Goal: Task Accomplishment & Management: Complete application form

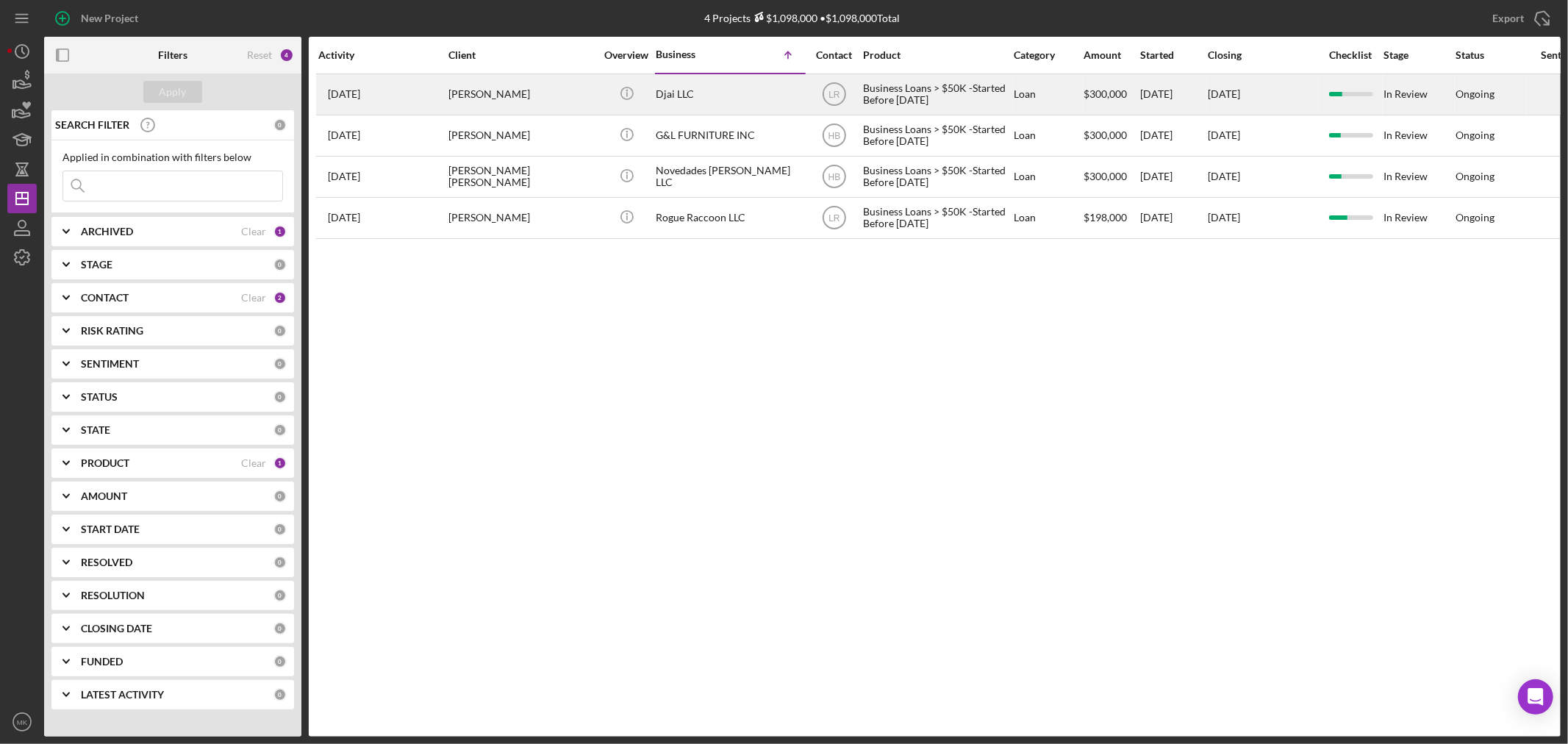
click at [515, 89] on div "[PERSON_NAME]" at bounding box center [522, 94] width 147 height 39
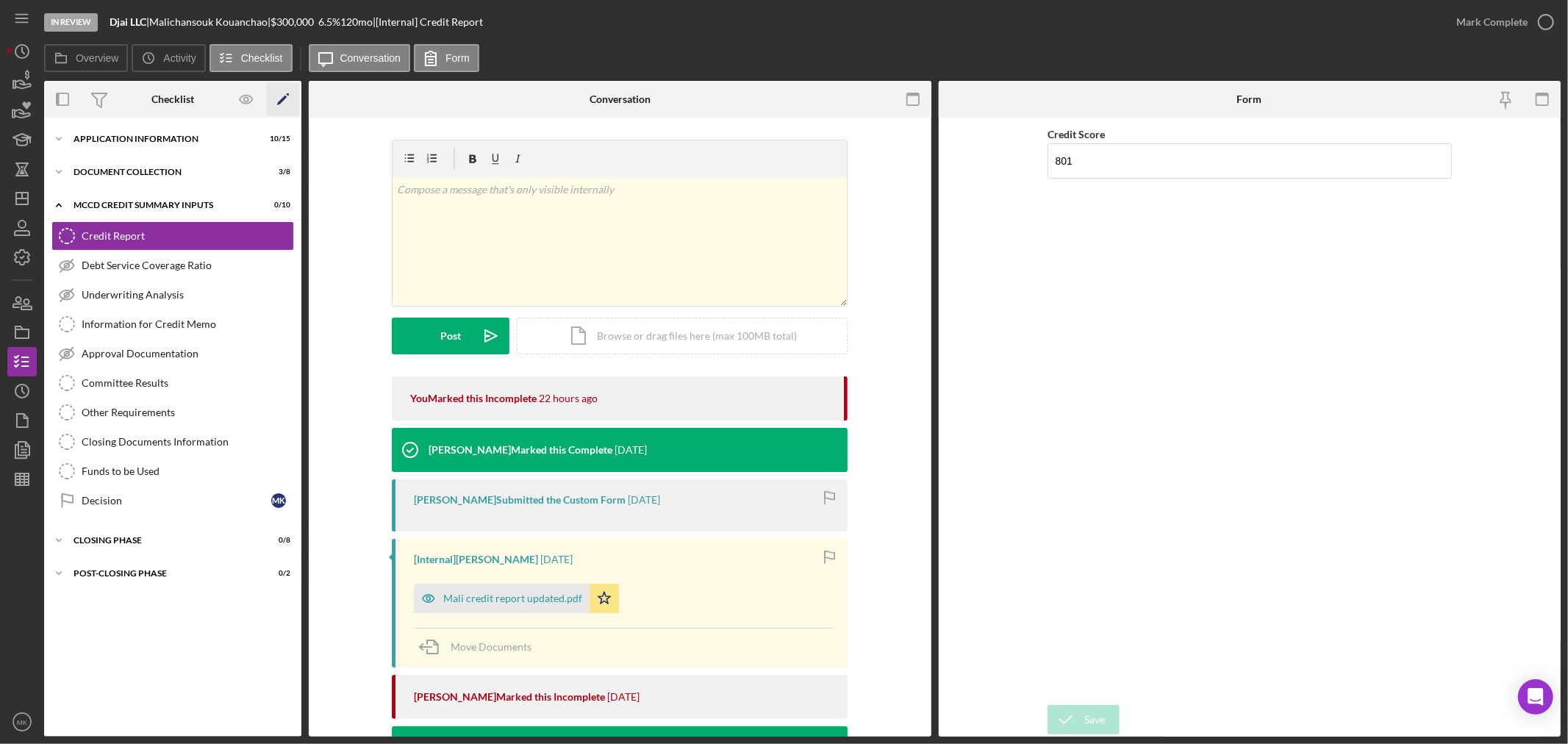
click at [285, 96] on polygon "button" at bounding box center [283, 100] width 10 height 10
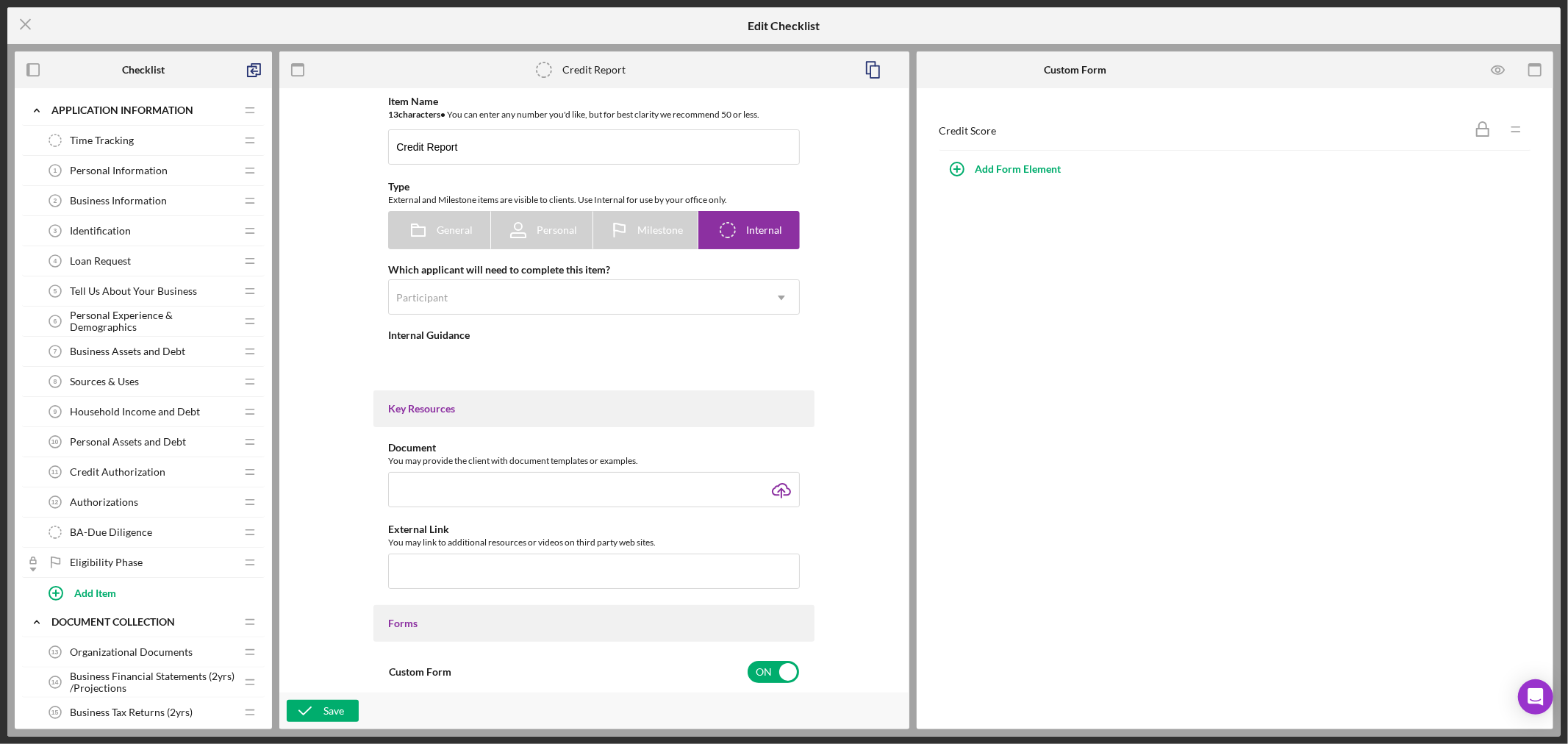
type textarea "<div>Pull the credit report for the applicant and attach a copy here. Remember …"
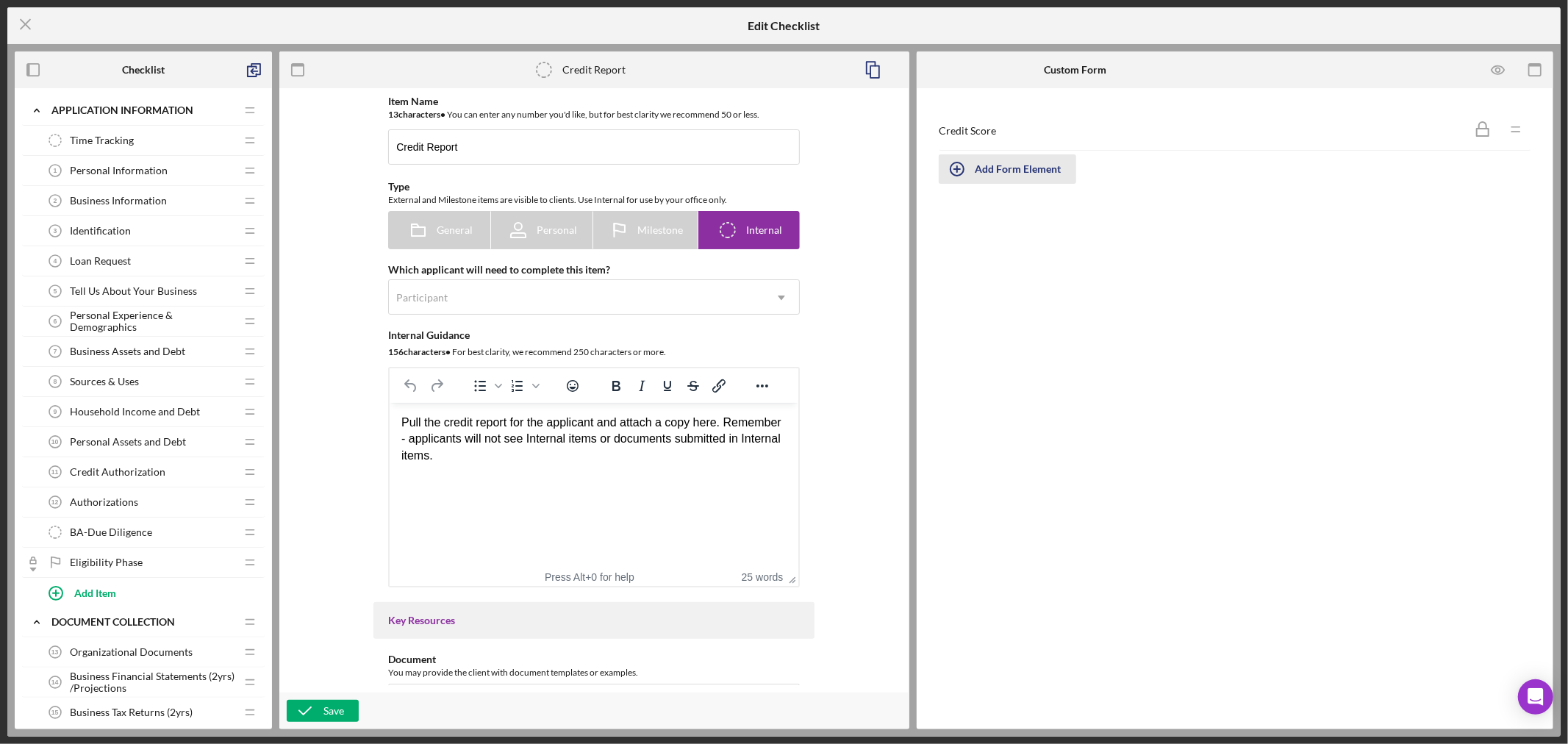
click at [1015, 170] on div "Add Form Element" at bounding box center [1018, 169] width 86 height 30
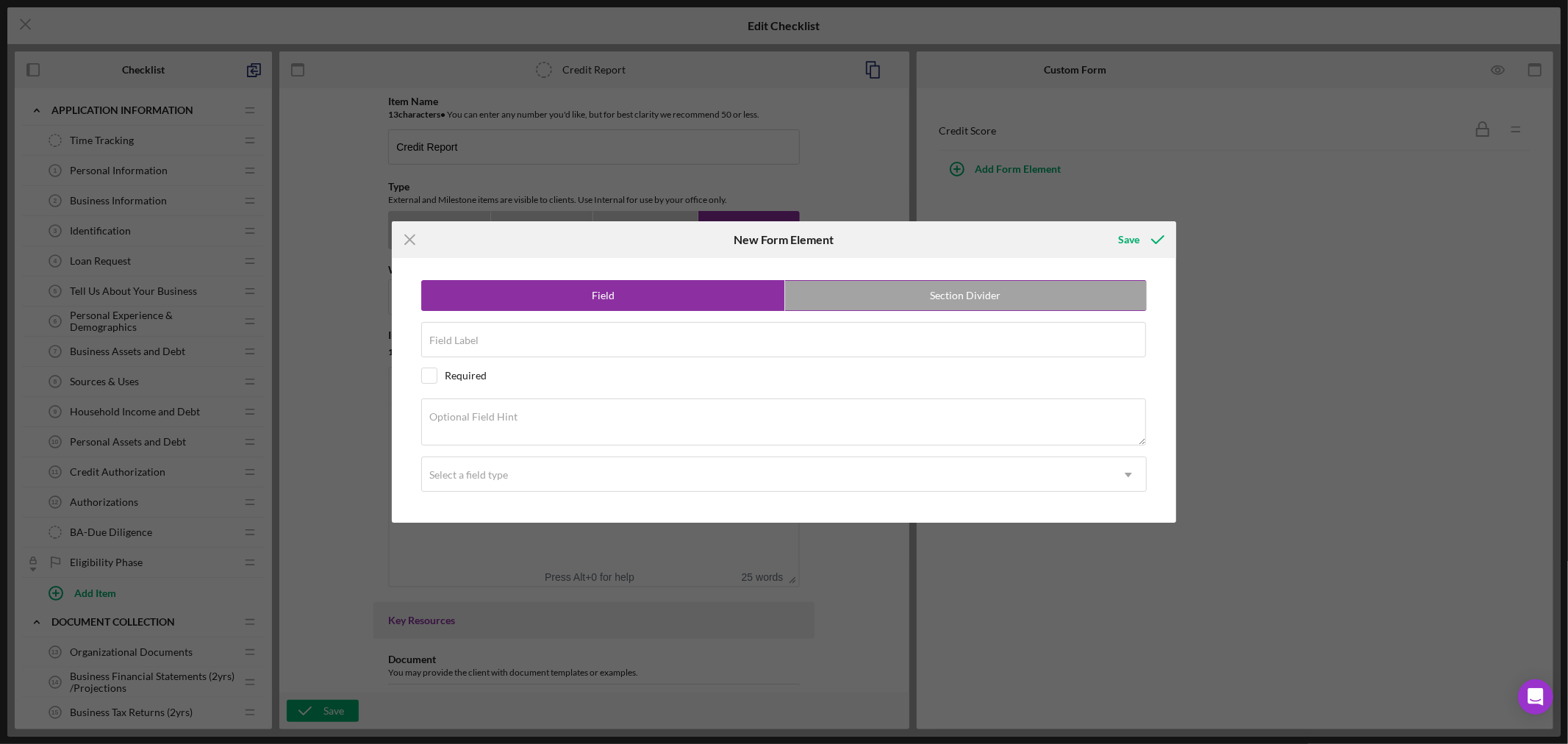
click at [1033, 300] on label "Section Divider" at bounding box center [966, 295] width 362 height 30
radio input "false"
radio input "true"
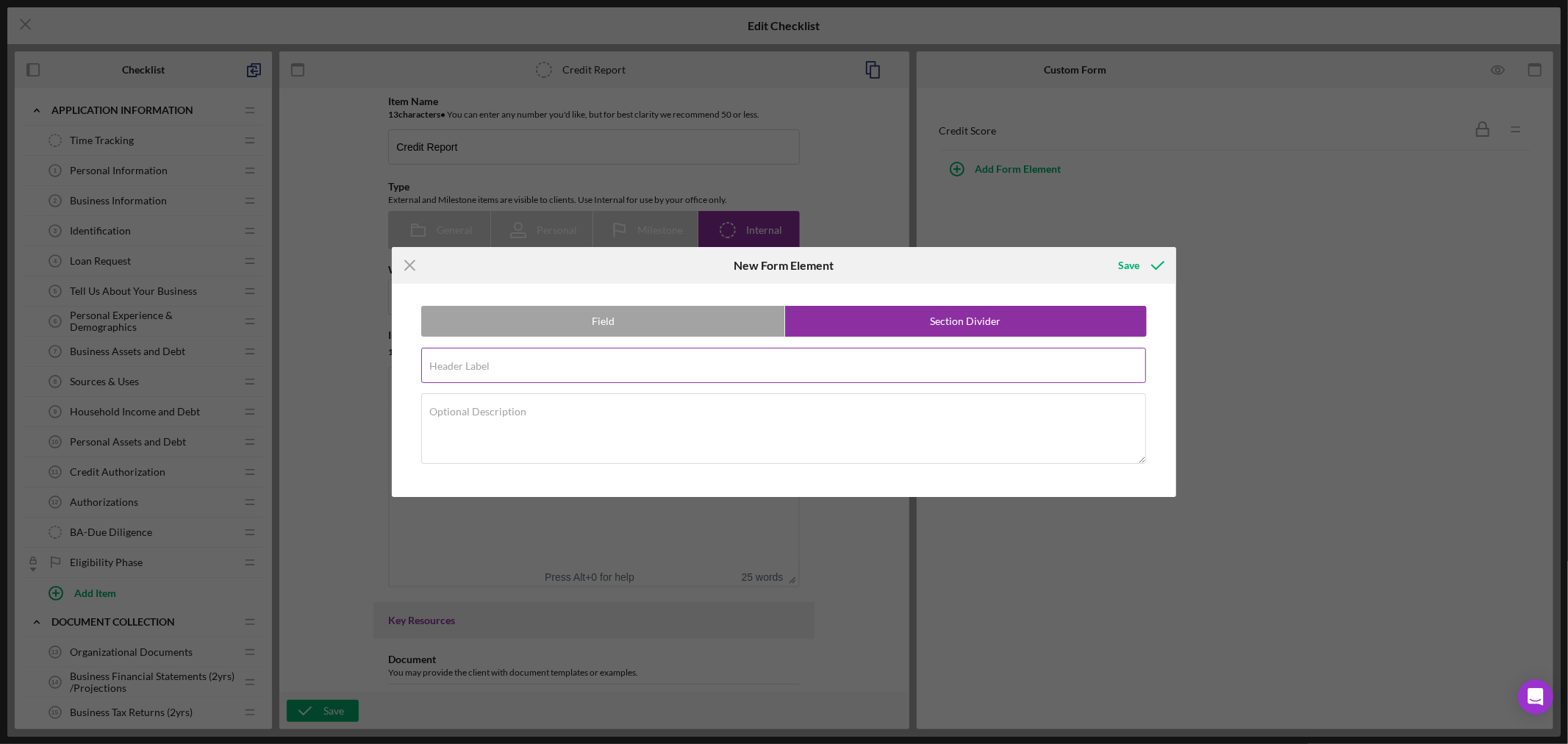
click at [558, 363] on div "Header Label Required" at bounding box center [784, 366] width 725 height 37
paste input "Debt Totals"
type input "Debt Totals"
click at [504, 425] on textarea "Optional Description" at bounding box center [783, 429] width 725 height 71
paste textarea "Please enter into each debt category the information from the credit report. Th…"
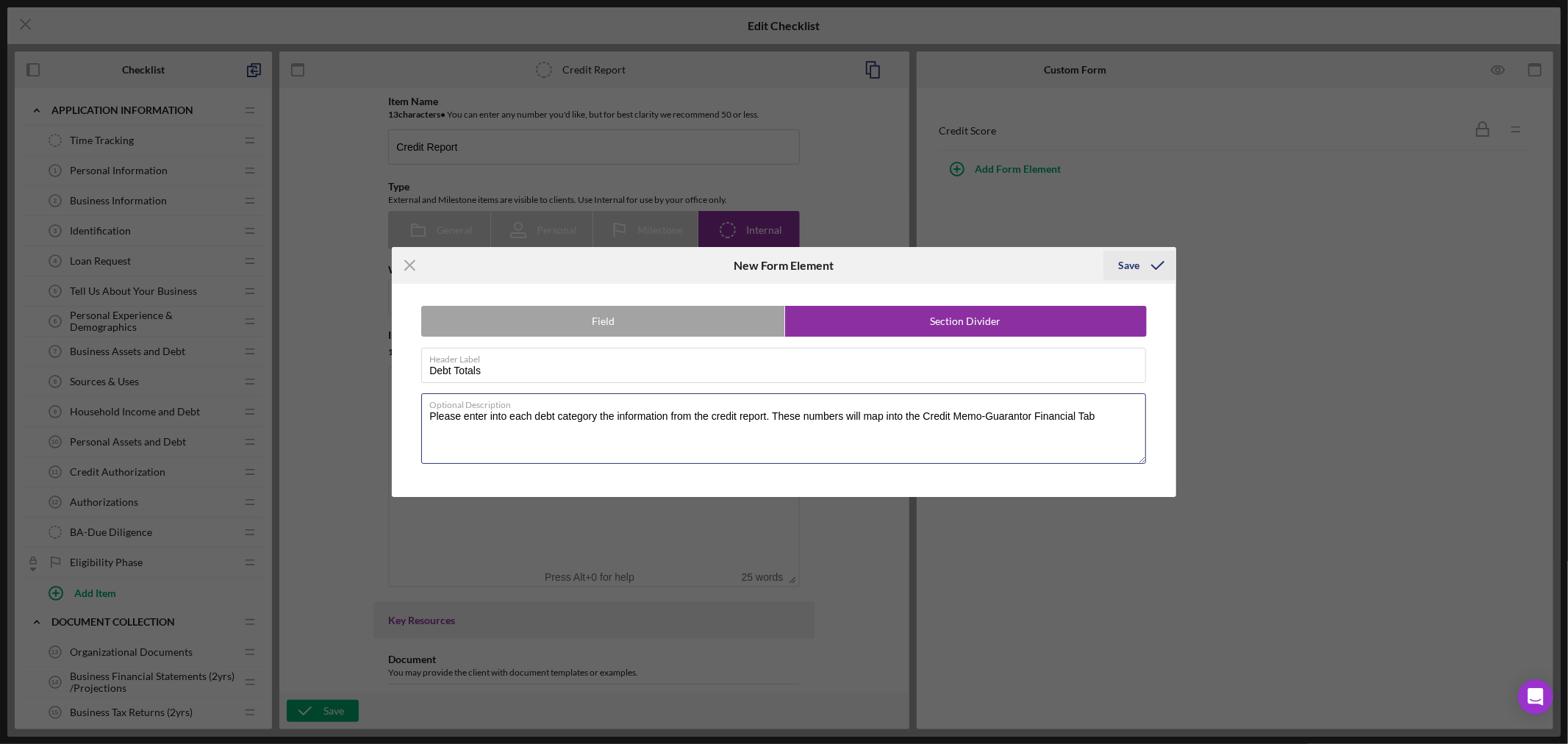
type textarea "Please enter into each debt category the information from the credit report. Th…"
click at [1135, 263] on div "Save" at bounding box center [1128, 265] width 21 height 30
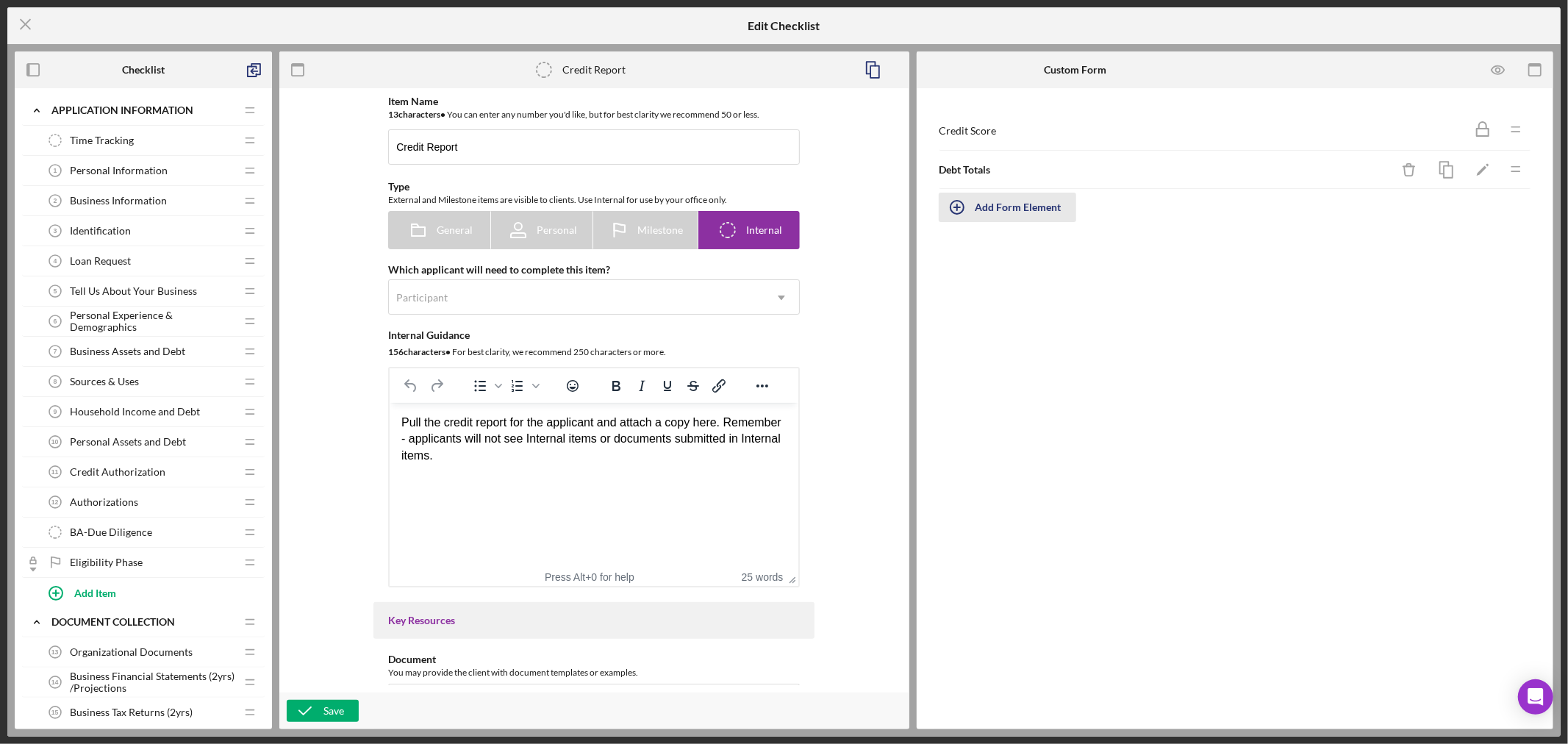
click at [956, 202] on icon "button" at bounding box center [957, 208] width 37 height 37
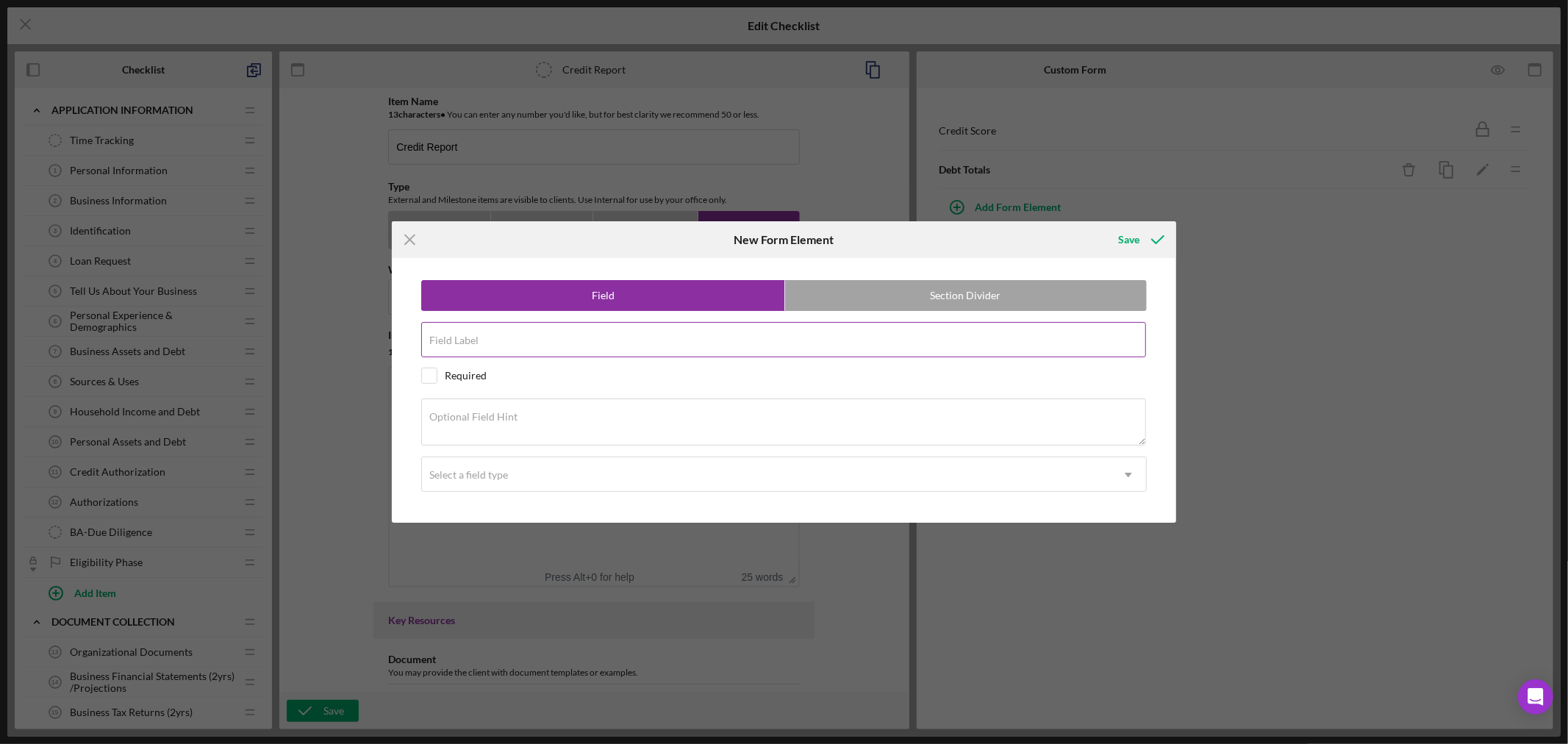
click at [677, 341] on input "Field Label" at bounding box center [783, 340] width 725 height 35
paste input "Revolving Debt"
type input "Revolving Debt"
click at [546, 421] on textarea "Optional Field Hint" at bounding box center [783, 422] width 725 height 47
paste textarea "What is the balance of revolving debt from Credit Report?"
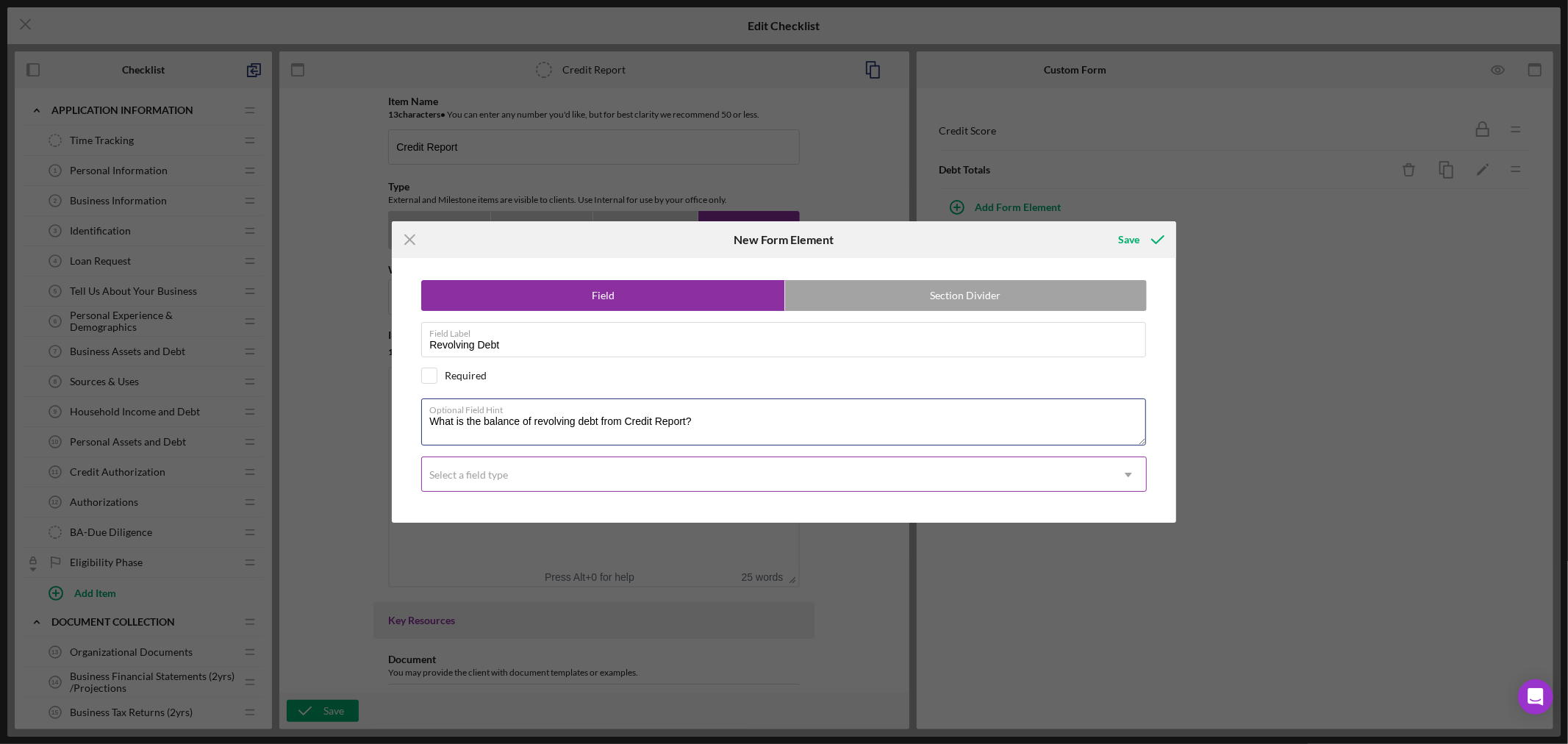
type textarea "What is the balance of revolving debt from Credit Report?"
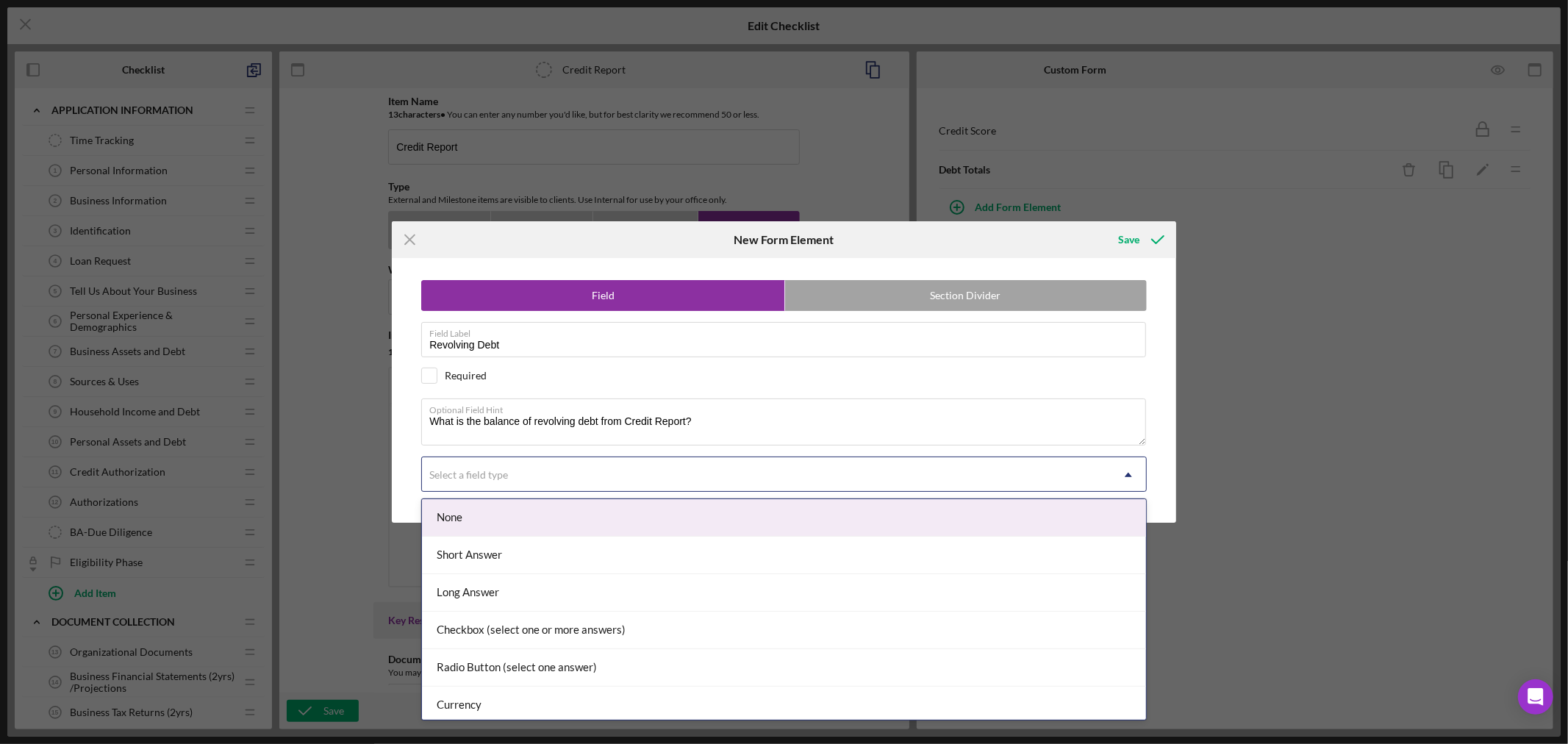
click at [1129, 473] on use at bounding box center [1128, 474] width 8 height 4
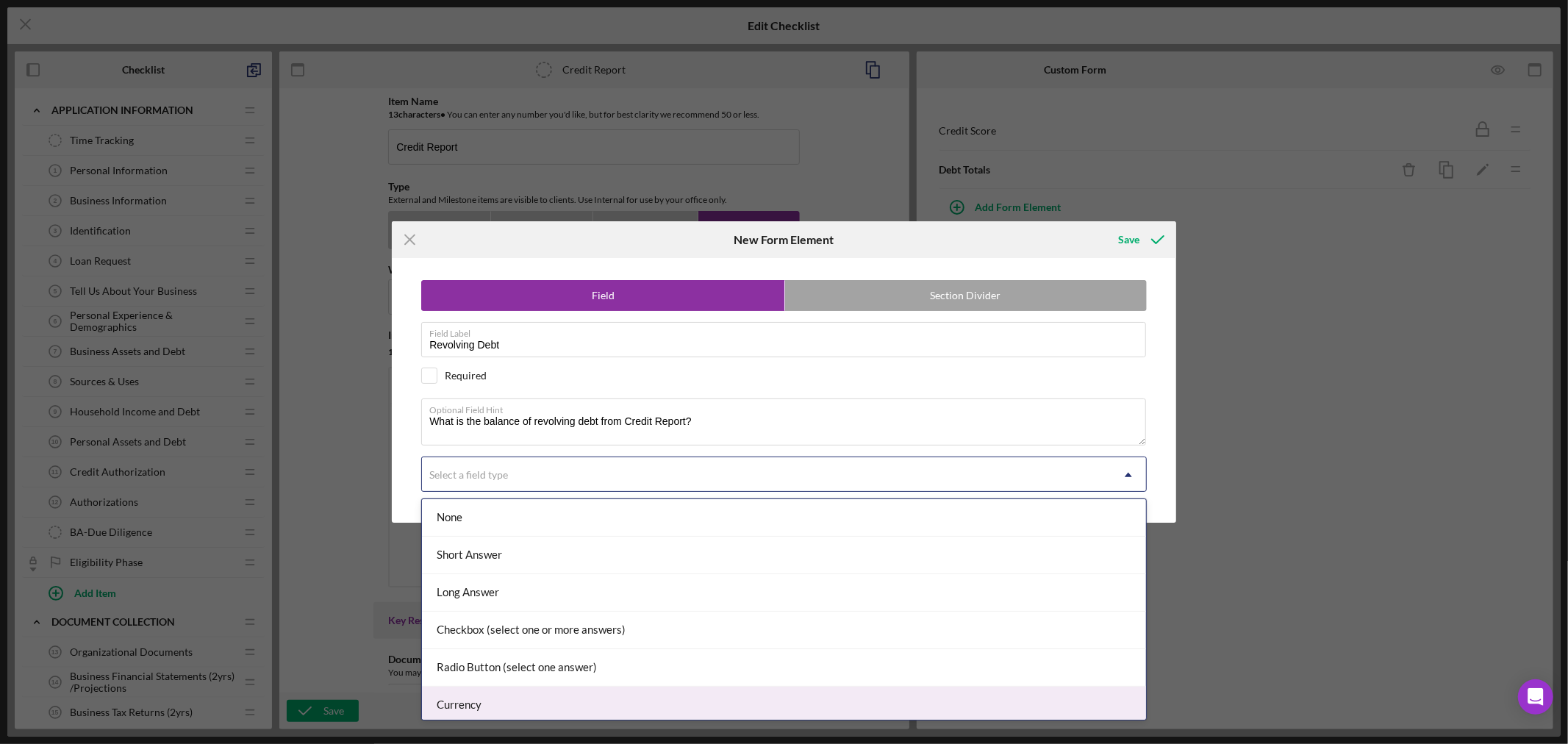
click at [930, 704] on div "Currency" at bounding box center [784, 705] width 724 height 37
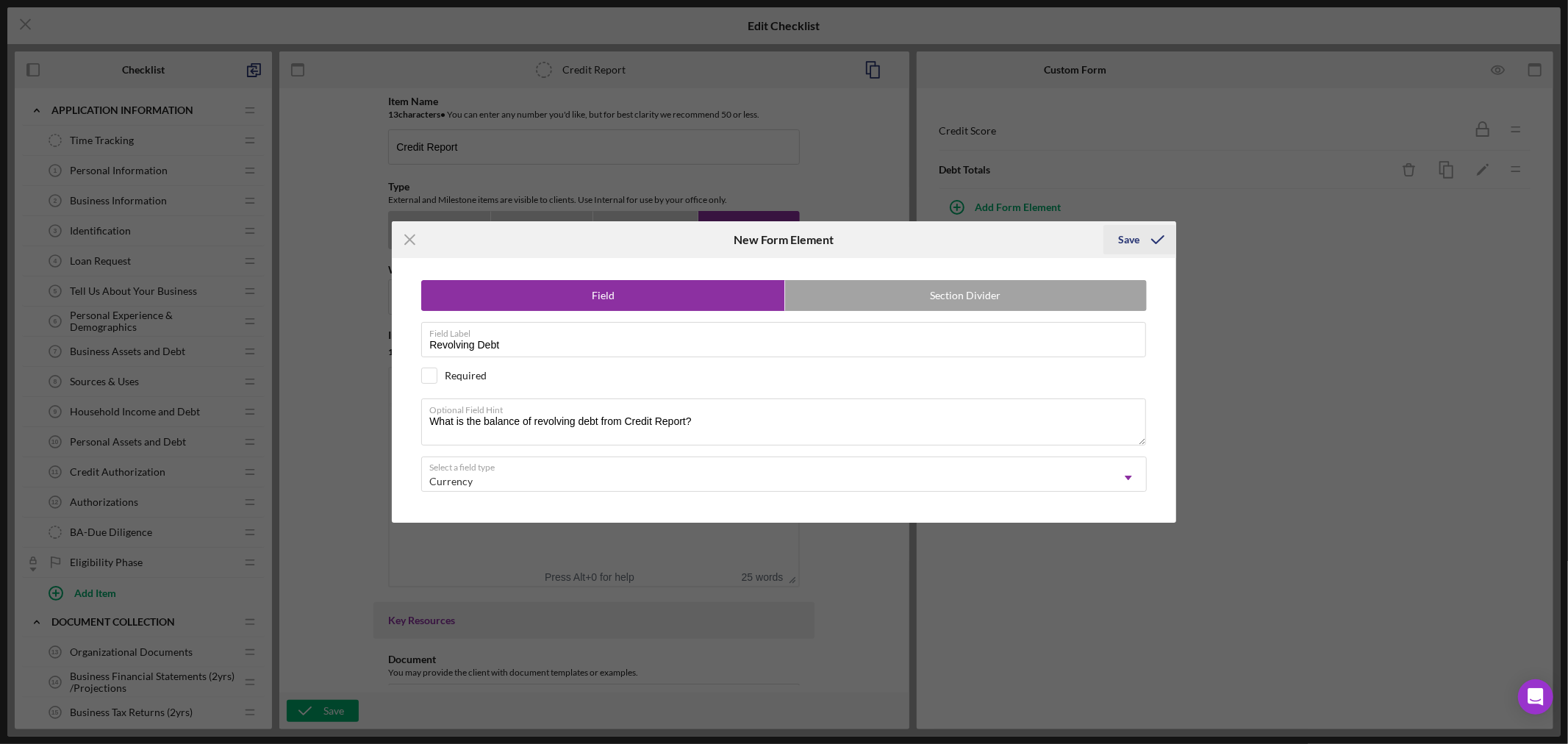
click at [1129, 240] on div "Save" at bounding box center [1128, 240] width 21 height 30
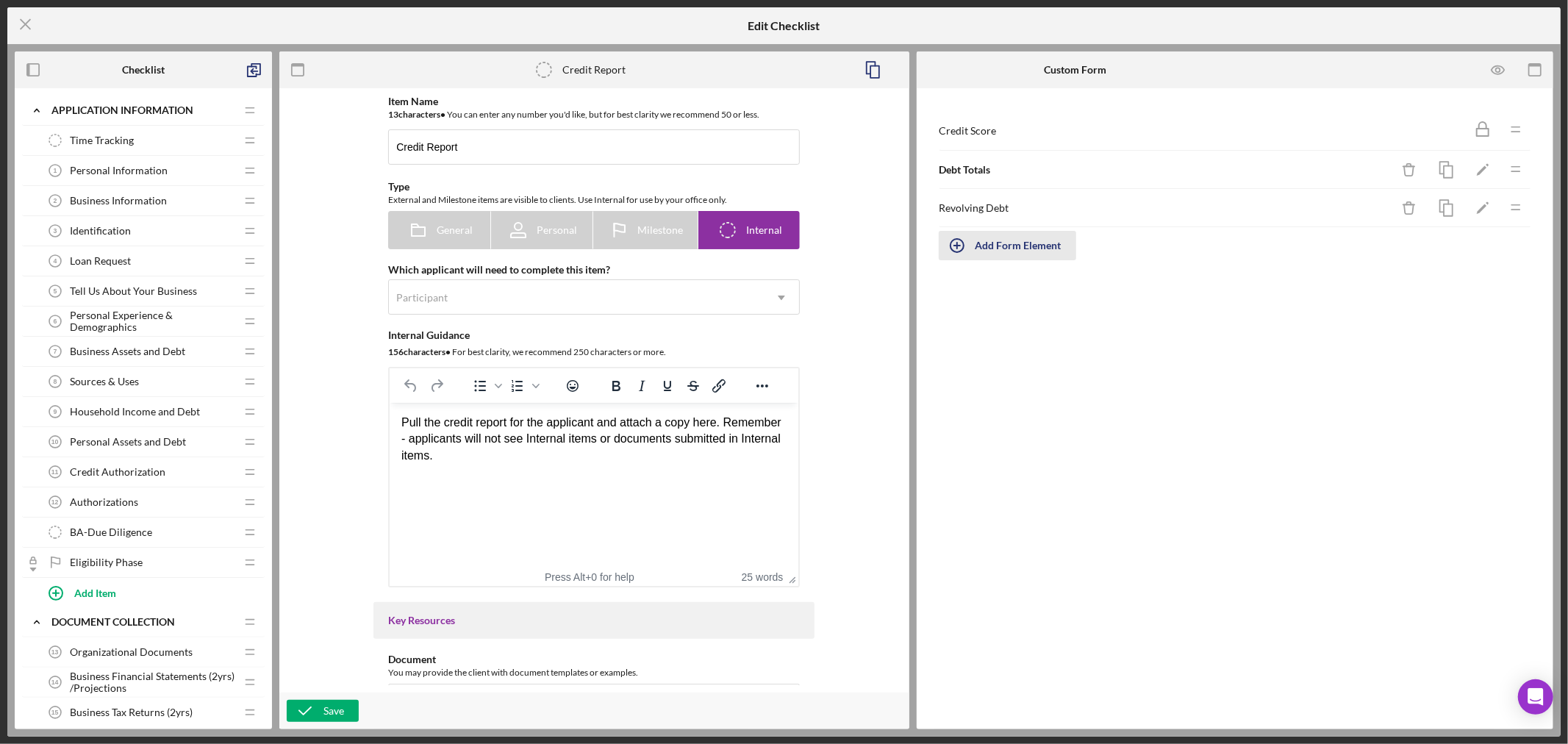
click at [1010, 245] on div "Add Form Element" at bounding box center [1018, 245] width 86 height 30
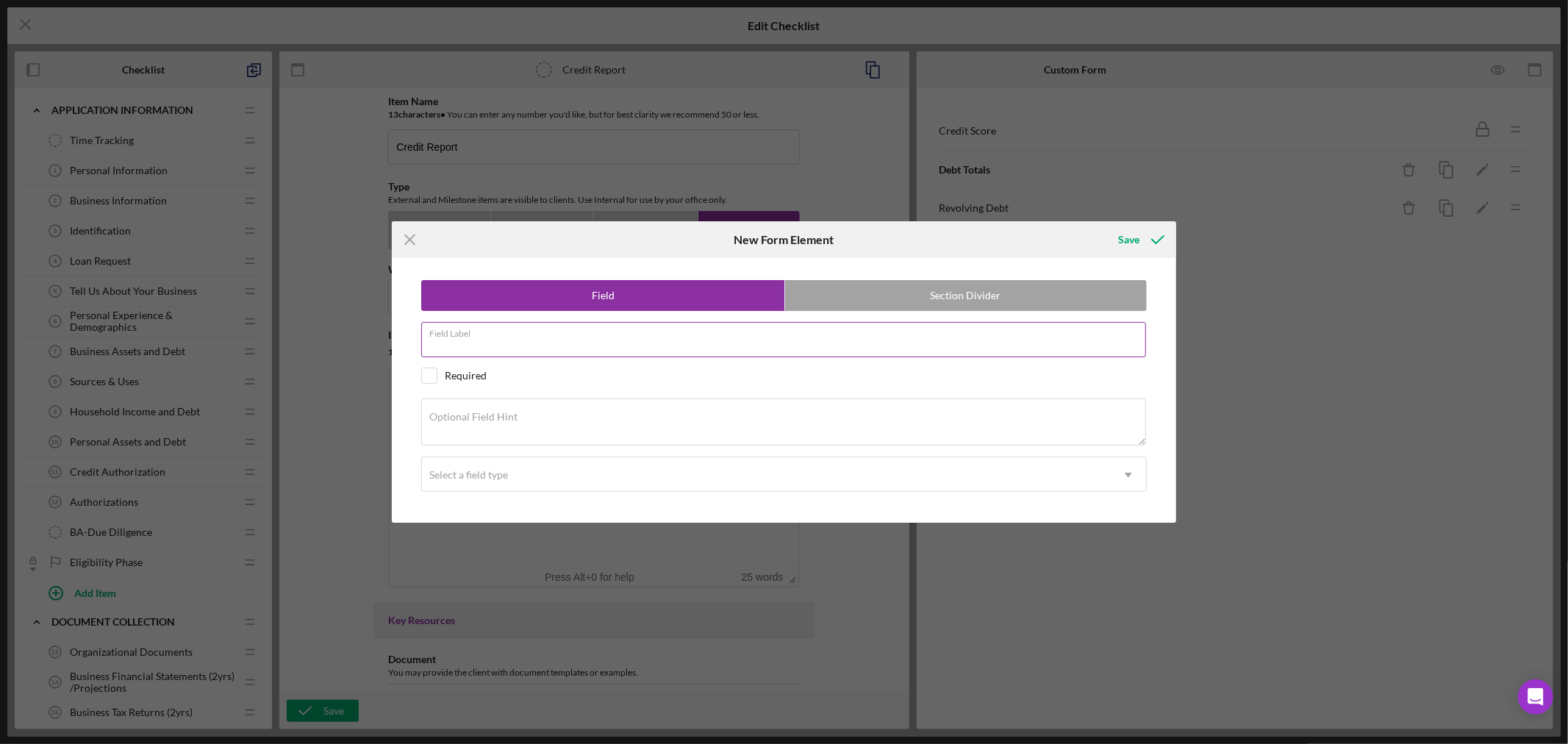
click at [554, 338] on div "Field Label" at bounding box center [784, 341] width 725 height 37
paste input "Monthly Payment -RD"
type input "Monthly Payment -RD"
click at [534, 414] on div "Optional Field Hint" at bounding box center [784, 423] width 725 height 49
paste textarea "What is monthly payment for revolving debt?"
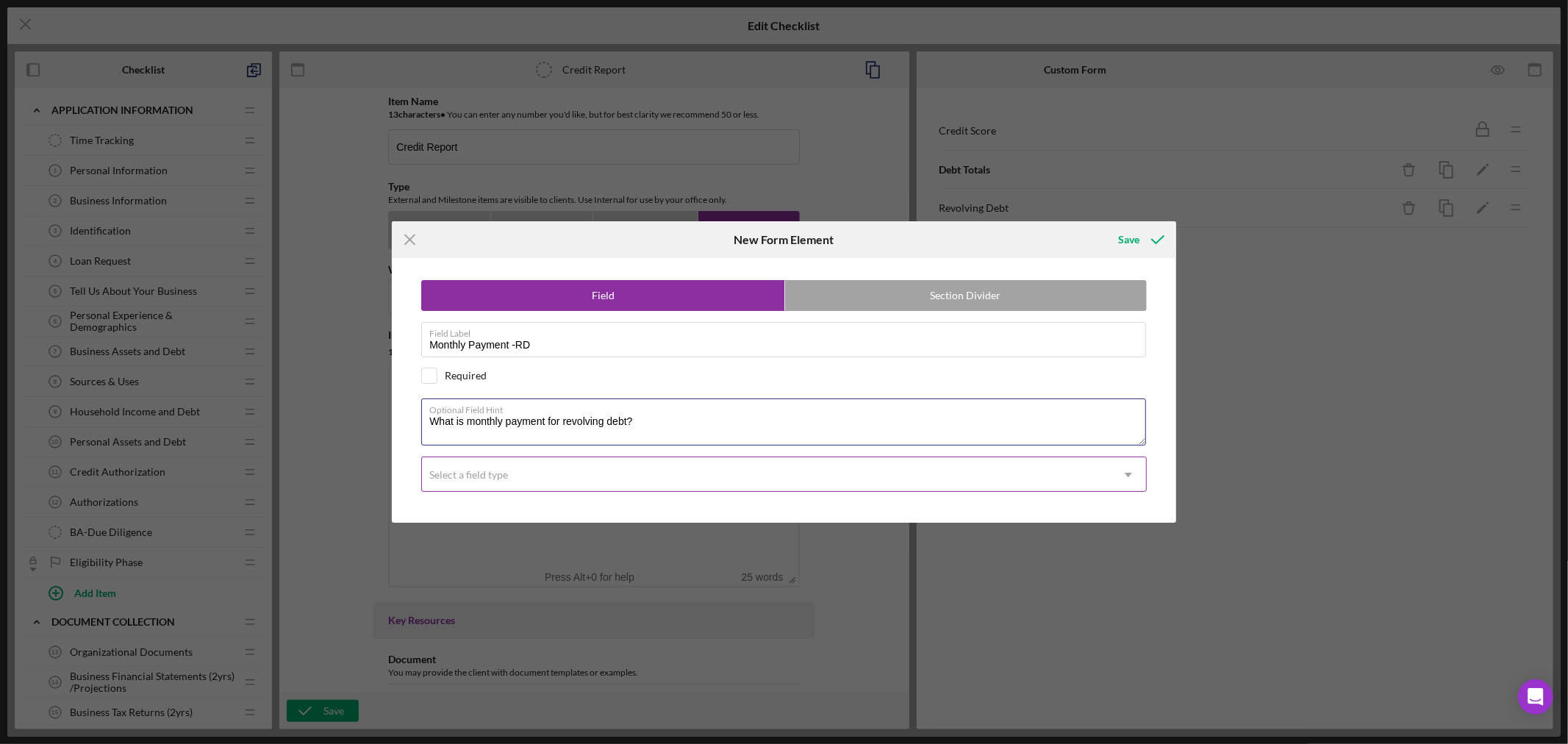
type textarea "What is monthly payment for revolving debt?"
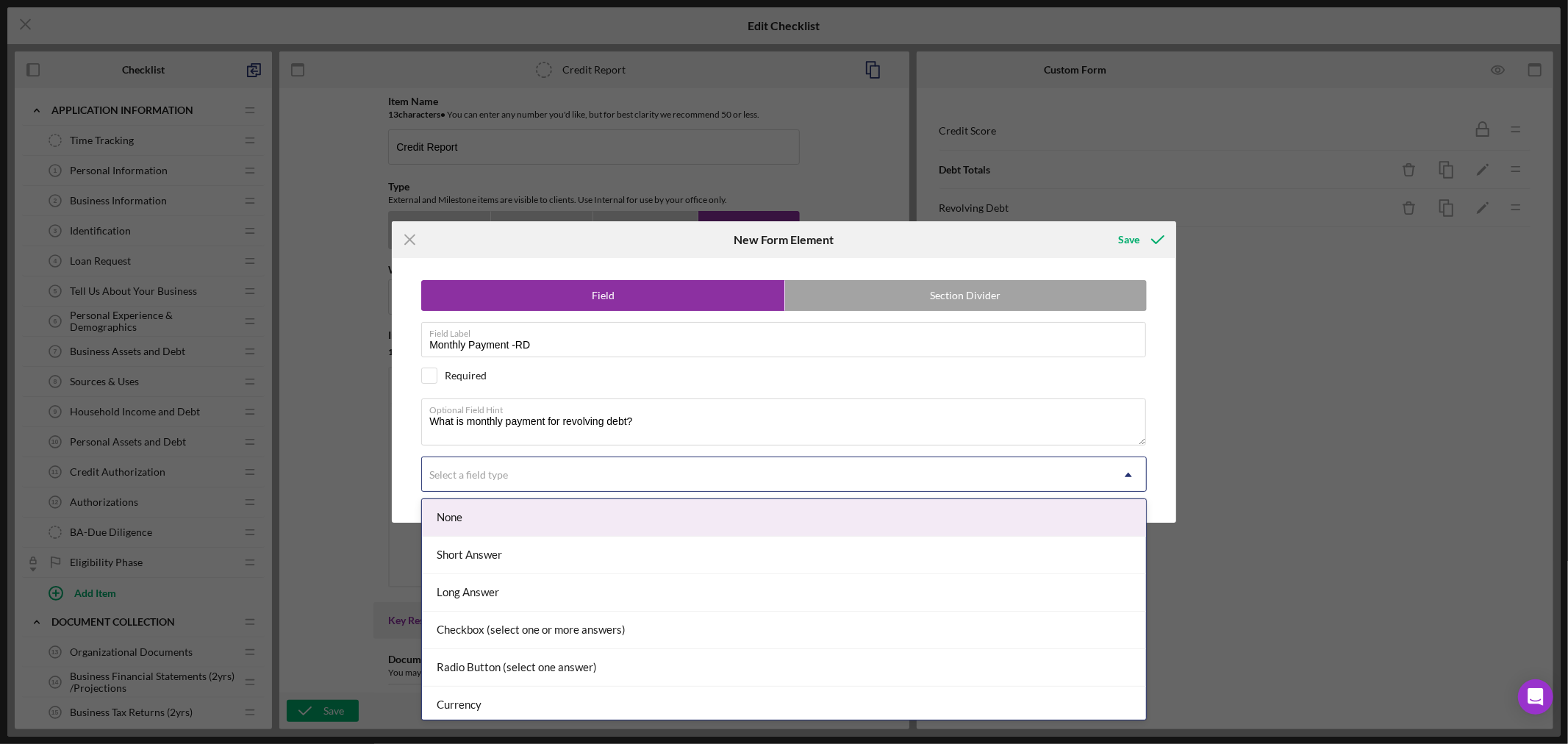
click at [1124, 474] on icon "Icon/Dropdown Arrow" at bounding box center [1129, 475] width 35 height 35
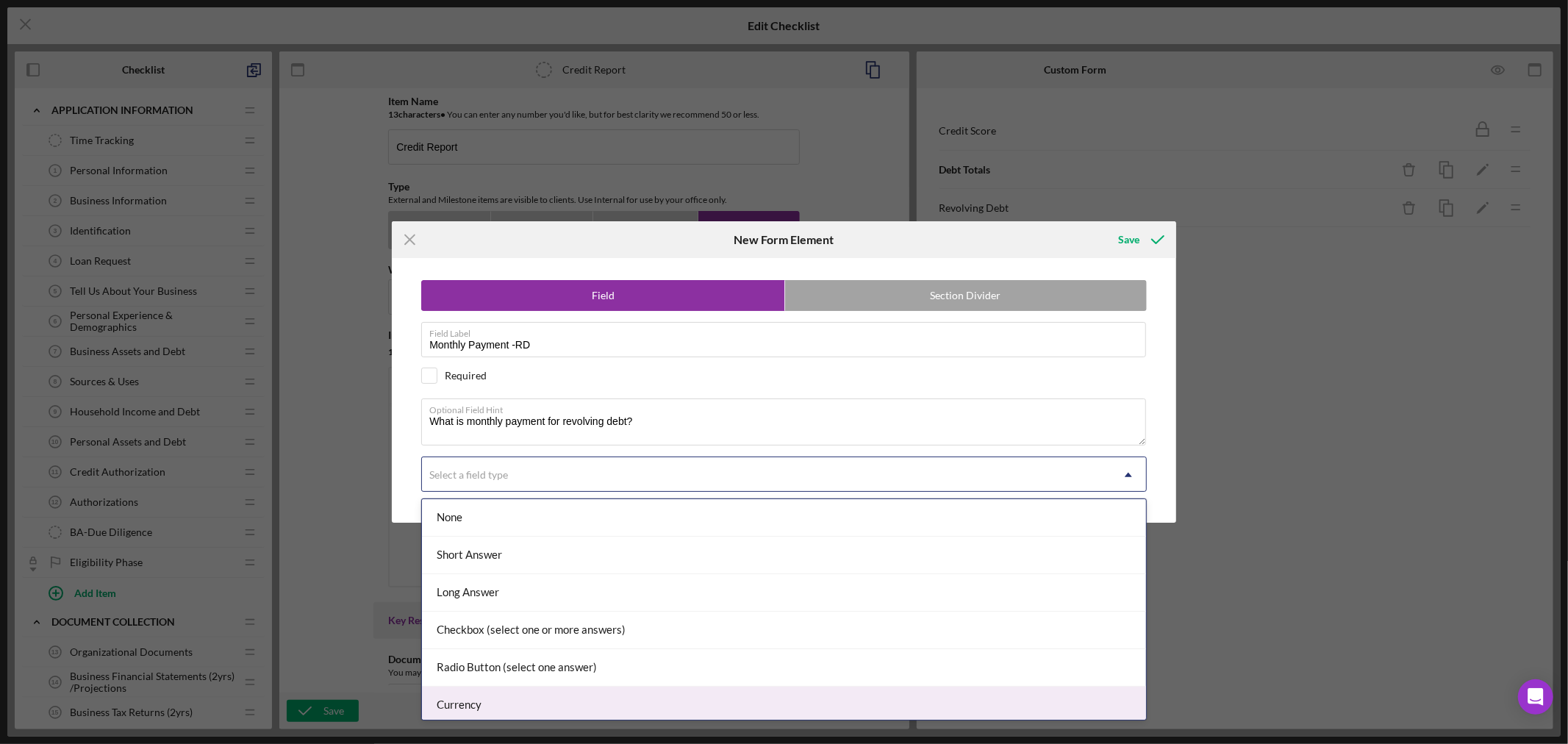
click at [883, 698] on div "Currency" at bounding box center [784, 705] width 724 height 37
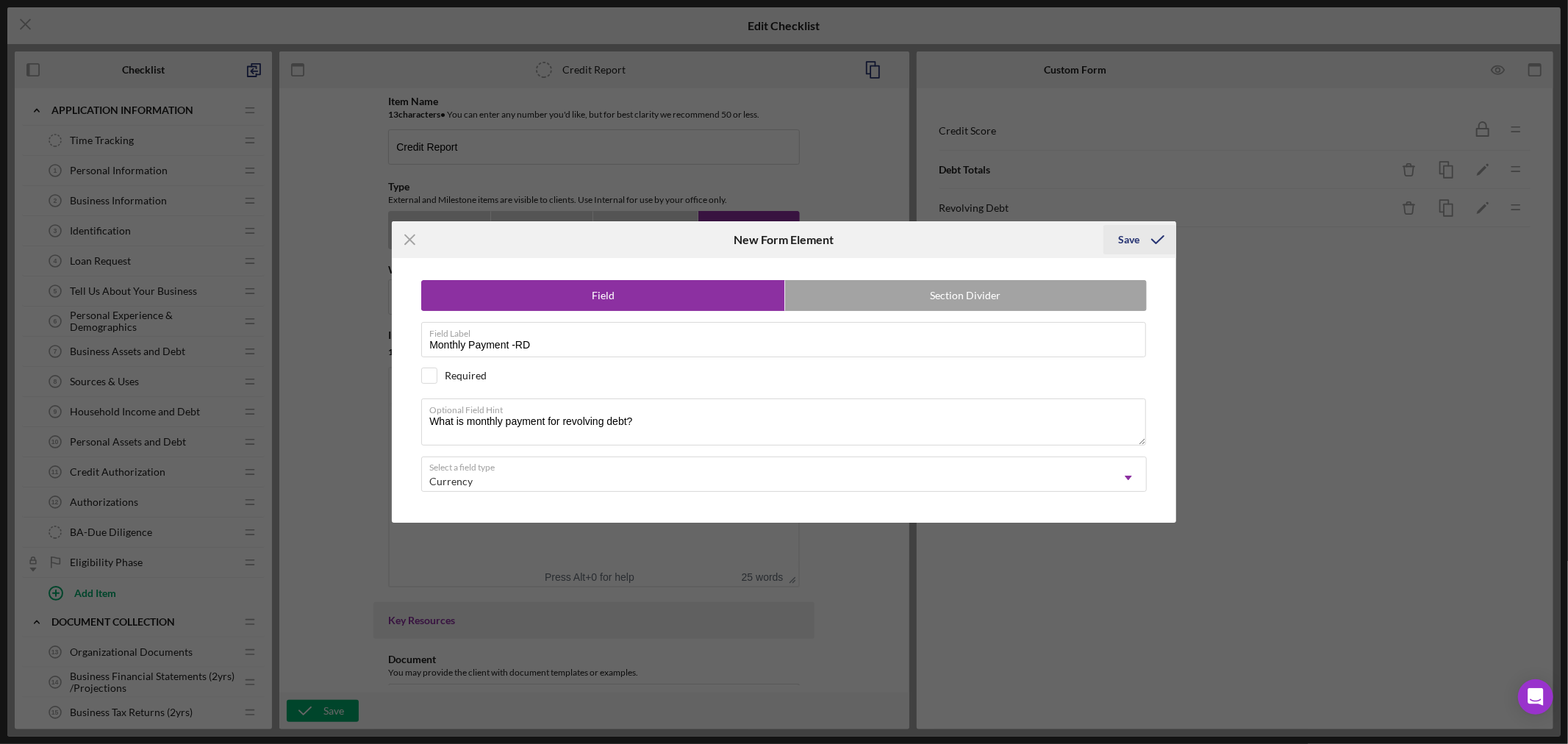
click at [1130, 237] on div "Save" at bounding box center [1128, 240] width 21 height 30
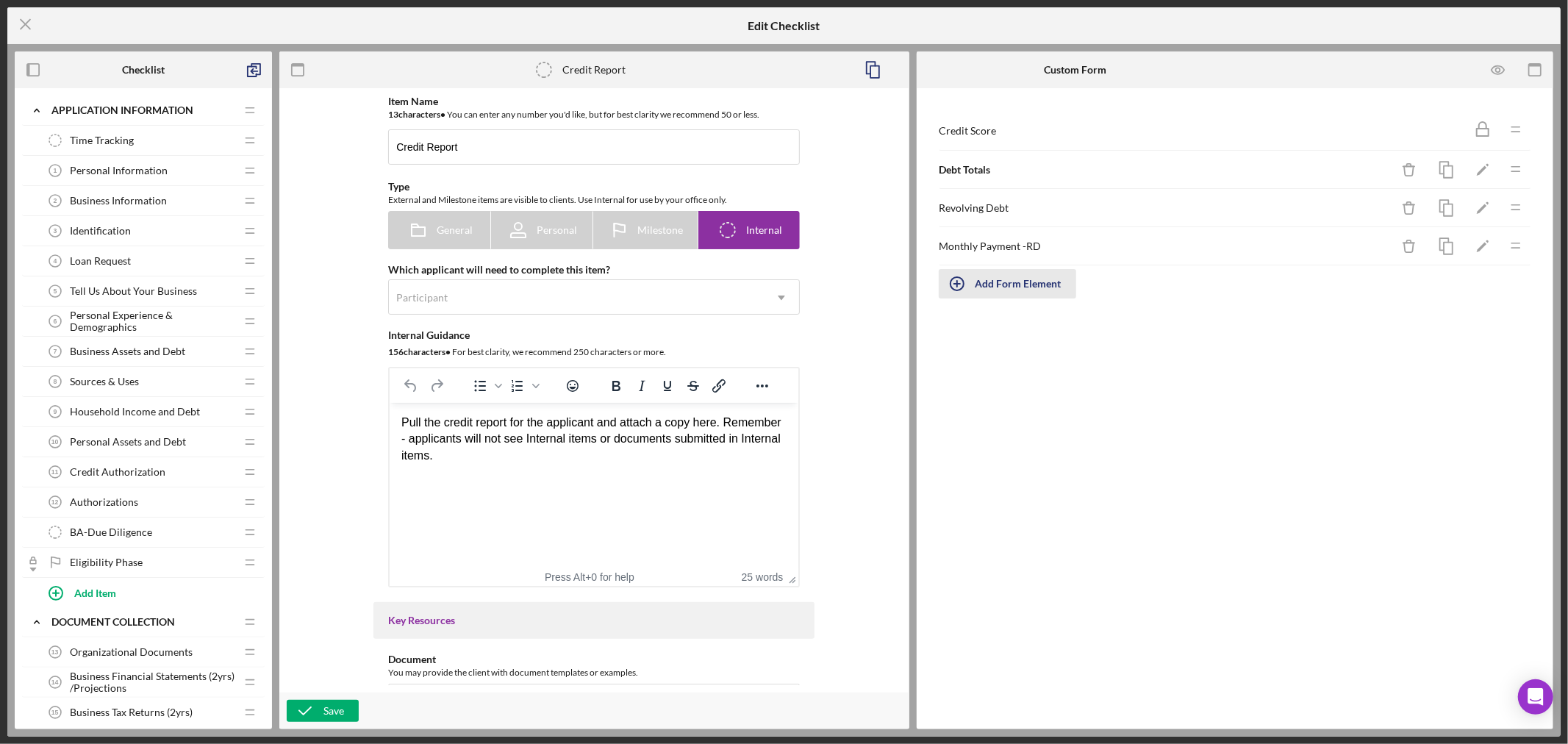
click at [960, 283] on icon "button" at bounding box center [957, 284] width 37 height 37
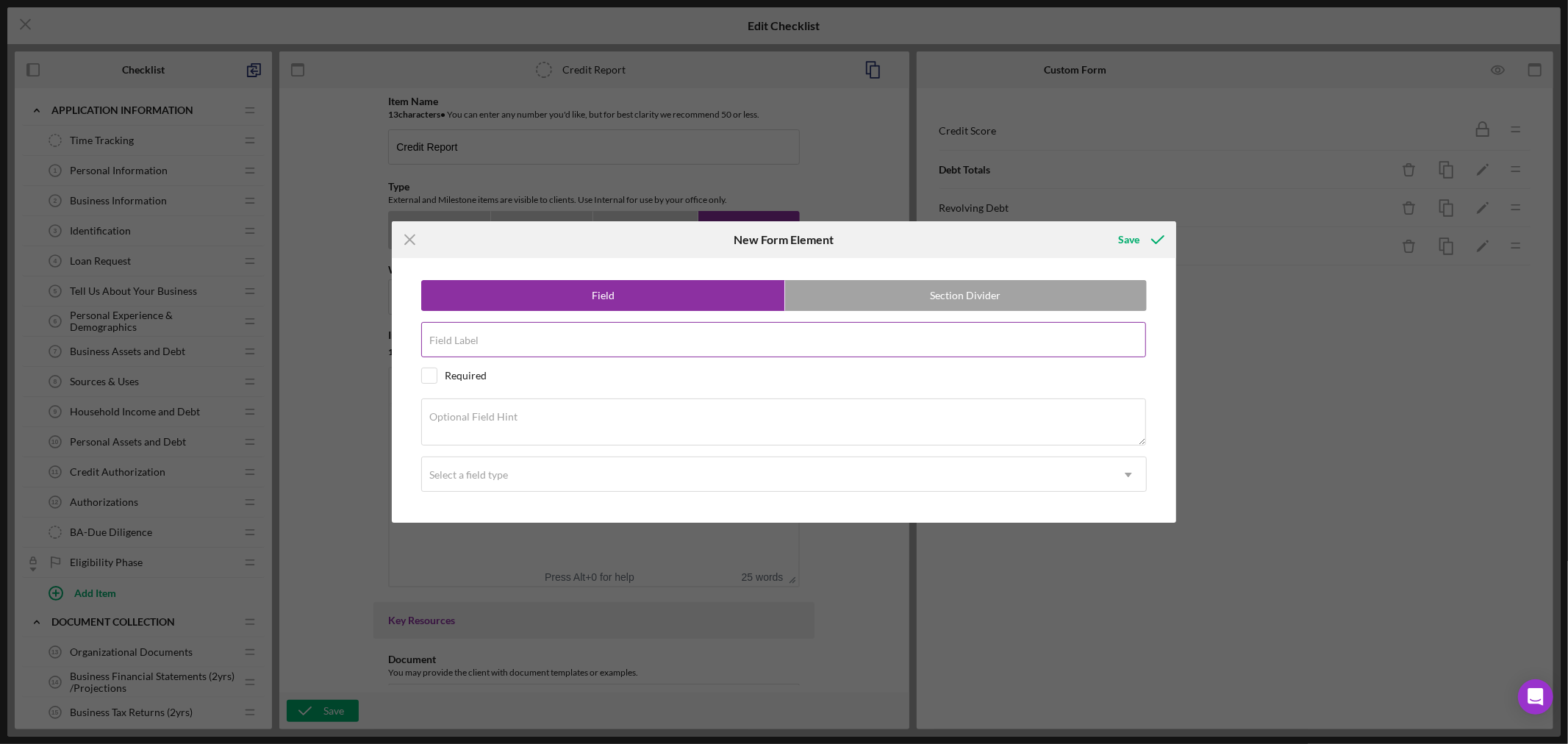
click at [550, 342] on input "Field Label" at bounding box center [783, 340] width 725 height 35
paste input "Installment Debt"
type input "Installment Debt"
click at [578, 421] on textarea "Optional Field Hint" at bounding box center [783, 422] width 725 height 47
paste textarea "What is the balance of Installment Debt?"
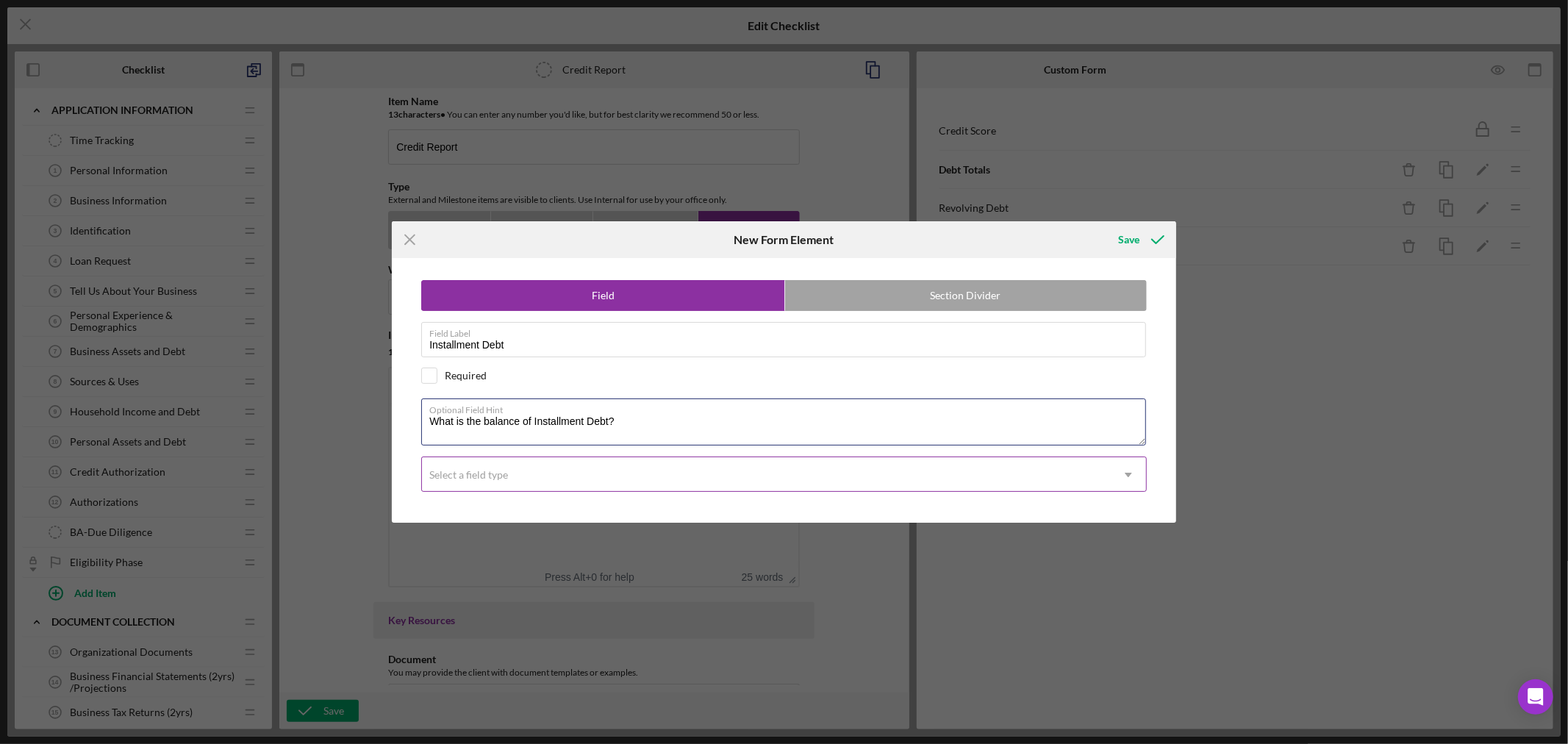
type textarea "What is the balance of Installment Debt?"
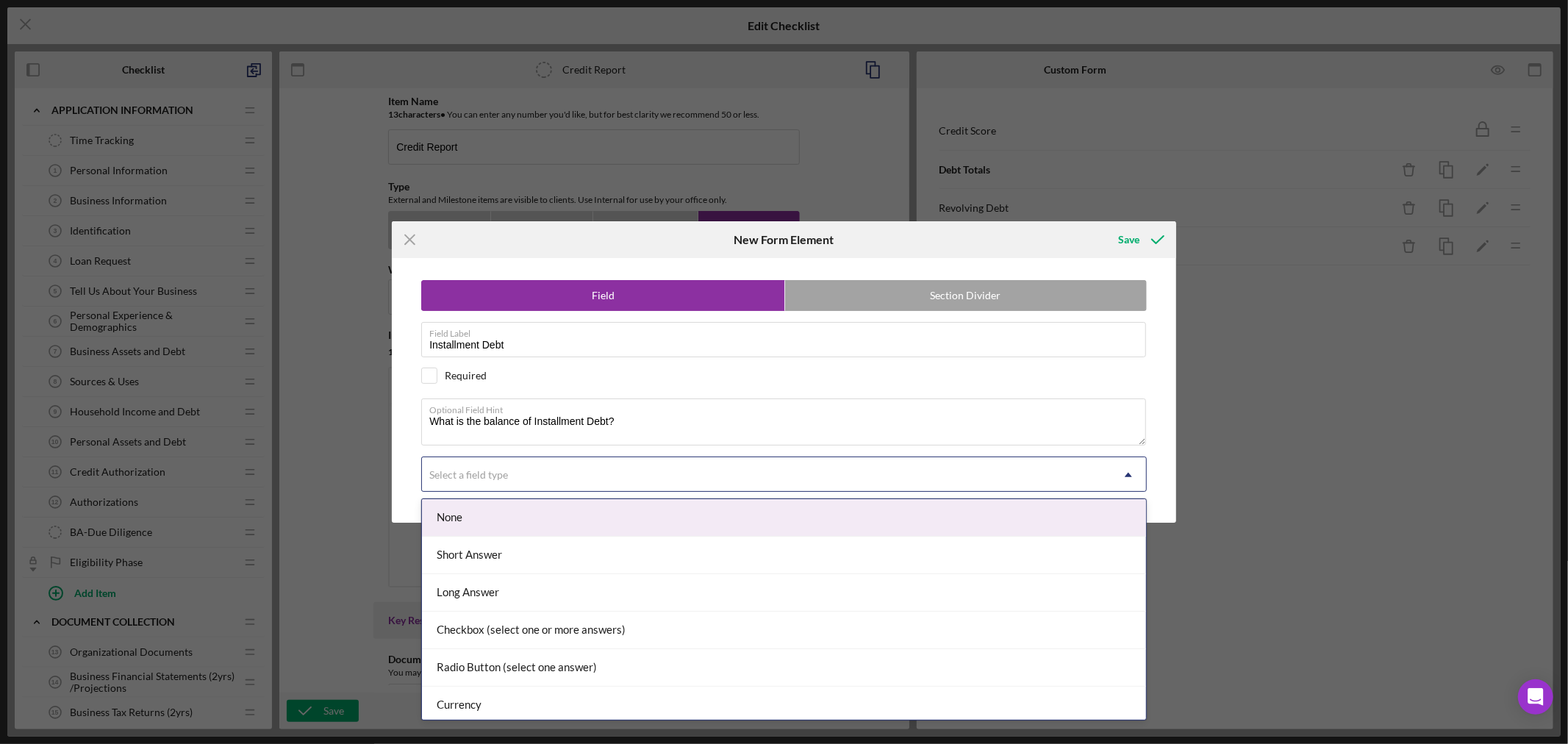
click at [1126, 474] on icon "Icon/Dropdown Arrow" at bounding box center [1129, 475] width 35 height 35
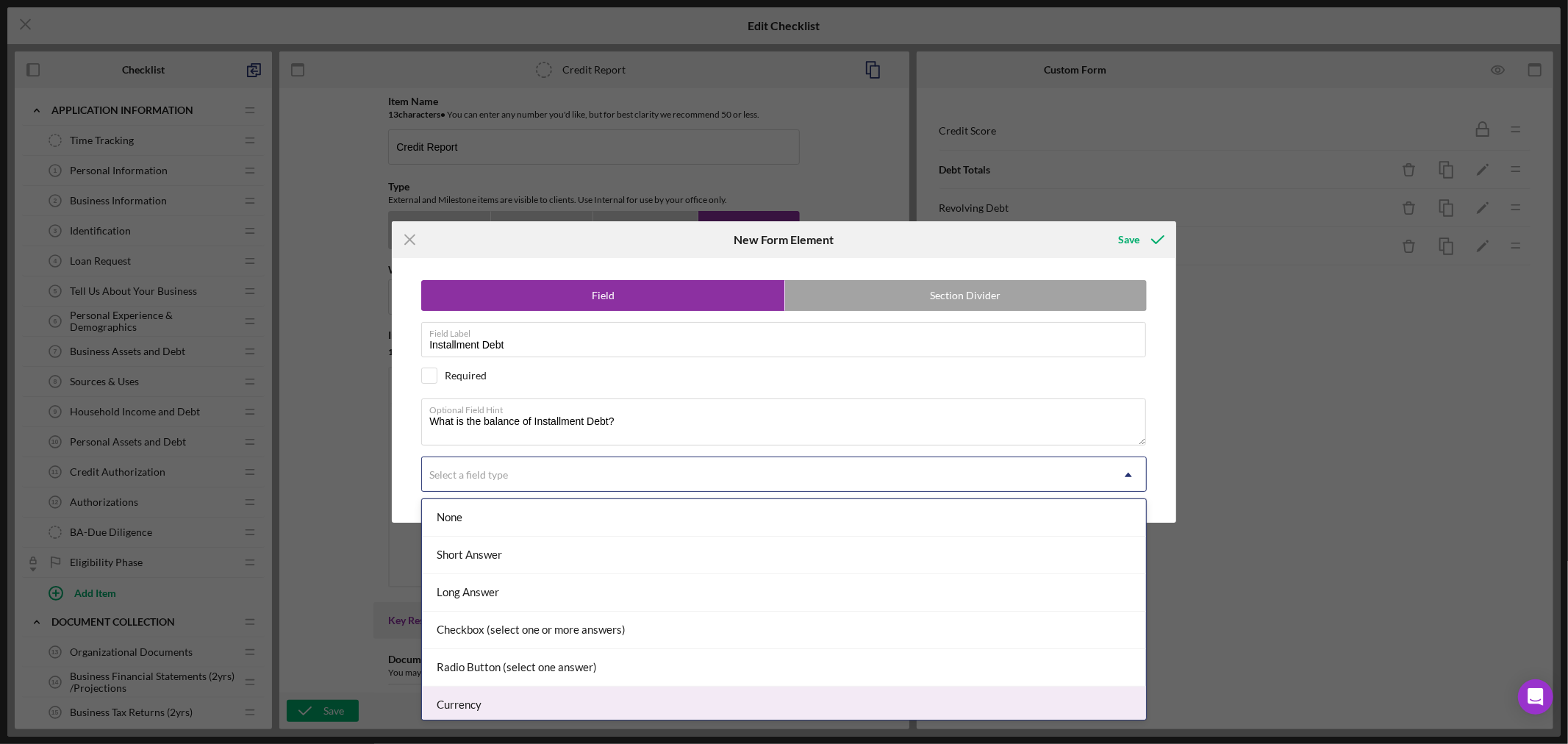
click at [1008, 704] on div "Currency" at bounding box center [784, 705] width 724 height 37
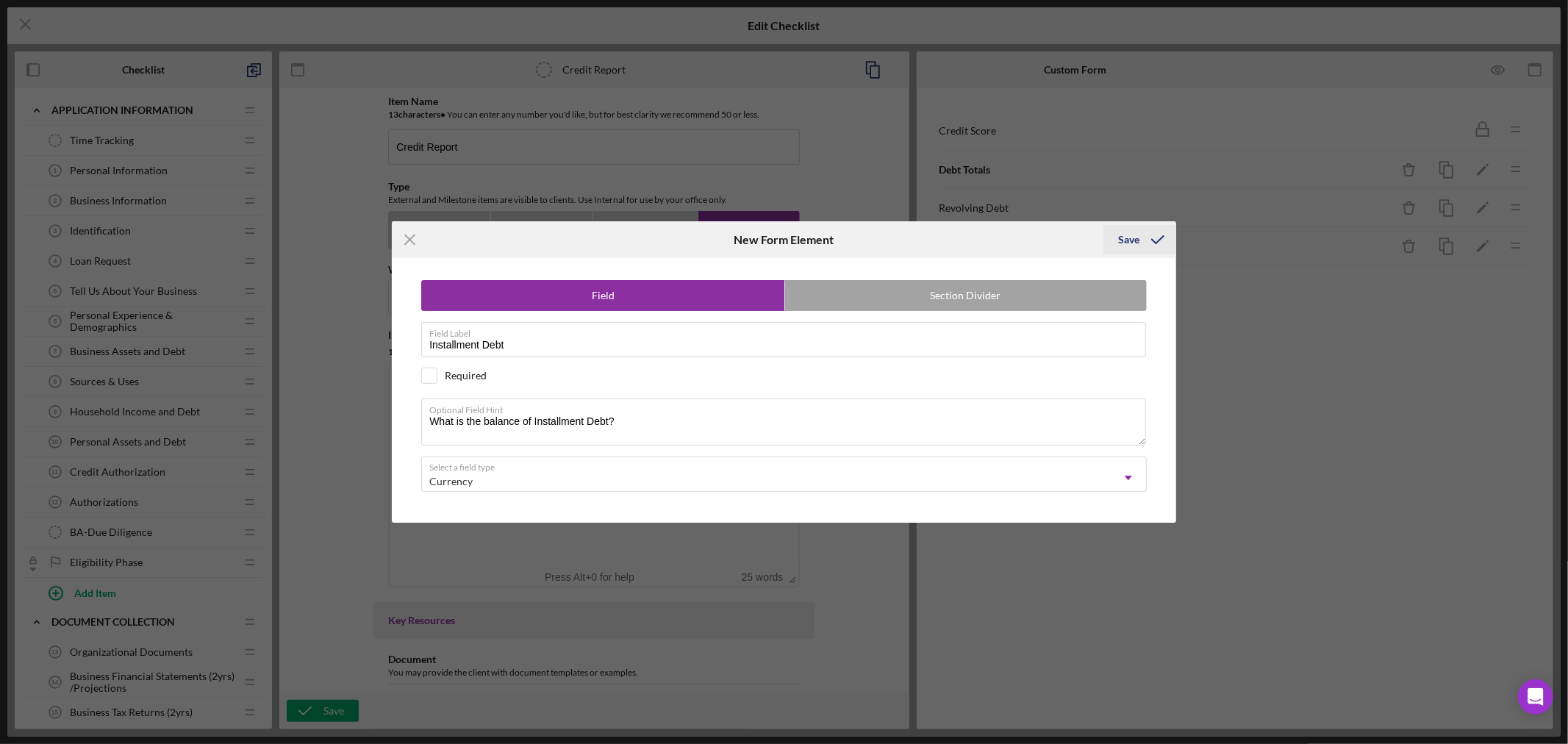
click at [1133, 240] on div "Save" at bounding box center [1128, 240] width 21 height 30
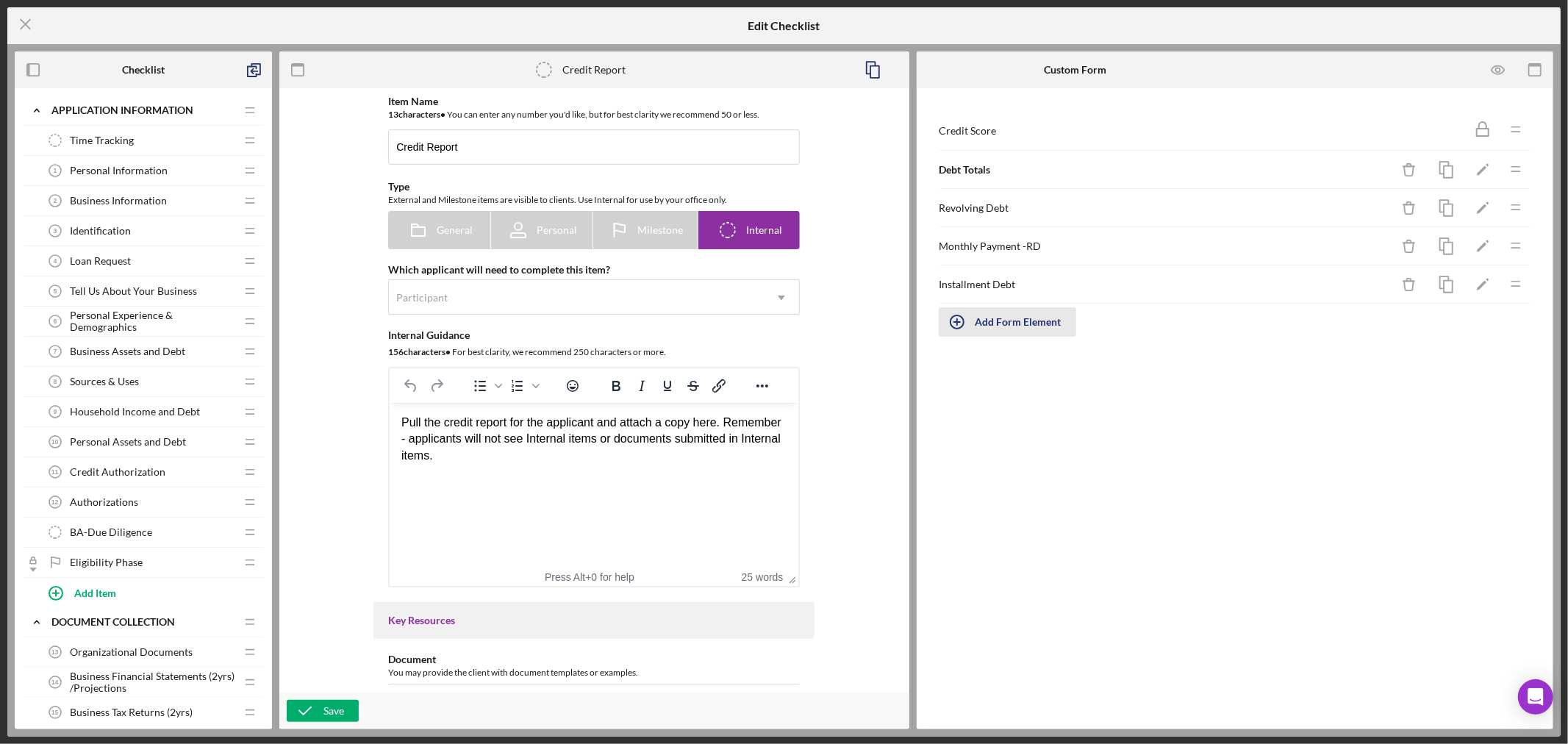
click at [957, 323] on icon "button" at bounding box center [956, 321] width 8 height 8
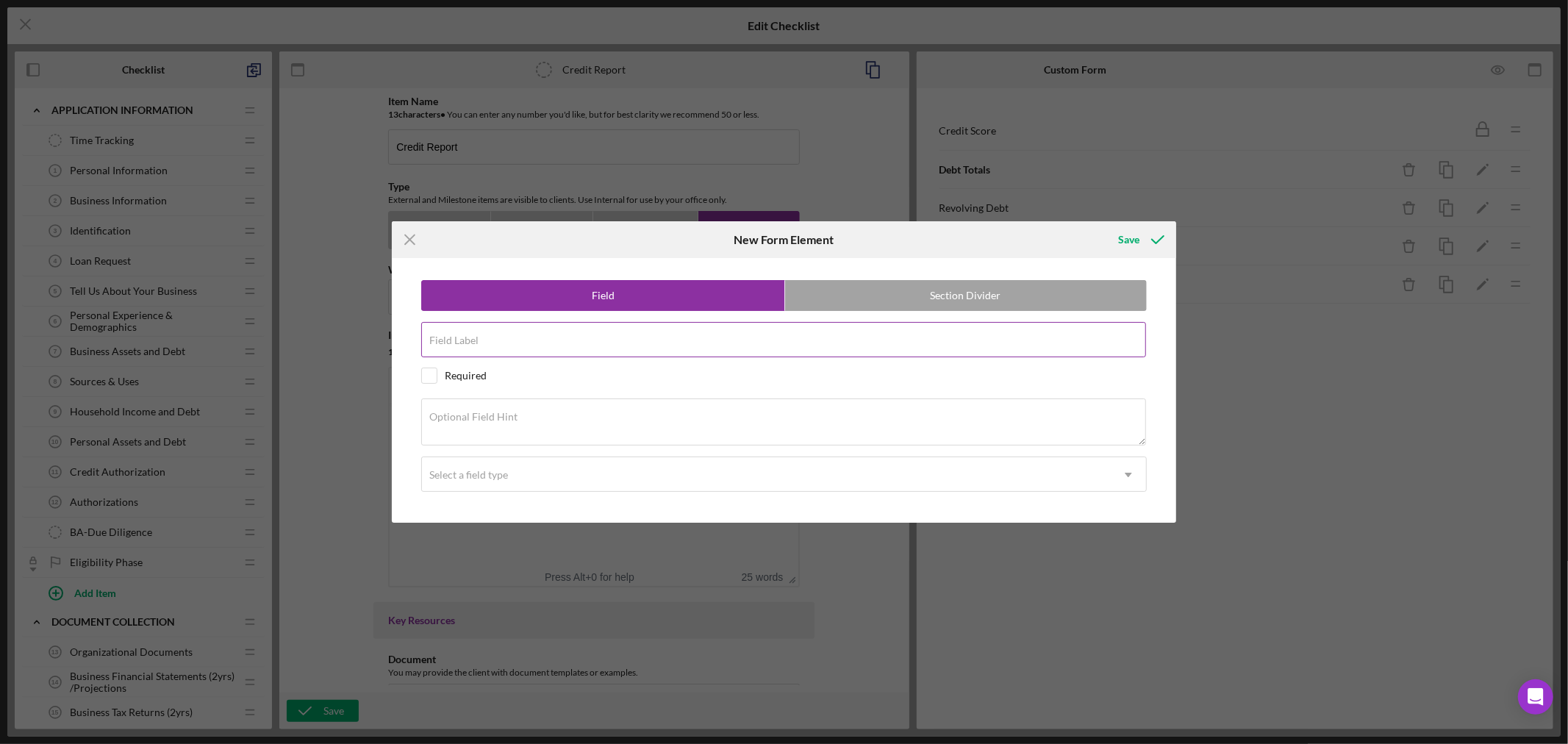
click at [517, 340] on input "Field Label" at bounding box center [783, 340] width 725 height 35
paste input "Monthly Payment-Installment"
type input "Monthly Payment-Installment"
click at [586, 417] on textarea "Optional Field Hint" at bounding box center [783, 422] width 725 height 47
paste textarea "What is the monthly payment on installment debt?"
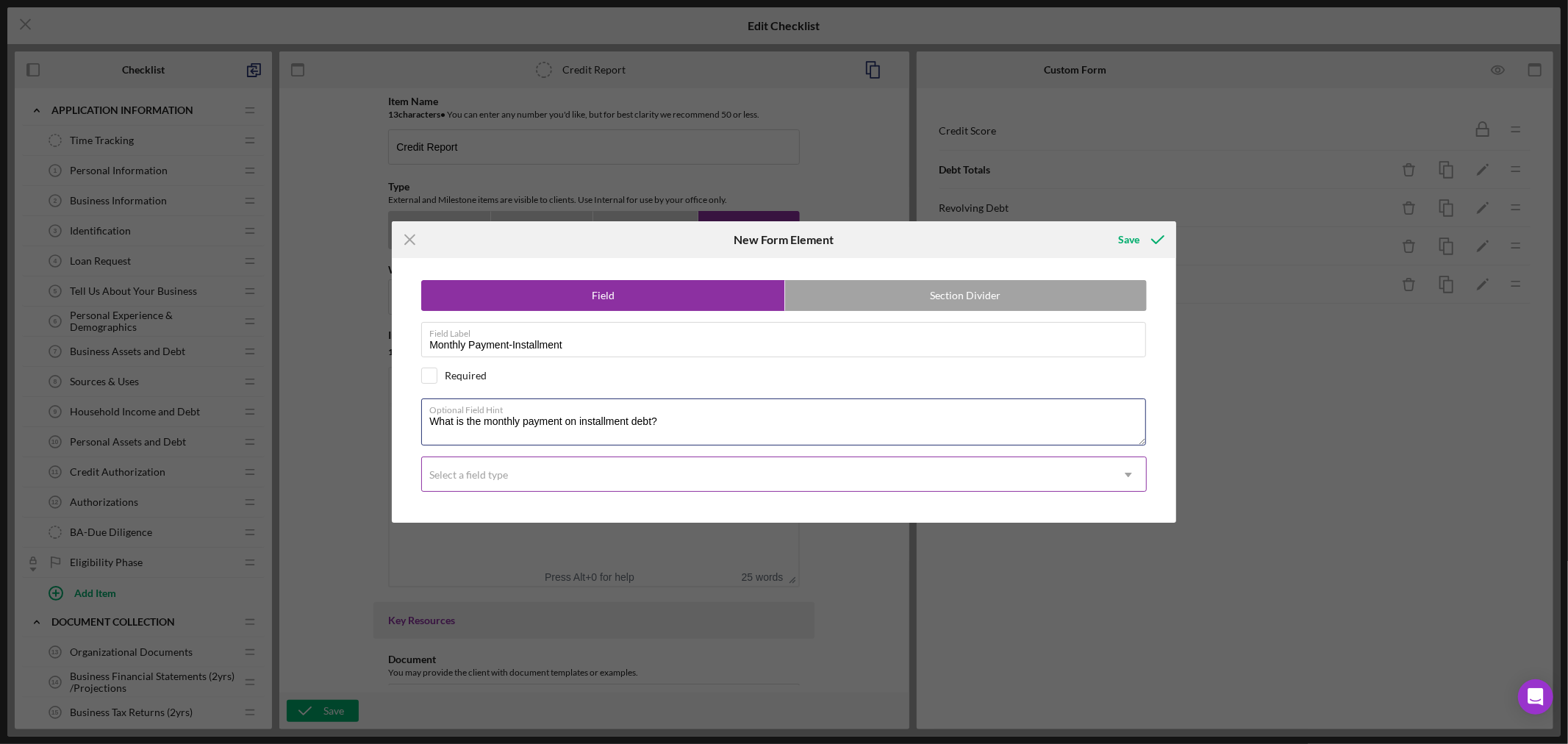
type textarea "What is the monthly payment on installment debt?"
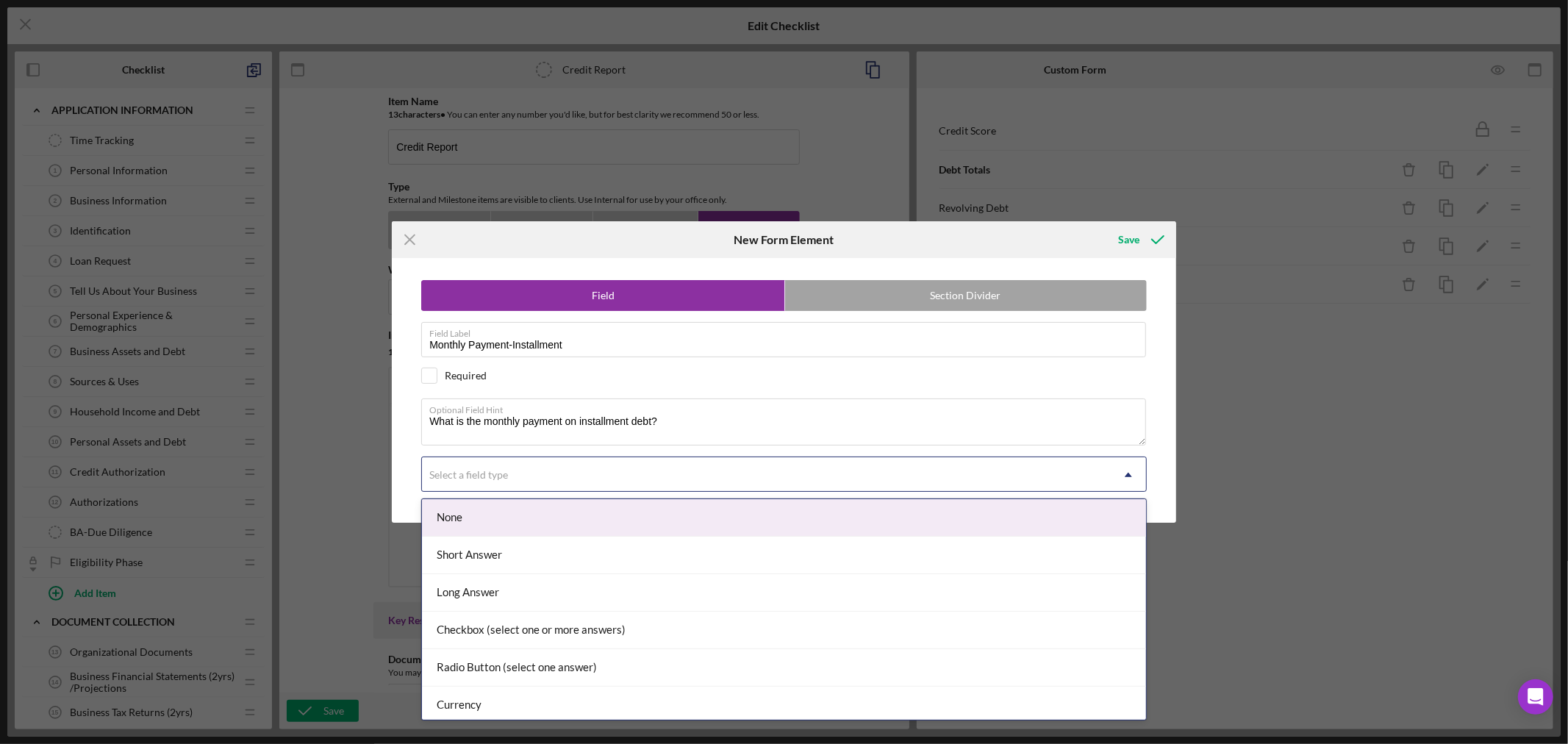
click at [1128, 473] on icon "Icon/Dropdown Arrow" at bounding box center [1129, 475] width 35 height 35
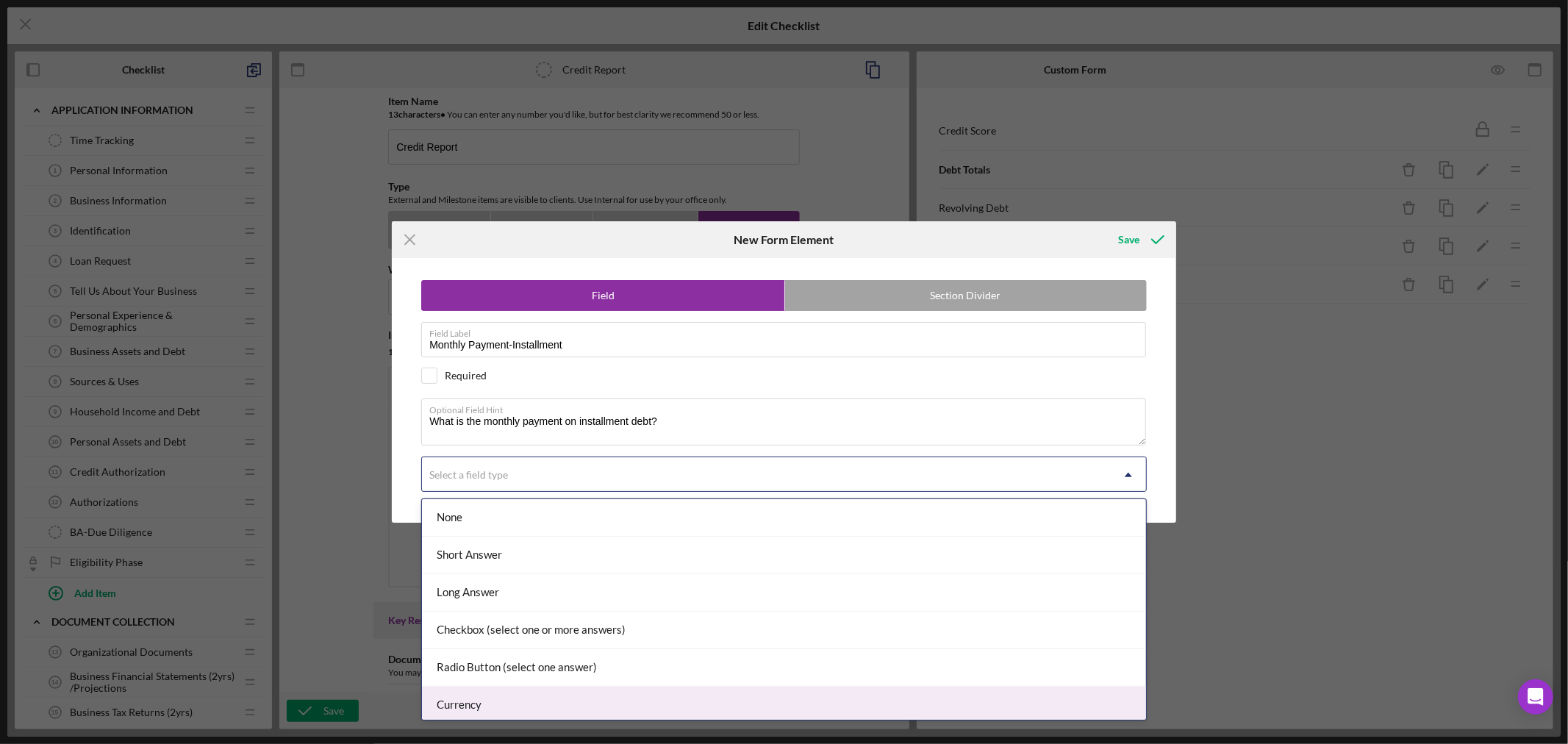
click at [895, 707] on div "Currency" at bounding box center [784, 705] width 724 height 37
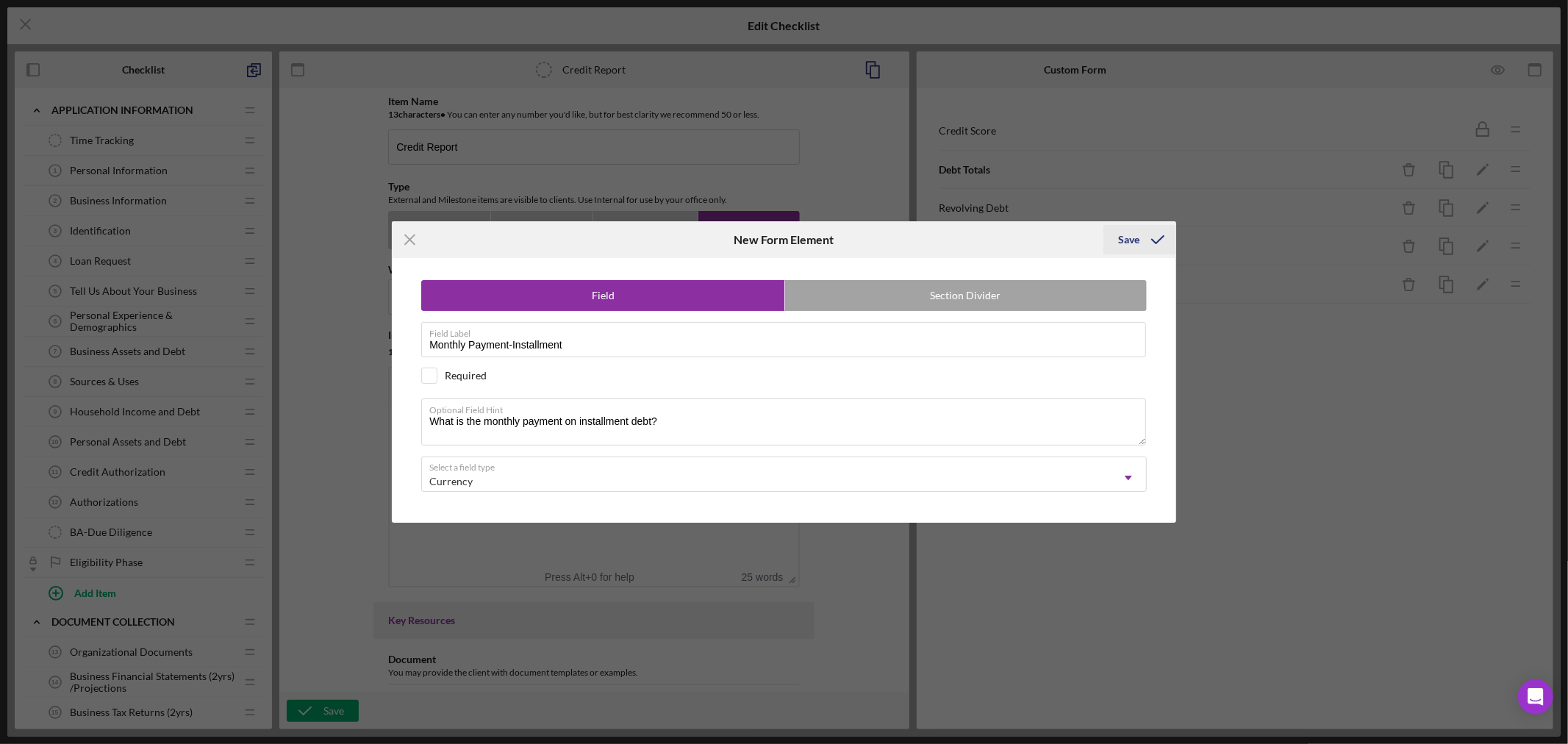
click at [1129, 237] on div "Save" at bounding box center [1128, 240] width 21 height 30
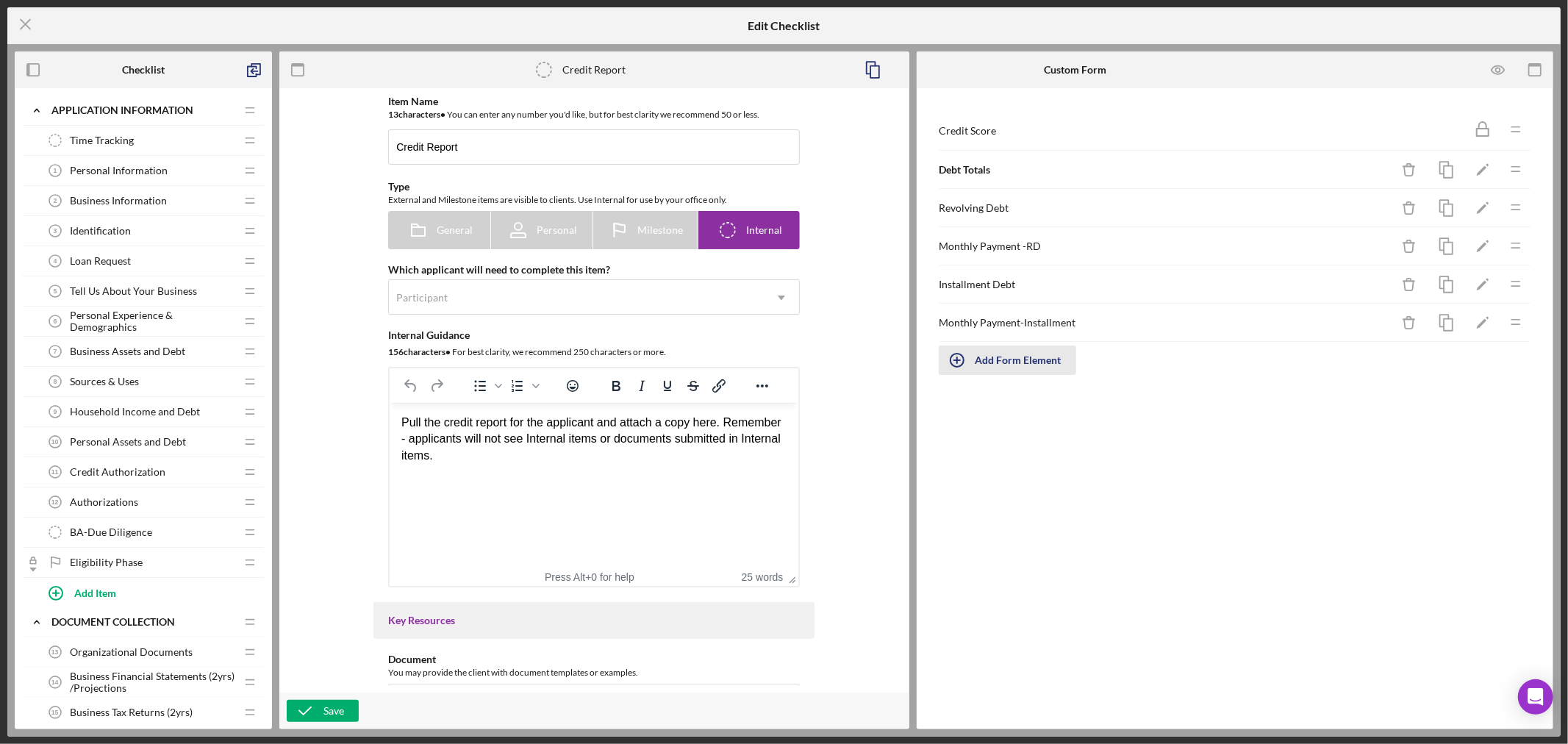
click at [957, 360] on icon "button" at bounding box center [957, 360] width 37 height 37
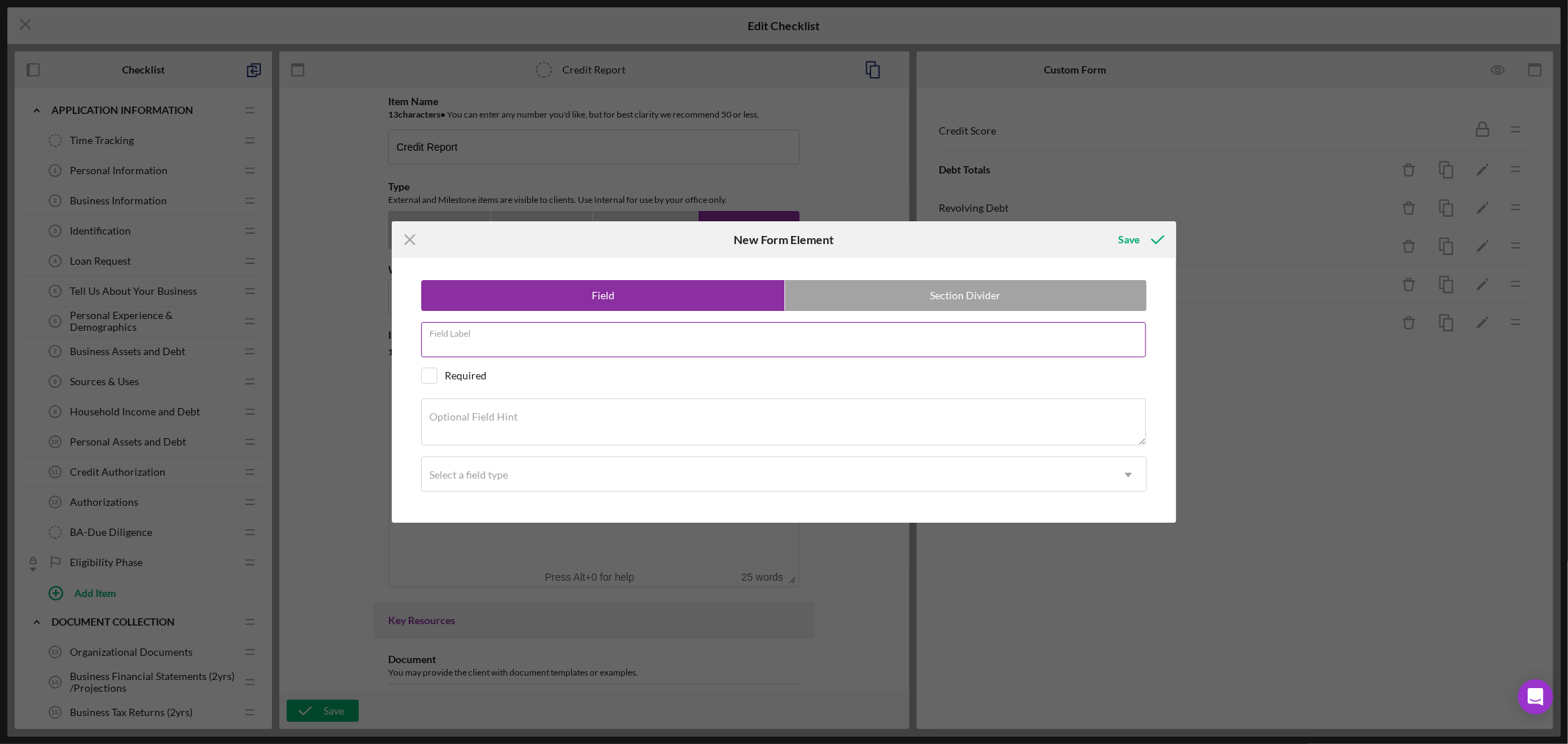
click at [539, 340] on input "Field Label" at bounding box center [783, 340] width 725 height 35
paste input "Mortgage"
type input "Mortgage"
click at [534, 423] on textarea "Optional Field Hint" at bounding box center [783, 422] width 725 height 47
paste textarea "What is the balance on personal mortgage?"
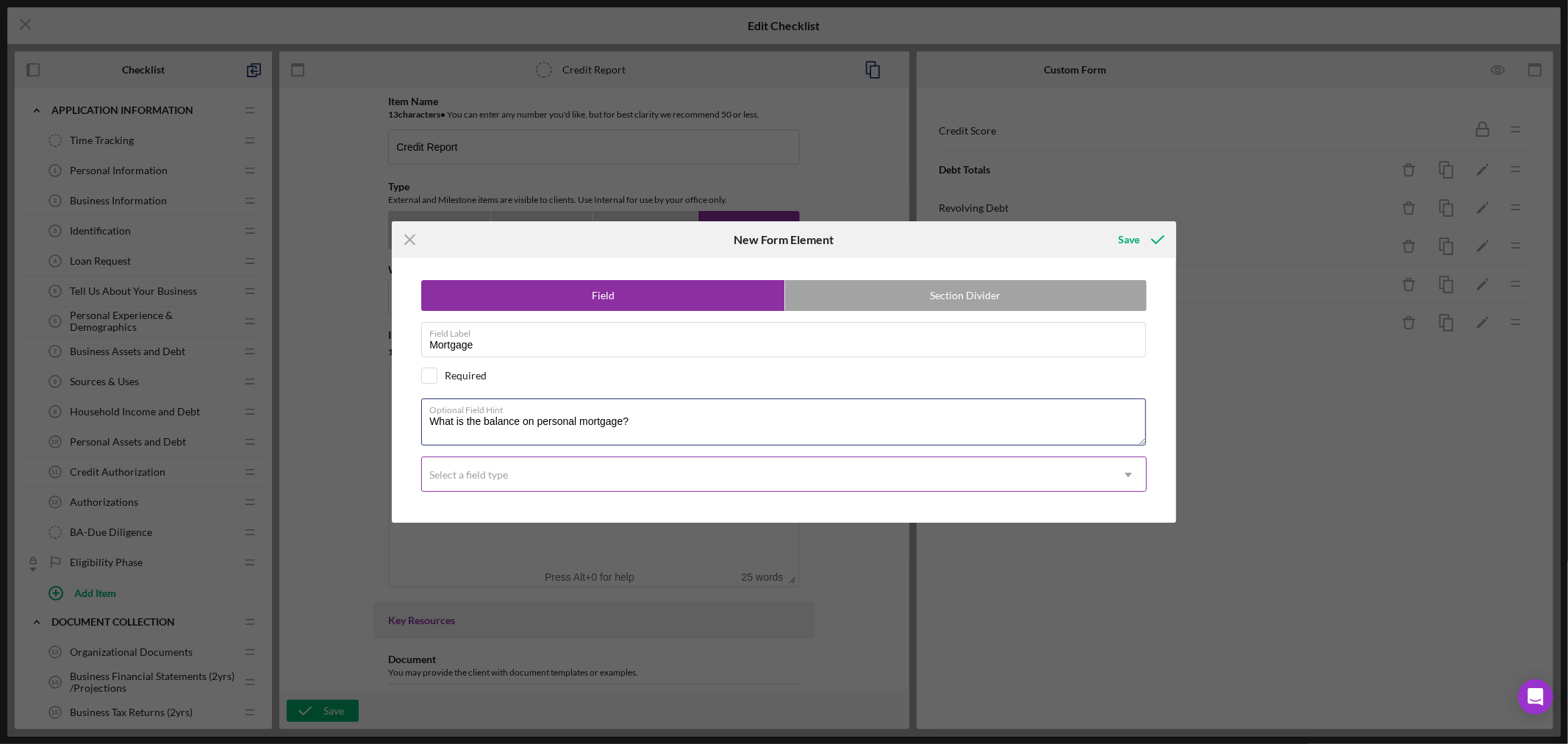
type textarea "What is the balance on personal mortgage?"
click at [1129, 473] on use at bounding box center [1128, 474] width 8 height 4
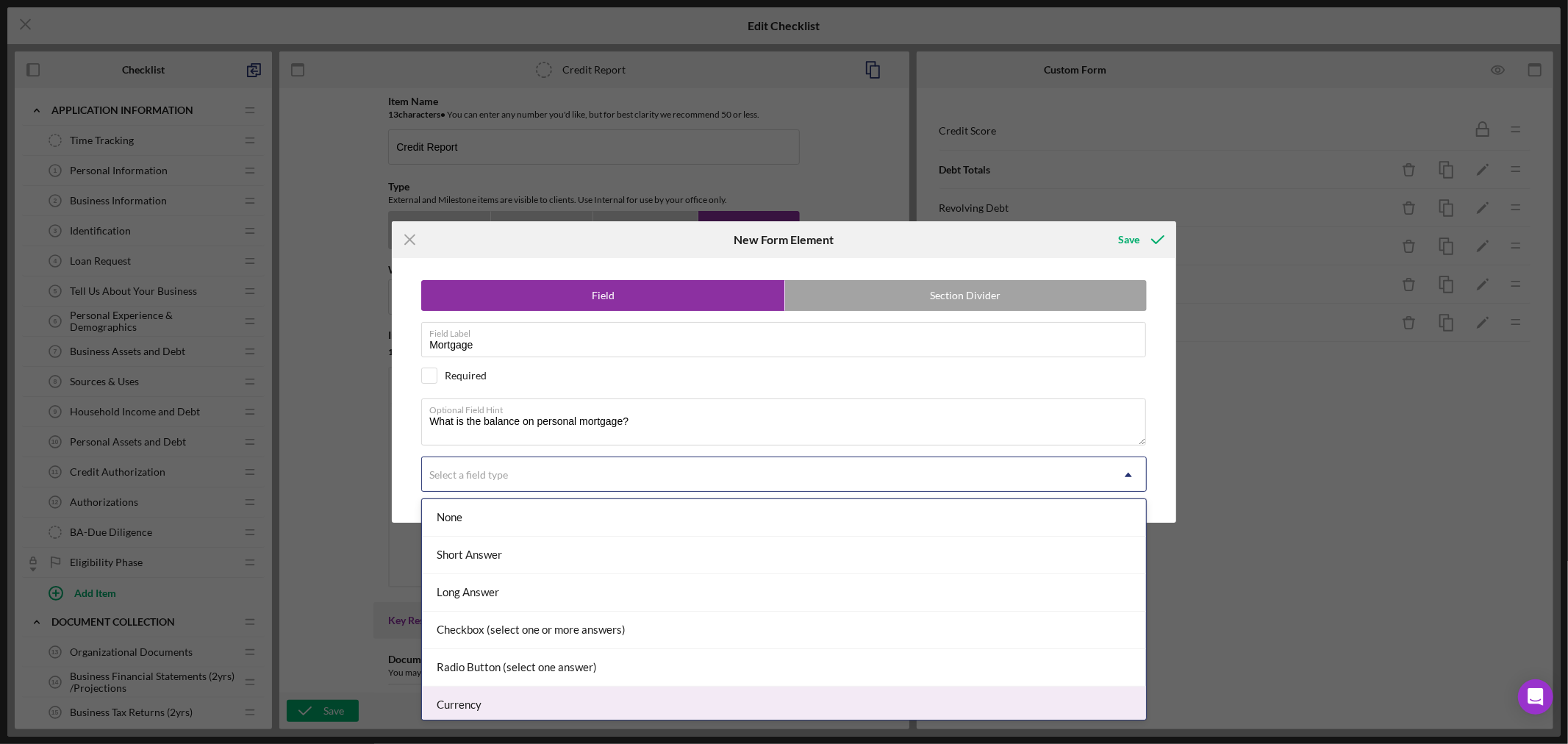
click at [978, 699] on div "Currency" at bounding box center [784, 705] width 724 height 37
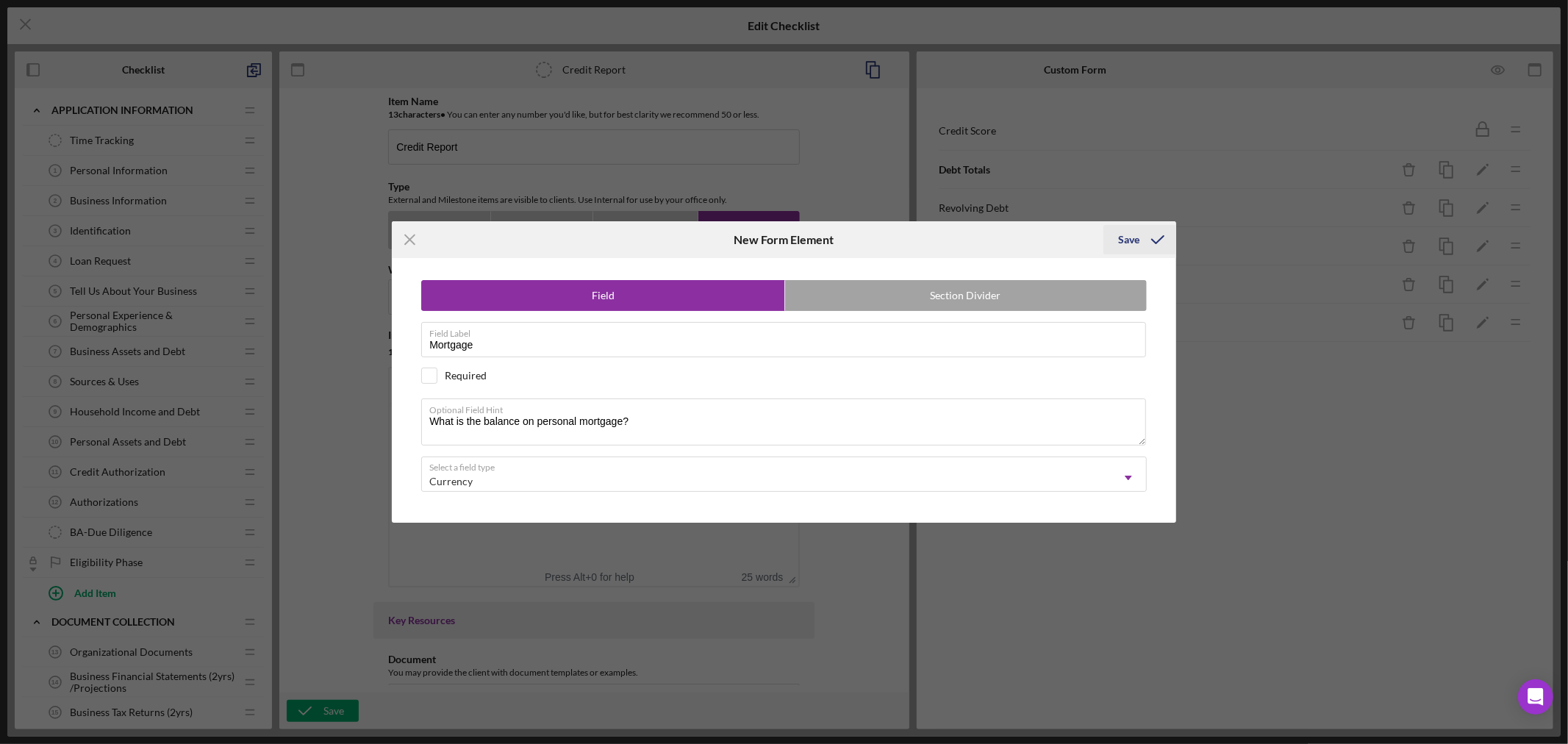
click at [1134, 240] on div "Save" at bounding box center [1128, 240] width 21 height 30
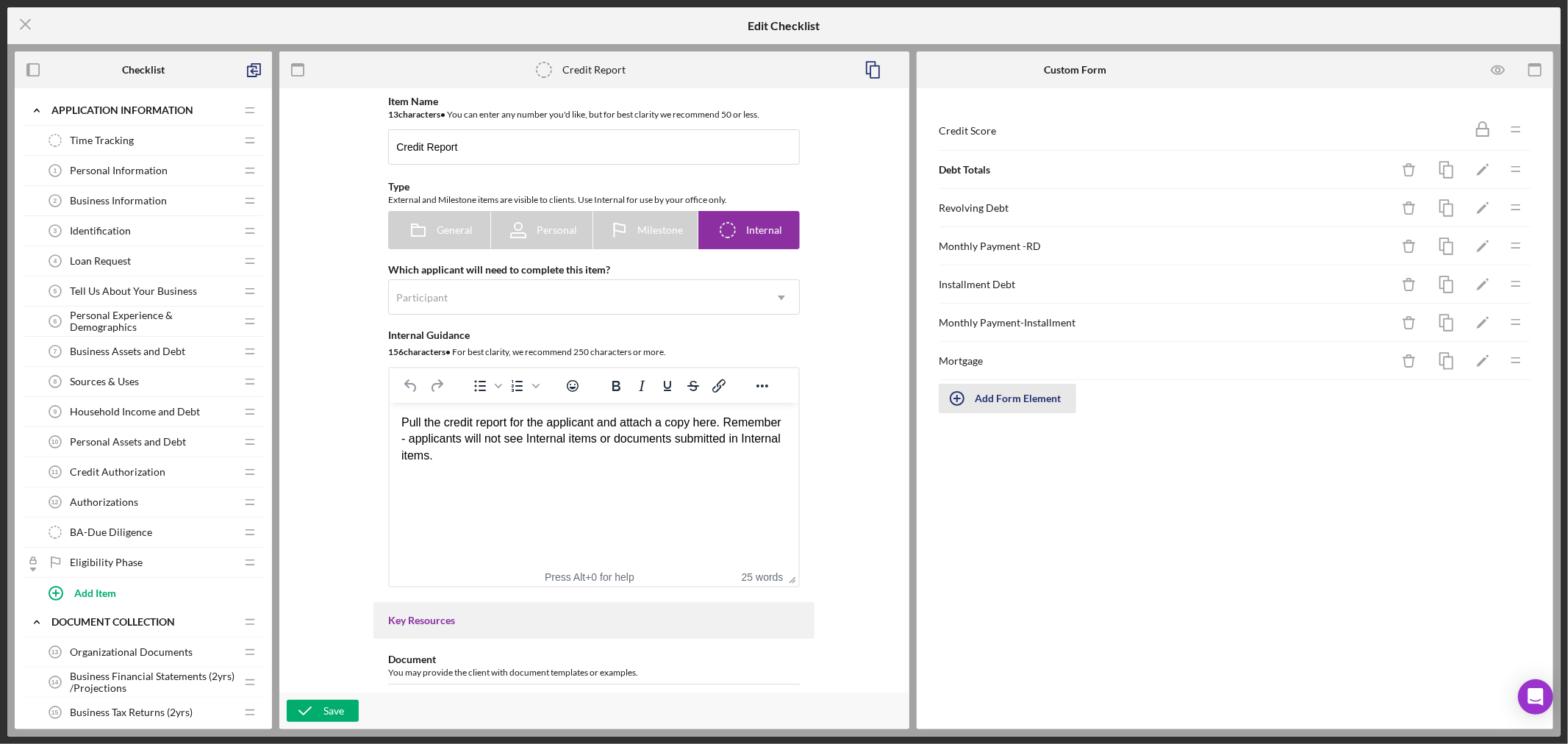
click at [956, 395] on icon "button" at bounding box center [957, 399] width 37 height 37
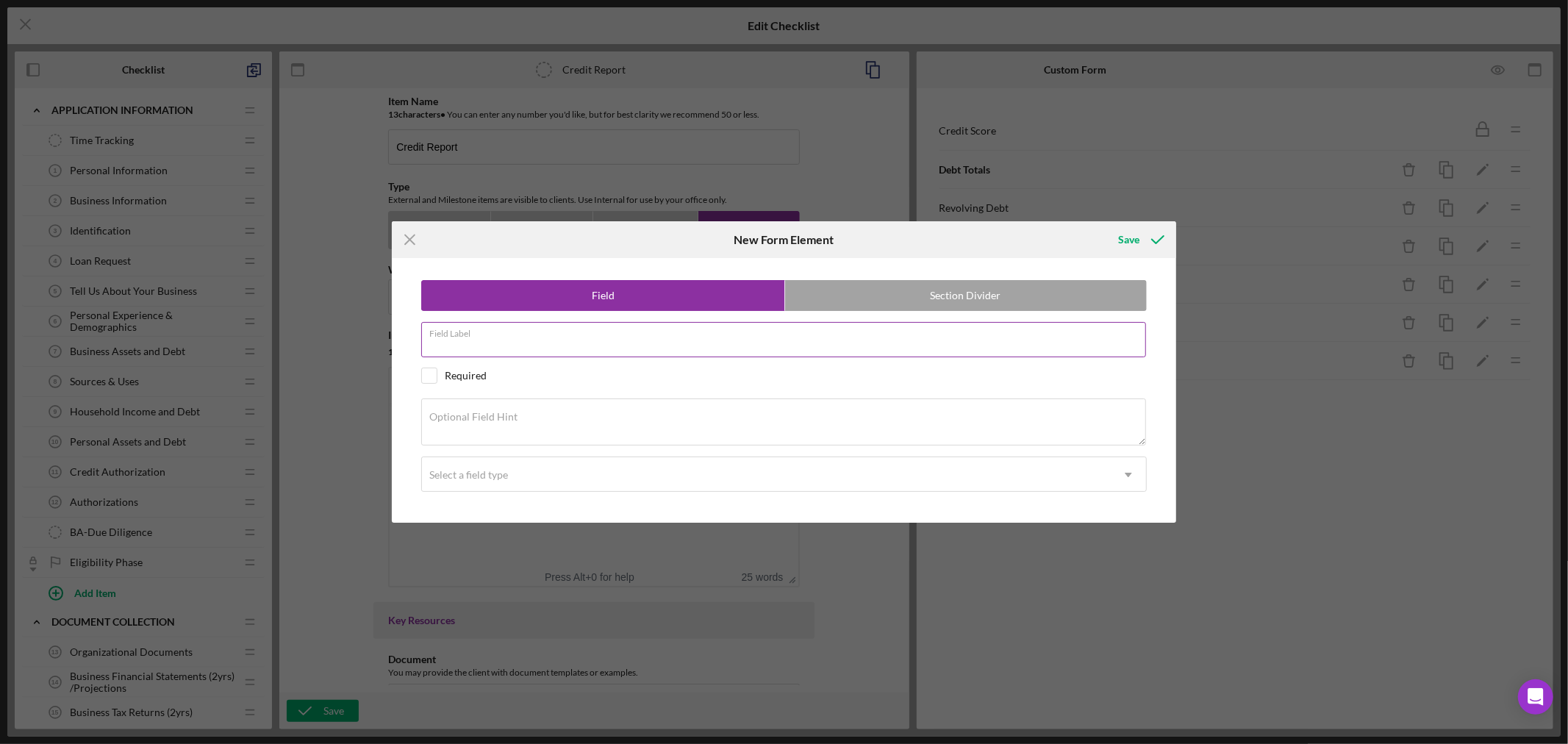
click at [570, 335] on div "Field Label" at bounding box center [784, 341] width 725 height 37
paste input "Monthly Payment-Mortgage"
type input "Monthly Payment-Mortgage"
click at [555, 422] on textarea "Optional Field Hint" at bounding box center [783, 422] width 725 height 47
paste textarea "What is monthly mortgage payment?"
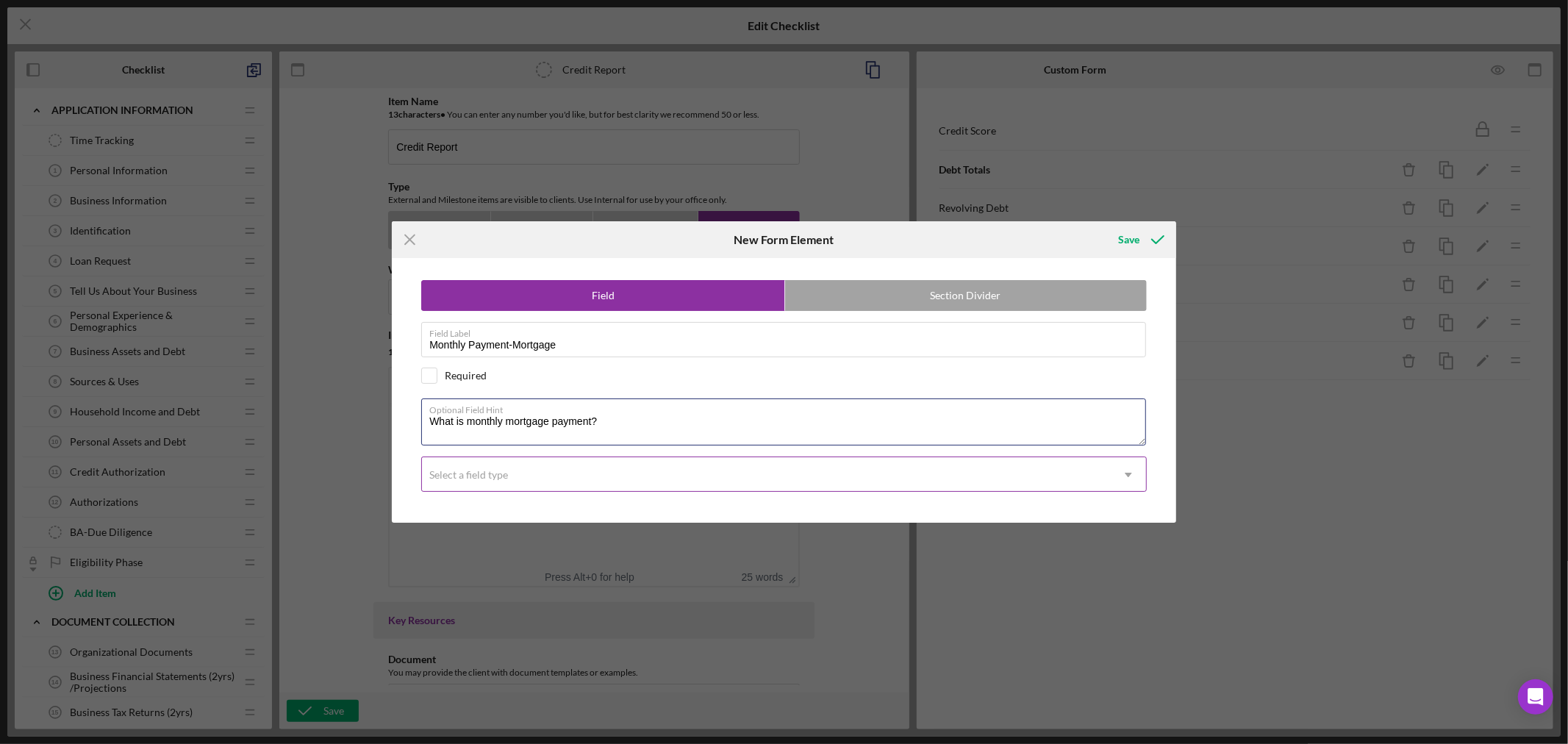
type textarea "What is monthly mortgage payment?"
click at [1132, 472] on icon "Icon/Dropdown Arrow" at bounding box center [1129, 475] width 35 height 35
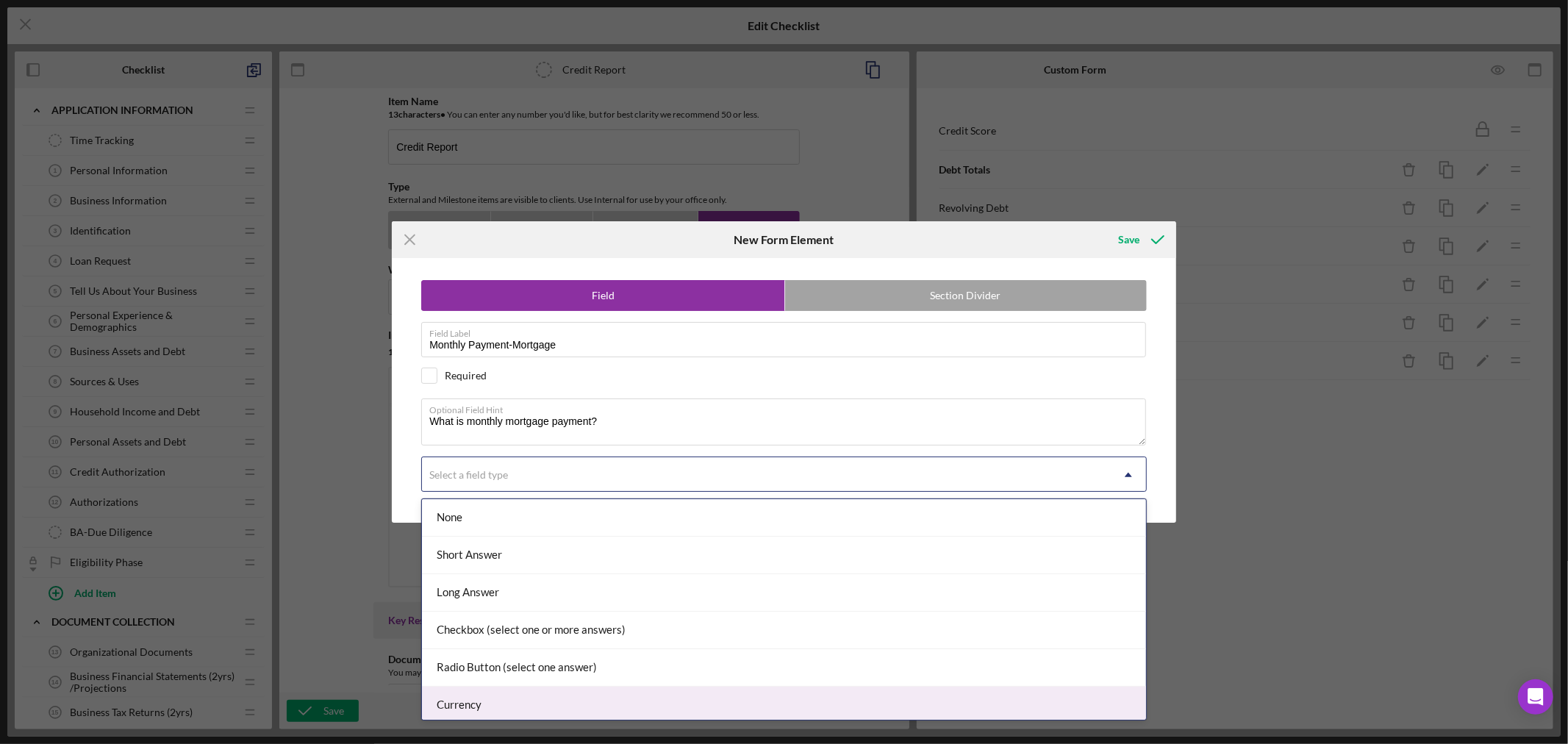
click at [1008, 708] on div "Currency" at bounding box center [784, 705] width 724 height 37
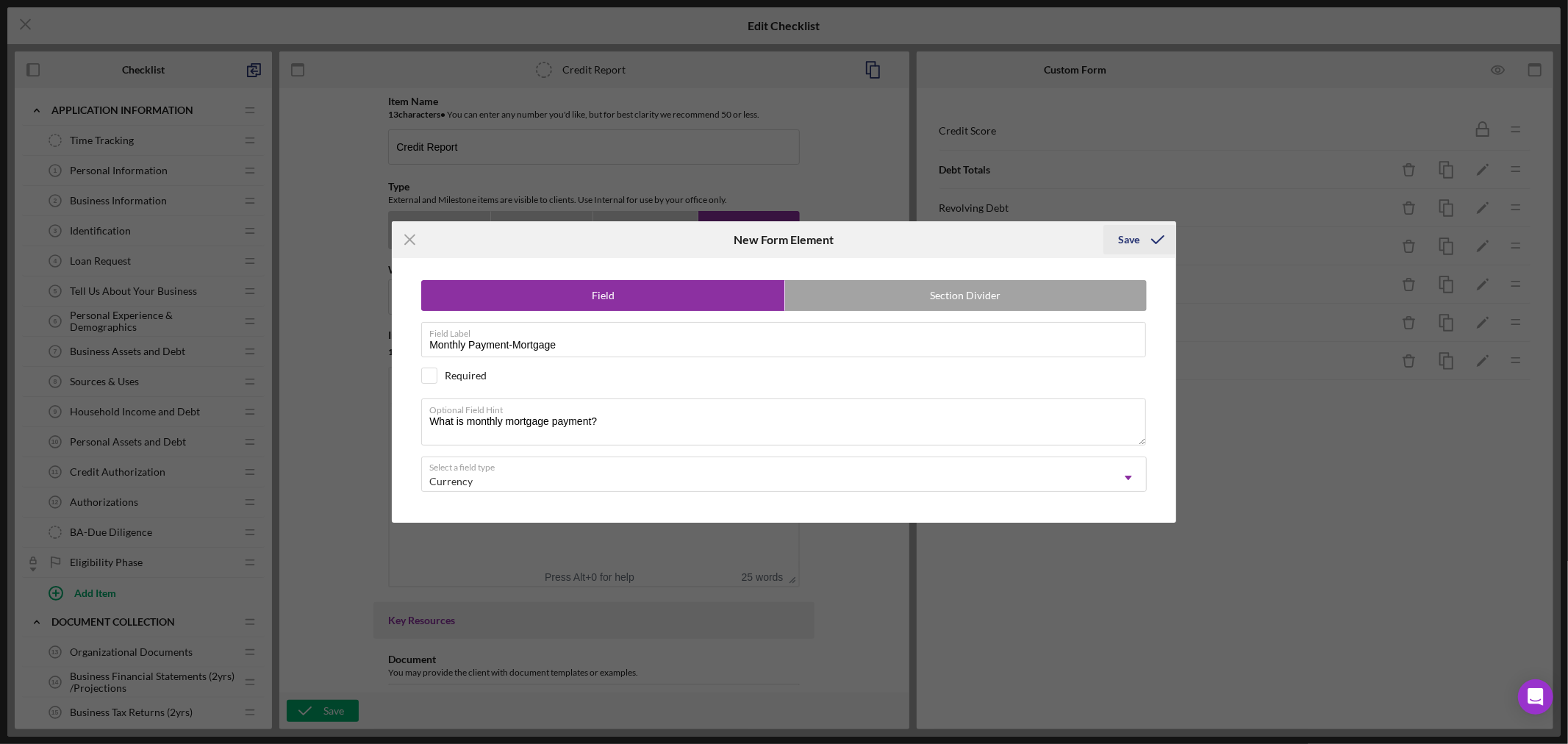
click at [1129, 238] on div "Save" at bounding box center [1128, 240] width 21 height 30
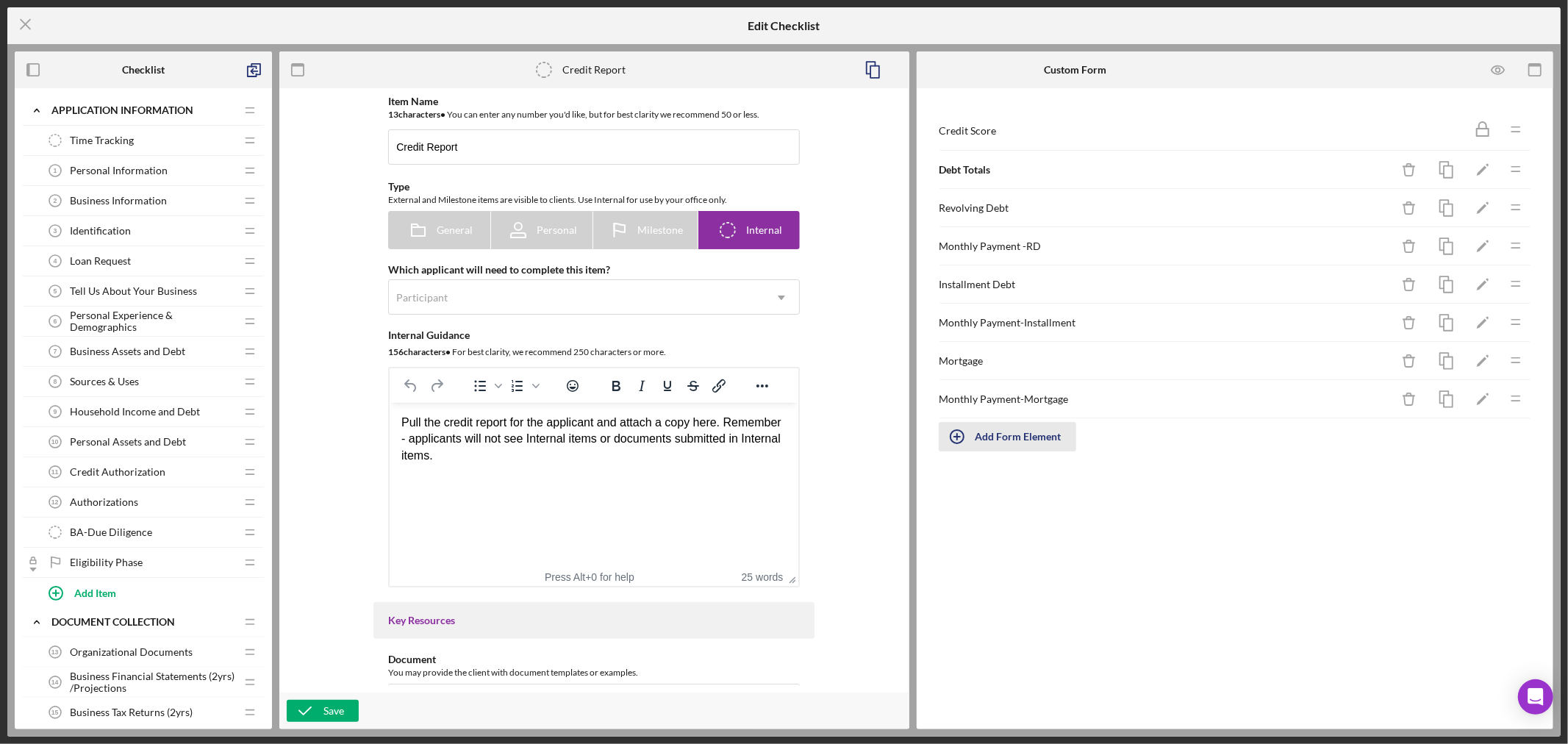
click at [959, 438] on icon "button" at bounding box center [957, 437] width 37 height 37
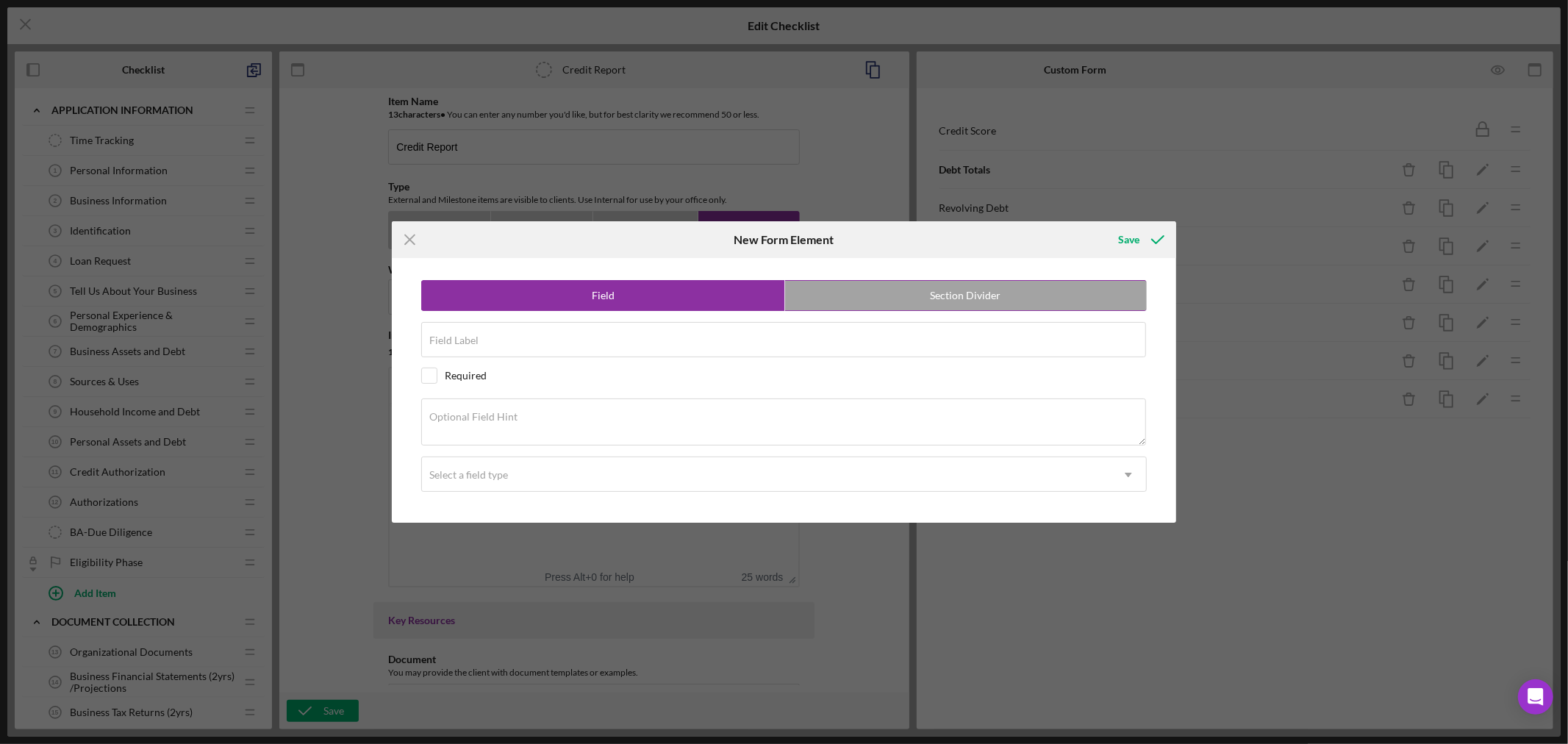
click at [968, 297] on label "Section Divider" at bounding box center [966, 295] width 362 height 30
radio input "false"
radio input "true"
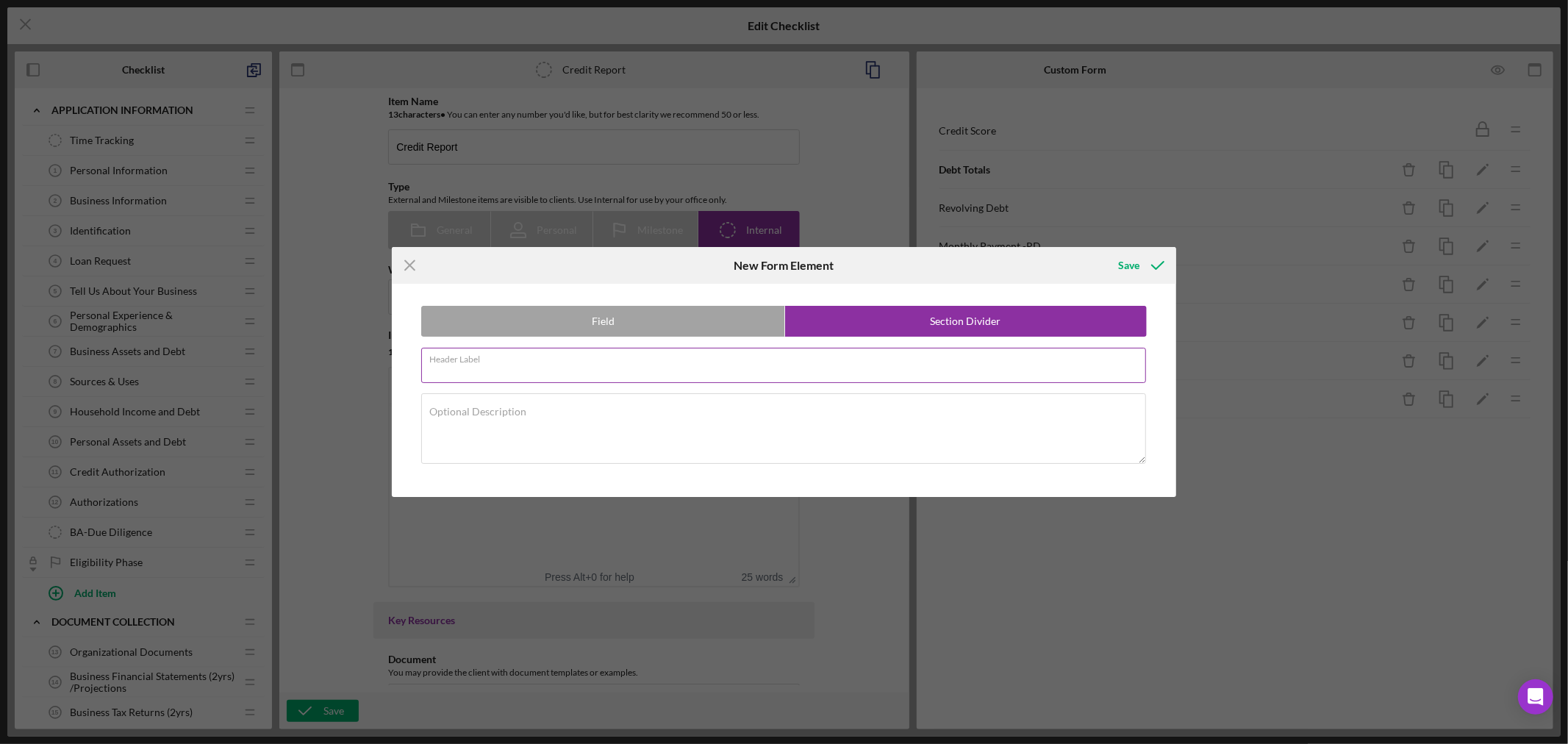
click at [571, 365] on input "Header Label" at bounding box center [783, 365] width 725 height 35
paste input "Match Borrower Information"
type input "Match Borrower Information"
click at [1130, 262] on div "Save" at bounding box center [1128, 265] width 21 height 30
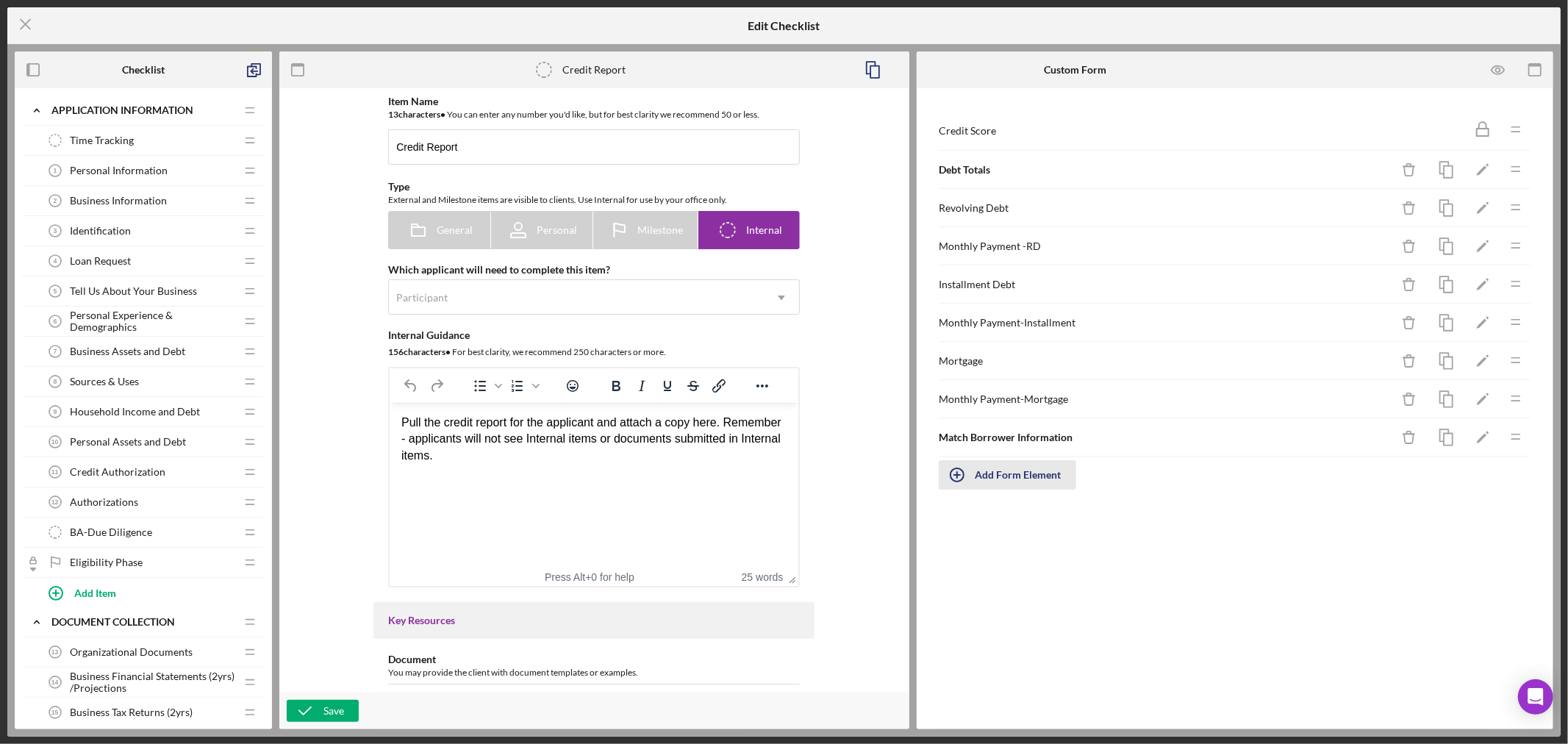
click at [1031, 479] on div "Add Form Element" at bounding box center [1018, 475] width 86 height 30
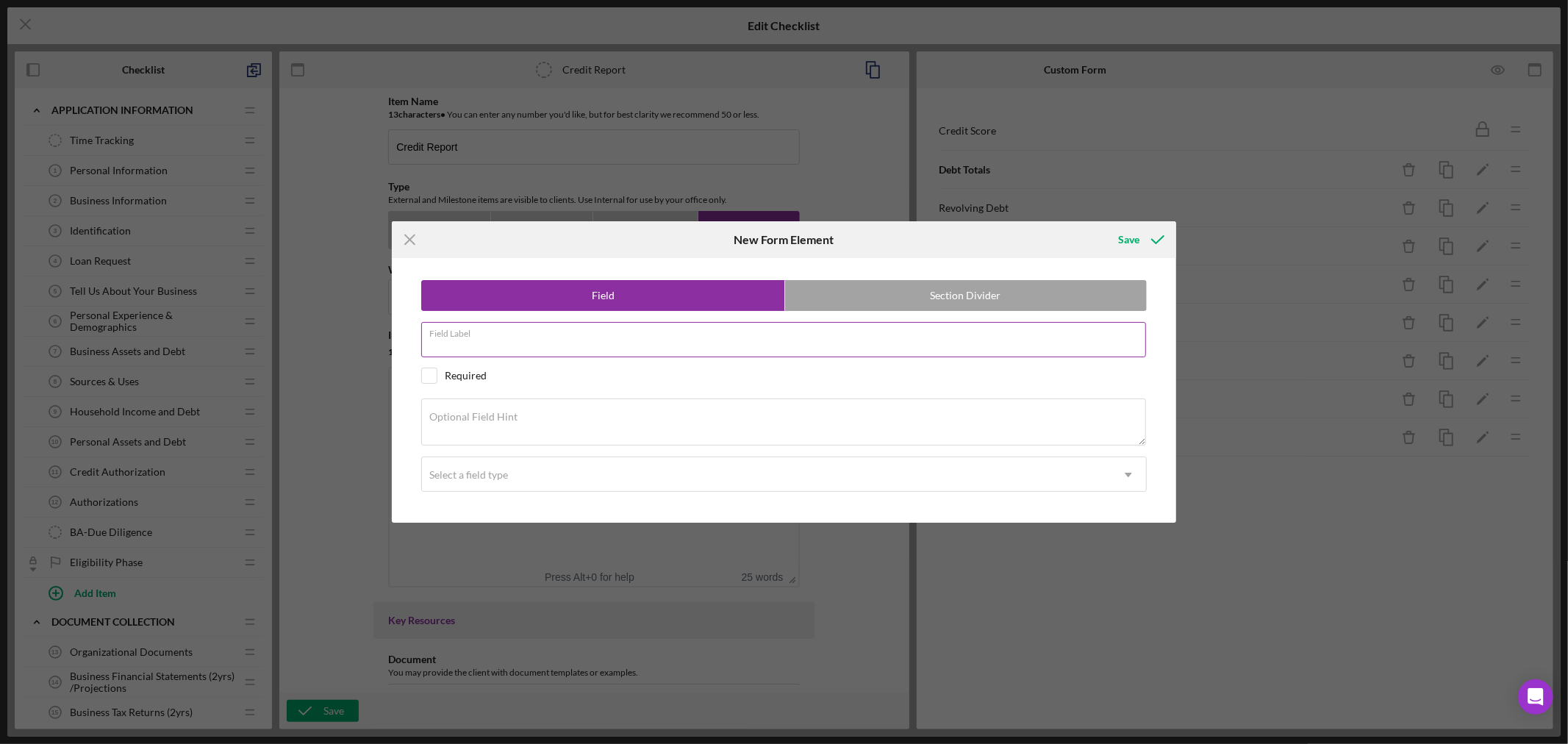
click at [574, 338] on div "Field Label" at bounding box center [784, 341] width 725 height 37
paste input "Amounts Match?"
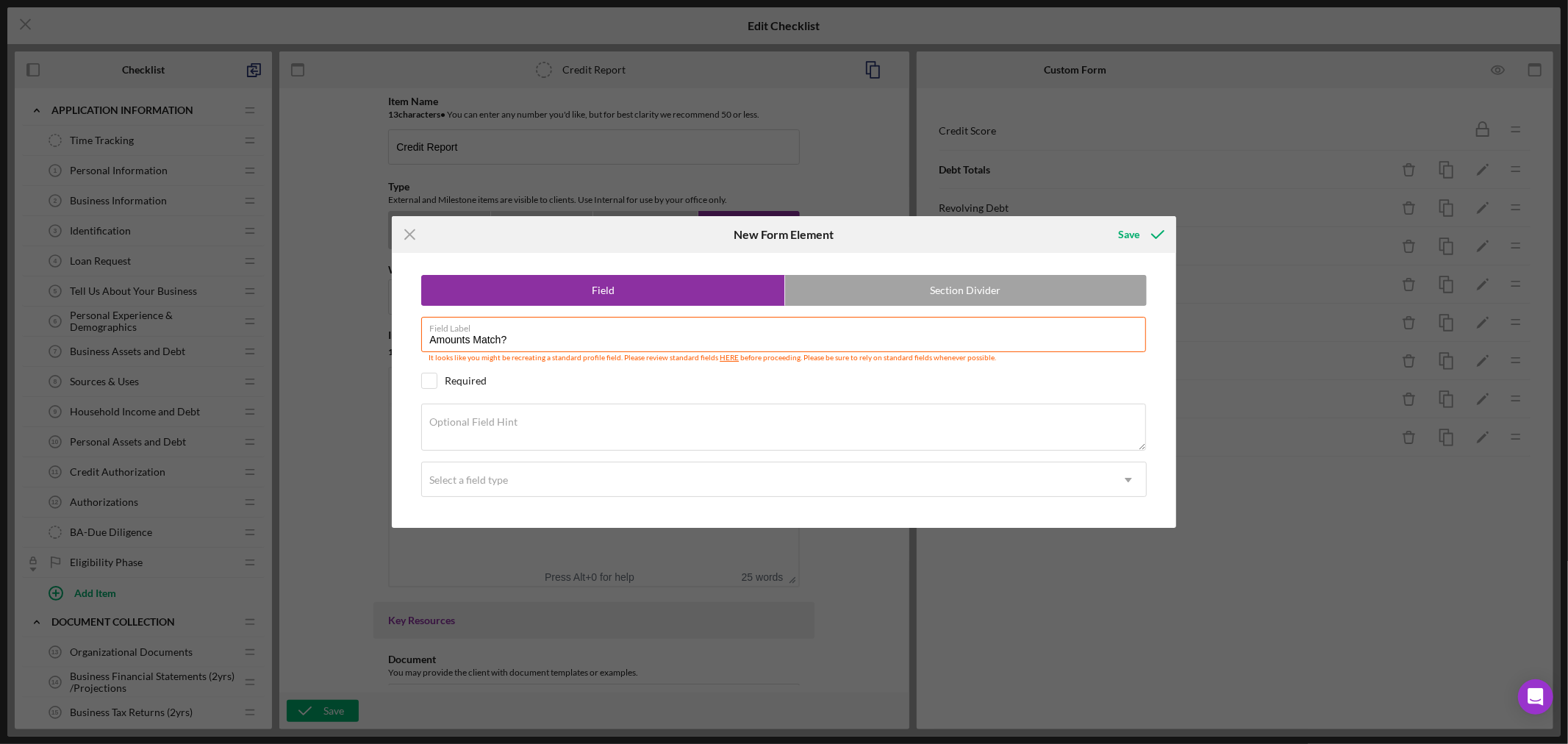
type input "Amounts Match?"
click at [553, 416] on div "Optional Field Hint" at bounding box center [784, 428] width 725 height 49
paste textarea "Do the above debt breakdowns match what the applicant answered in the Personal …"
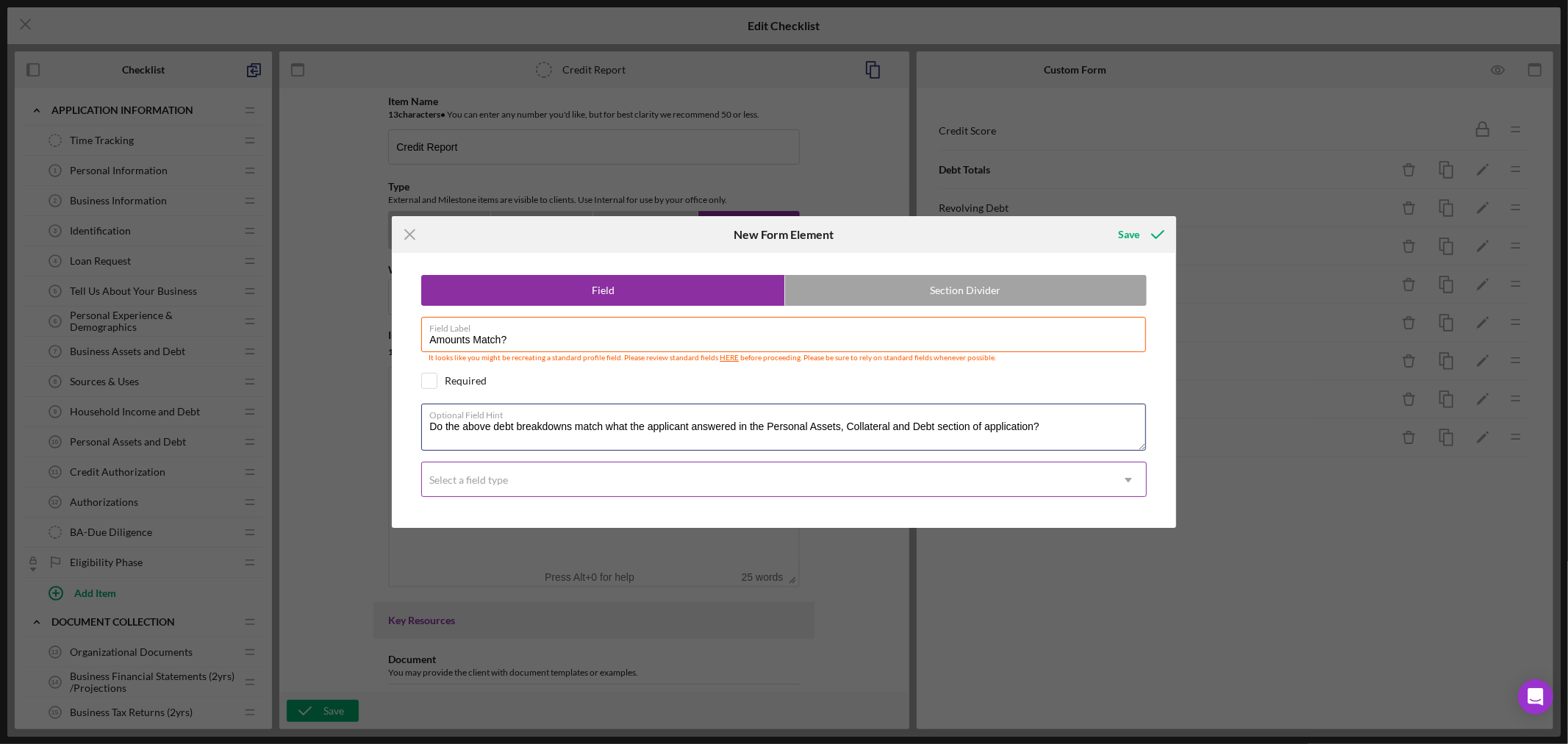
type textarea "Do the above debt breakdowns match what the applicant answered in the Personal …"
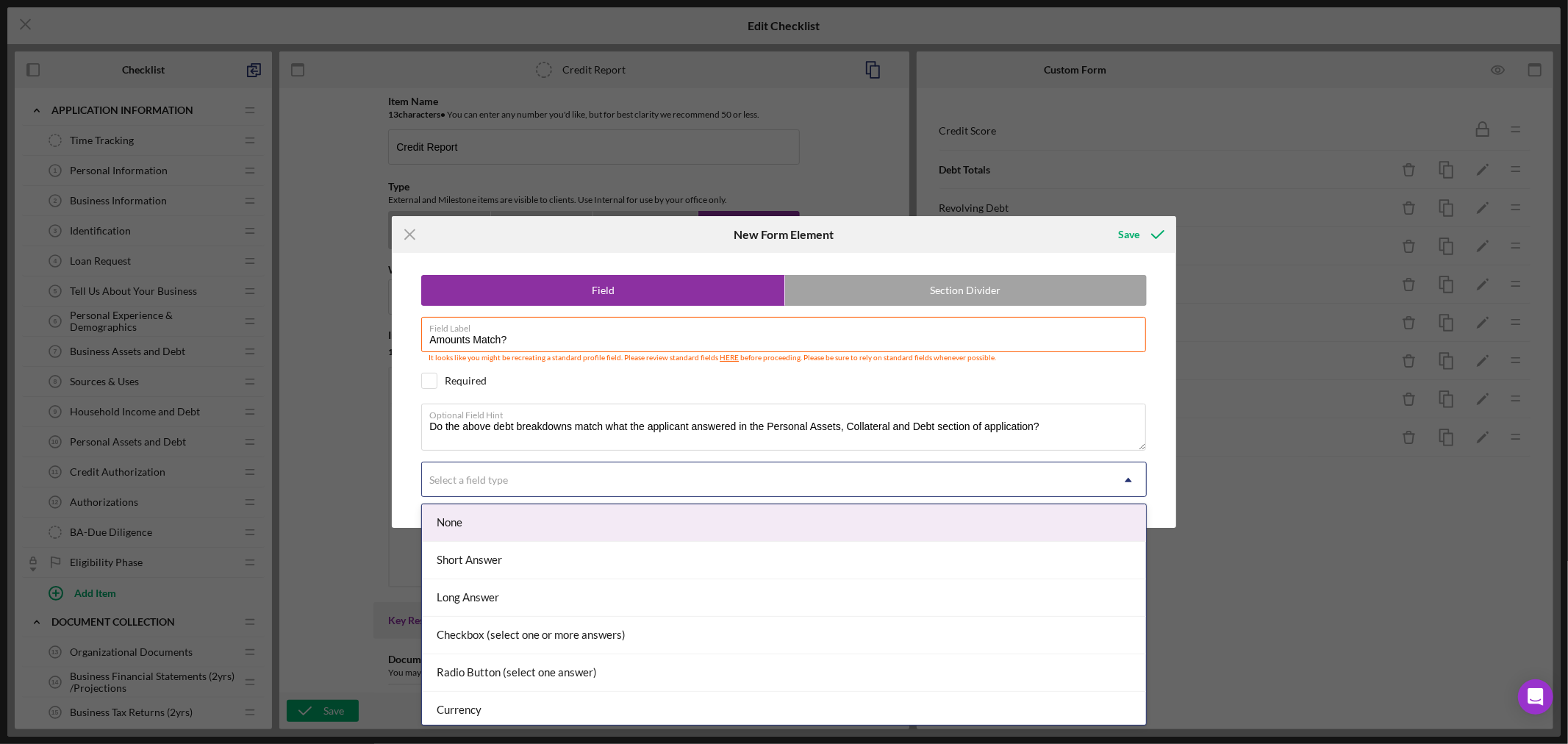
click at [1126, 481] on icon "Icon/Dropdown Arrow" at bounding box center [1129, 480] width 35 height 35
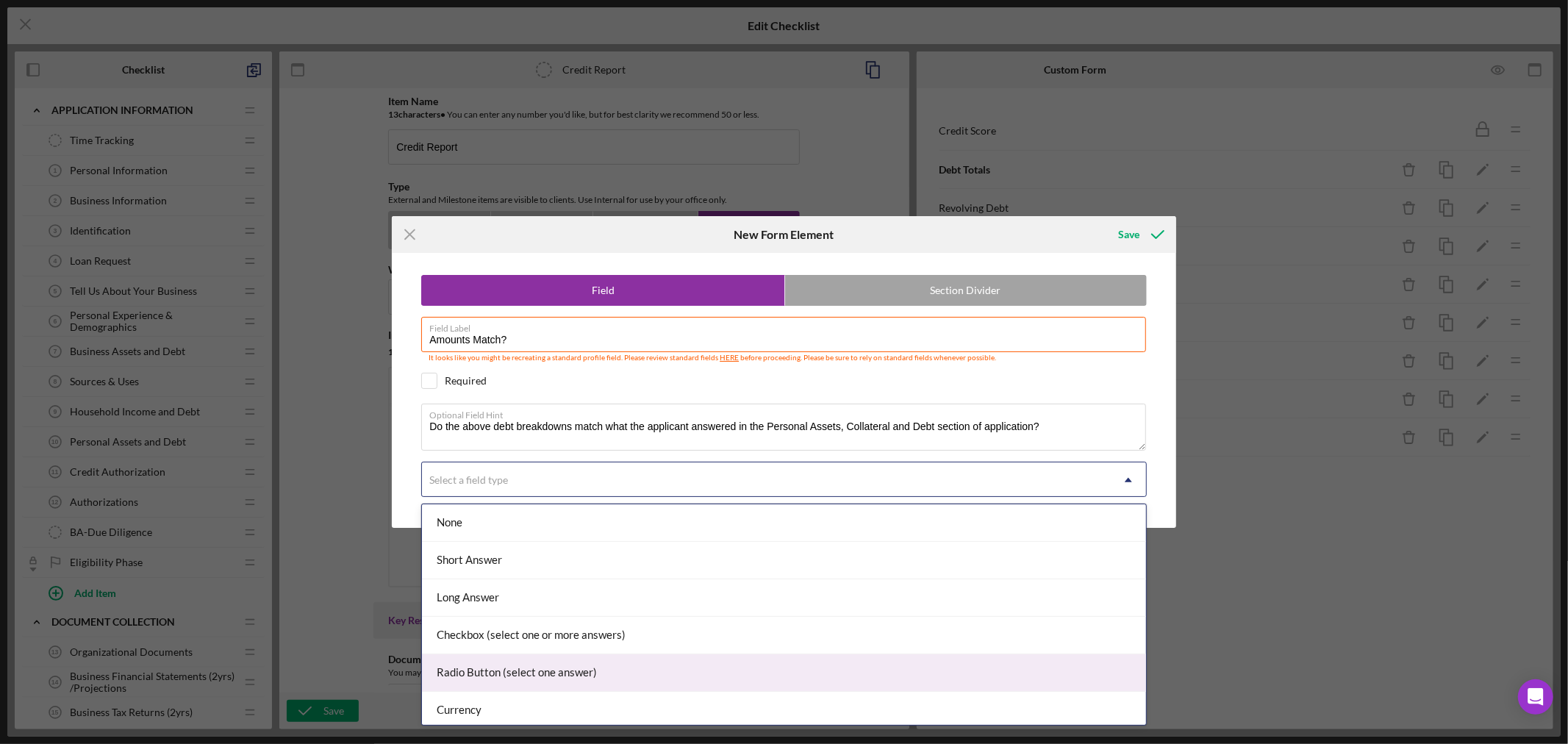
click at [889, 670] on div "Radio Button (select one answer)" at bounding box center [784, 673] width 724 height 37
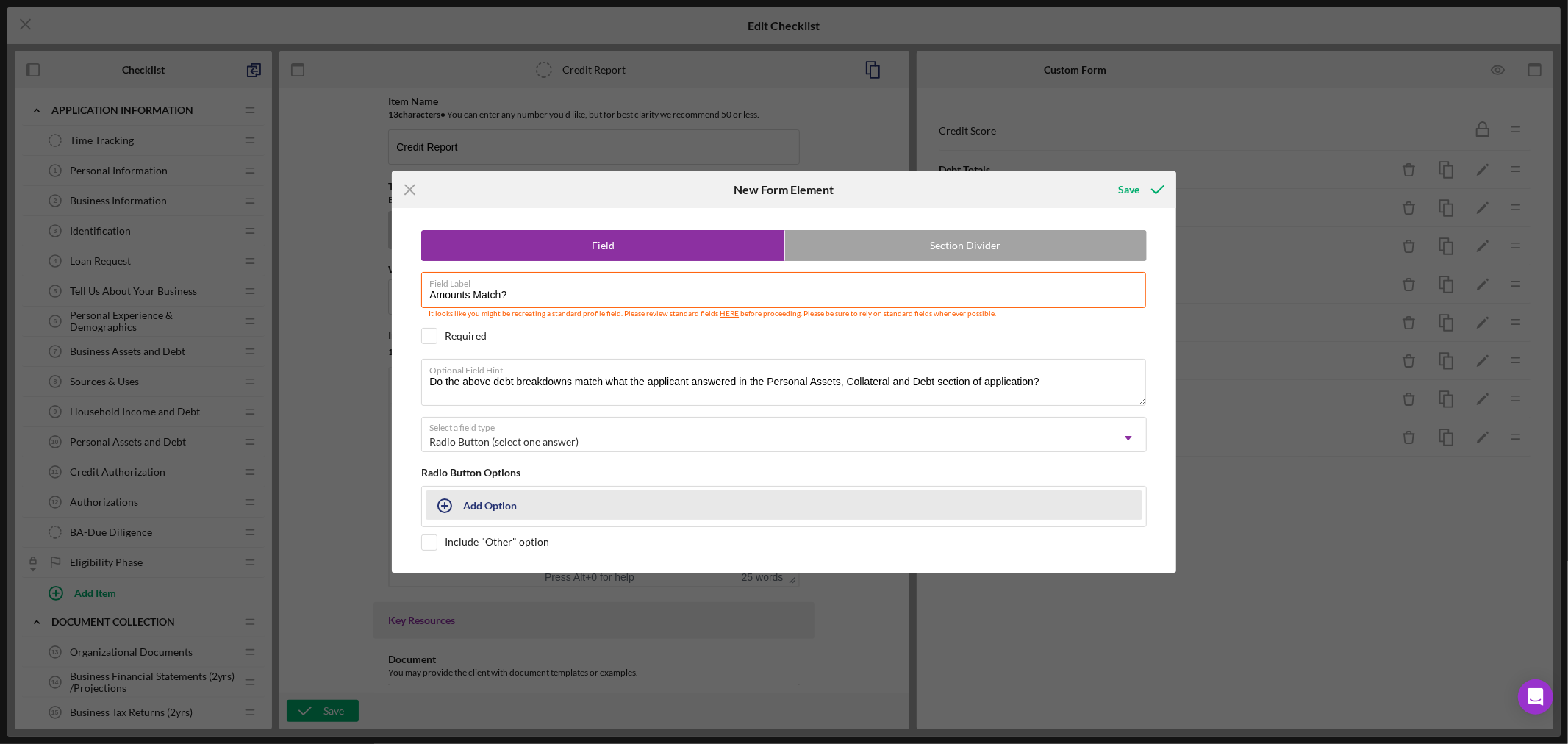
click at [501, 504] on div "Add Option" at bounding box center [490, 504] width 54 height 28
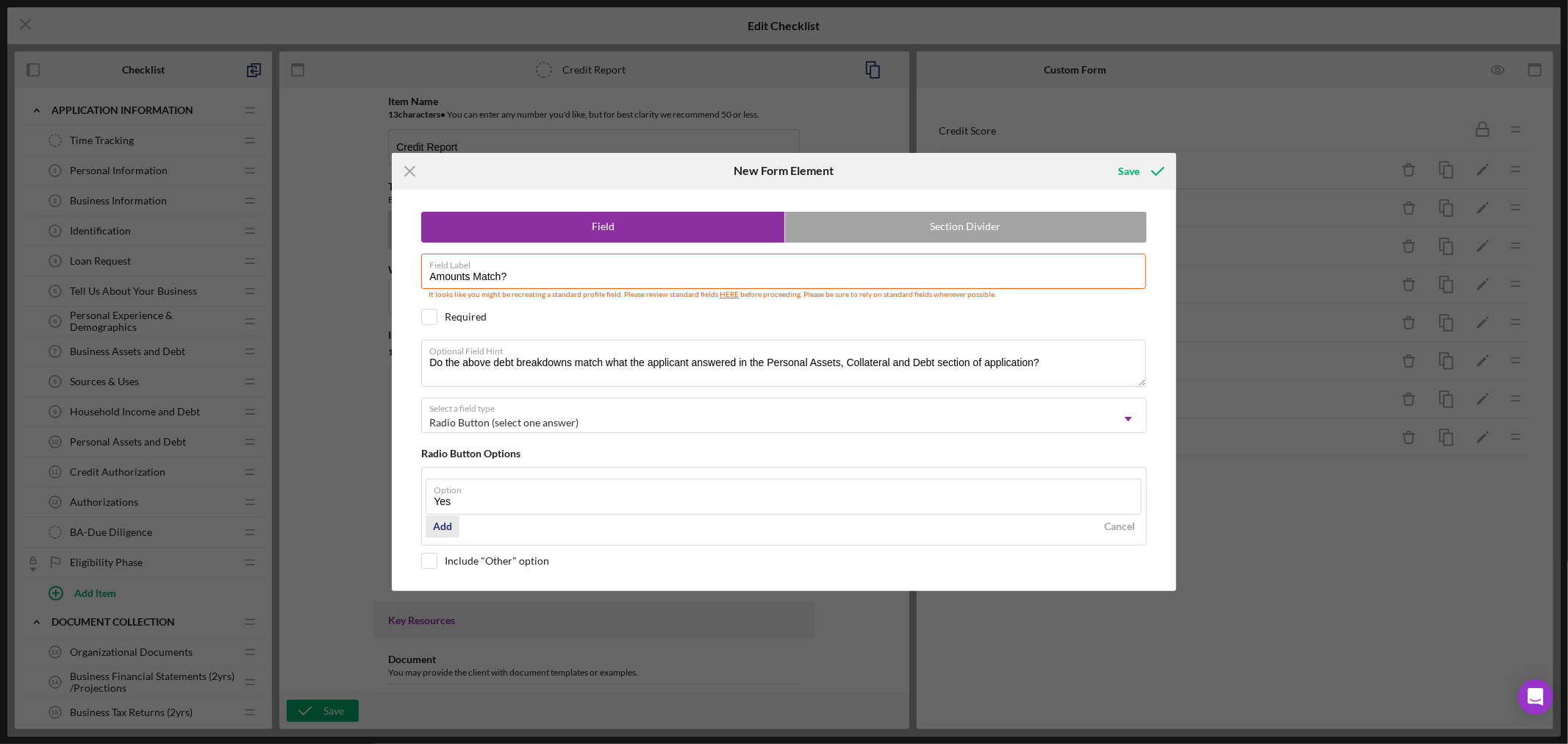
type input "Yes"
click at [449, 527] on div "Add" at bounding box center [442, 526] width 19 height 22
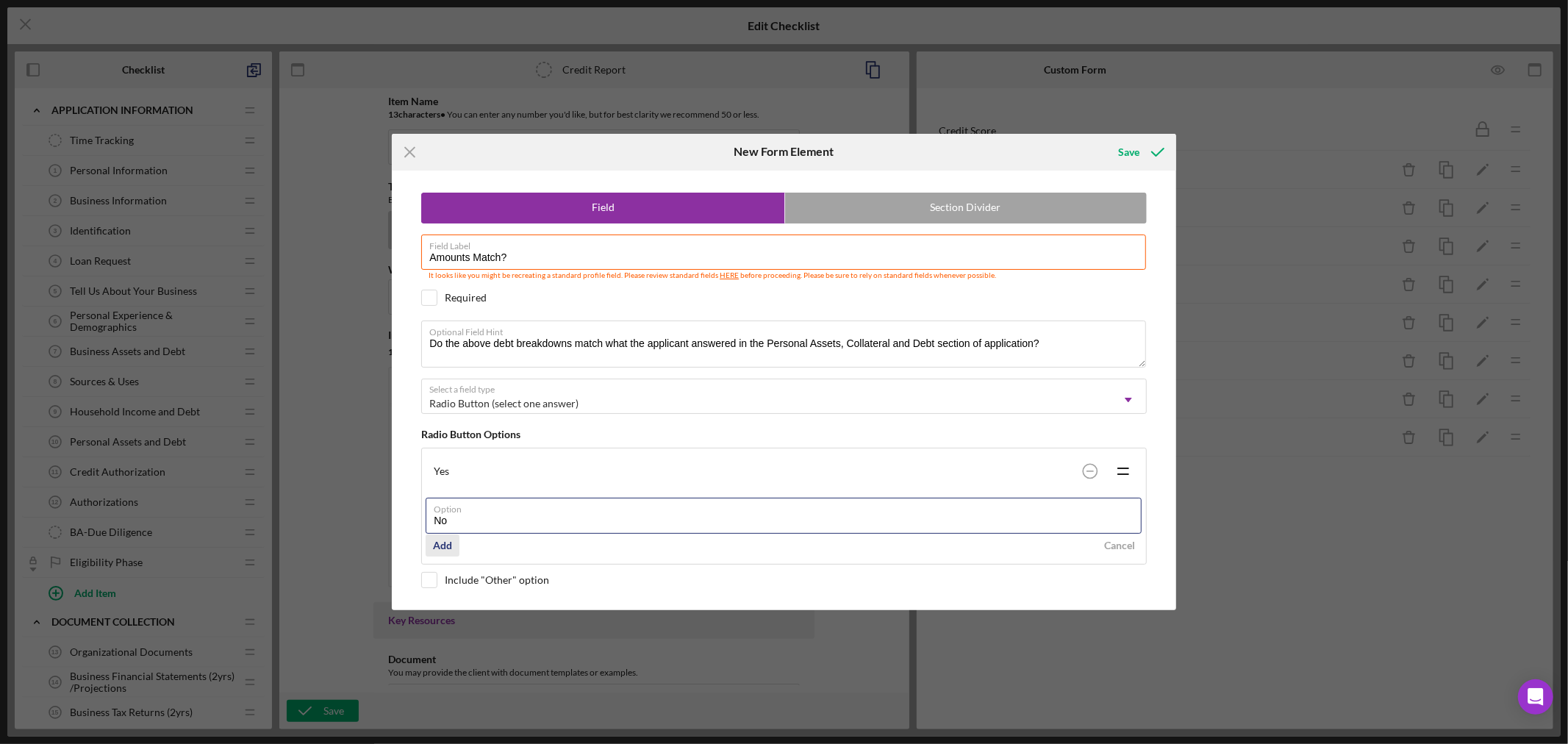
type input "No"
click at [443, 546] on div "Add" at bounding box center [442, 546] width 19 height 22
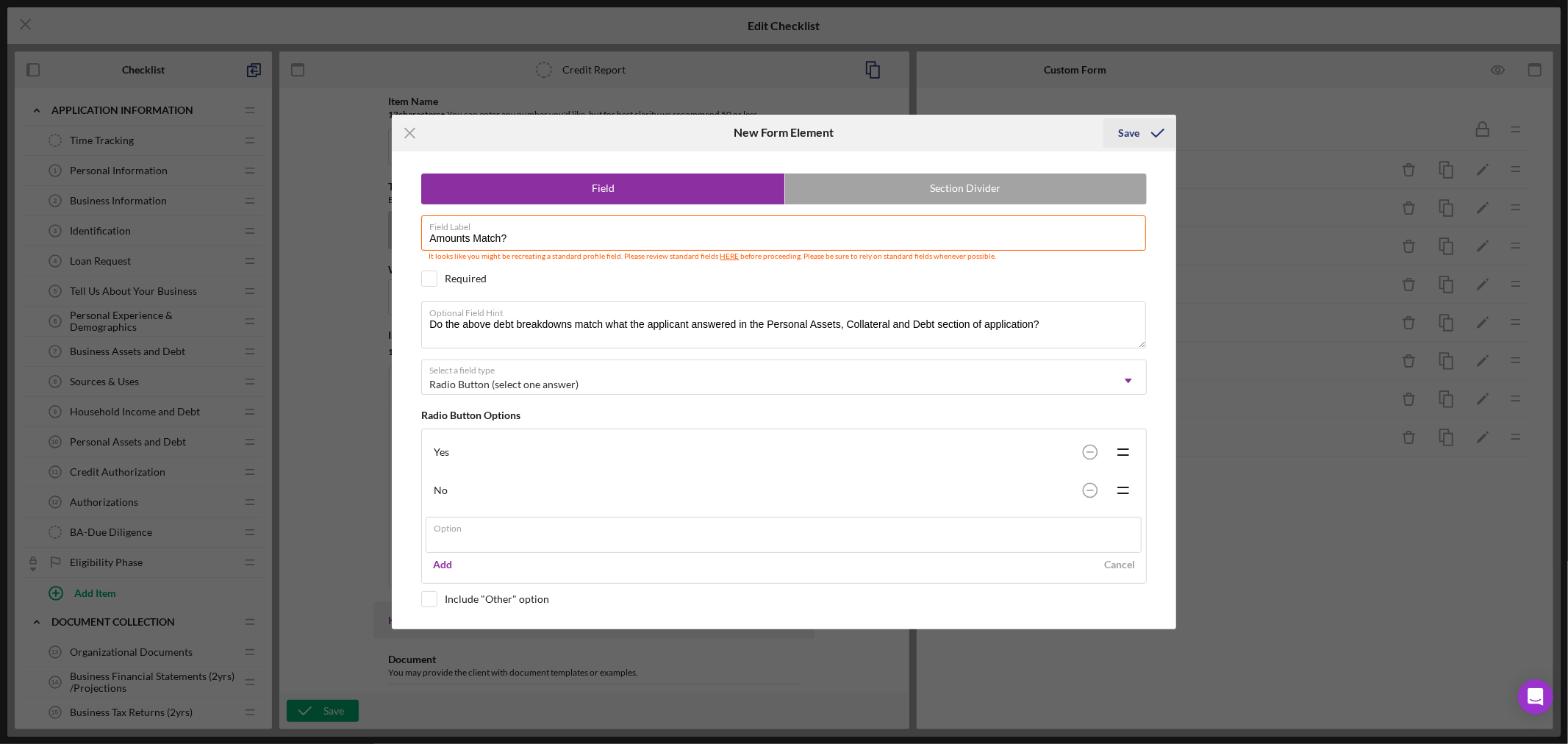
click at [1134, 129] on div "Icon/Menu Close New Form Element Save Field Section Divider Field Label Amounts…" at bounding box center [784, 372] width 1568 height 744
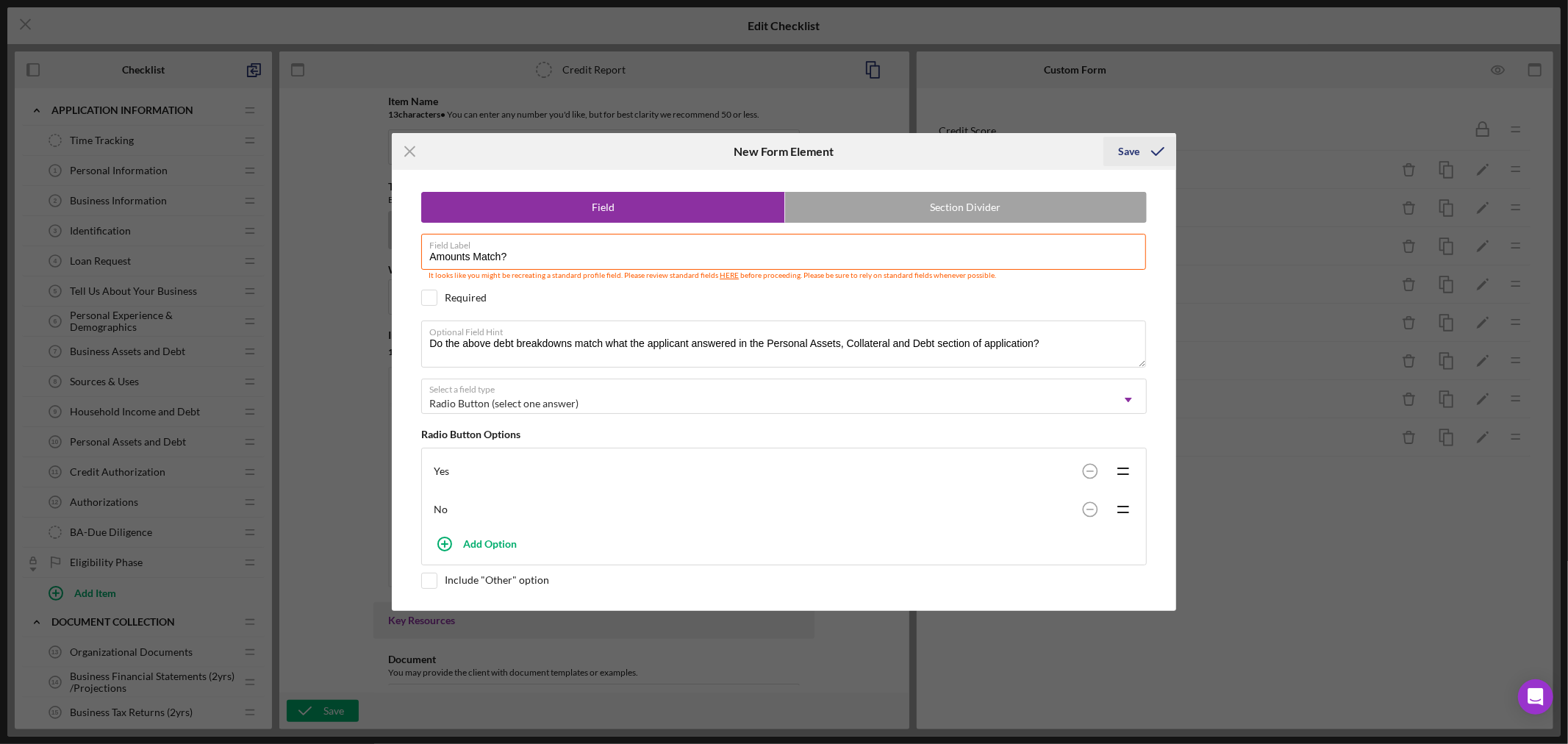
click at [1129, 143] on div "Save" at bounding box center [1128, 151] width 21 height 30
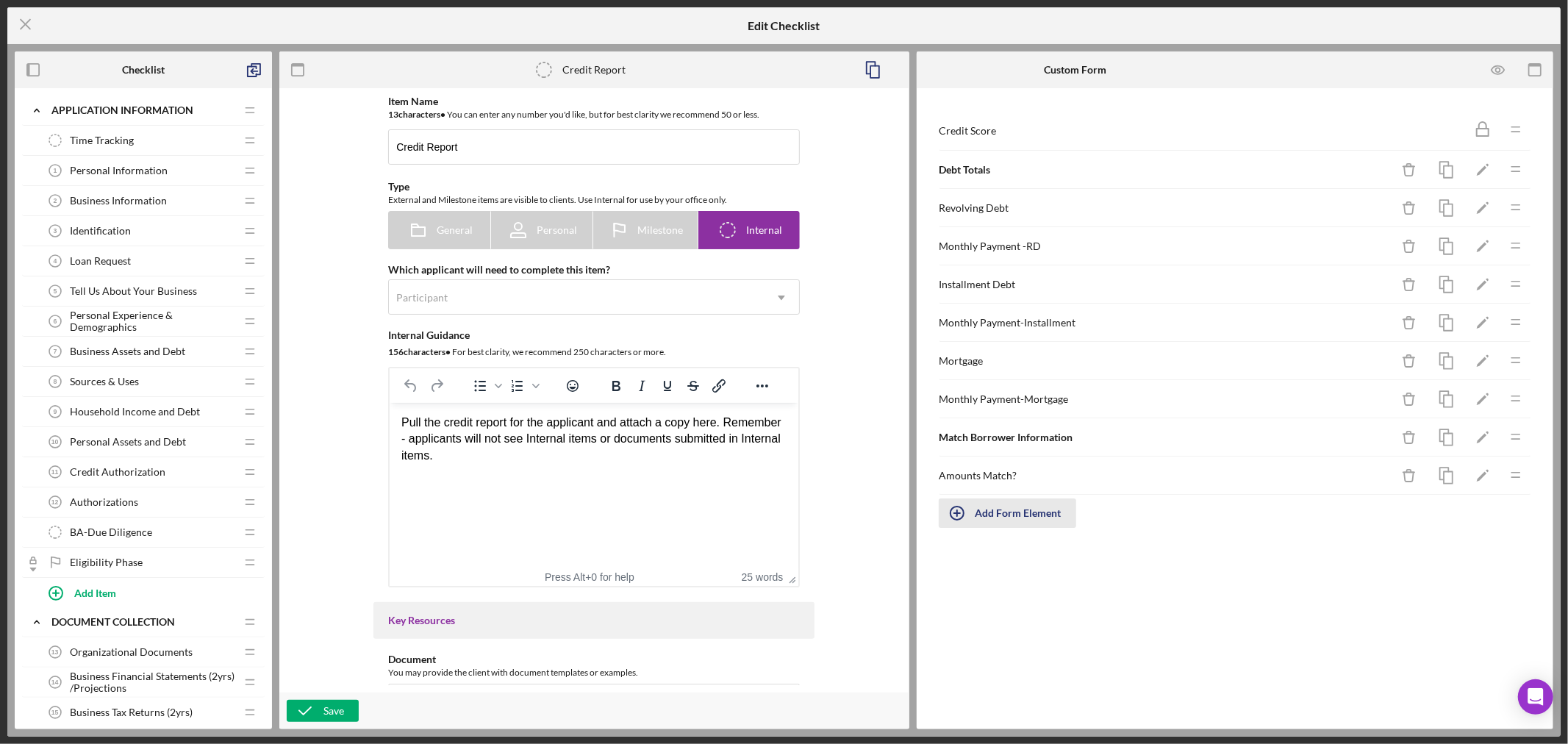
click at [957, 511] on icon "button" at bounding box center [957, 513] width 37 height 37
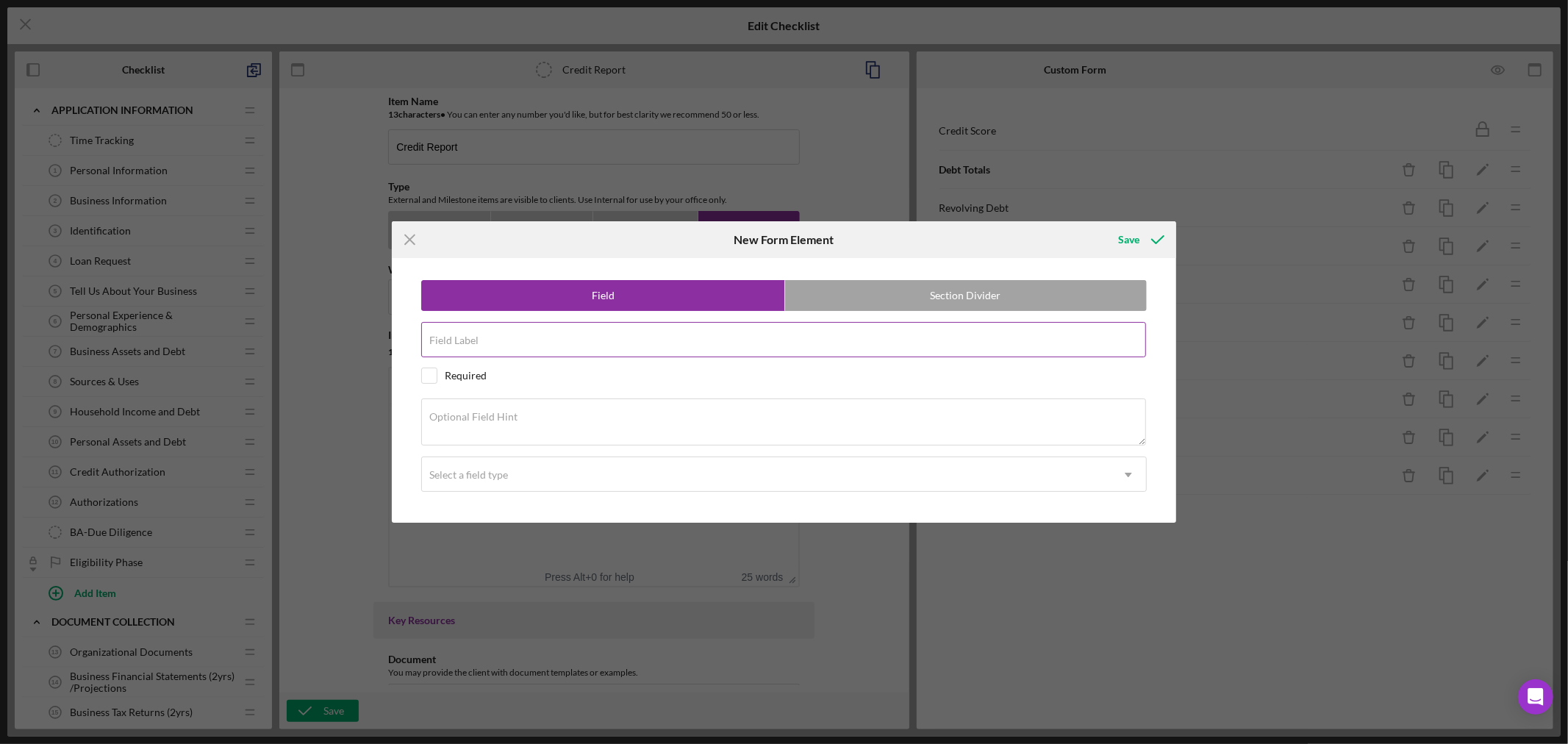
click at [504, 342] on input "Field Label" at bounding box center [783, 340] width 725 height 35
paste input "Items not on Credit Report"
type input "Items not on Credit Report"
click at [605, 413] on div "Optional Field Hint" at bounding box center [784, 423] width 725 height 49
paste textarea "For items not on credit report adjust the amounts in the debt totals above and …"
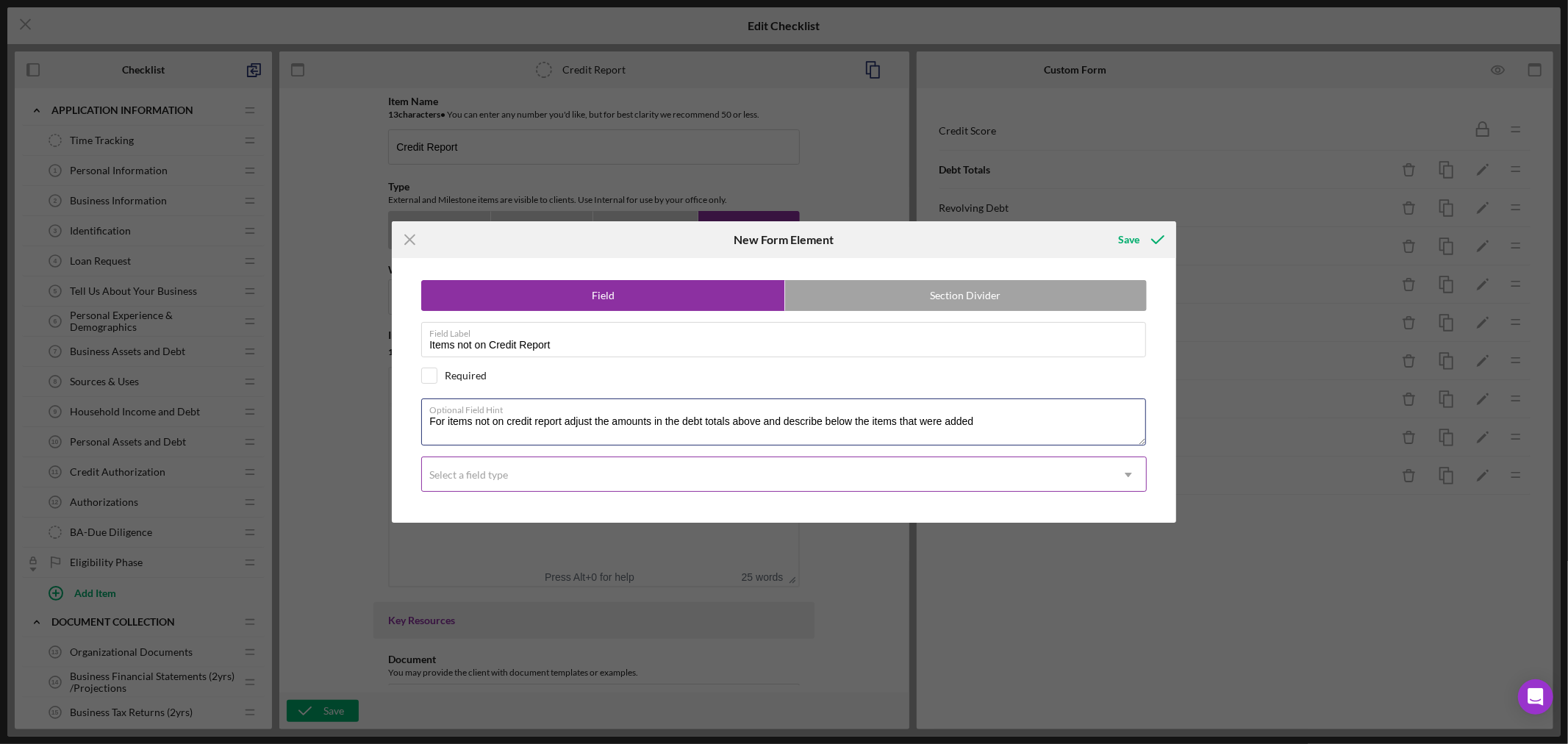
type textarea "For items not on credit report adjust the amounts in the debt totals above and …"
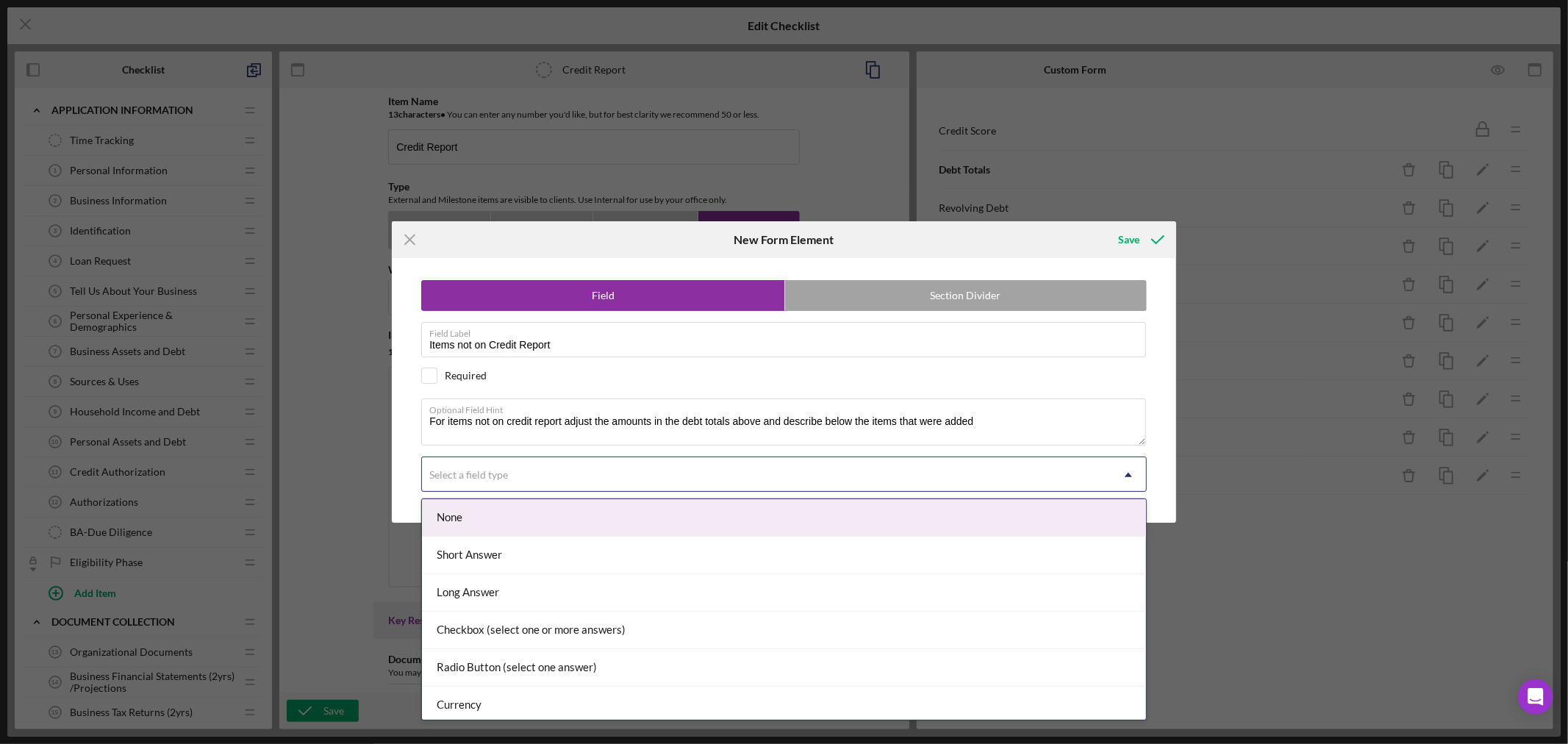
click at [1129, 472] on icon "Icon/Dropdown Arrow" at bounding box center [1129, 475] width 35 height 35
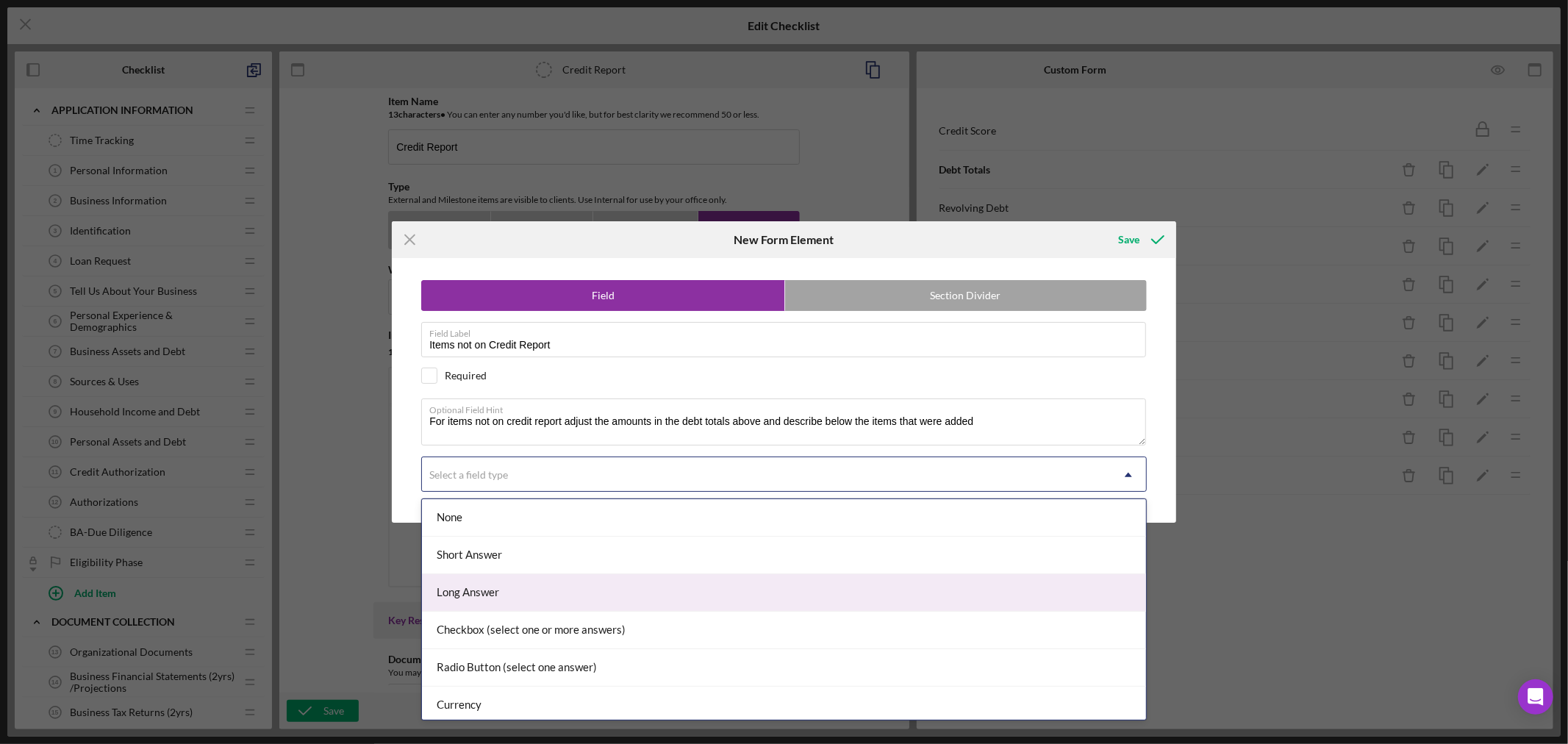
click at [1019, 596] on div "Long Answer" at bounding box center [784, 593] width 724 height 37
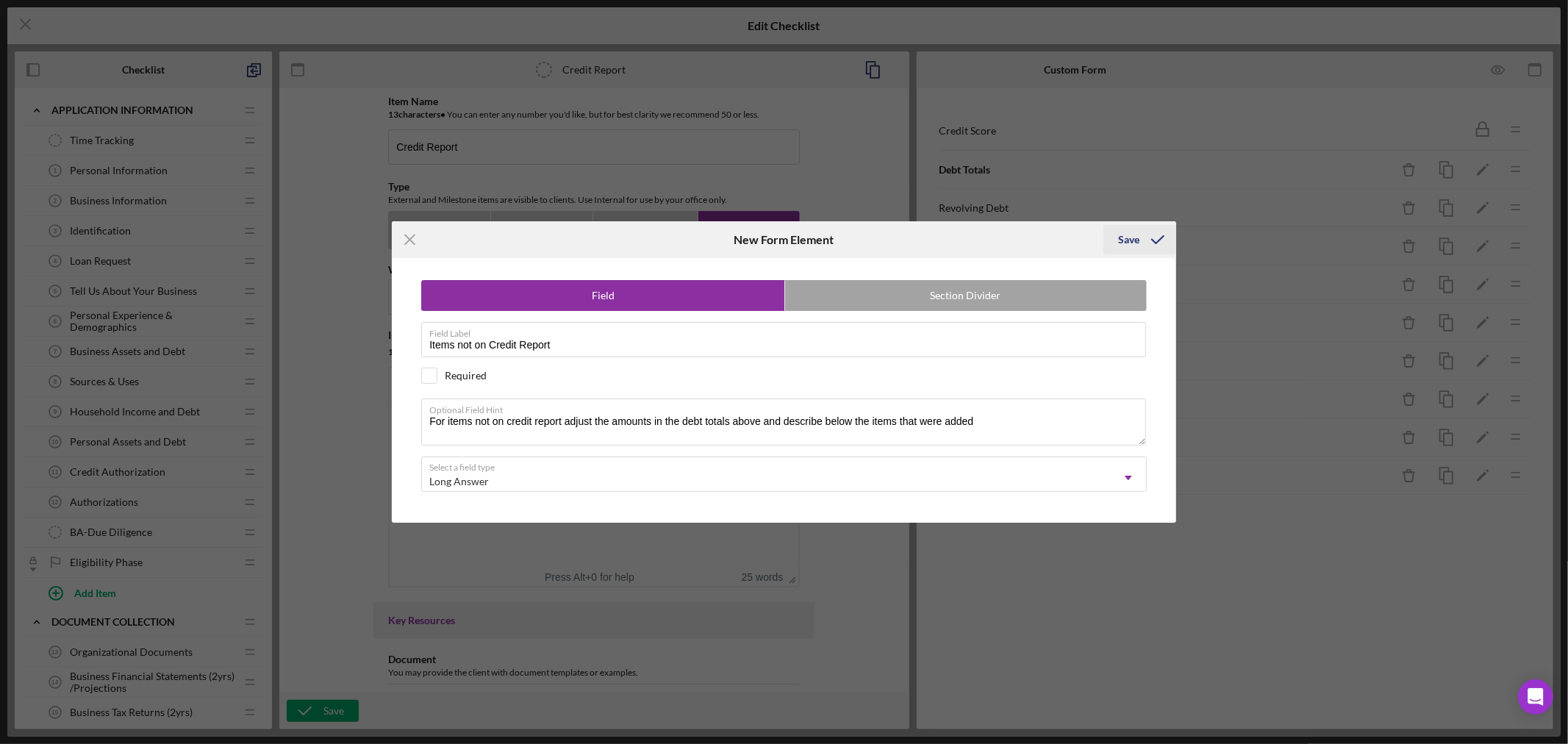
click at [1127, 238] on div "Save" at bounding box center [1128, 240] width 21 height 30
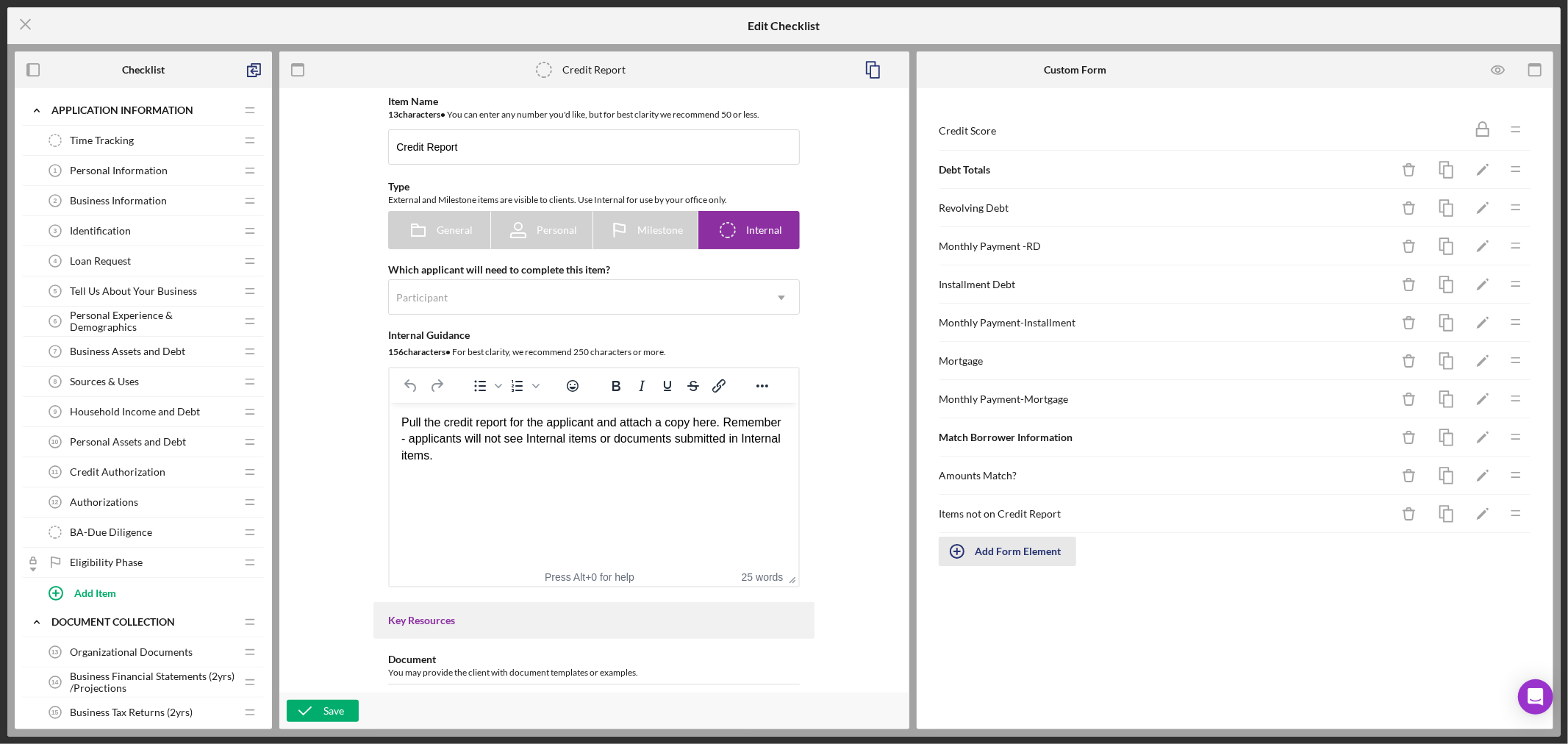
click at [993, 553] on div "Add Form Element" at bounding box center [1018, 551] width 86 height 30
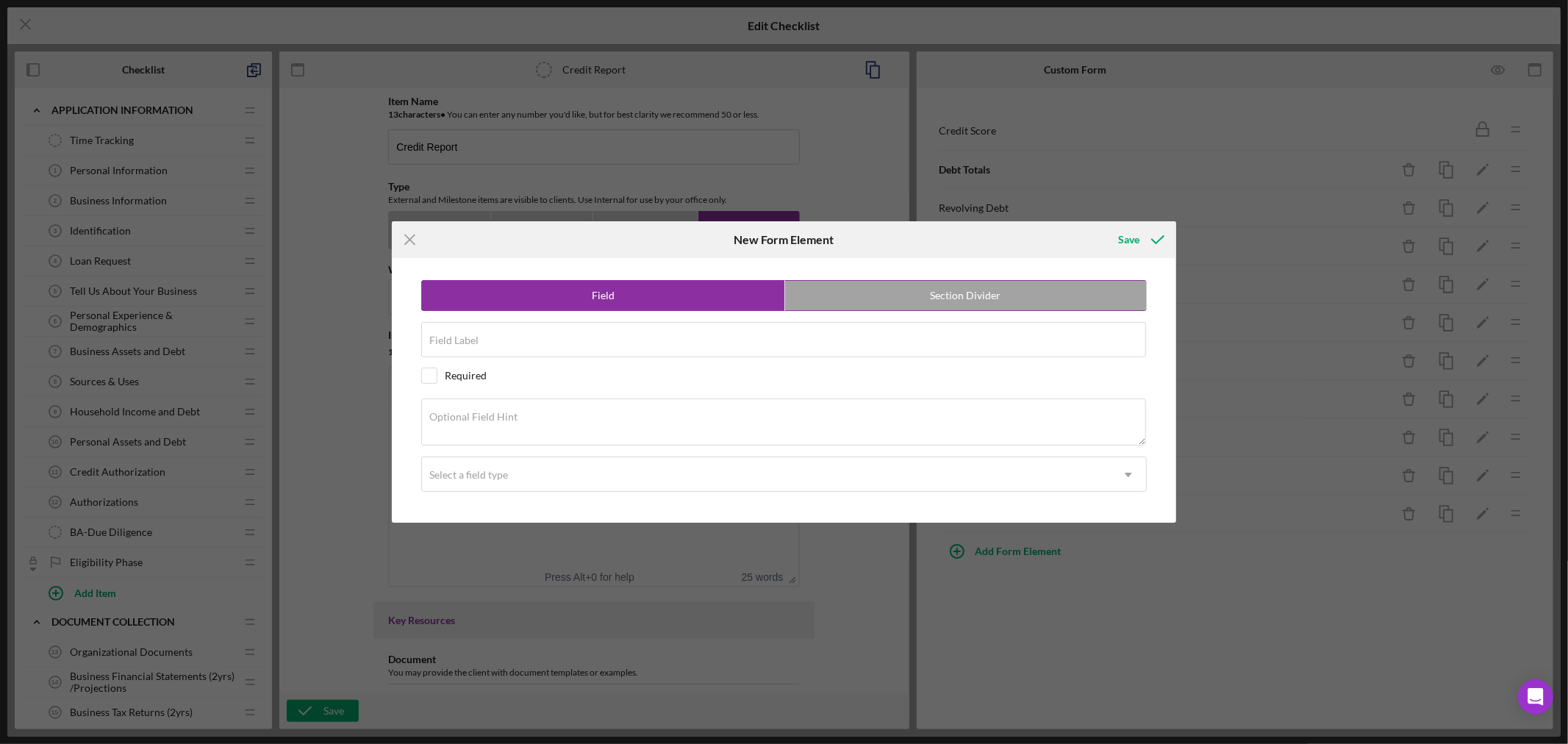
click at [956, 294] on label "Section Divider" at bounding box center [966, 295] width 362 height 30
radio input "false"
radio input "true"
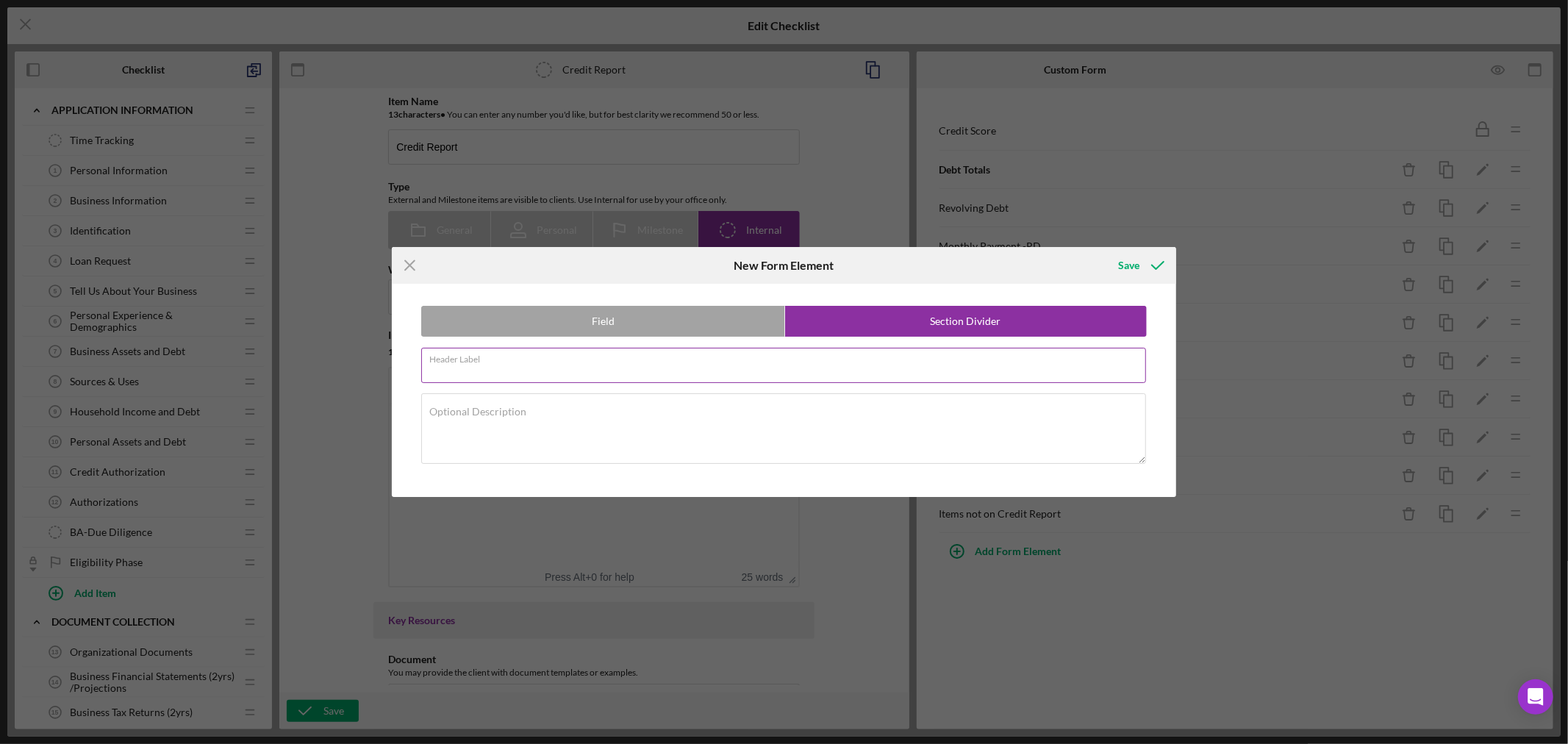
click at [552, 363] on div "Header Label Required" at bounding box center [784, 366] width 725 height 37
paste input "Payment History"
type input "Payment History"
click at [860, 443] on textarea "Optional Description" at bounding box center [783, 429] width 725 height 71
click at [1124, 261] on div "Save" at bounding box center [1128, 265] width 21 height 30
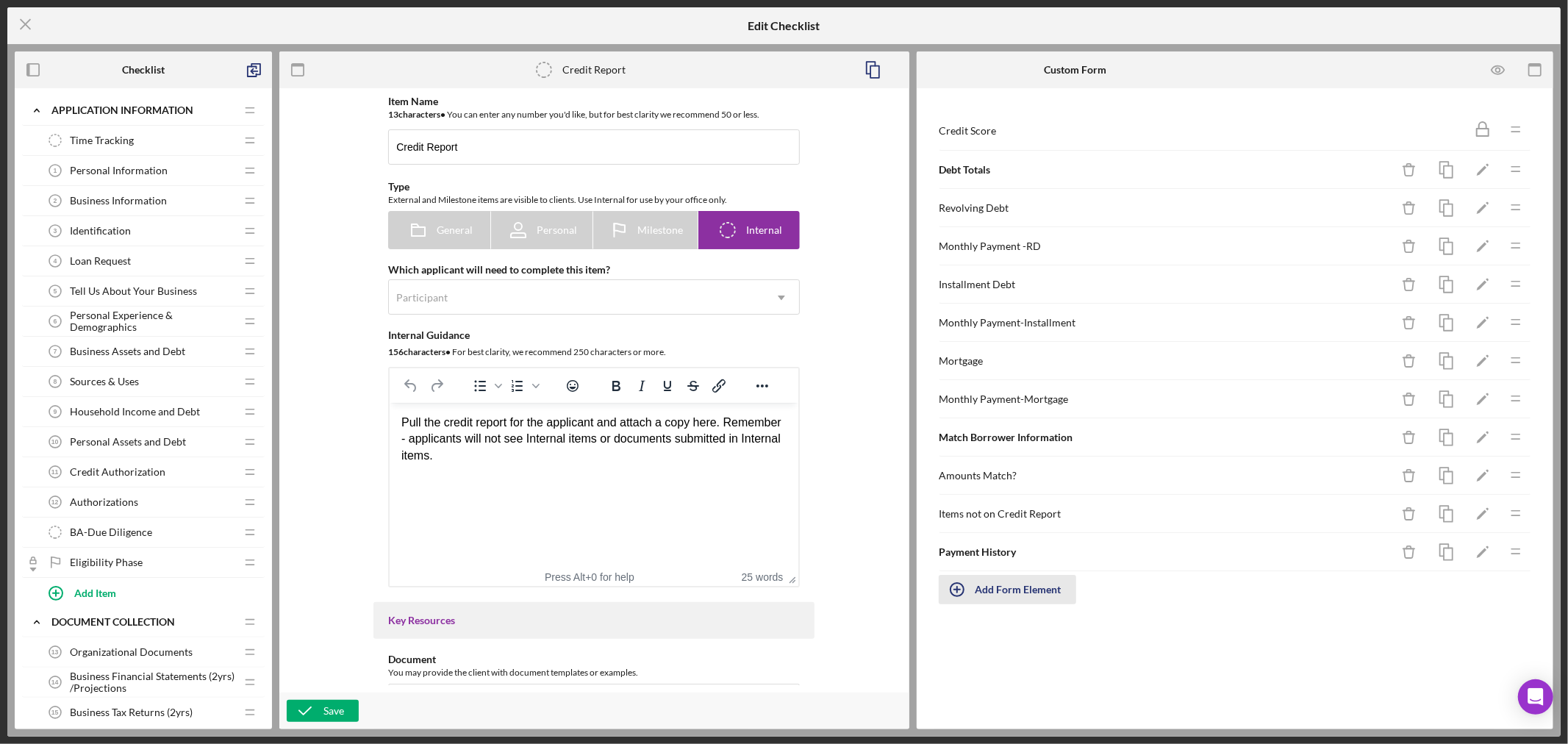
click at [1007, 591] on div "Add Form Element" at bounding box center [1018, 589] width 86 height 30
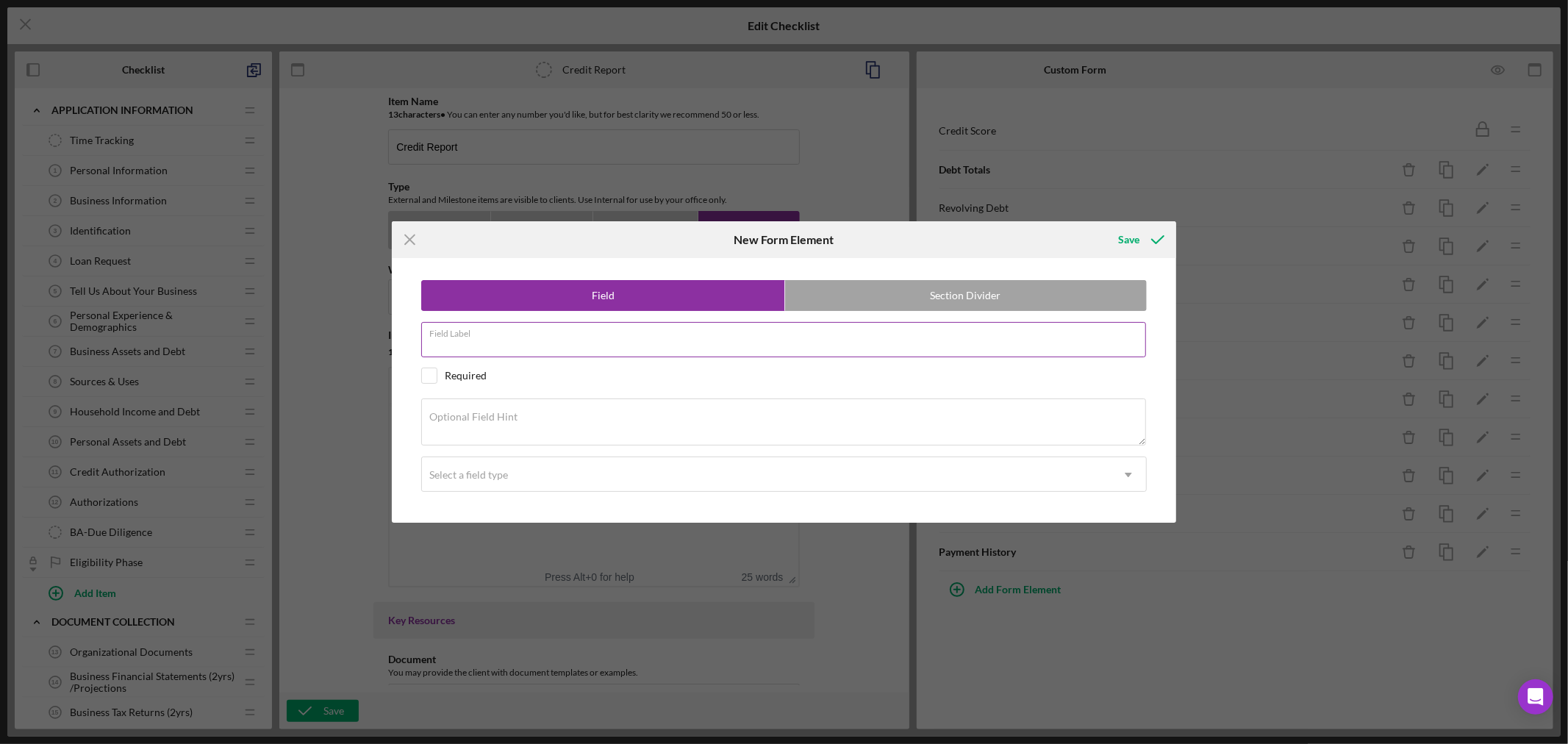
click at [558, 337] on div "Field Label" at bounding box center [784, 341] width 725 height 37
paste input "Payment Comments"
type input "Payment Comments"
click at [541, 423] on textarea "Optional Field Hint" at bounding box center [783, 422] width 725 height 47
paste textarea "Please add payment history and/or missed payments, collections, charge-offs, fo…"
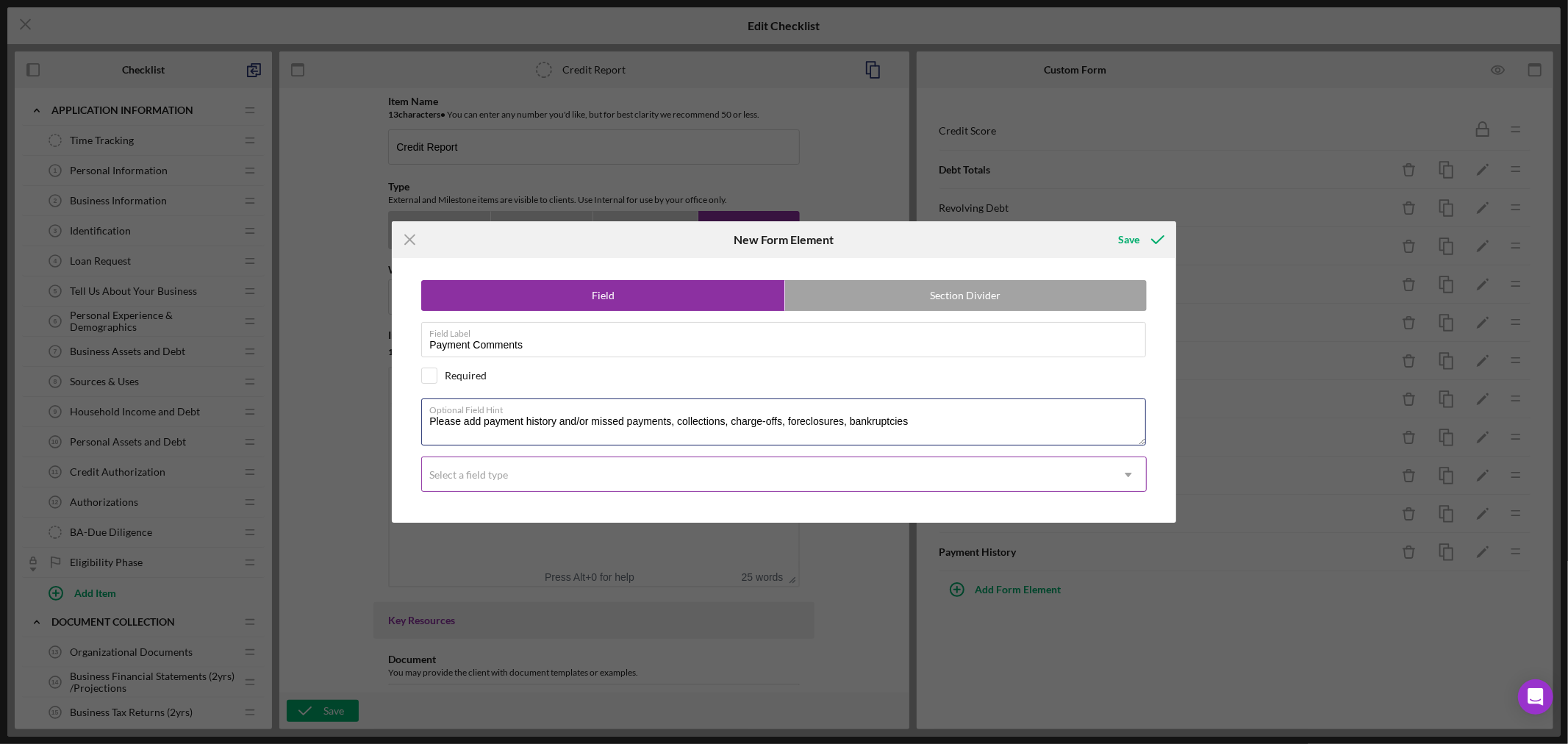
type textarea "Please add payment history and/or missed payments, collections, charge-offs, fo…"
click at [540, 477] on div "Select a field type" at bounding box center [766, 475] width 689 height 34
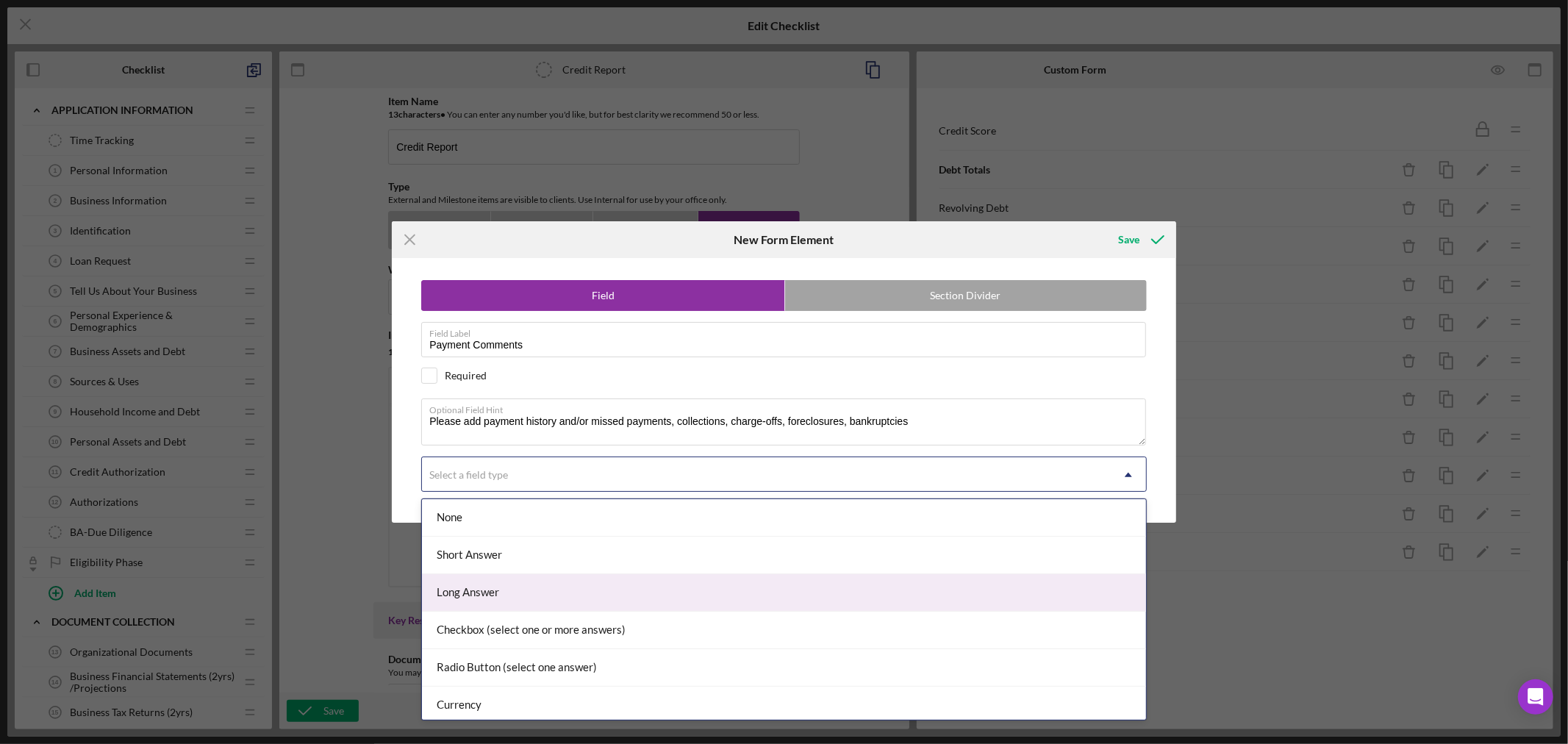
click at [483, 592] on div "Long Answer" at bounding box center [784, 593] width 724 height 37
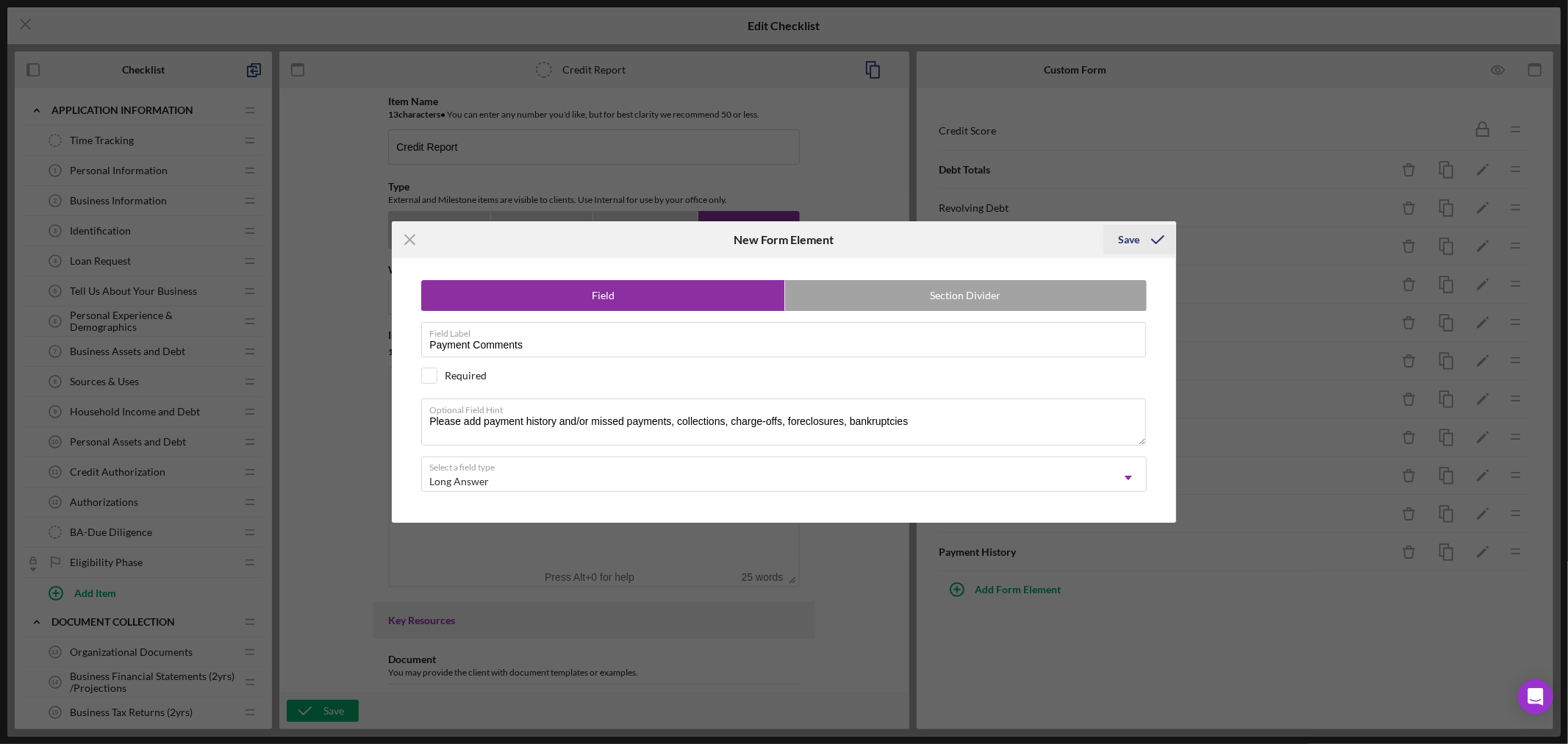
click at [1128, 236] on div "Save" at bounding box center [1128, 240] width 21 height 30
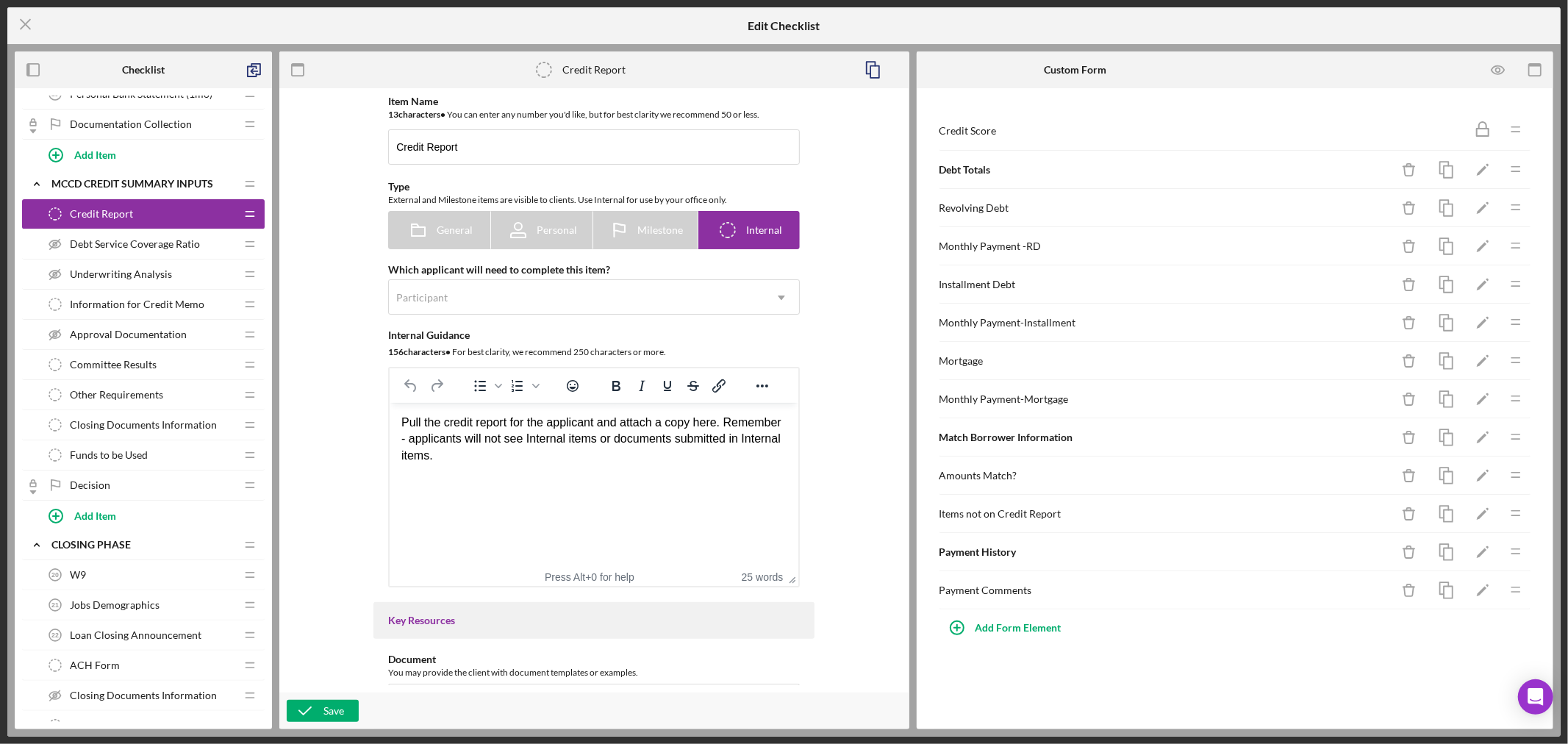
scroll to position [817, 0]
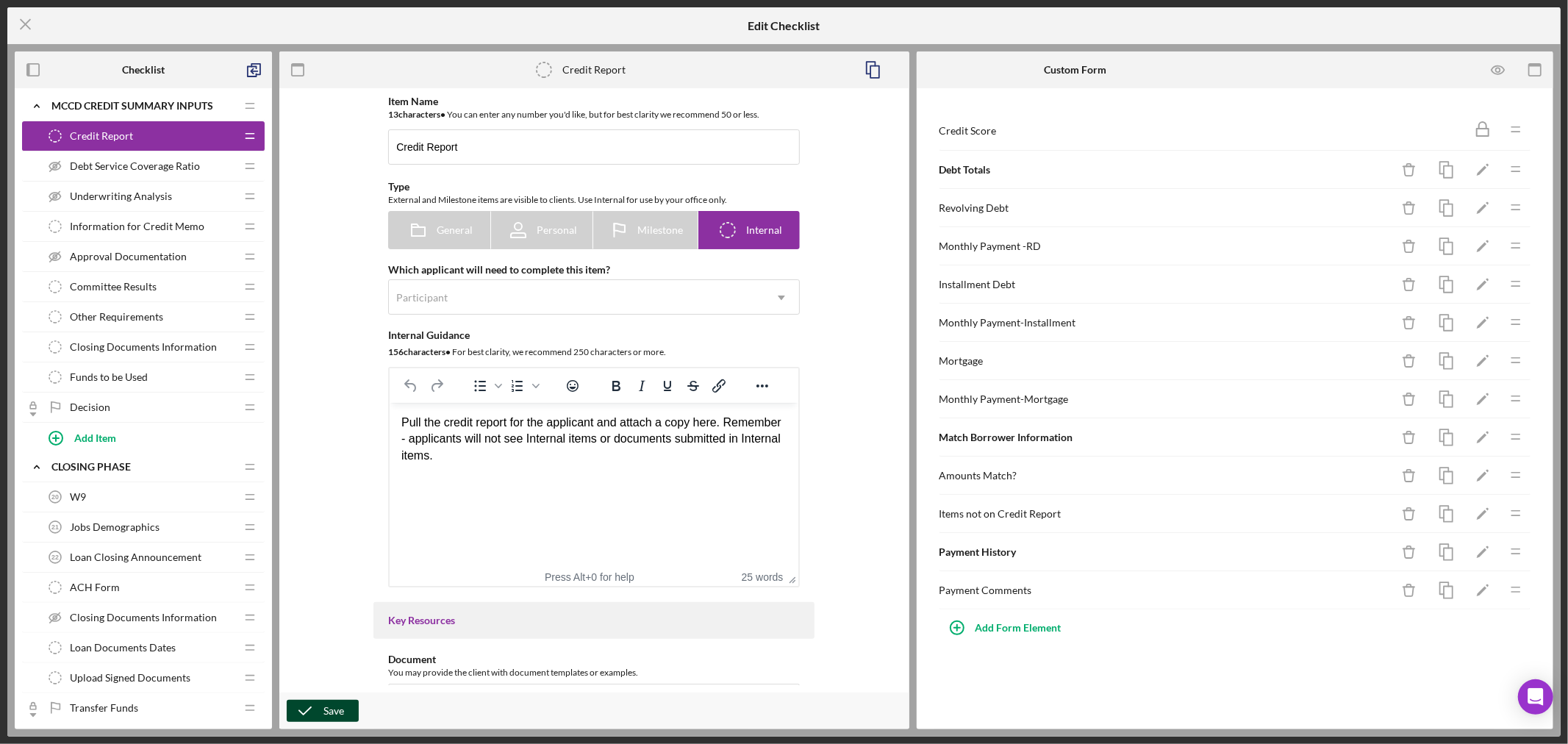
click at [341, 707] on div "Save" at bounding box center [333, 711] width 20 height 22
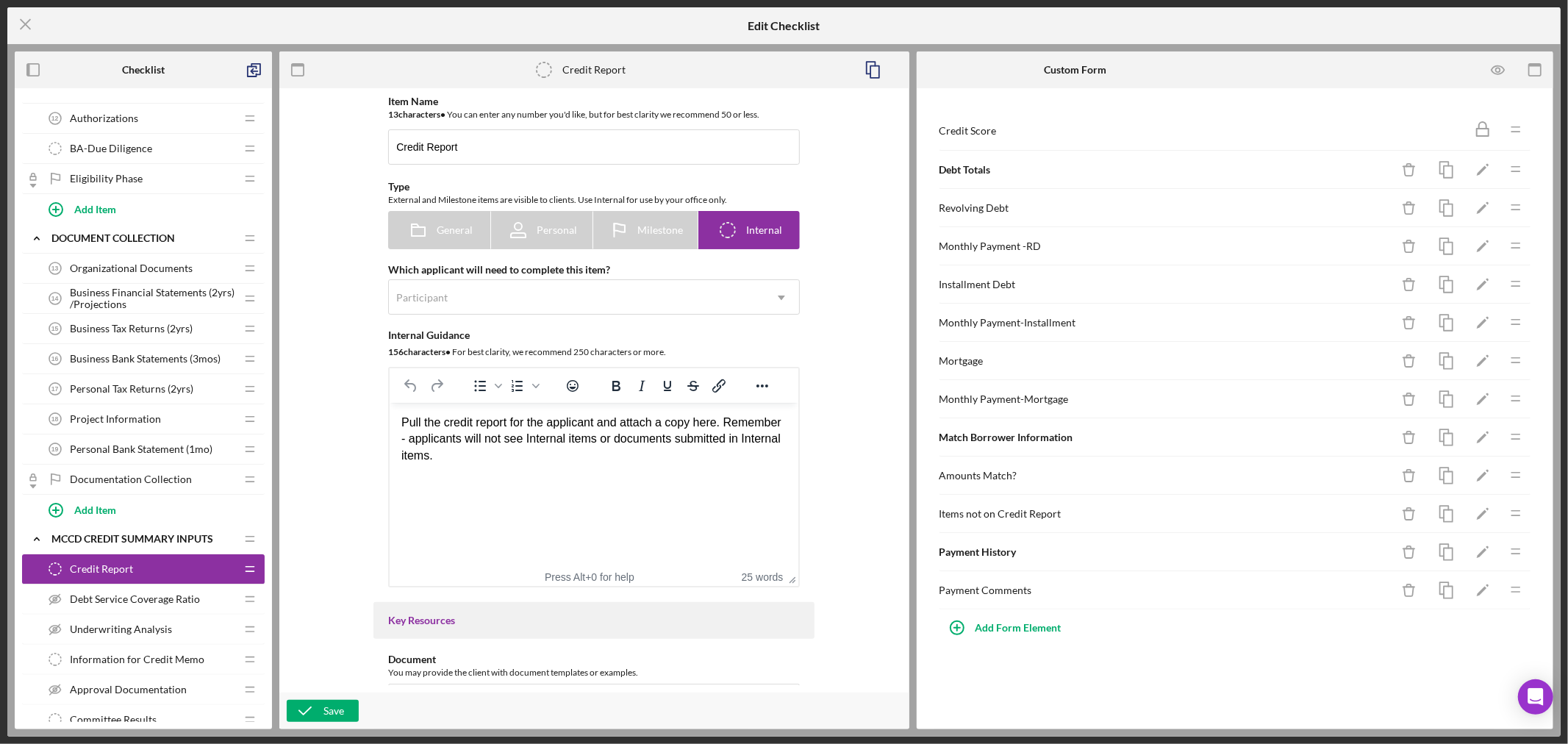
scroll to position [0, 0]
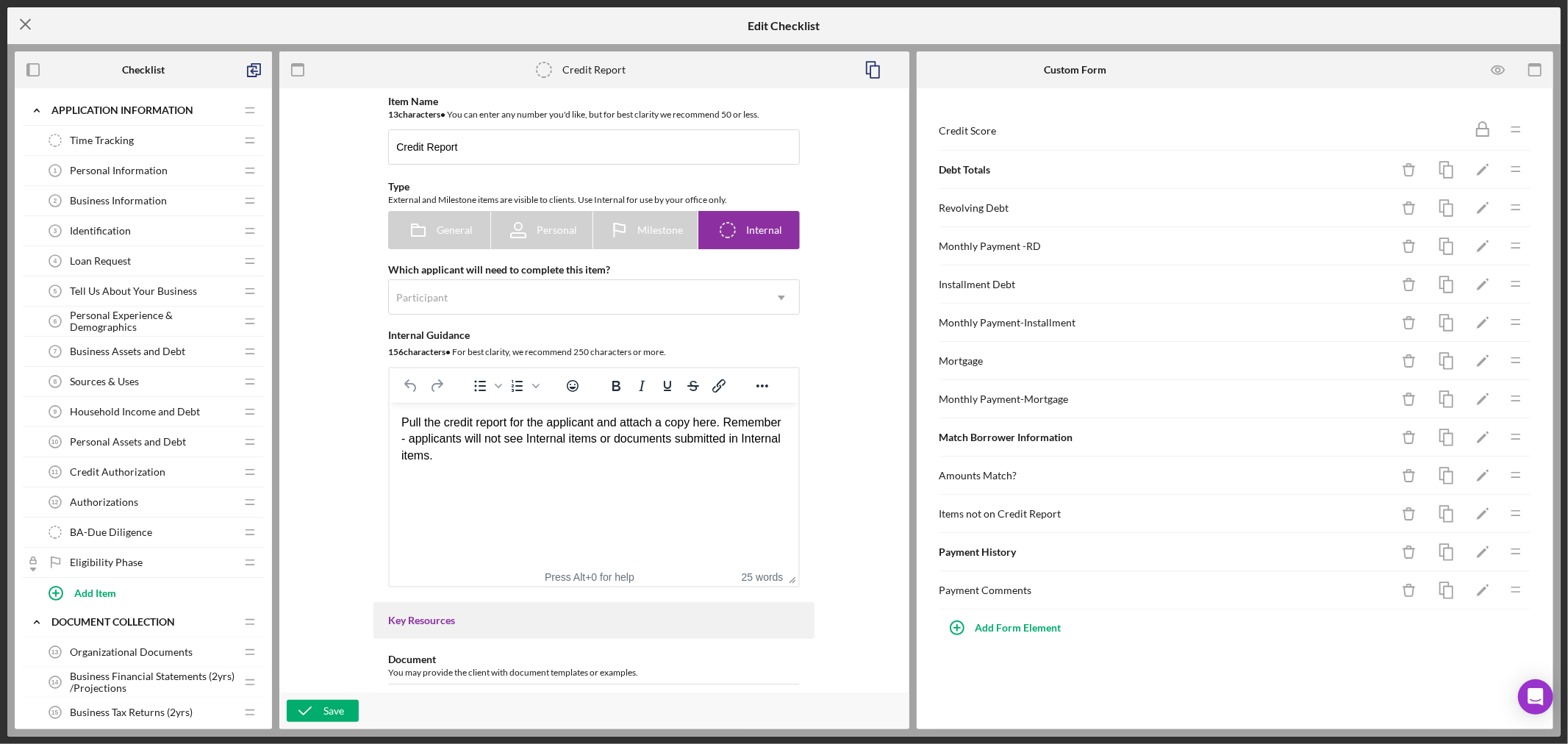
click at [23, 16] on icon "Icon/Menu Close" at bounding box center [26, 24] width 37 height 37
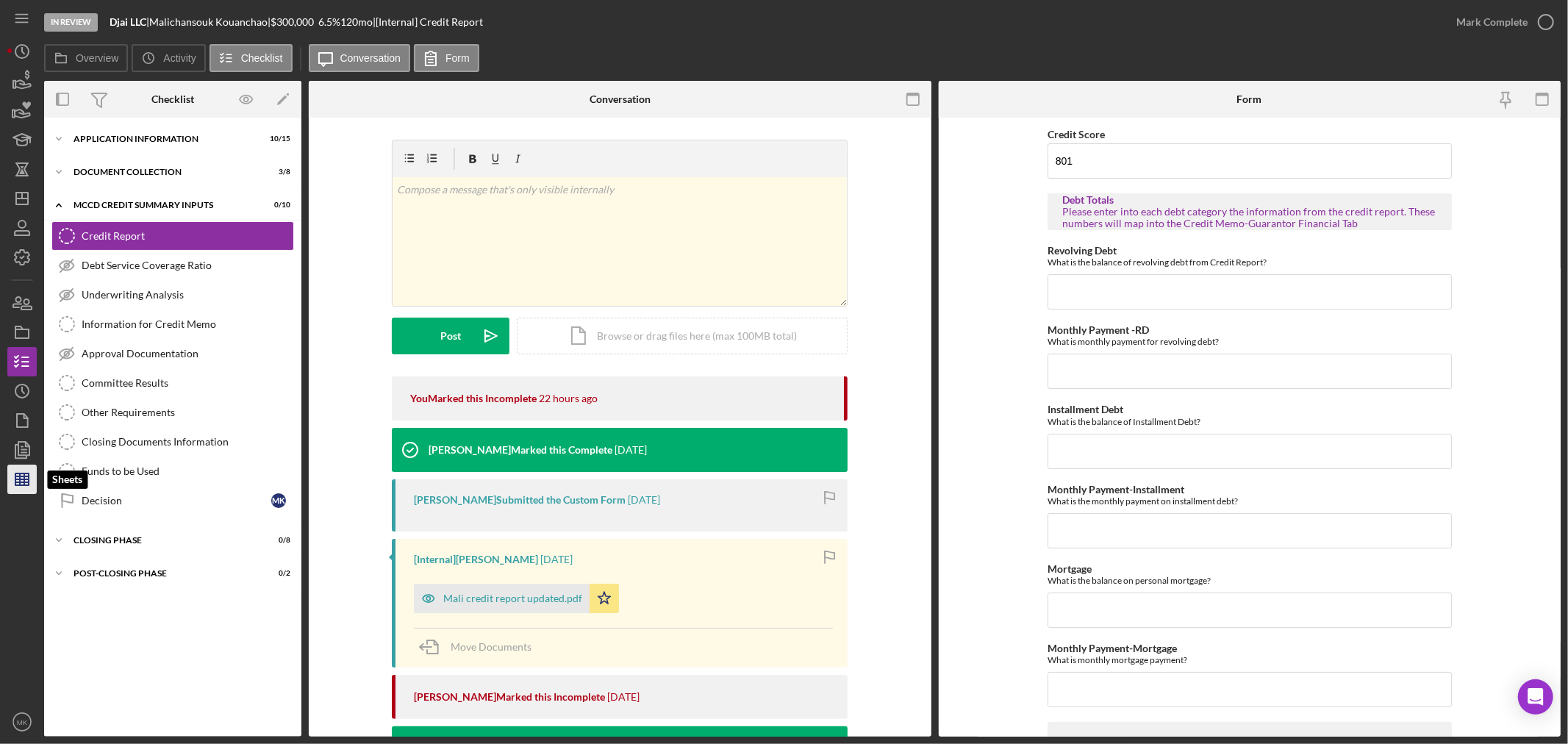
click at [26, 483] on line "button" at bounding box center [22, 483] width 13 height 0
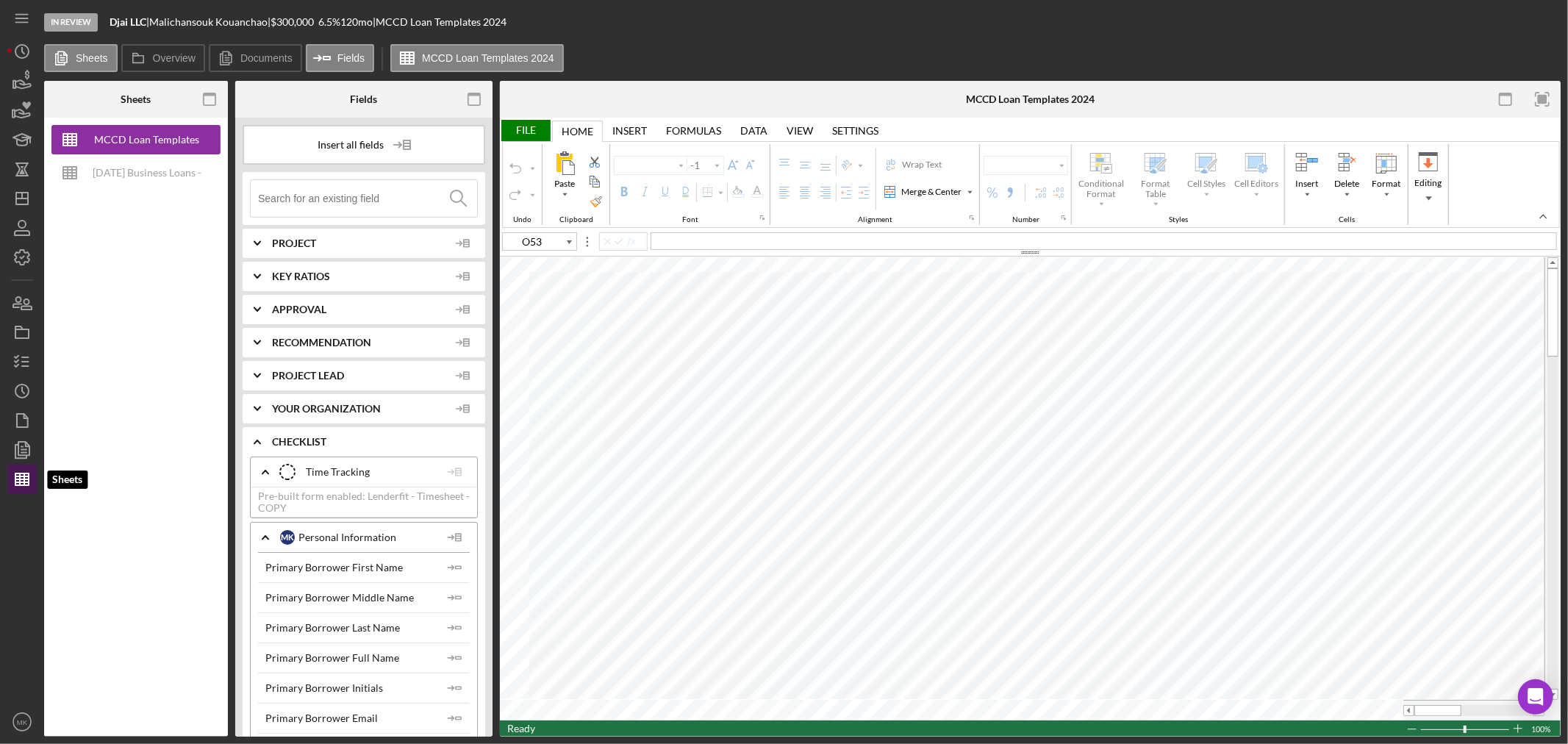
type input "Calibri"
type input "11"
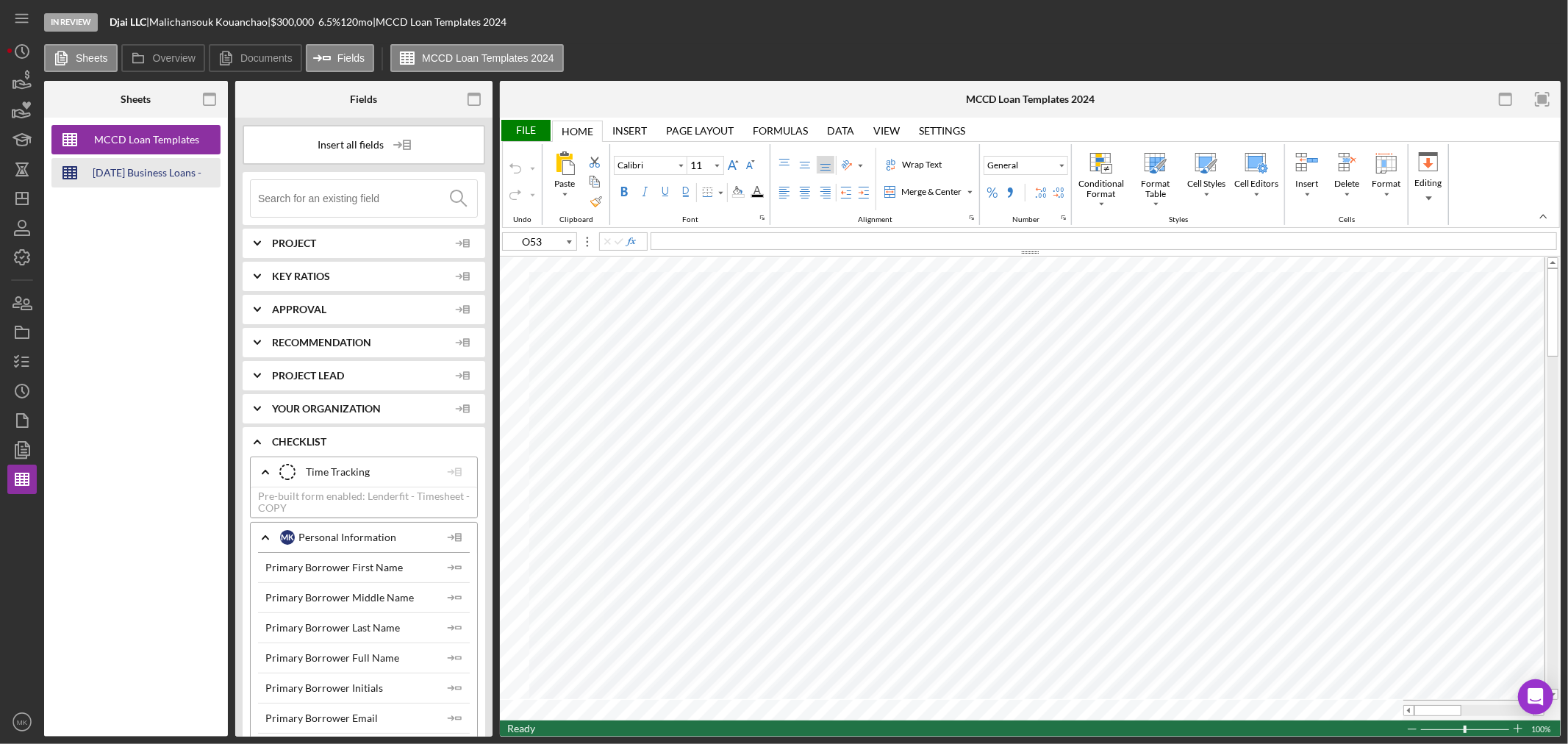
click at [134, 171] on div "[DATE] Business Loans -Loan Template" at bounding box center [147, 172] width 117 height 30
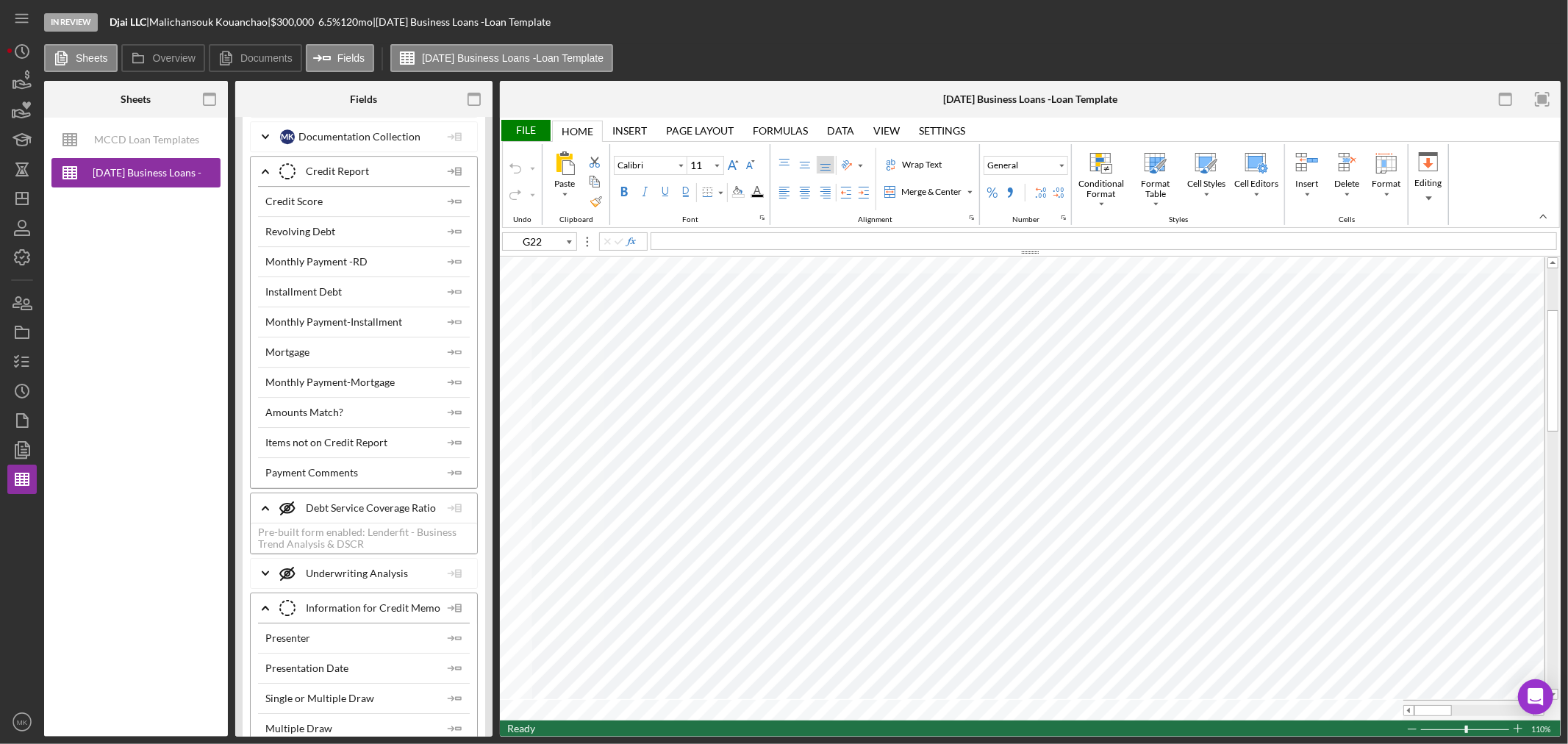
scroll to position [4084, 0]
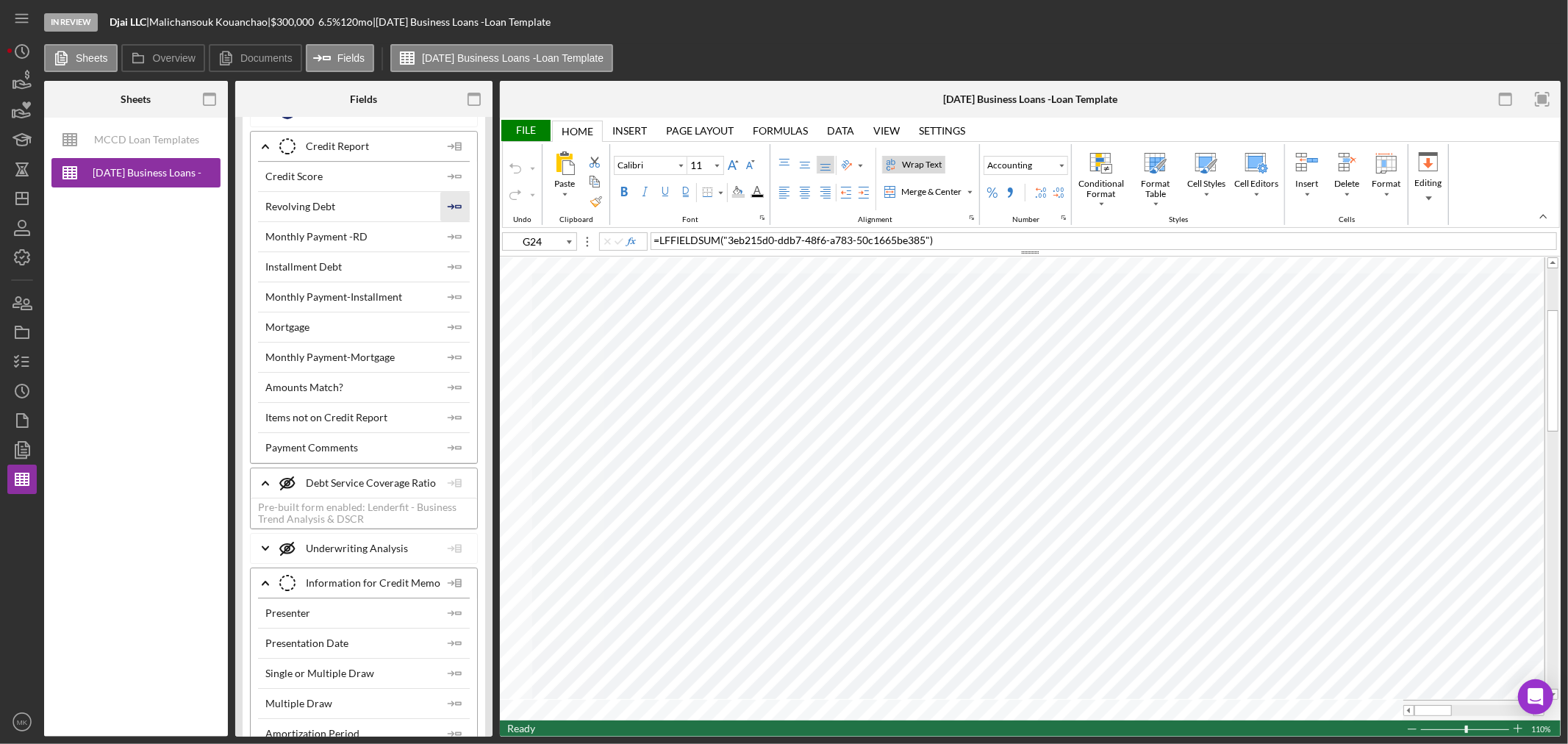
click at [450, 213] on icon "Icon/Insert Field" at bounding box center [455, 206] width 30 height 30
click at [454, 276] on icon "Icon/Insert Field" at bounding box center [455, 267] width 30 height 30
click at [450, 329] on polyline "button" at bounding box center [451, 326] width 4 height 4
click at [453, 248] on icon "Icon/Insert Field" at bounding box center [455, 236] width 30 height 30
click at [455, 309] on icon "Icon/Insert Field" at bounding box center [455, 297] width 30 height 30
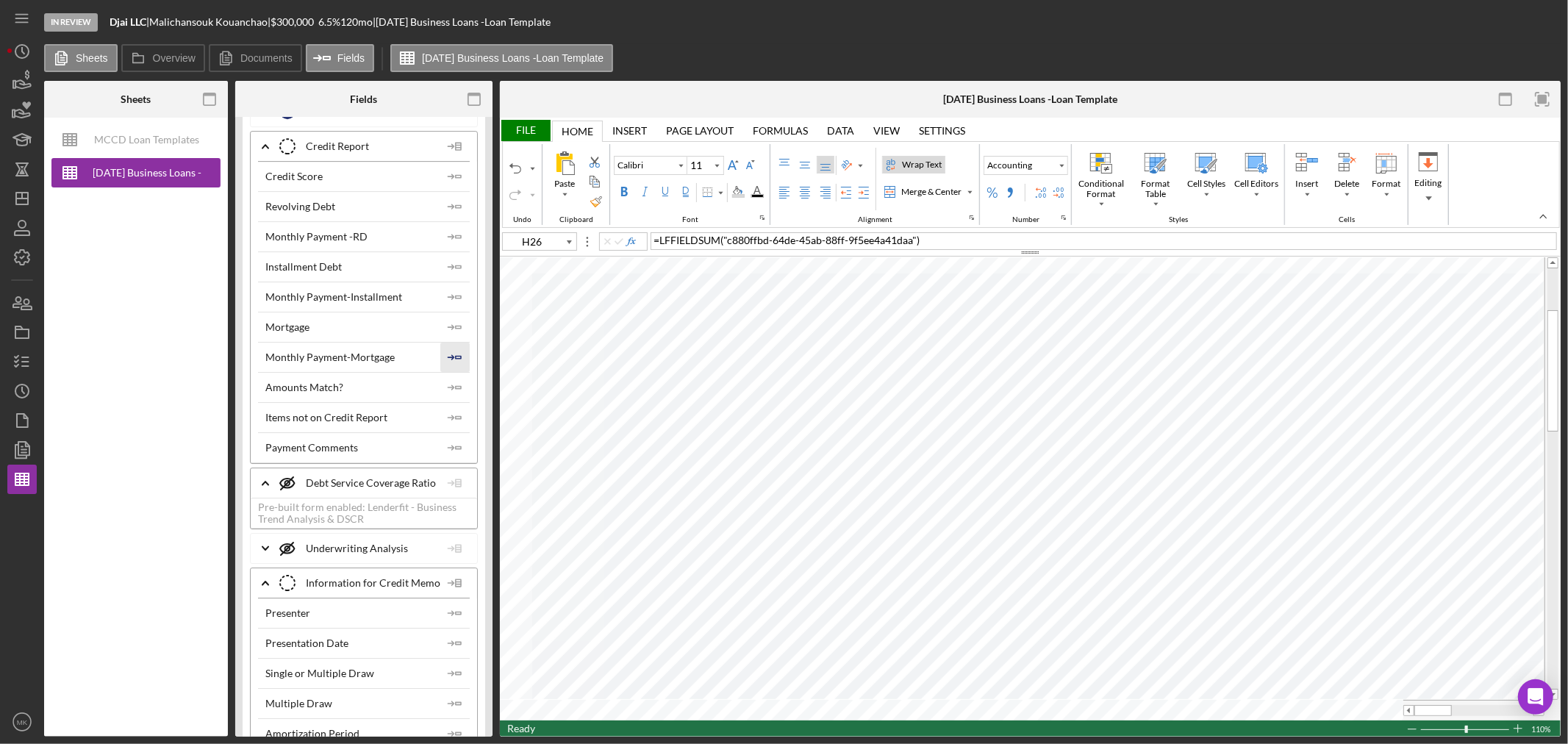
click at [453, 365] on icon "Icon/Insert Field" at bounding box center [455, 357] width 30 height 30
click at [534, 129] on div "File" at bounding box center [525, 130] width 51 height 21
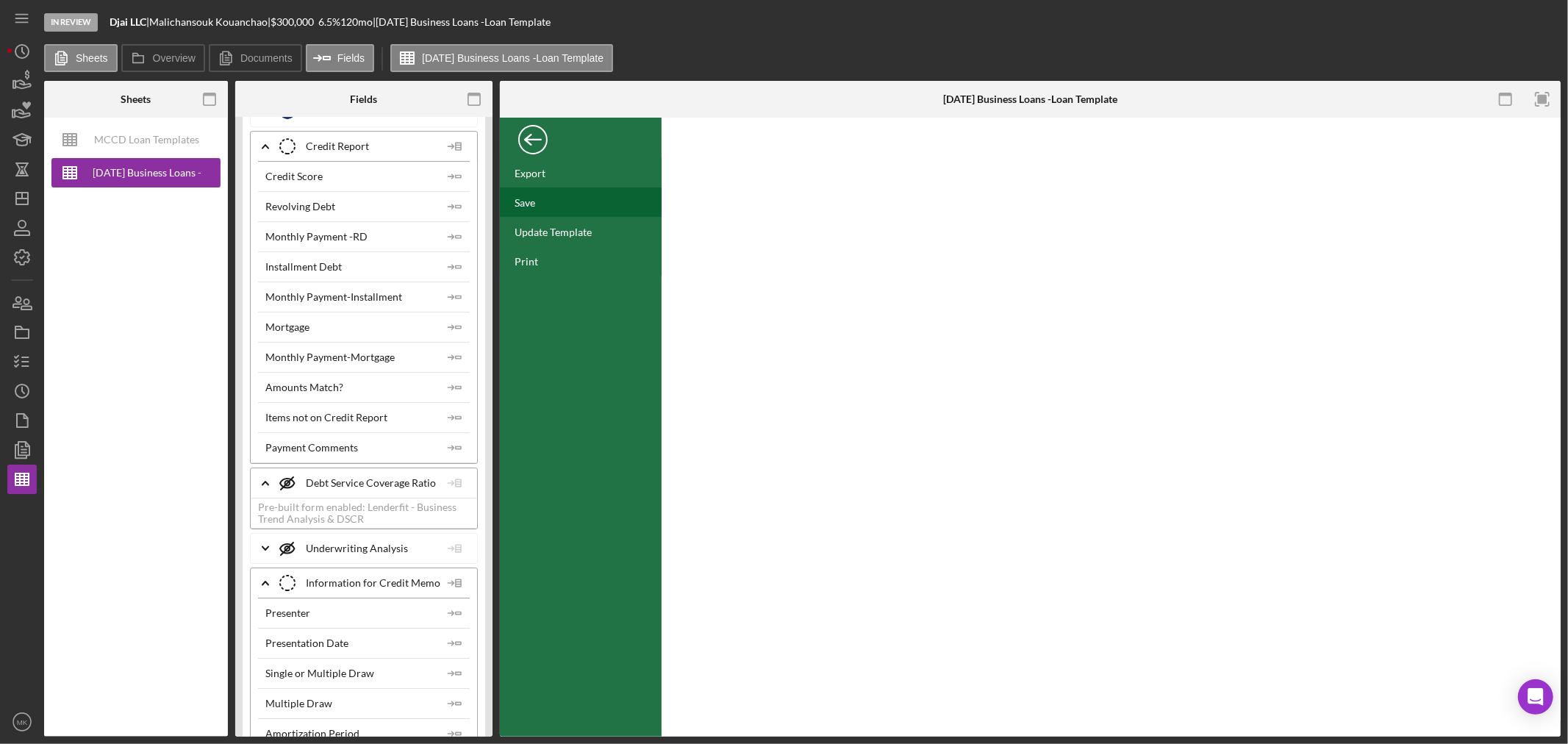
click at [529, 202] on div "Save" at bounding box center [525, 202] width 20 height 13
click at [532, 137] on div "Back" at bounding box center [532, 136] width 30 height 30
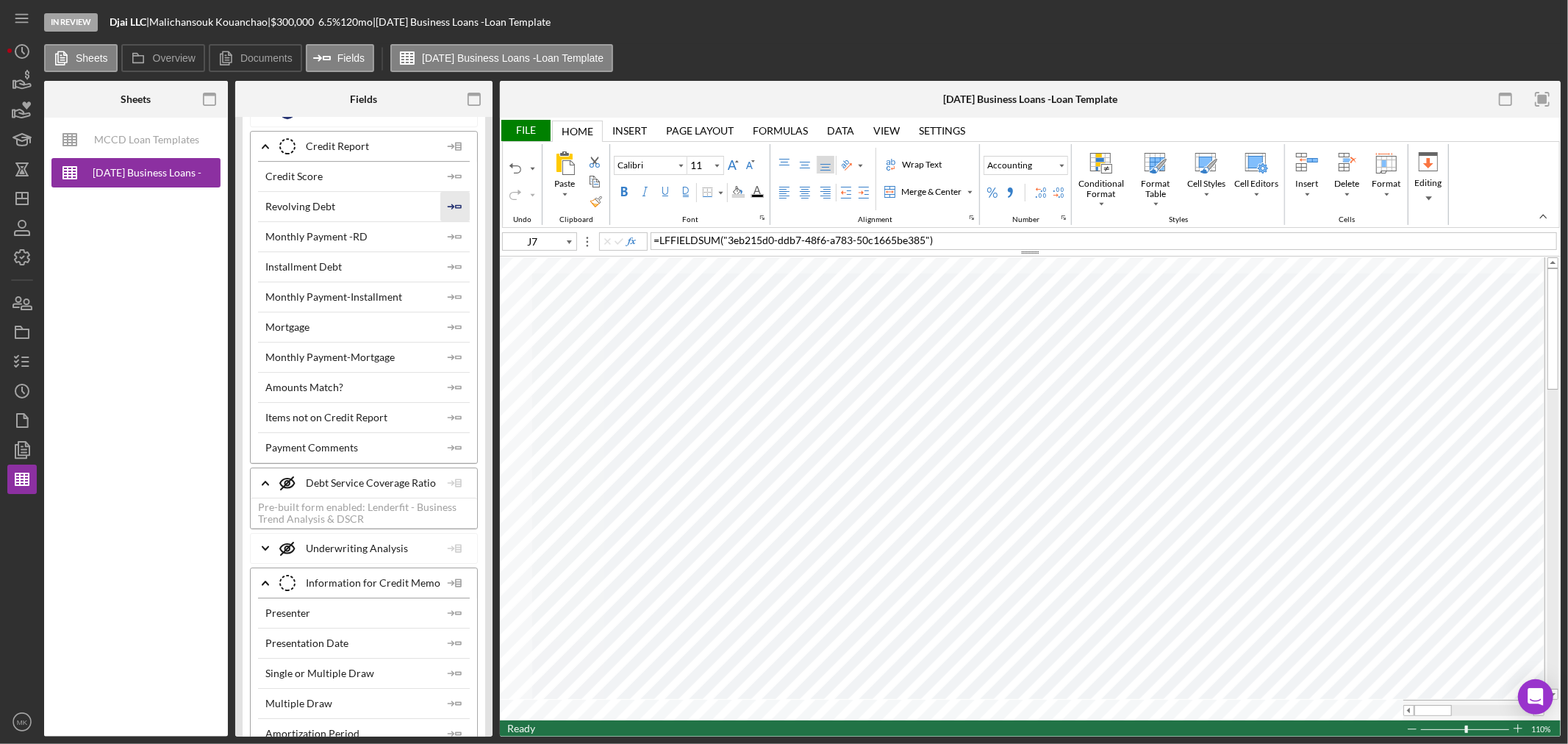
click at [456, 208] on polygon "button" at bounding box center [458, 206] width 5 height 3
click at [453, 273] on icon "Icon/Insert Field" at bounding box center [455, 267] width 30 height 30
click at [453, 335] on icon "Icon/Insert Field" at bounding box center [455, 326] width 30 height 30
type input "K15"
click at [532, 126] on div "File" at bounding box center [525, 130] width 51 height 21
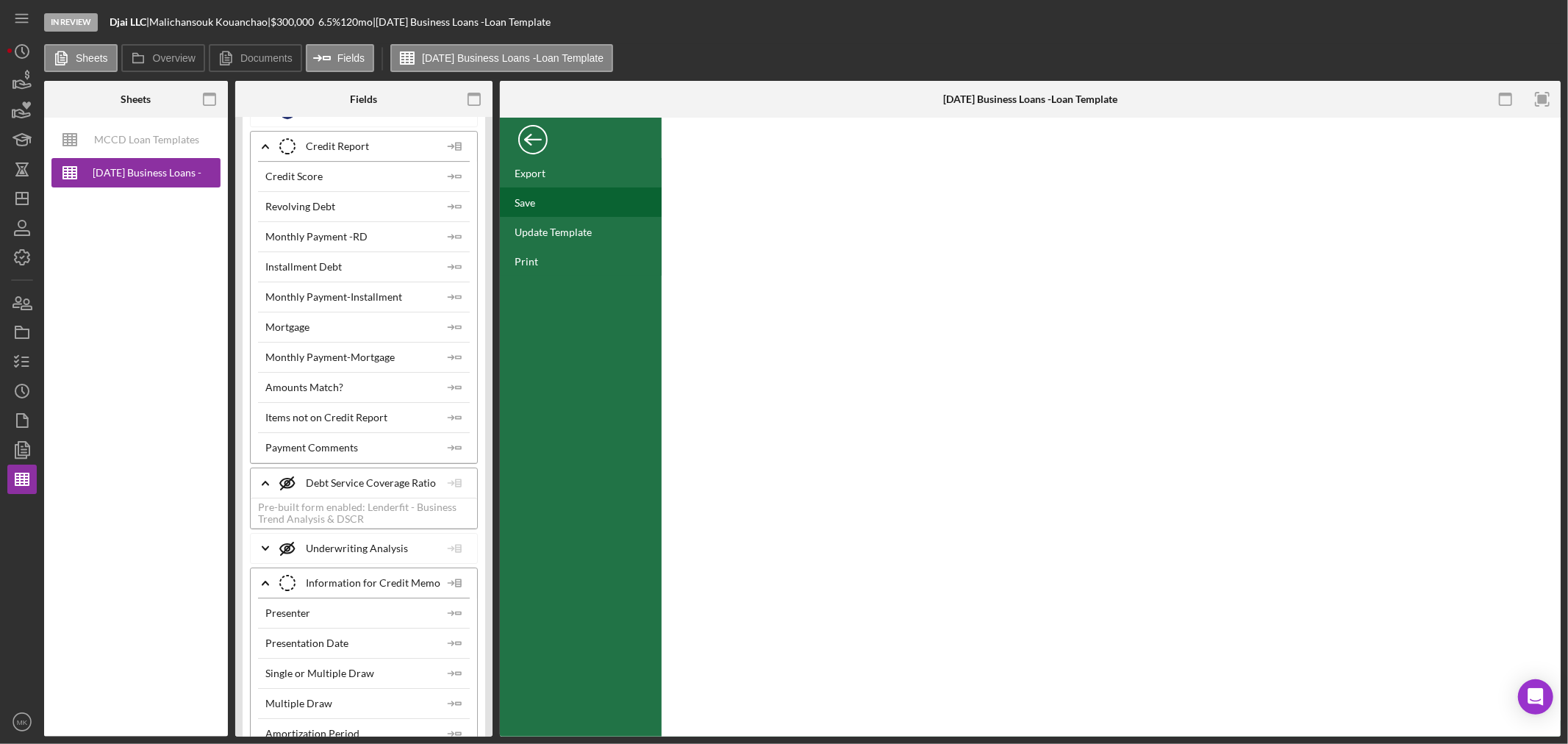
click at [524, 199] on div "Save" at bounding box center [525, 202] width 20 height 13
click at [23, 199] on icon "Icon/Dashboard" at bounding box center [22, 199] width 37 height 37
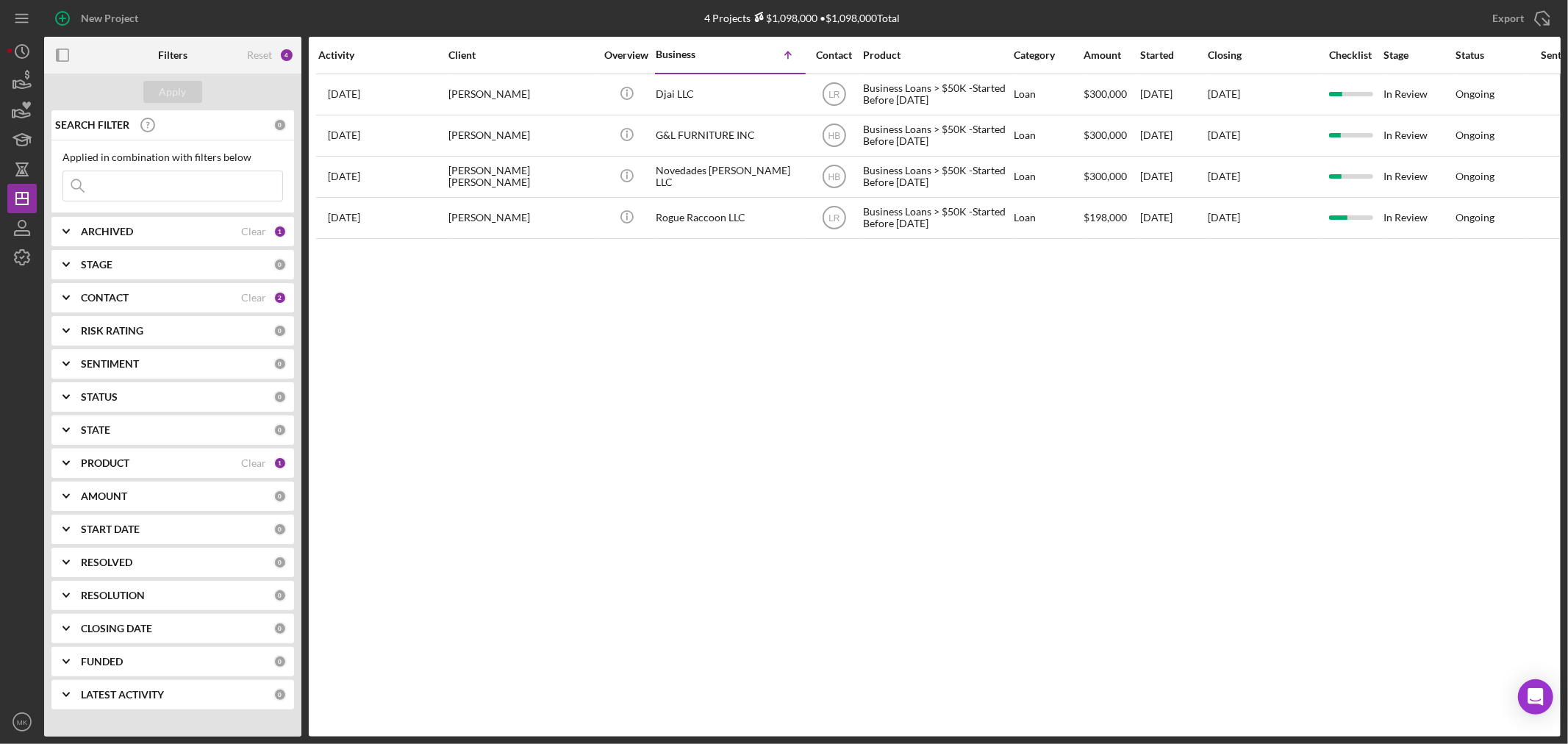
click at [105, 290] on div "CONTACT Clear 2" at bounding box center [184, 298] width 206 height 30
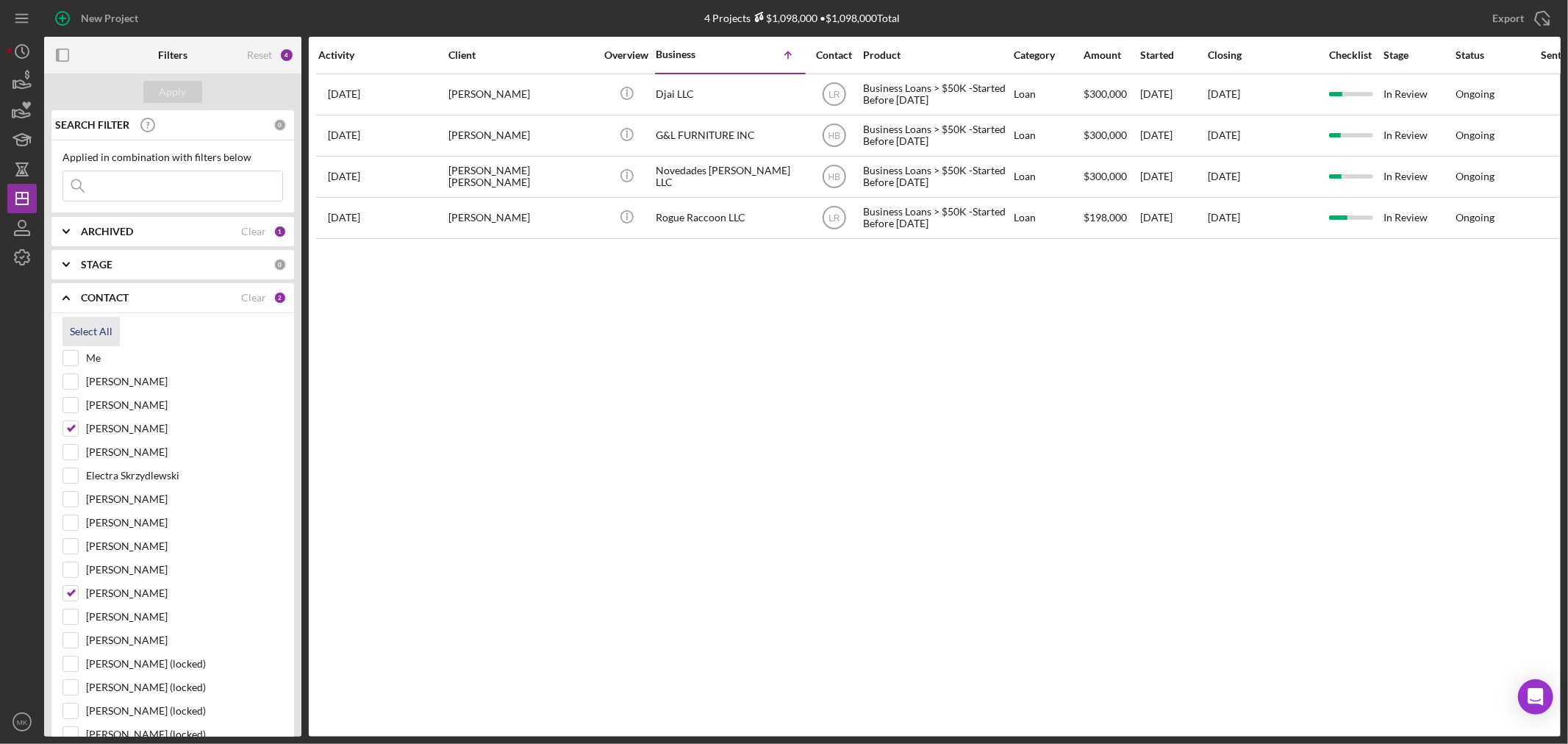
click at [94, 326] on div "Select All" at bounding box center [91, 332] width 43 height 30
checkbox input "true"
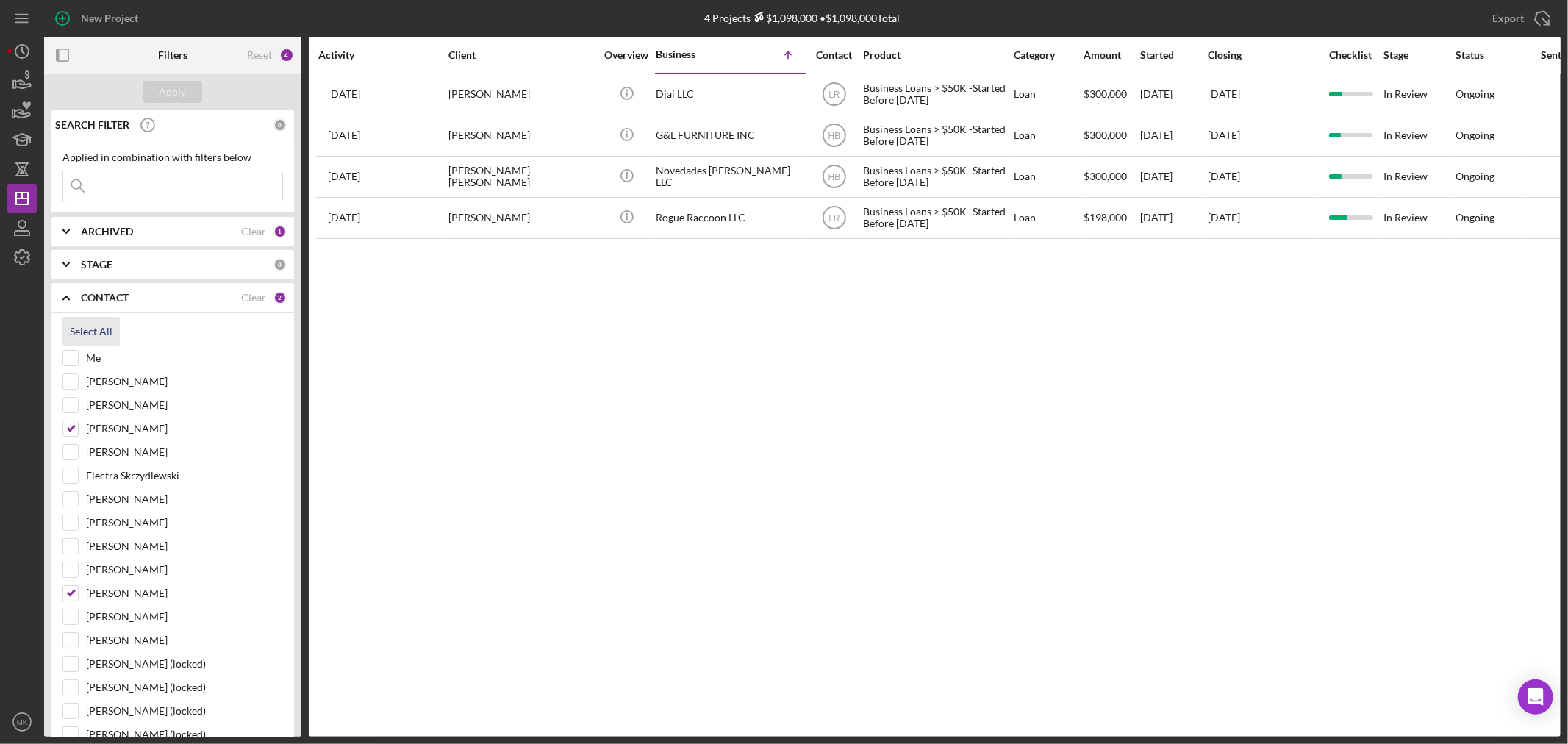
checkbox input "true"
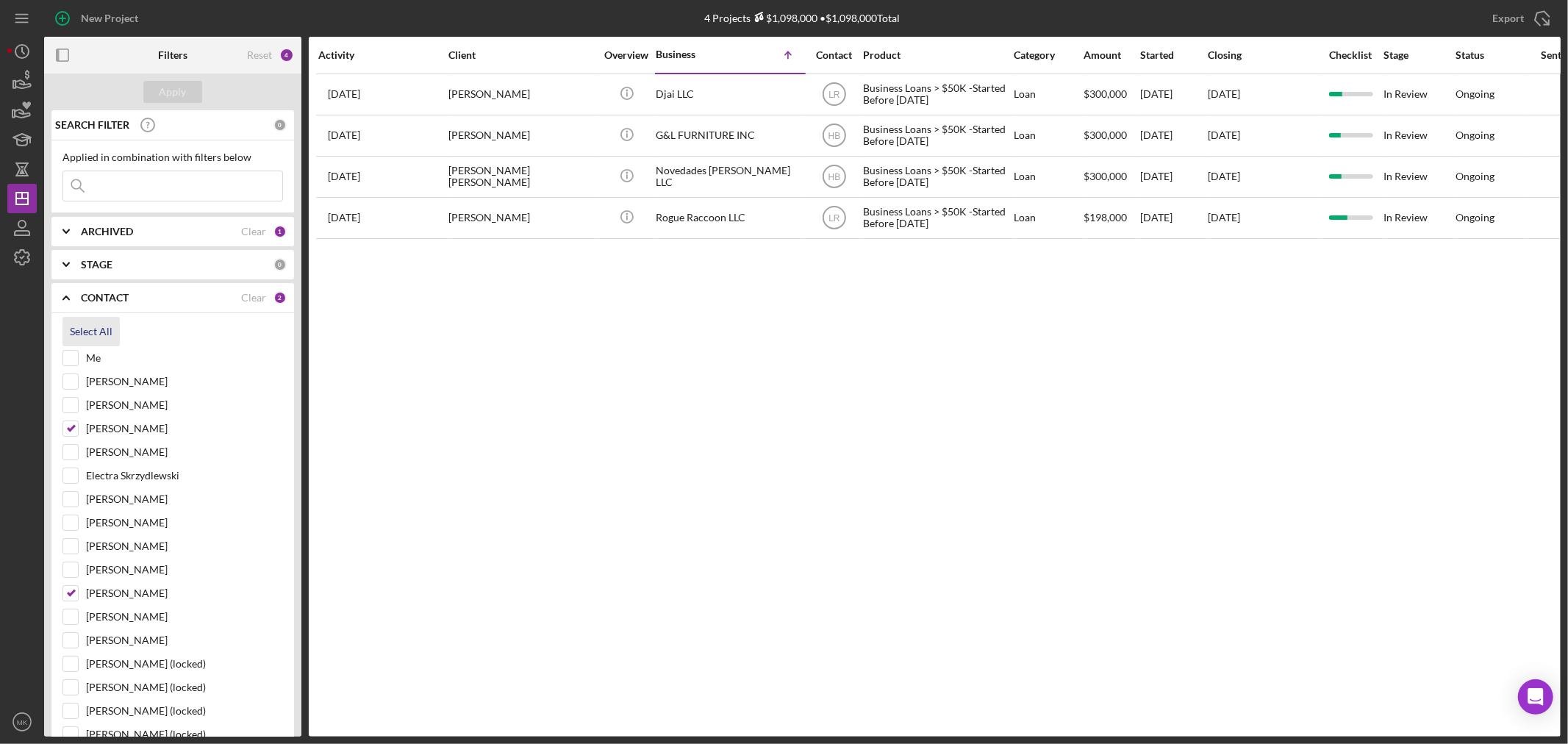
checkbox input "true"
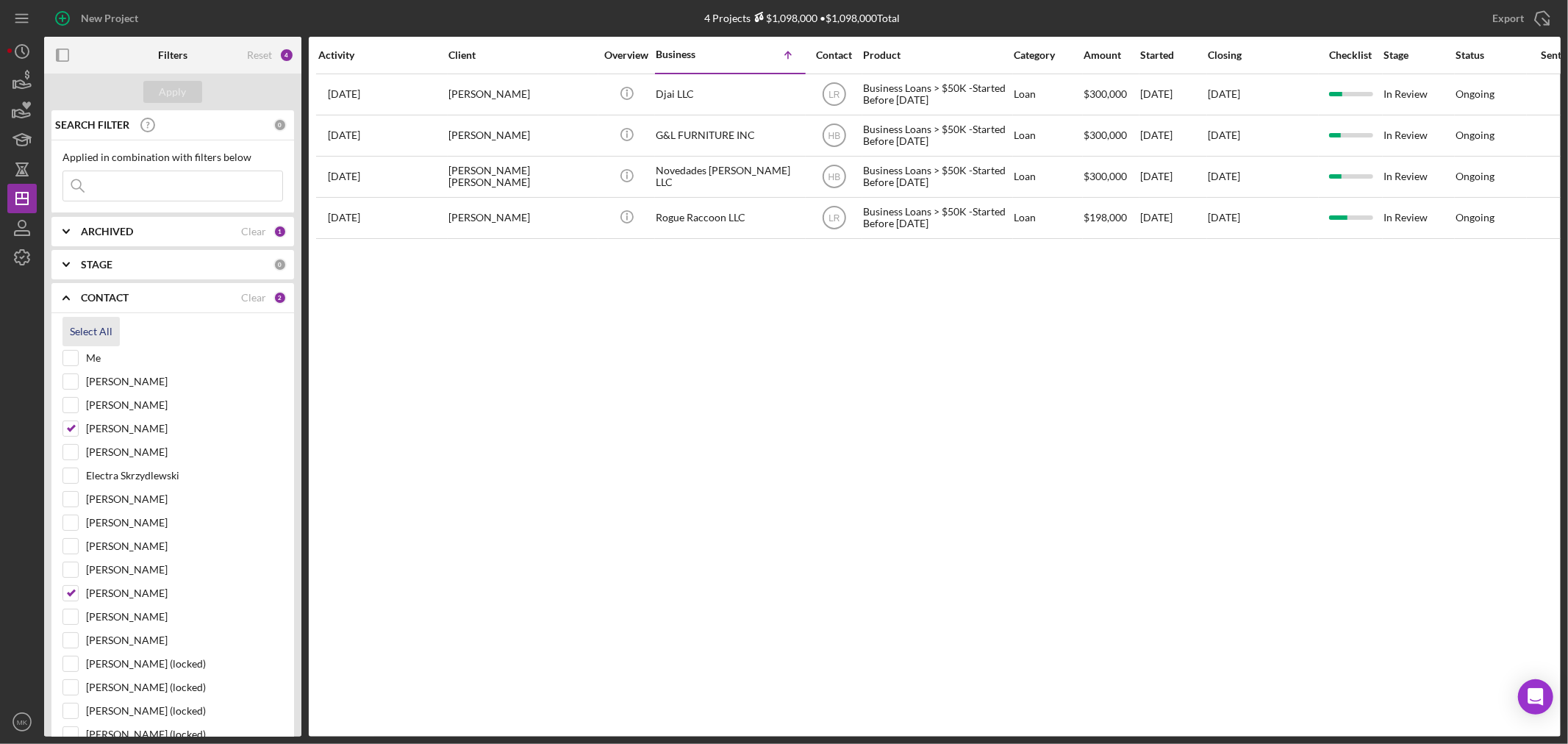
checkbox input "true"
click at [181, 89] on div "Apply" at bounding box center [173, 92] width 27 height 22
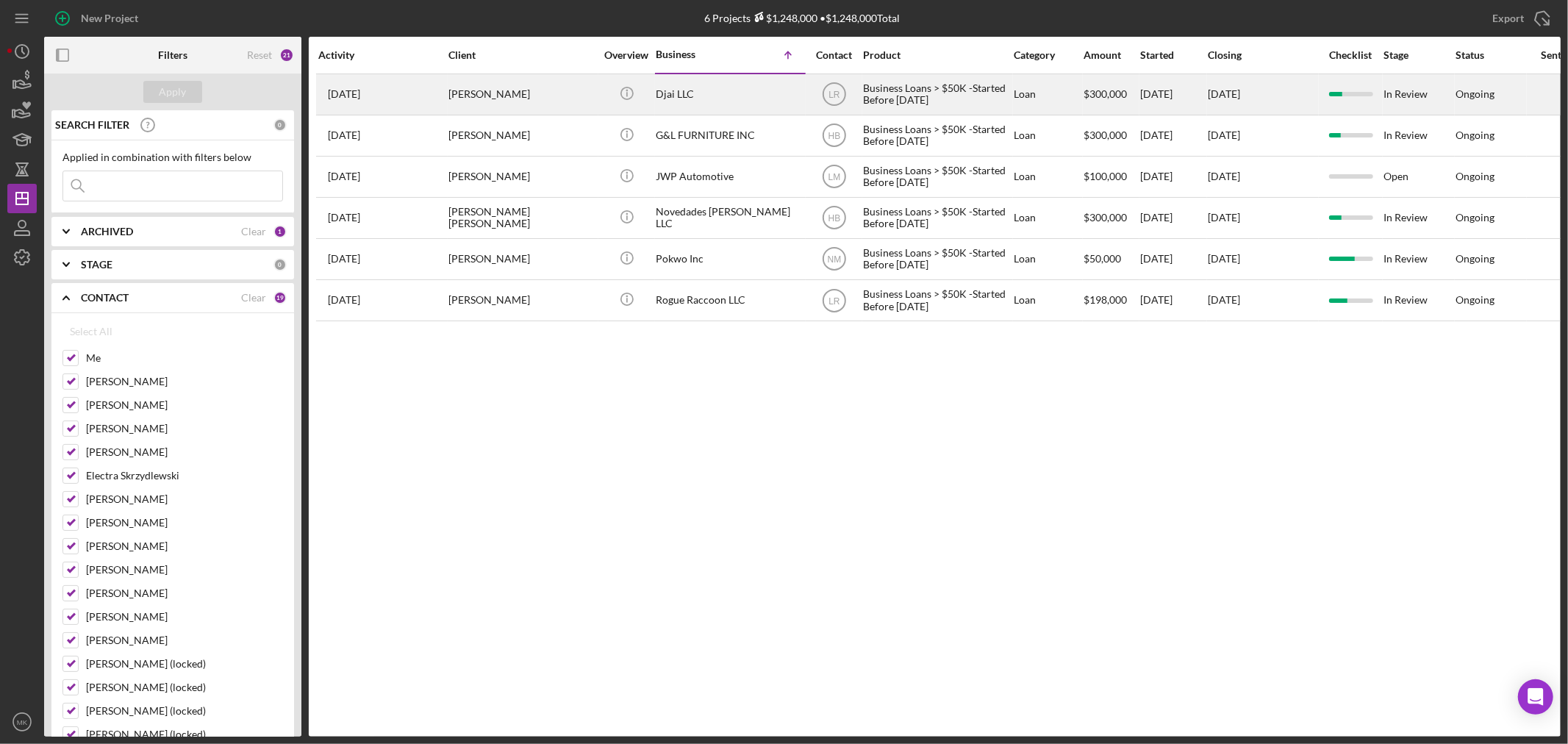
click at [539, 91] on div "[PERSON_NAME]" at bounding box center [522, 94] width 147 height 39
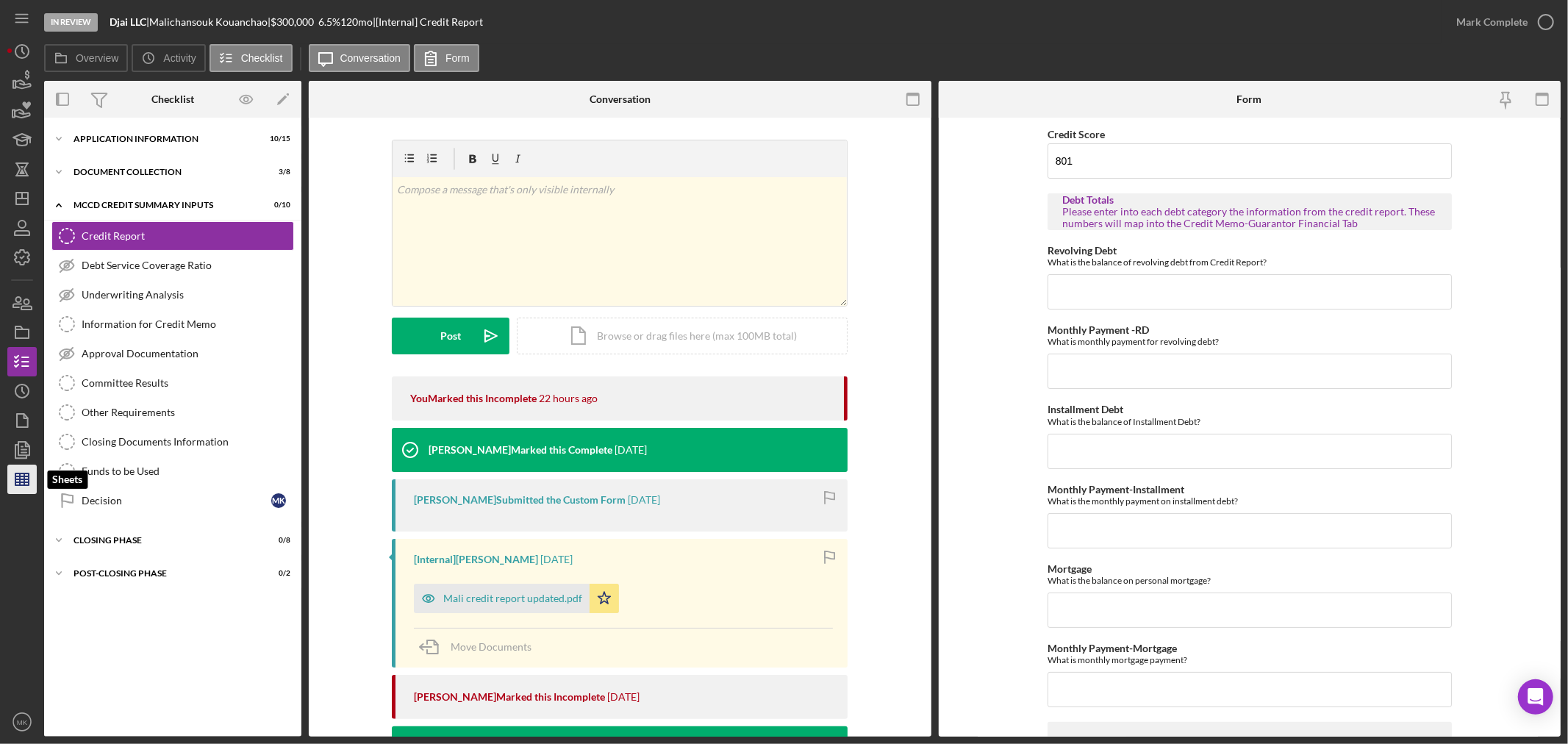
click at [27, 480] on icon "button" at bounding box center [22, 479] width 37 height 37
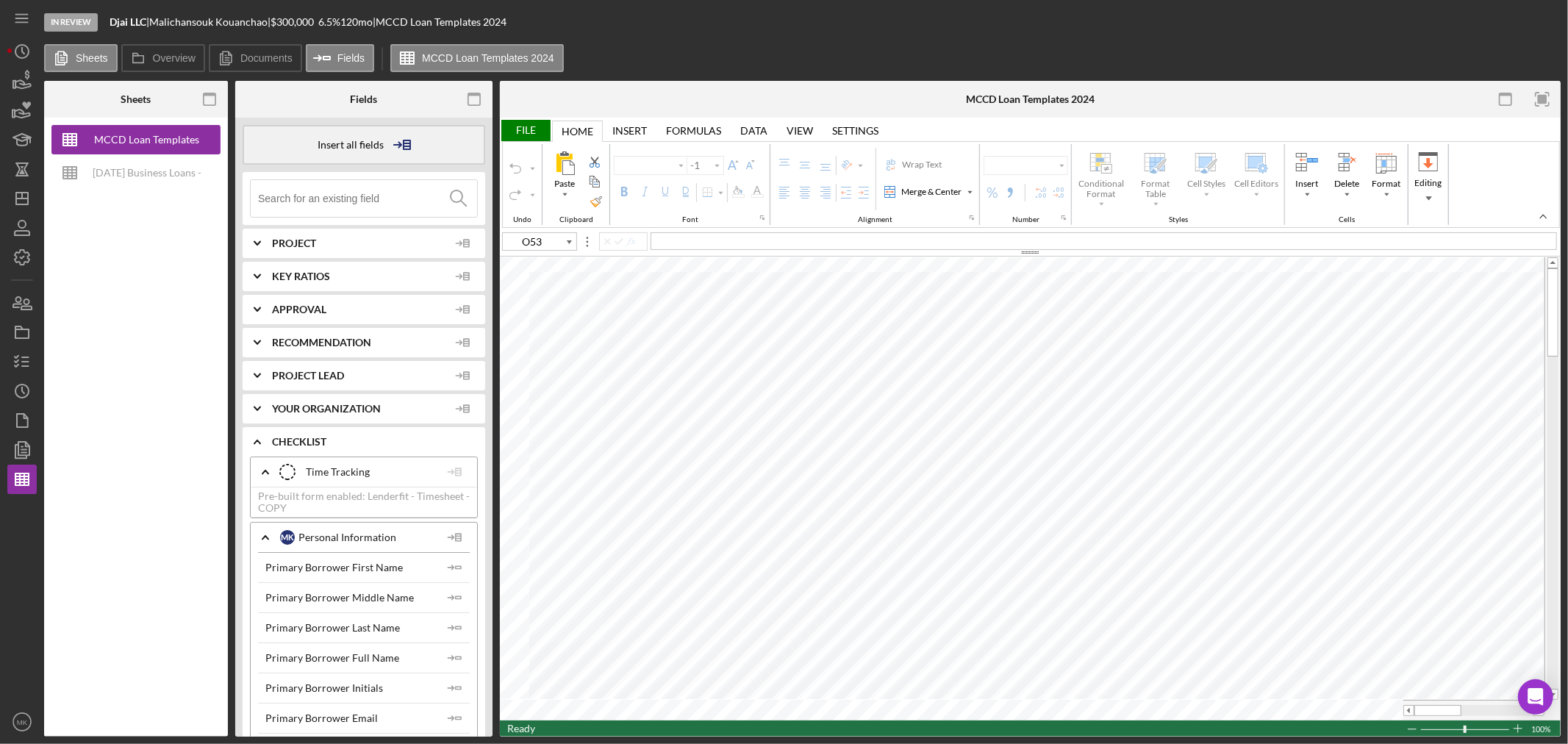
type input "Calibri"
type input "11"
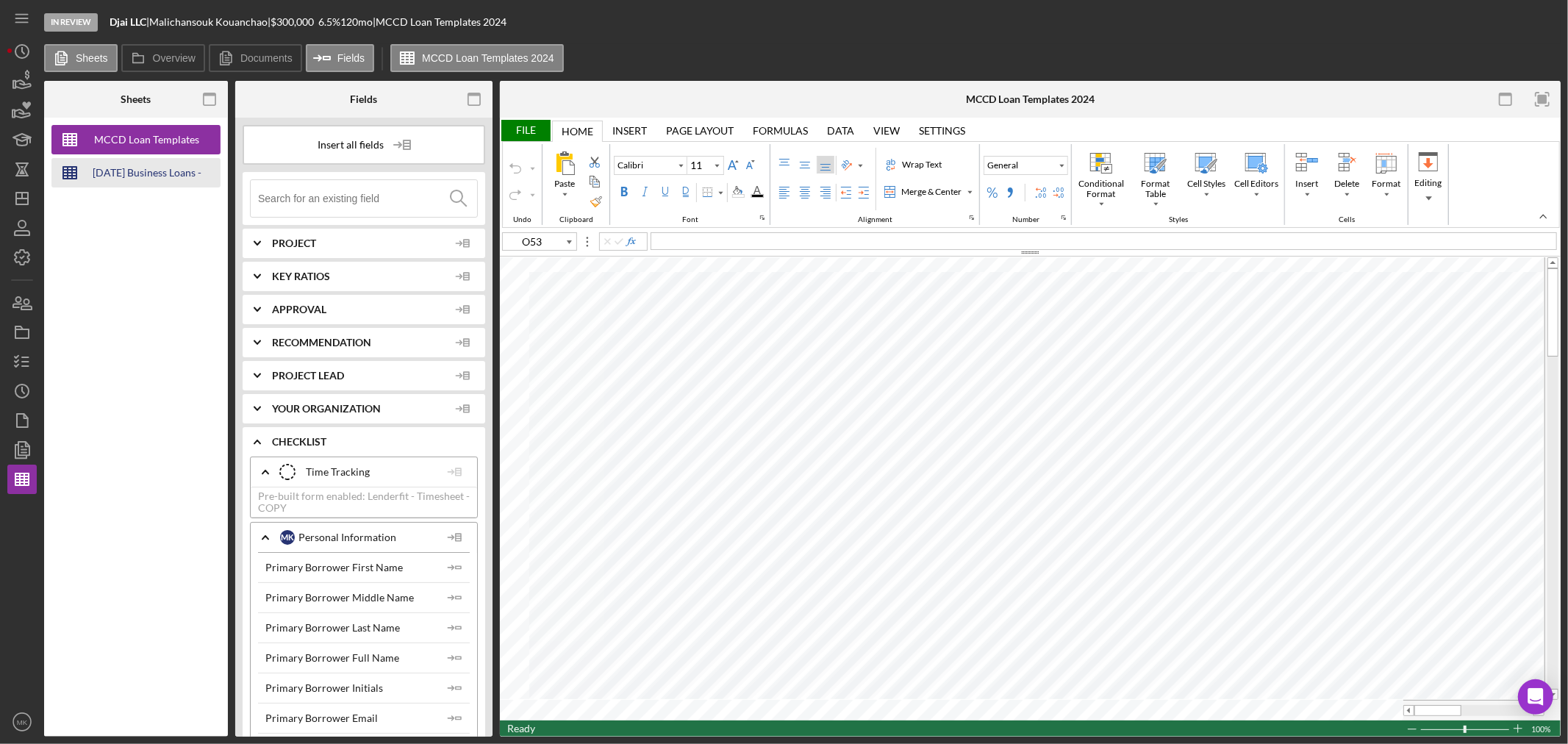
click at [157, 169] on div "[DATE] Business Loans -Loan Template" at bounding box center [147, 172] width 117 height 30
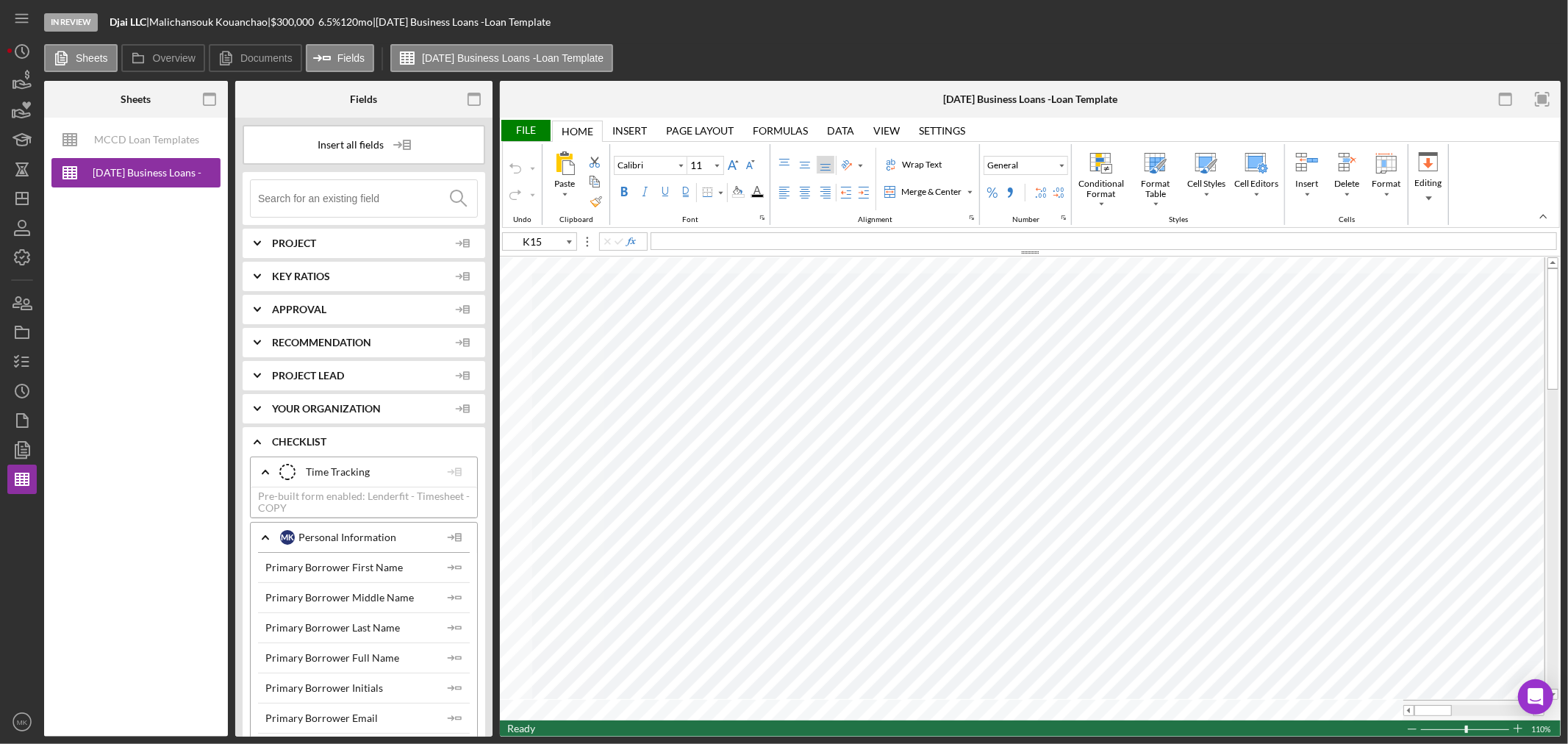
type input "C148"
click at [22, 362] on line "button" at bounding box center [25, 362] width 7 height 0
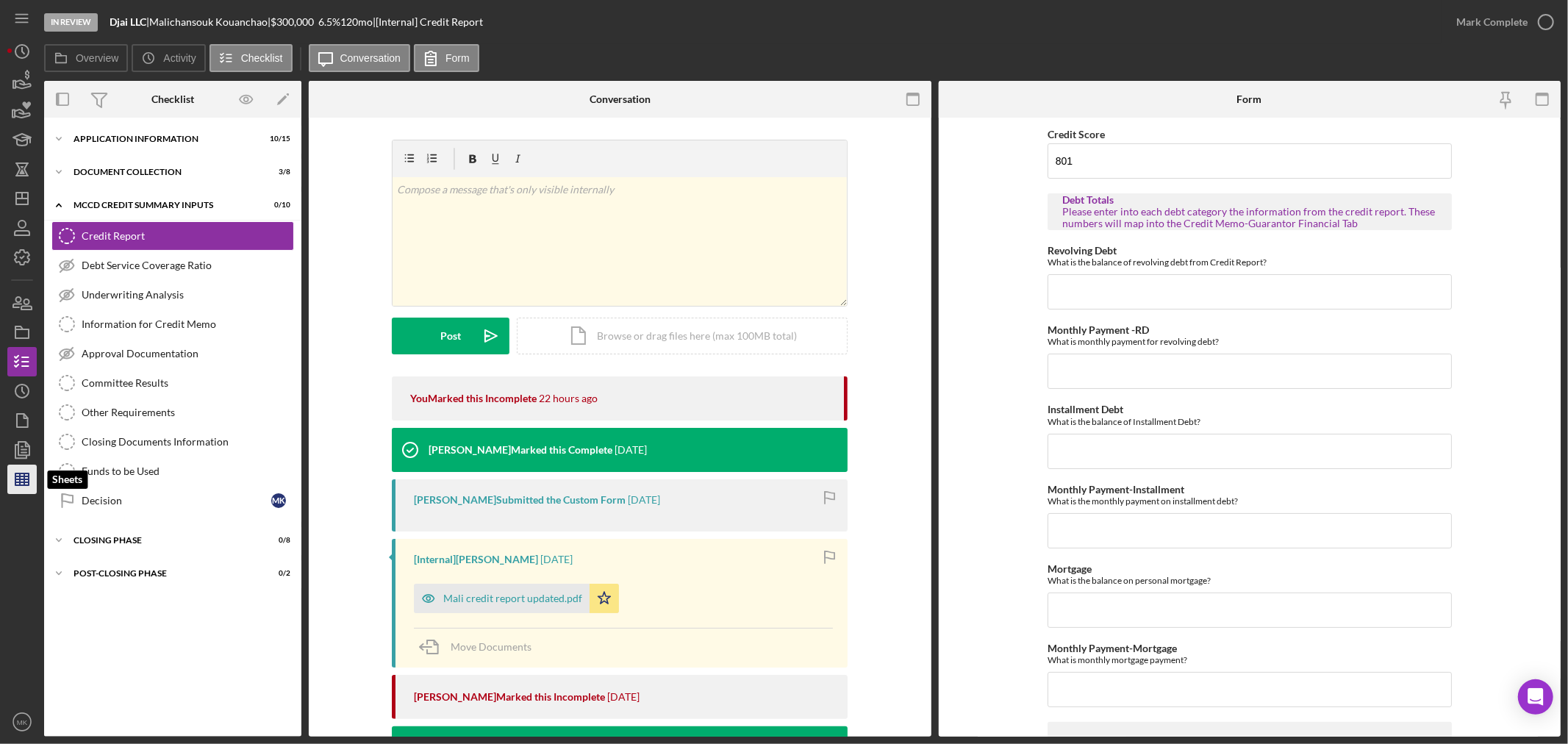
click at [30, 483] on icon "button" at bounding box center [22, 479] width 37 height 37
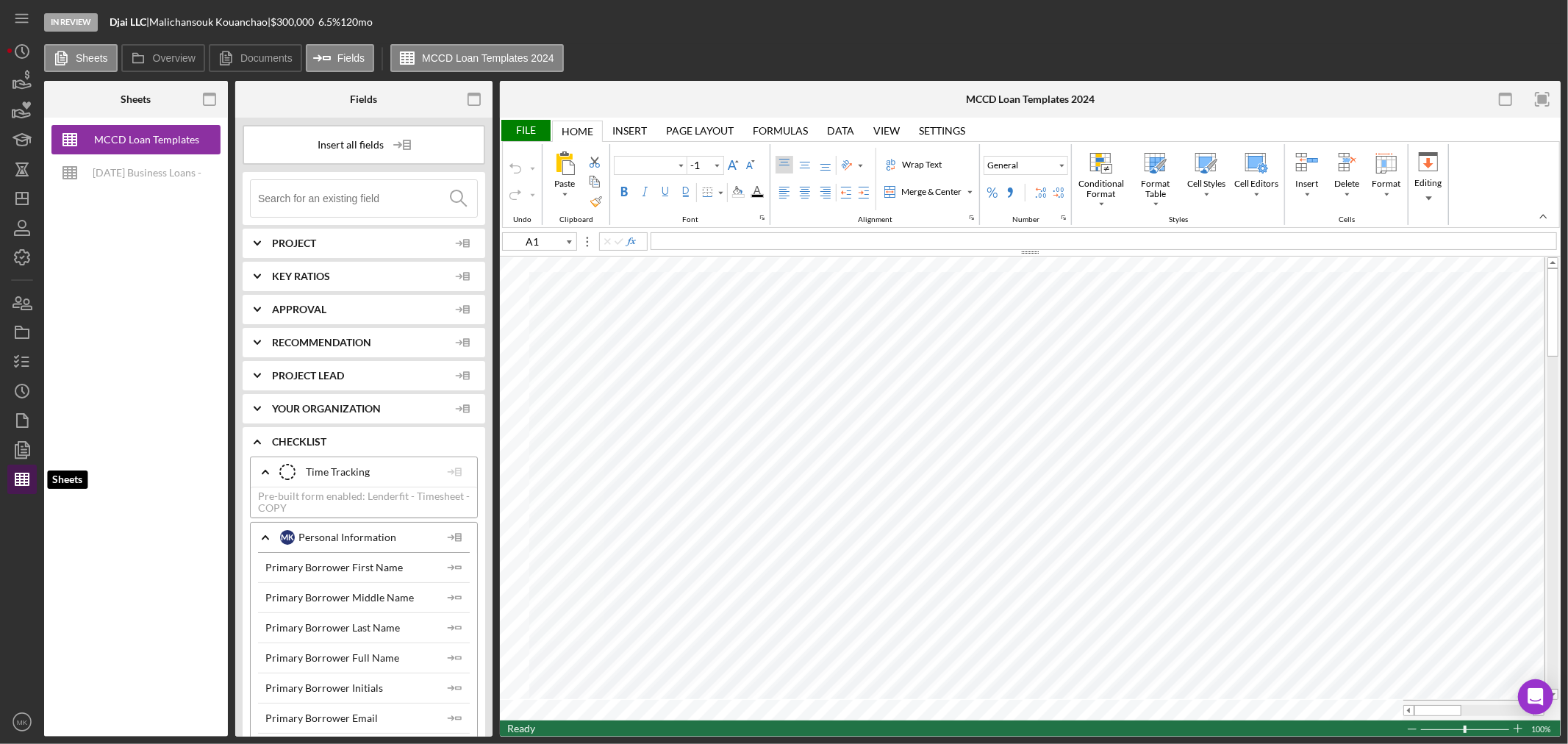
type input "Calibri"
type input "11"
click at [171, 172] on div "[DATE] Business Loans -Loan Template" at bounding box center [147, 172] width 117 height 30
type input "K15"
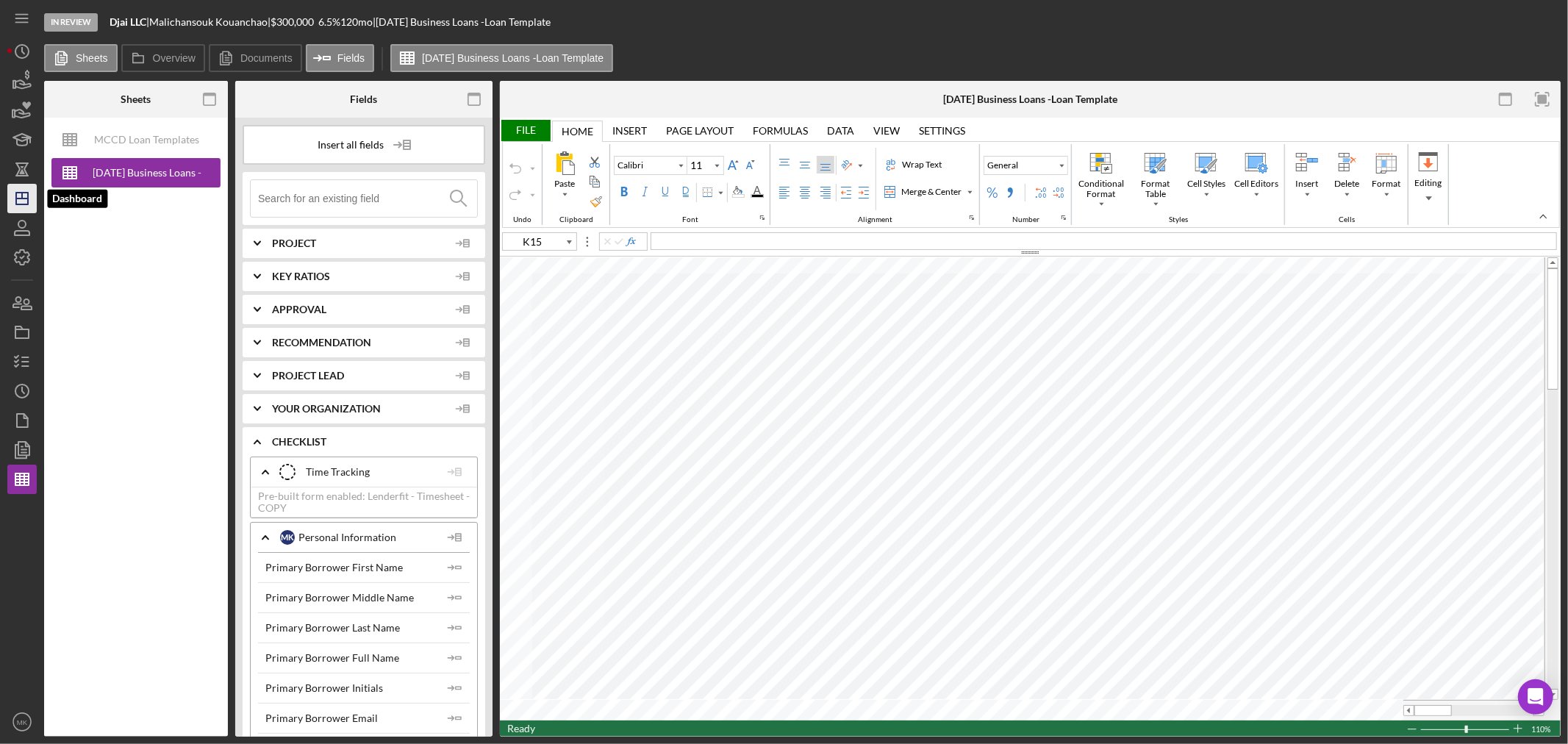
click at [24, 194] on icon "Icon/Dashboard" at bounding box center [22, 199] width 37 height 37
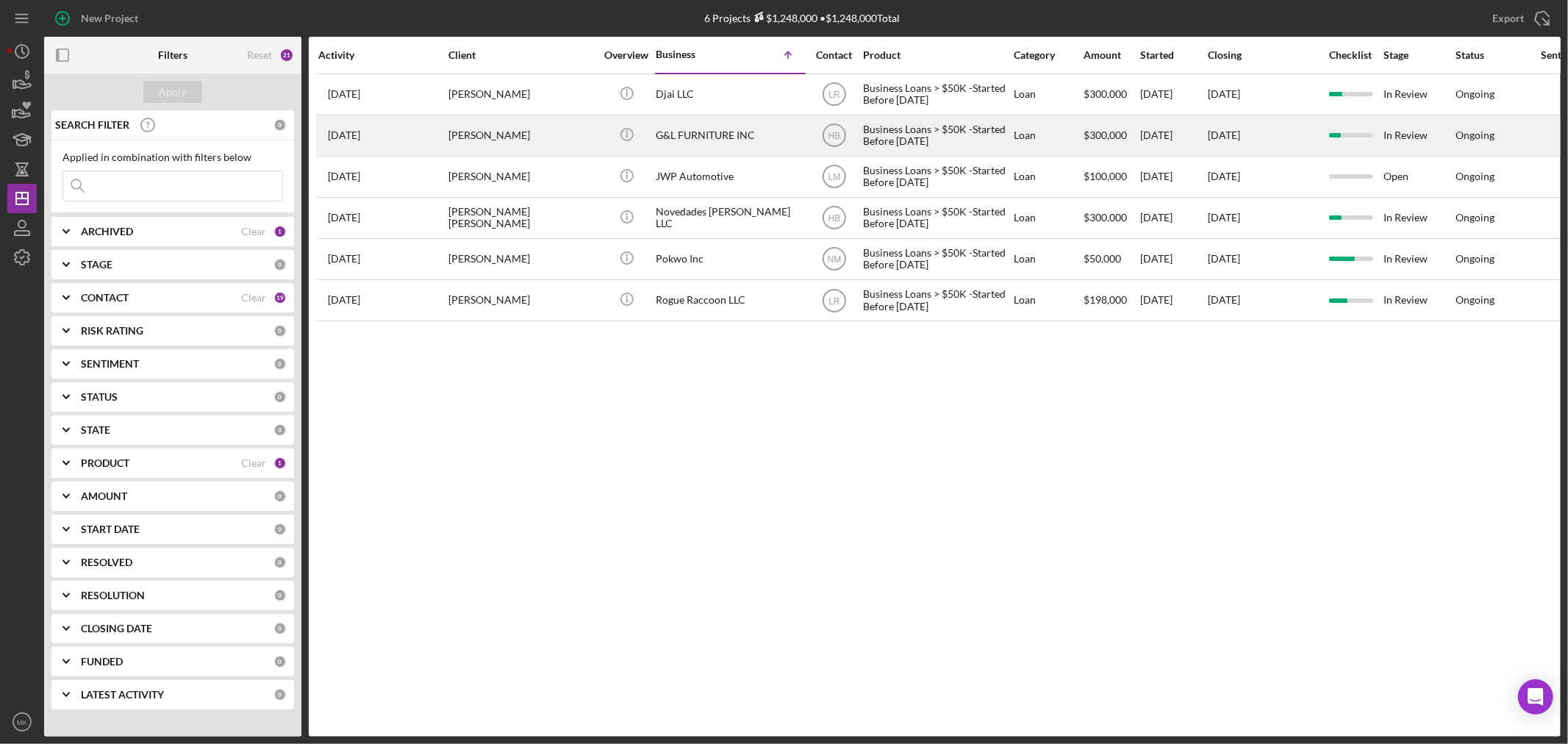
click at [505, 131] on div "[PERSON_NAME]" at bounding box center [522, 136] width 147 height 39
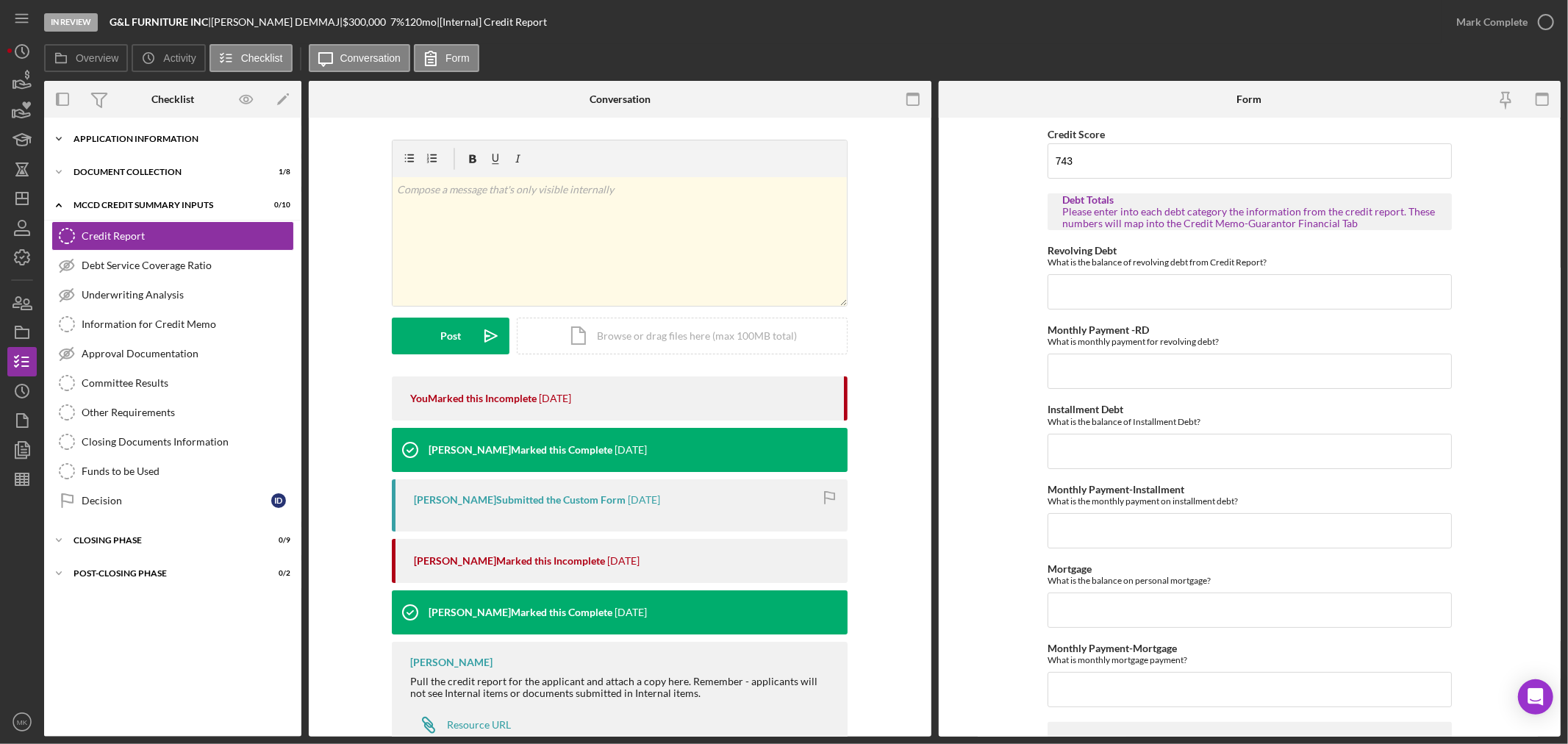
click at [57, 134] on icon "Icon/Expander" at bounding box center [58, 138] width 30 height 30
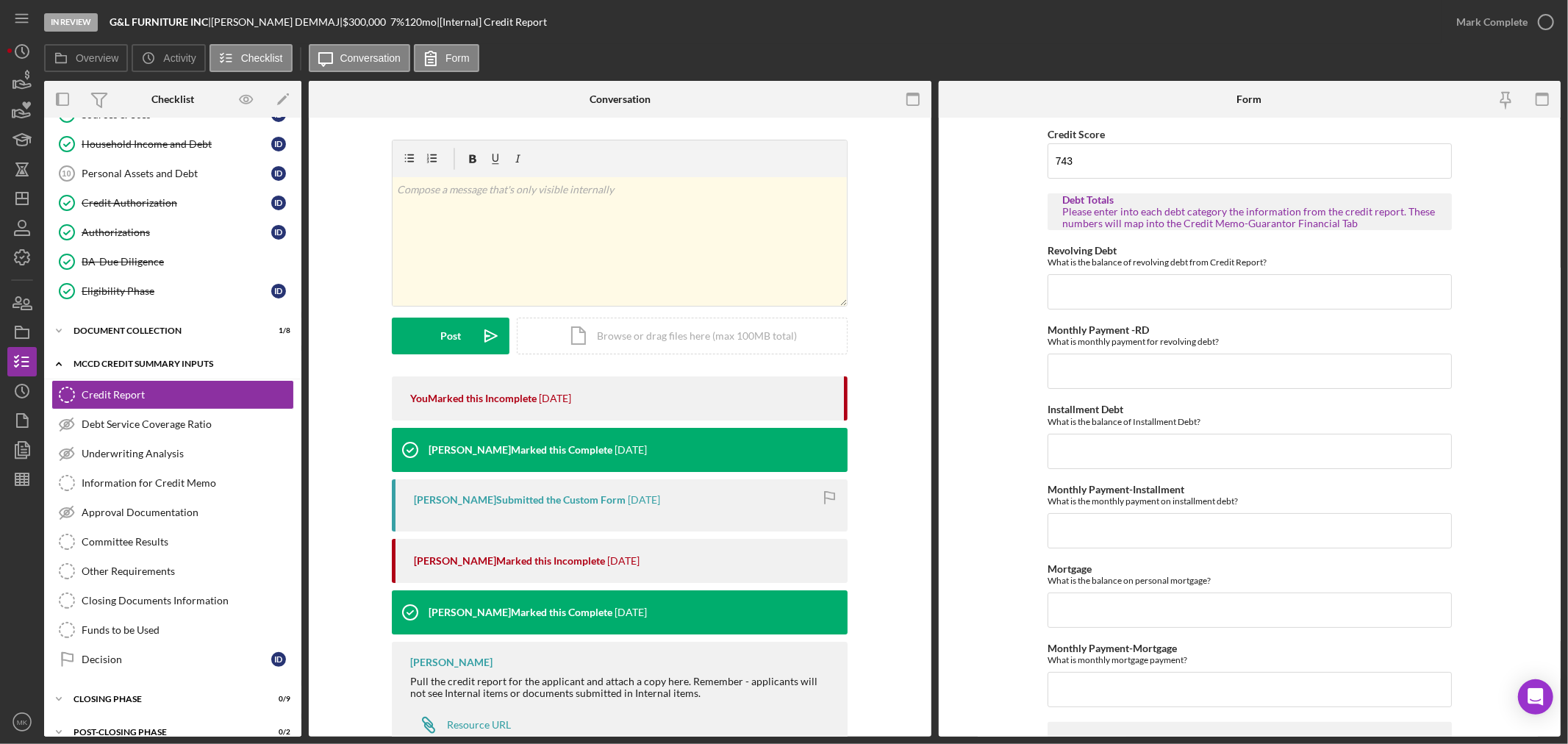
scroll to position [312, 0]
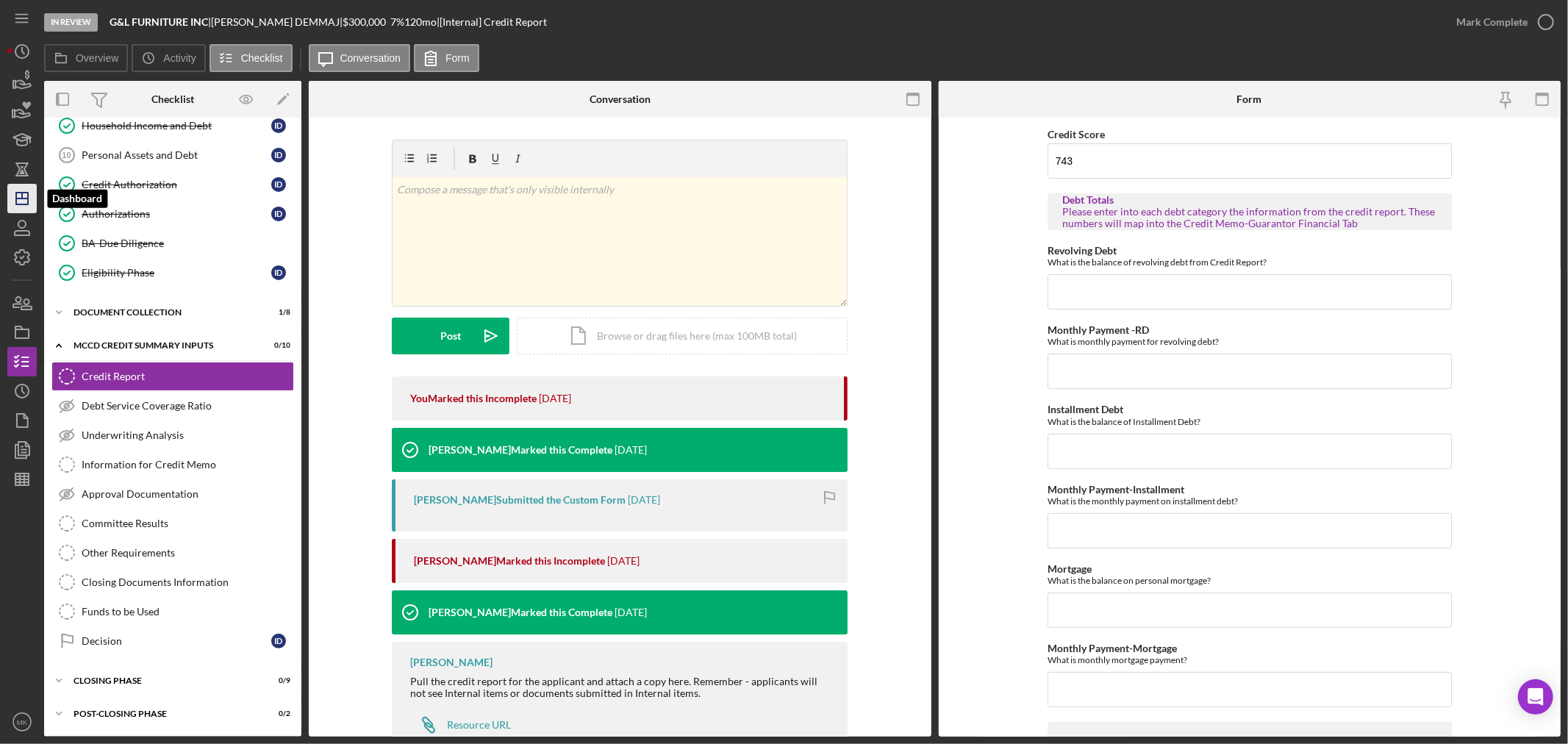
click at [20, 199] on icon "Icon/Dashboard" at bounding box center [22, 199] width 37 height 37
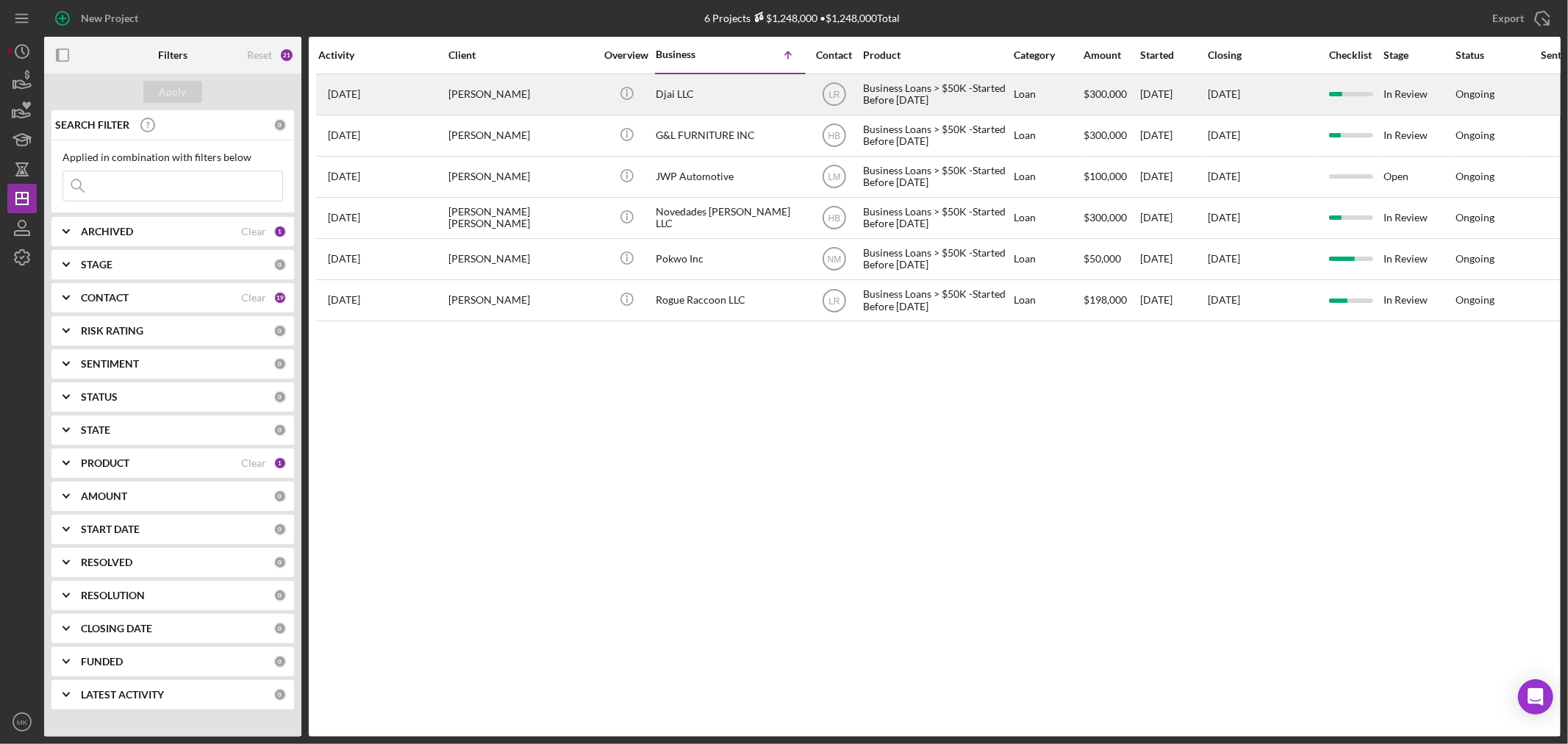
click at [675, 89] on div "Djai LLC" at bounding box center [729, 94] width 147 height 39
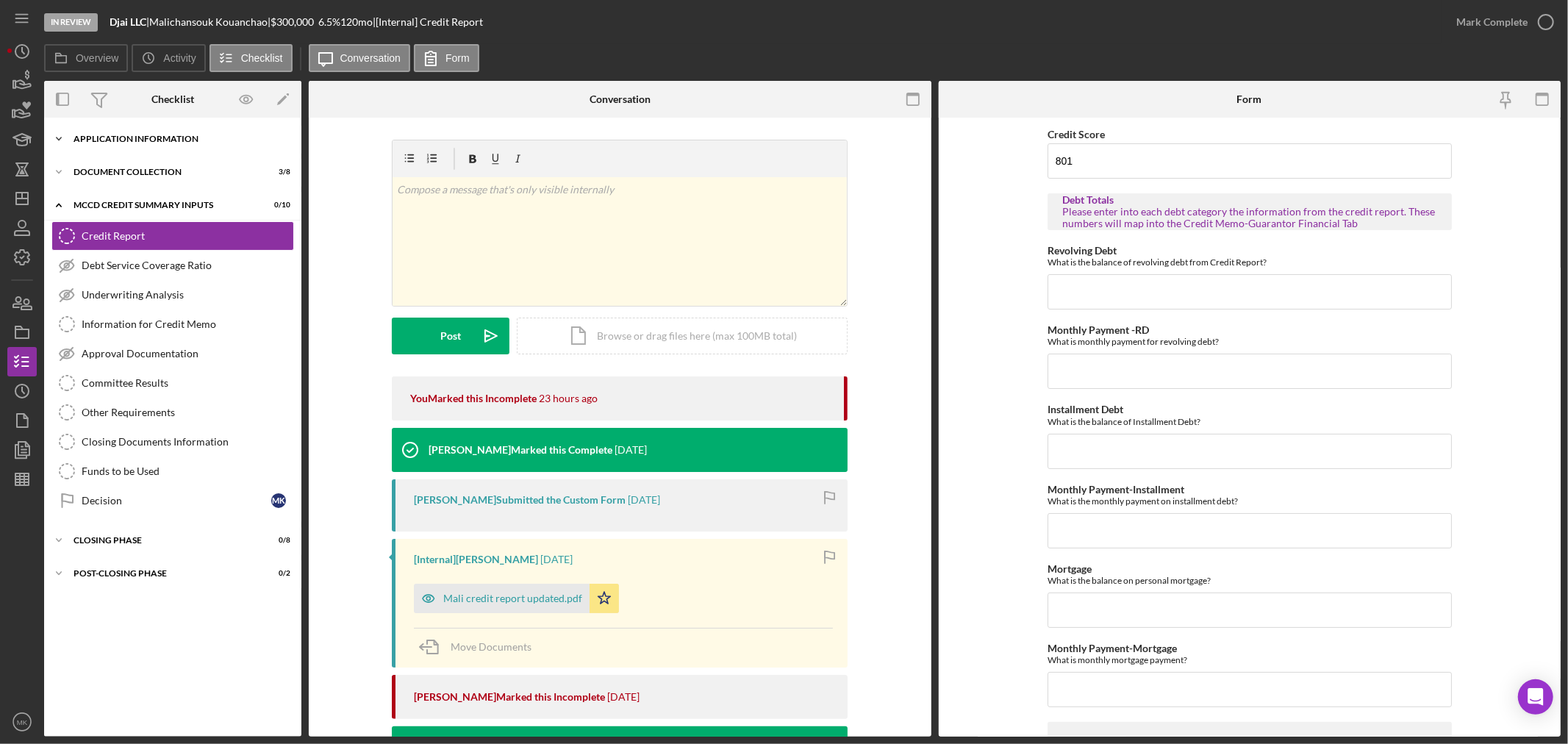
click at [62, 135] on icon "Icon/Expander" at bounding box center [58, 138] width 30 height 30
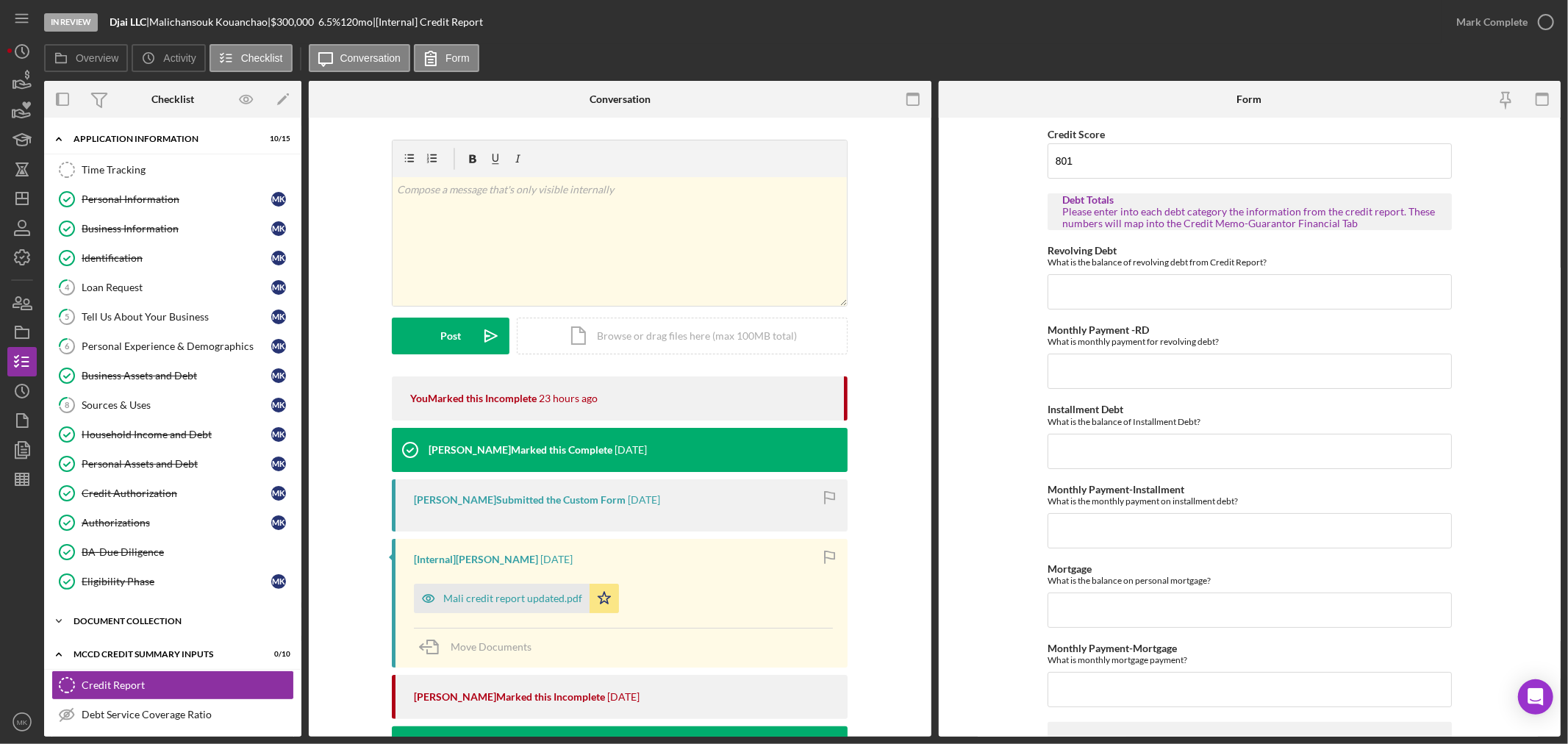
click at [60, 621] on icon "Icon/Expander" at bounding box center [58, 621] width 30 height 30
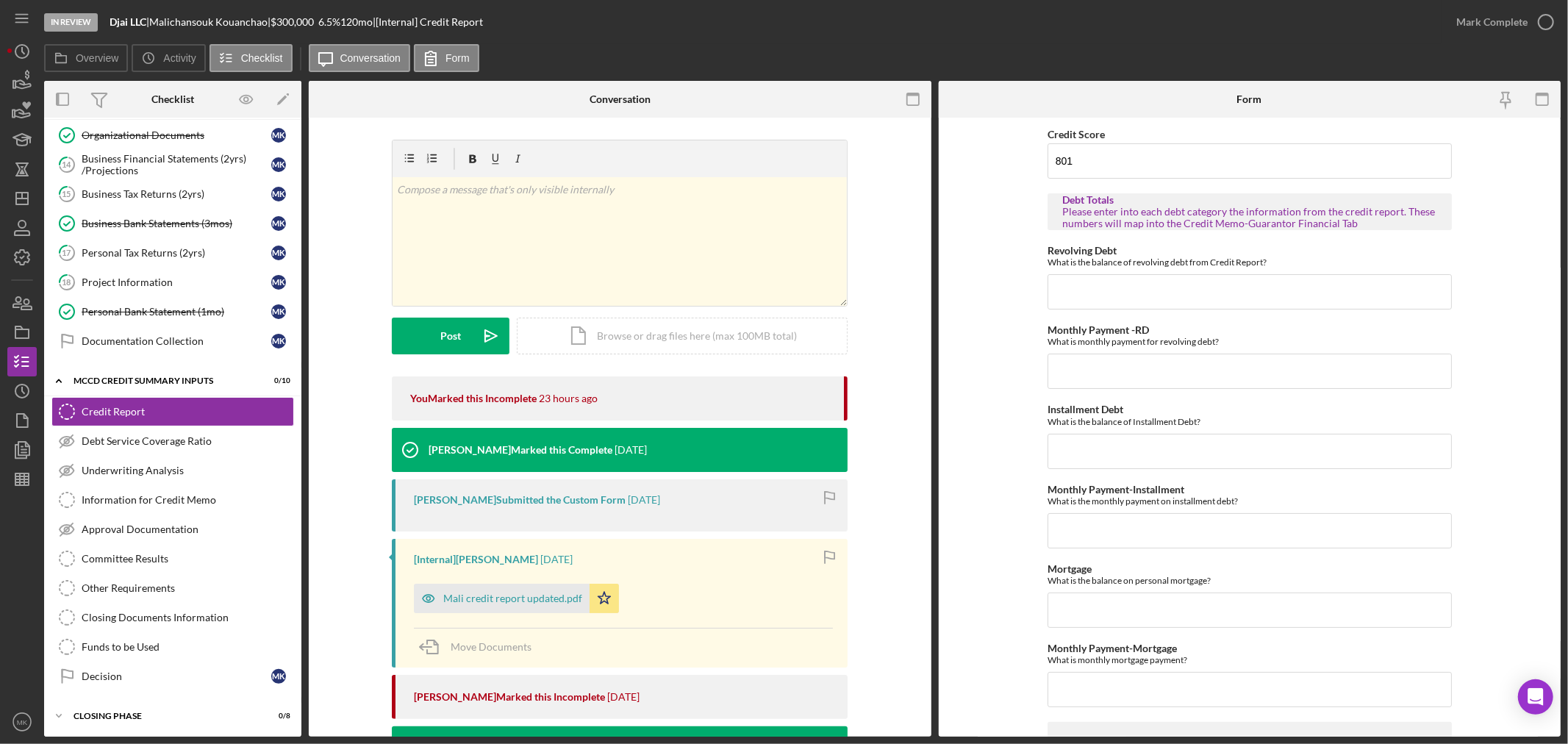
scroll to position [557, 0]
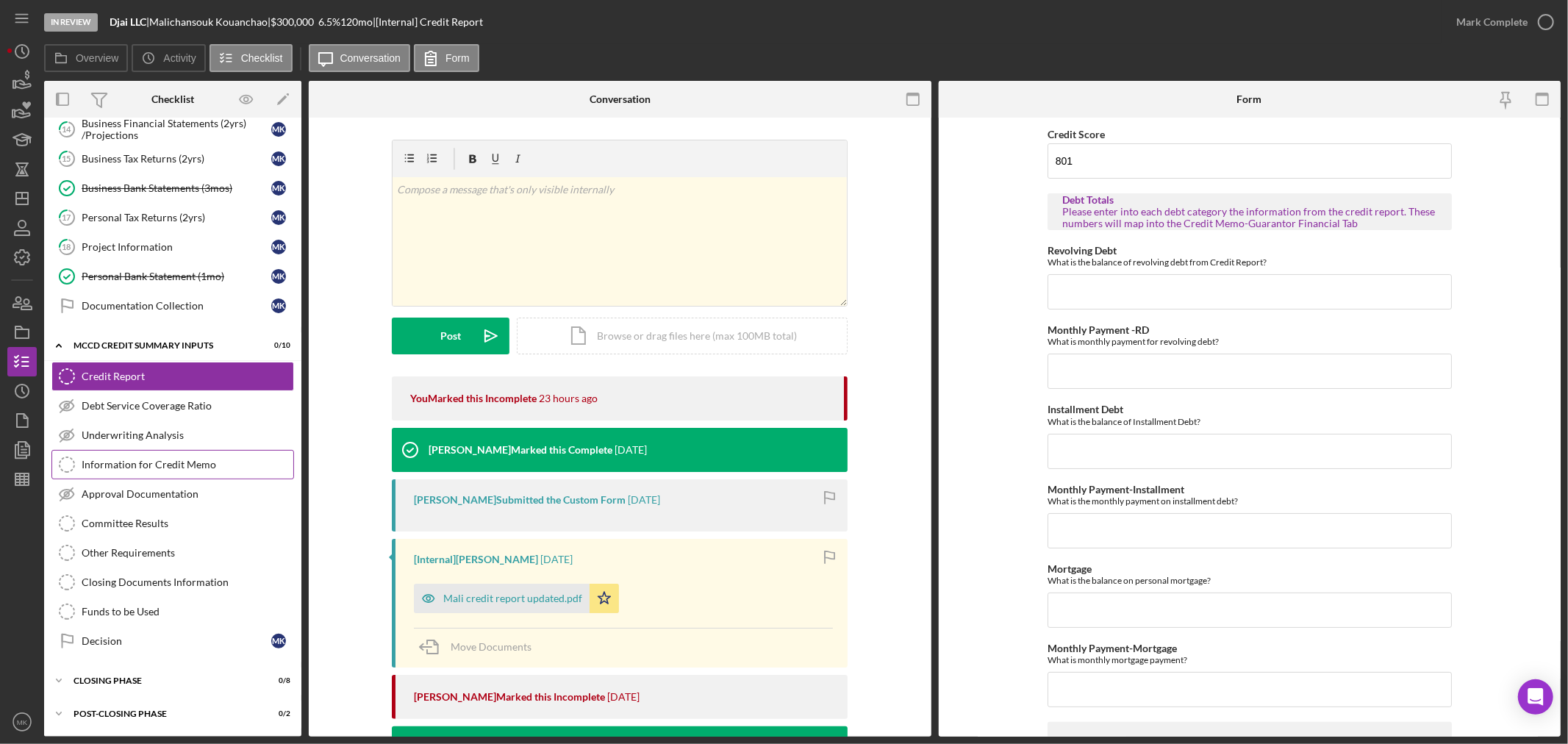
click at [220, 463] on div "Information for Credit Memo" at bounding box center [187, 465] width 212 height 12
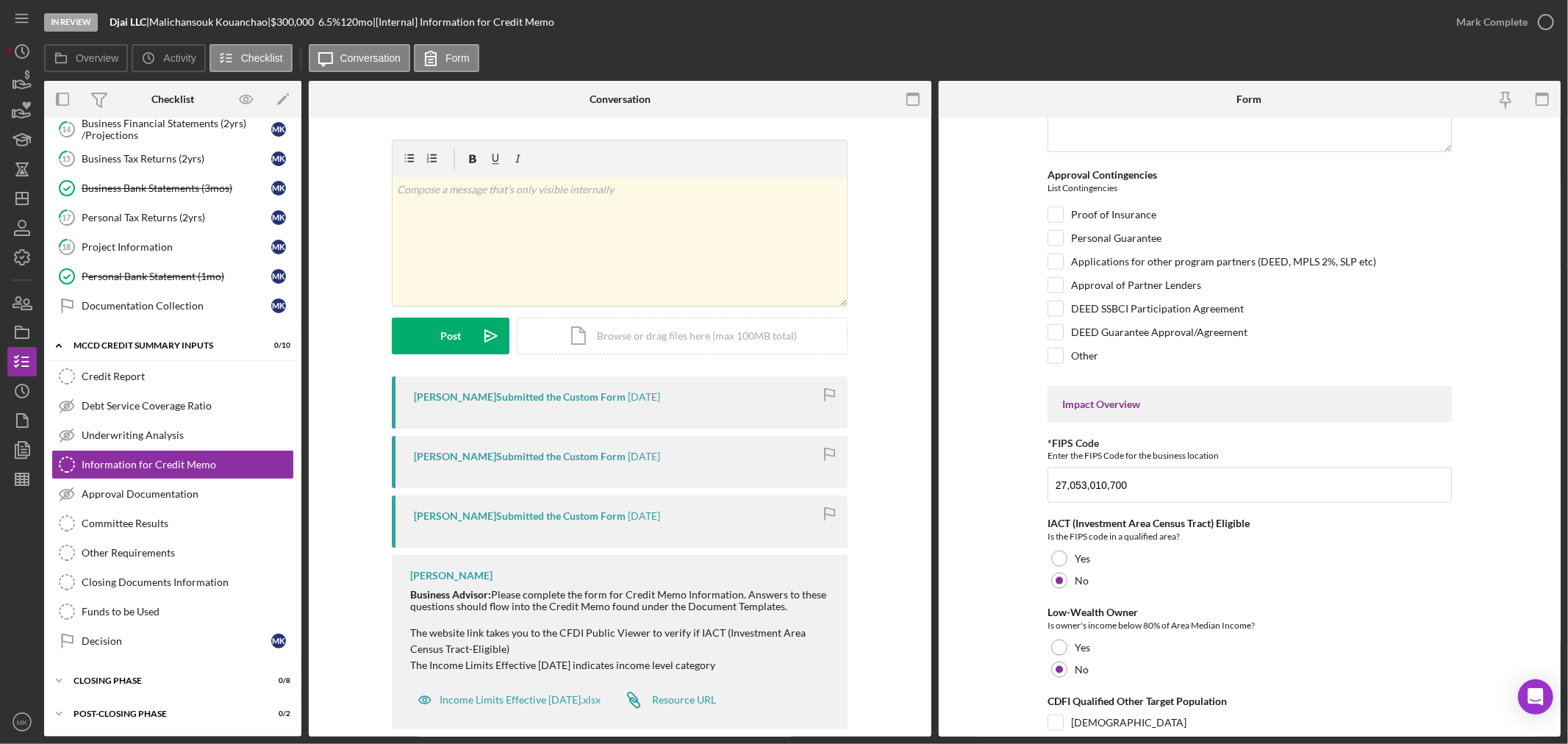
scroll to position [1470, 0]
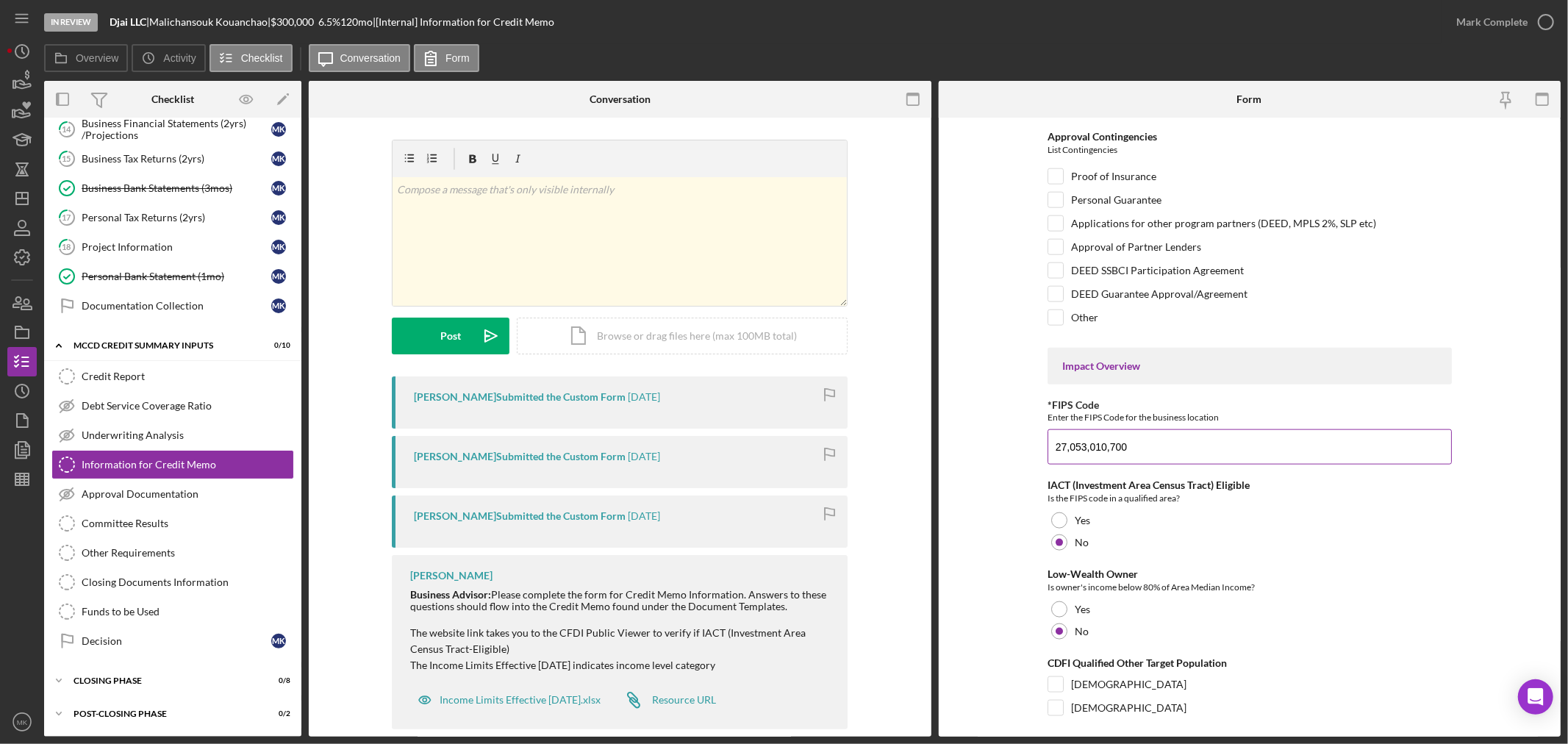
click at [1138, 454] on input "27,053,010,700" at bounding box center [1249, 447] width 404 height 35
click at [281, 97] on icon "Icon/Edit" at bounding box center [283, 99] width 33 height 33
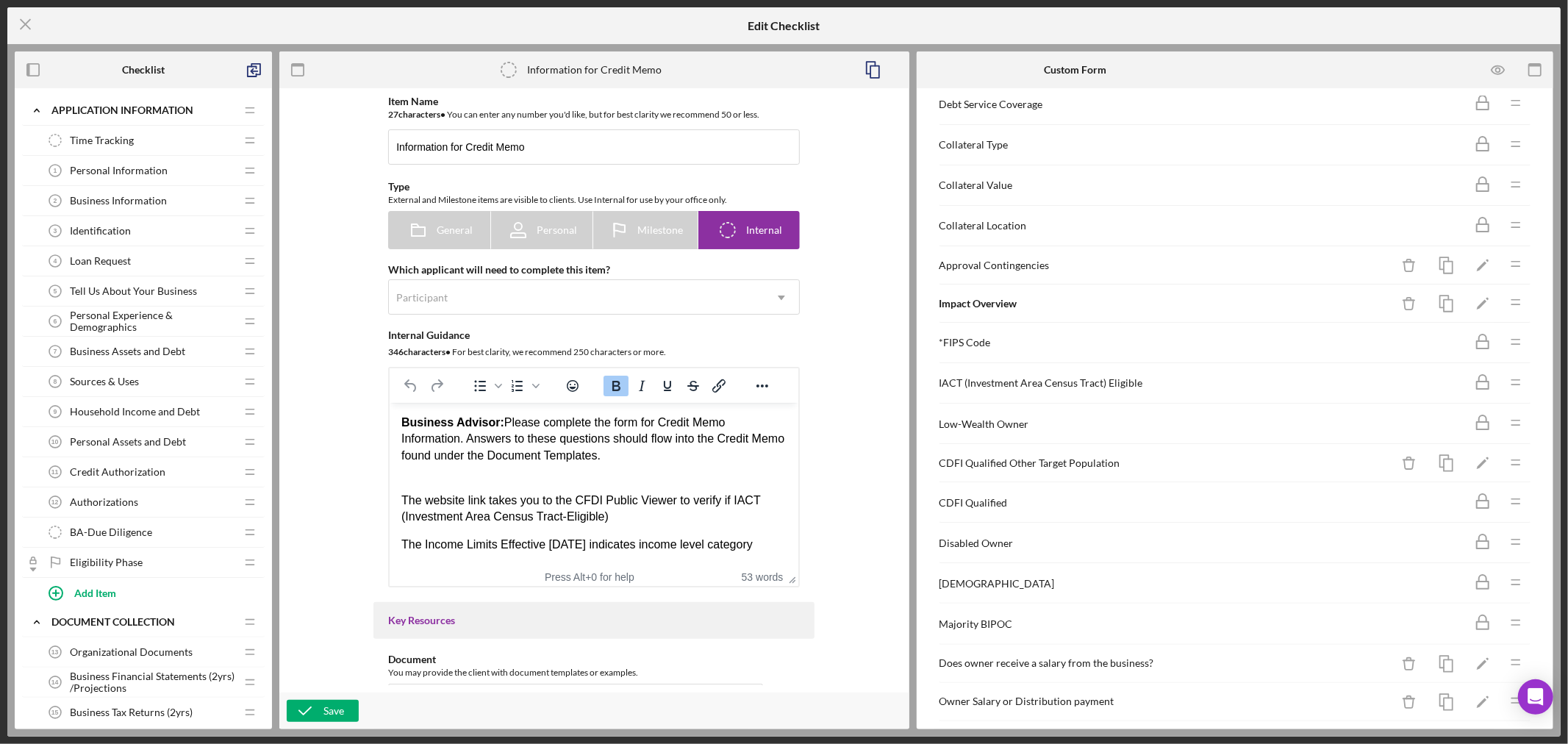
scroll to position [421, 0]
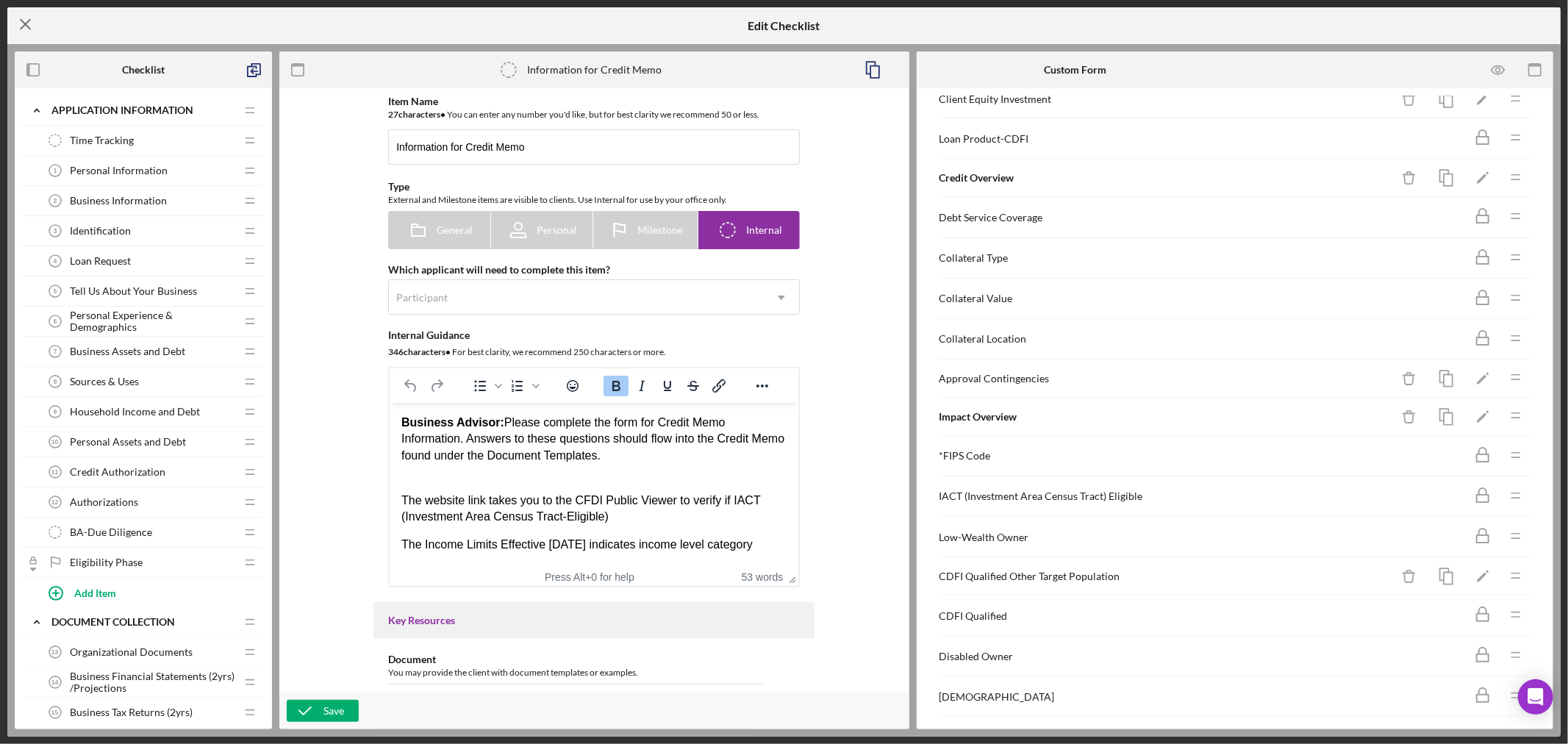
click at [25, 20] on icon "Icon/Menu Close" at bounding box center [26, 24] width 37 height 37
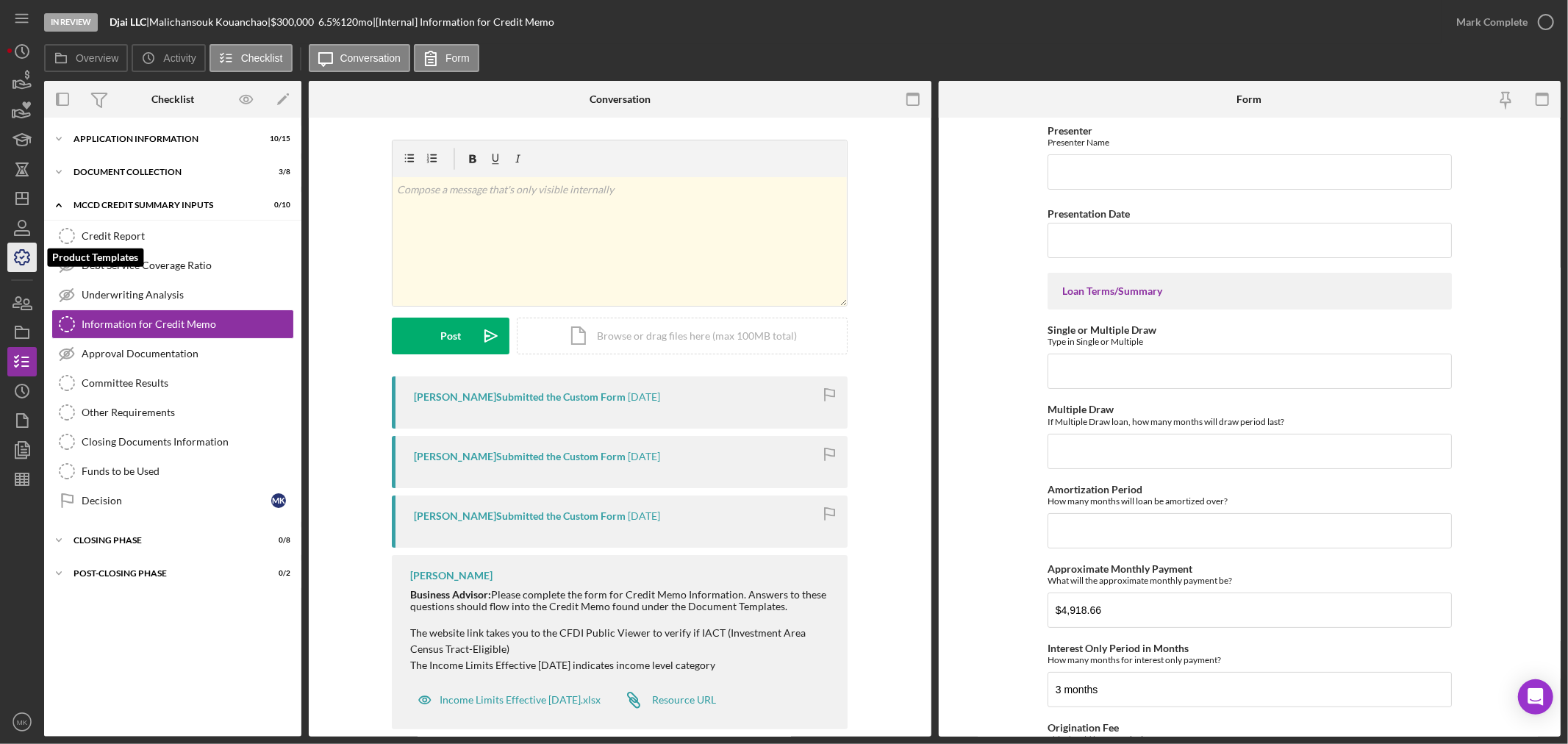
click at [26, 259] on icon "button" at bounding box center [22, 257] width 37 height 37
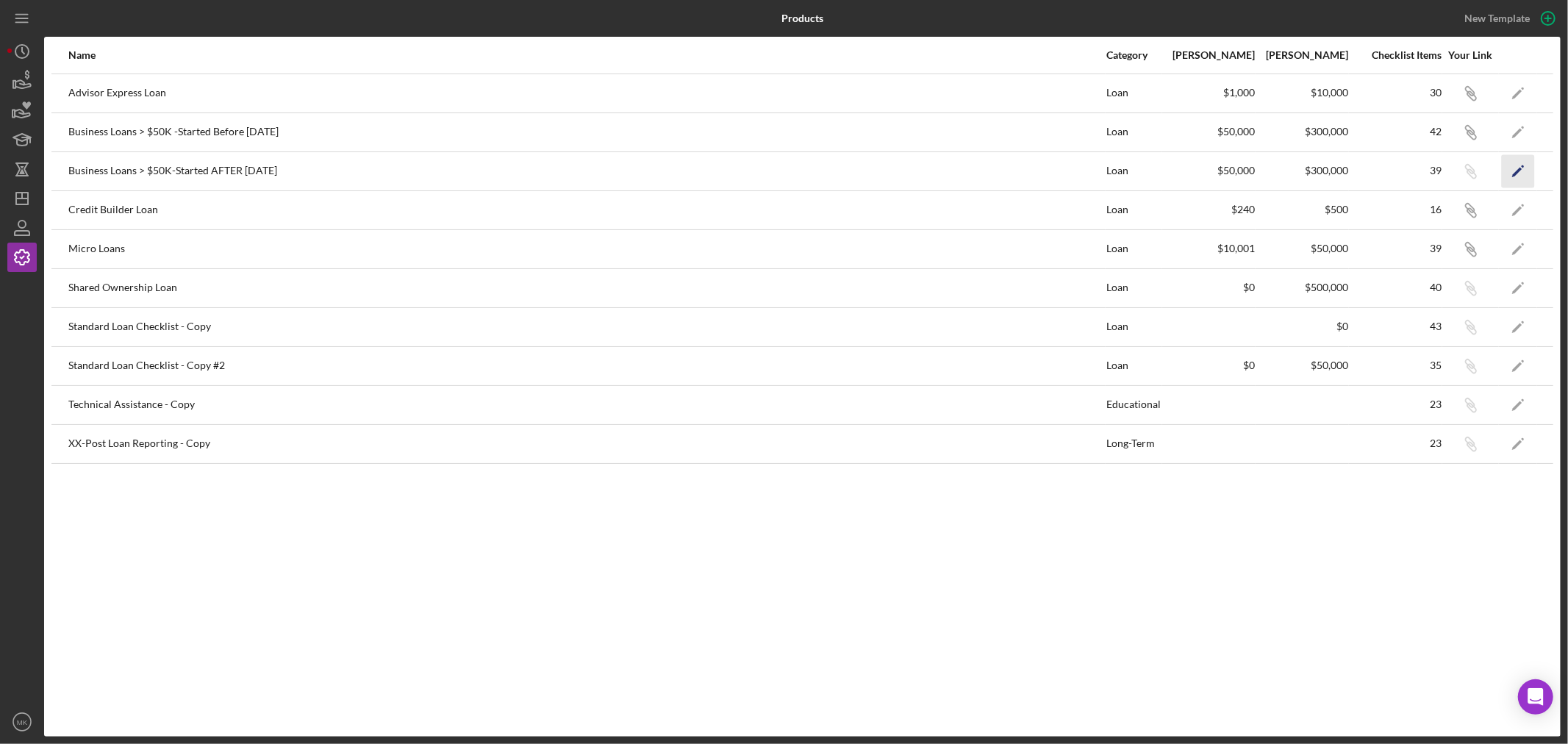
click at [1514, 169] on icon "Icon/Edit" at bounding box center [1517, 170] width 33 height 33
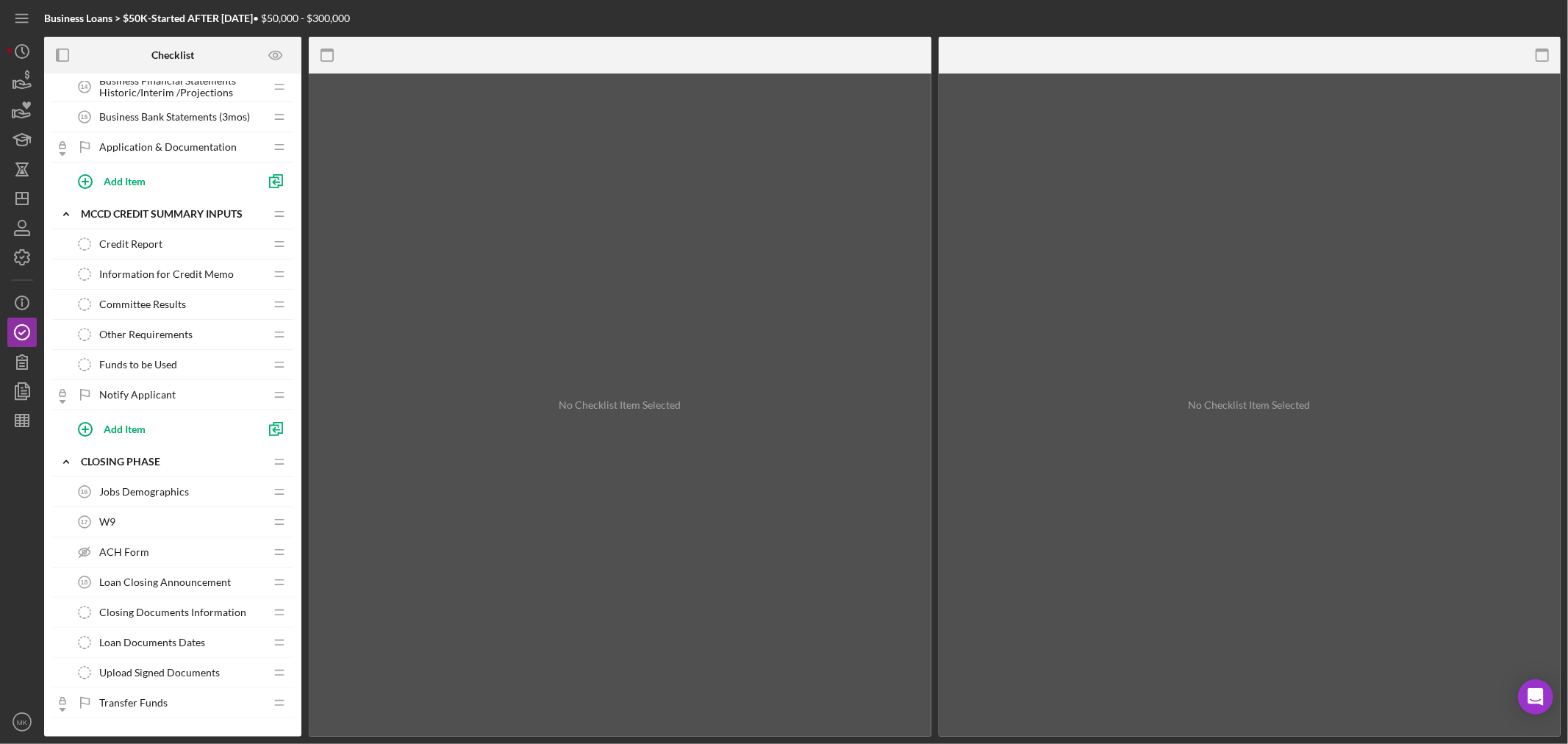
scroll to position [735, 0]
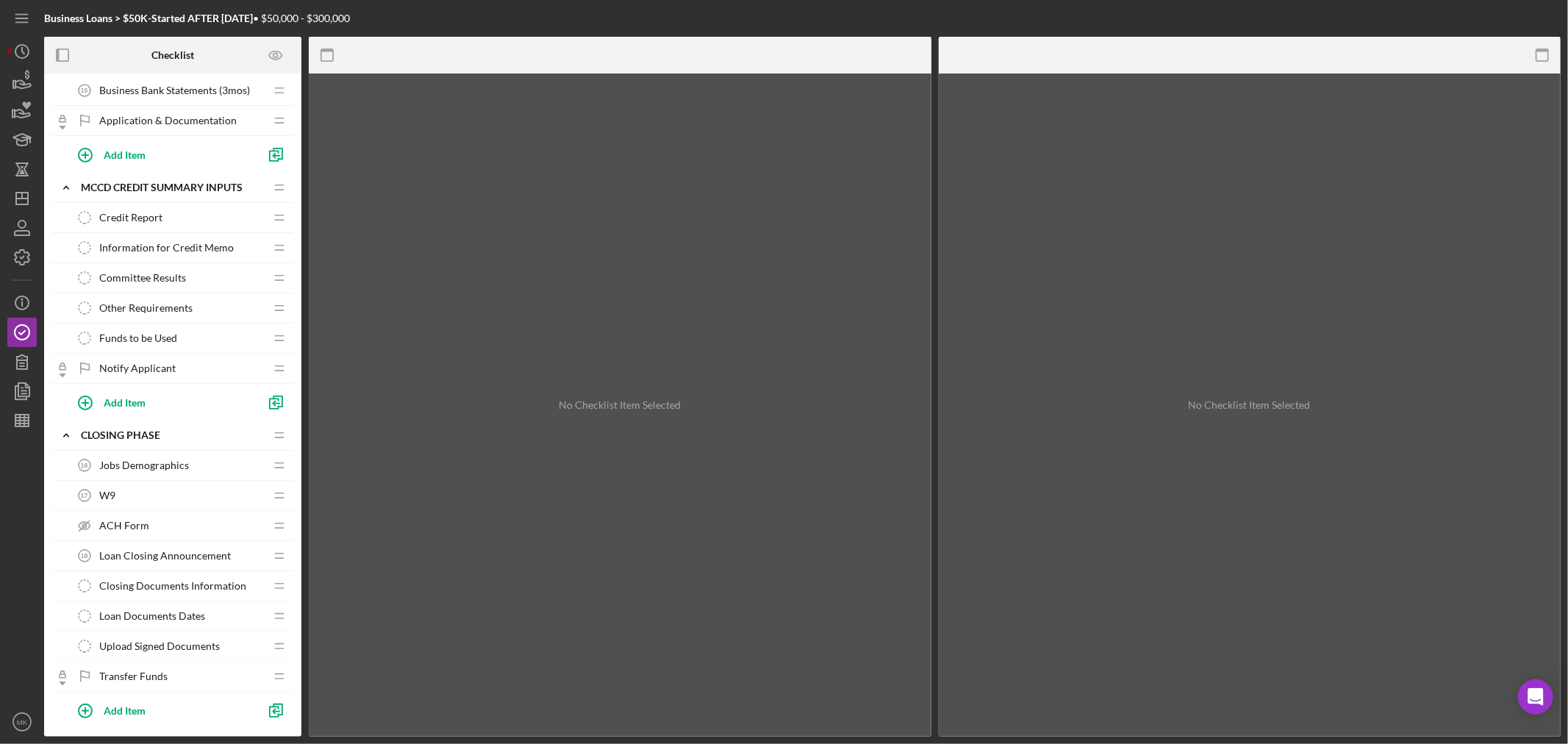
click at [201, 248] on span "Information for Credit Memo" at bounding box center [166, 248] width 134 height 12
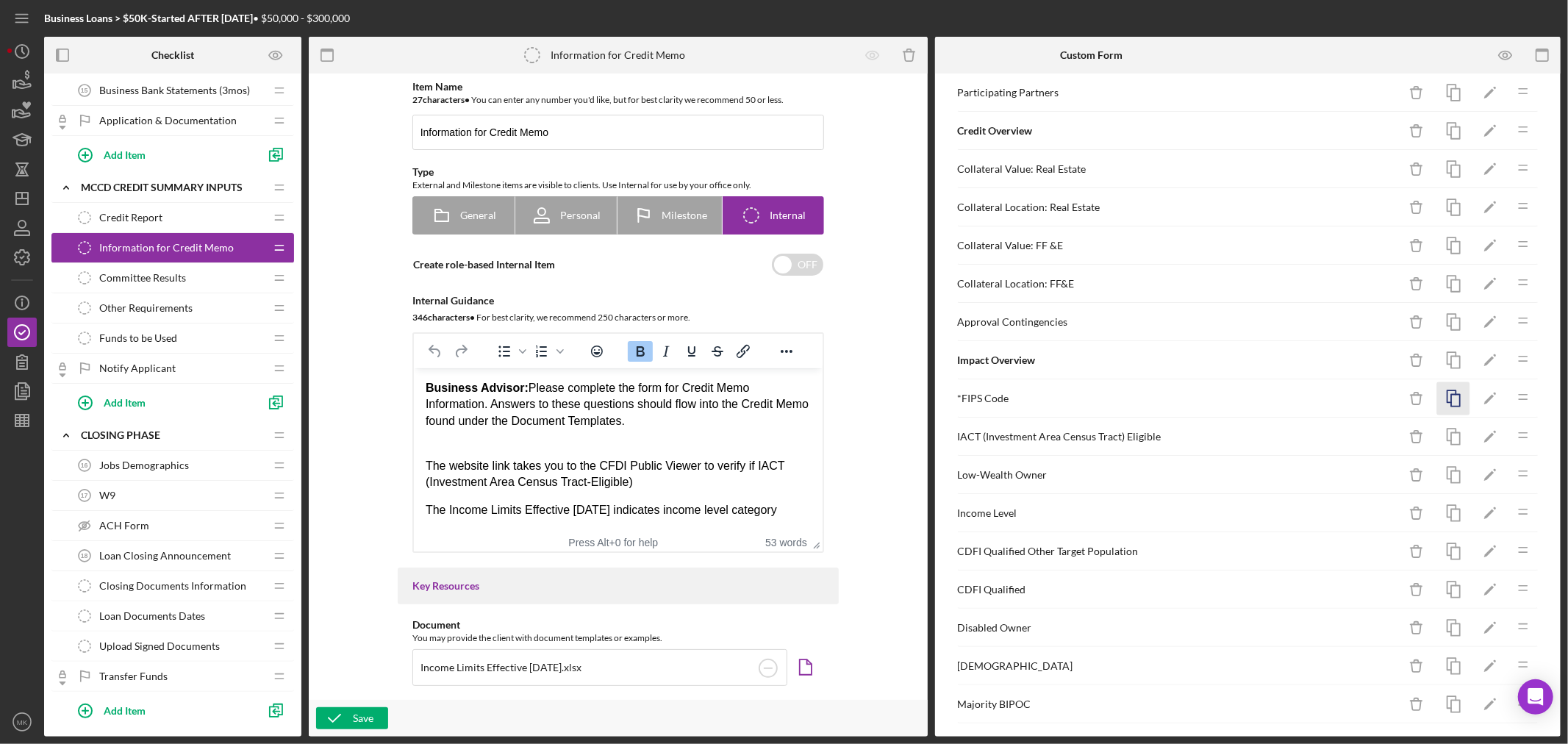
scroll to position [489, 0]
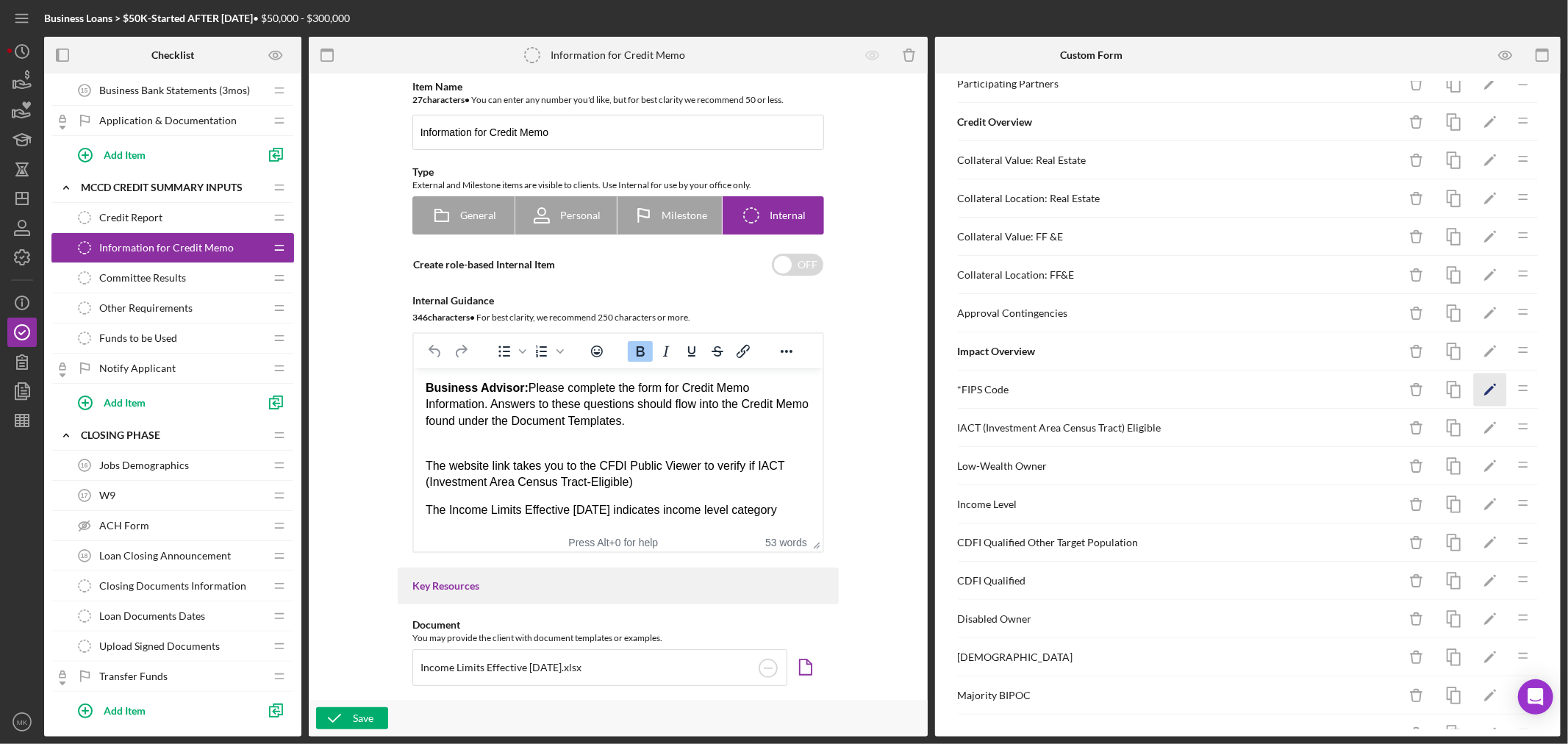
click at [1475, 391] on icon "Icon/Edit" at bounding box center [1490, 390] width 33 height 33
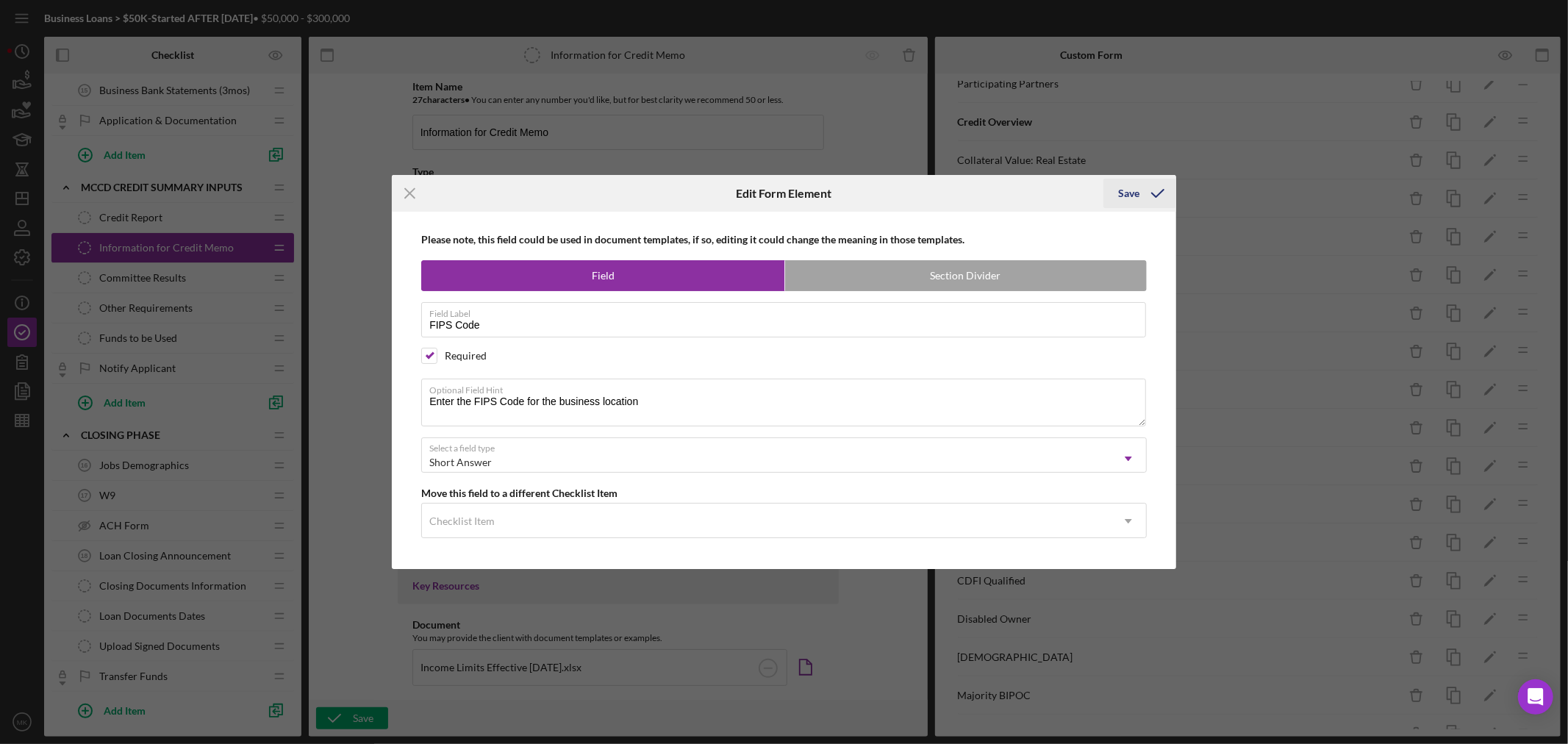
click at [1129, 193] on div "Save" at bounding box center [1128, 193] width 21 height 30
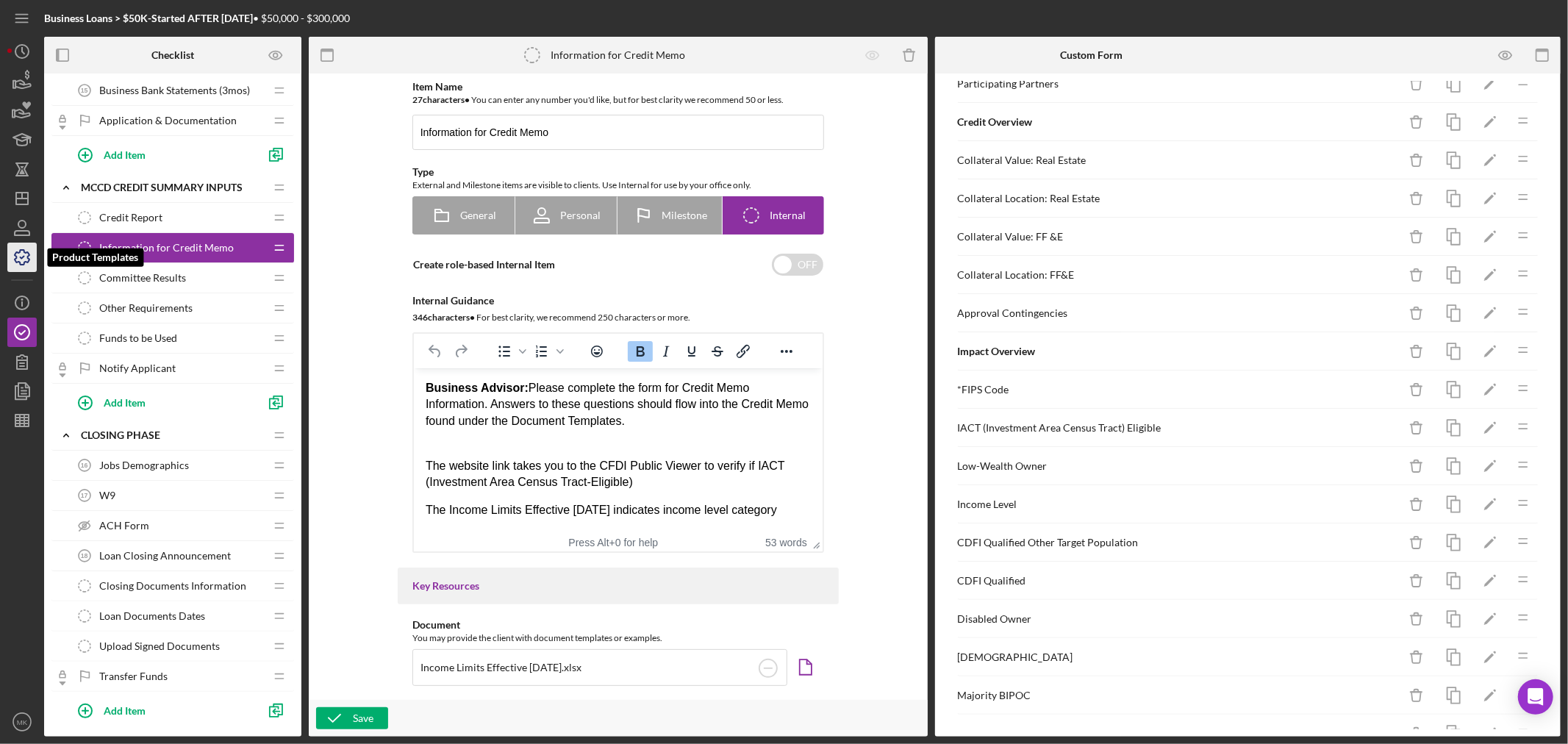
click at [24, 259] on icon "button" at bounding box center [22, 257] width 37 height 37
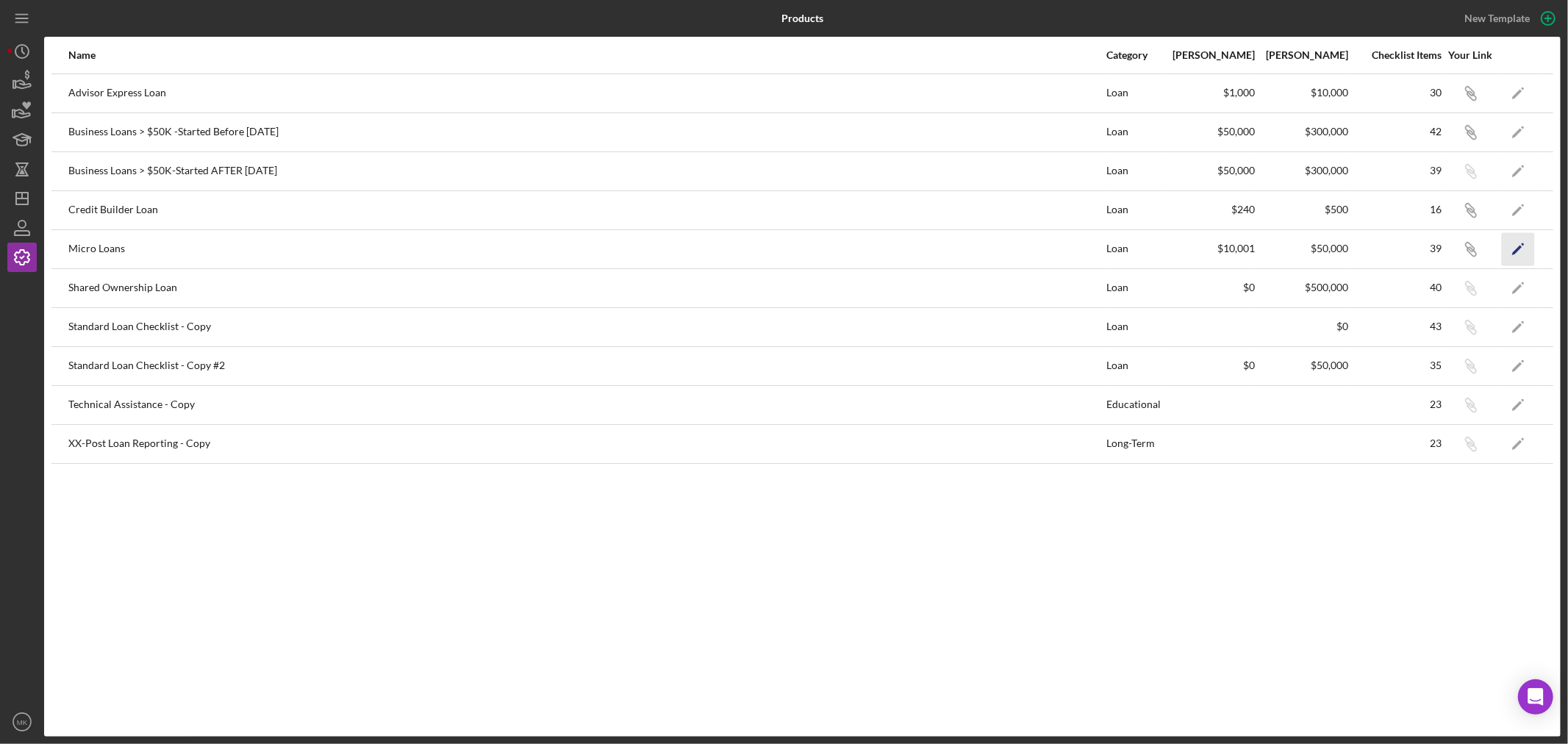
click at [1515, 245] on icon "Icon/Edit" at bounding box center [1517, 248] width 33 height 33
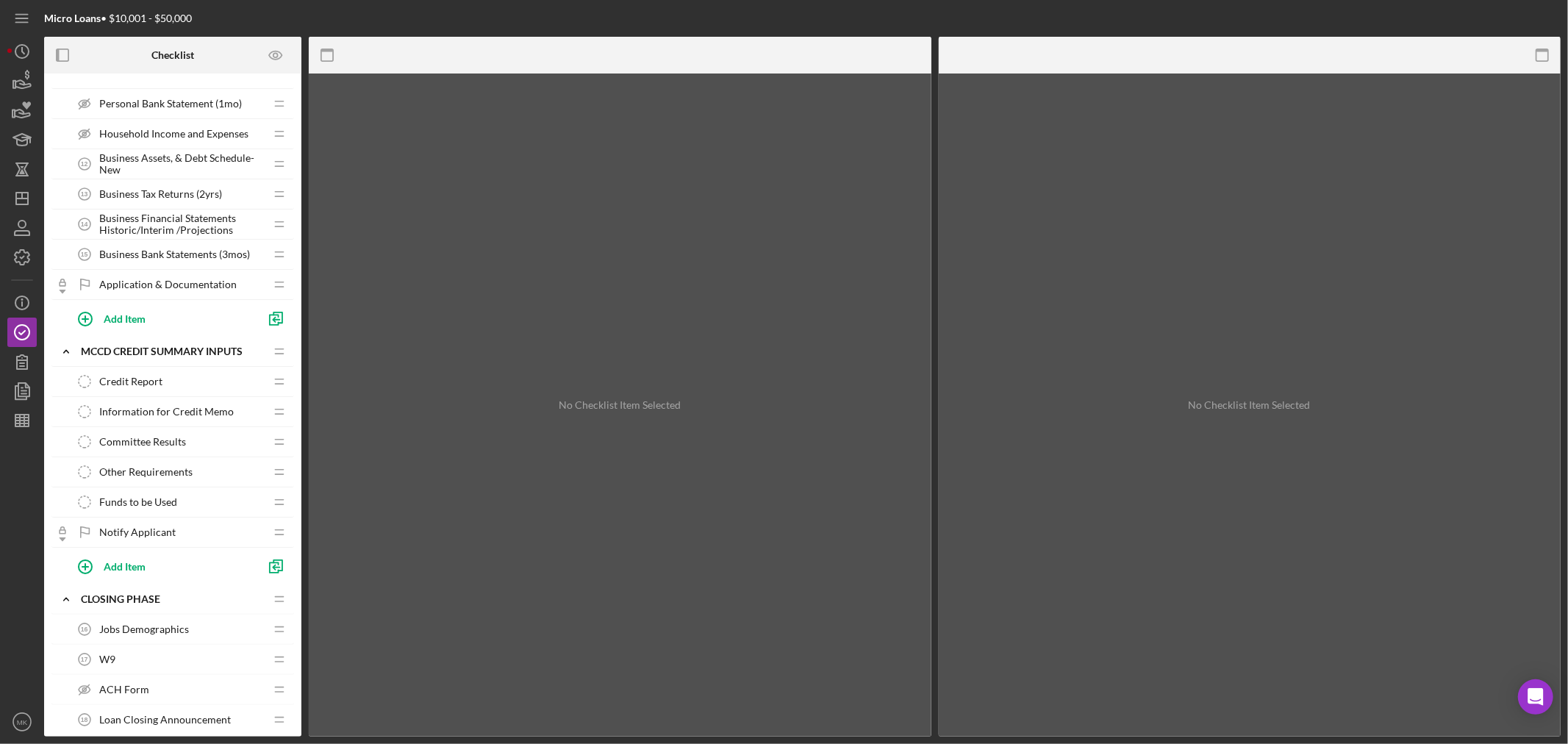
scroll to position [653, 0]
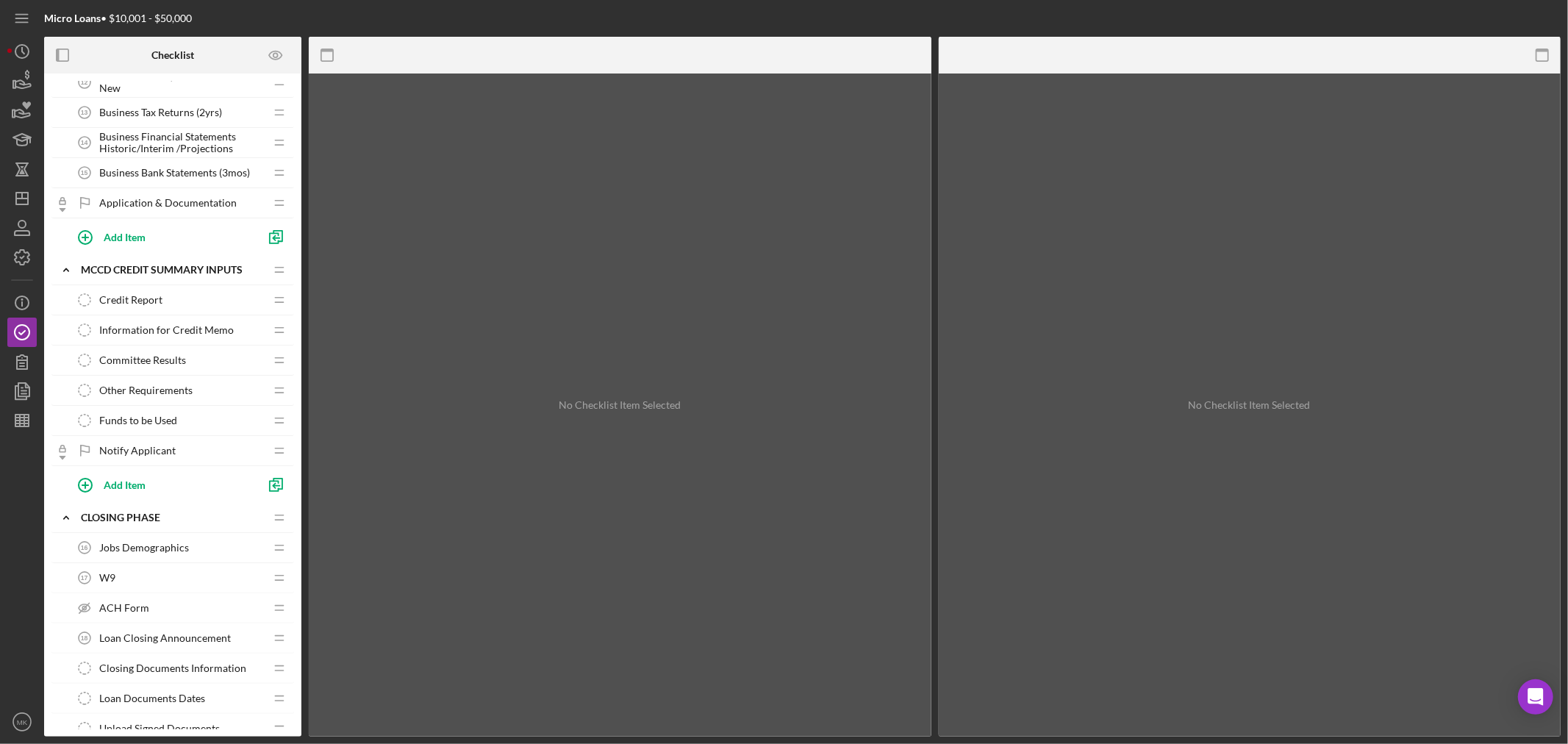
click at [210, 331] on span "Information for Credit Memo" at bounding box center [166, 330] width 134 height 12
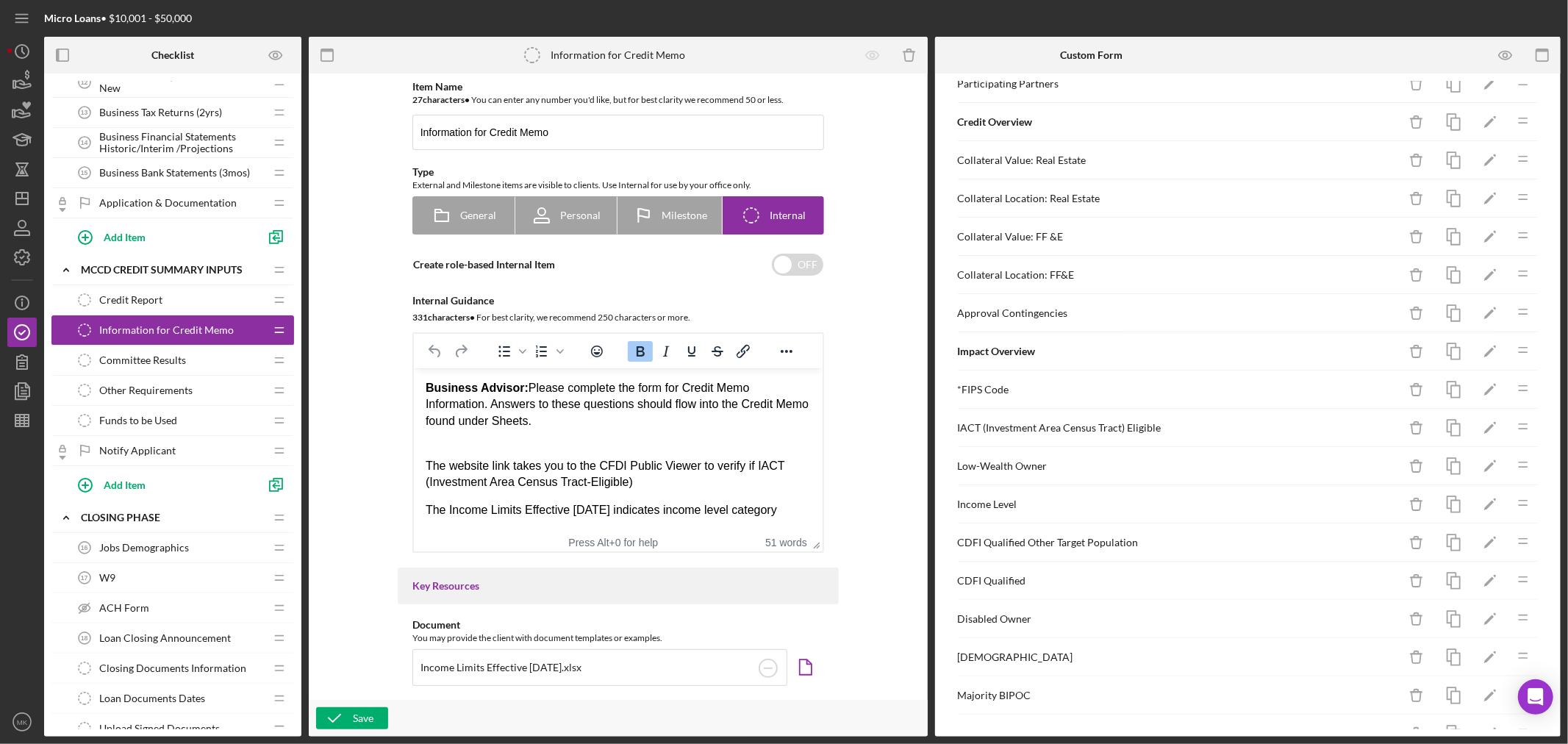
scroll to position [571, 0]
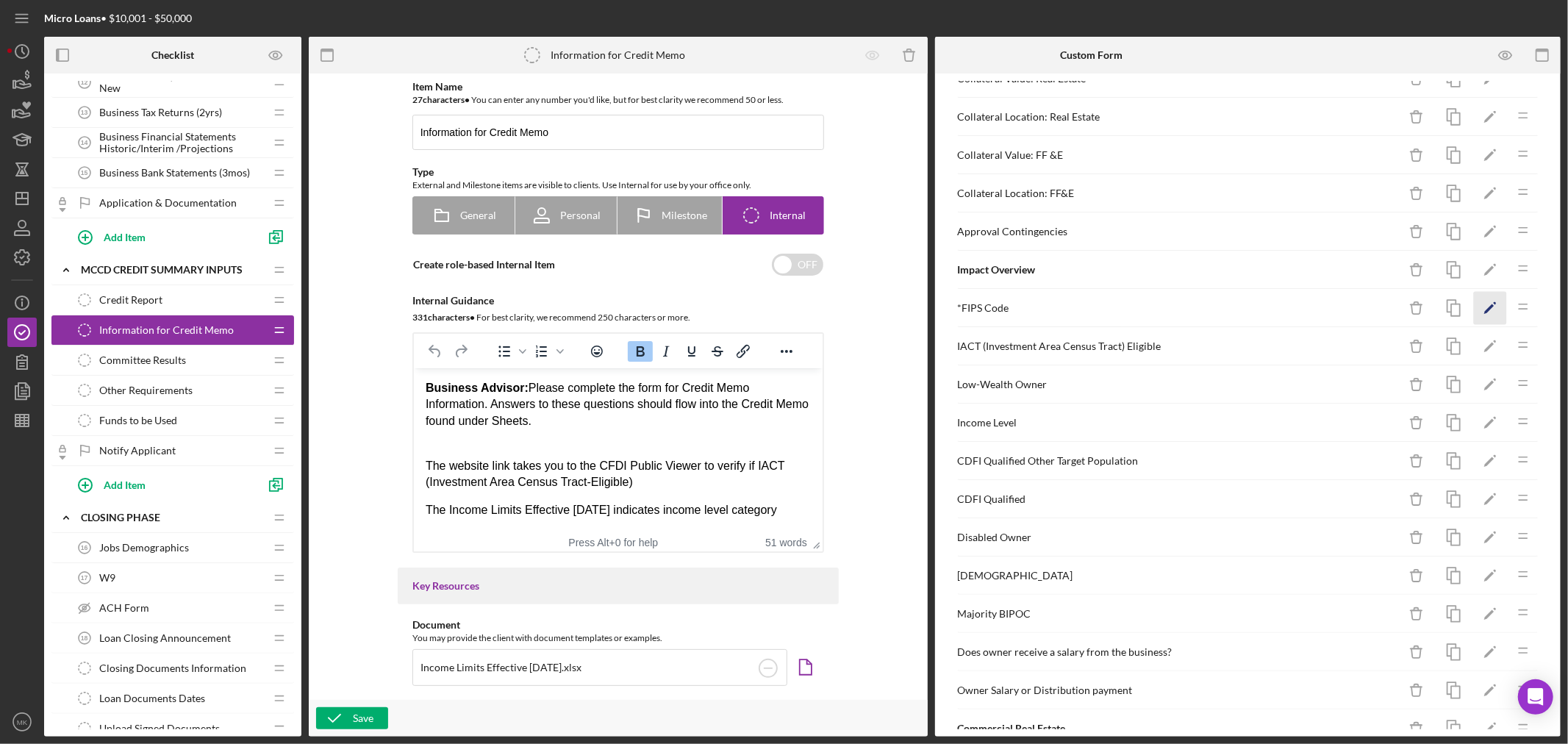
click at [1480, 306] on icon "Icon/Edit" at bounding box center [1490, 308] width 33 height 33
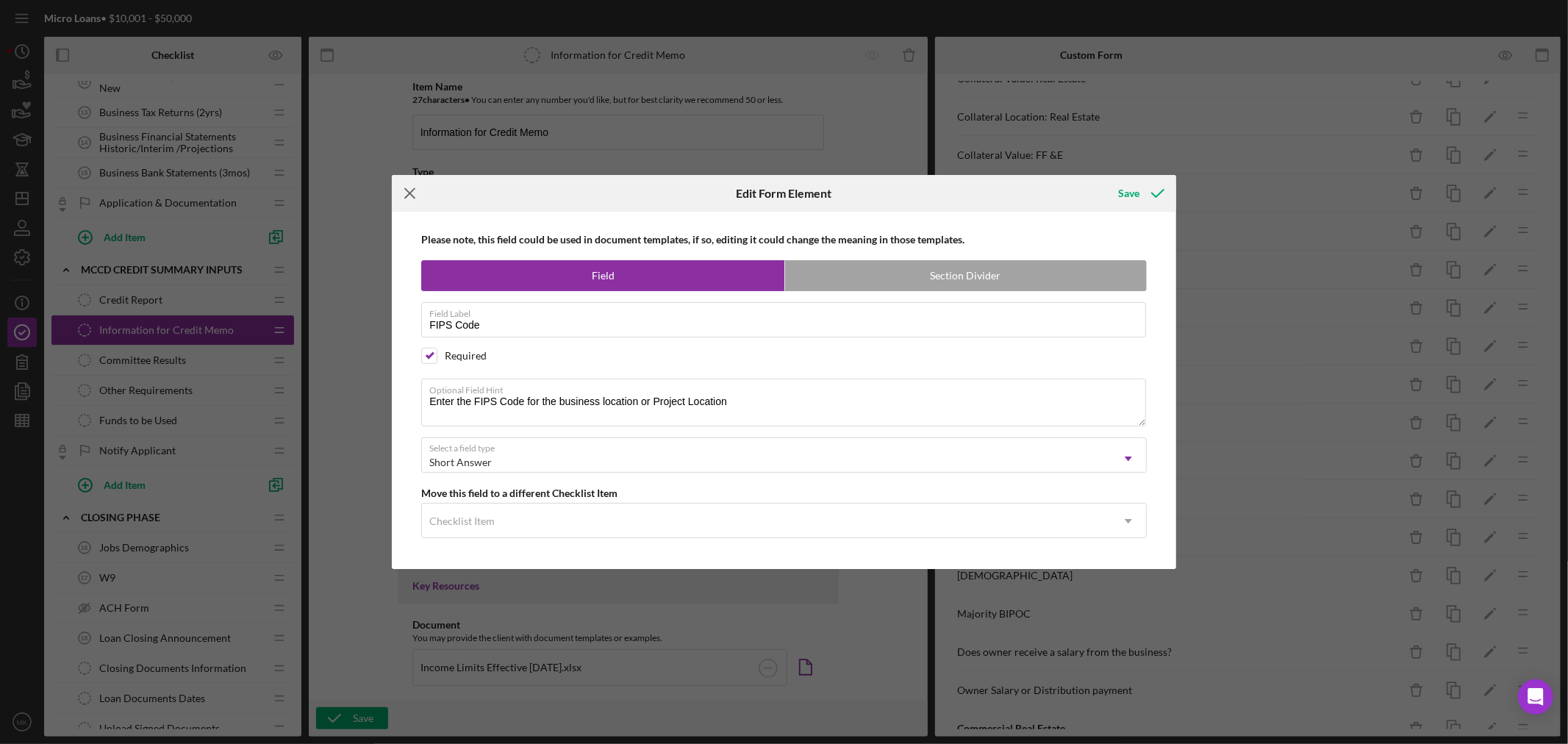
click at [412, 187] on icon "Icon/Menu Close" at bounding box center [410, 193] width 37 height 37
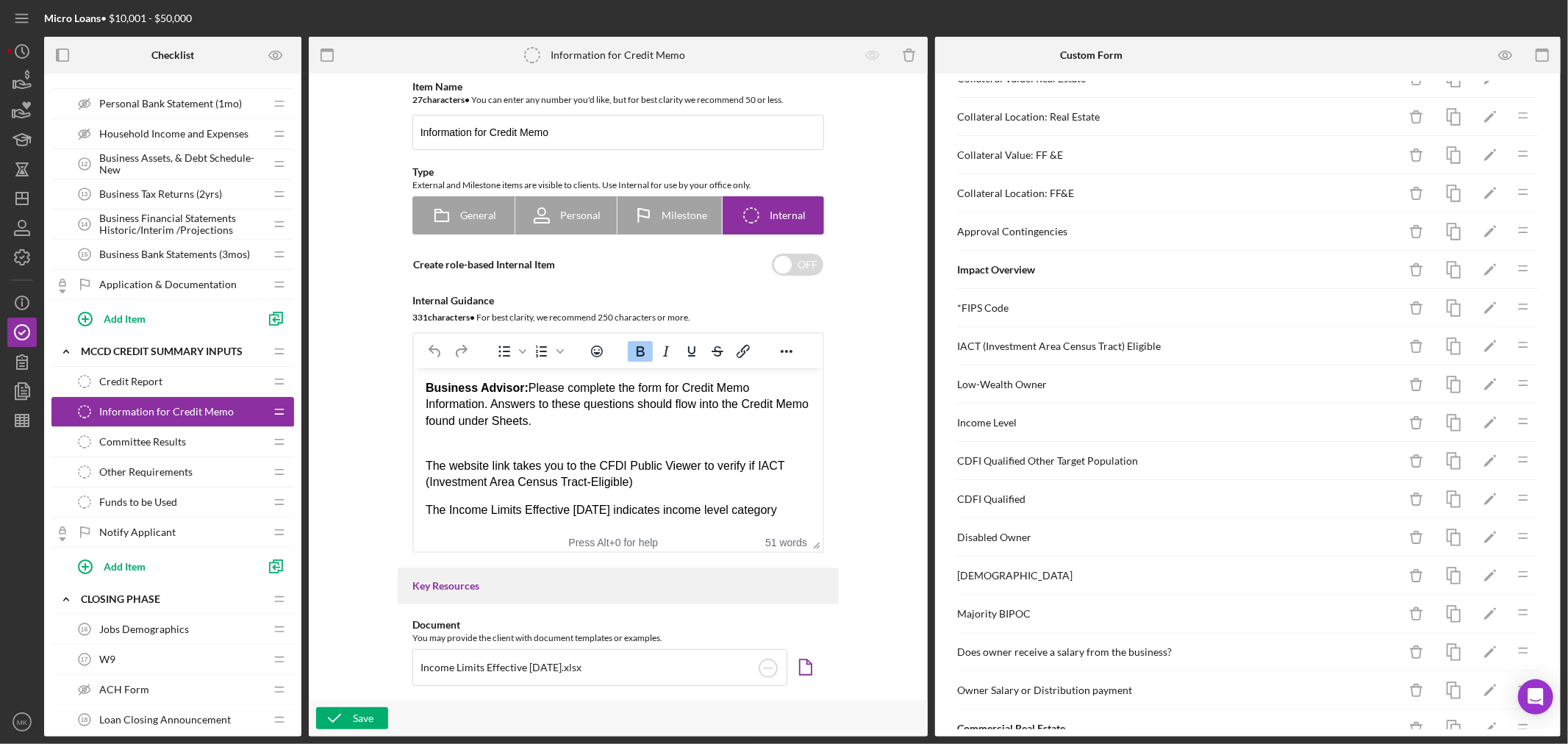
click at [157, 532] on span "Notify Applicant" at bounding box center [137, 532] width 77 height 12
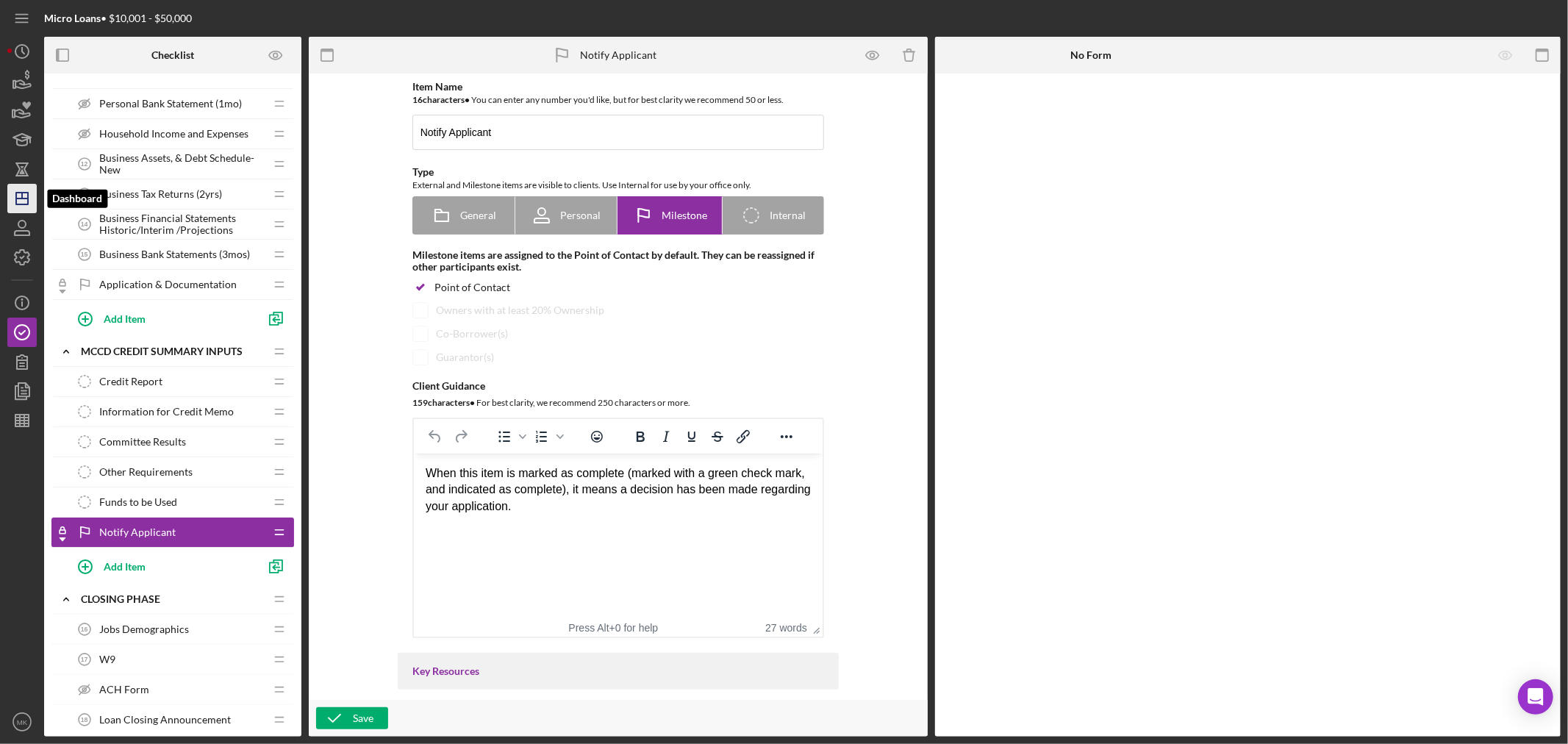
click at [27, 194] on polygon "button" at bounding box center [22, 198] width 12 height 12
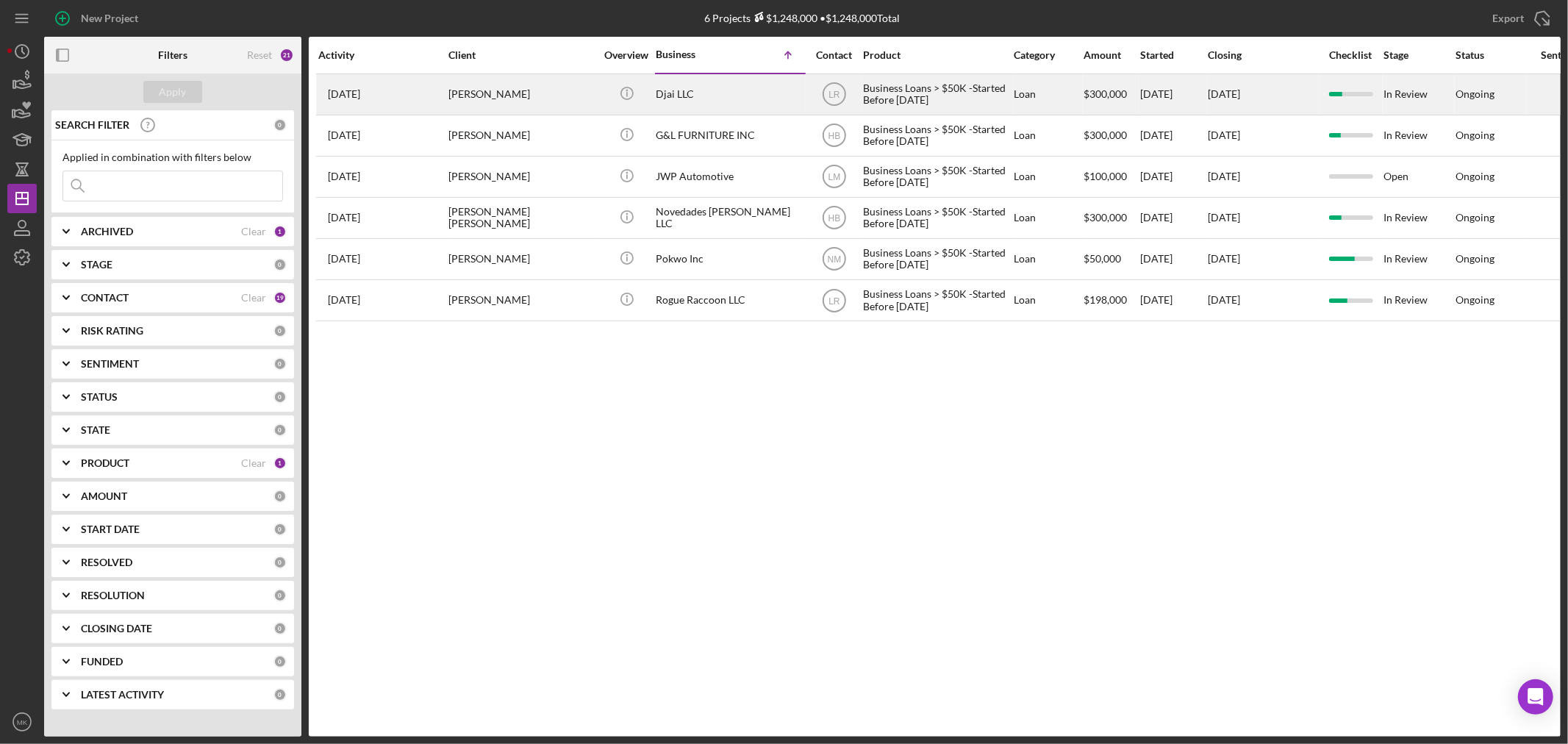
click at [540, 94] on div "[PERSON_NAME]" at bounding box center [522, 94] width 147 height 39
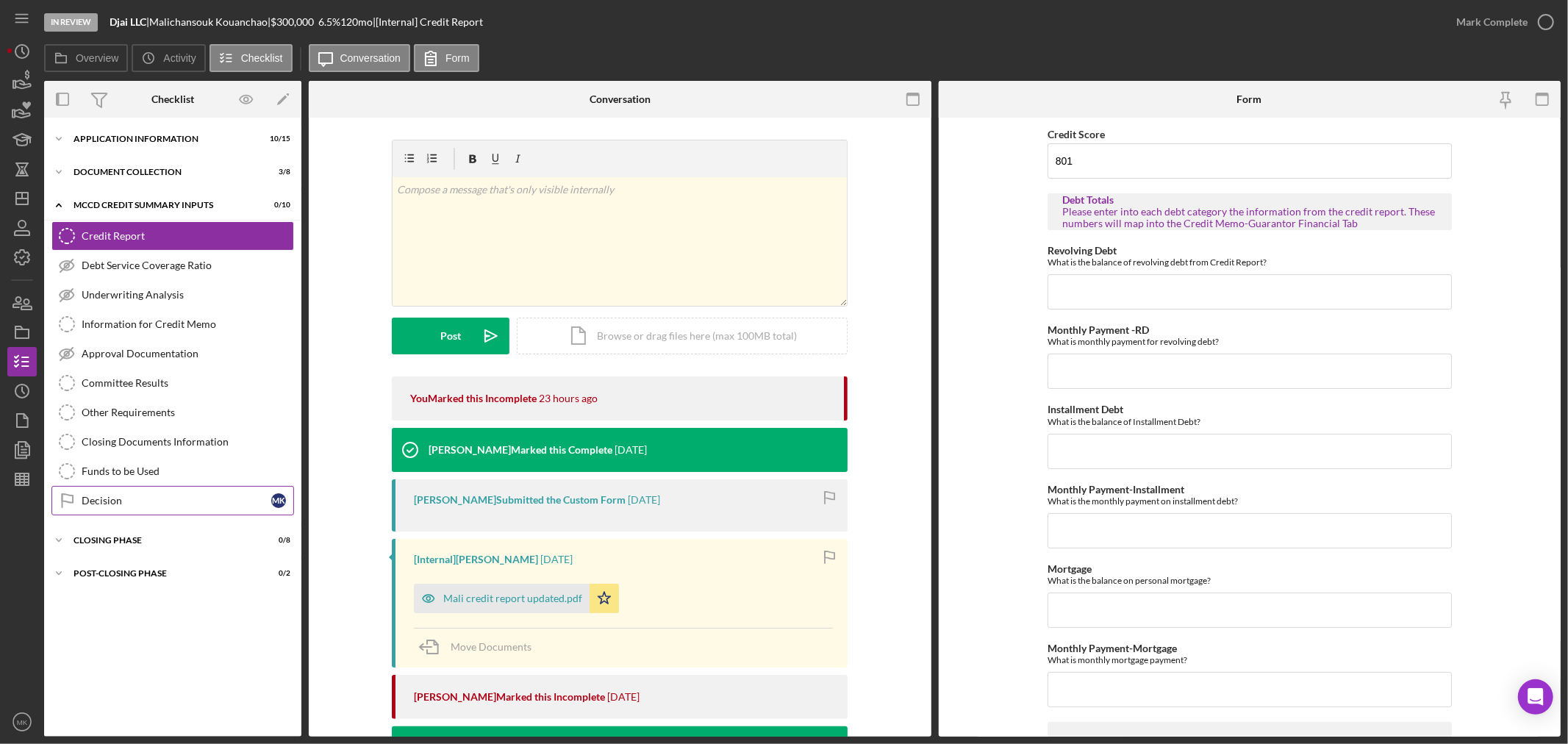
click at [154, 502] on div "Decision" at bounding box center [176, 500] width 190 height 12
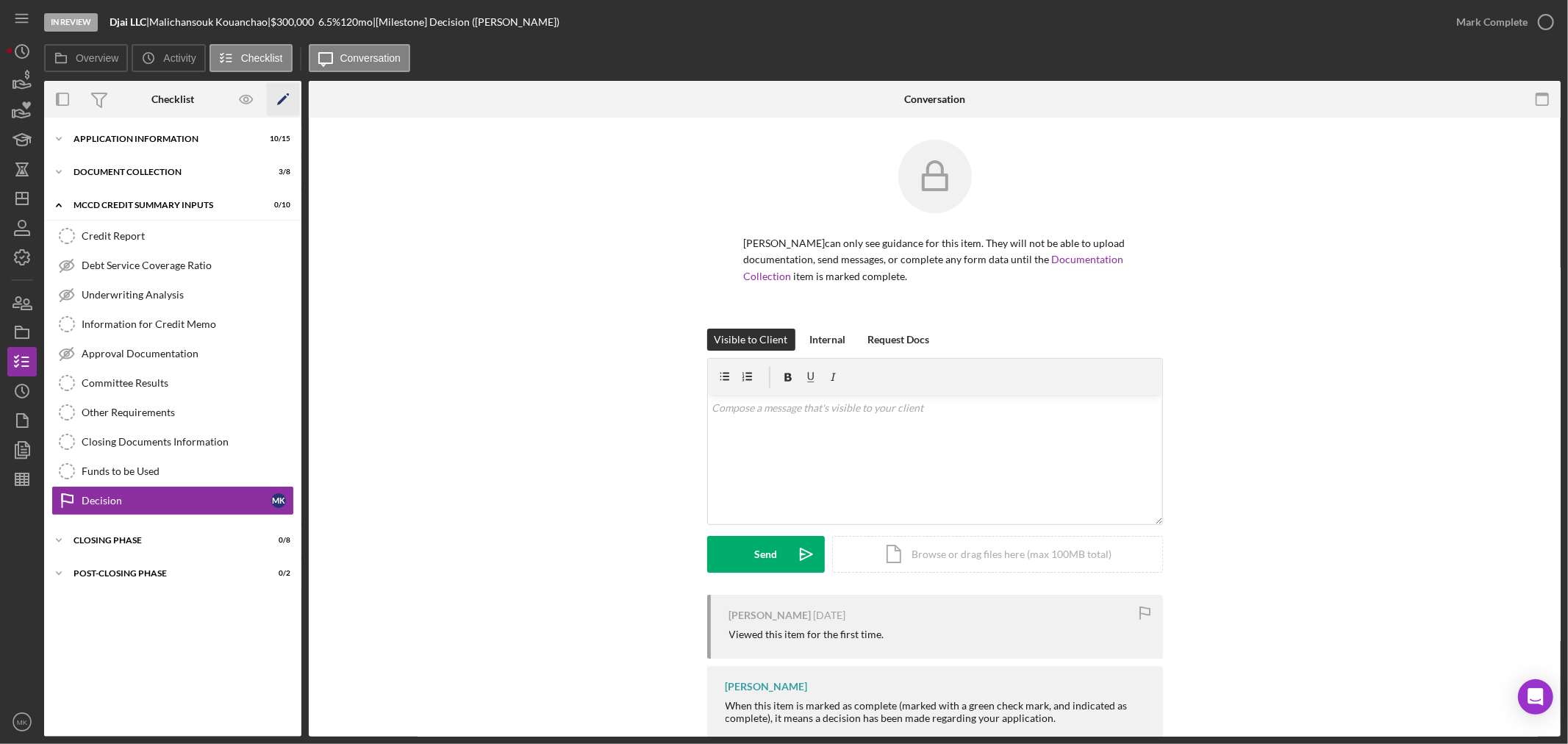
click at [283, 94] on icon "Icon/Edit" at bounding box center [283, 99] width 33 height 33
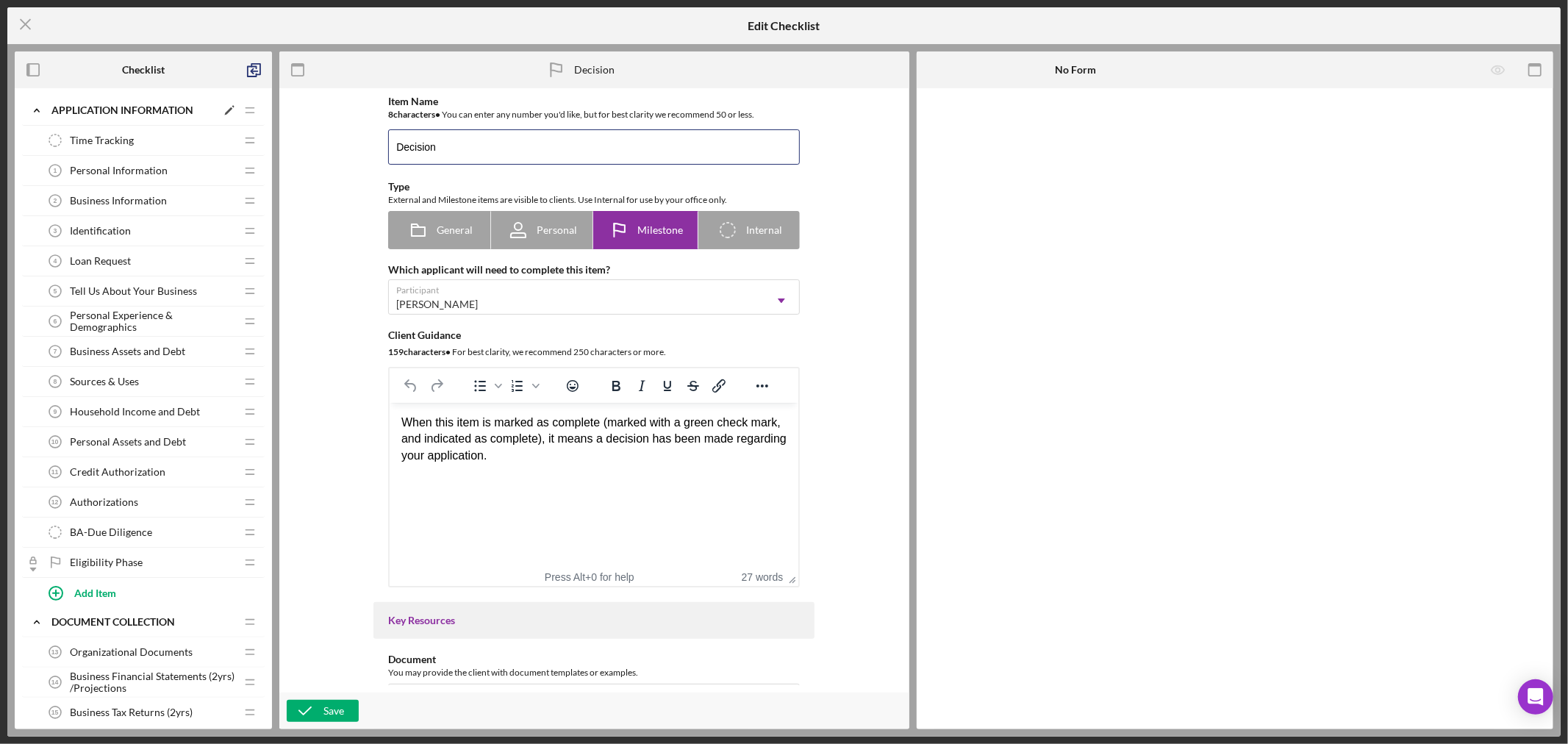
drag, startPoint x: 451, startPoint y: 152, endPoint x: 100, endPoint y: 103, distance: 354.4
click at [153, 120] on div "Checklist Icon/Expander Application Information Icon/Edit Icon/Drag Time Tracki…" at bounding box center [784, 390] width 1538 height 677
type input "Notify Applicant"
click at [318, 706] on icon "button" at bounding box center [305, 711] width 37 height 37
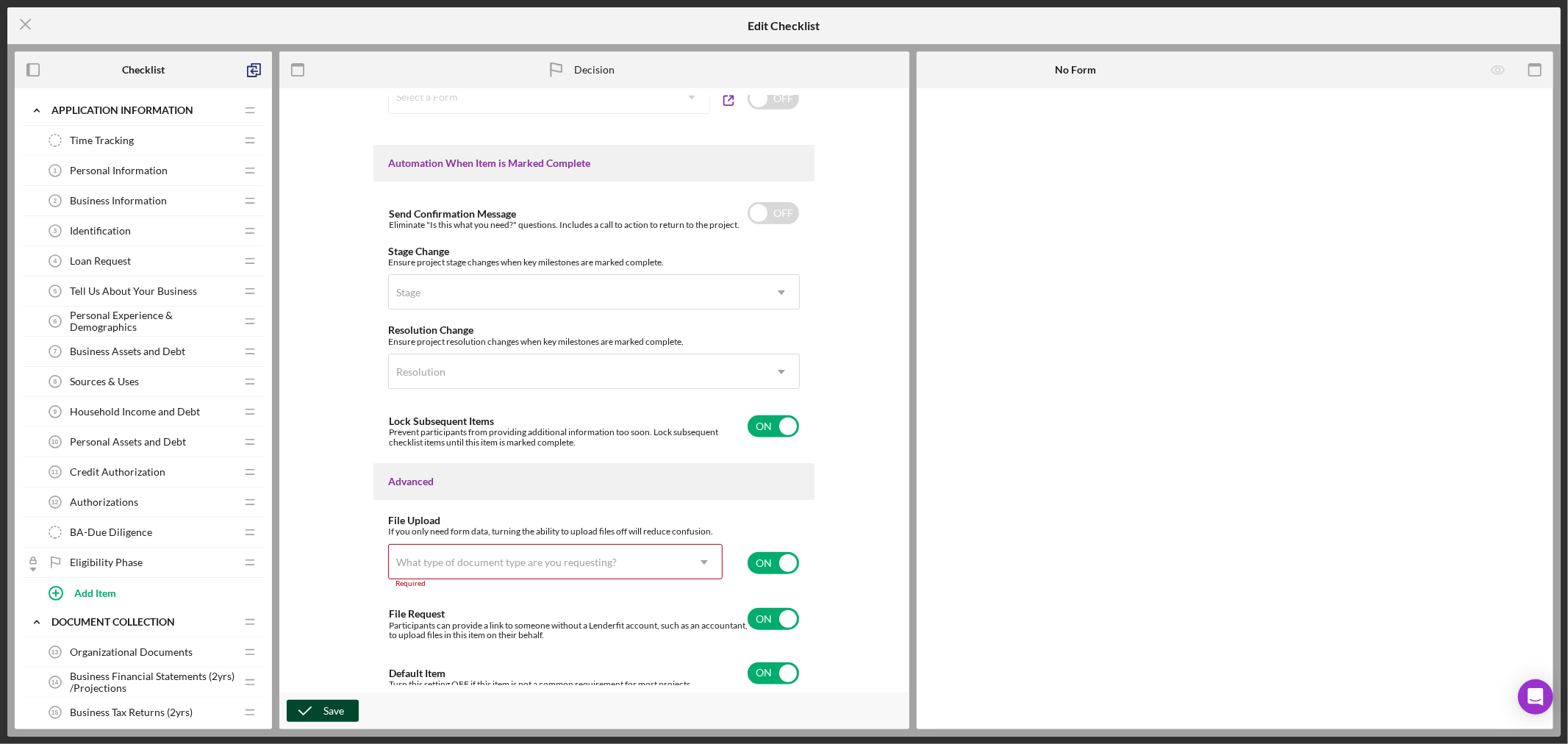
scroll to position [860, 0]
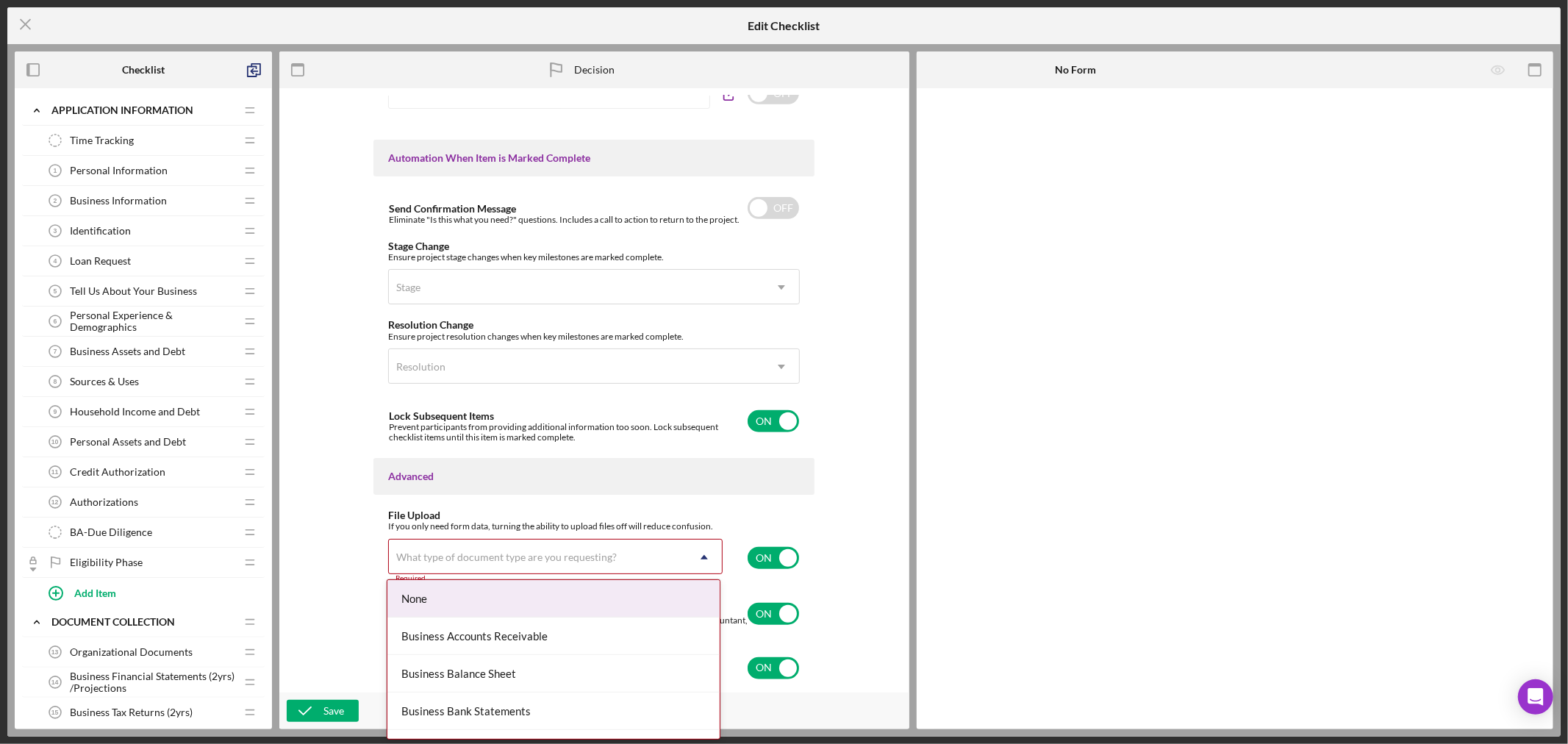
click at [703, 555] on icon "Icon/Dropdown Arrow" at bounding box center [704, 558] width 35 height 35
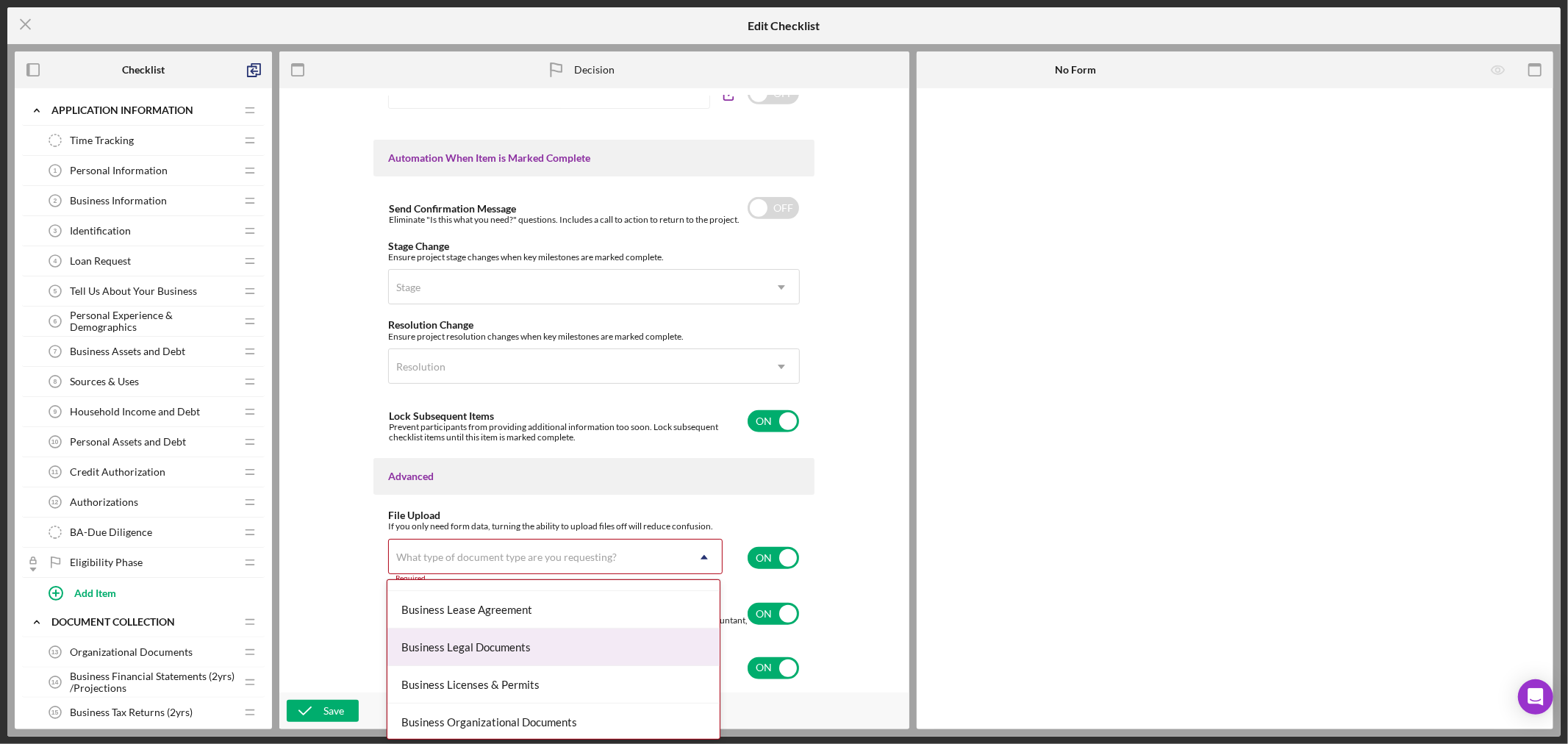
click at [605, 647] on div "Business Legal Documents" at bounding box center [553, 647] width 333 height 37
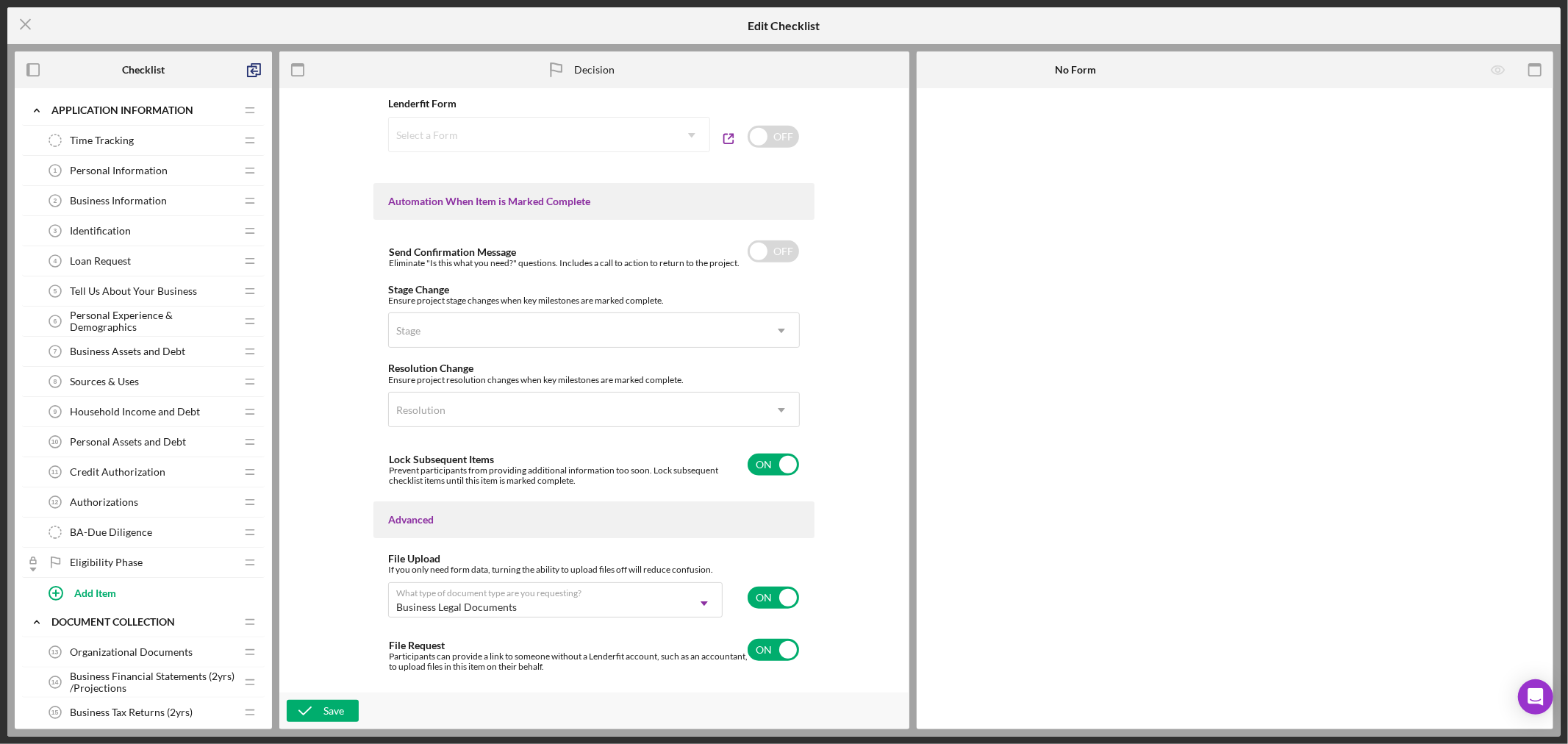
scroll to position [854, 0]
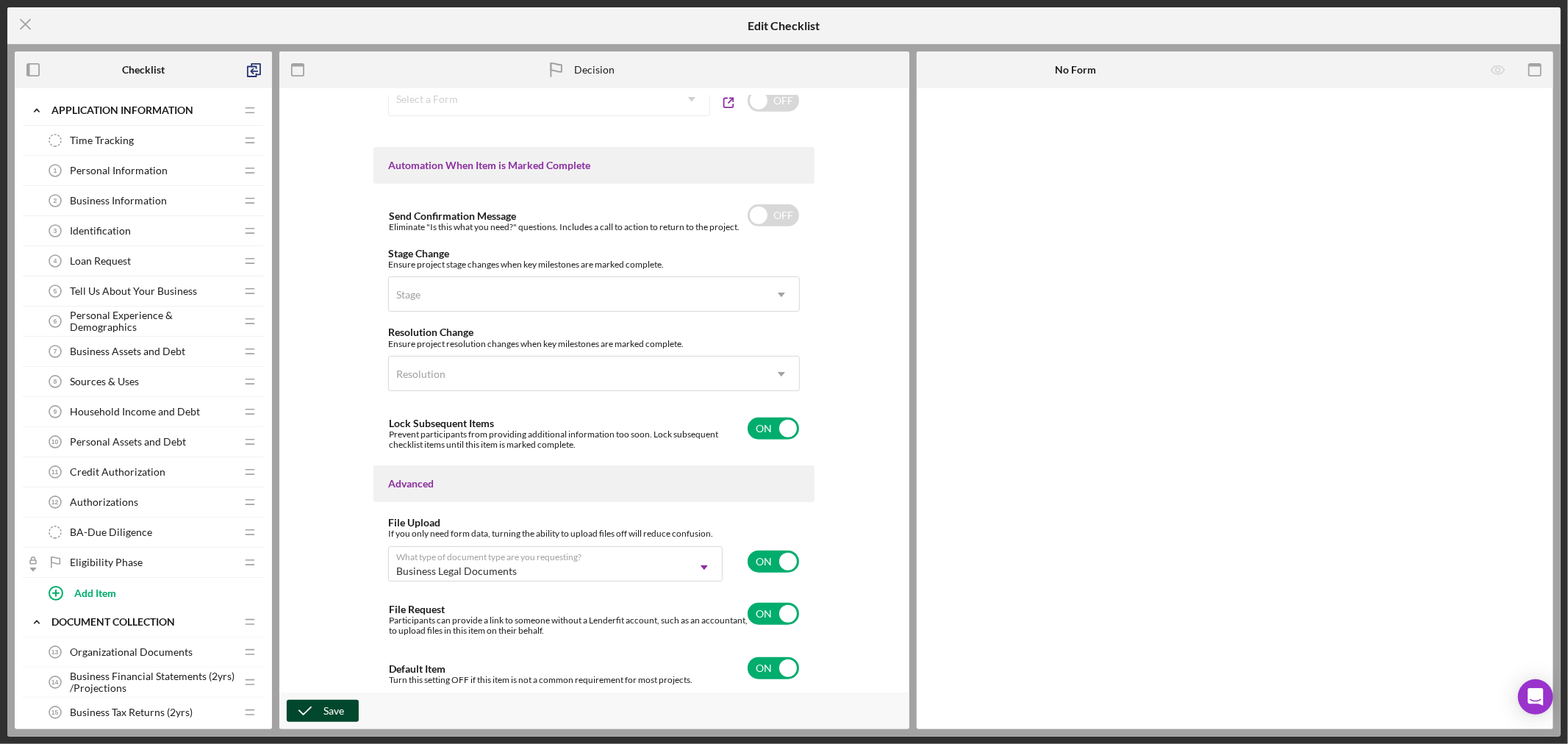
click at [335, 711] on div "Save" at bounding box center [333, 711] width 20 height 22
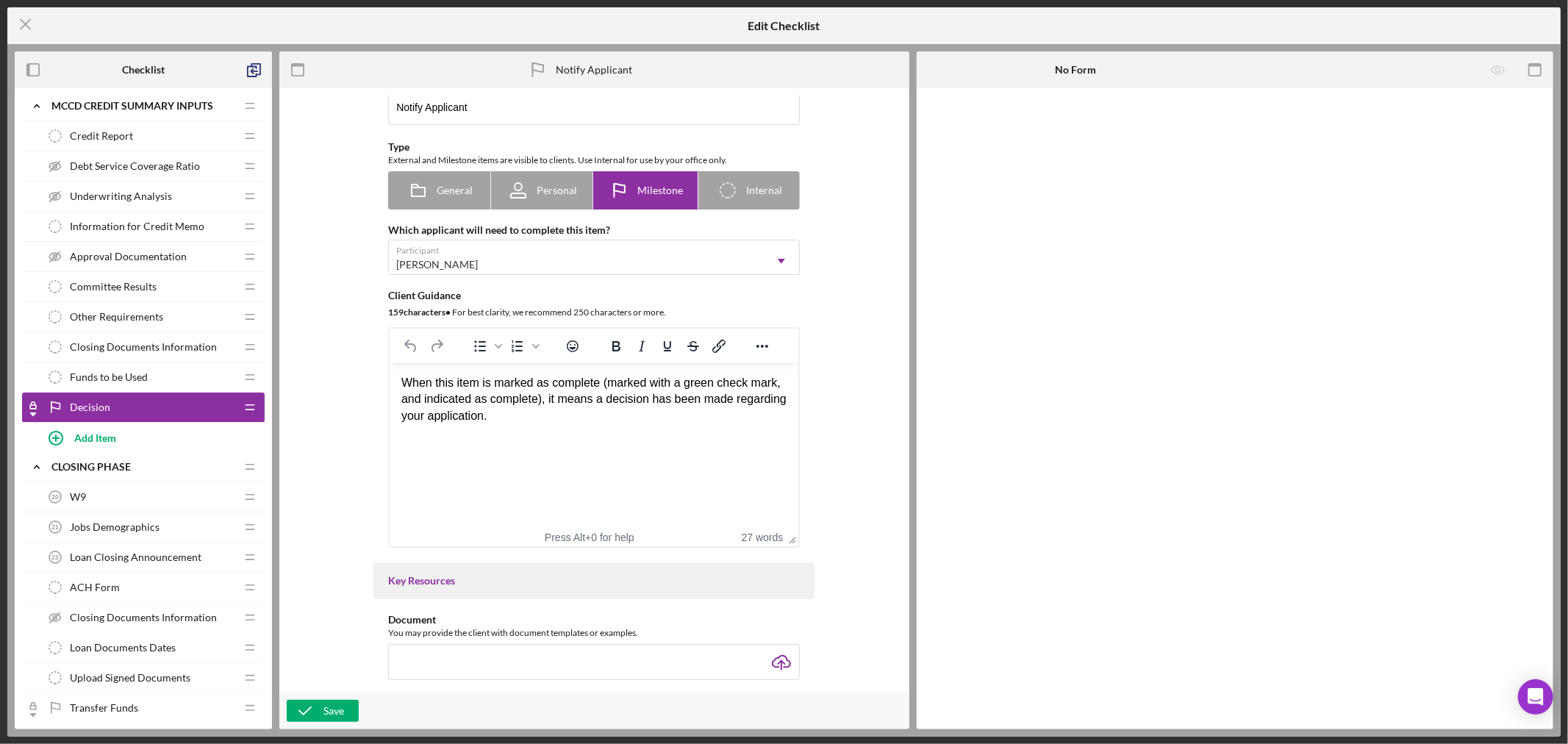
scroll to position [0, 0]
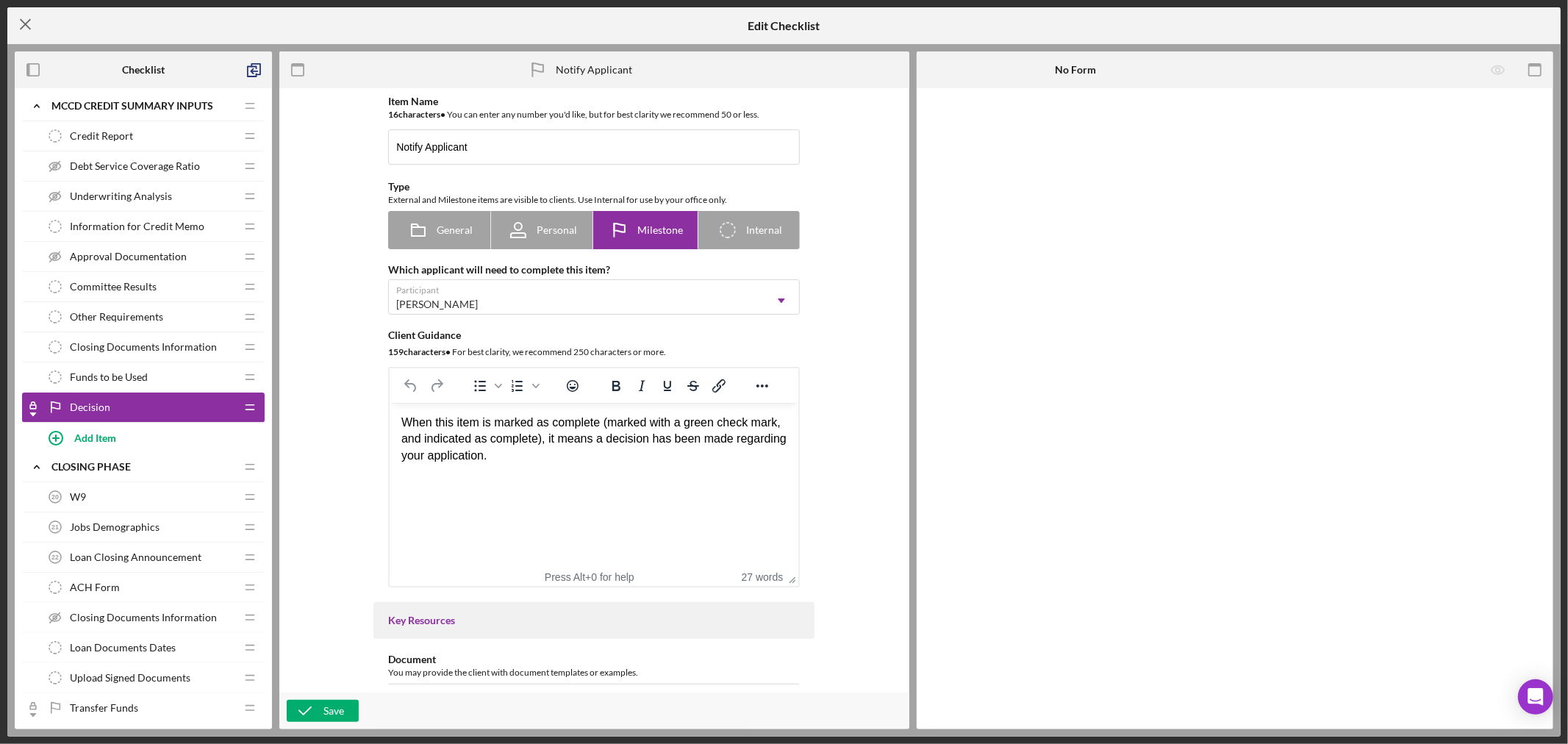
click at [20, 20] on icon "Icon/Menu Close" at bounding box center [26, 24] width 37 height 37
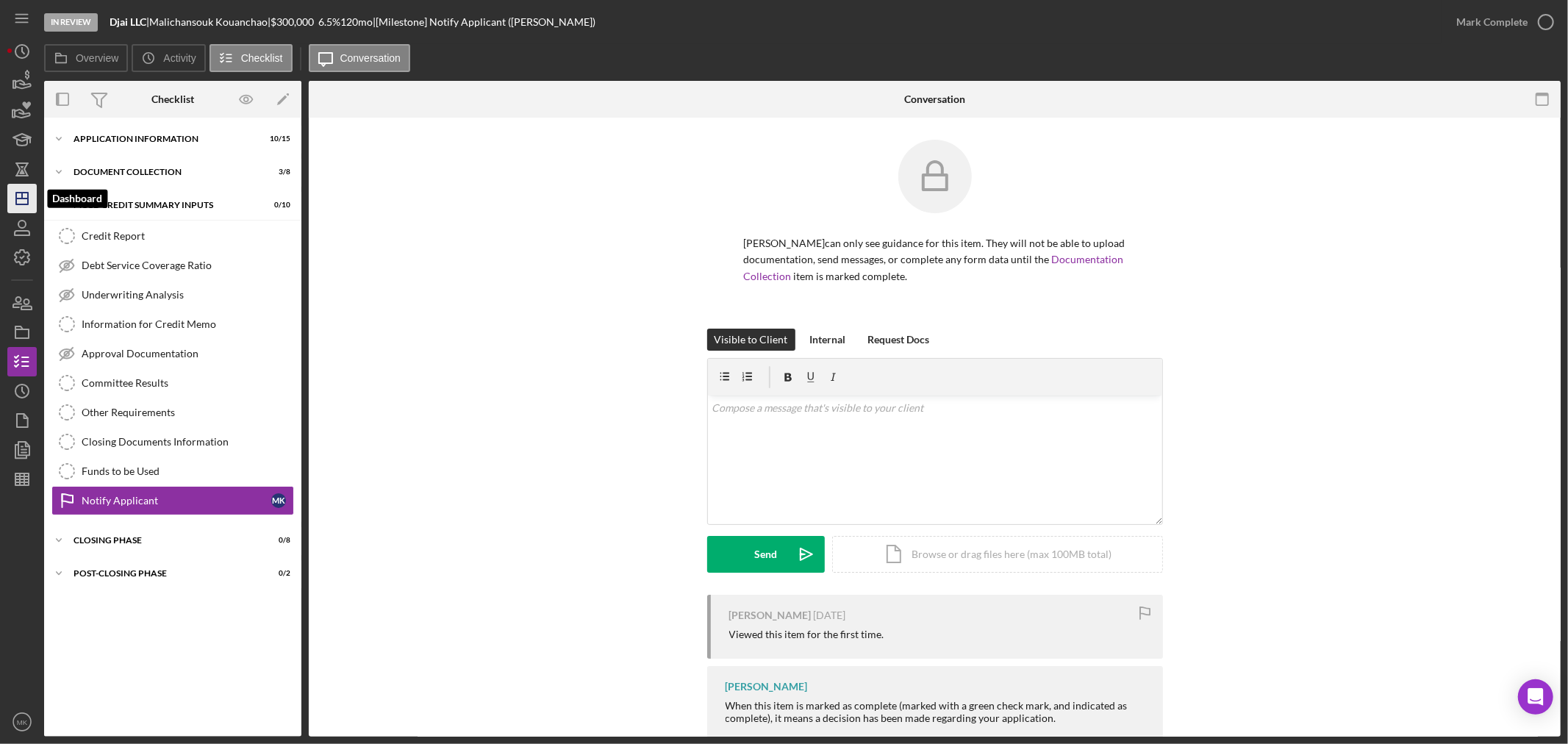
click at [20, 200] on icon "Icon/Dashboard" at bounding box center [22, 199] width 37 height 37
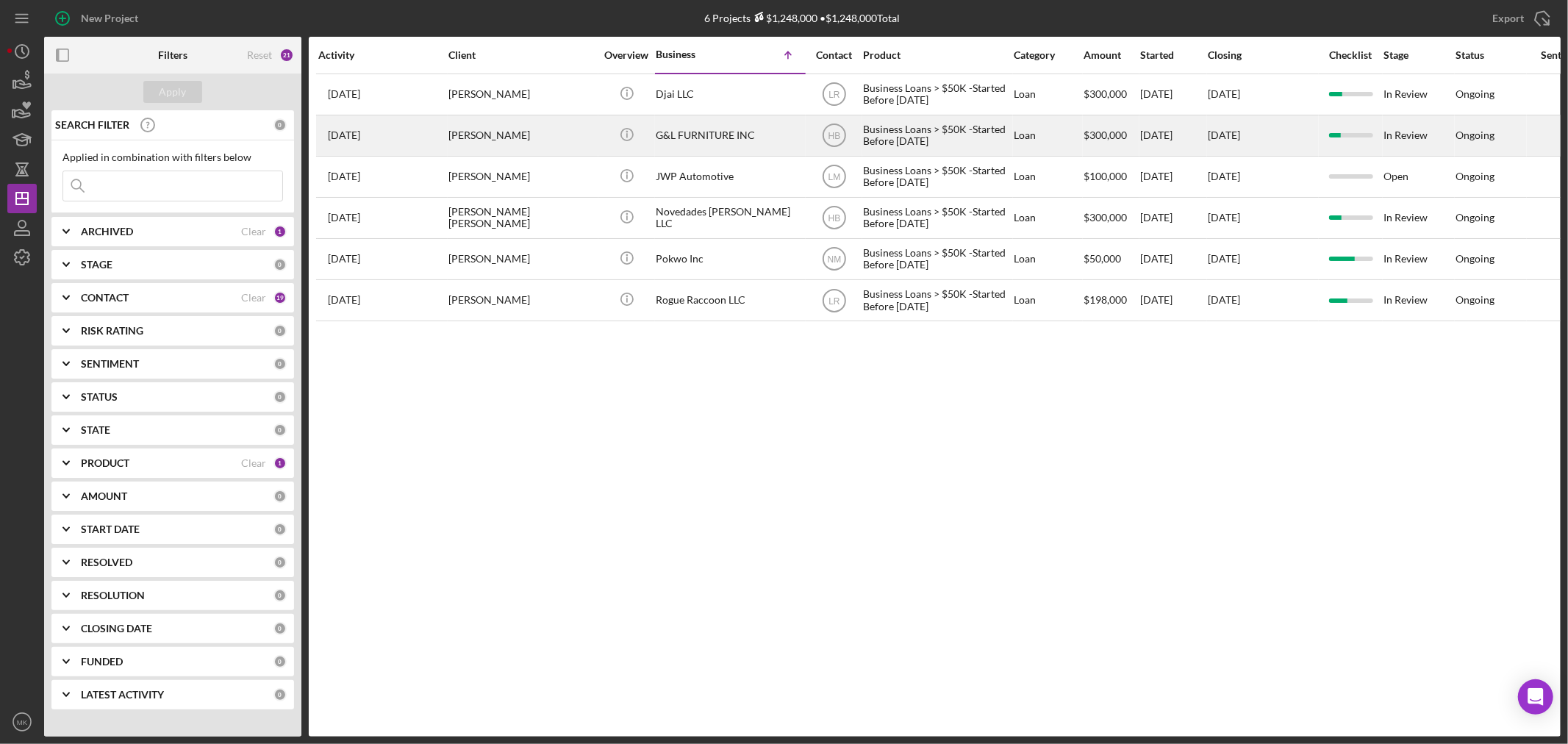
click at [532, 136] on div "[PERSON_NAME]" at bounding box center [522, 136] width 147 height 39
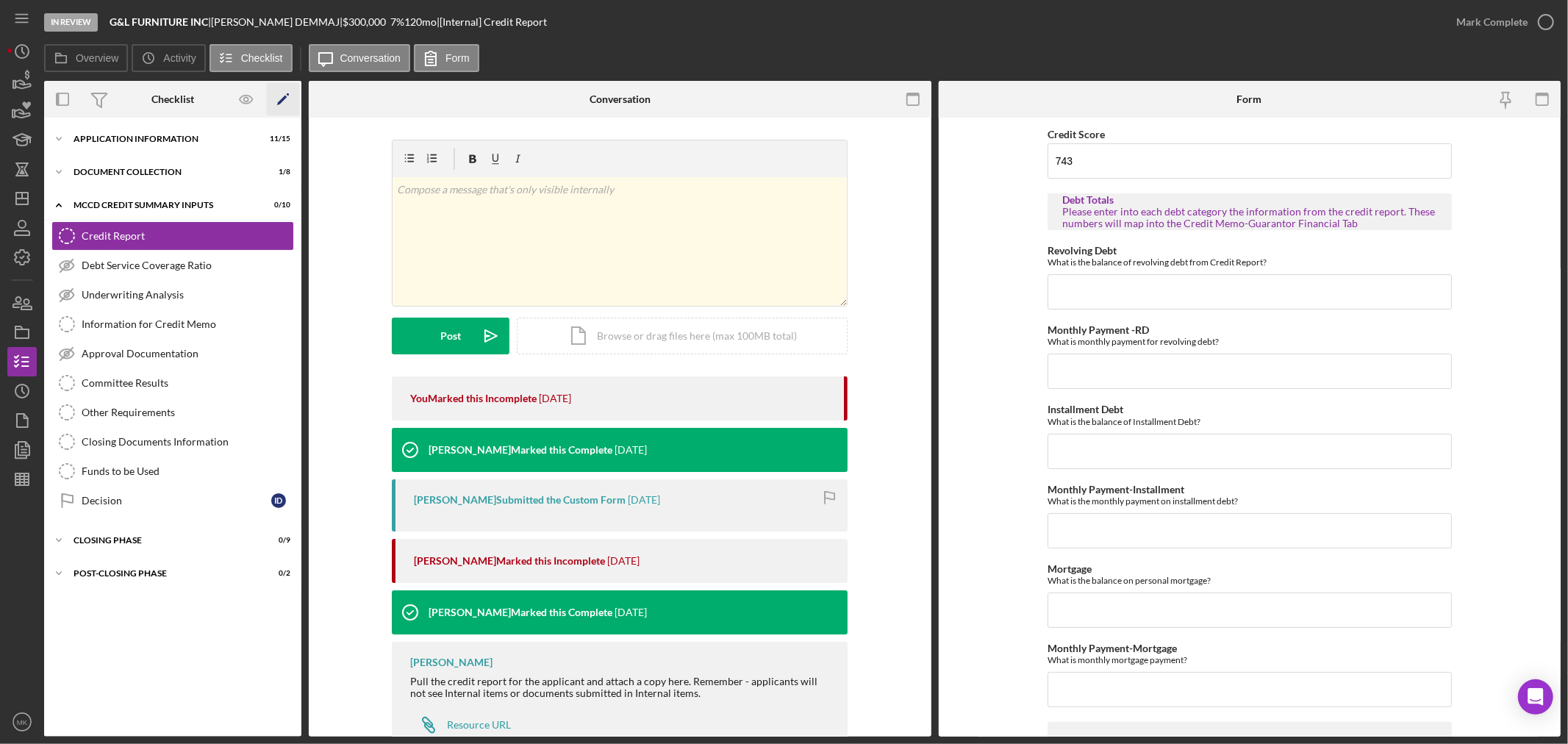
click at [283, 96] on icon "Icon/Edit" at bounding box center [283, 99] width 33 height 33
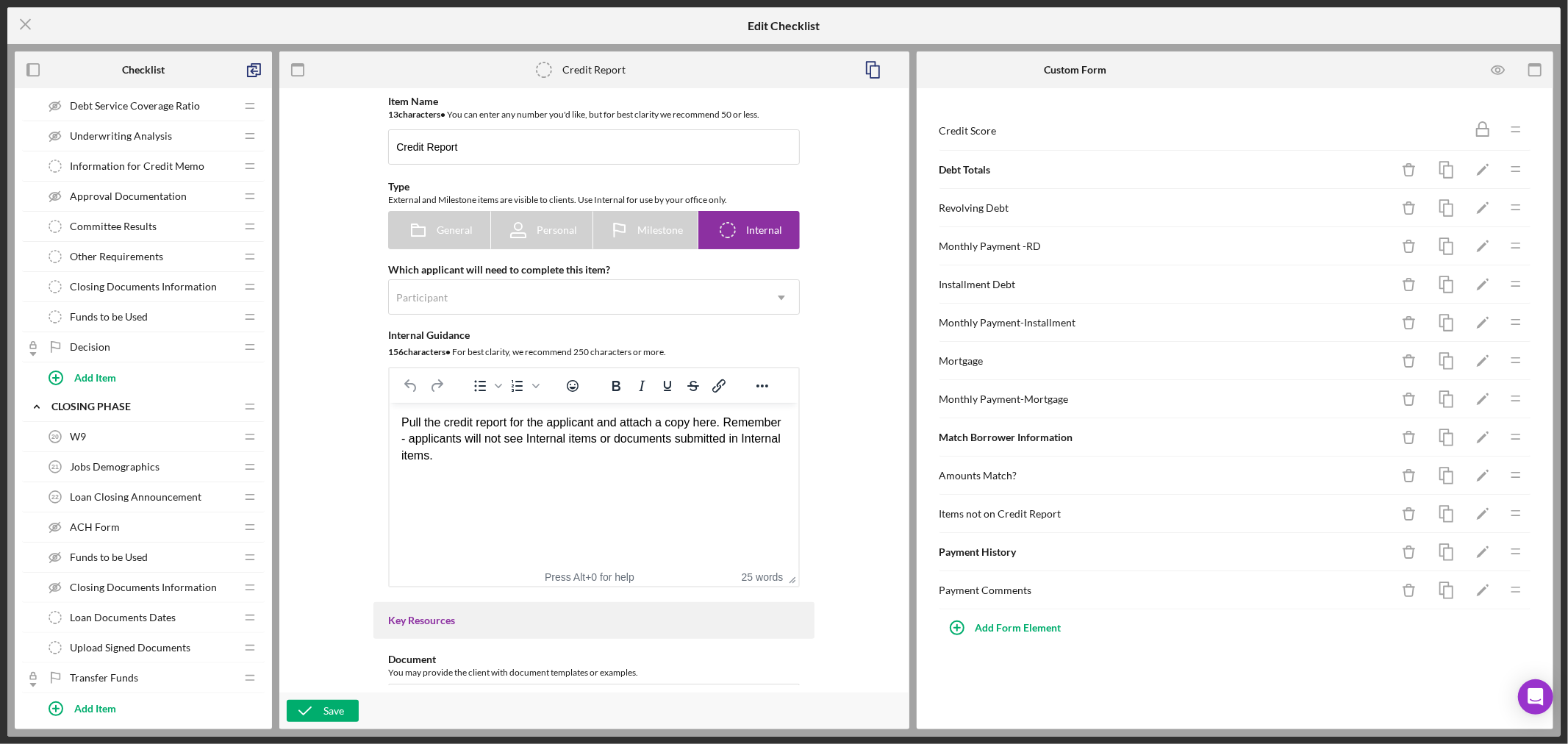
scroll to position [898, 0]
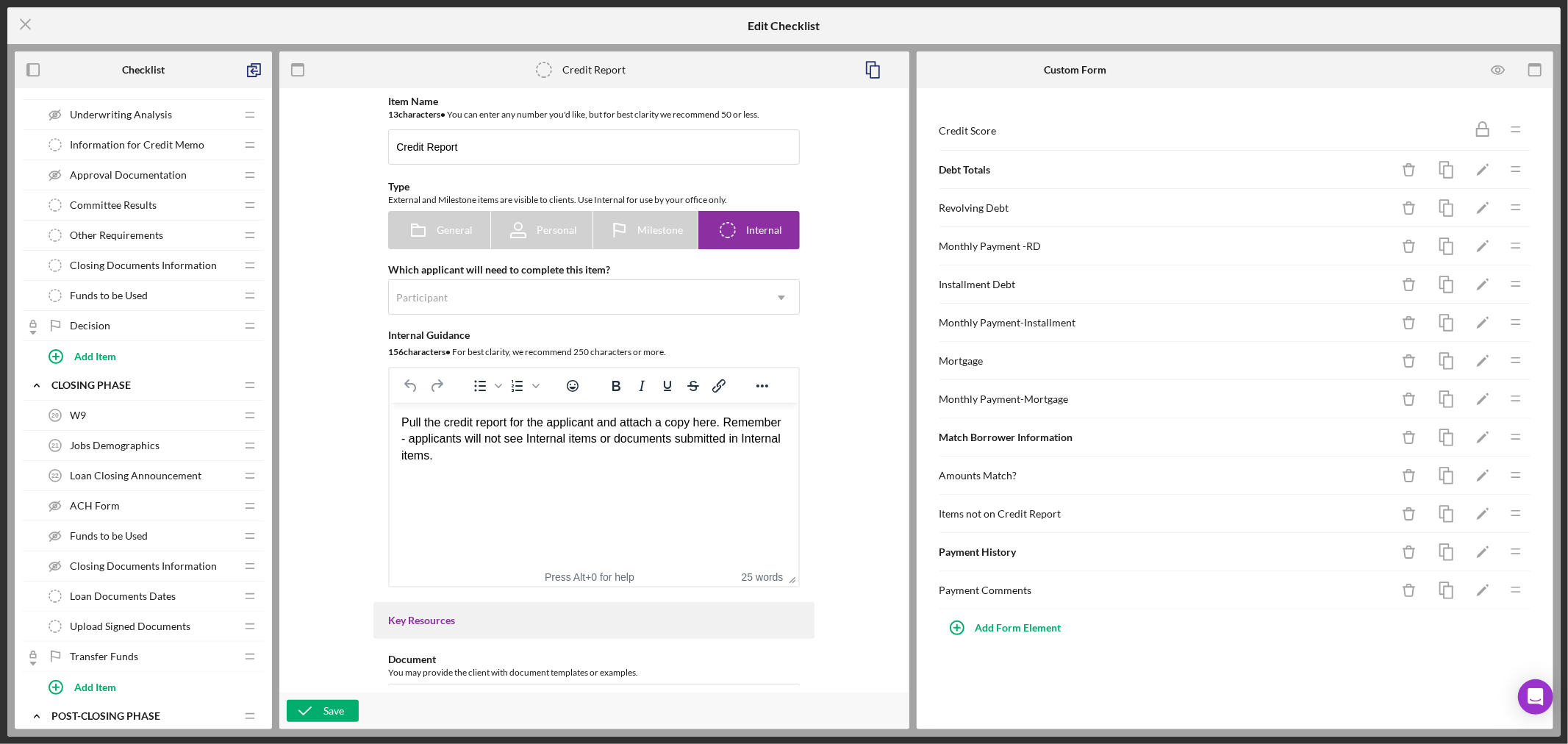
click at [98, 324] on span "Decision" at bounding box center [90, 326] width 40 height 12
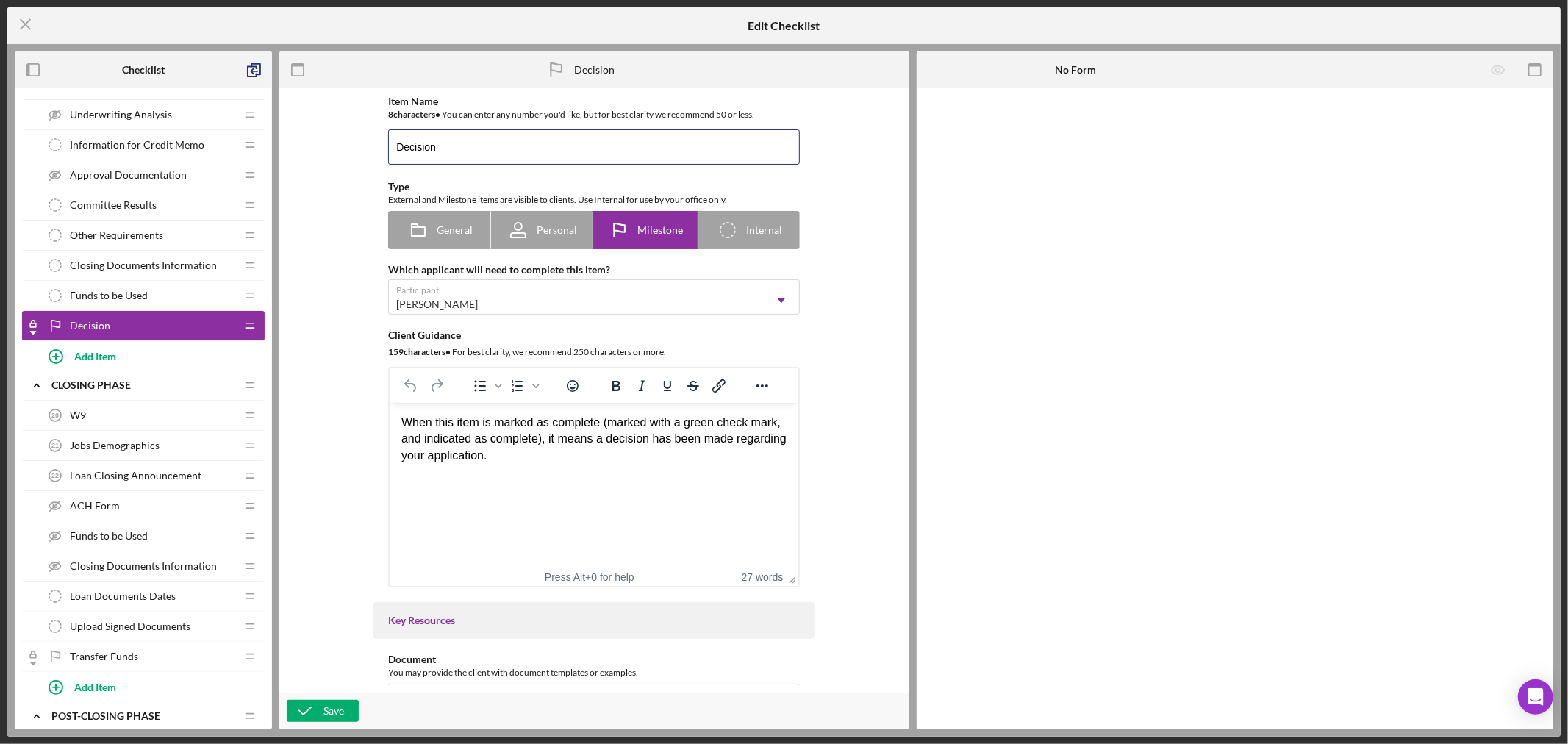
drag, startPoint x: 461, startPoint y: 148, endPoint x: 187, endPoint y: 148, distance: 274.0
click at [229, 144] on div "Checklist Icon/Expander Application Information Icon/Edit Icon/Drag Time Tracki…" at bounding box center [784, 390] width 1538 height 677
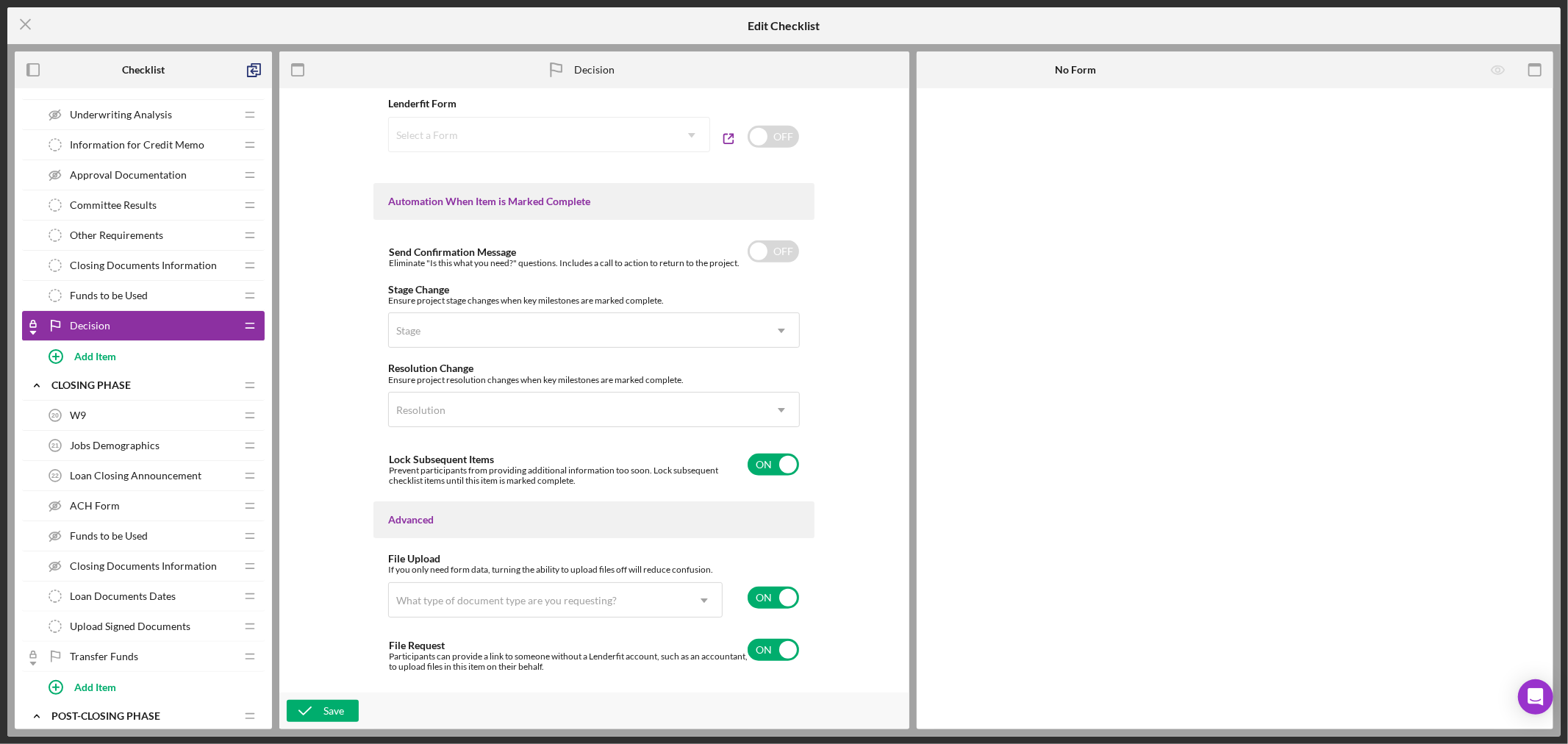
scroll to position [854, 0]
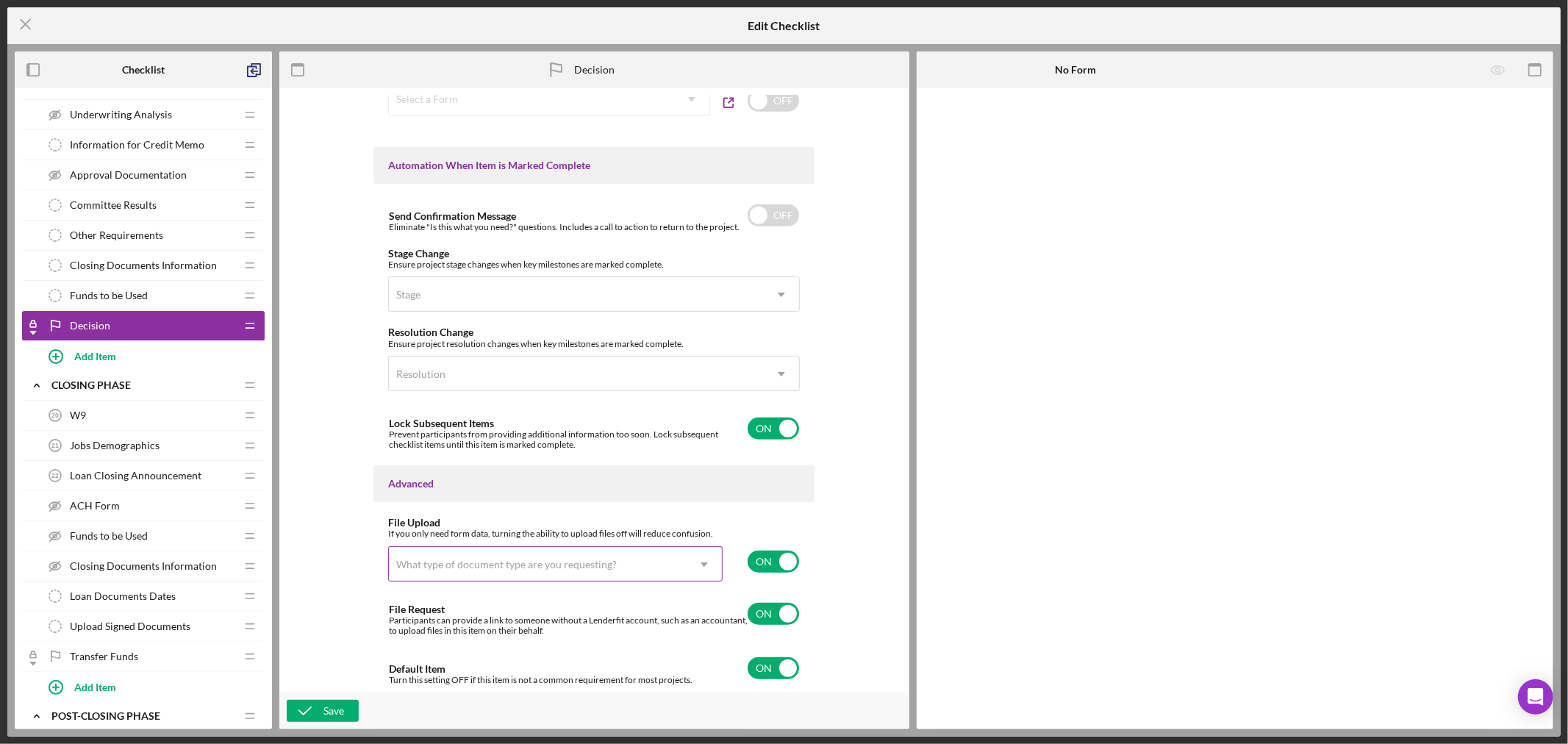
type input "Notify Applicant"
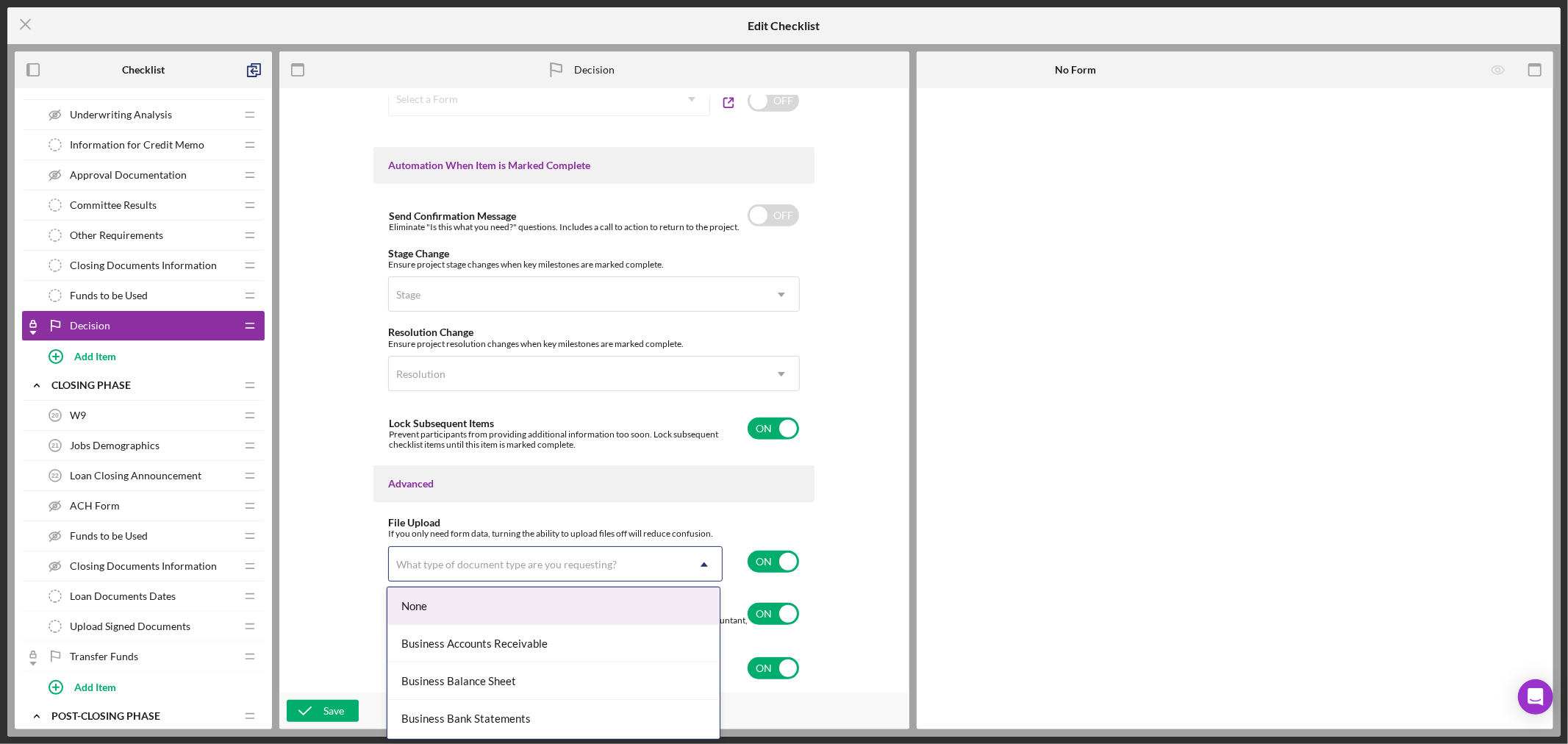
click at [666, 563] on div "What type of document type are you requesting?" at bounding box center [537, 564] width 298 height 34
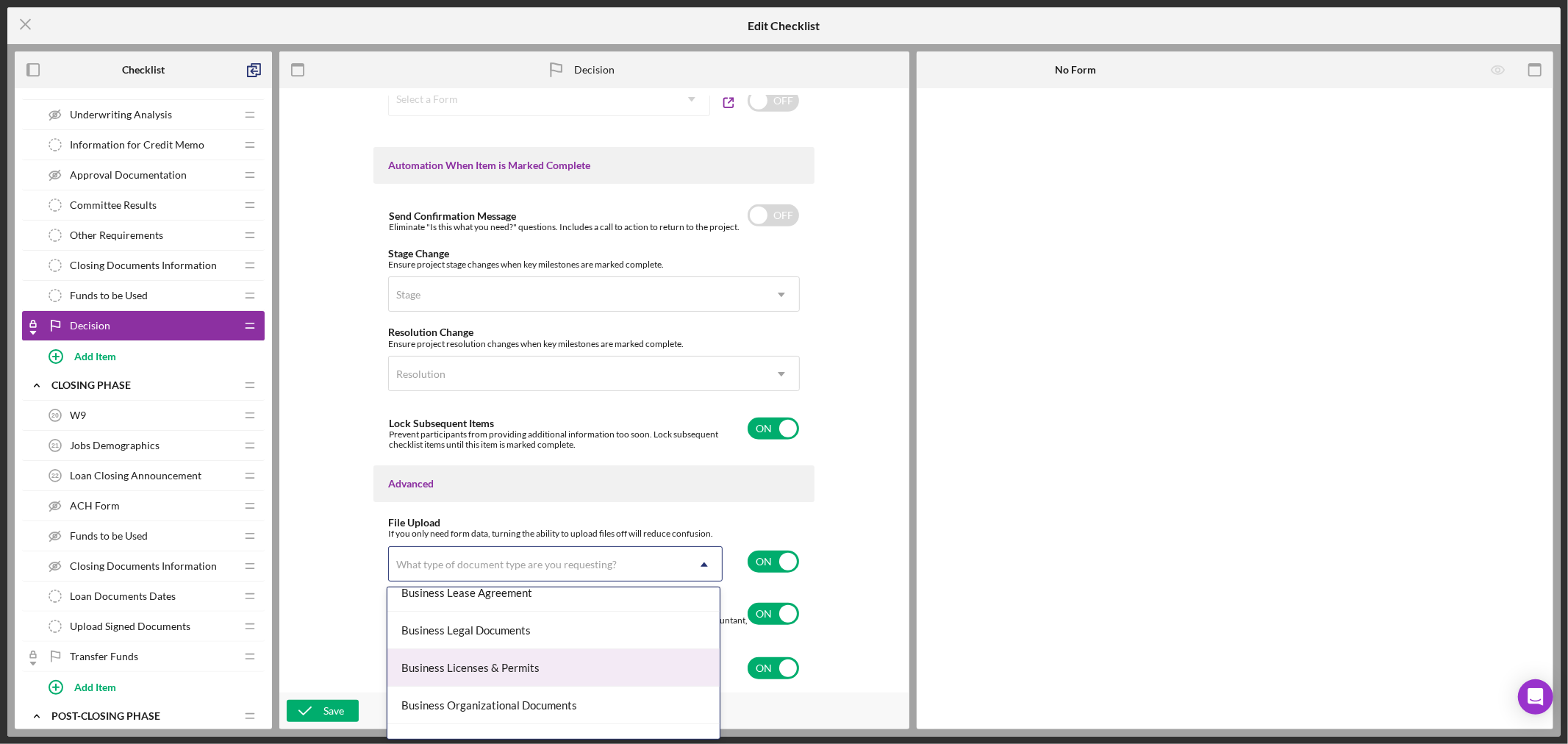
scroll to position [326, 0]
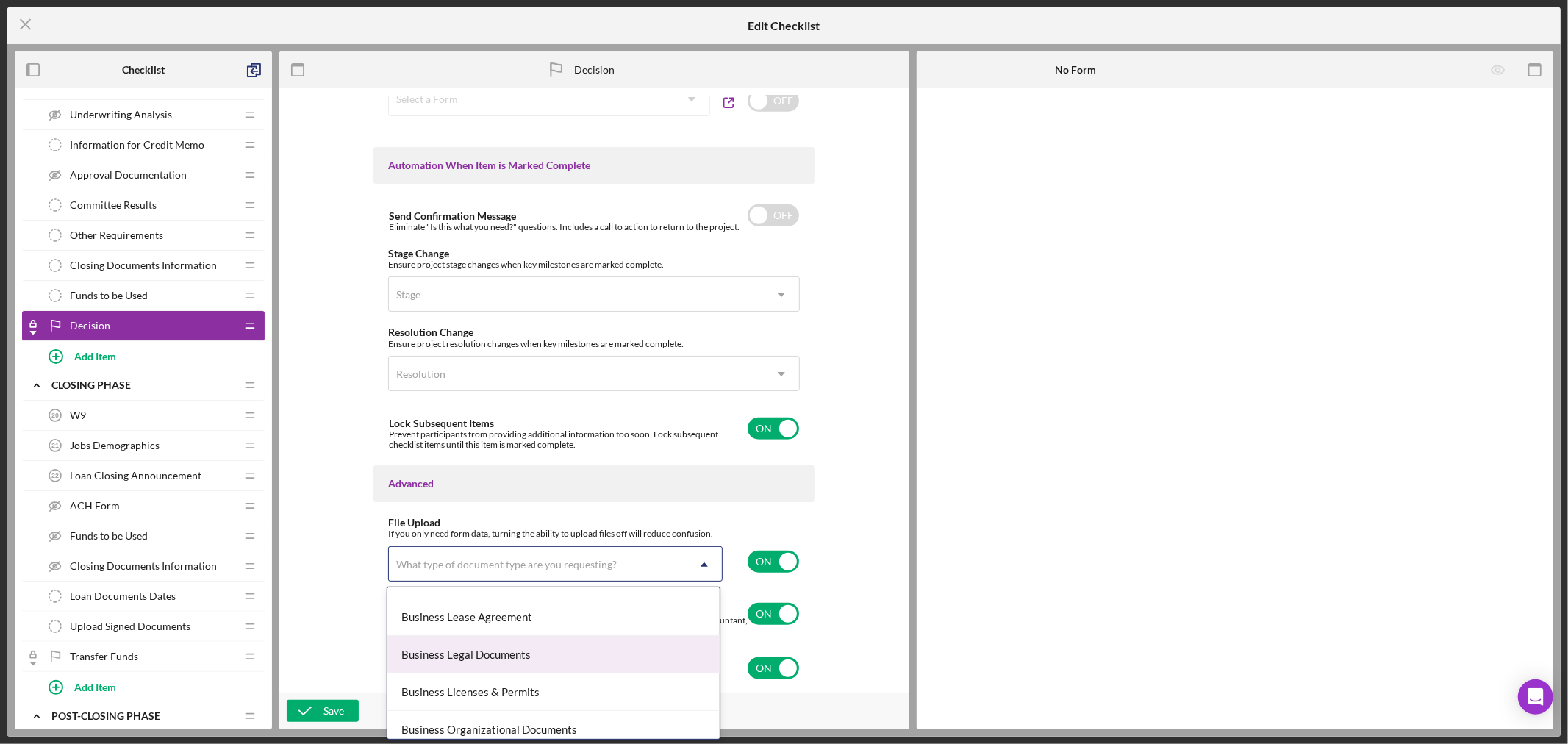
click at [592, 658] on div "Business Legal Documents" at bounding box center [553, 655] width 333 height 37
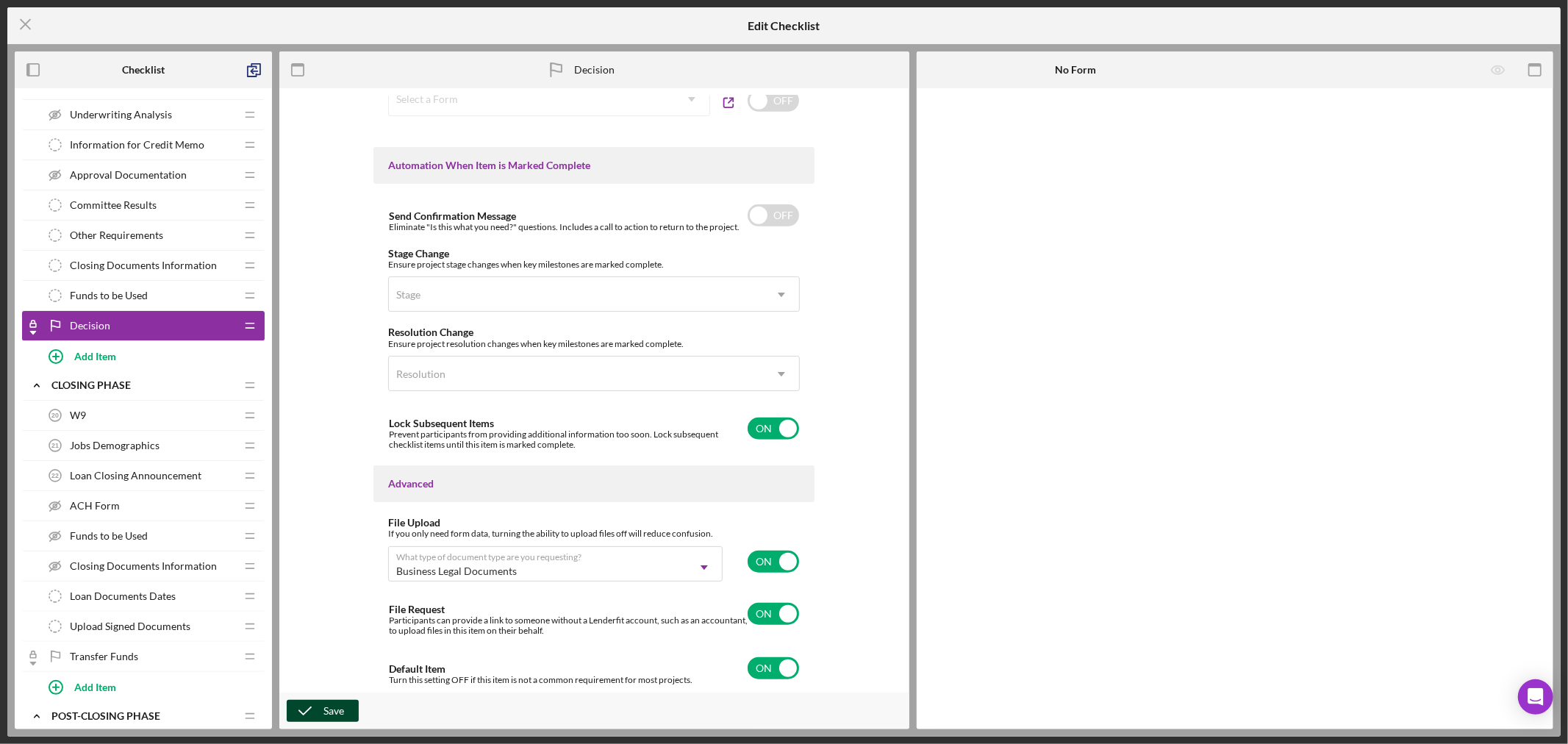
click at [329, 713] on div "Save" at bounding box center [333, 711] width 20 height 22
click at [23, 19] on icon "Icon/Menu Close" at bounding box center [26, 24] width 37 height 37
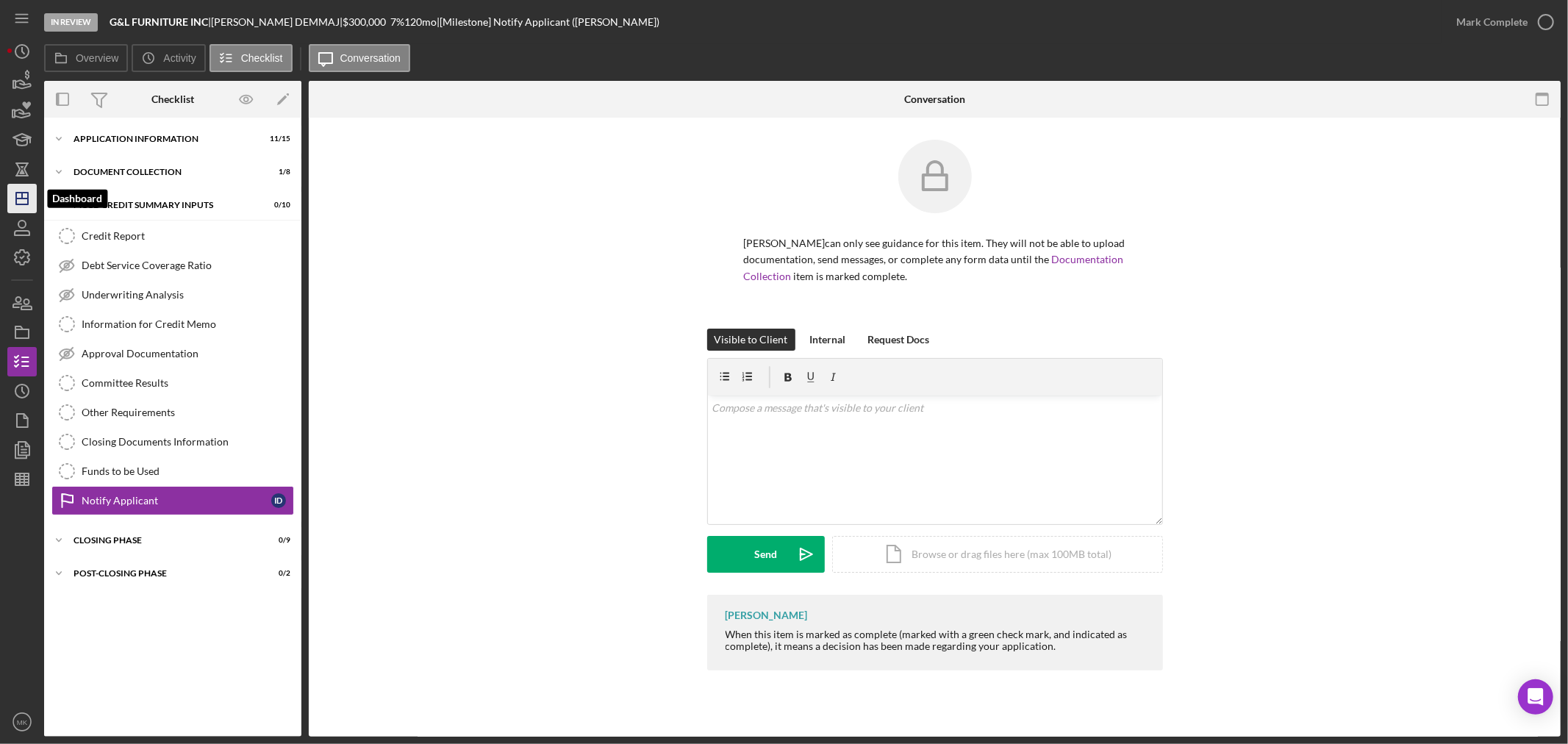
click at [25, 200] on icon "Icon/Dashboard" at bounding box center [22, 199] width 37 height 37
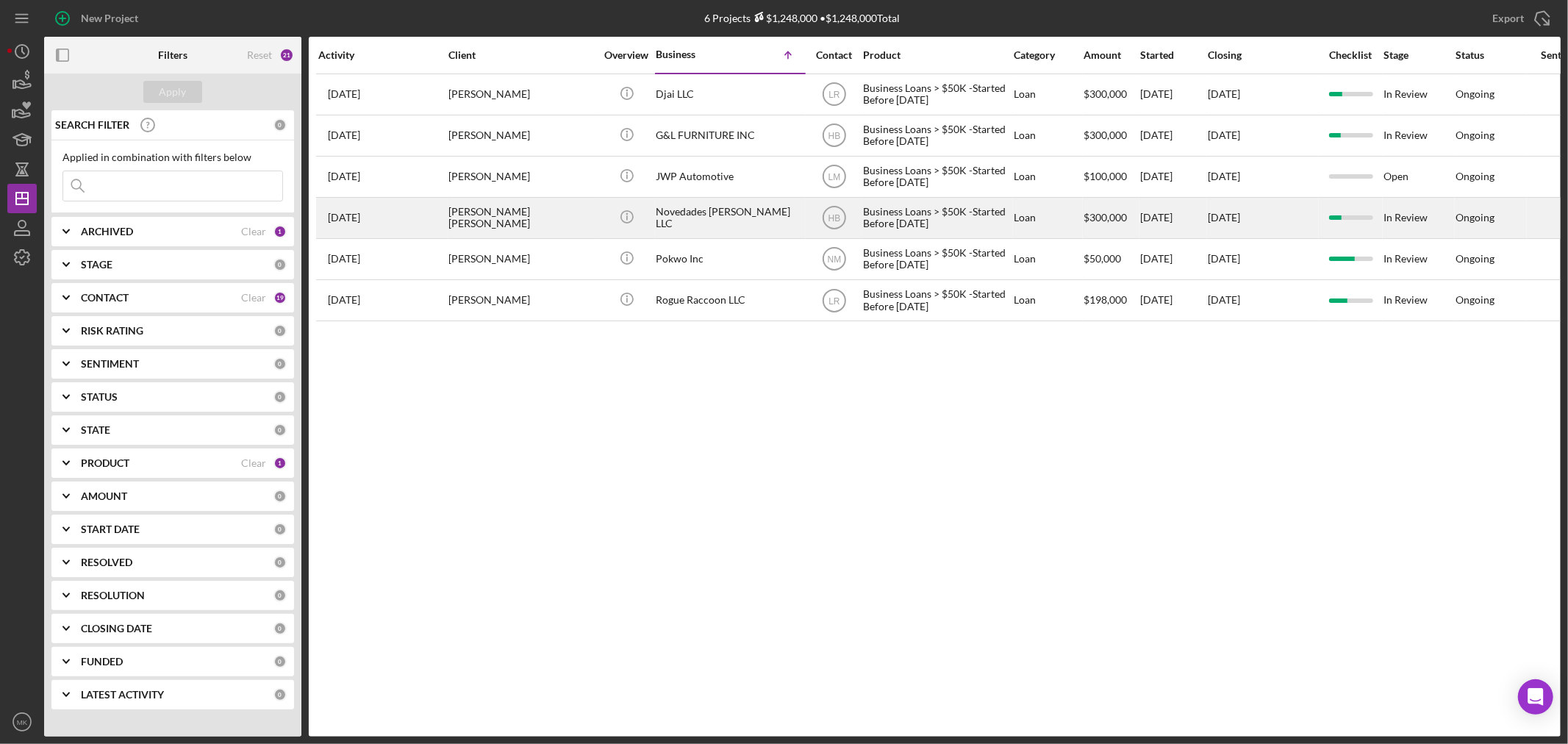
click at [524, 218] on div "[PERSON_NAME] [PERSON_NAME]" at bounding box center [522, 218] width 147 height 39
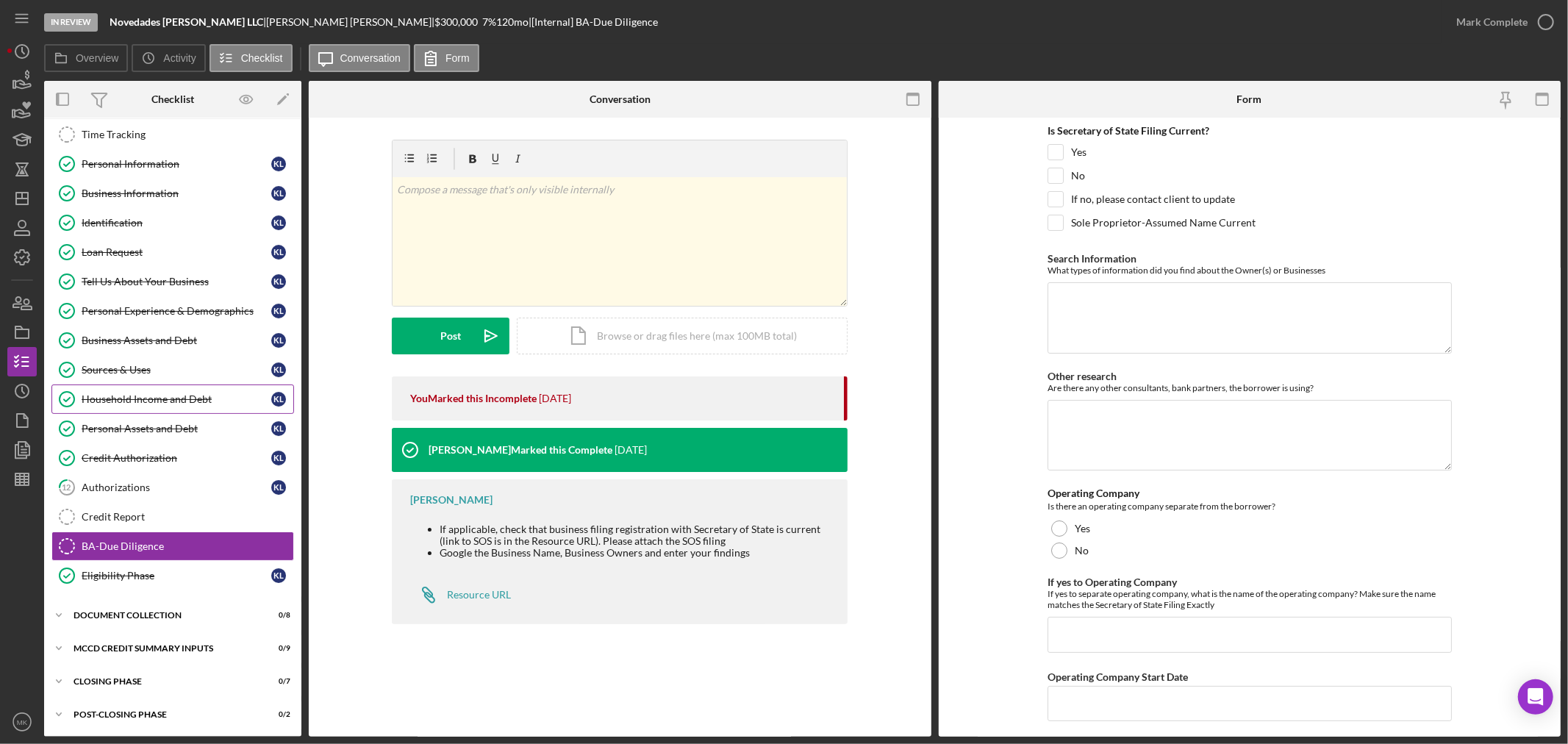
scroll to position [69, 0]
click at [59, 644] on icon "Icon/Expander" at bounding box center [58, 647] width 30 height 30
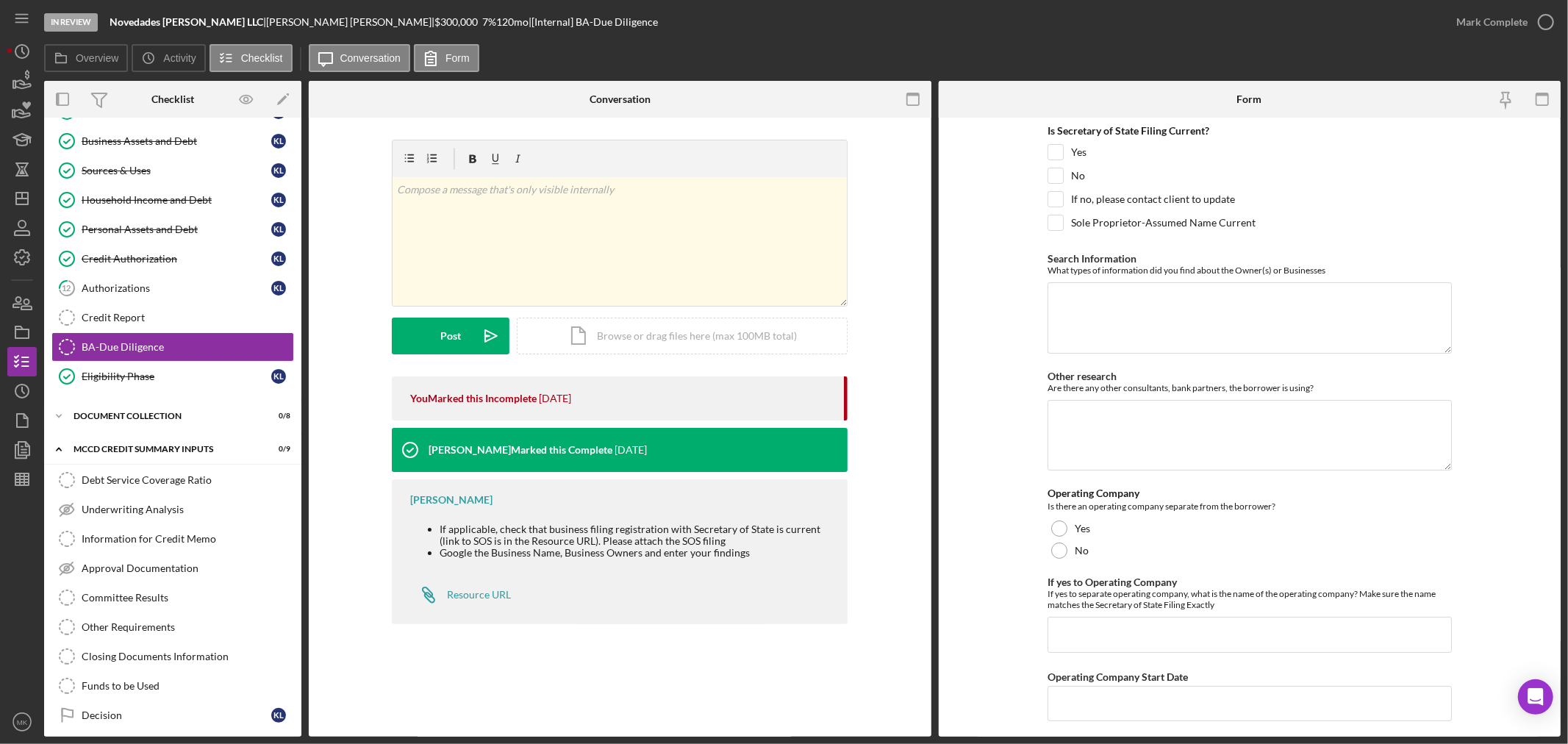
scroll to position [343, 0]
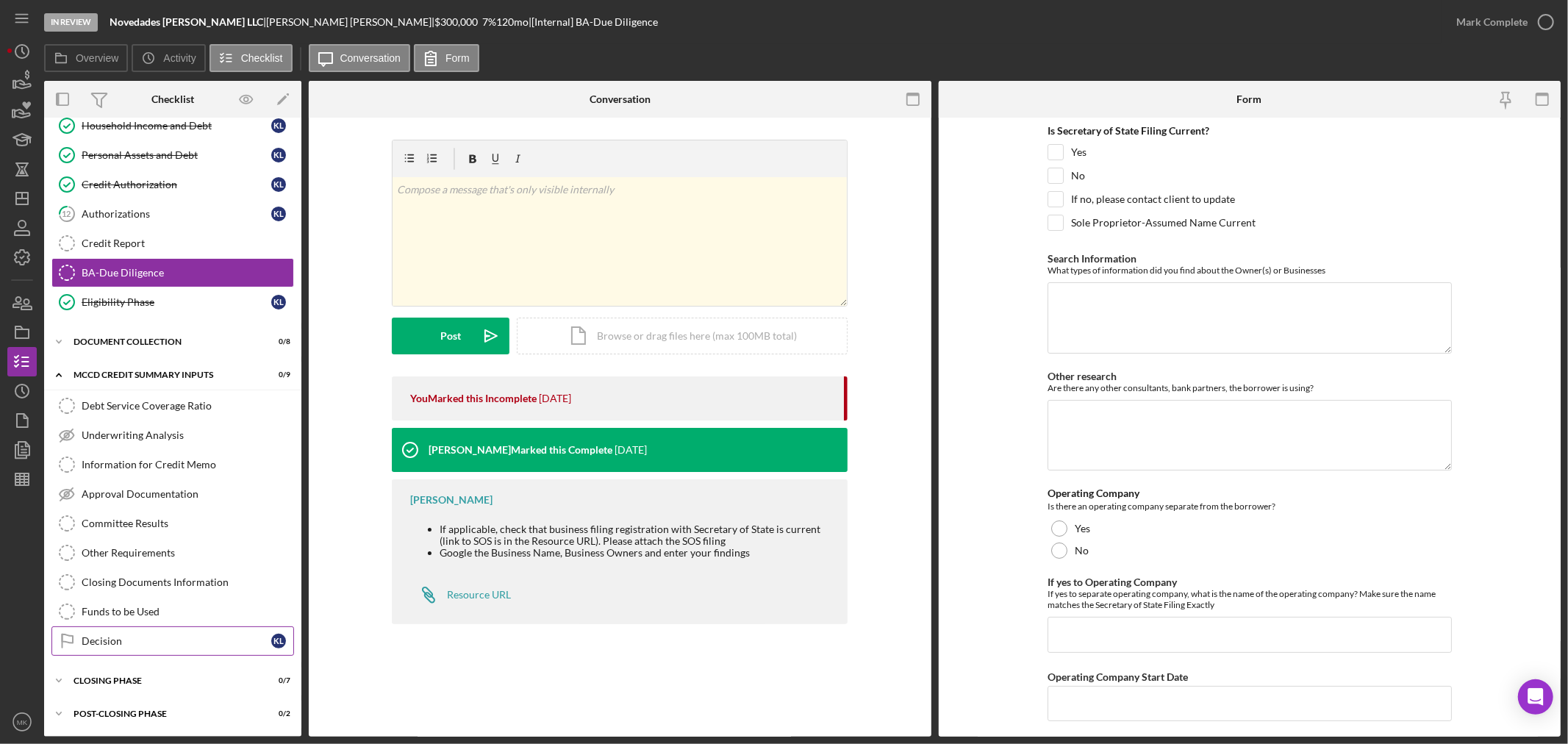
click at [182, 644] on div "Decision" at bounding box center [176, 641] width 190 height 12
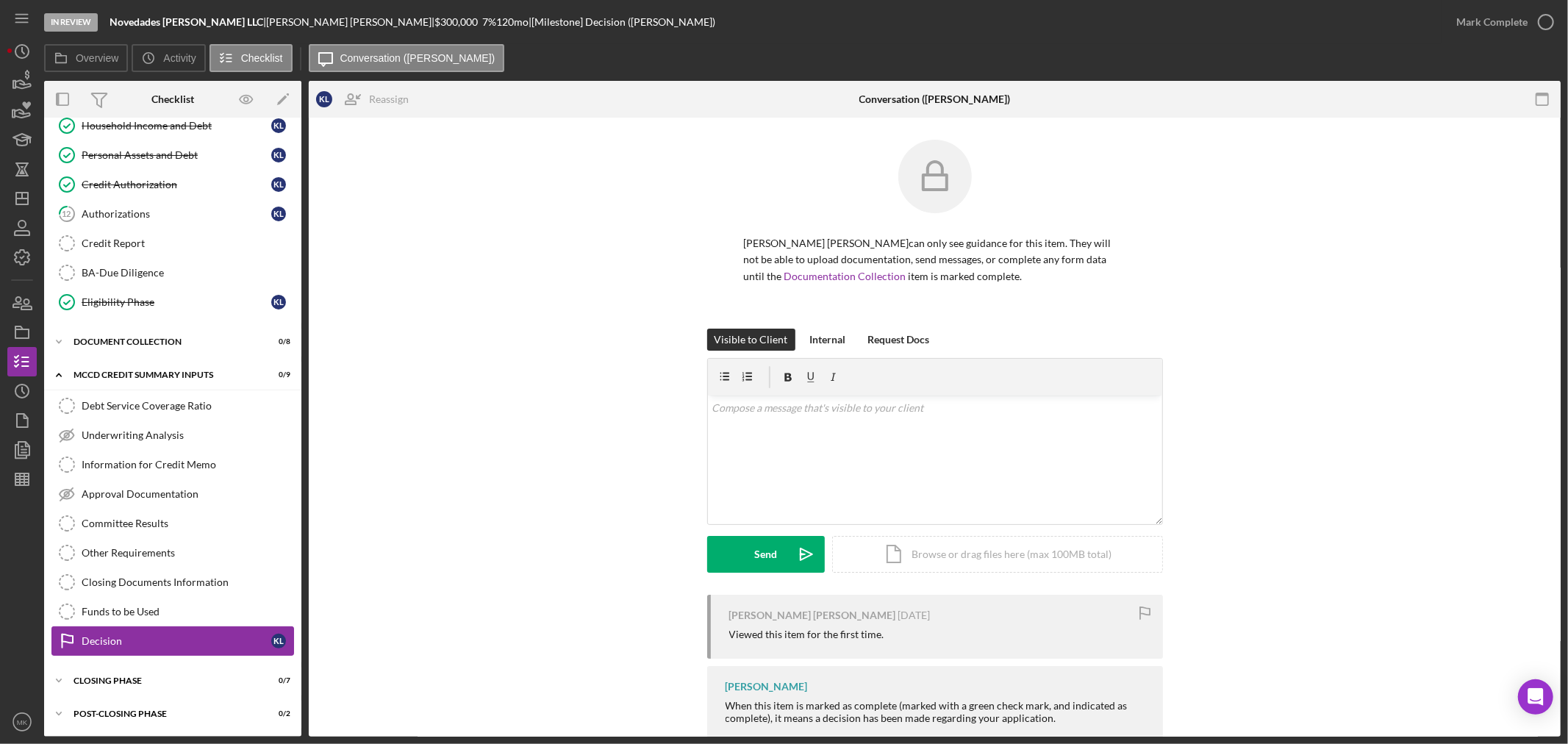
scroll to position [343, 0]
click at [283, 95] on icon "Icon/Edit" at bounding box center [283, 99] width 33 height 33
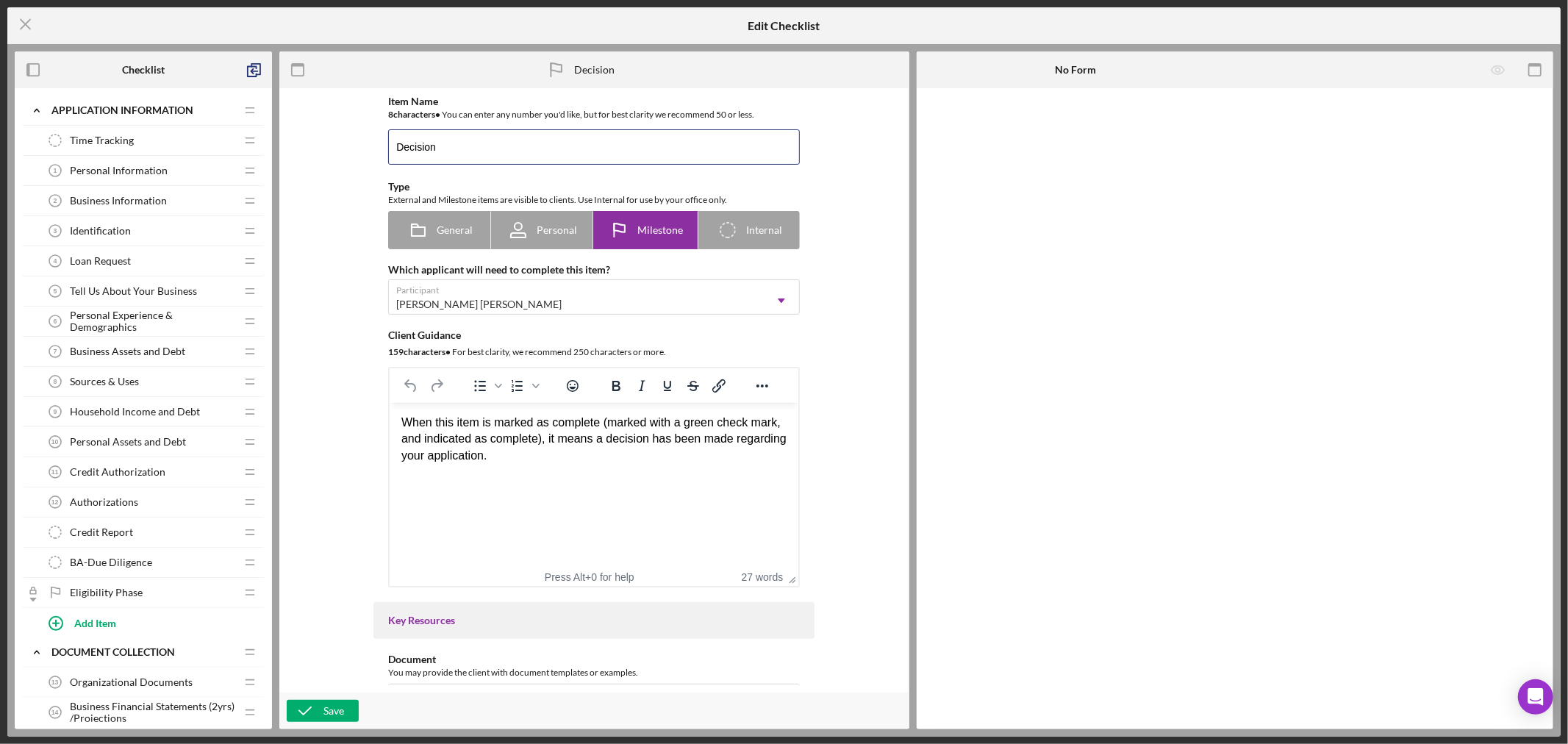
drag, startPoint x: 457, startPoint y: 148, endPoint x: 1, endPoint y: 125, distance: 456.6
click at [87, 137] on div "Checklist Icon/Expander Application Information Icon/Edit Icon/Drag Time Tracki…" at bounding box center [784, 390] width 1538 height 677
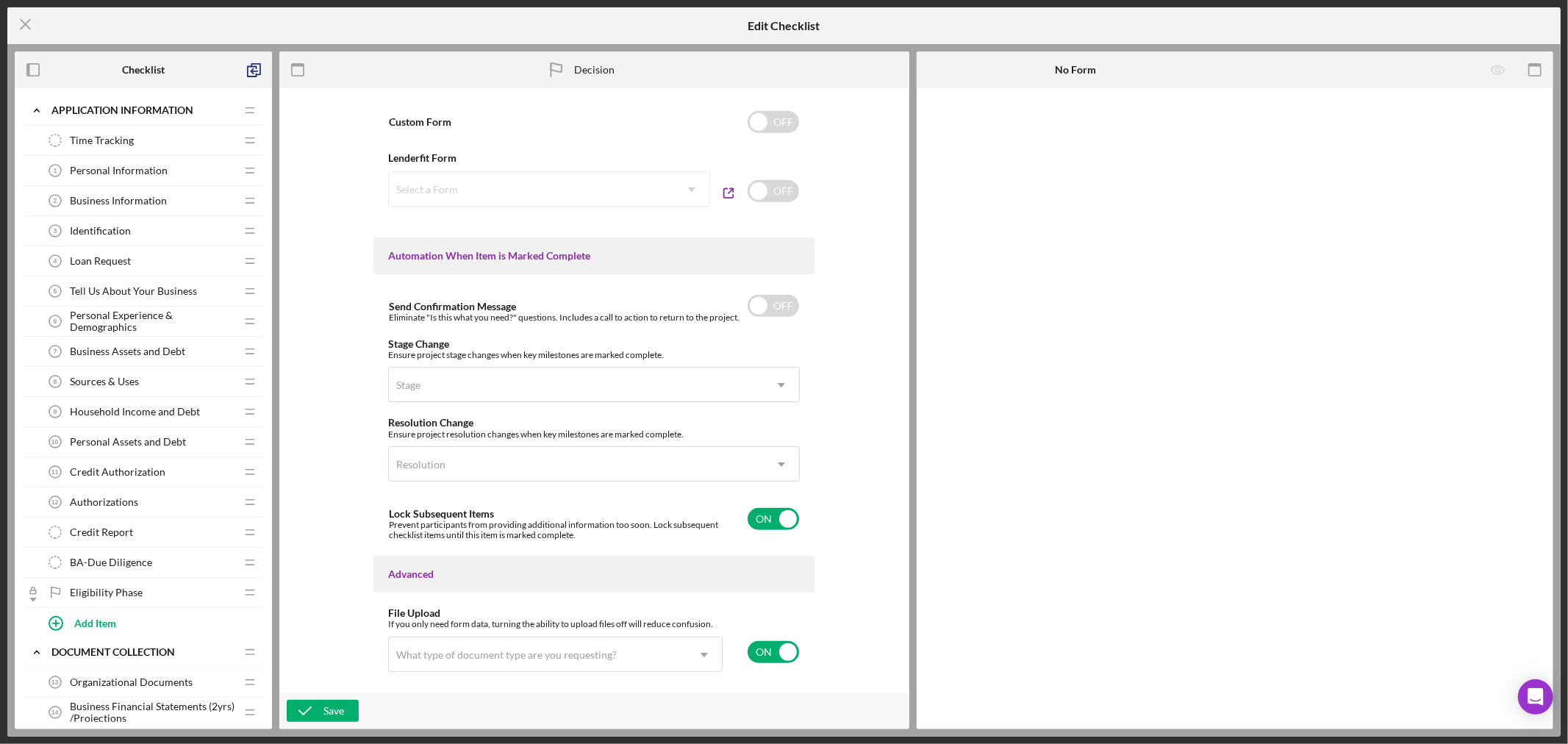
scroll to position [854, 0]
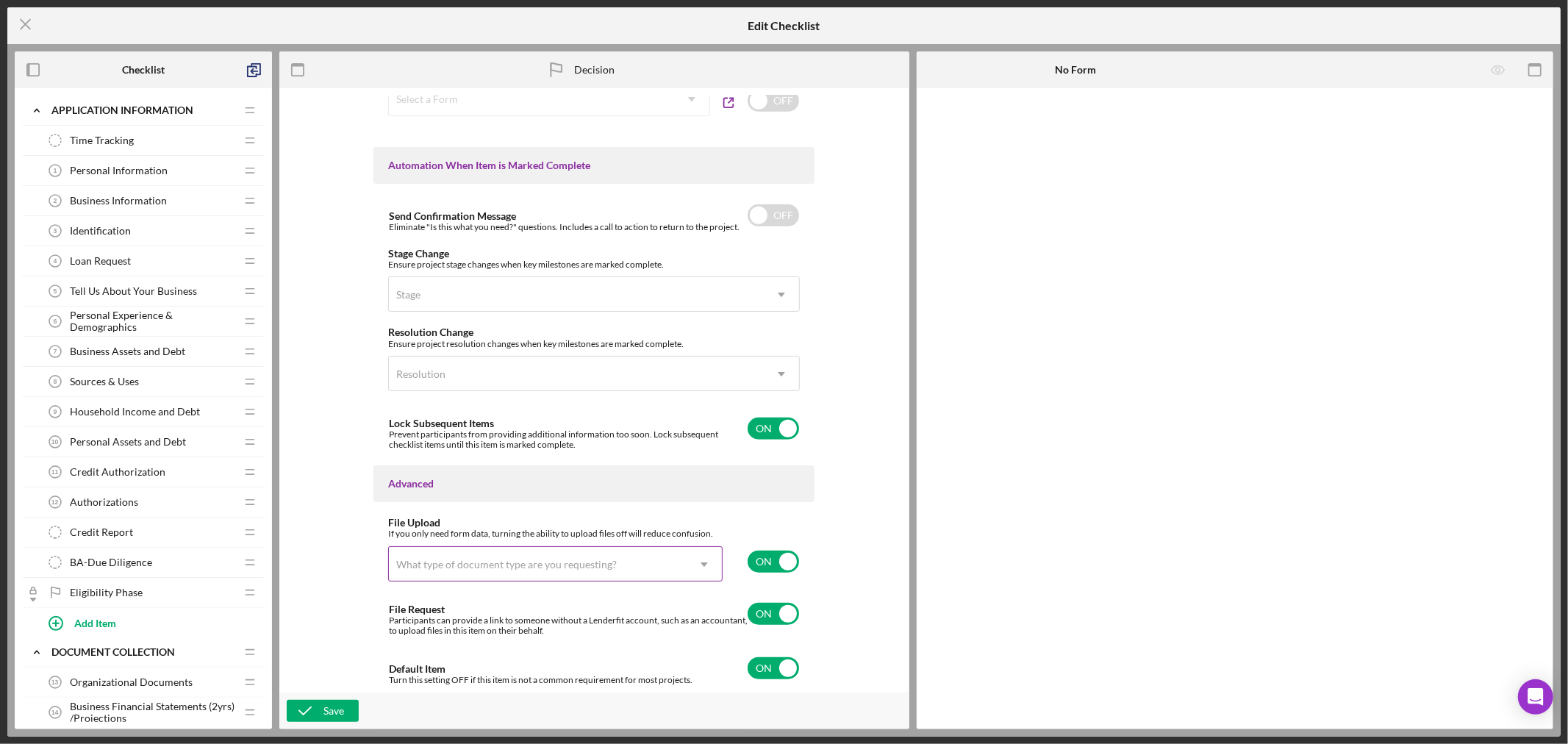
type input "Notify Applicant"
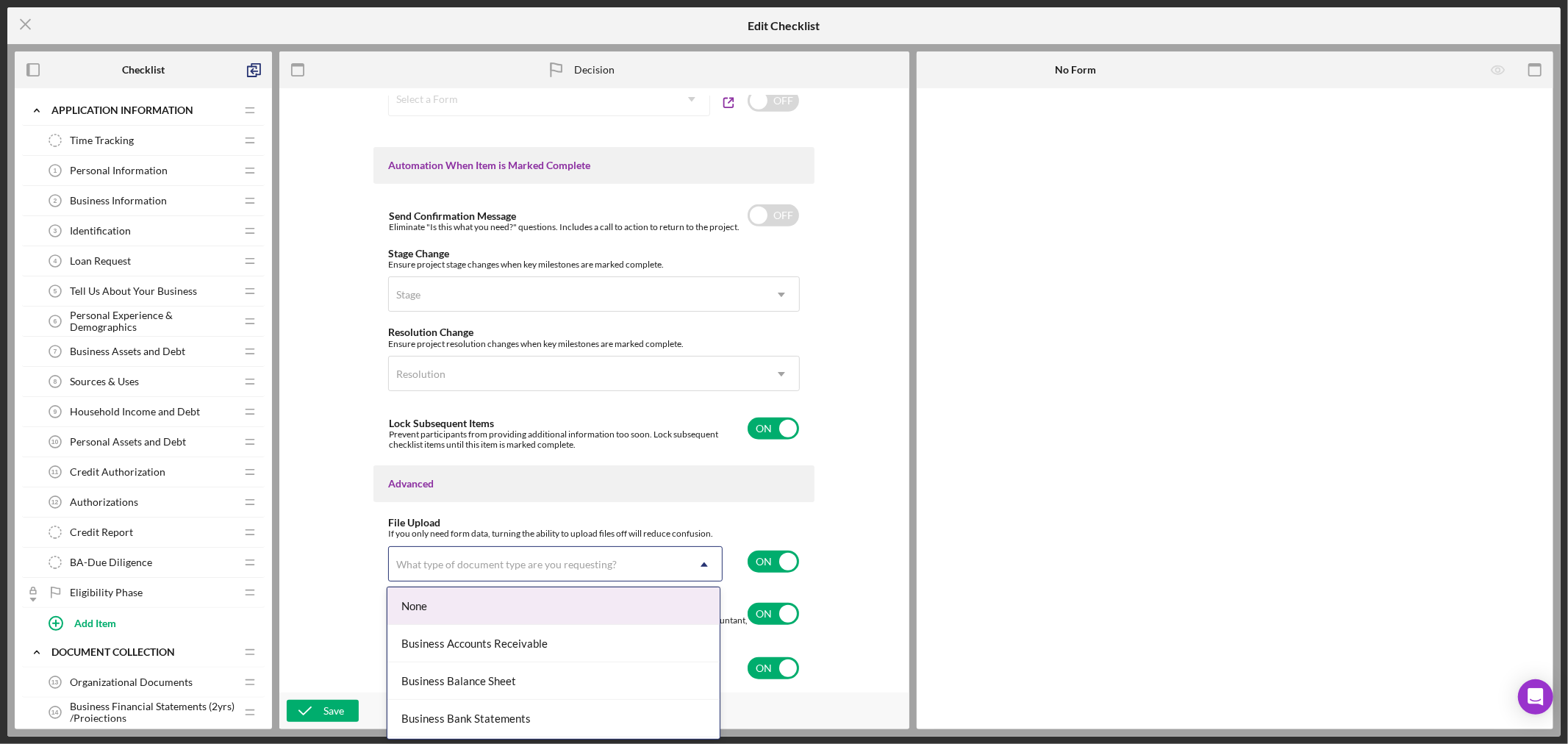
click at [703, 560] on icon "Icon/Dropdown Arrow" at bounding box center [704, 564] width 35 height 35
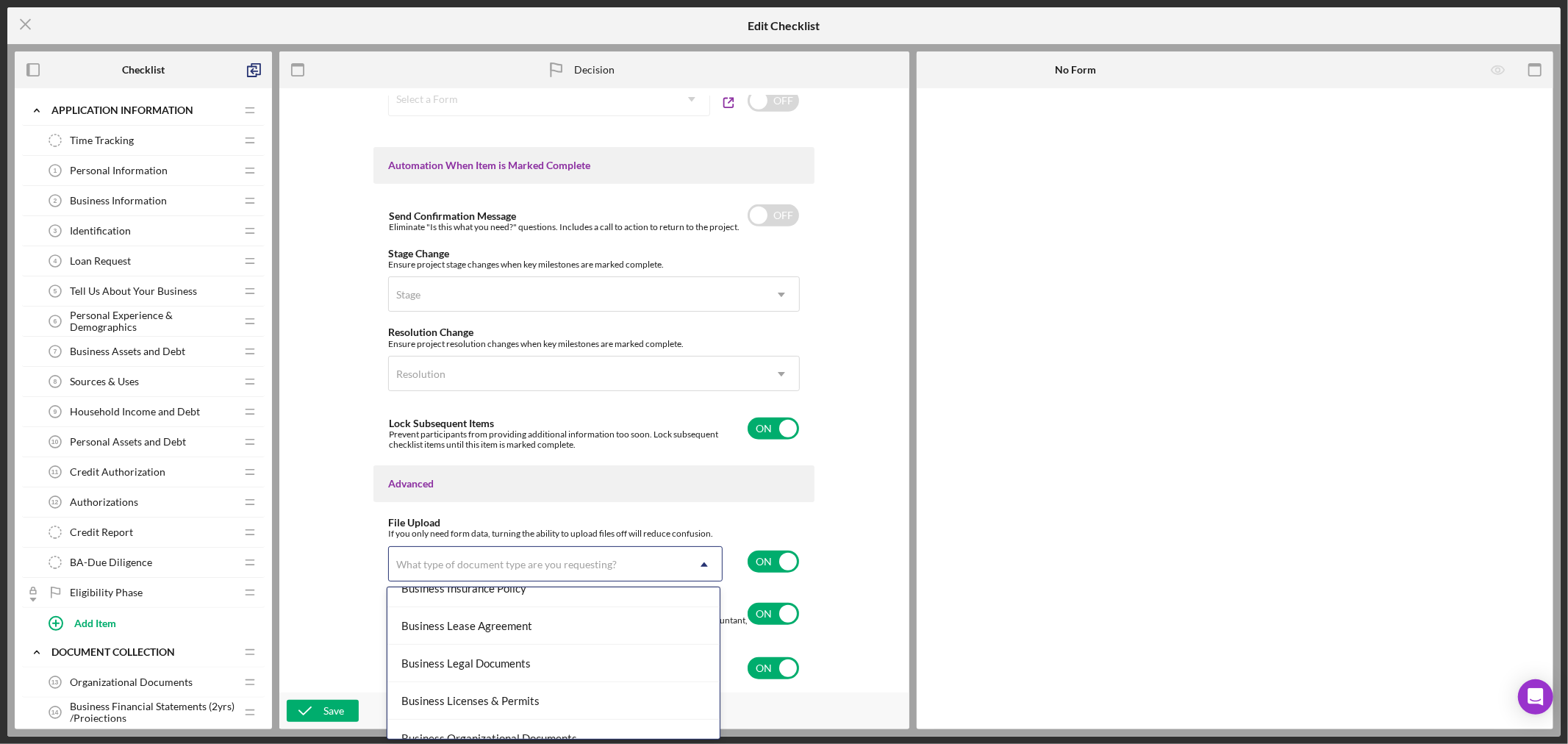
scroll to position [302, 0]
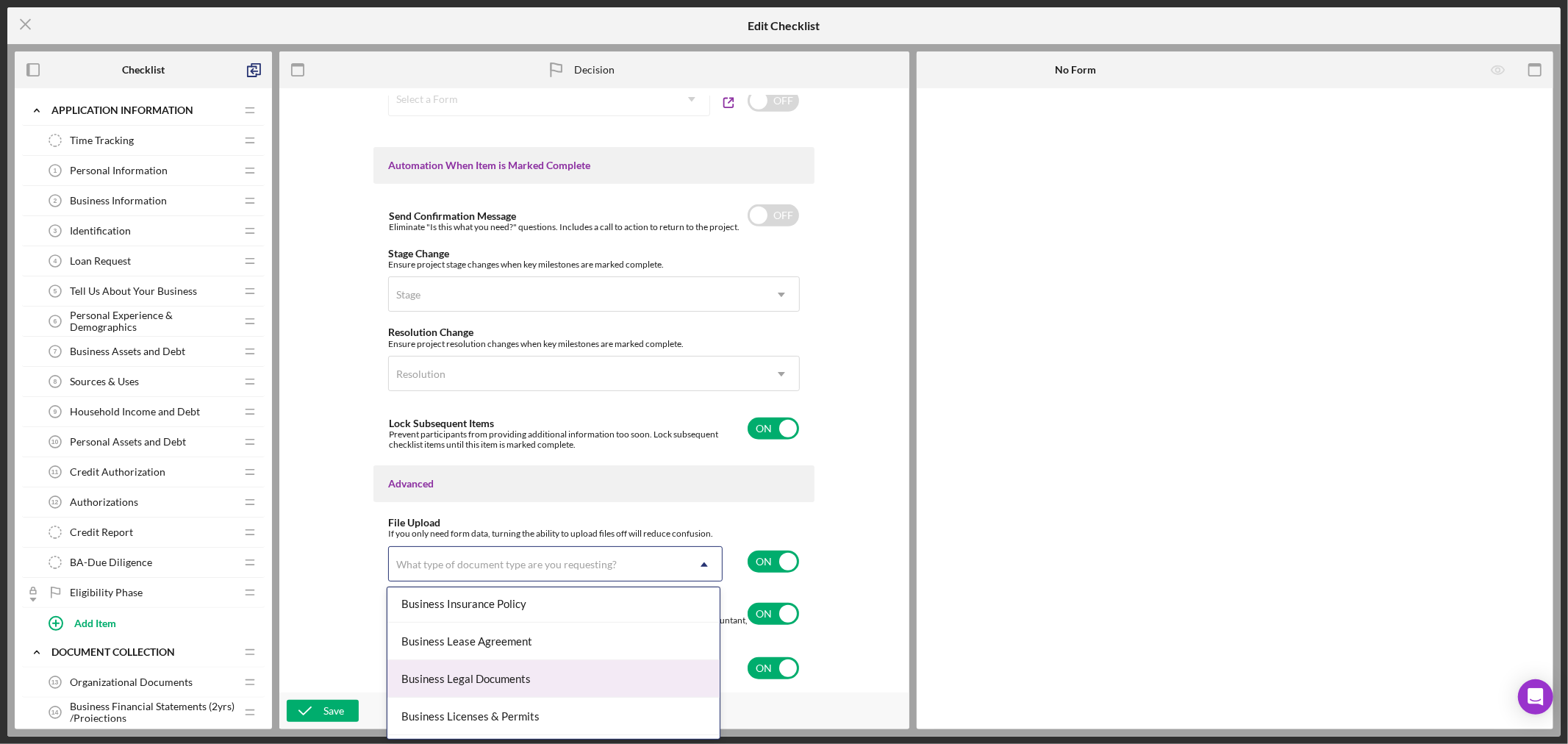
click at [622, 678] on div "Business Legal Documents" at bounding box center [553, 679] width 333 height 37
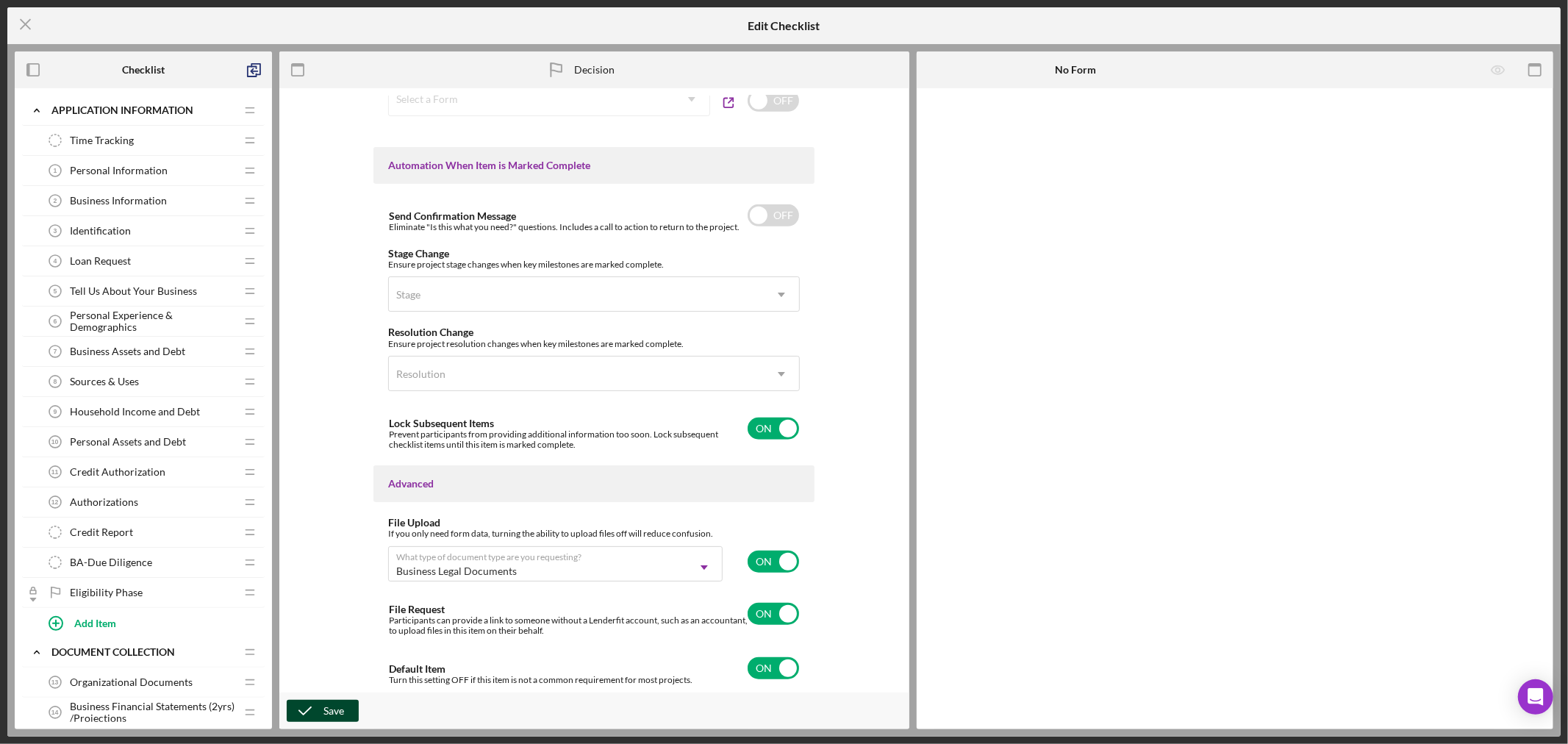
click at [320, 714] on icon "button" at bounding box center [305, 711] width 37 height 37
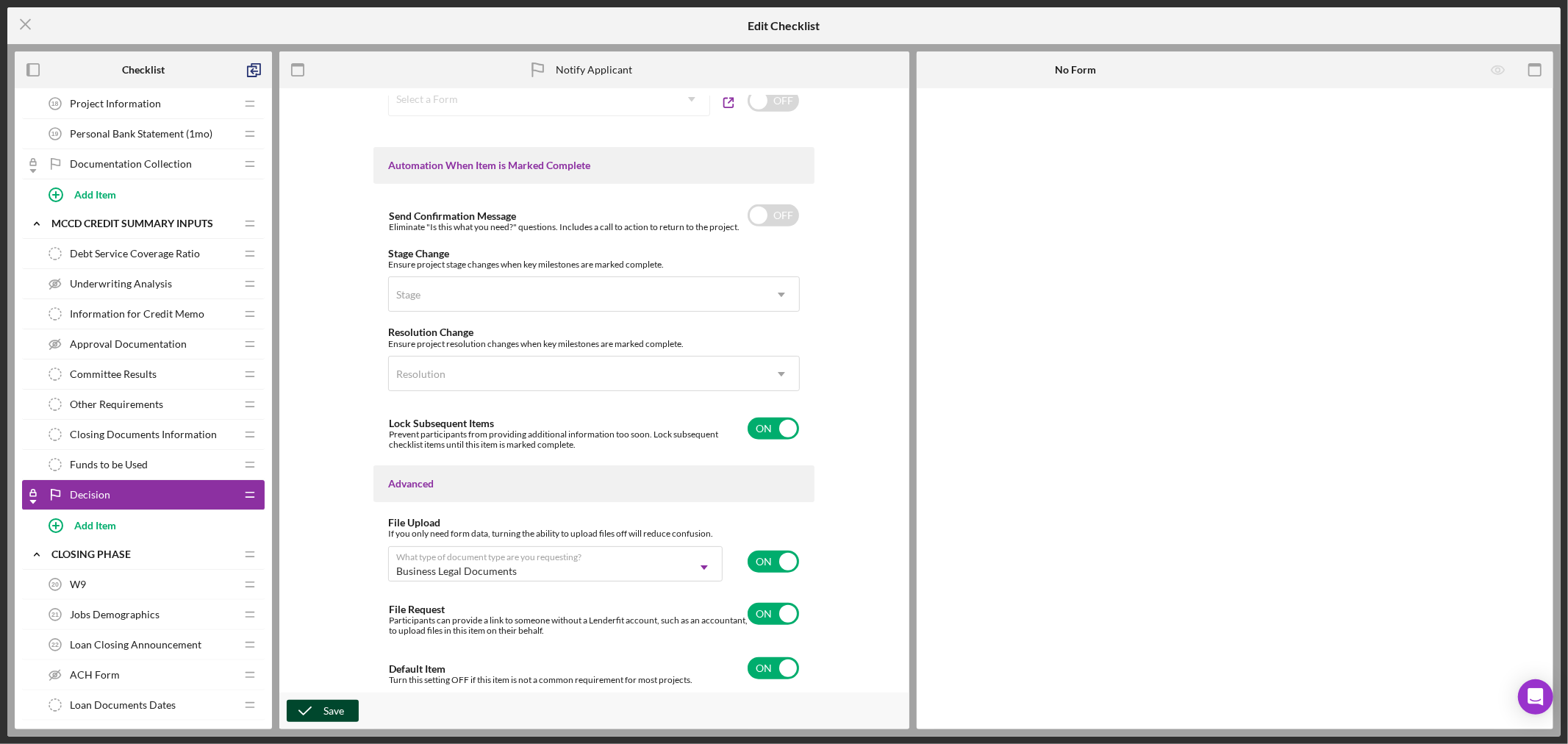
scroll to position [735, 0]
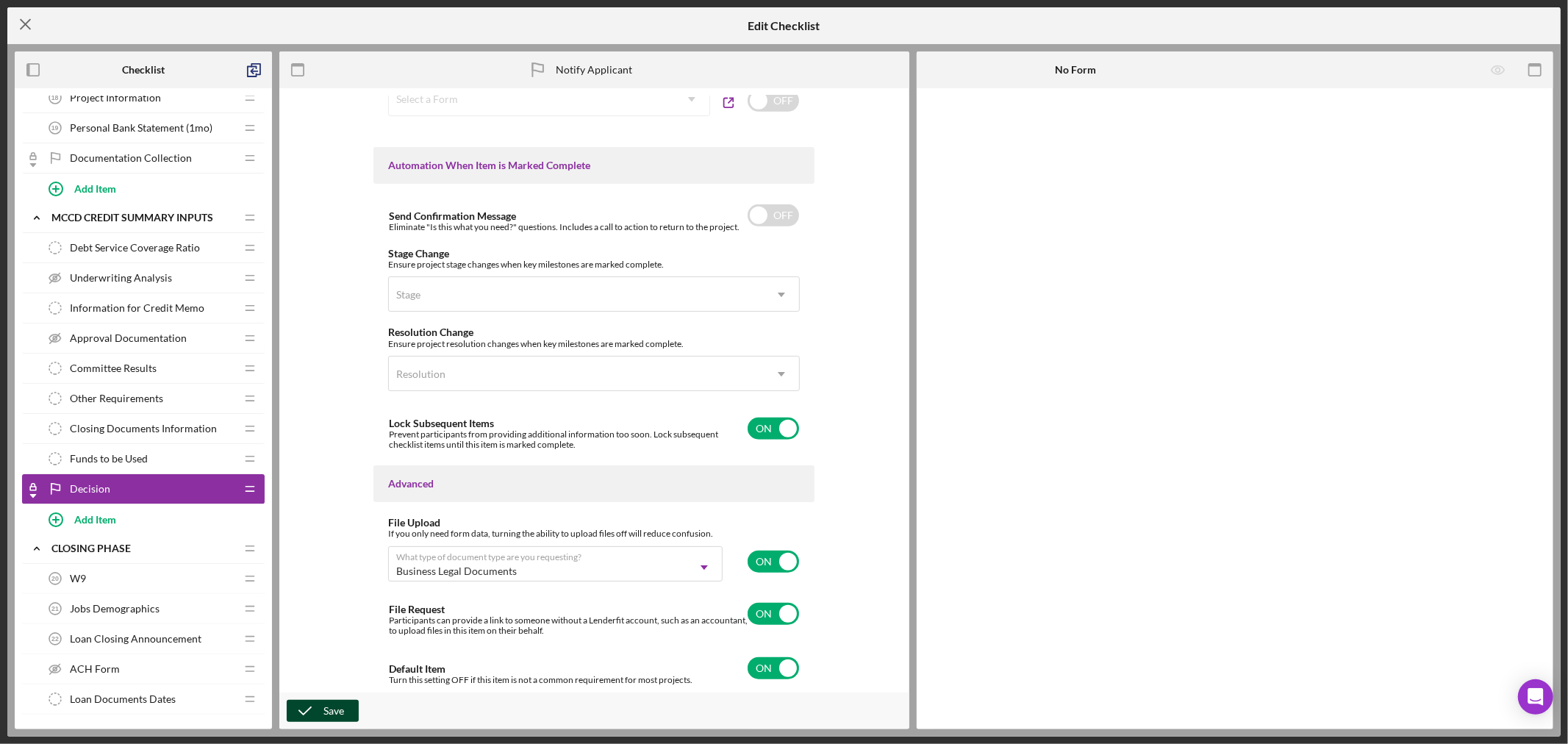
click at [28, 20] on line at bounding box center [24, 24] width 9 height 9
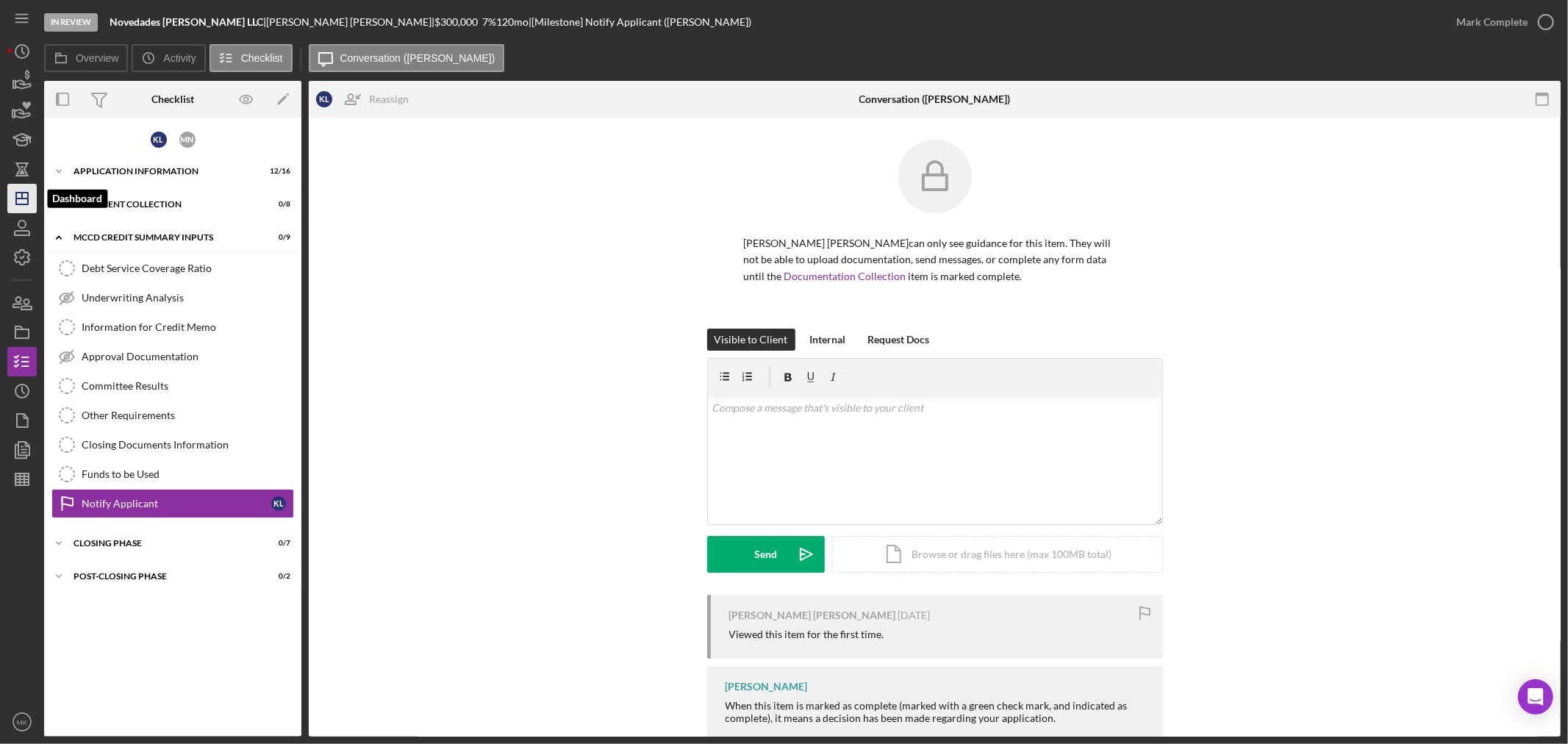
click at [23, 199] on icon "Icon/Dashboard" at bounding box center [22, 199] width 37 height 37
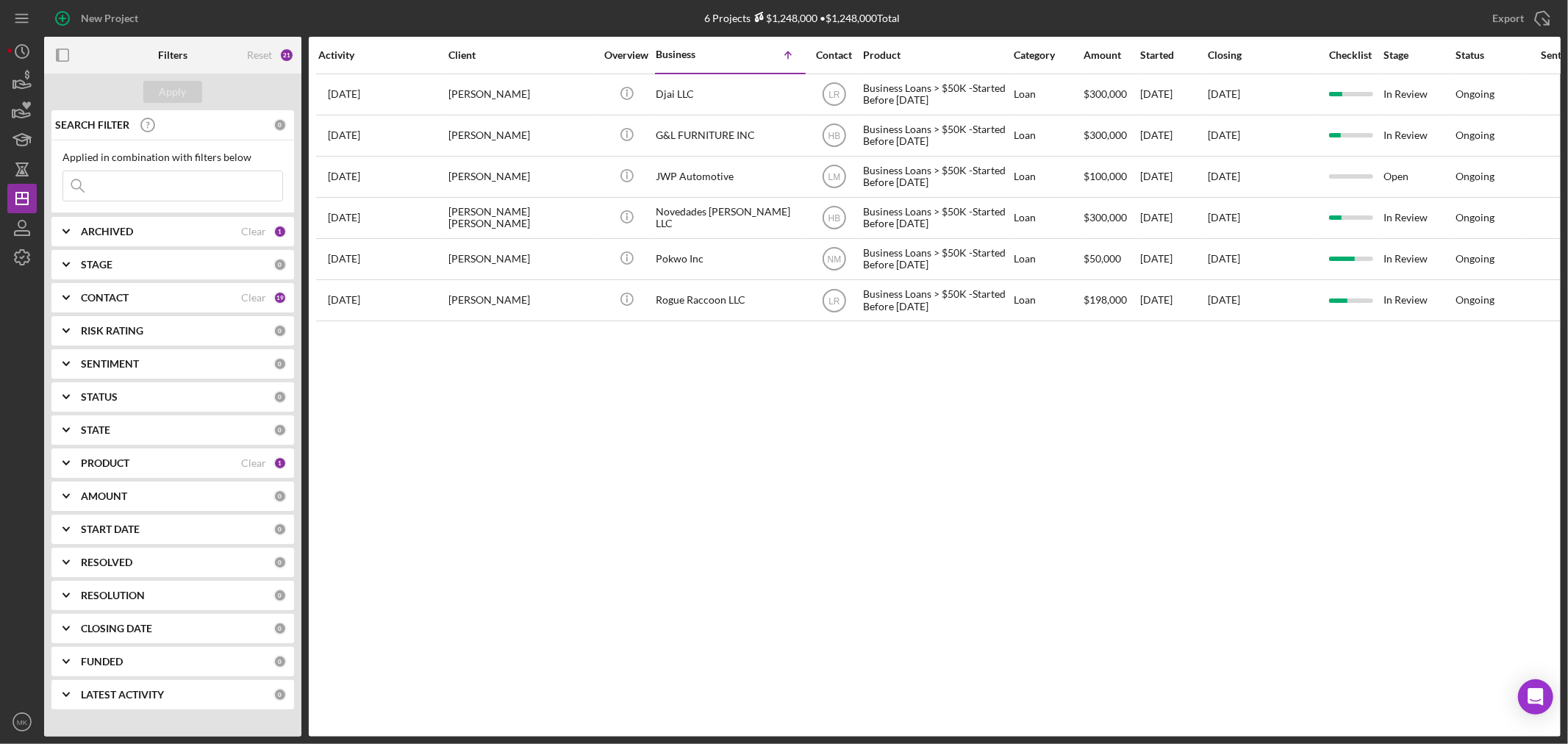
click at [67, 463] on polyline at bounding box center [66, 462] width 6 height 3
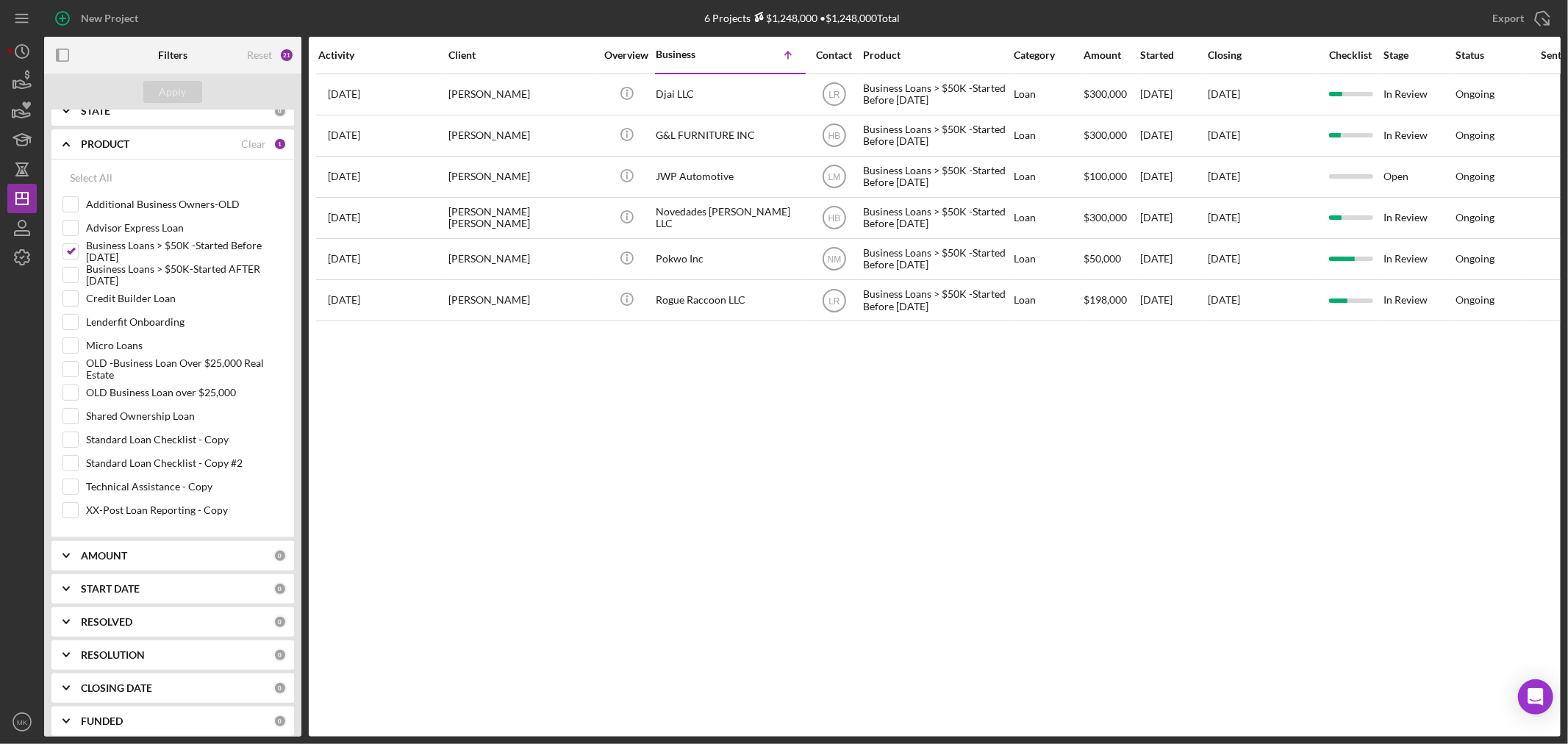
scroll to position [326, 0]
click at [70, 241] on input "Business Loans > $50K -Started Before [DATE]" at bounding box center [70, 244] width 14 height 14
checkbox input "false"
click at [73, 337] on input "Micro Loans" at bounding box center [70, 337] width 14 height 14
checkbox input "true"
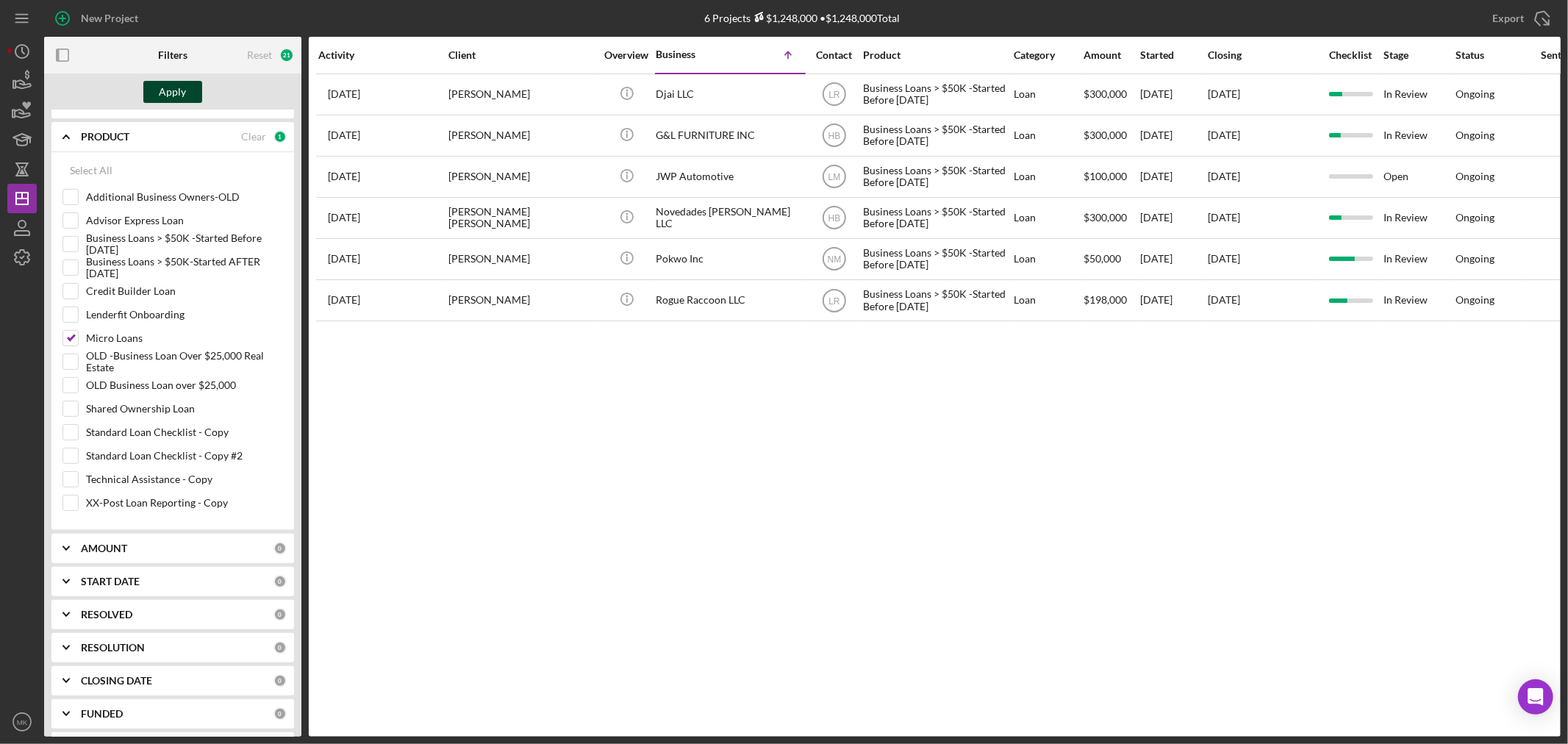
click at [180, 87] on div "Apply" at bounding box center [173, 92] width 27 height 22
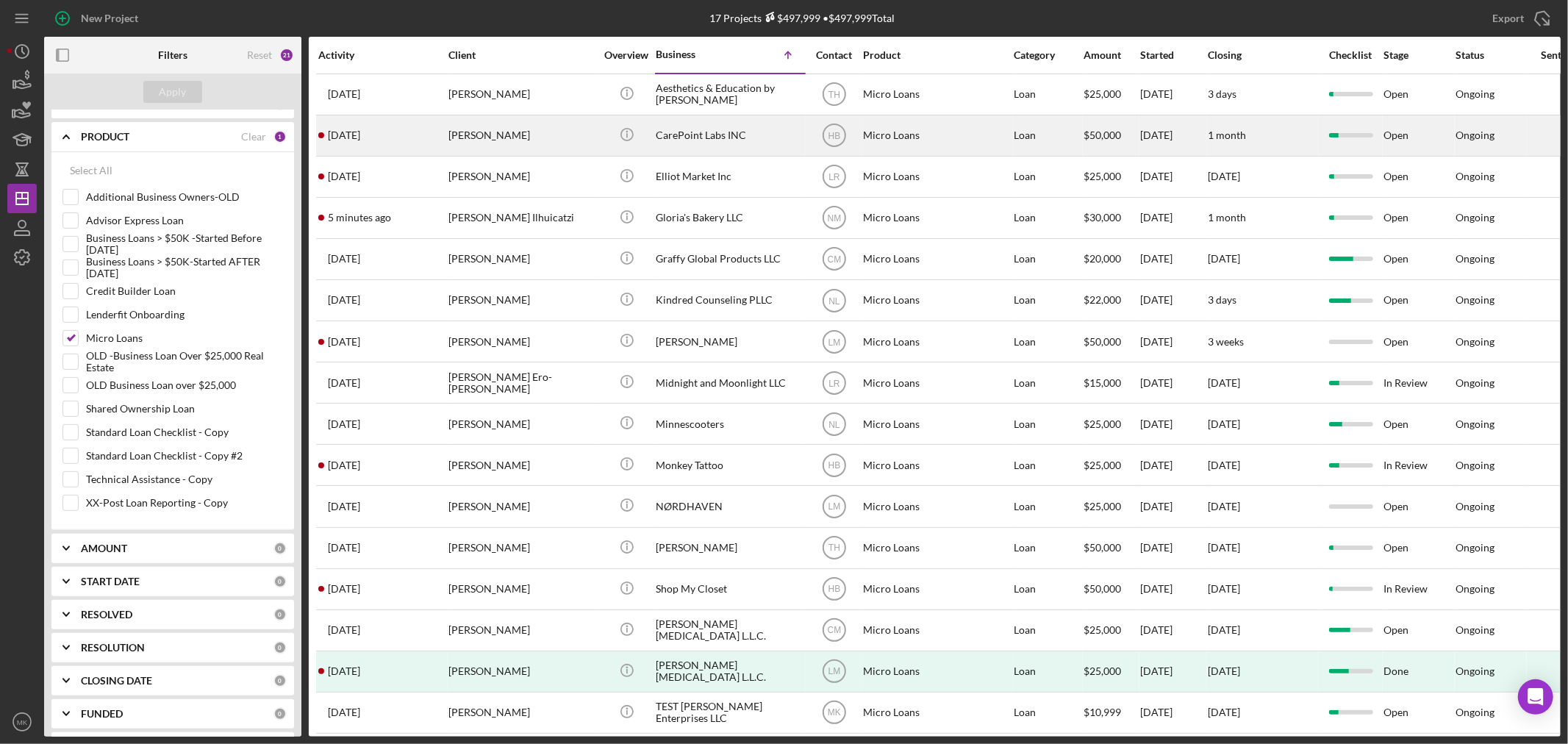
click at [698, 136] on div "CarePoint Labs INC" at bounding box center [729, 136] width 147 height 39
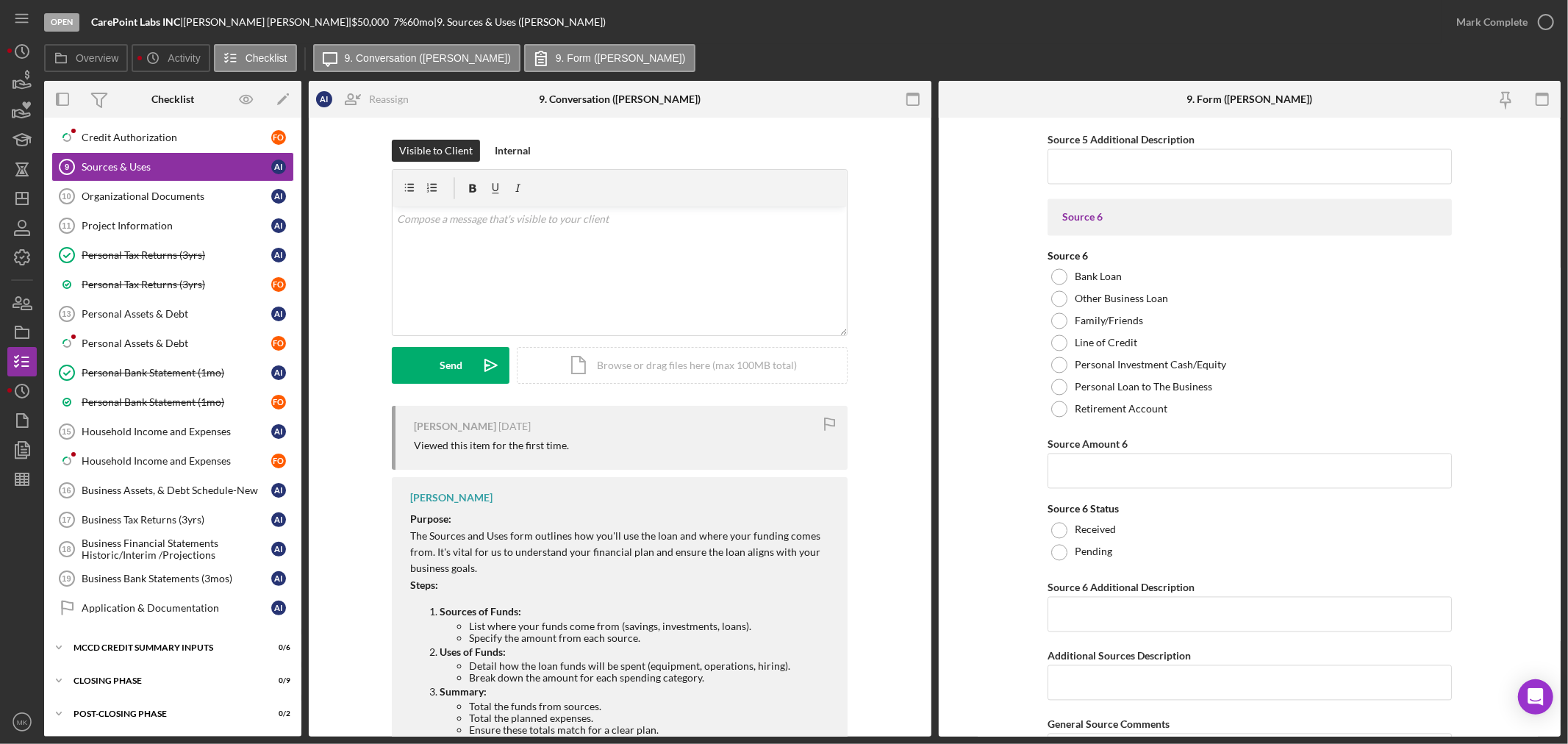
scroll to position [7184, 0]
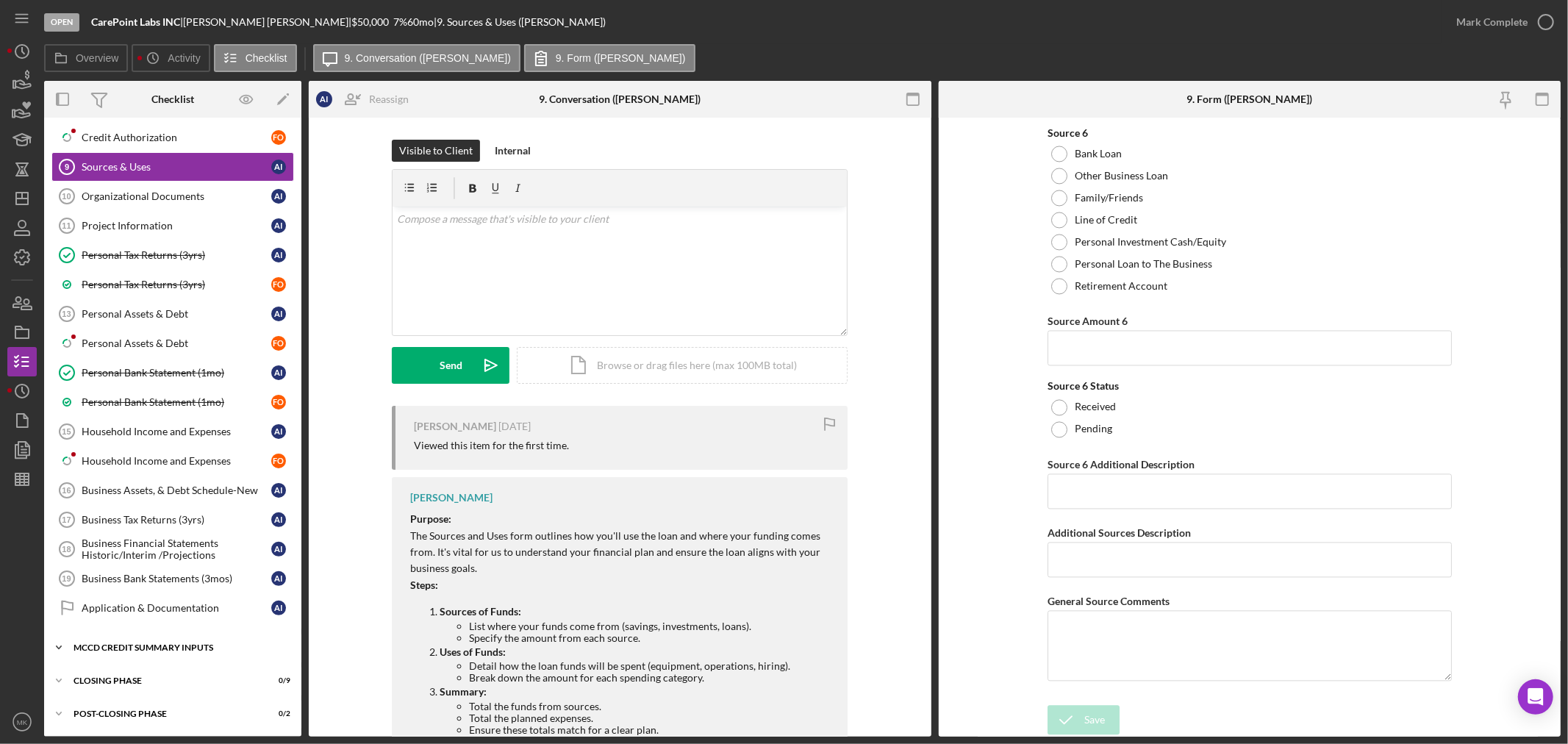
click at [62, 642] on icon "Icon/Expander" at bounding box center [58, 647] width 30 height 30
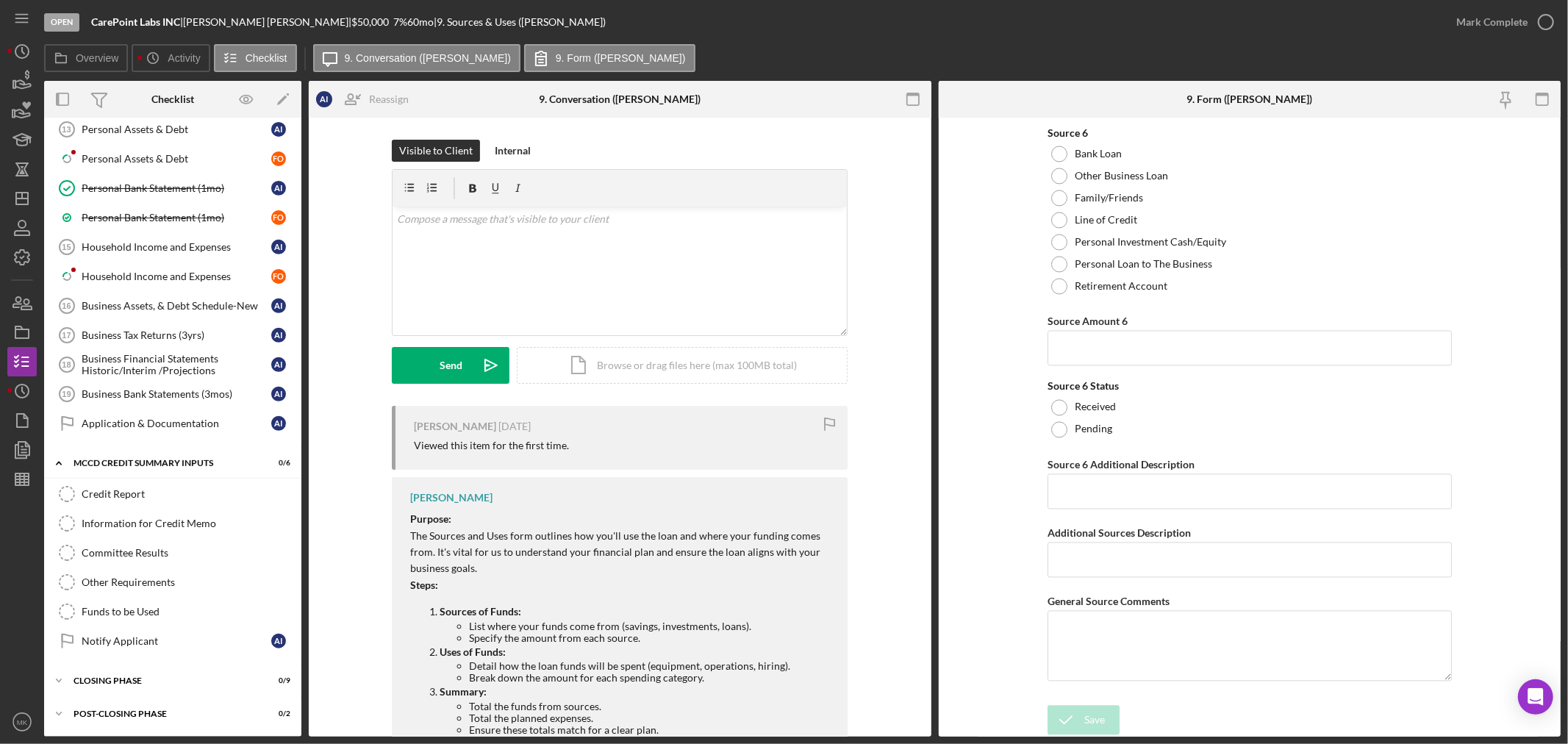
scroll to position [520, 0]
click at [147, 606] on div "Funds to be Used" at bounding box center [187, 612] width 212 height 12
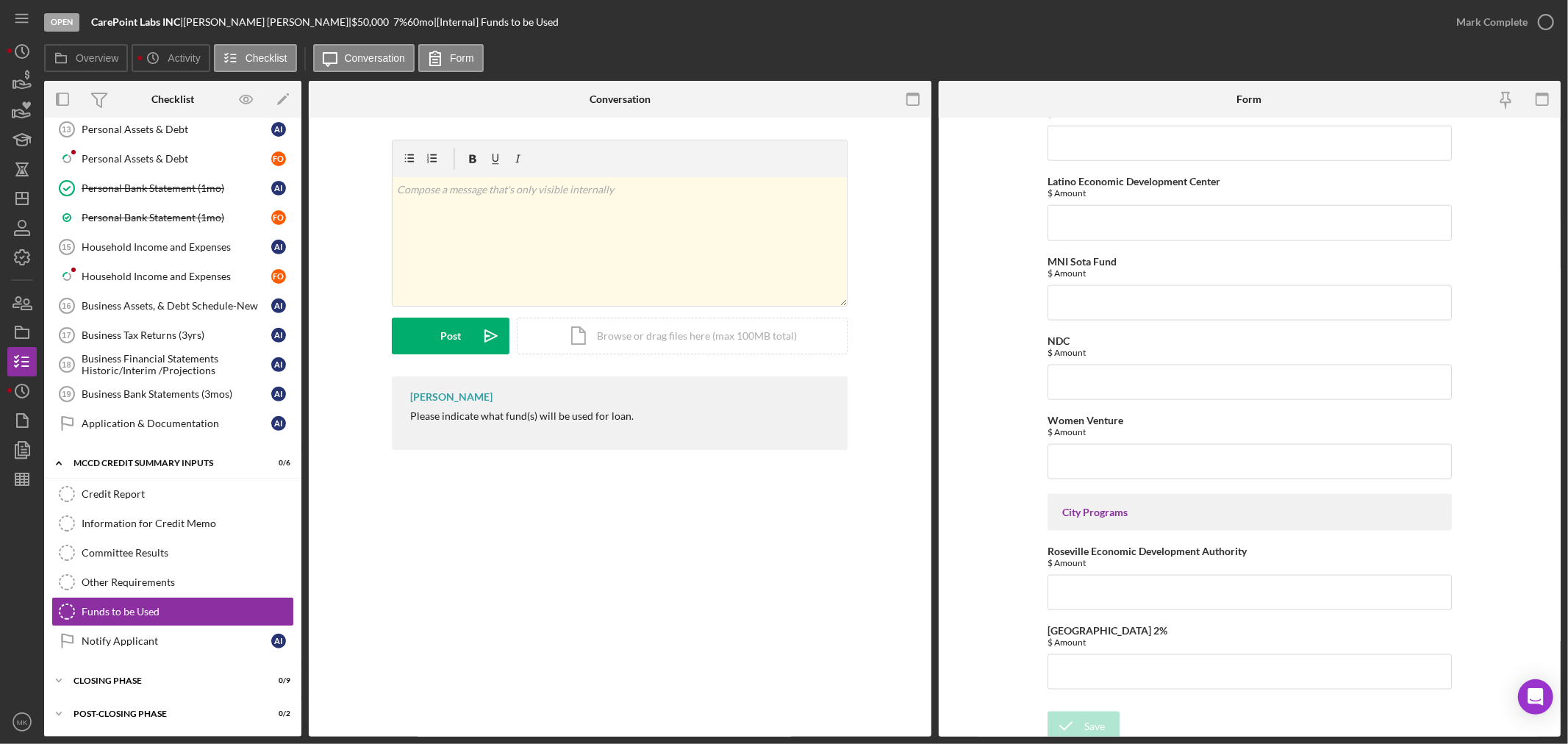
scroll to position [1592, 0]
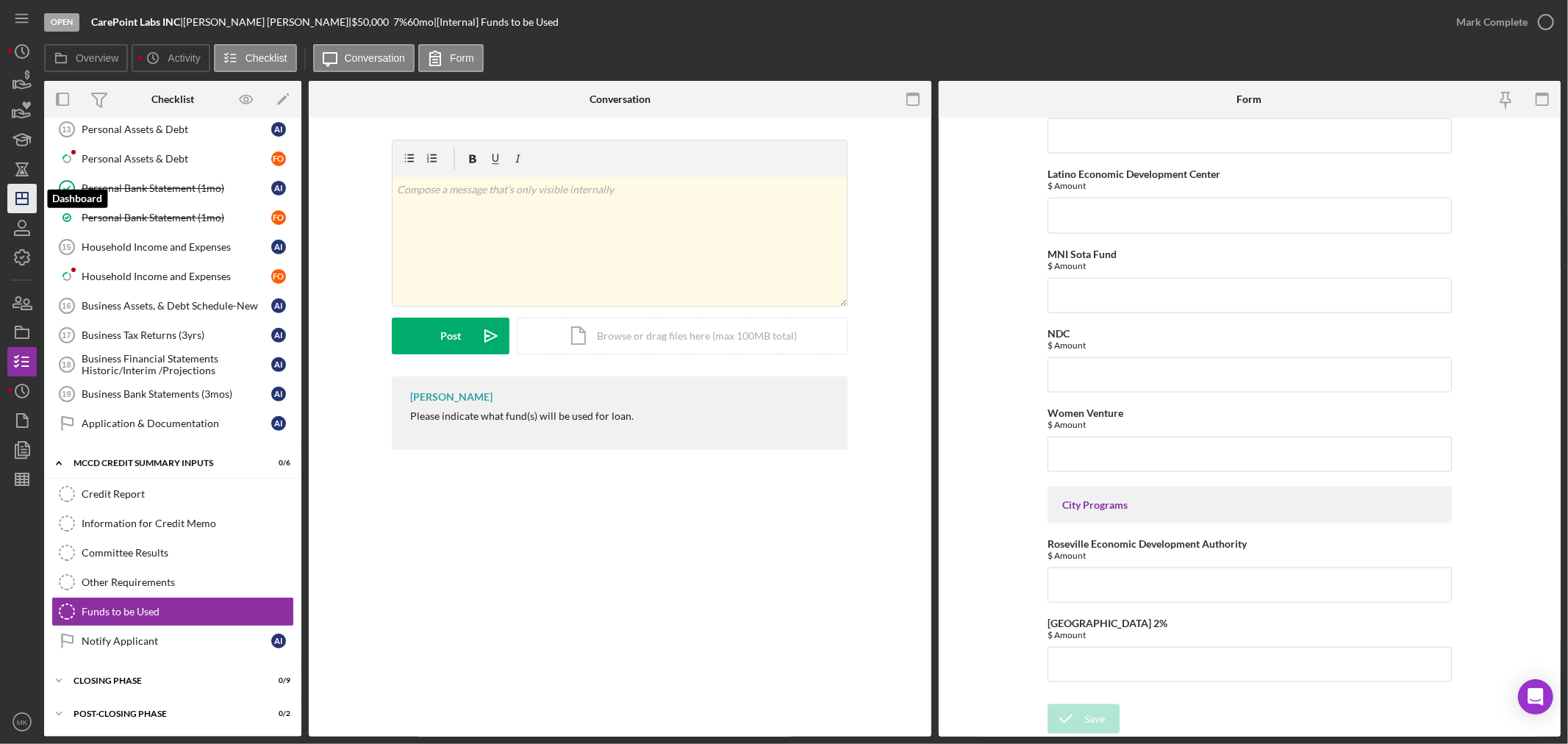
click at [23, 198] on line "button" at bounding box center [22, 198] width 12 height 0
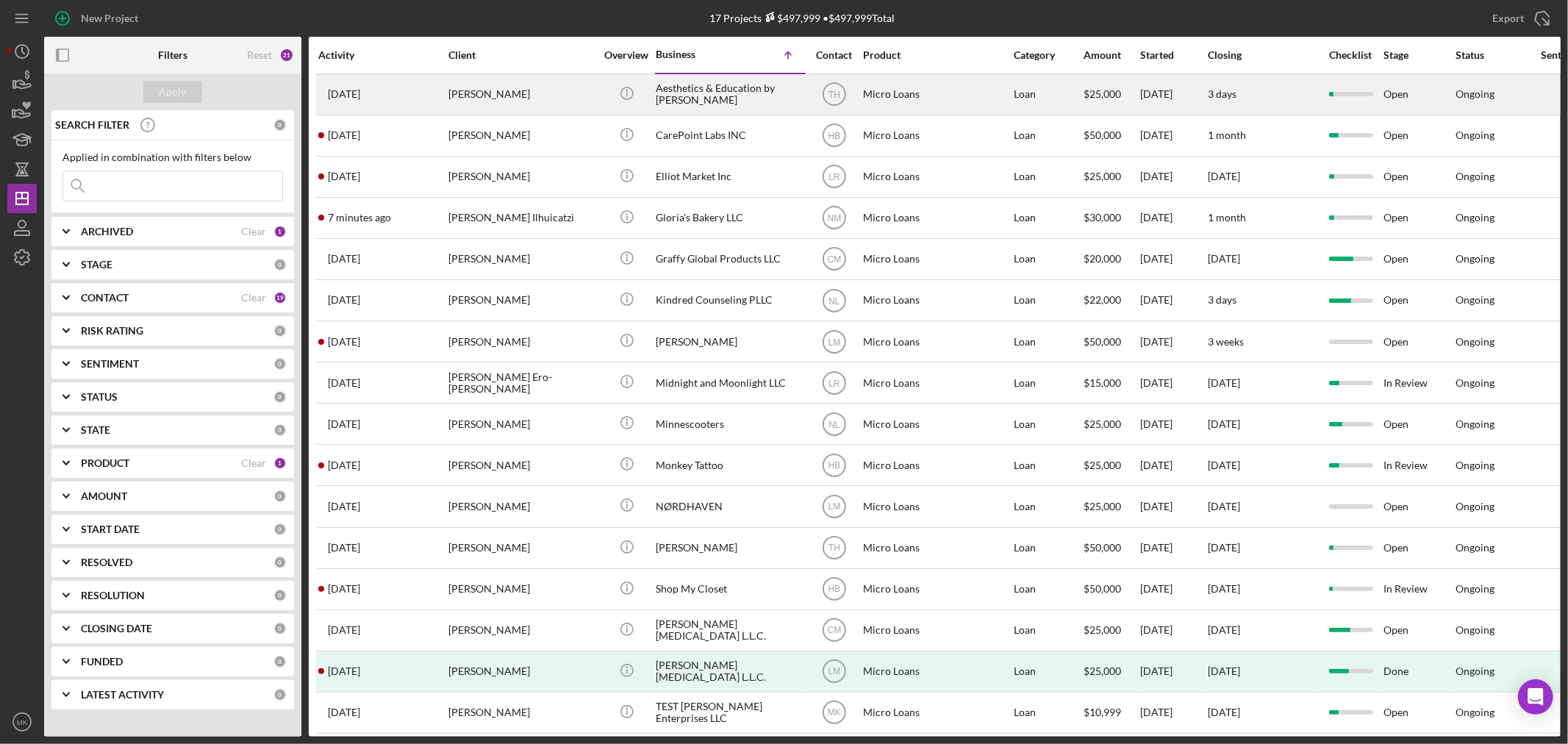
click at [678, 90] on div "Aesthetics & Education by [PERSON_NAME]" at bounding box center [729, 94] width 147 height 39
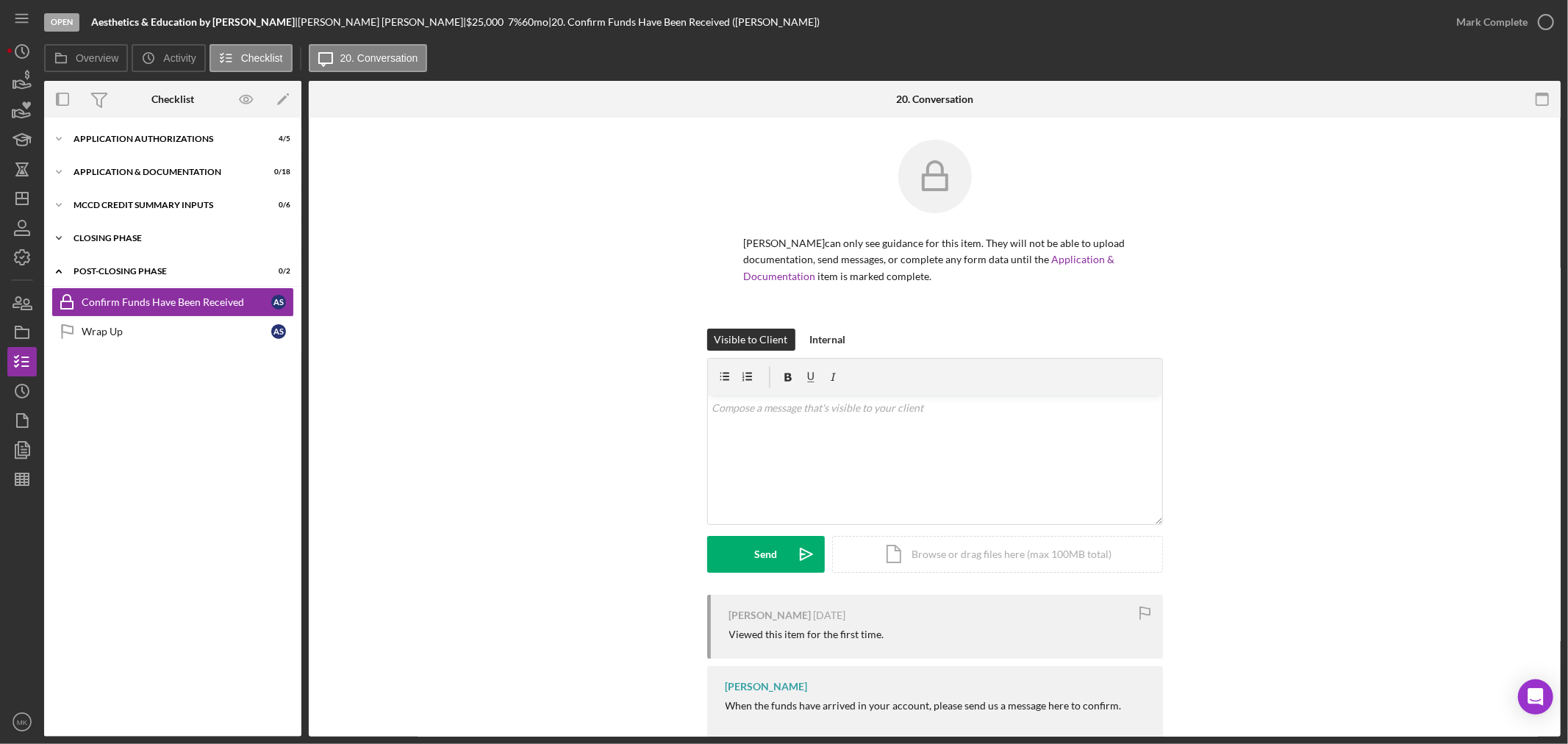
click at [60, 234] on icon "Icon/Expander" at bounding box center [58, 238] width 30 height 30
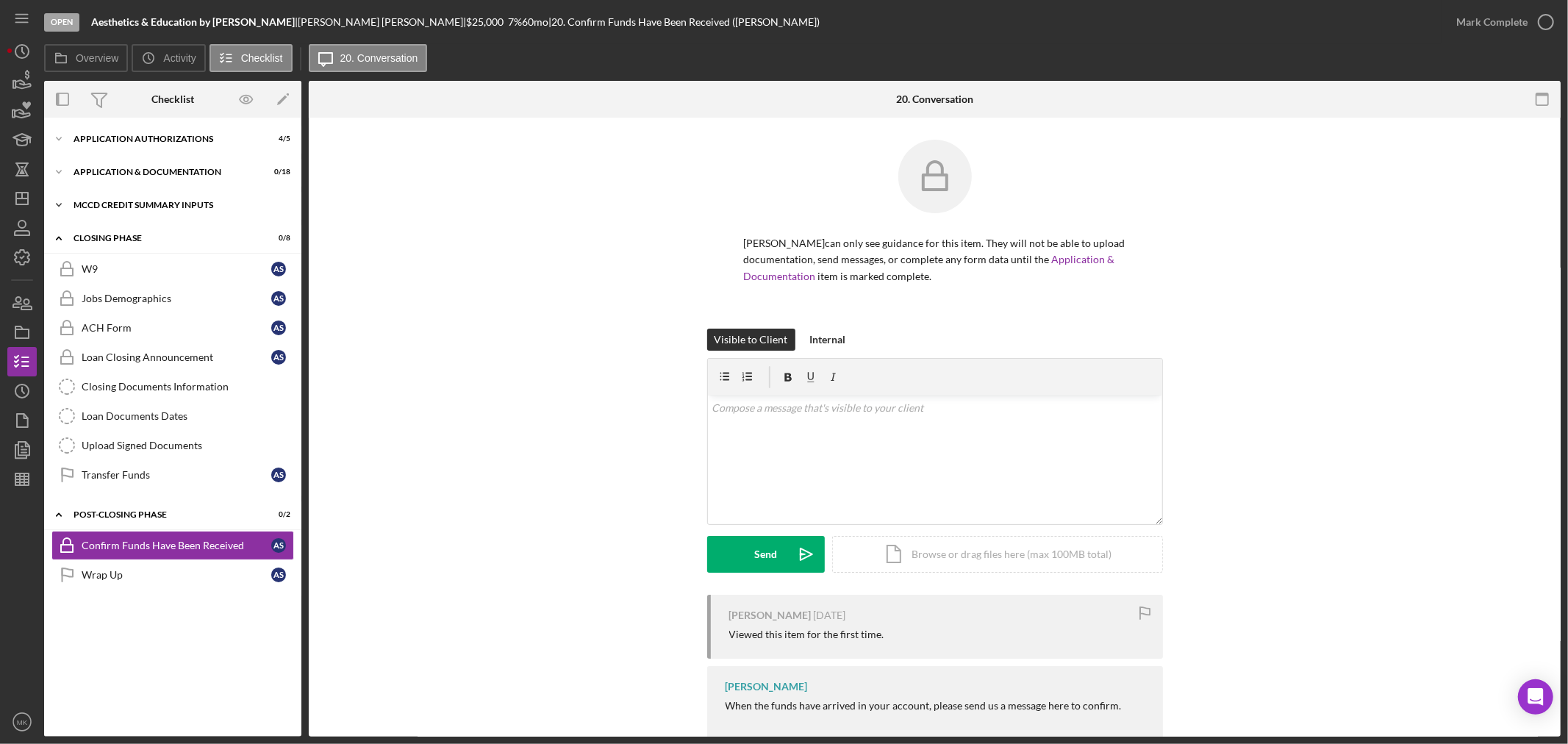
click at [63, 202] on icon "Icon/Expander" at bounding box center [58, 205] width 30 height 30
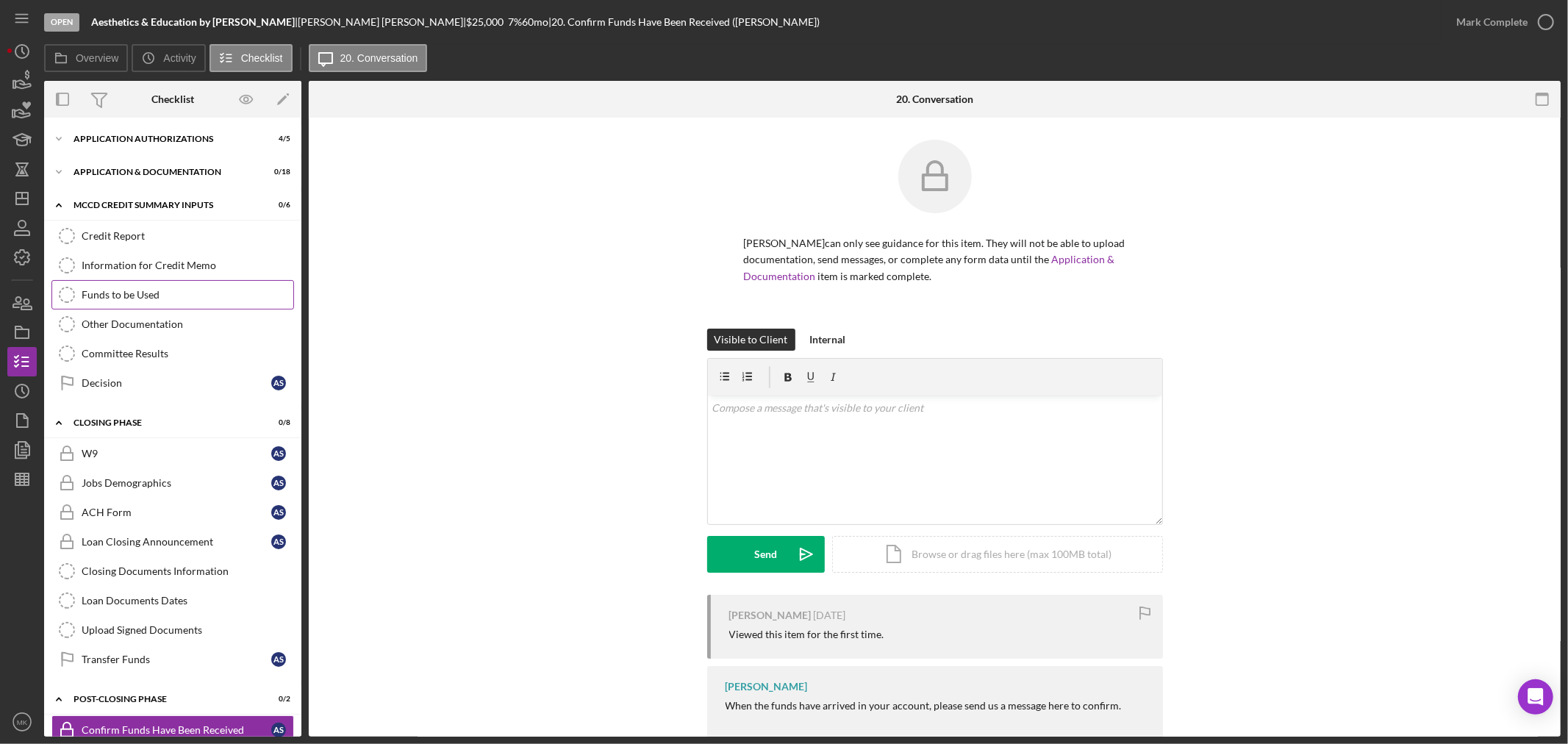
click at [152, 296] on div "Funds to be Used" at bounding box center [187, 294] width 212 height 12
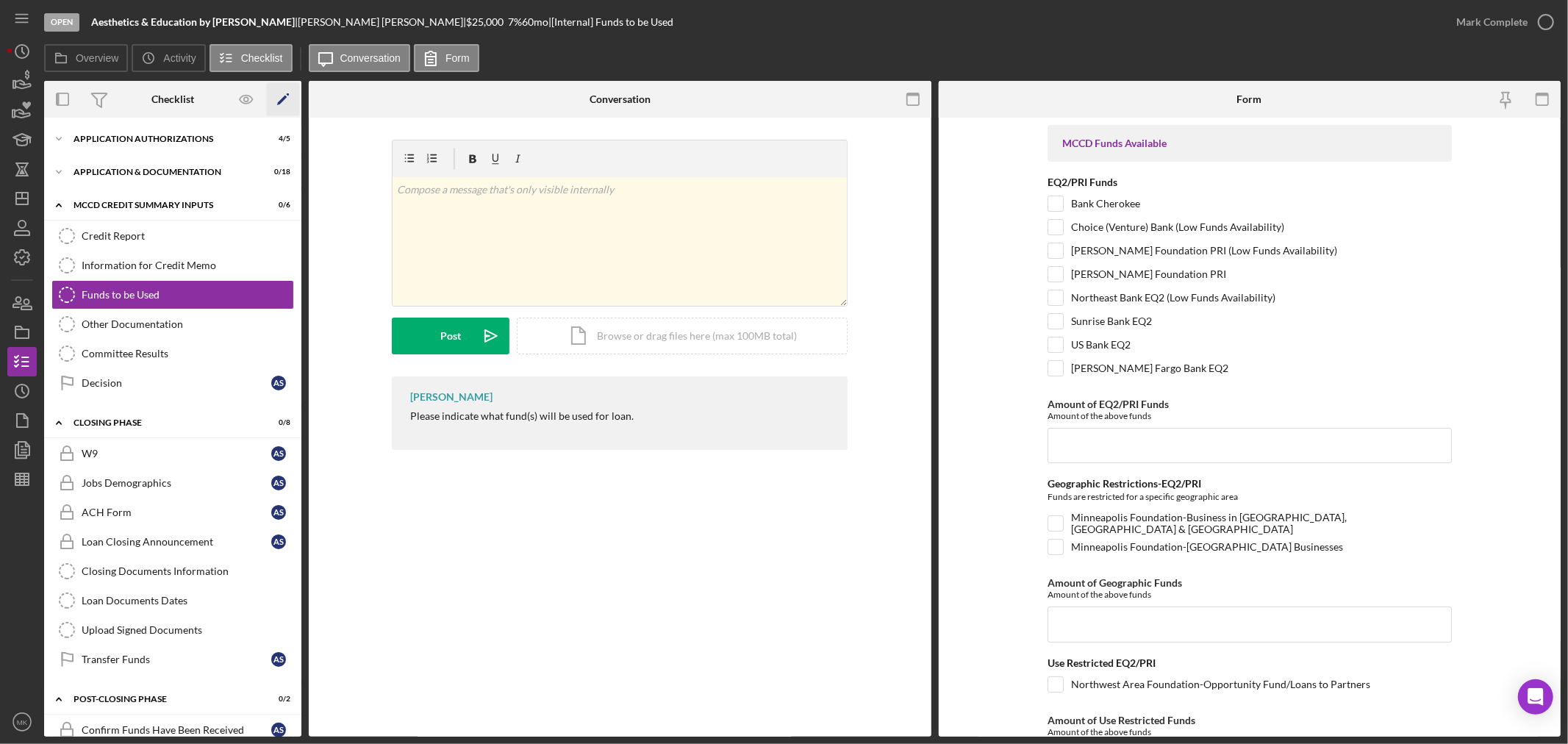
click at [283, 97] on polygon "button" at bounding box center [283, 100] width 10 height 10
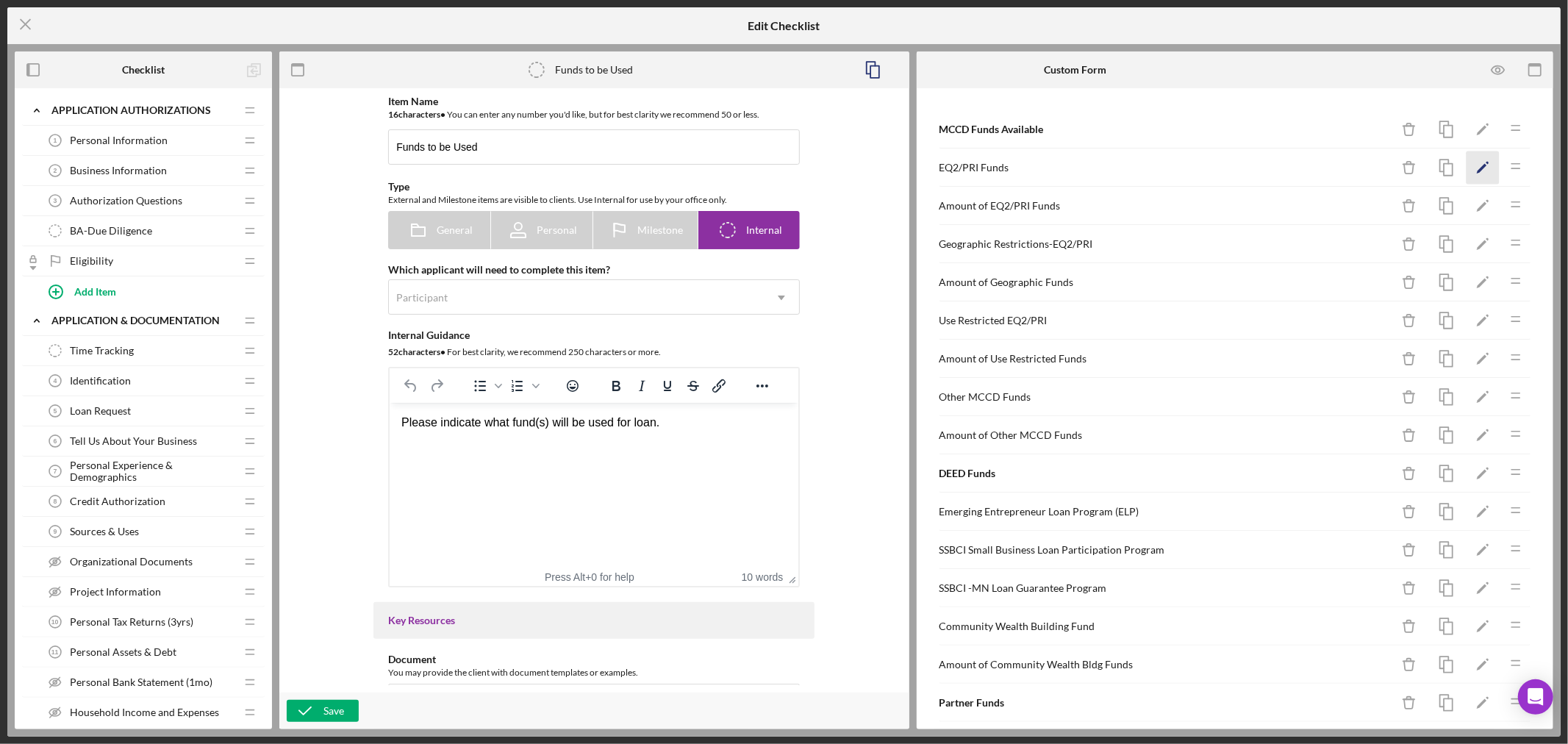
click at [1477, 165] on polygon "button" at bounding box center [1482, 169] width 10 height 10
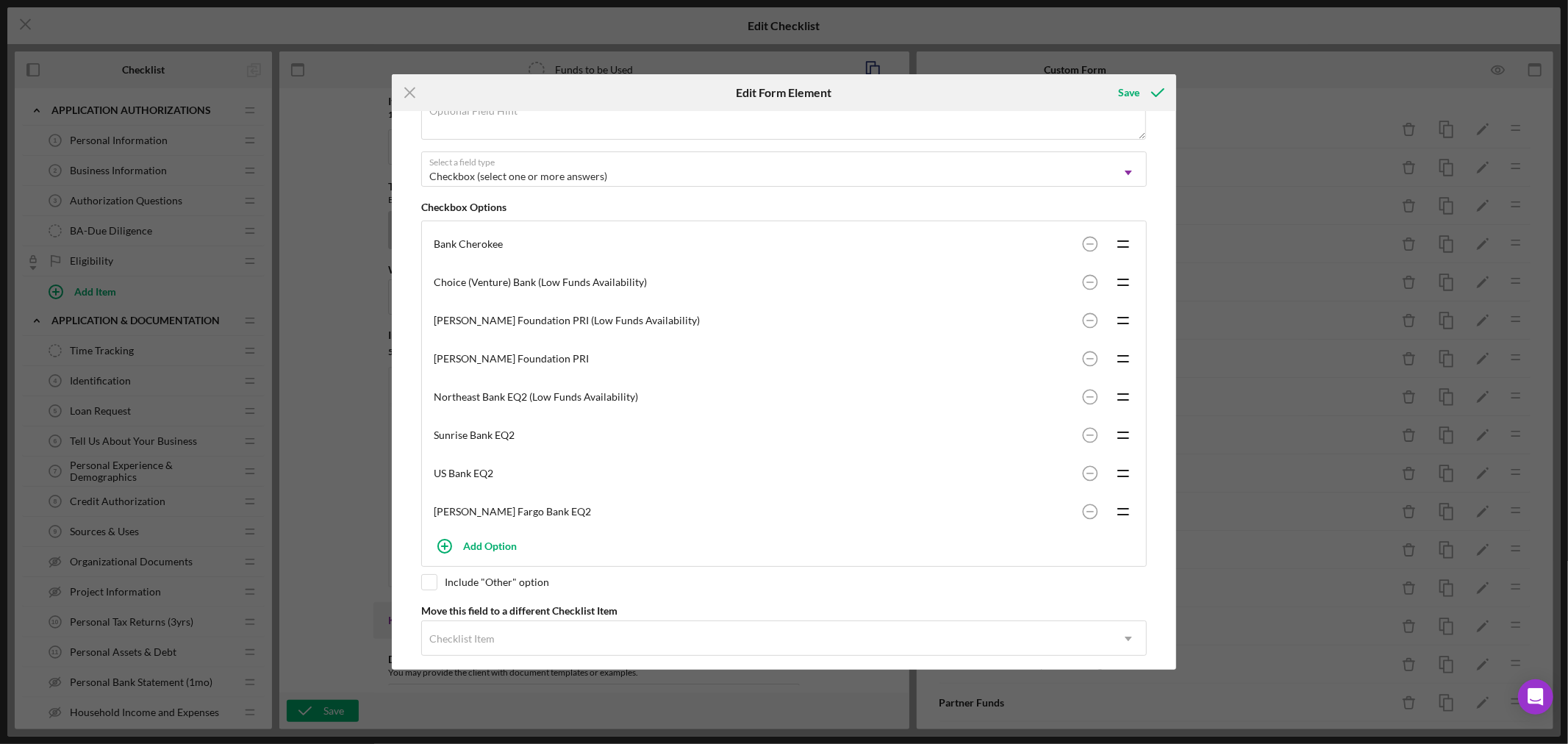
scroll to position [204, 0]
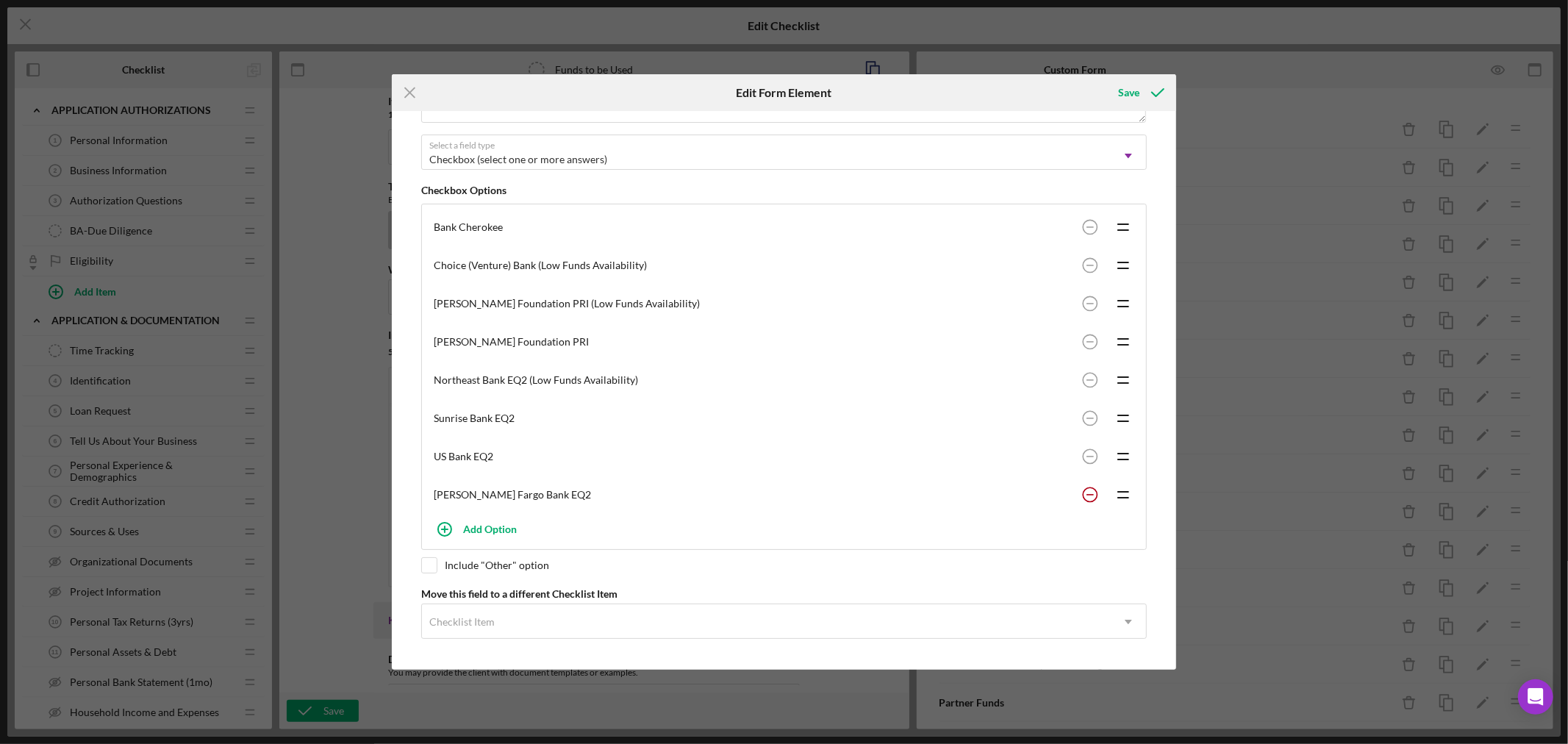
click at [1086, 493] on circle at bounding box center [1090, 494] width 14 height 14
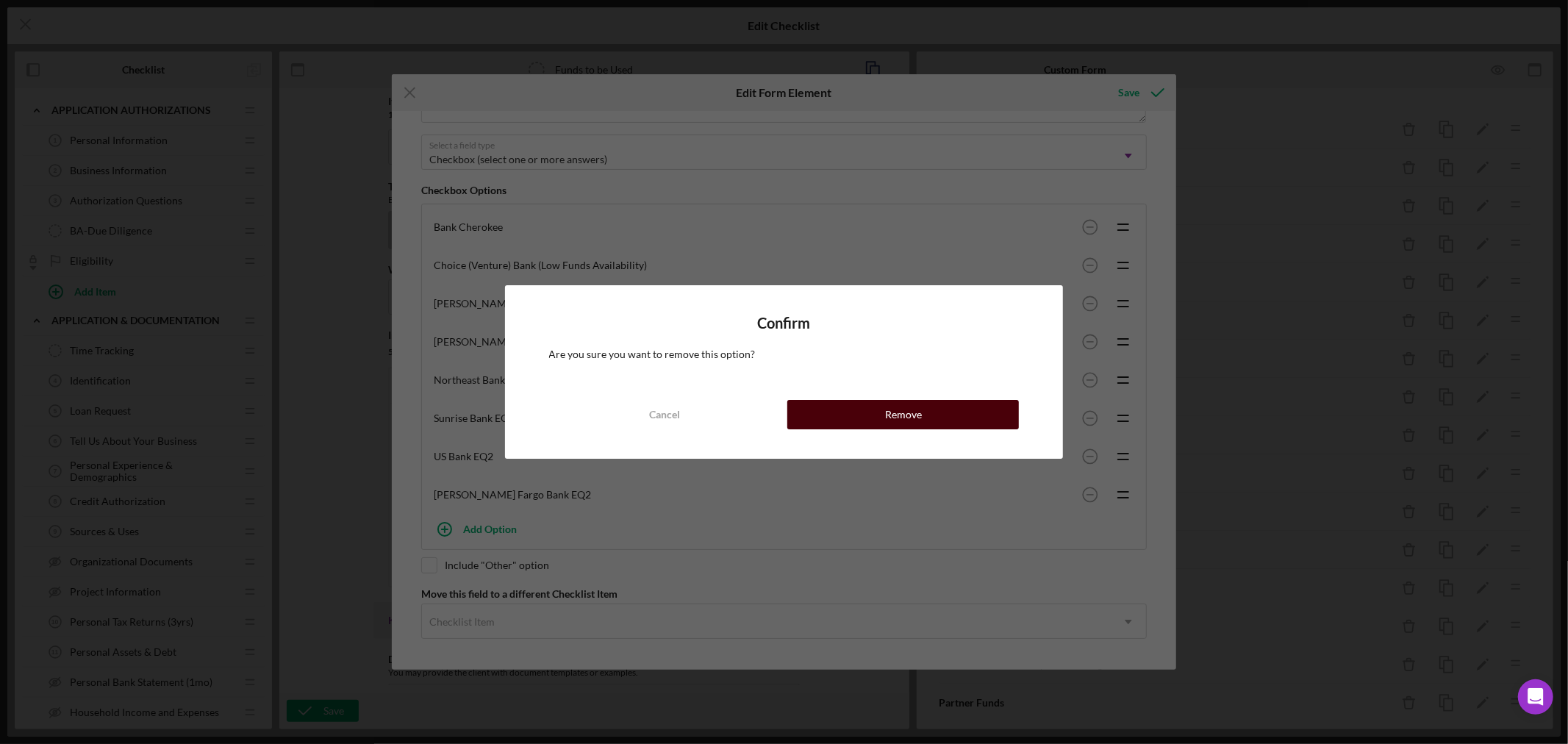
click at [897, 412] on div "Remove" at bounding box center [903, 414] width 37 height 30
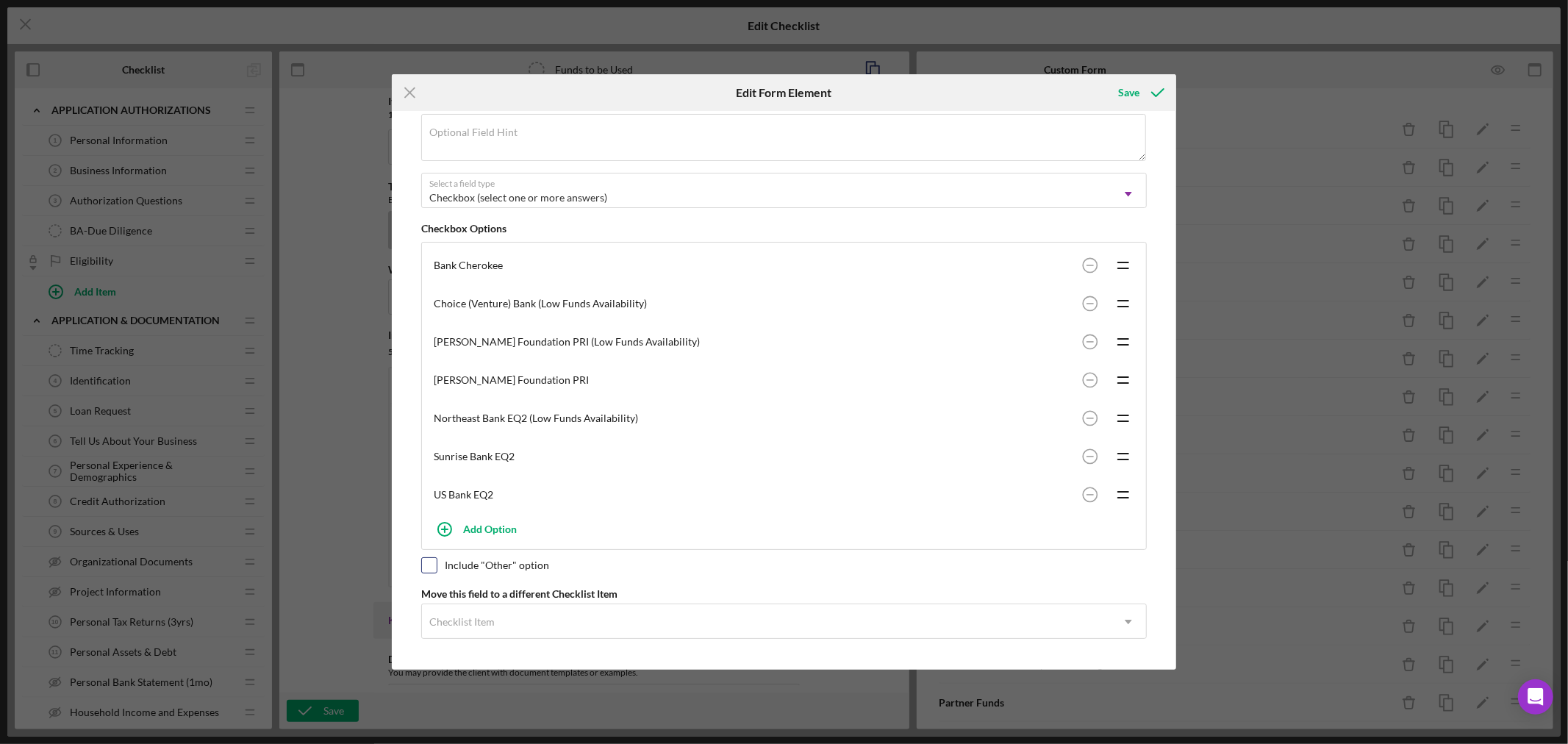
click at [430, 564] on input "checkbox" at bounding box center [428, 564] width 14 height 14
checkbox input "true"
click at [1134, 89] on div "Save" at bounding box center [1128, 92] width 21 height 30
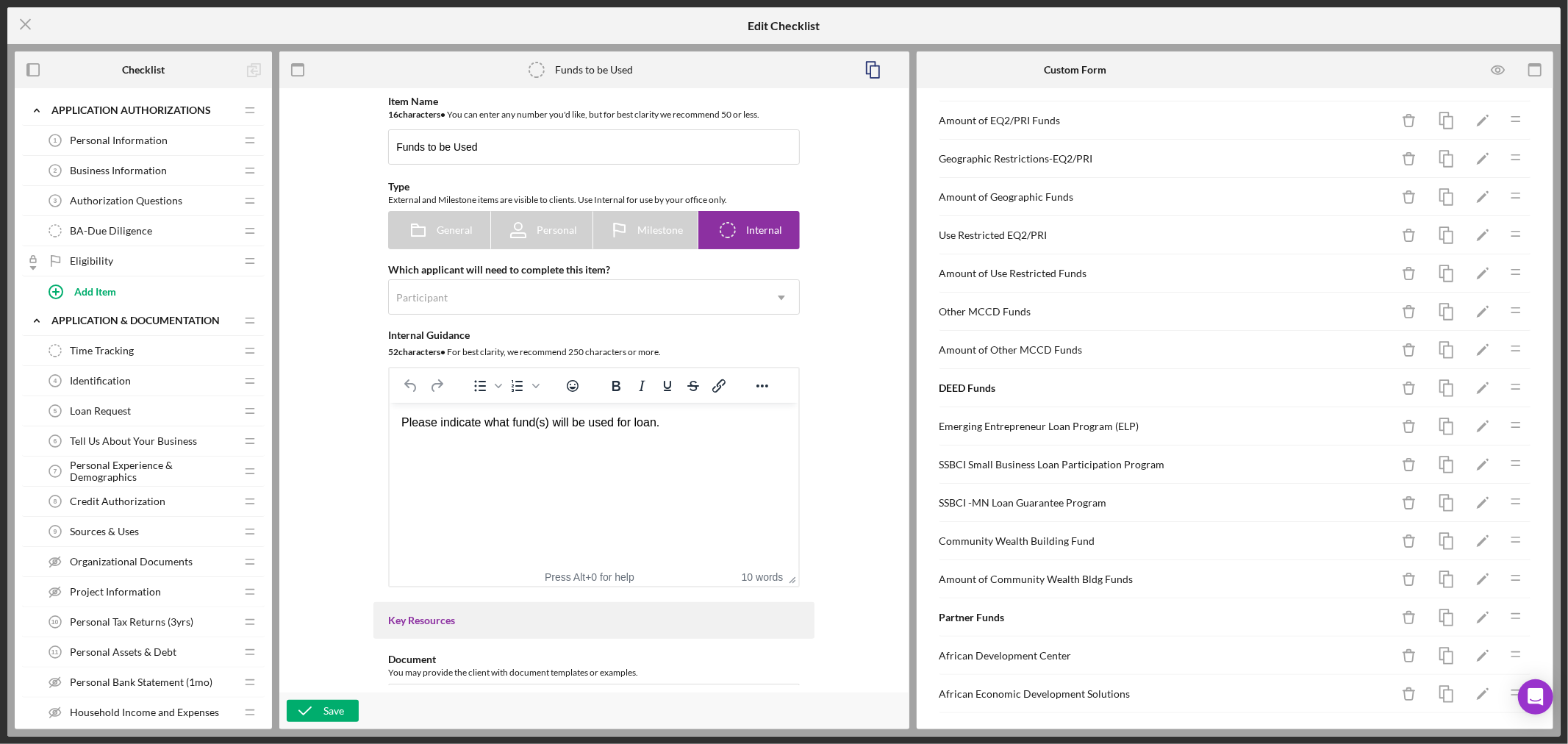
scroll to position [0, 0]
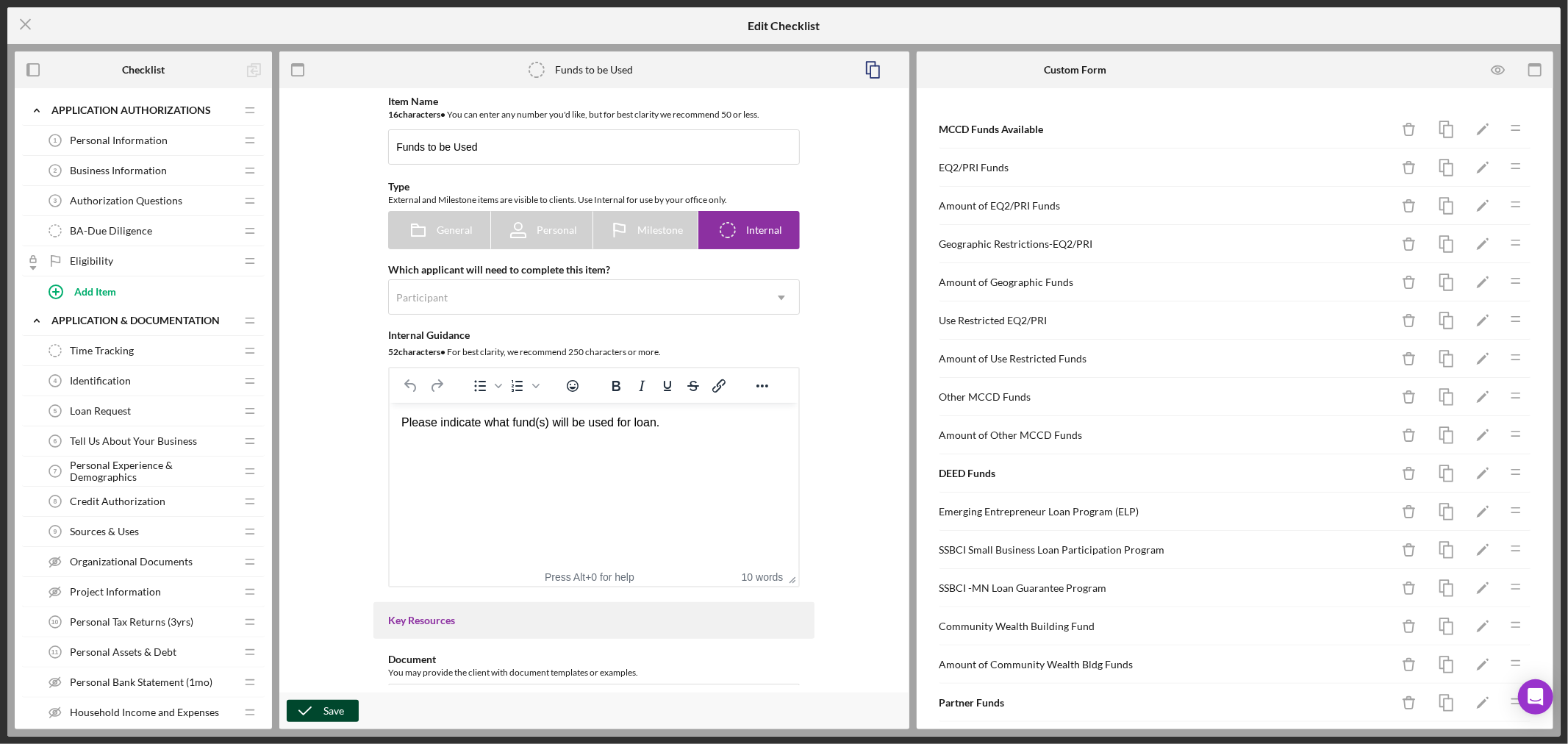
click at [322, 709] on button "Save" at bounding box center [322, 711] width 72 height 22
click at [1497, 67] on div "Saved" at bounding box center [1438, 44] width 235 height 65
click at [1497, 67] on icon "button" at bounding box center [1497, 69] width 4 height 4
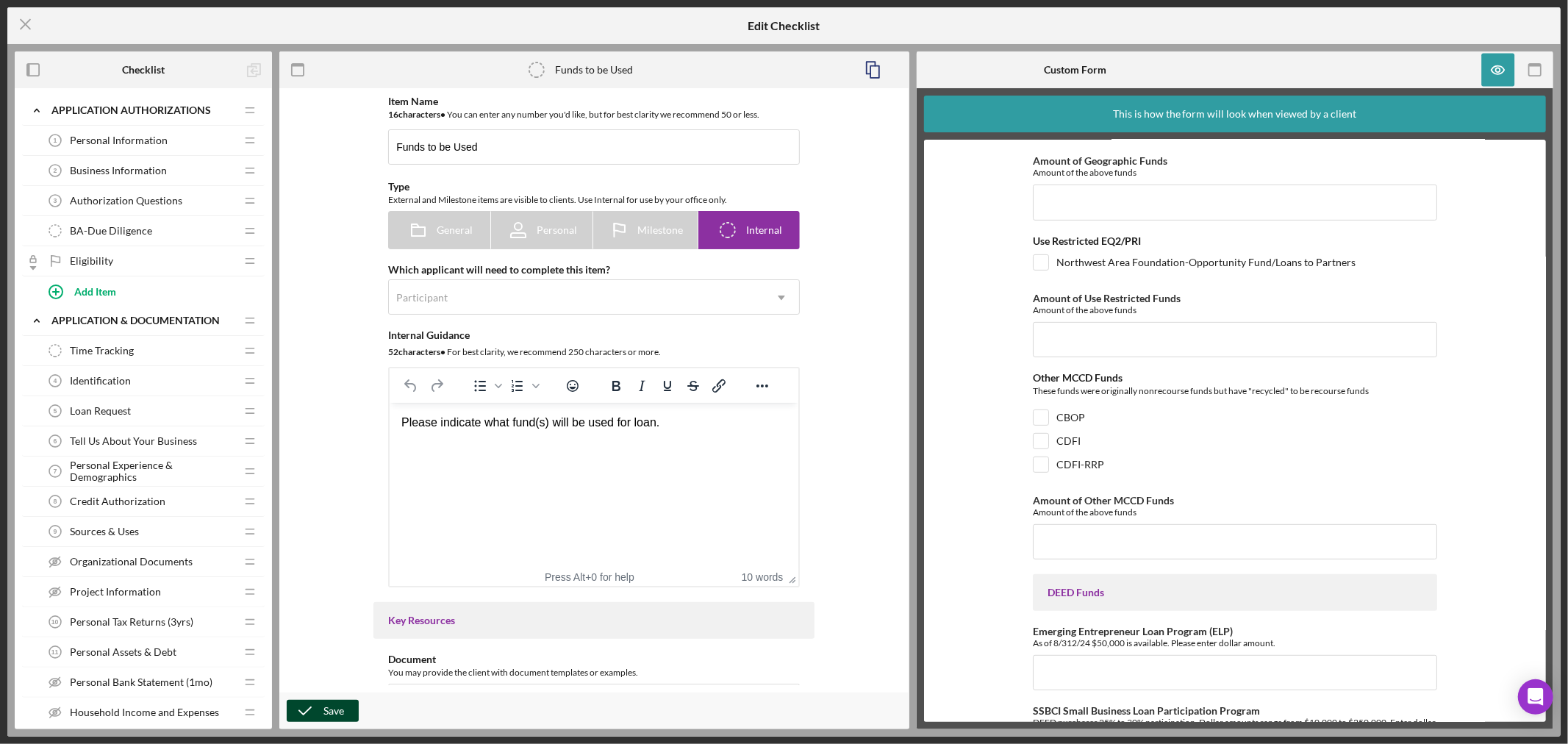
scroll to position [408, 0]
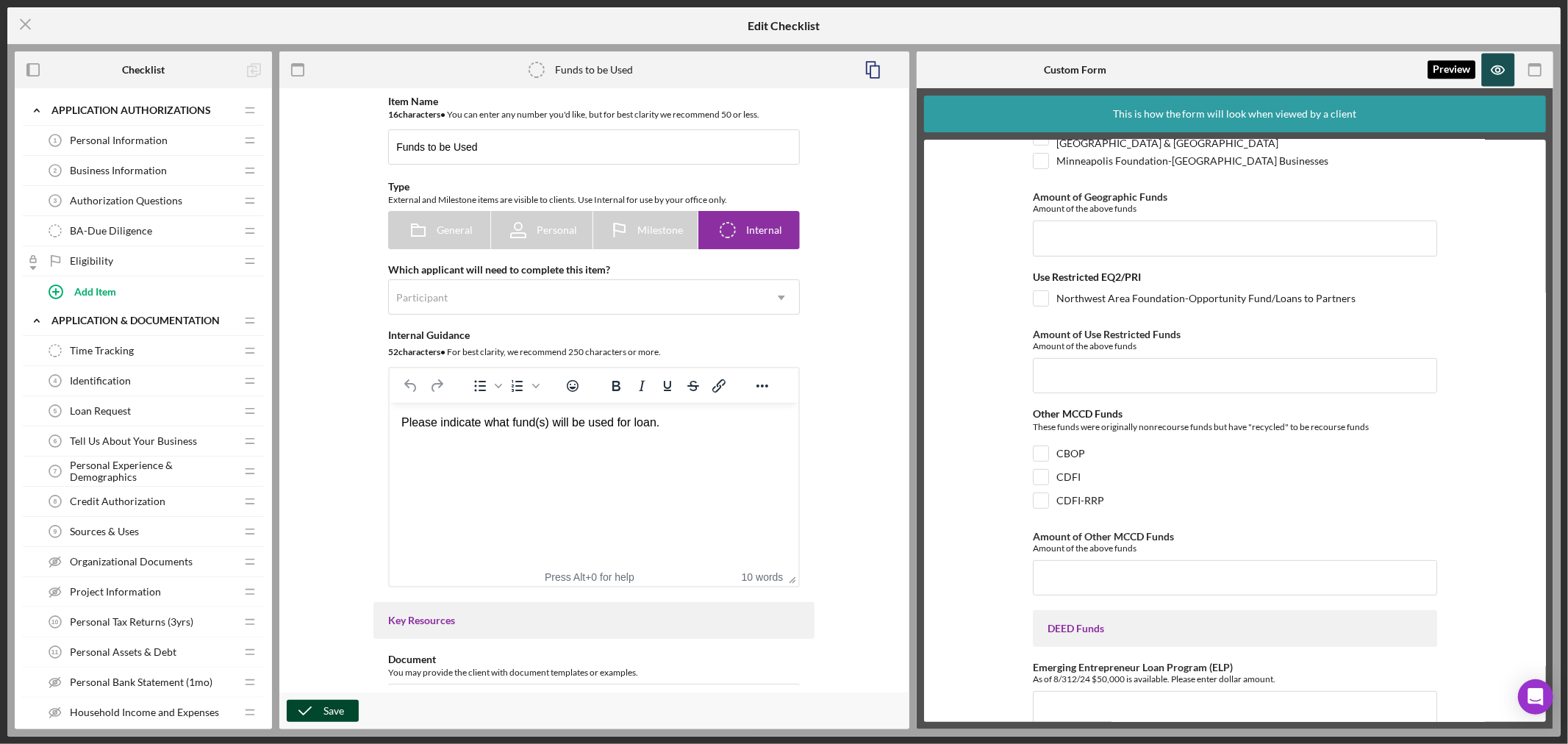
click at [1496, 71] on icon "button" at bounding box center [1498, 70] width 33 height 33
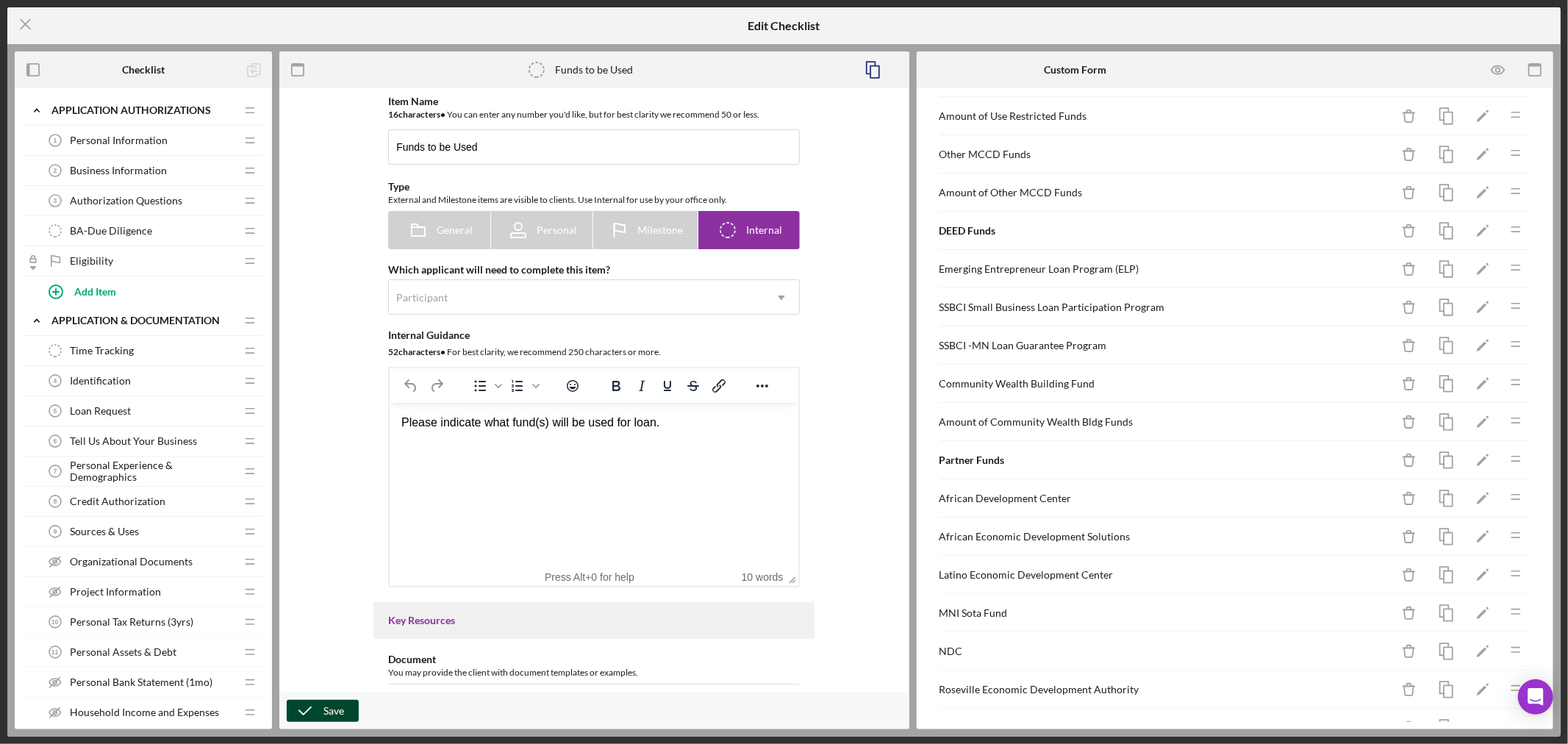
scroll to position [358, 0]
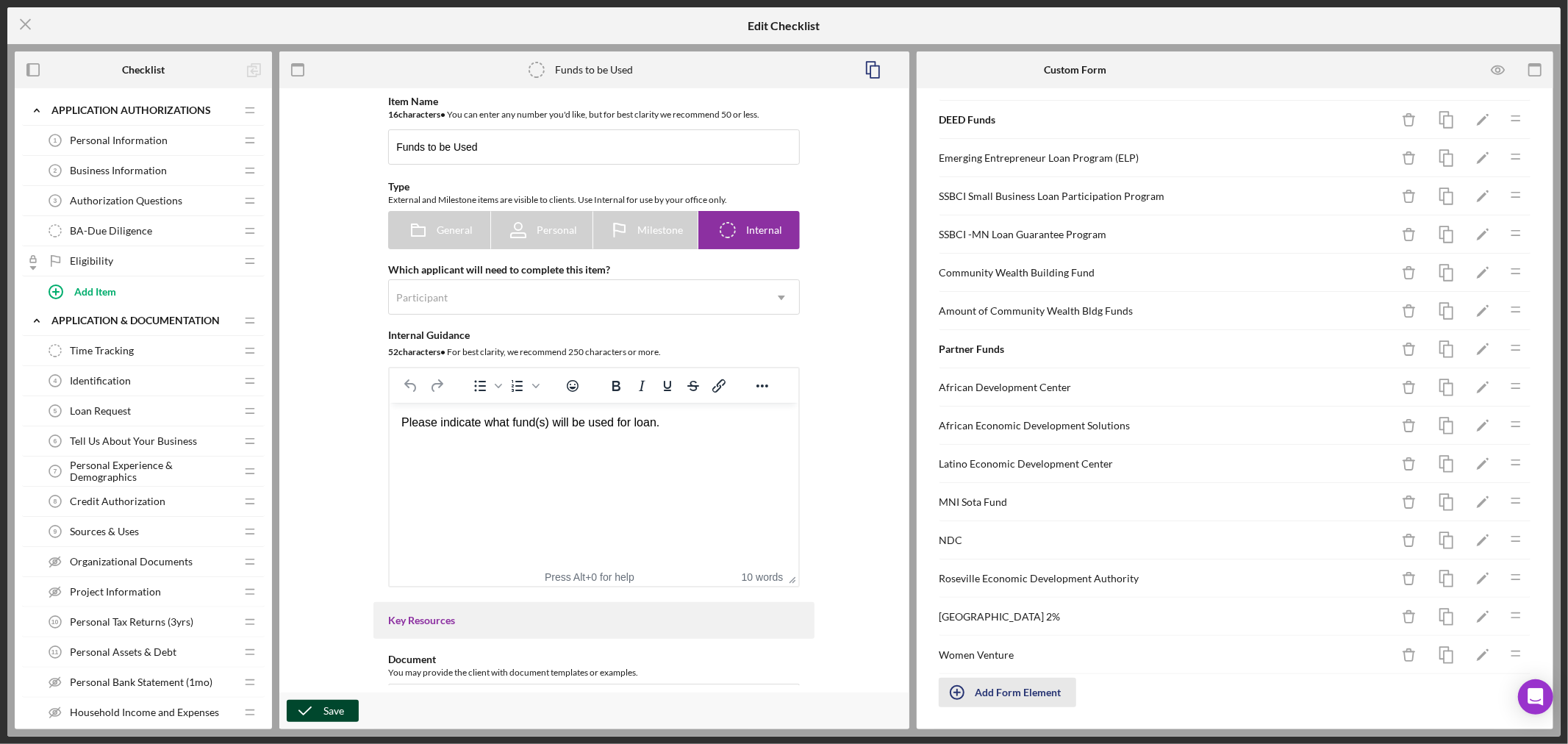
click at [957, 689] on icon "button" at bounding box center [957, 693] width 37 height 37
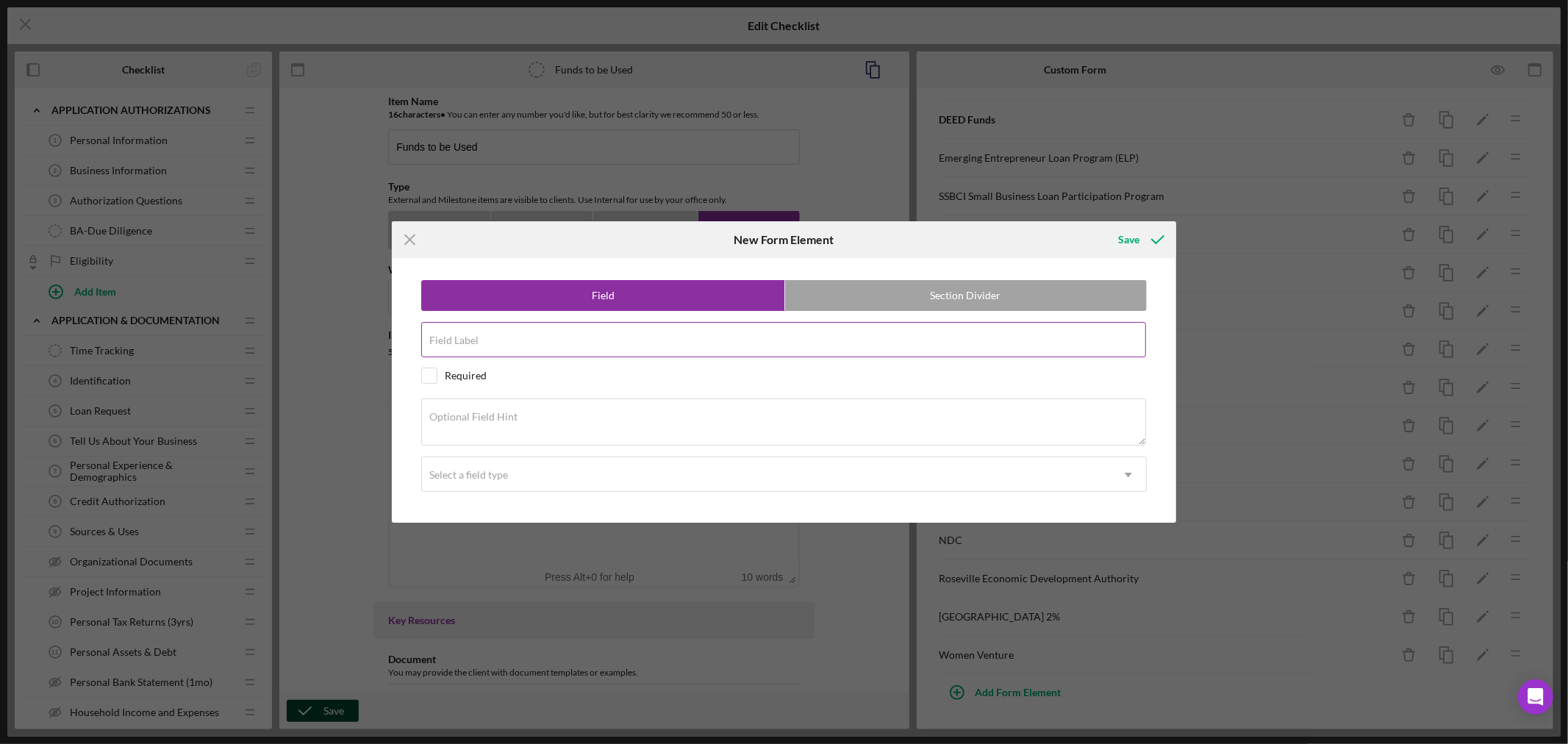
click at [515, 336] on div "Field Label" at bounding box center [784, 341] width 725 height 37
type input "Grant Funded"
click at [994, 293] on label "Section Divider" at bounding box center [966, 295] width 362 height 30
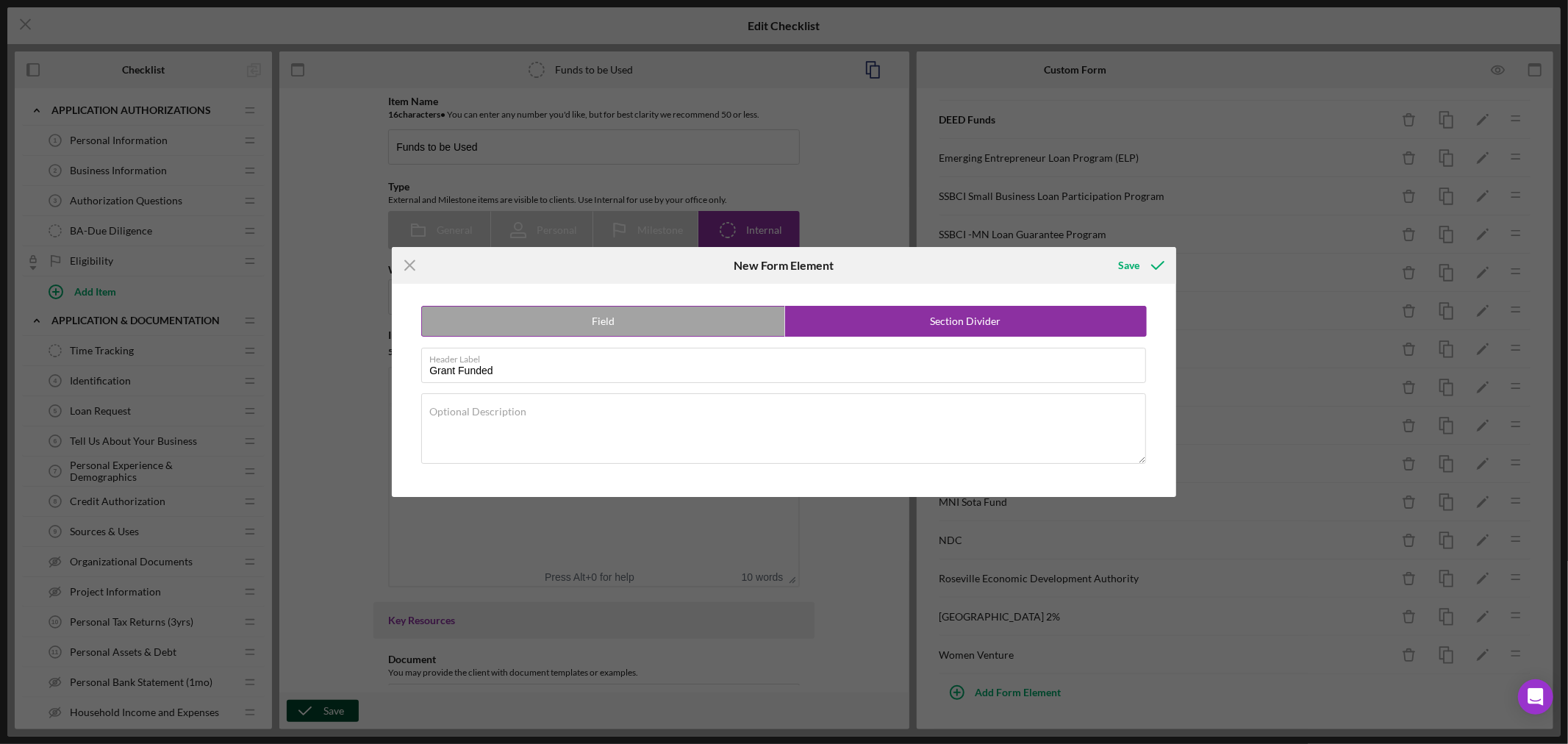
radio input "false"
radio input "true"
click at [1127, 262] on div "Save" at bounding box center [1128, 265] width 21 height 30
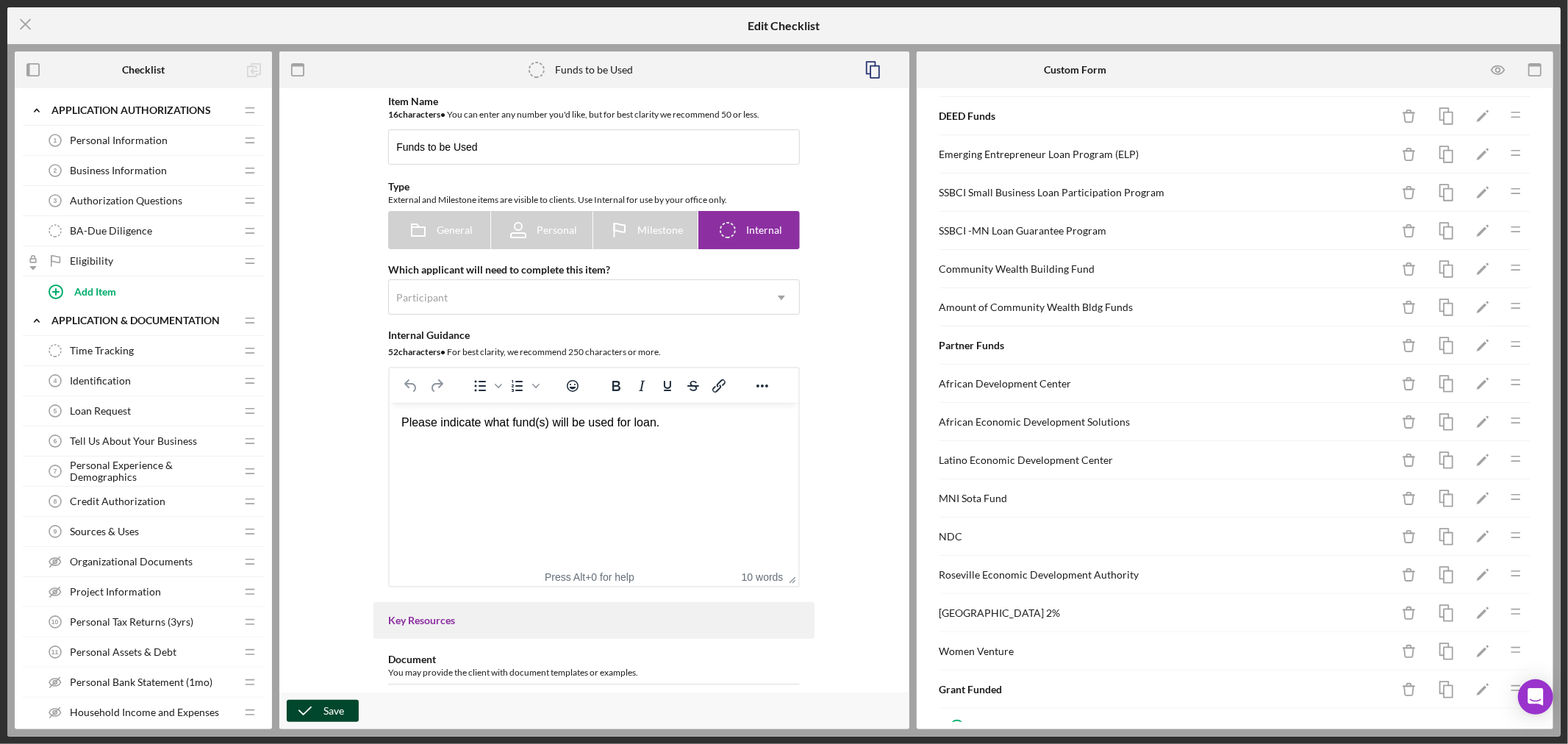
scroll to position [380, 0]
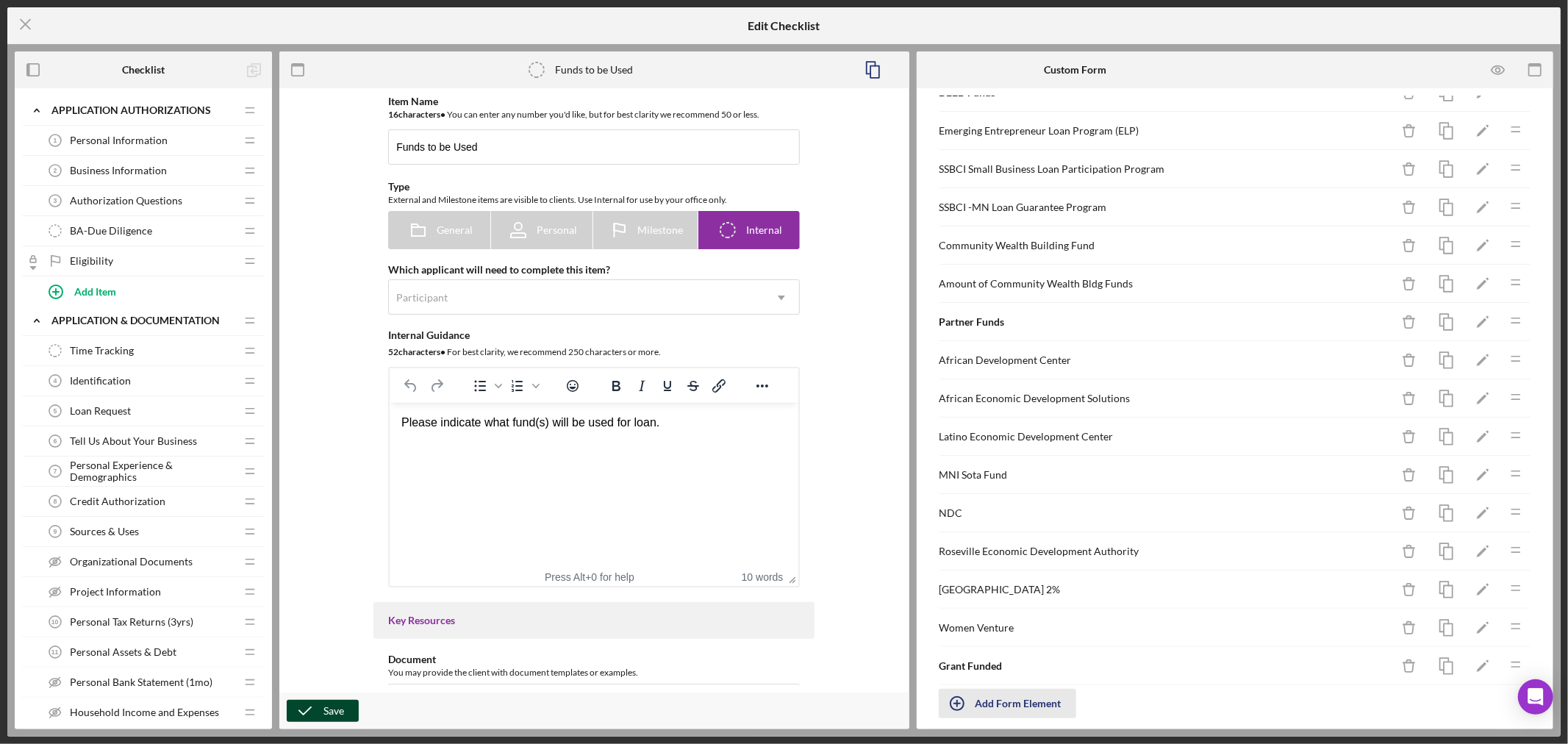
click at [1011, 703] on div "Add Form Element" at bounding box center [1018, 704] width 86 height 30
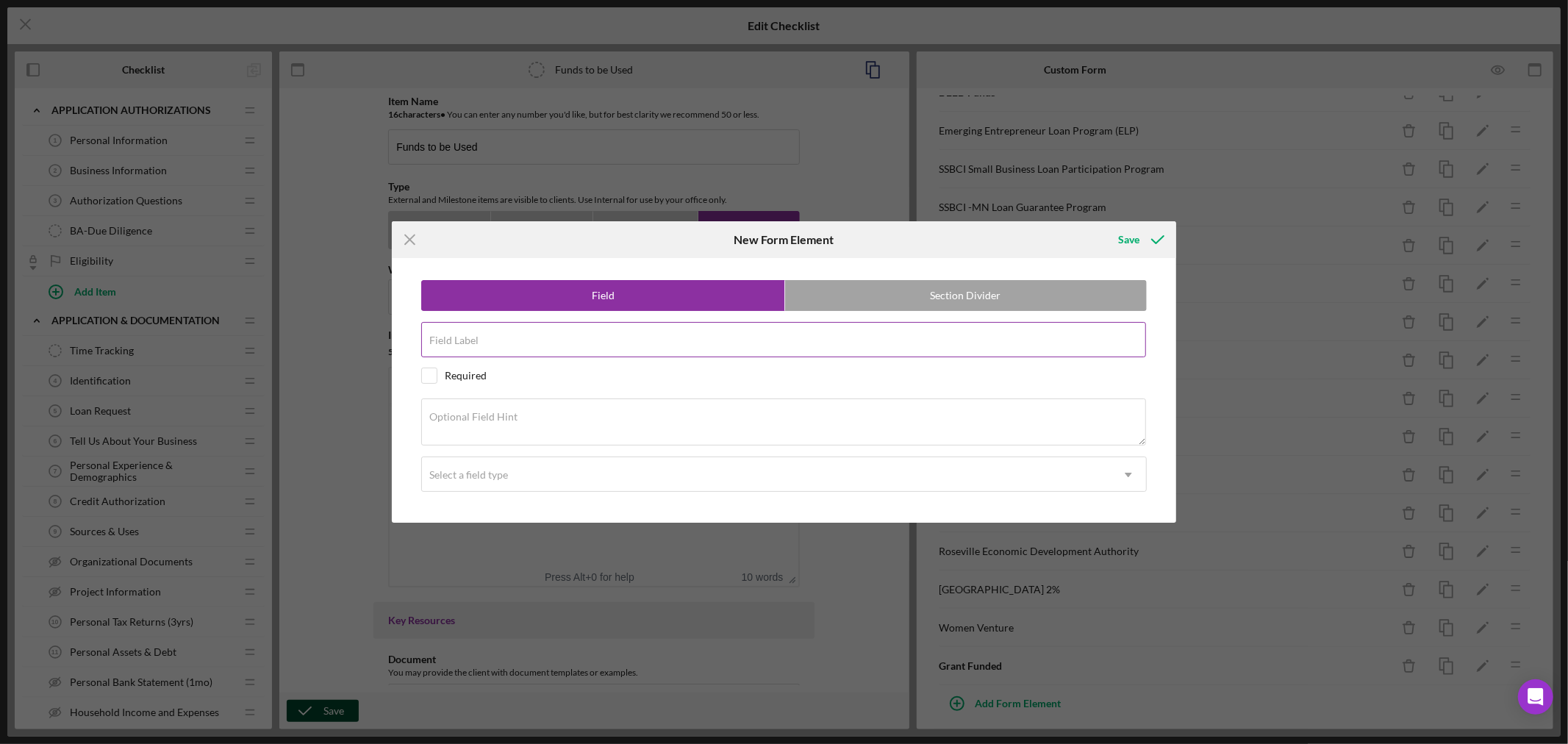
click at [574, 335] on div "Field Label" at bounding box center [784, 341] width 725 height 37
paste input "Grant Funded"
type input "Grant Funded"
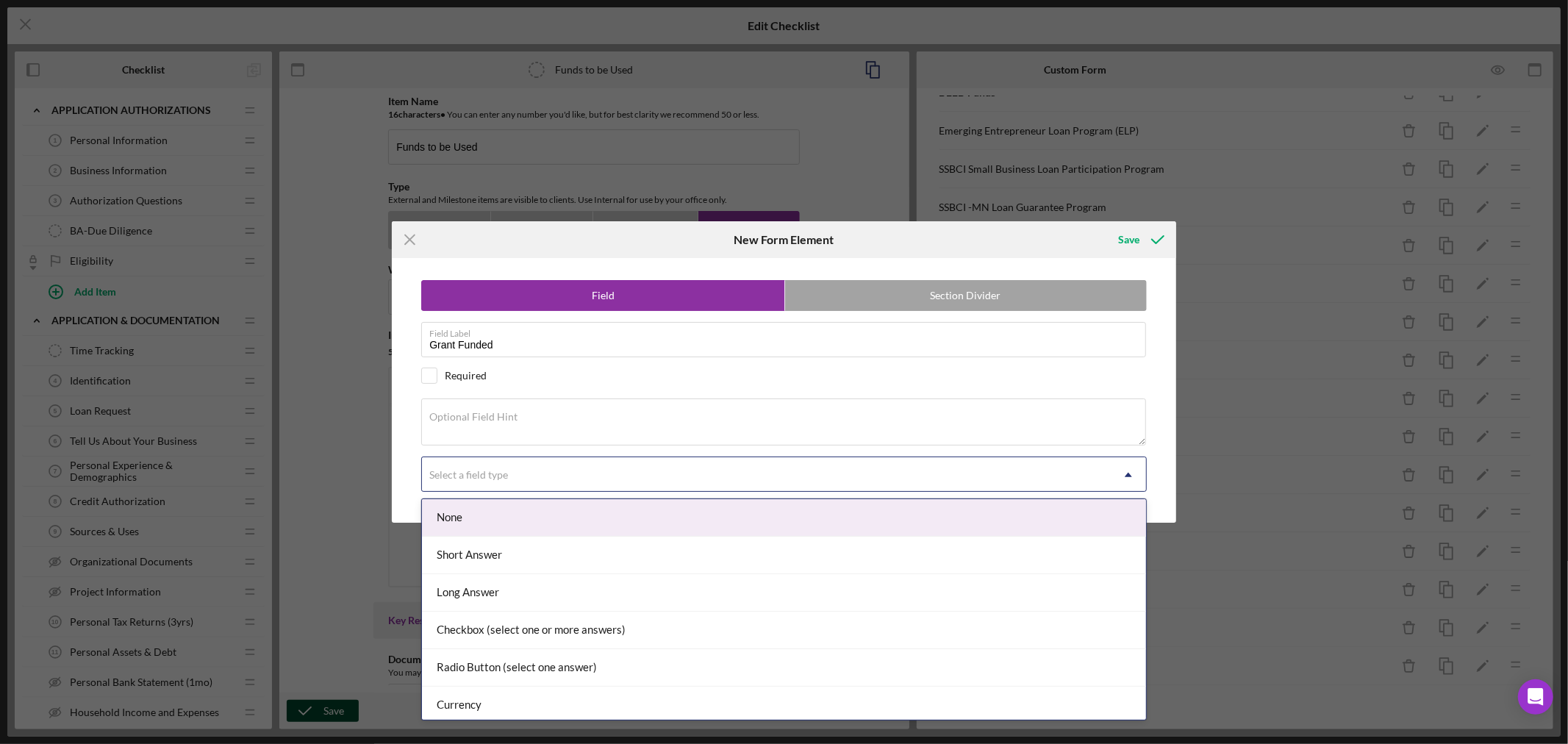
click at [1128, 477] on icon "Icon/Dropdown Arrow" at bounding box center [1129, 475] width 35 height 35
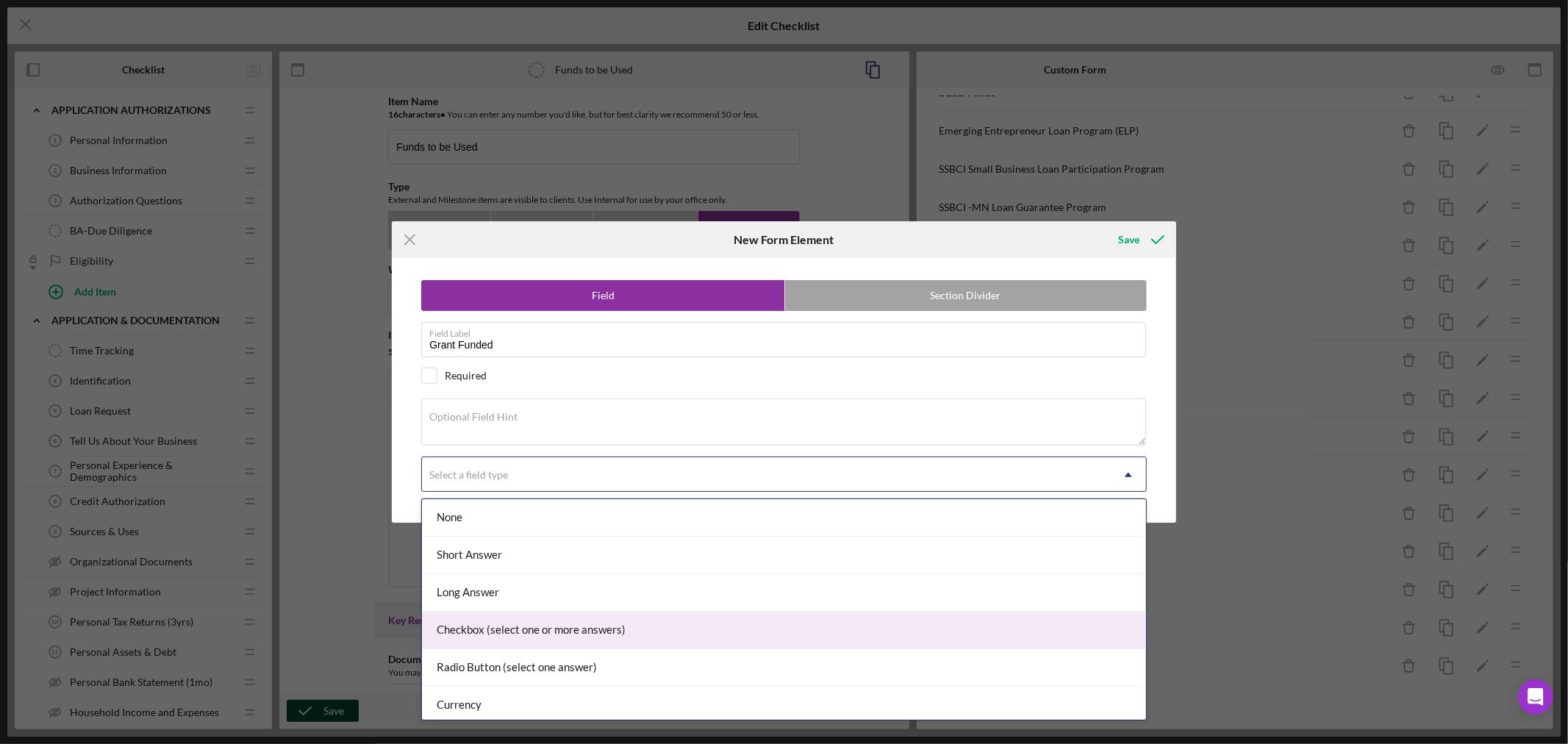
click at [692, 626] on div "Checkbox (select one or more answers)" at bounding box center [784, 630] width 724 height 37
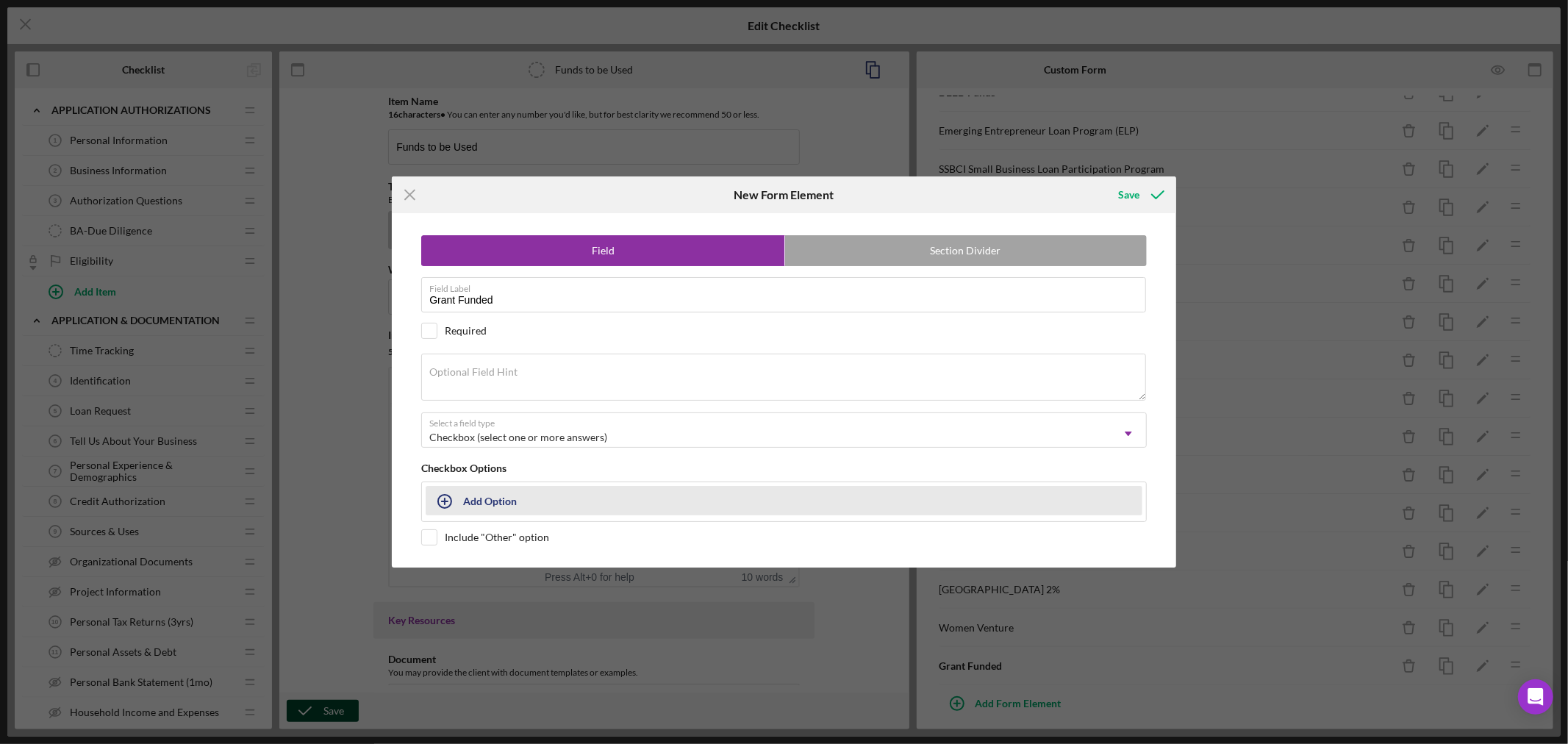
click at [491, 504] on div "Add Option" at bounding box center [490, 500] width 54 height 28
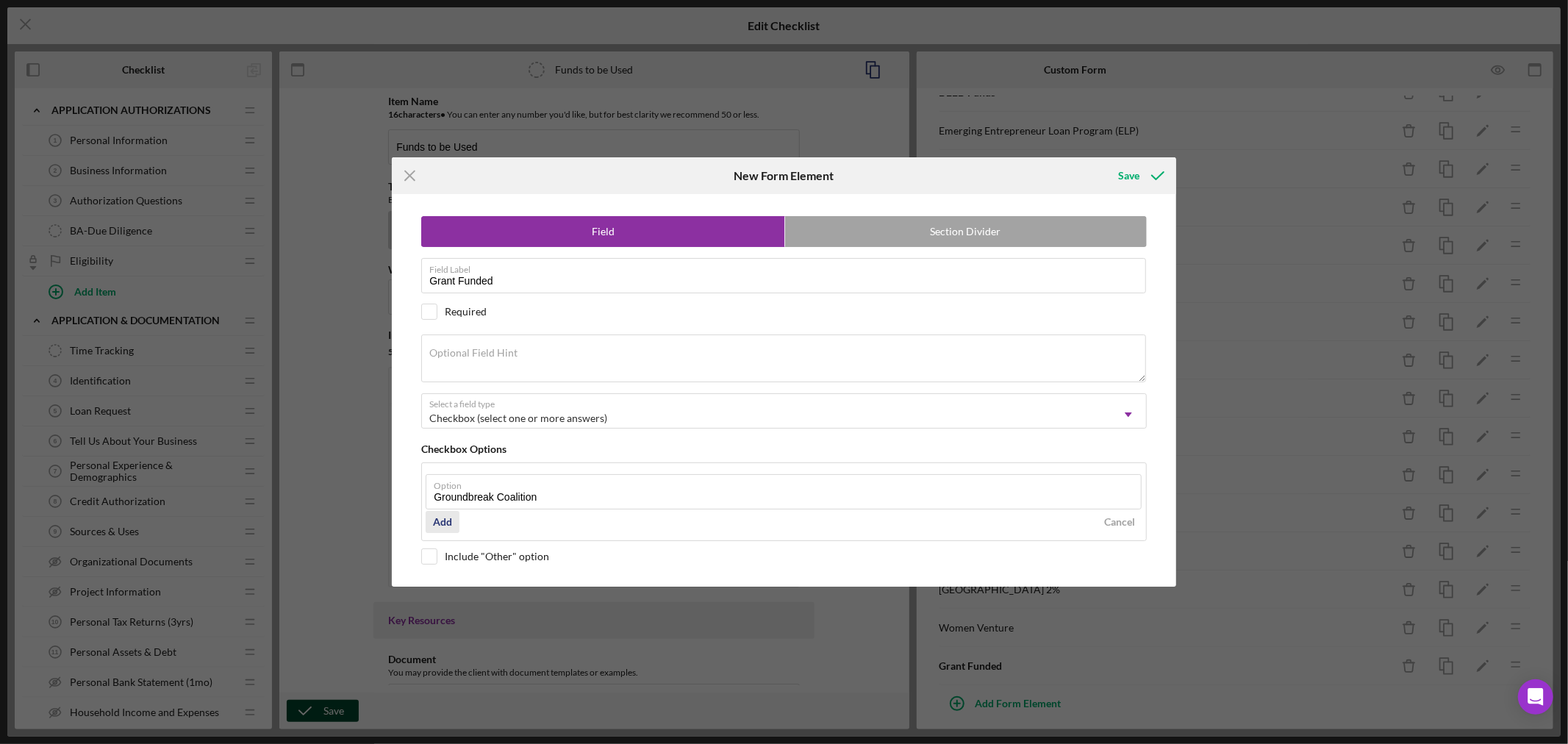
type input "Groundbreak Coalition"
click at [444, 522] on div "Add" at bounding box center [442, 522] width 19 height 22
click at [434, 576] on div "Field Section Divider Field Label Grant Funded Required Optional Field Hint Sel…" at bounding box center [784, 390] width 769 height 391
click at [428, 557] on input "checkbox" at bounding box center [428, 556] width 14 height 14
checkbox input "true"
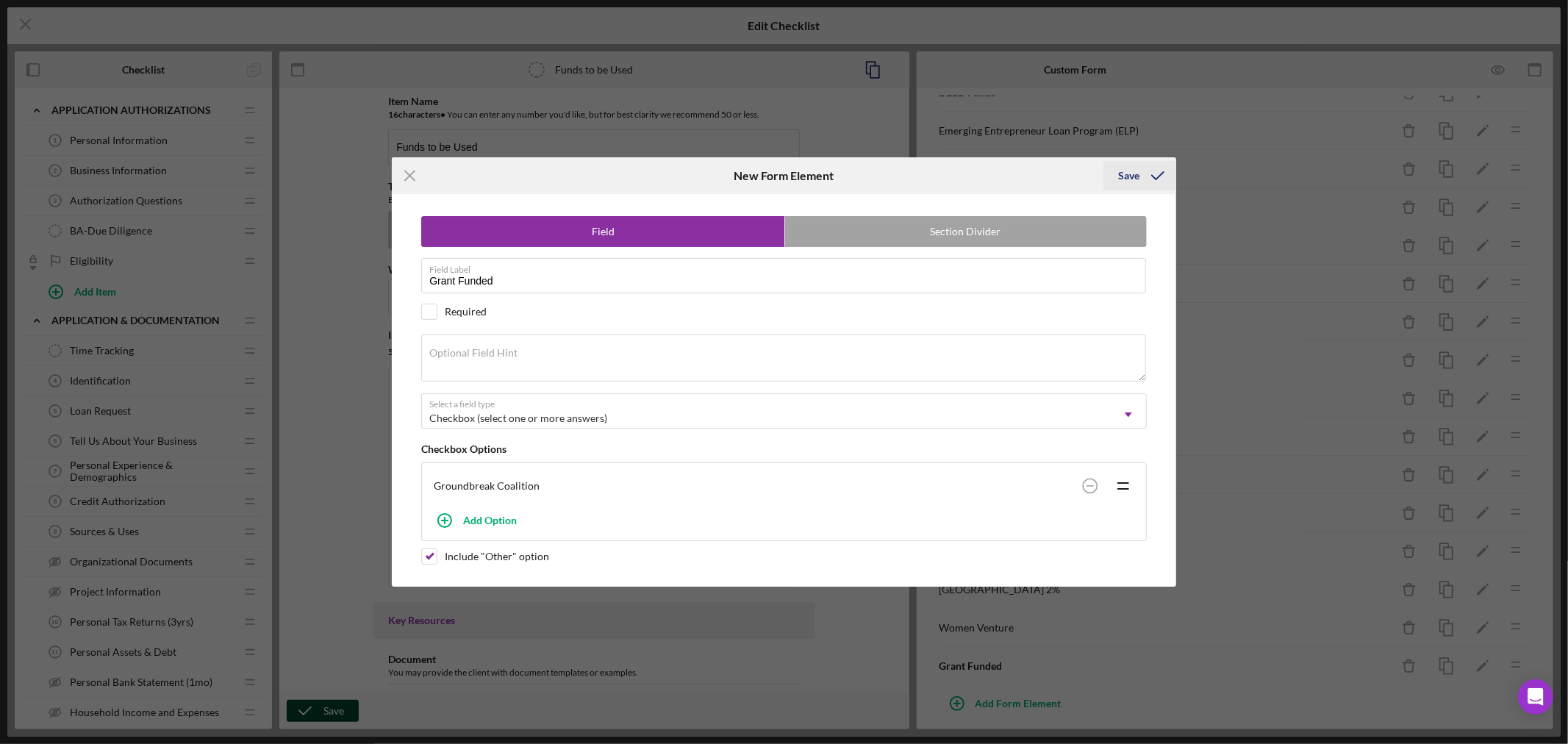
click at [1130, 172] on div "Save" at bounding box center [1128, 175] width 21 height 30
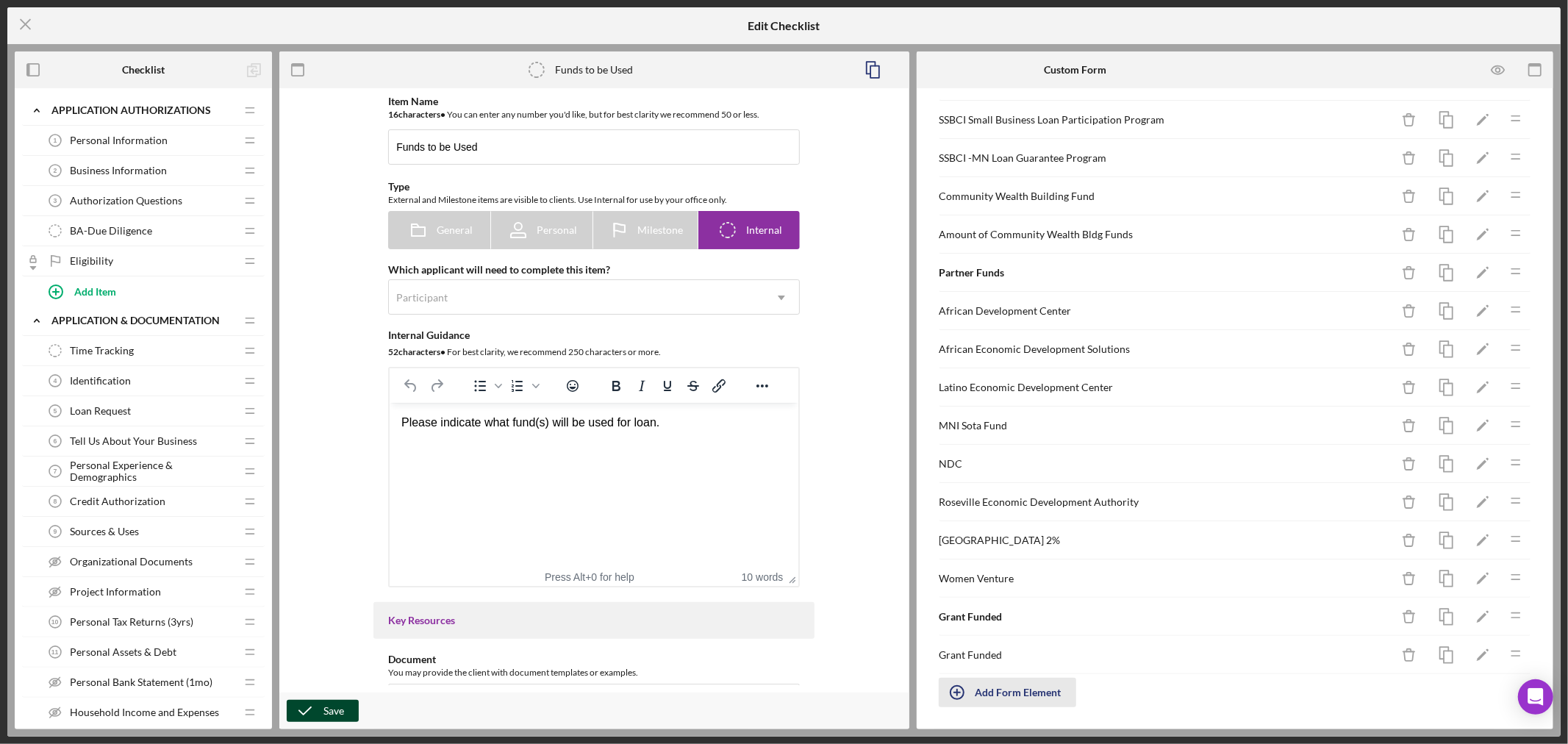
click at [962, 692] on icon "button" at bounding box center [957, 693] width 37 height 37
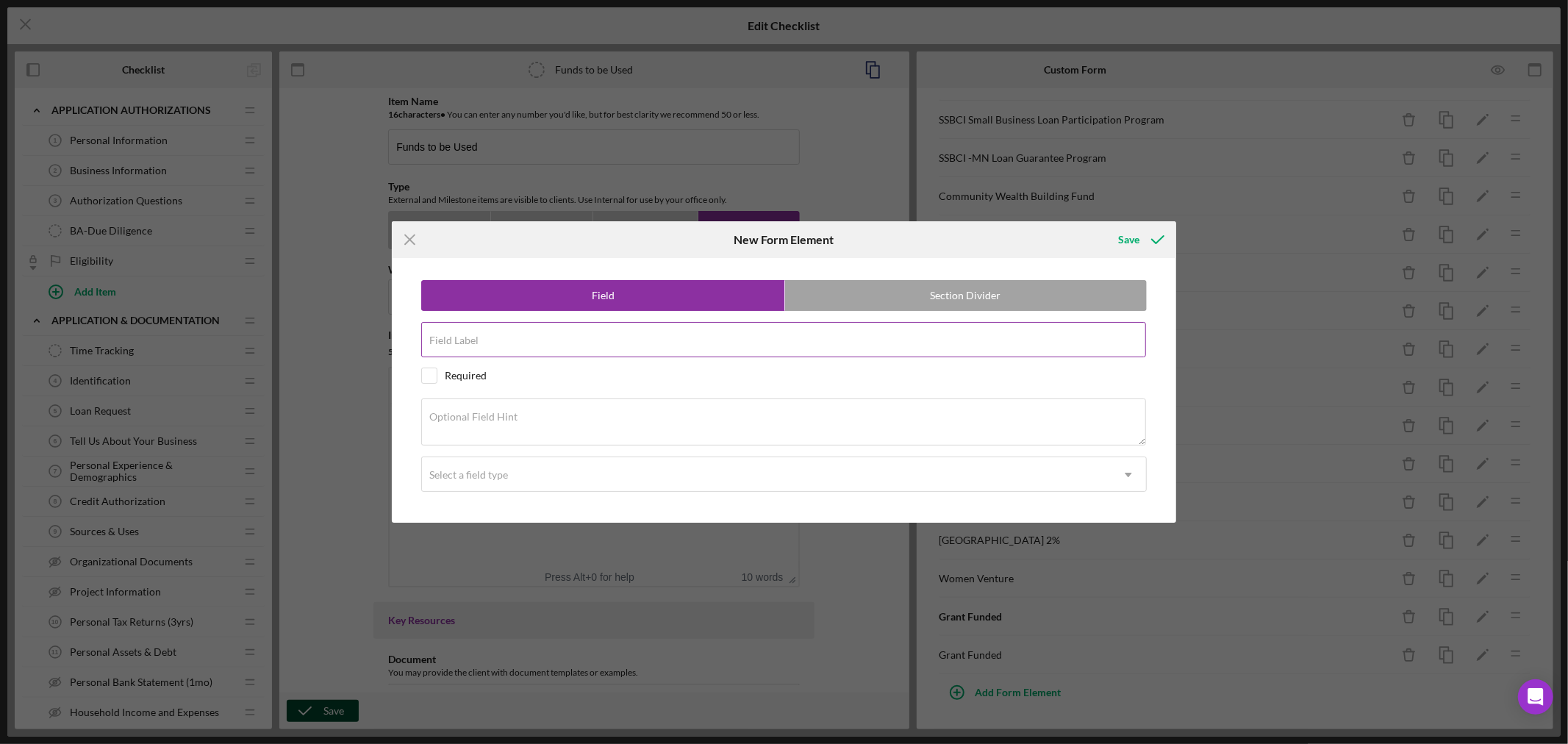
click at [530, 337] on div "Field Label" at bounding box center [784, 341] width 725 height 37
paste input "Amount of Grant Funded"
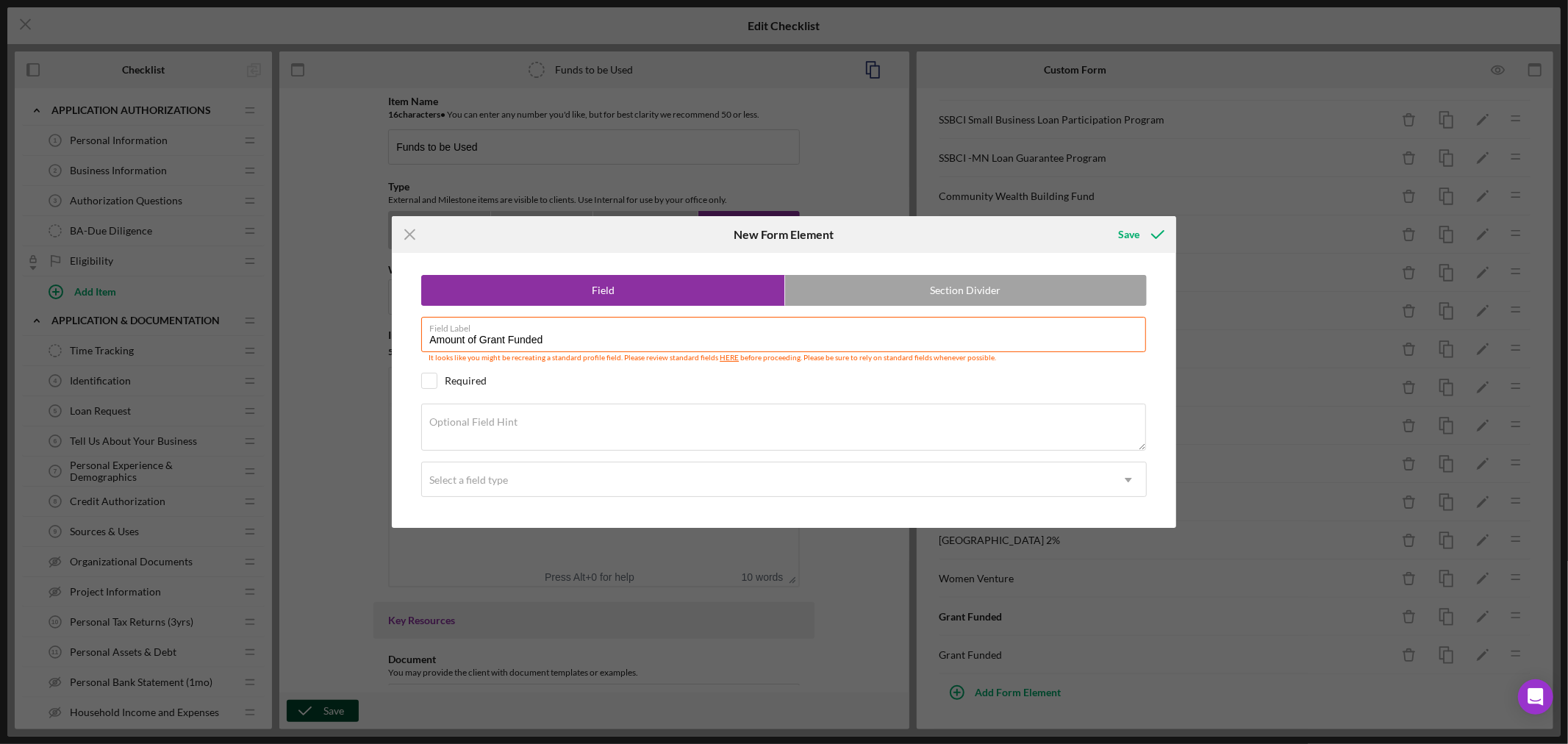
type input "Amount of Grant Funded"
click at [538, 422] on textarea "Optional Field Hint" at bounding box center [783, 427] width 725 height 47
paste textarea "Amount of the above funds"
type textarea "Amount of the above funds"
click at [1130, 482] on icon "Icon/Dropdown Arrow" at bounding box center [1129, 480] width 35 height 35
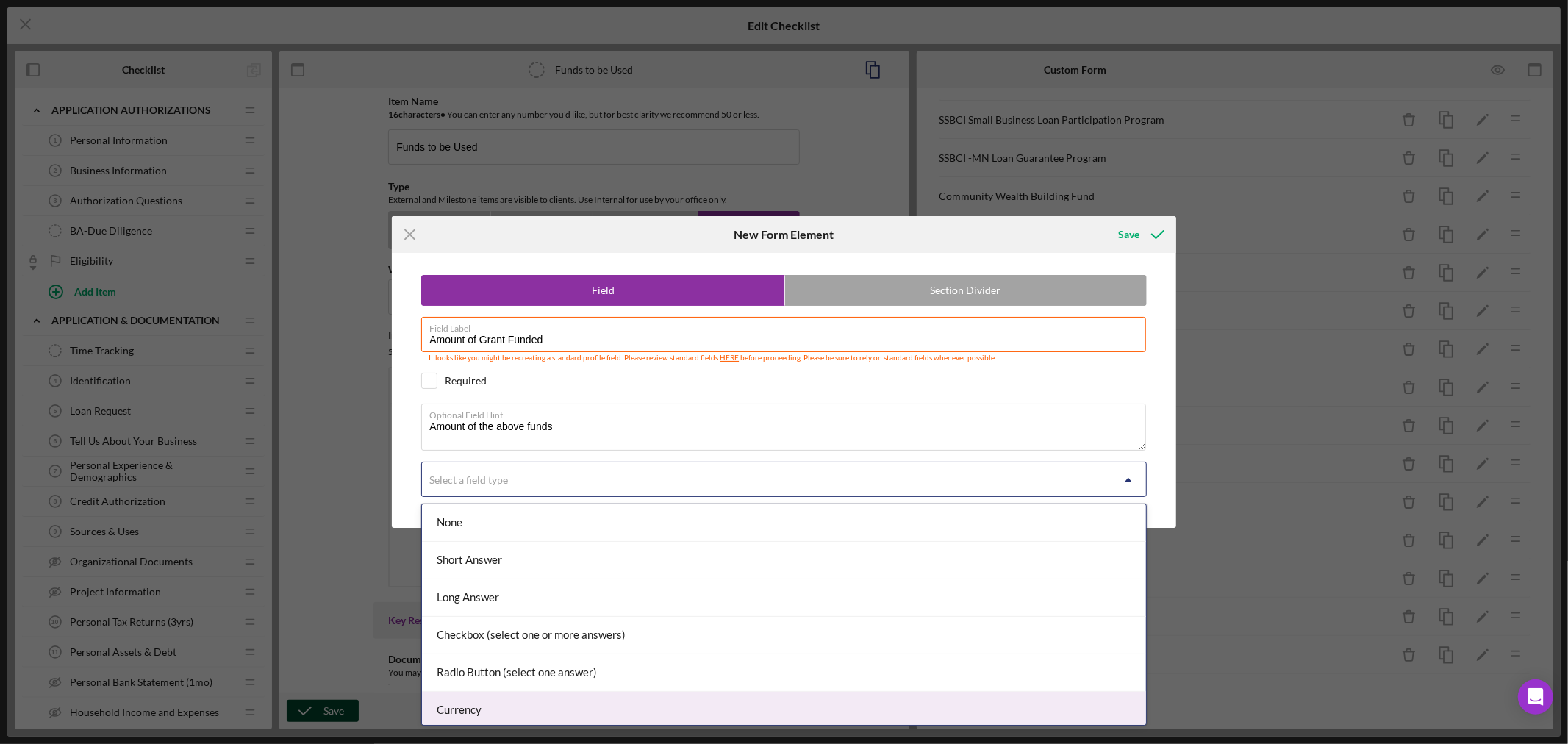
click at [848, 706] on div "Currency" at bounding box center [784, 710] width 724 height 37
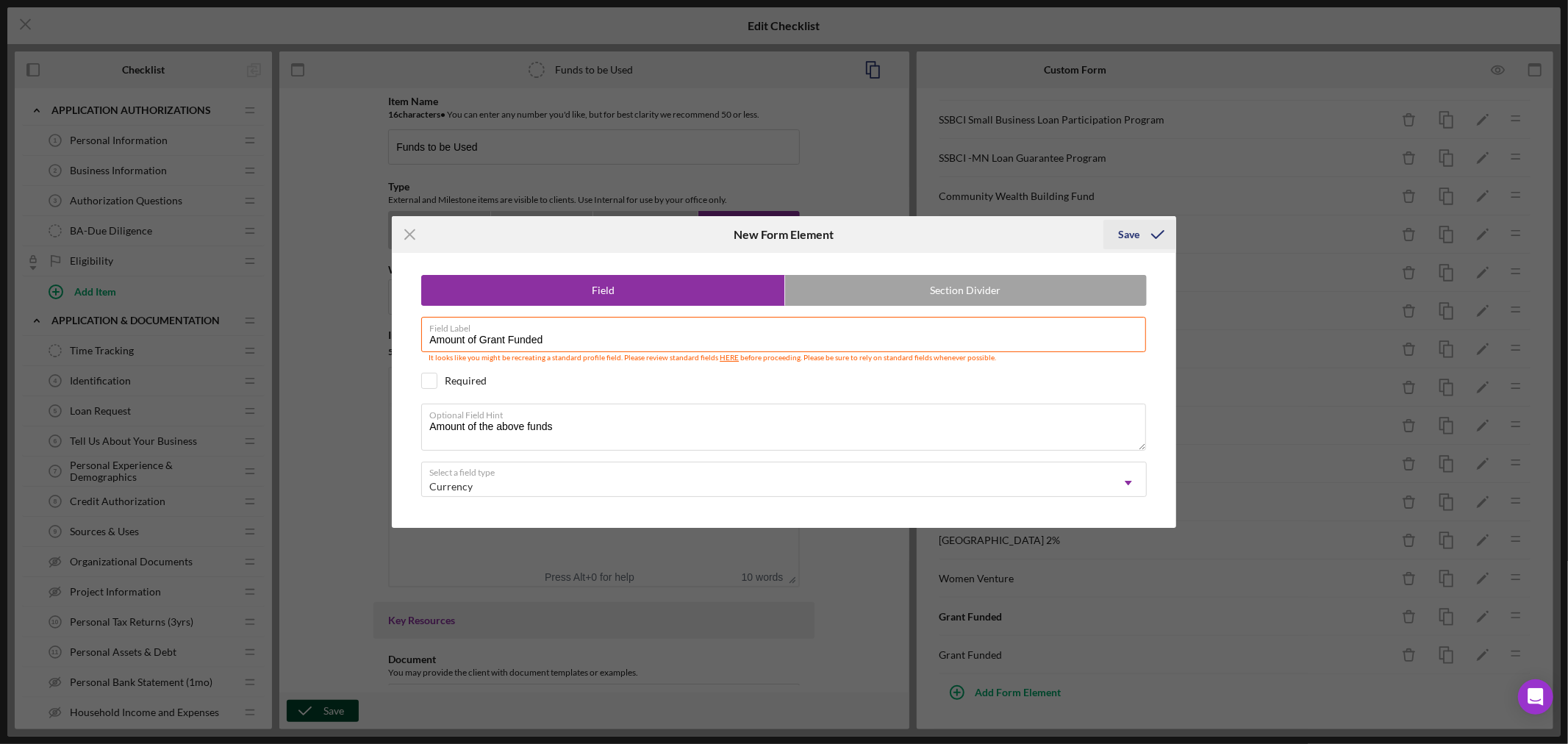
click at [1130, 232] on div "Save" at bounding box center [1128, 235] width 21 height 30
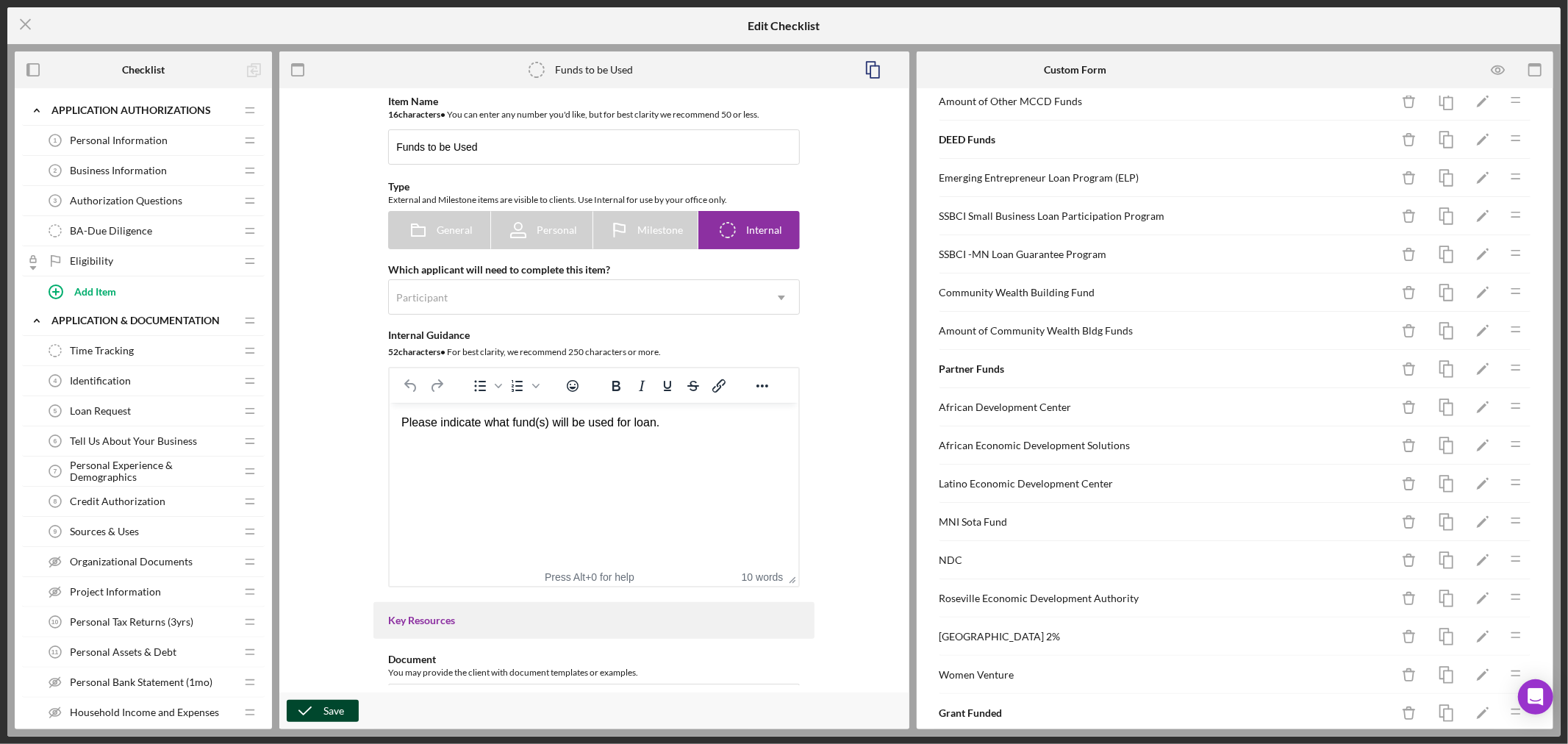
scroll to position [294, 0]
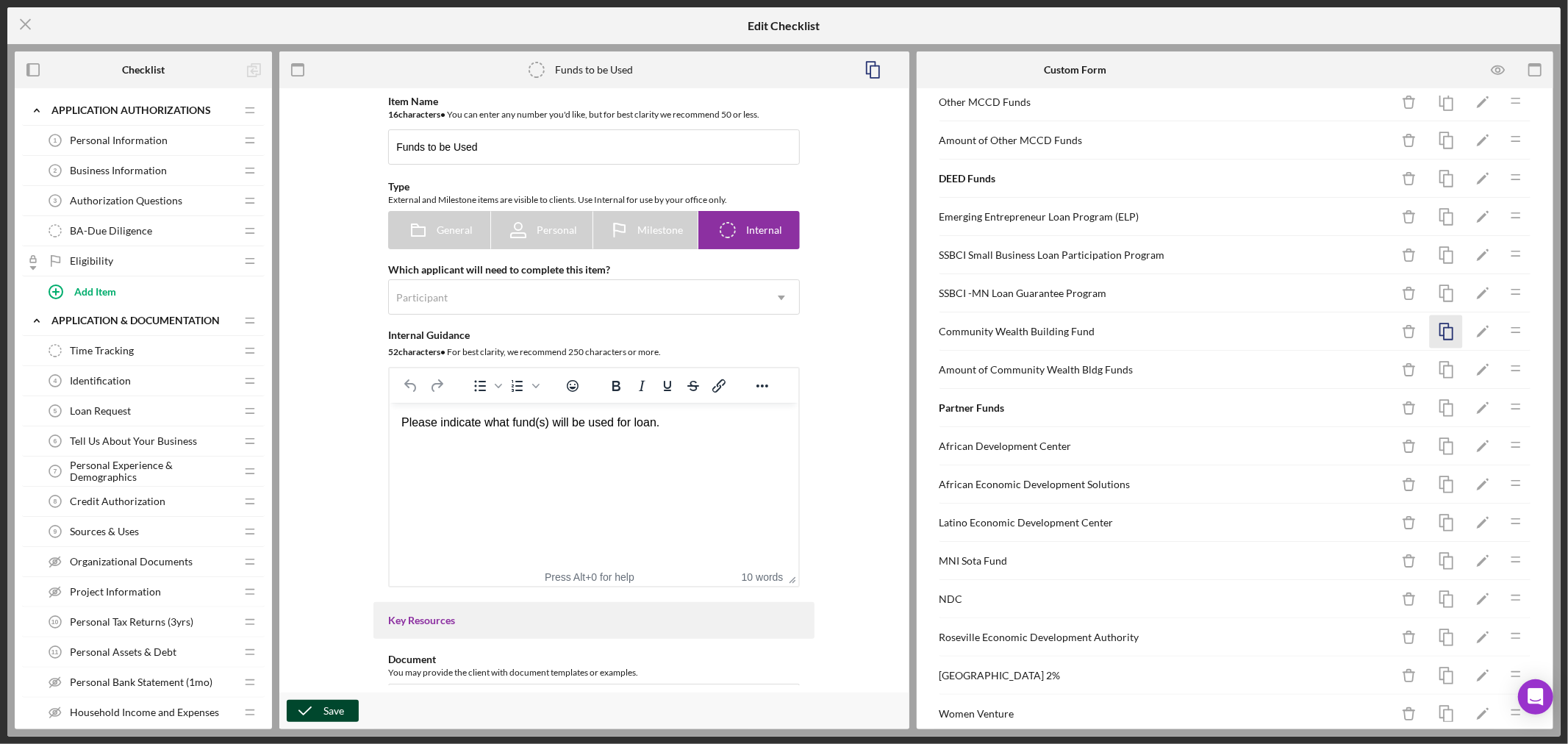
click at [1437, 332] on icon "button" at bounding box center [1446, 332] width 33 height 33
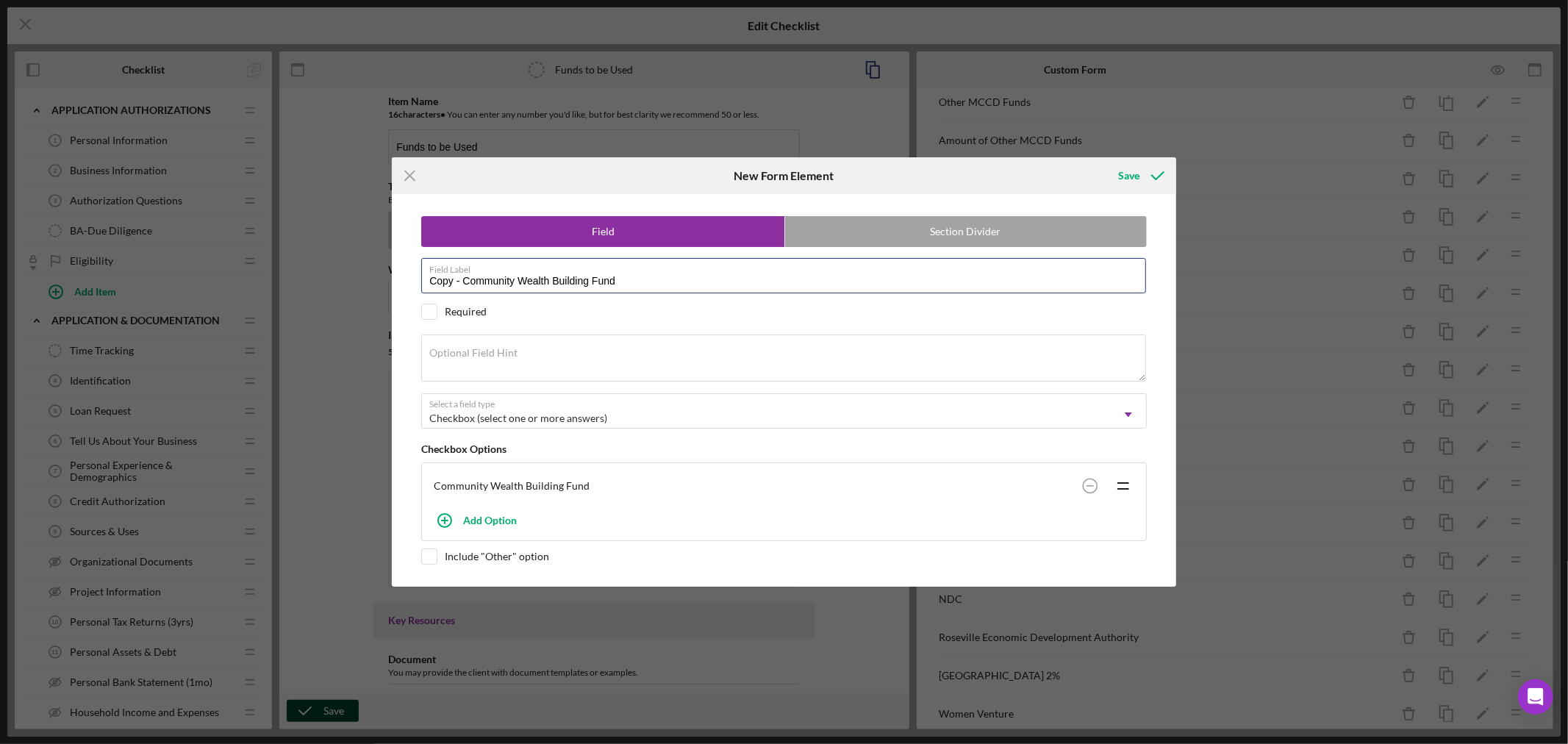
drag, startPoint x: 632, startPoint y: 283, endPoint x: 234, endPoint y: 269, distance: 398.2
click at [276, 261] on div "Icon/Menu Close New Form Element Save Field Section Divider Field Label Copy - …" at bounding box center [784, 372] width 1568 height 744
paste input "Other DEED Funding Program"
type input "Other DEED Funding Program"
click at [581, 350] on div "Optional Field Hint" at bounding box center [784, 359] width 725 height 49
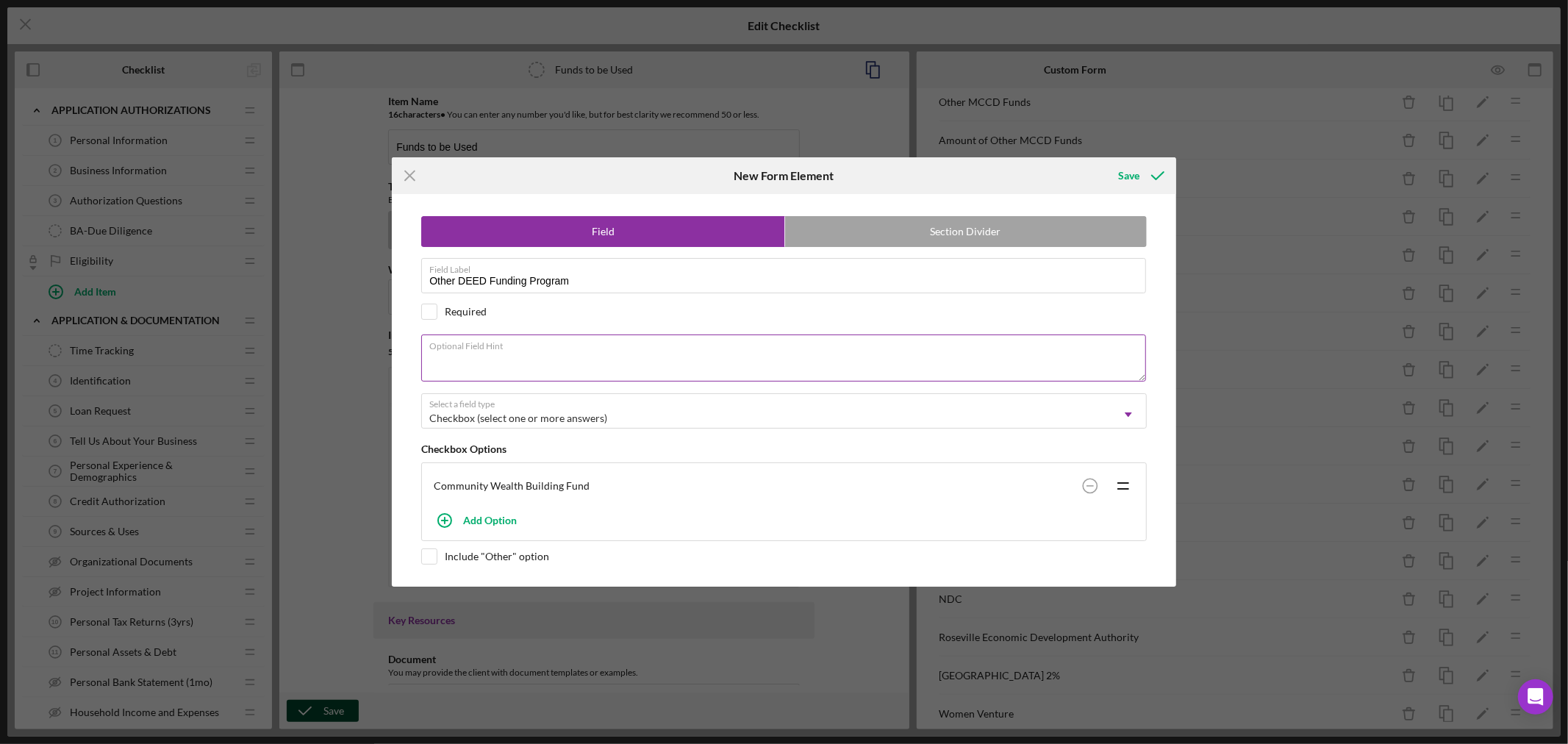
paste textarea "List Name of Funding Program"
type textarea "List Name of Funding Program"
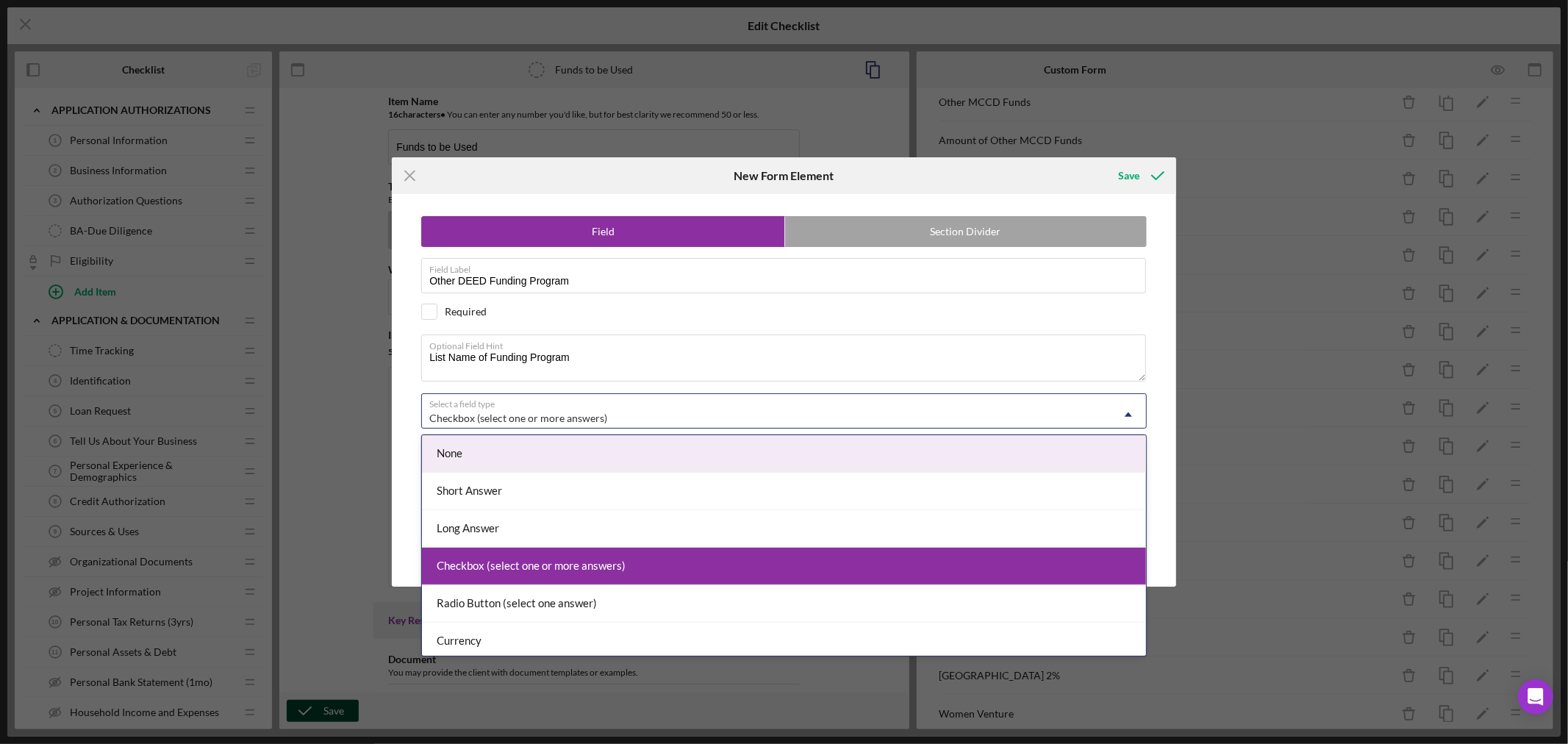
click at [1127, 414] on use at bounding box center [1128, 413] width 8 height 4
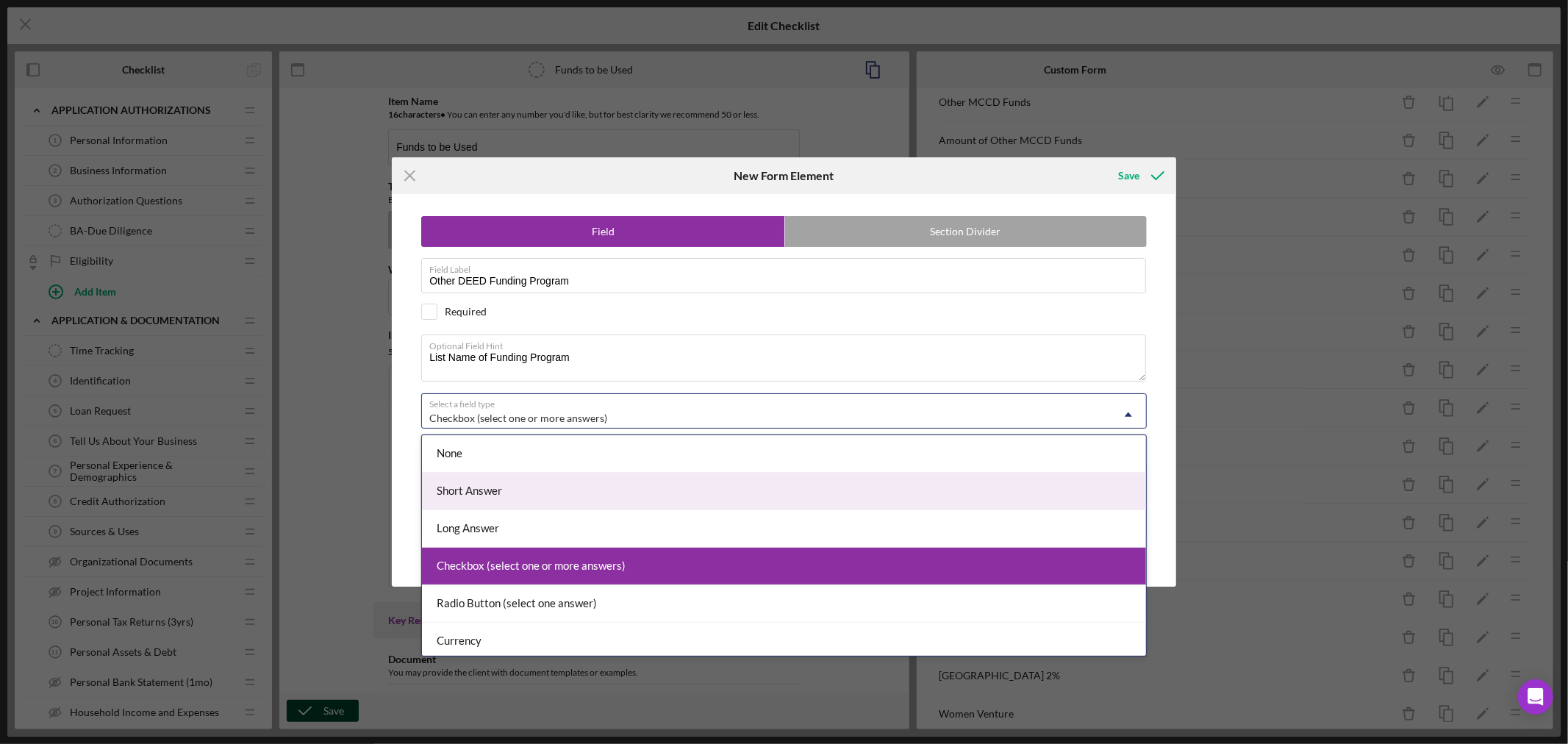
click at [655, 491] on div "Short Answer" at bounding box center [784, 491] width 724 height 37
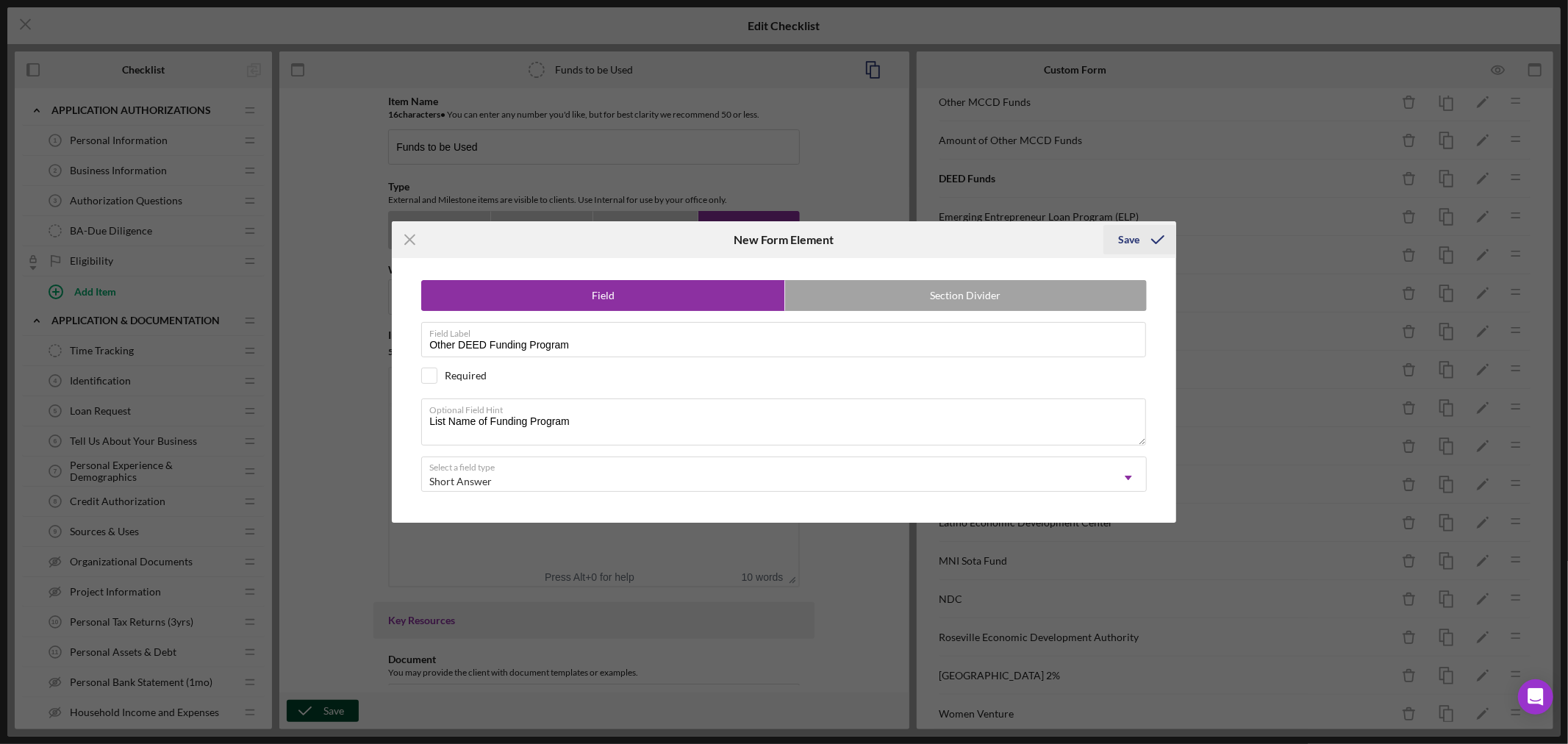
click at [1127, 237] on div "Save" at bounding box center [1128, 240] width 21 height 30
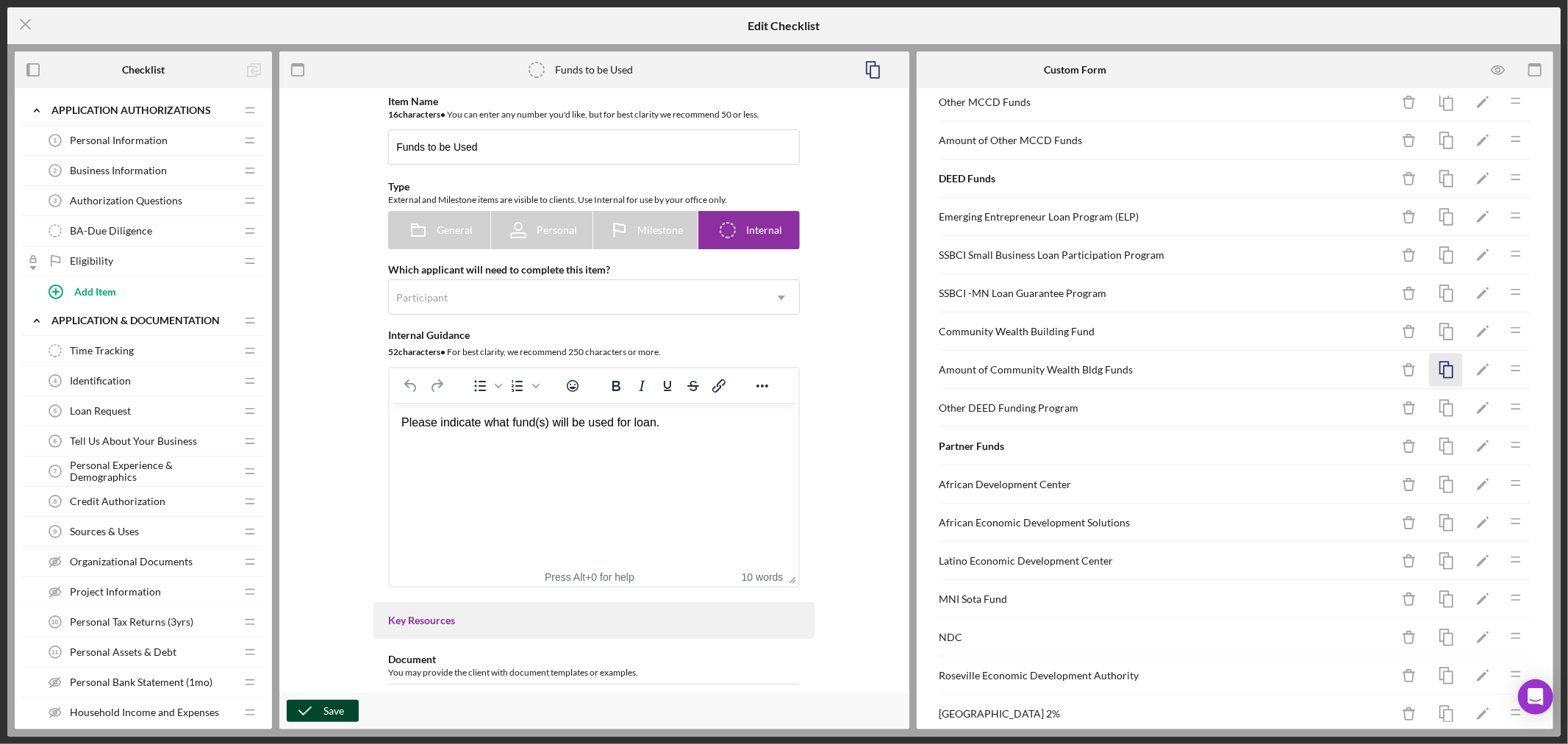
click at [1436, 369] on icon "button" at bounding box center [1446, 369] width 33 height 33
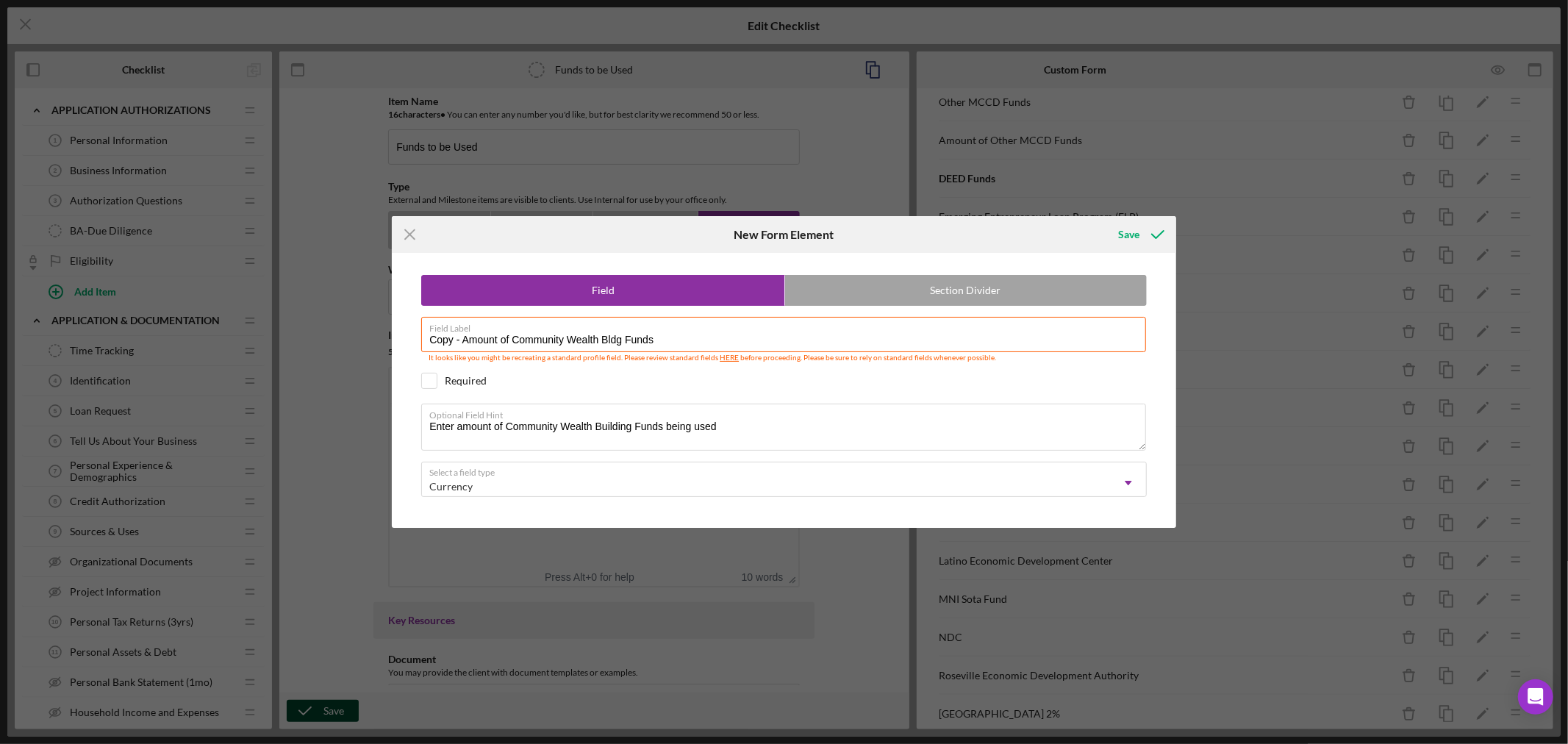
drag, startPoint x: 461, startPoint y: 340, endPoint x: 232, endPoint y: 306, distance: 231.5
click at [269, 312] on div "Icon/Menu Close New Form Element Save Field Section Divider Field Label Copy - …" at bounding box center [784, 372] width 1568 height 744
drag, startPoint x: 478, startPoint y: 335, endPoint x: 888, endPoint y: 324, distance: 410.1
click at [888, 324] on div "Field Label Amount of Community Wealth Bldg Funds It looks like you might be re…" at bounding box center [784, 341] width 725 height 47
type input "Amount of Other DEED Funding"
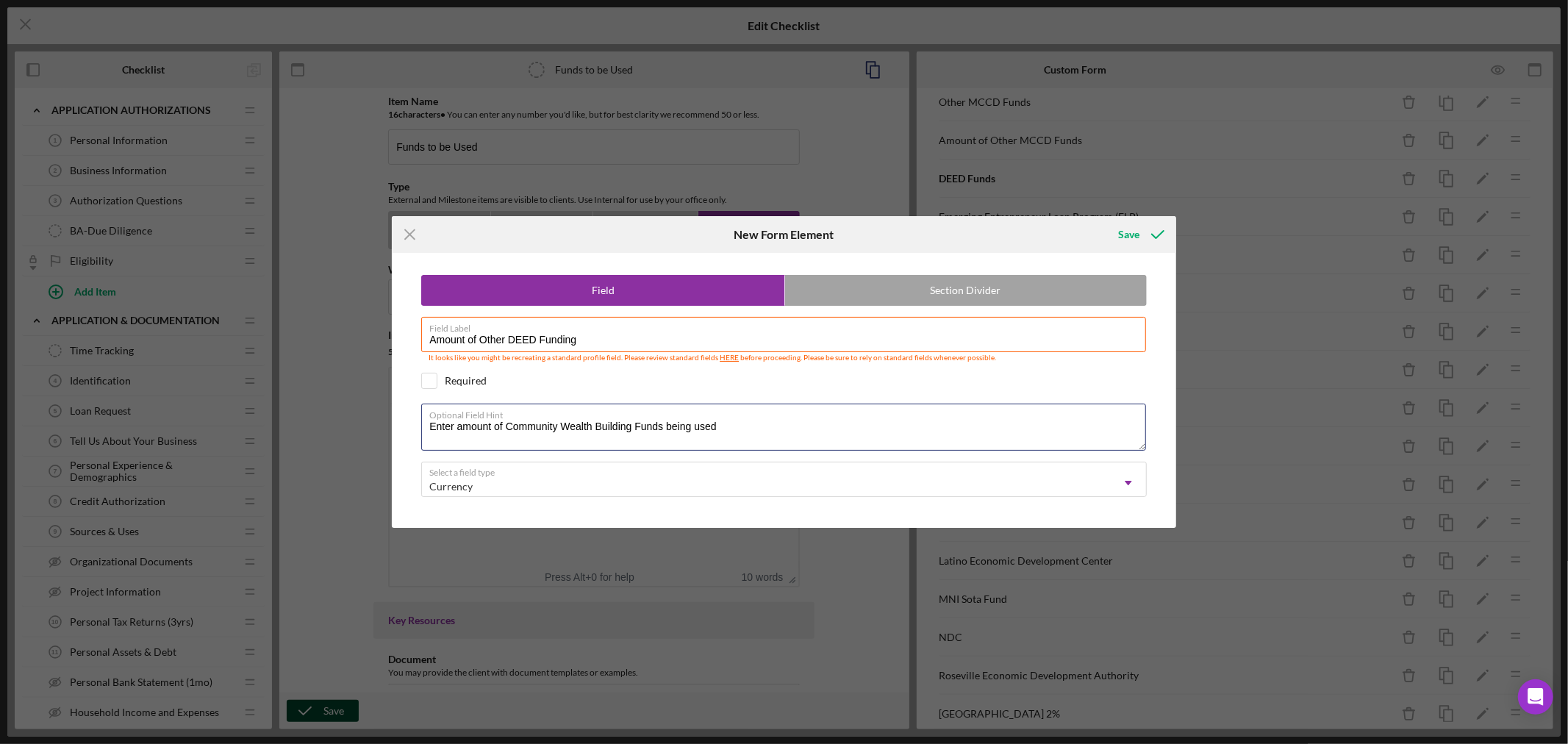
drag, startPoint x: 506, startPoint y: 429, endPoint x: 1242, endPoint y: 410, distance: 736.2
click at [1240, 413] on div "Icon/Menu Close New Form Element Save Field Section Divider Field Label Amount …" at bounding box center [784, 372] width 1568 height 744
type textarea "Enter amount of Other DEED Funding"
click at [1129, 236] on div "Save" at bounding box center [1128, 235] width 21 height 30
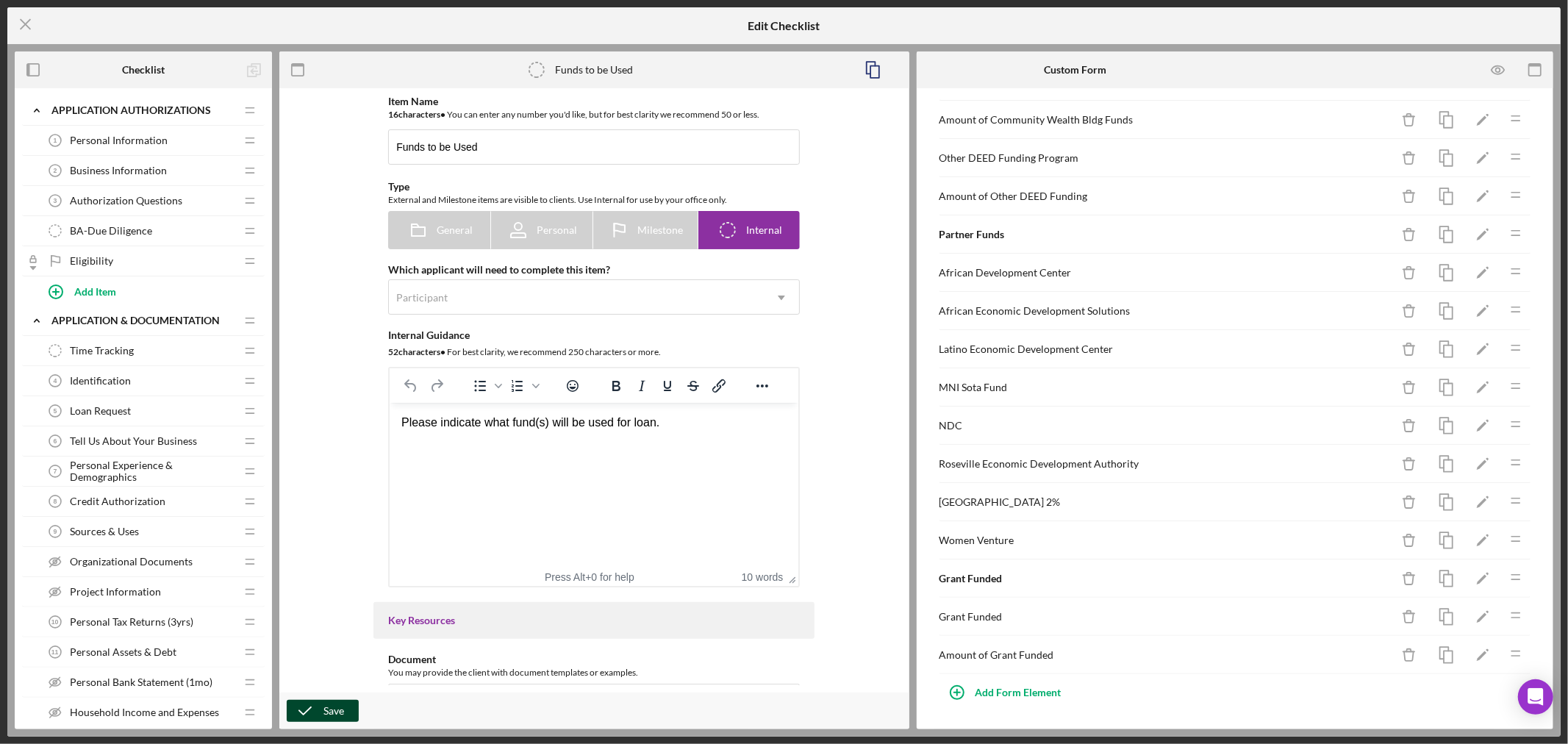
scroll to position [549, 0]
click at [989, 692] on div "Add Form Element" at bounding box center [1018, 692] width 86 height 30
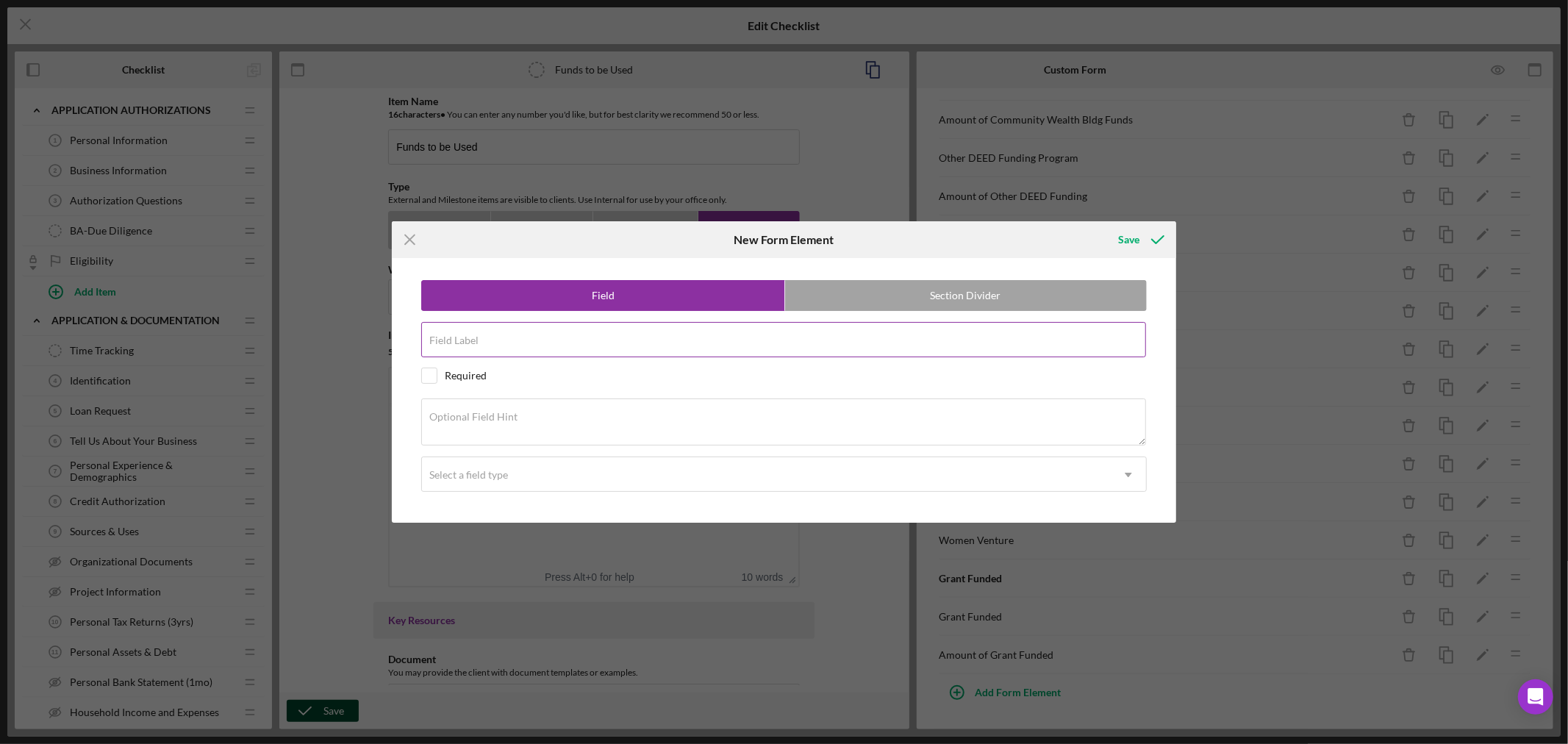
click at [524, 342] on input "Field Label" at bounding box center [783, 340] width 725 height 35
type input "City Programs"
click at [956, 294] on label "Section Divider" at bounding box center [966, 295] width 362 height 30
radio input "false"
radio input "true"
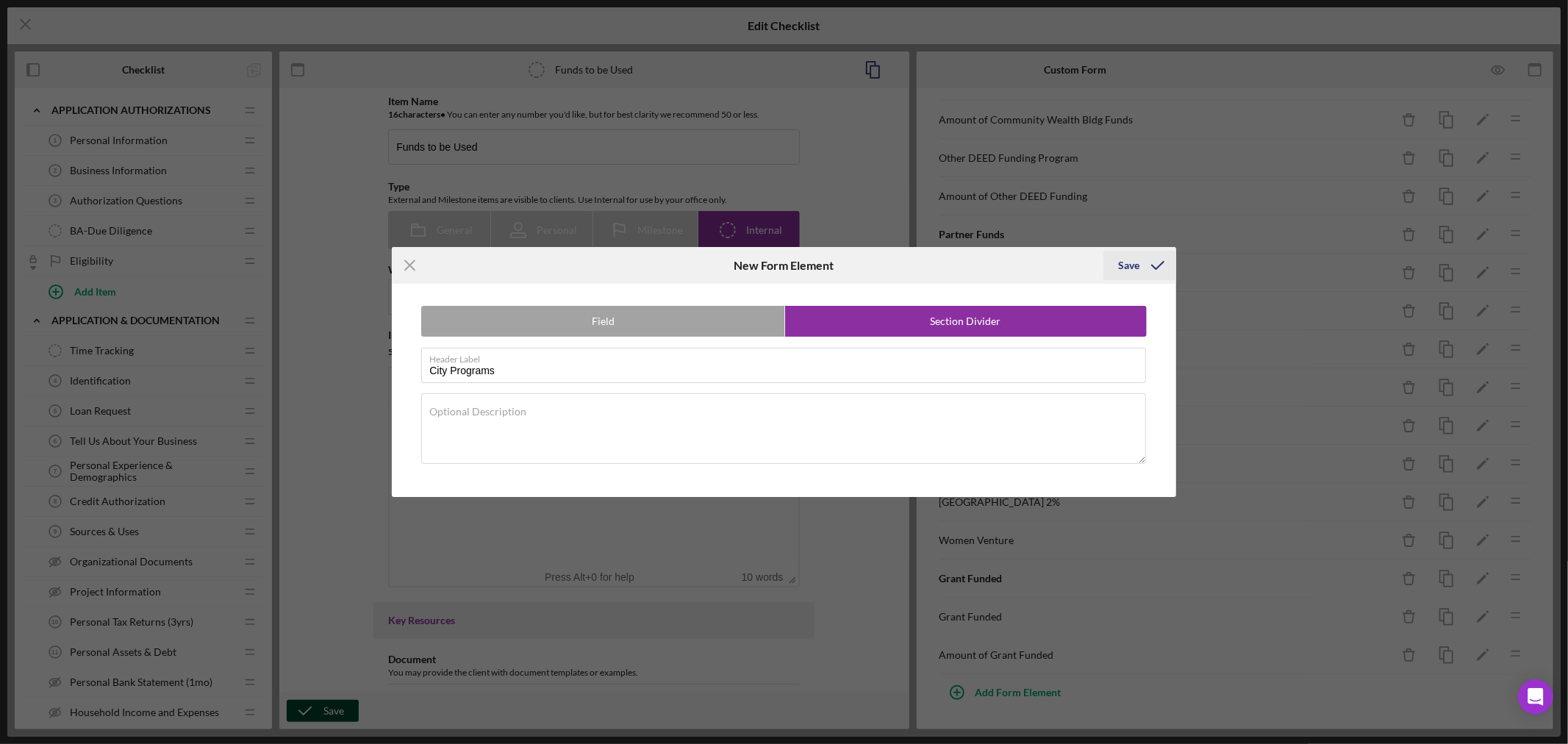
click at [1128, 266] on div "Save" at bounding box center [1128, 265] width 21 height 30
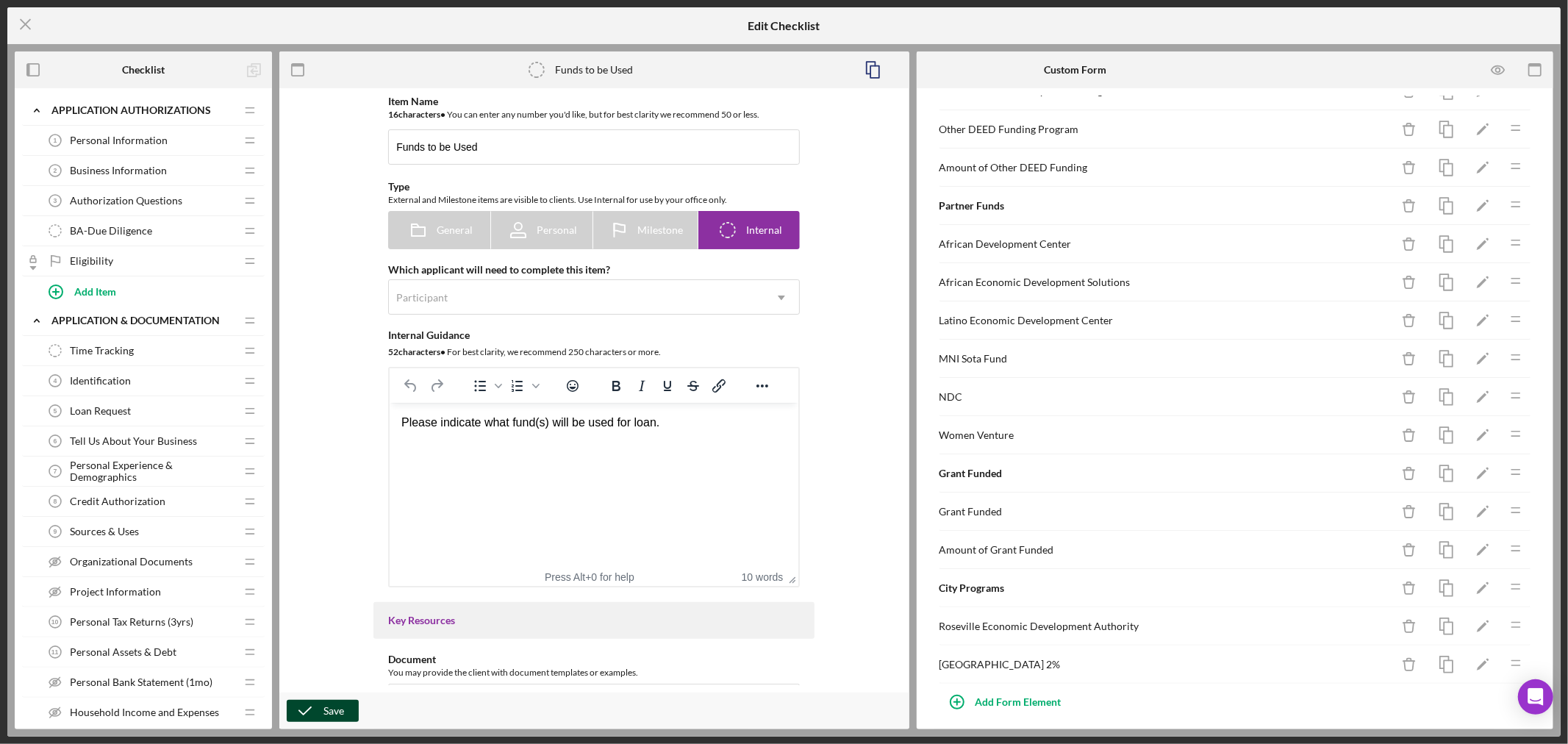
scroll to position [588, 0]
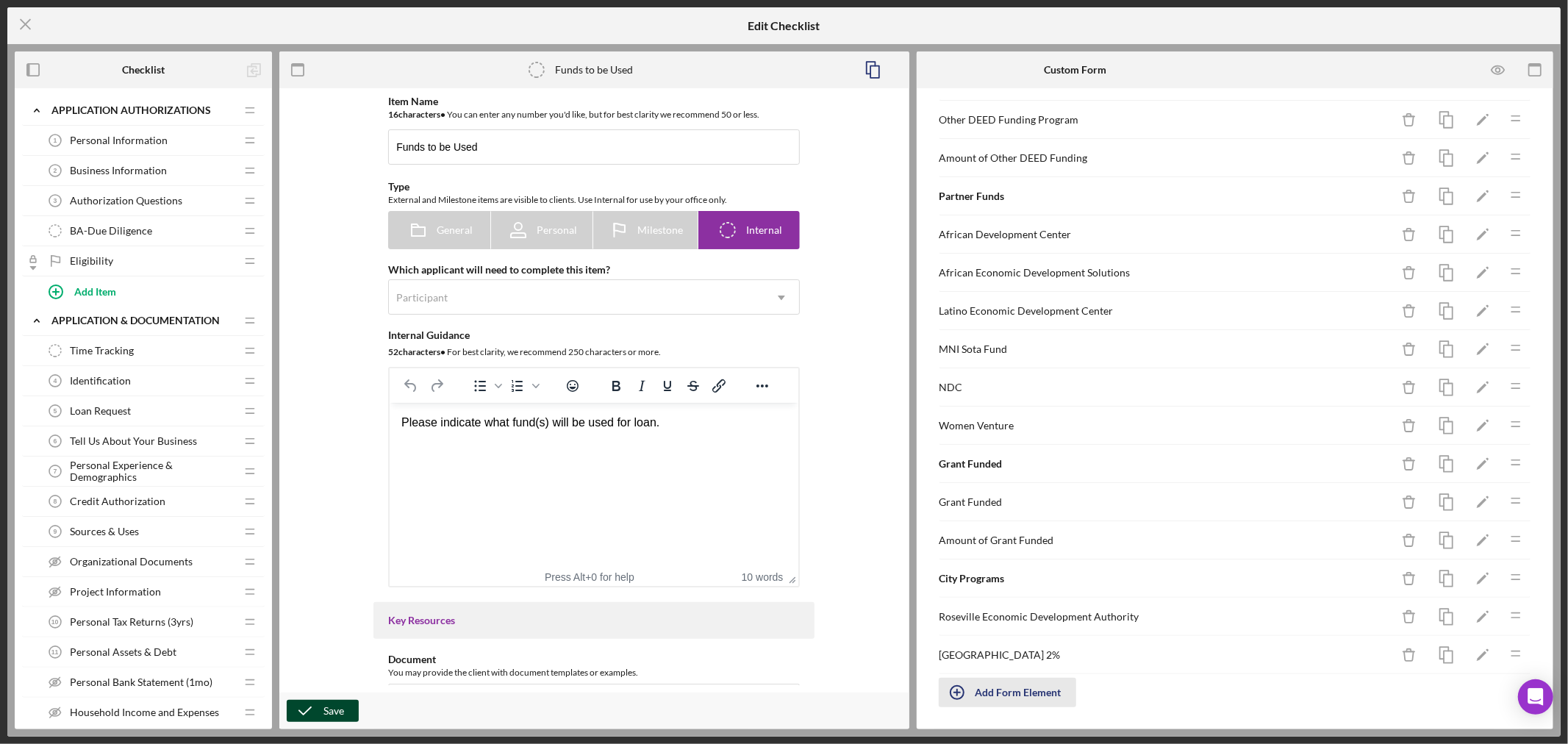
click at [1026, 694] on div "Add Form Element" at bounding box center [1018, 692] width 86 height 30
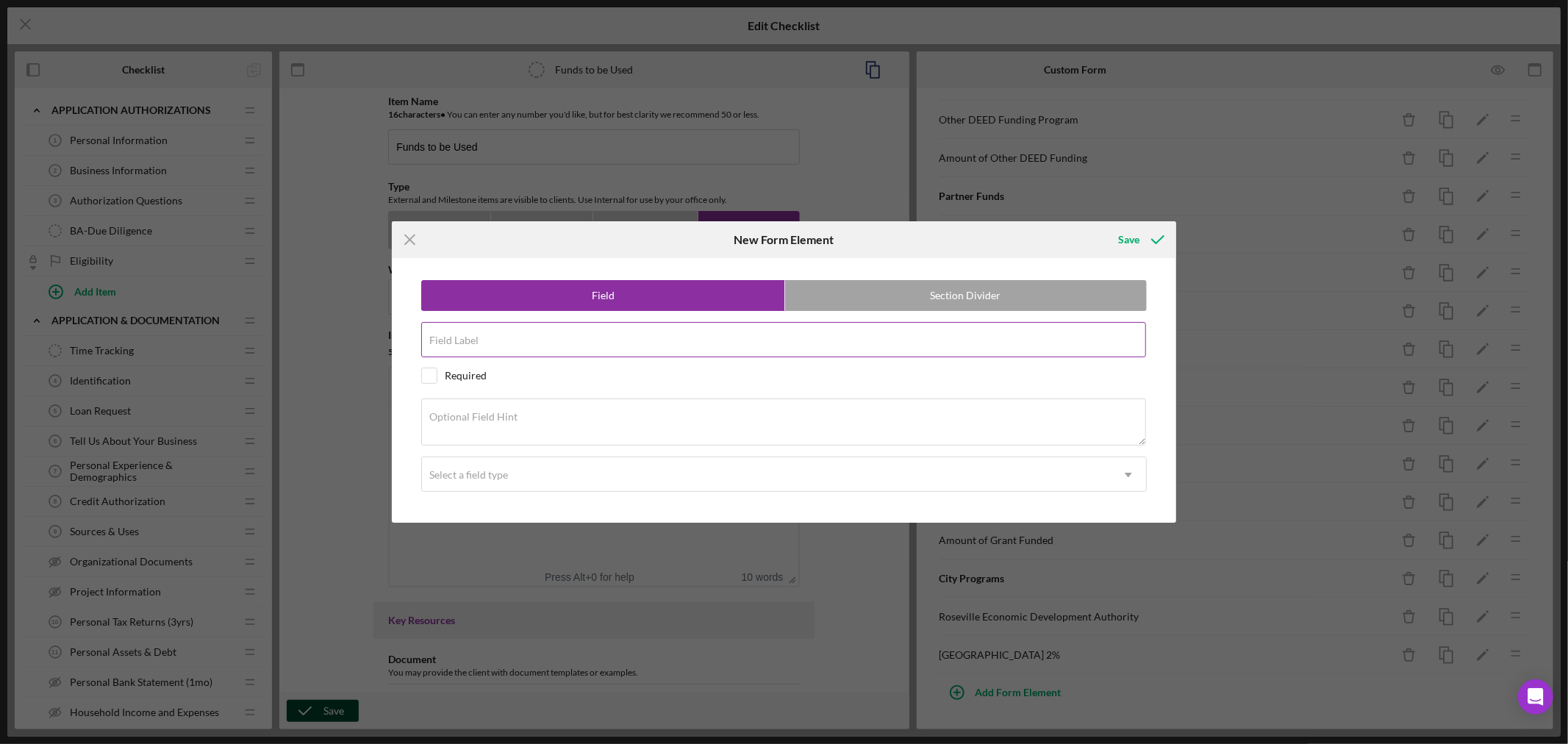
click at [498, 338] on div "Field Label" at bounding box center [784, 341] width 725 height 37
type input "Other City Program Name"
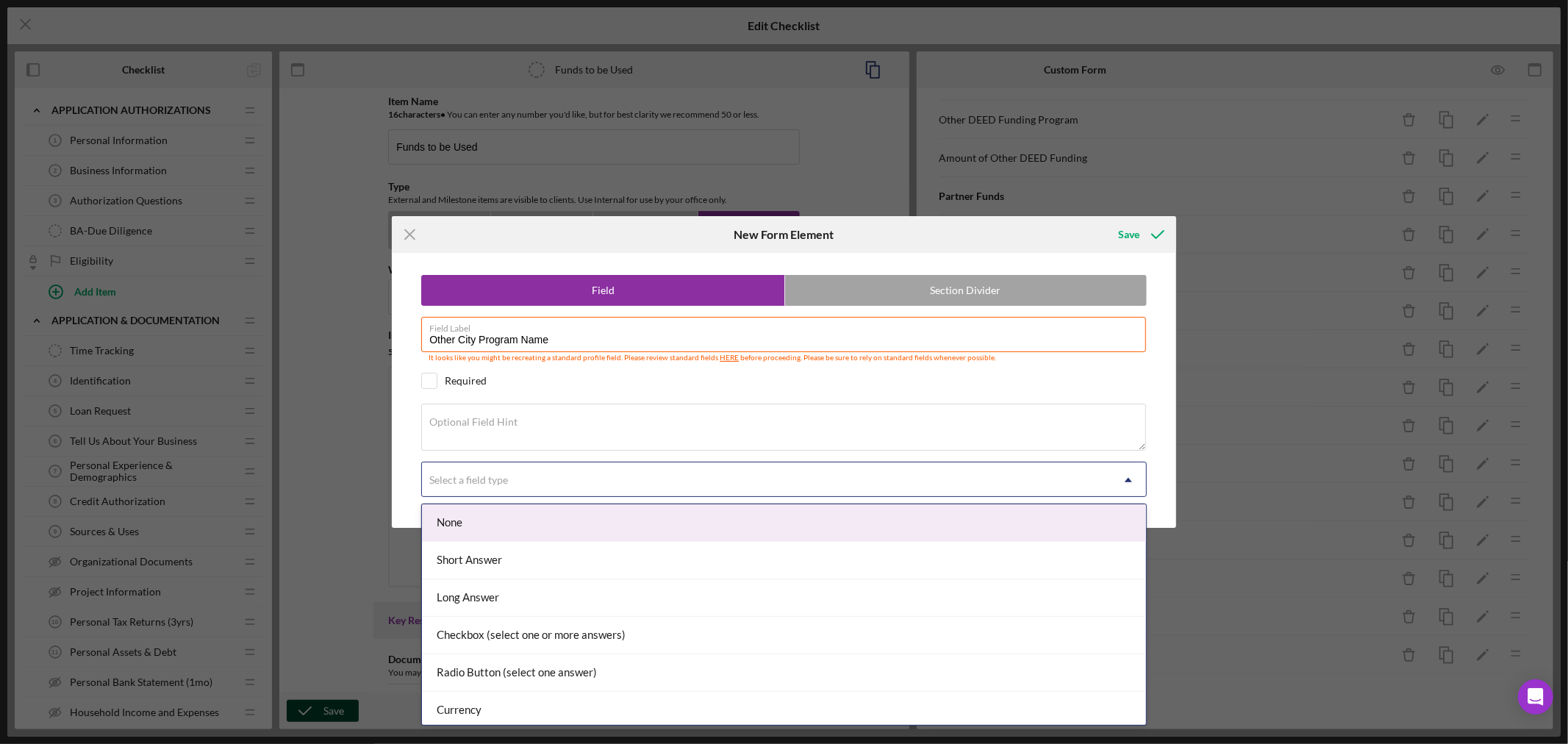
click at [1127, 475] on icon "Icon/Dropdown Arrow" at bounding box center [1129, 480] width 35 height 35
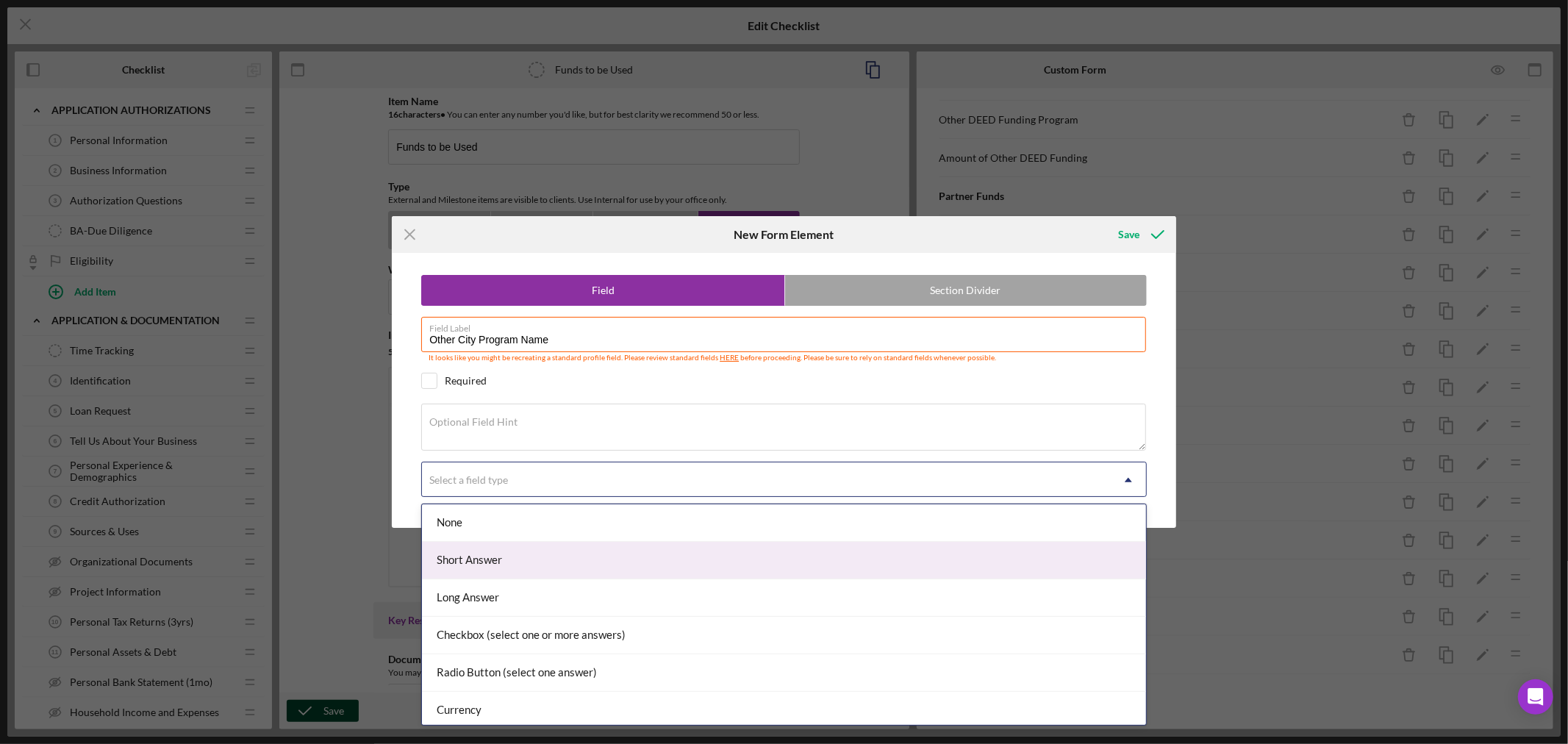
click at [725, 563] on div "Short Answer" at bounding box center [784, 560] width 724 height 37
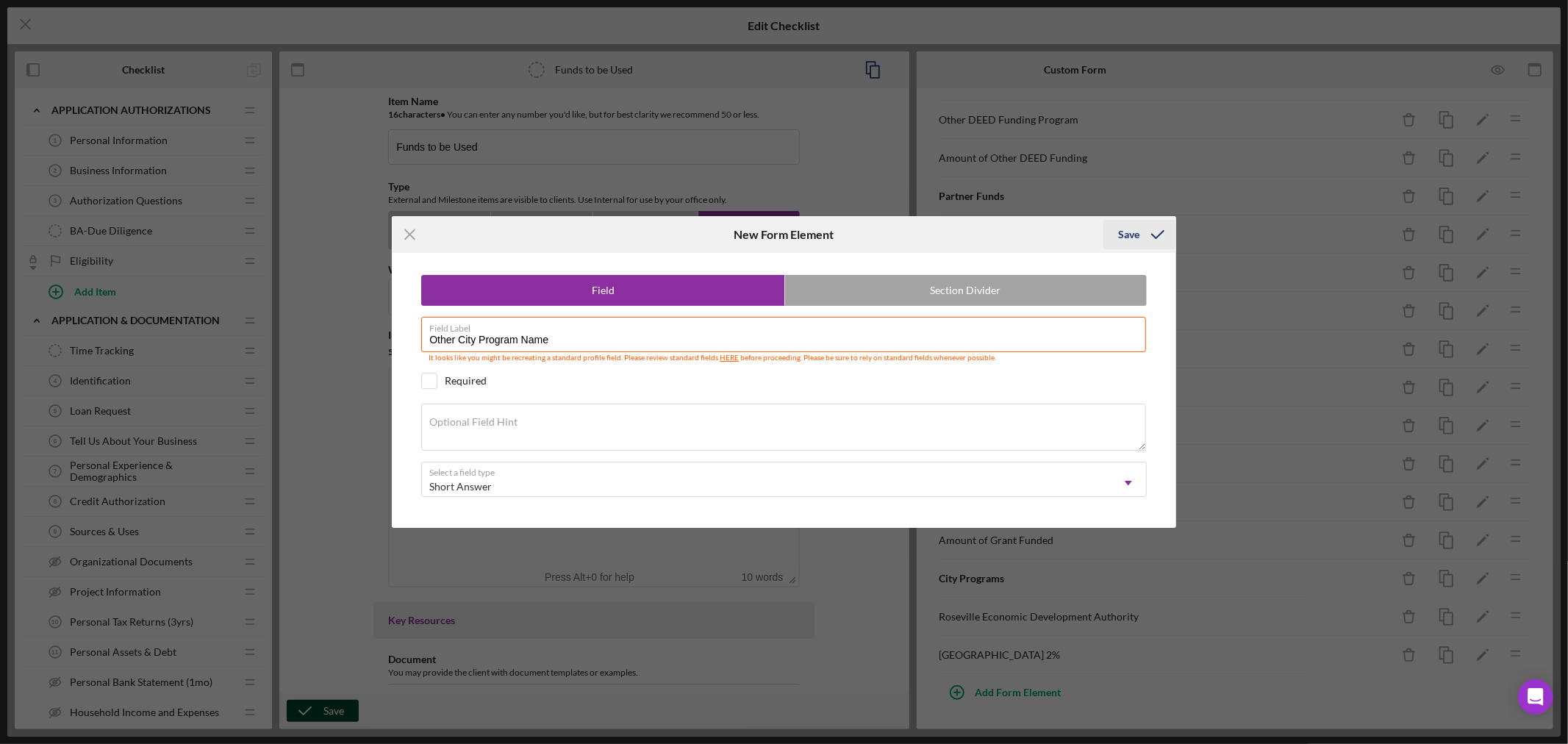
click at [1129, 233] on div "Save" at bounding box center [1128, 235] width 21 height 30
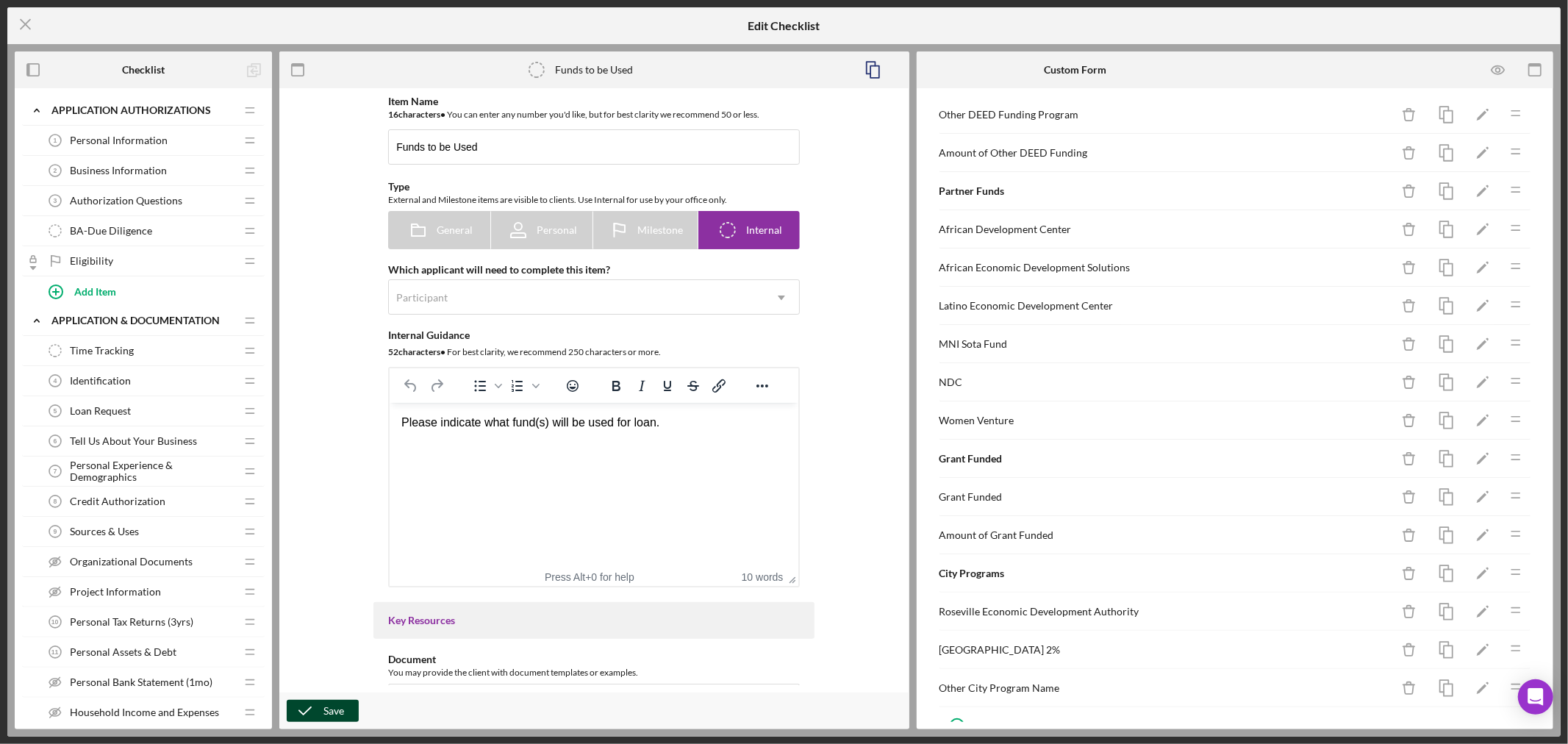
scroll to position [612, 0]
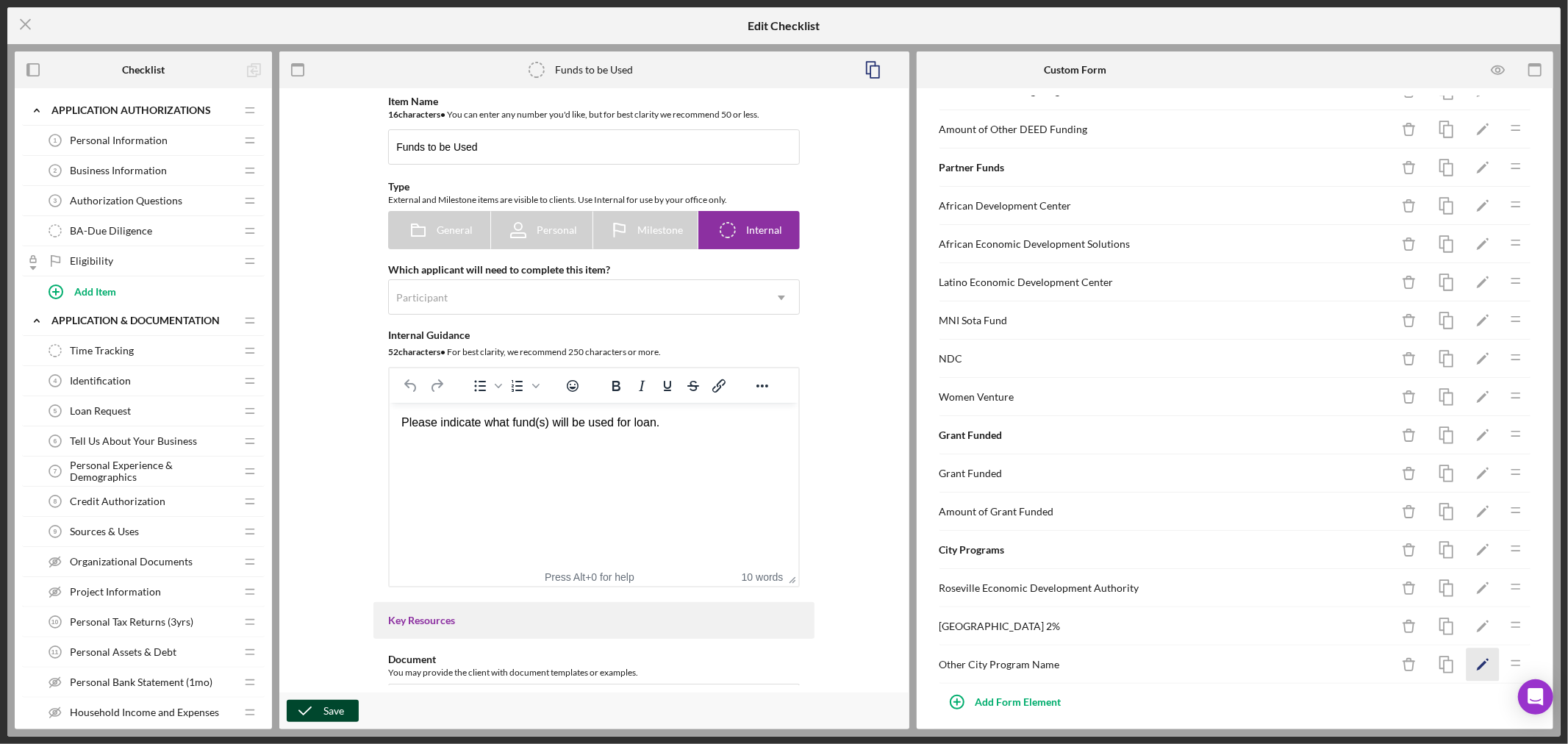
click at [1468, 666] on icon "Icon/Edit" at bounding box center [1483, 665] width 33 height 33
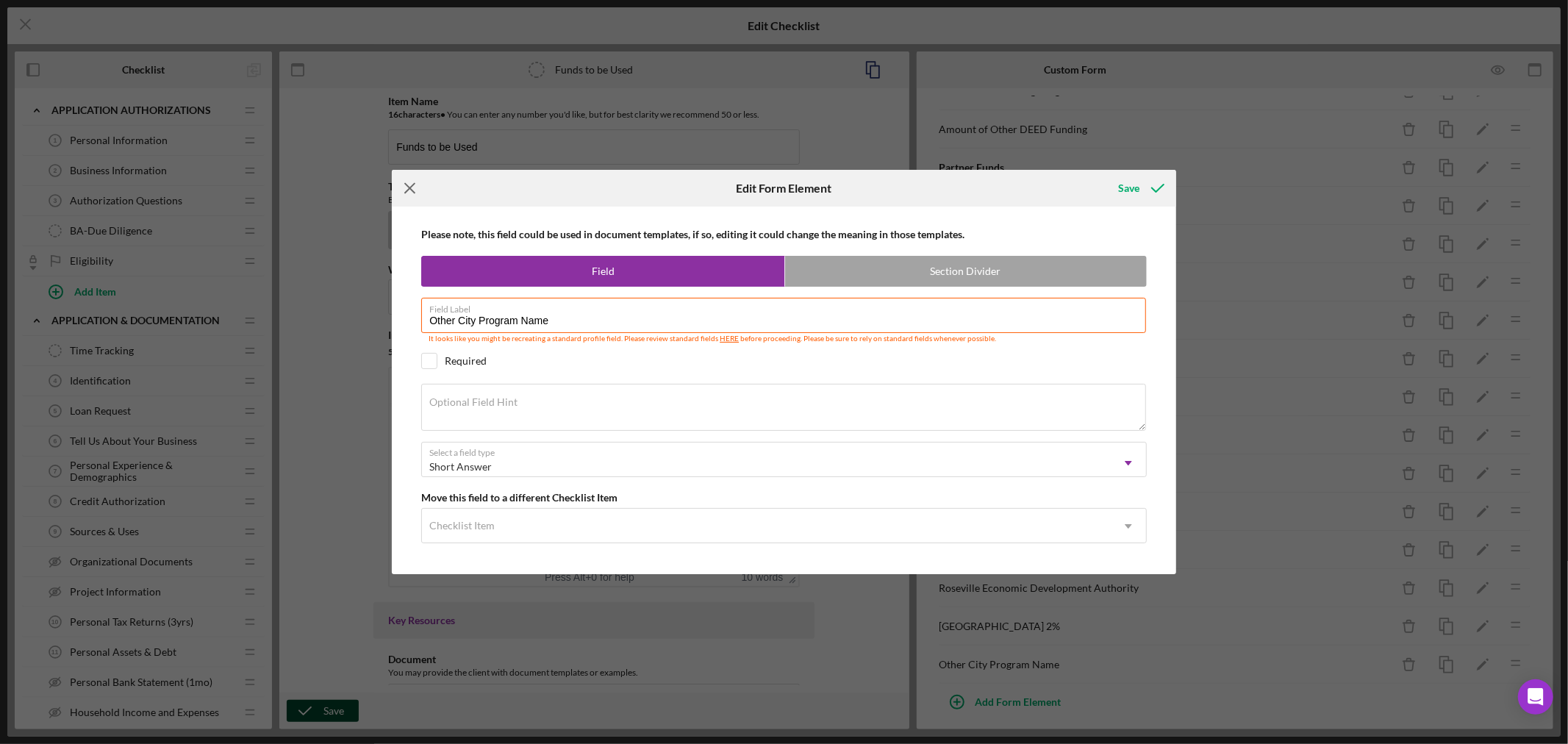
click at [412, 187] on icon "Icon/Menu Close" at bounding box center [410, 188] width 37 height 37
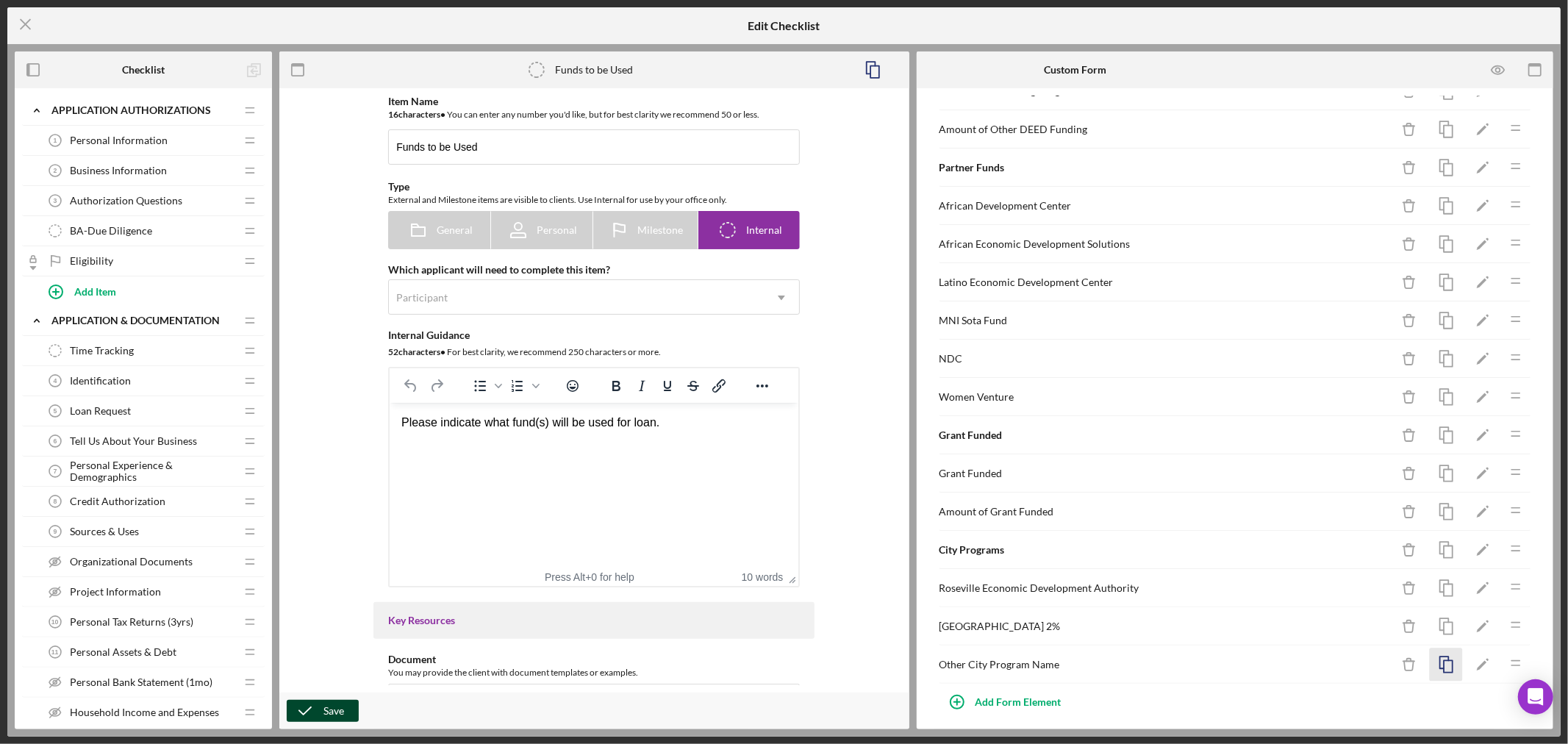
click at [1436, 669] on icon "button" at bounding box center [1446, 665] width 33 height 33
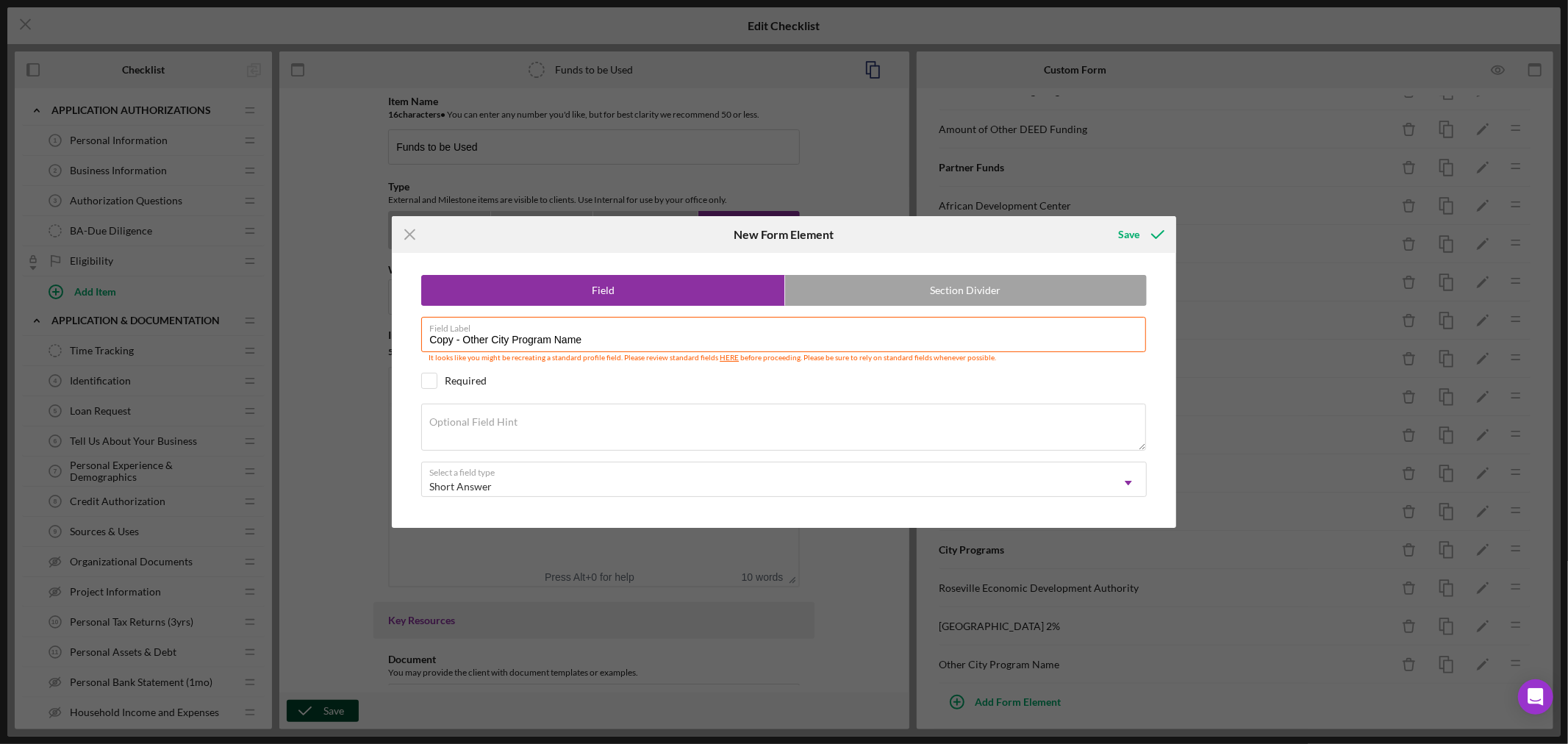
drag, startPoint x: 463, startPoint y: 339, endPoint x: 129, endPoint y: 265, distance: 342.1
click at [229, 303] on div "Icon/Menu Close New Form Element Save Field Section Divider Field Label Copy - …" at bounding box center [784, 372] width 1568 height 744
click at [563, 335] on input "Other City Program Name" at bounding box center [783, 335] width 725 height 35
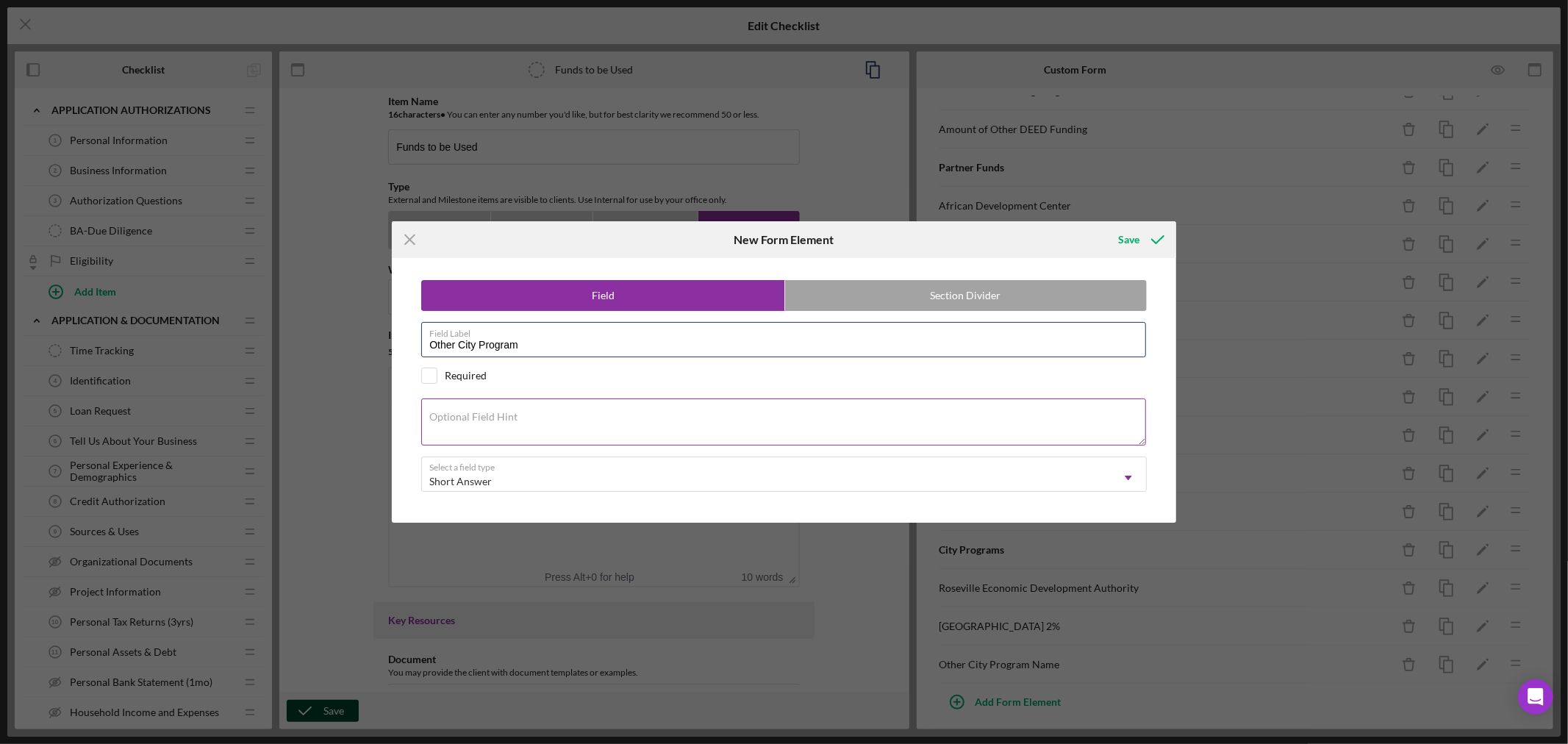
type input "Other City Program Amount"
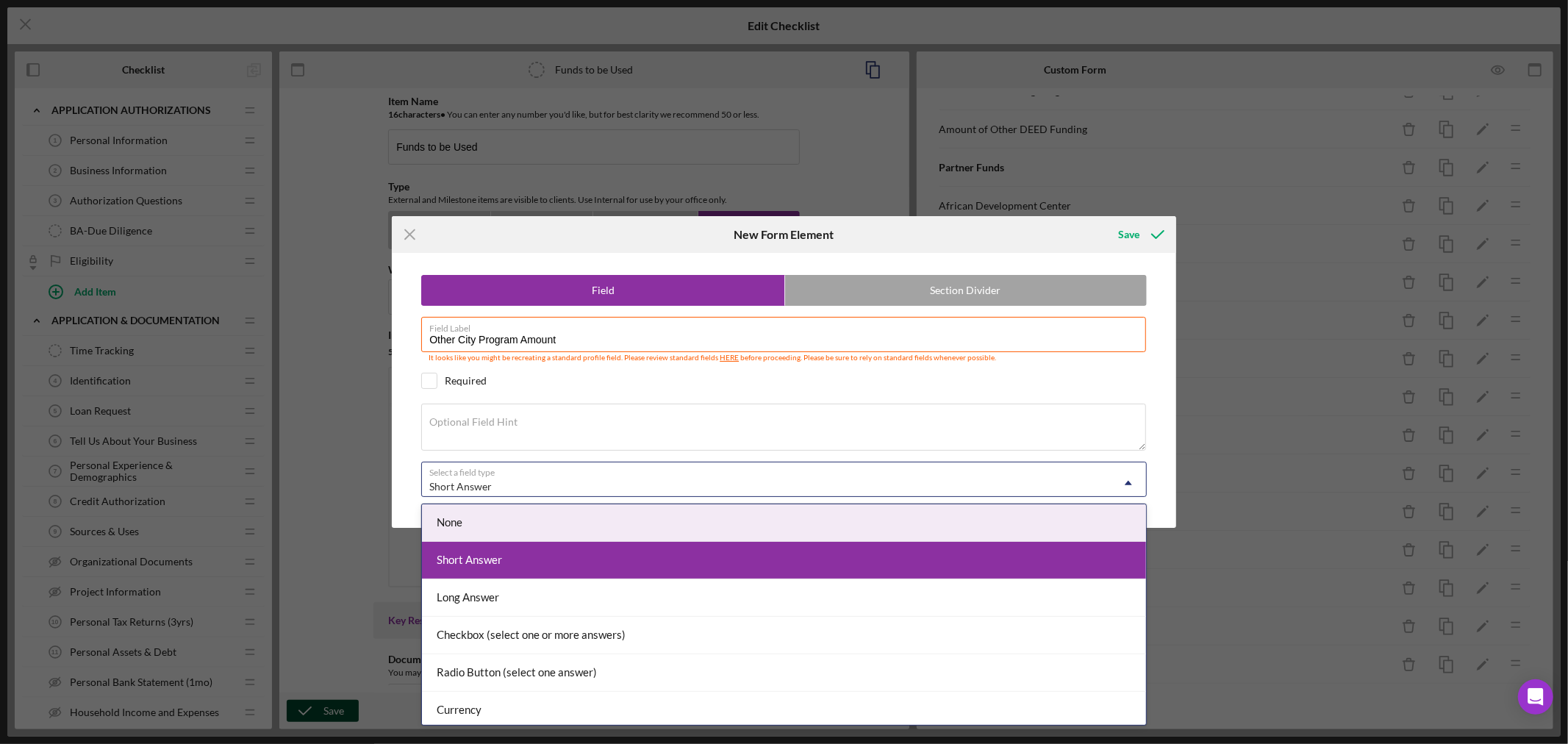
click at [1128, 481] on icon "Icon/Dropdown Arrow" at bounding box center [1129, 483] width 35 height 35
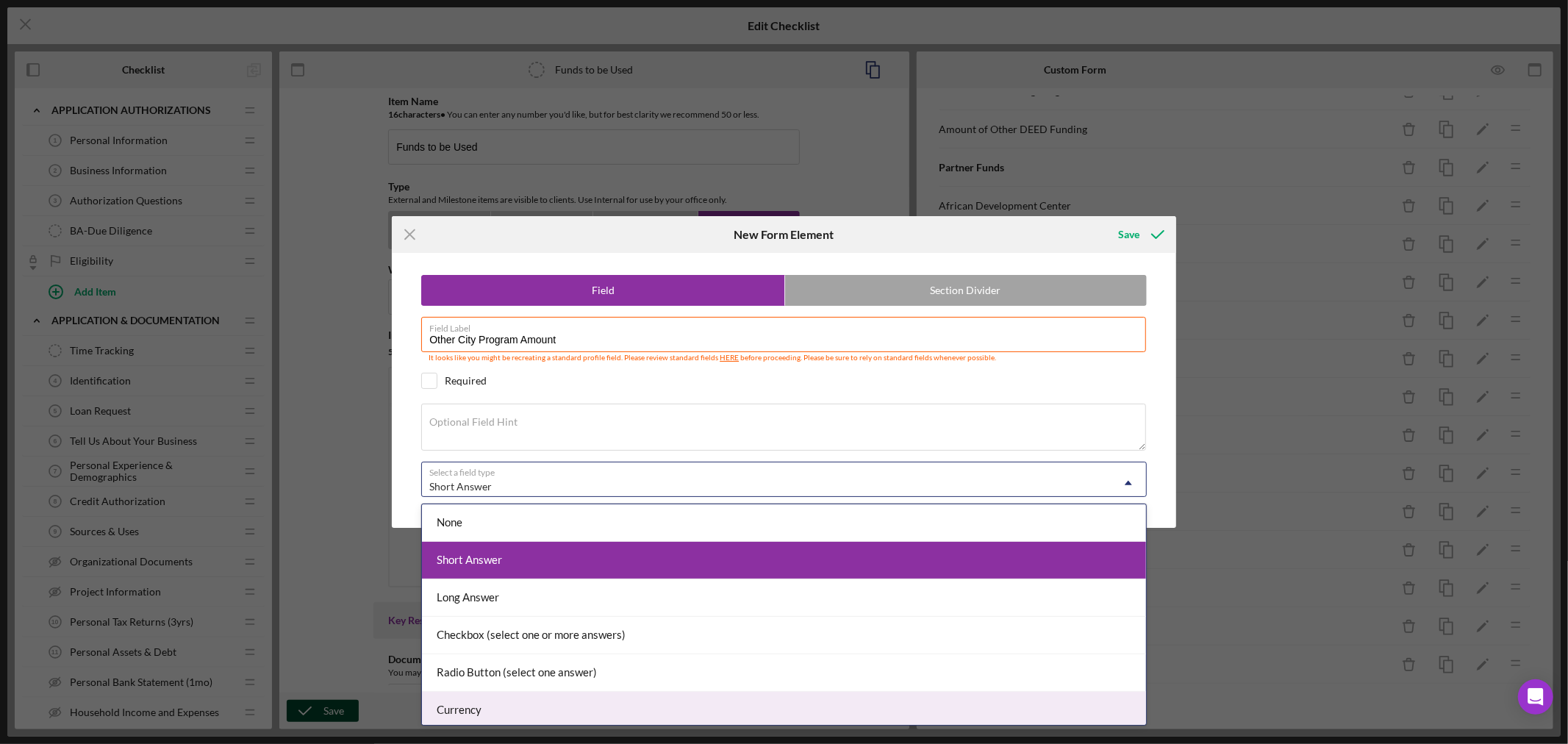
click at [980, 704] on div "Currency" at bounding box center [784, 710] width 724 height 37
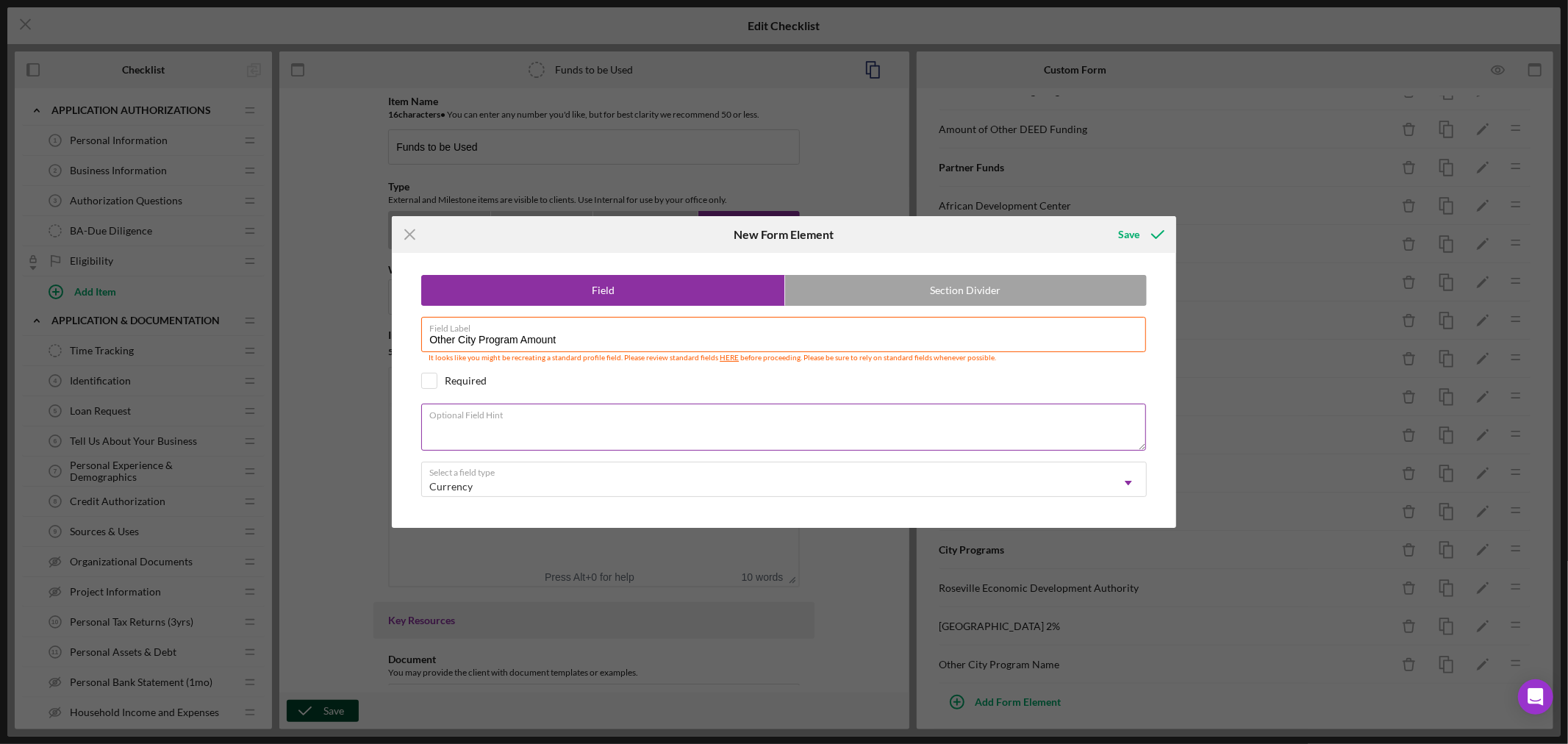
click at [544, 424] on textarea "Optional Field Hint" at bounding box center [783, 427] width 725 height 47
paste textarea "$ Amount"
type textarea "$ Amount"
click at [1129, 236] on div "Save" at bounding box center [1128, 235] width 21 height 30
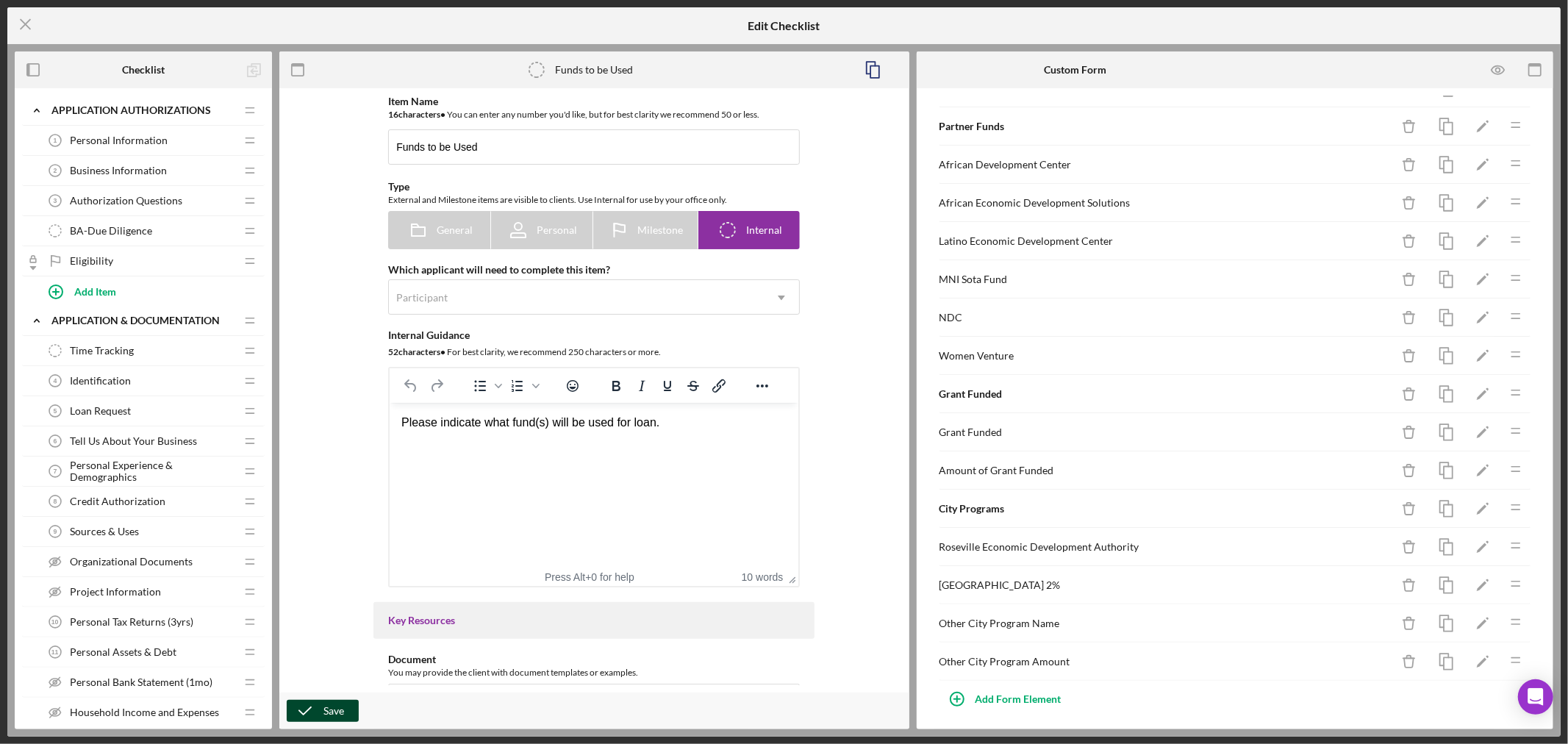
scroll to position [665, 0]
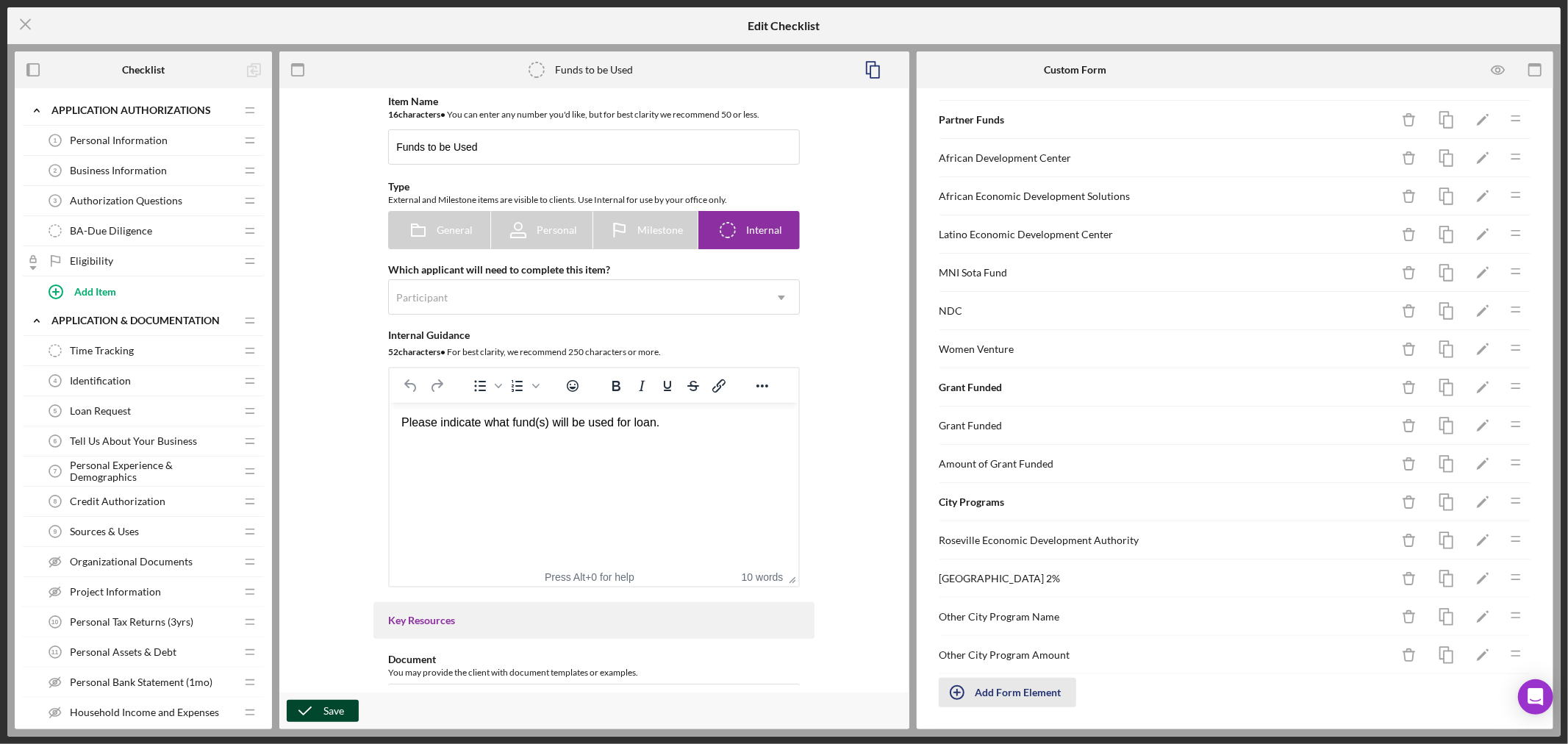
click at [1000, 693] on div "Add Form Element" at bounding box center [1018, 692] width 86 height 30
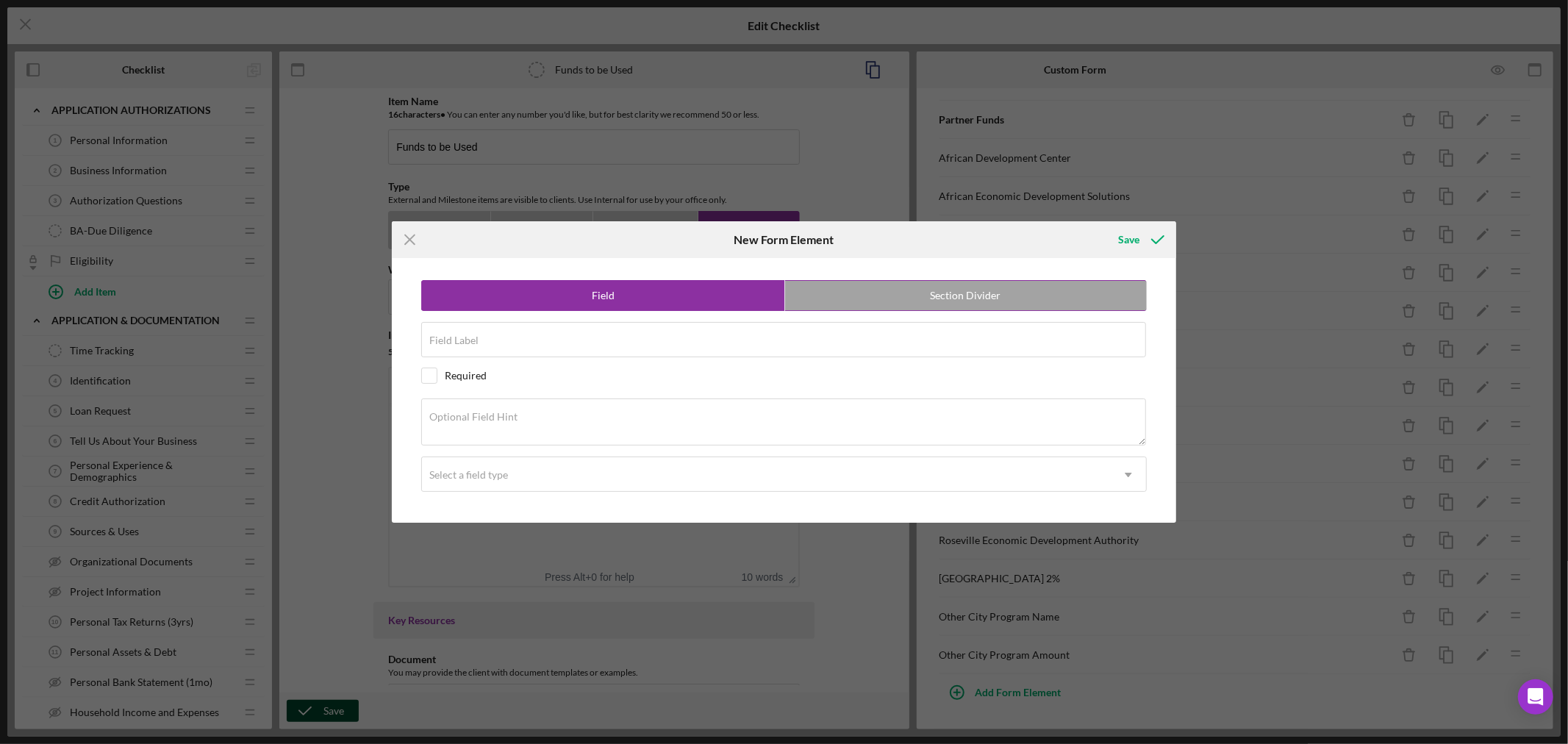
click at [991, 289] on label "Section Divider" at bounding box center [966, 295] width 362 height 30
radio input "false"
radio input "true"
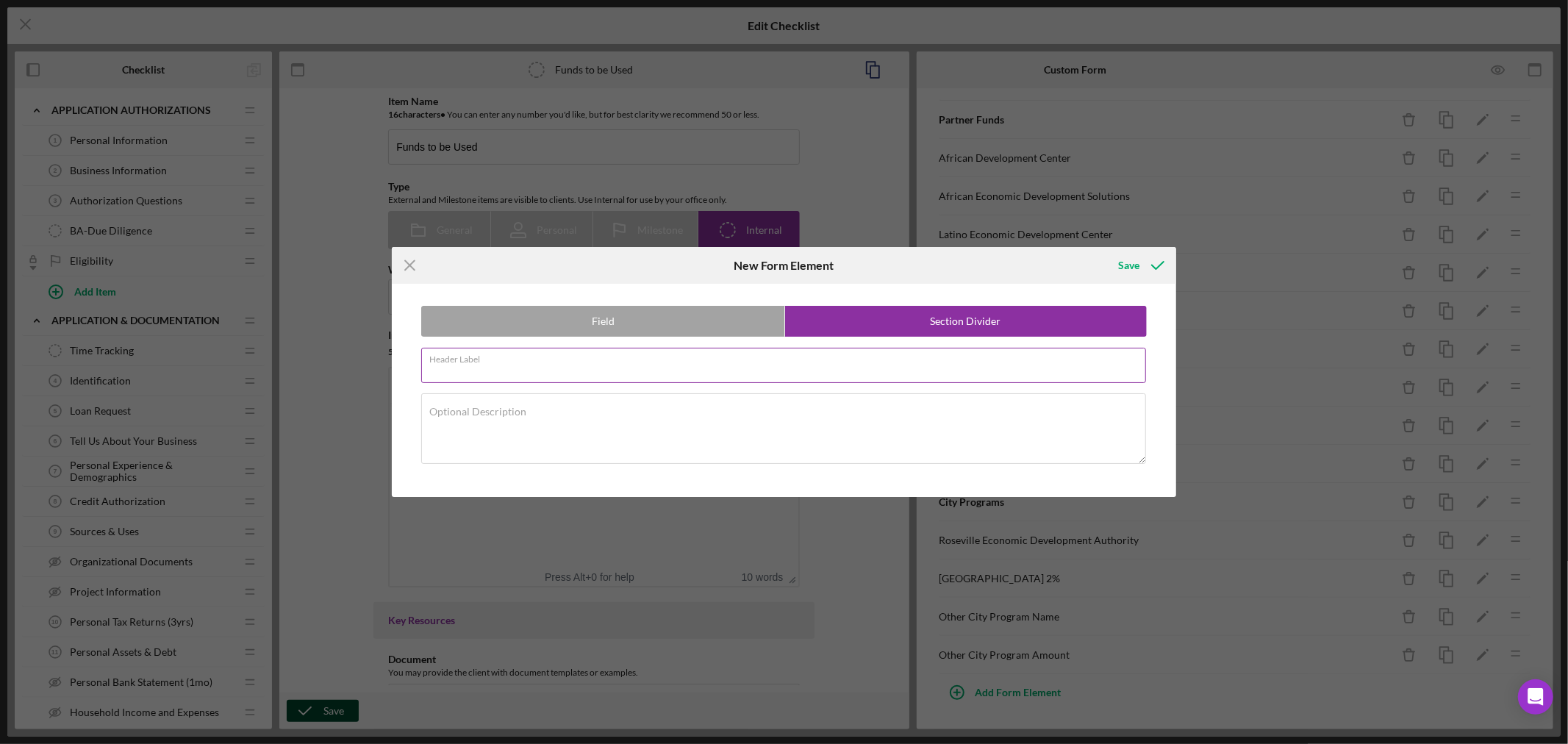
click at [553, 369] on input "Header Label" at bounding box center [783, 365] width 725 height 35
type input "Bank Funding"
click at [1132, 263] on div "Save" at bounding box center [1128, 265] width 21 height 30
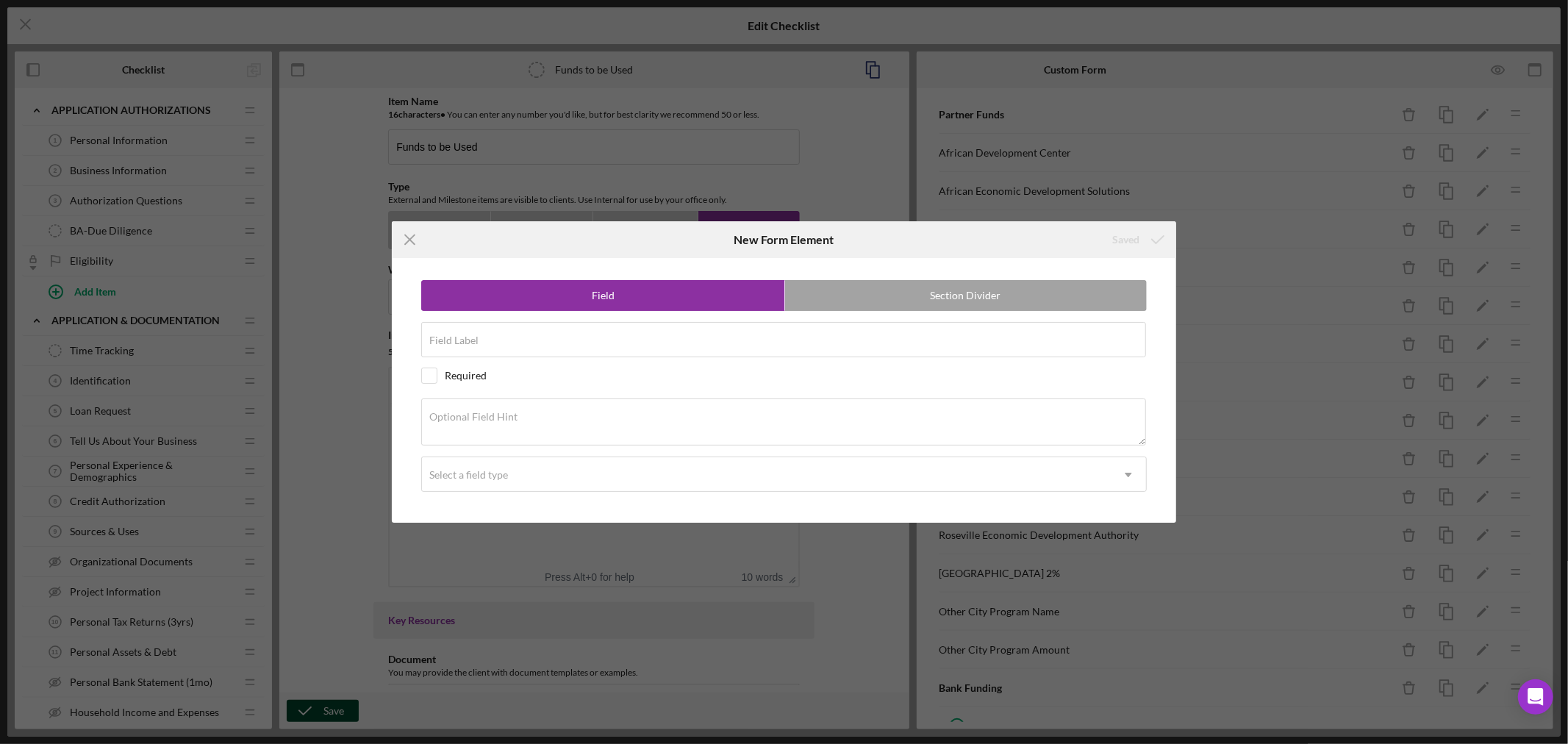
scroll to position [688, 0]
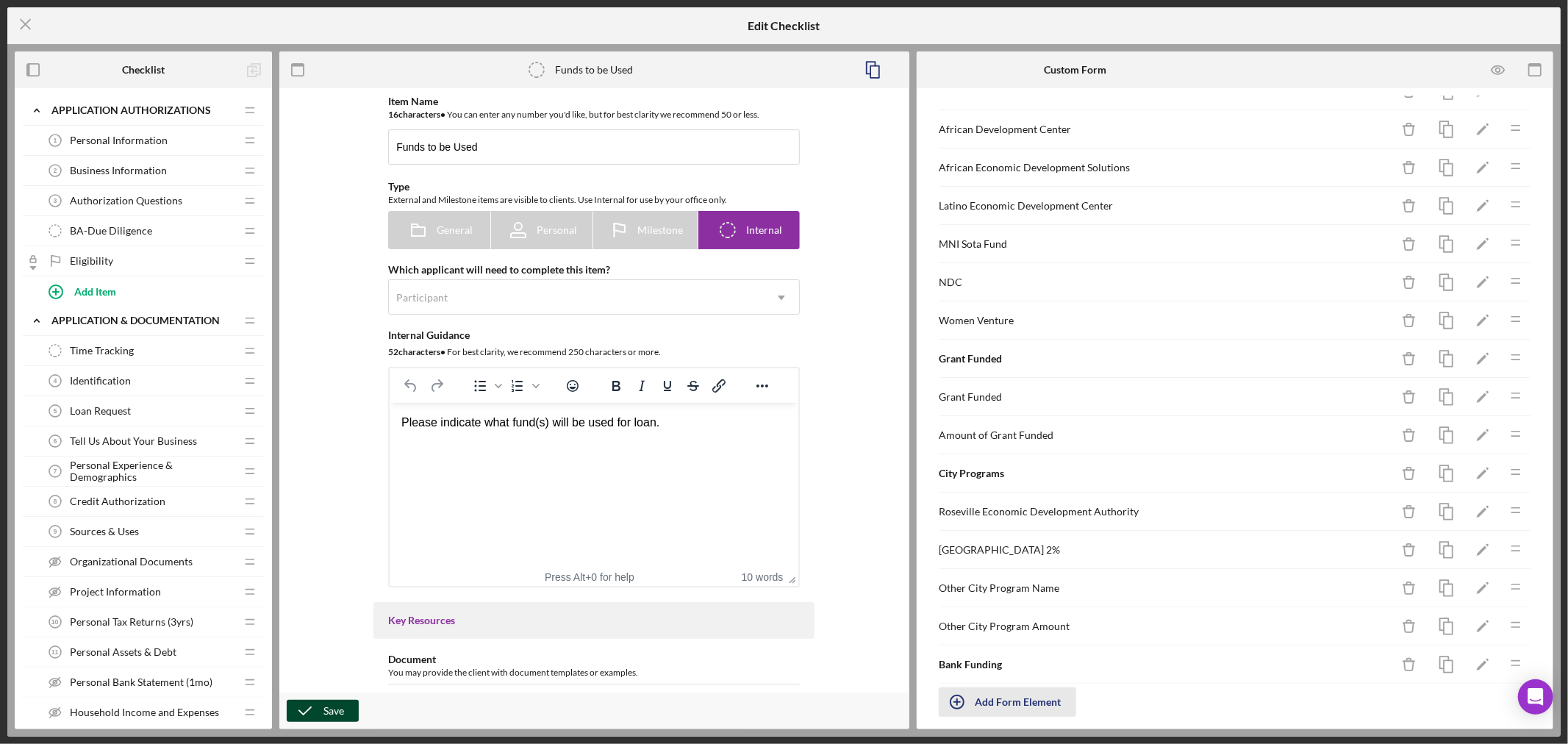
click at [958, 709] on icon "button" at bounding box center [957, 702] width 37 height 37
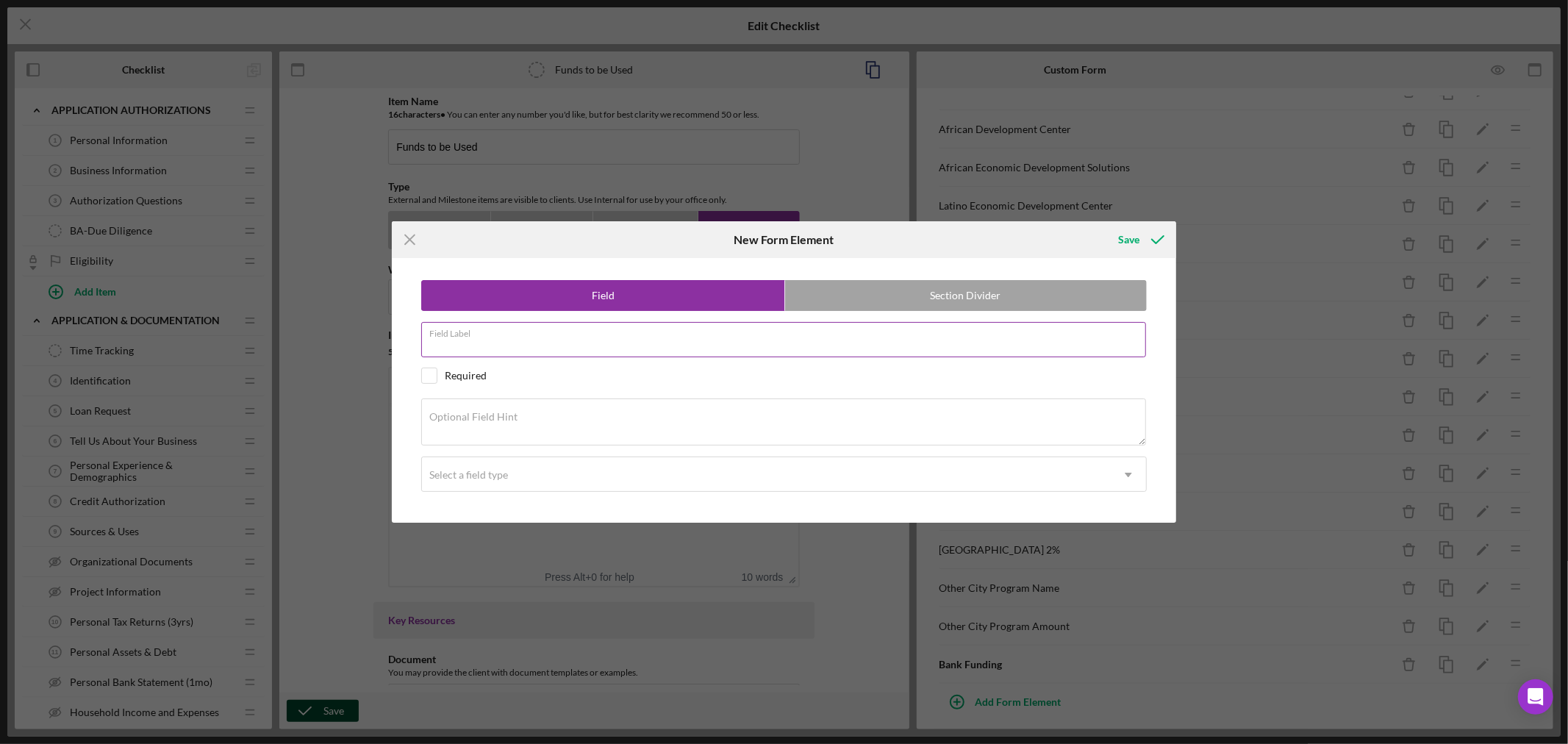
click at [546, 338] on div "Field Label" at bounding box center [784, 341] width 725 height 37
type input "Bank Name"
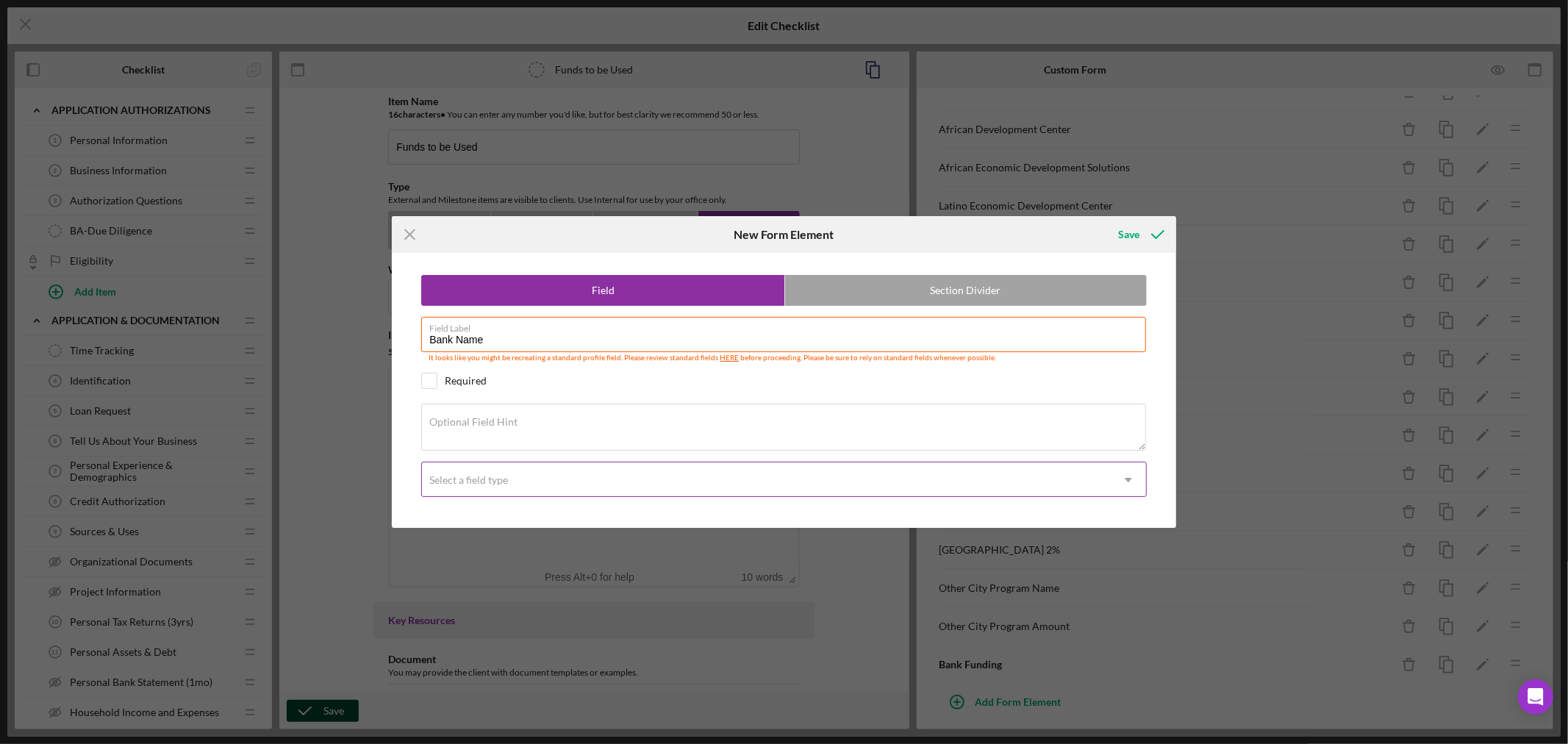
click at [1128, 479] on use at bounding box center [1128, 479] width 8 height 4
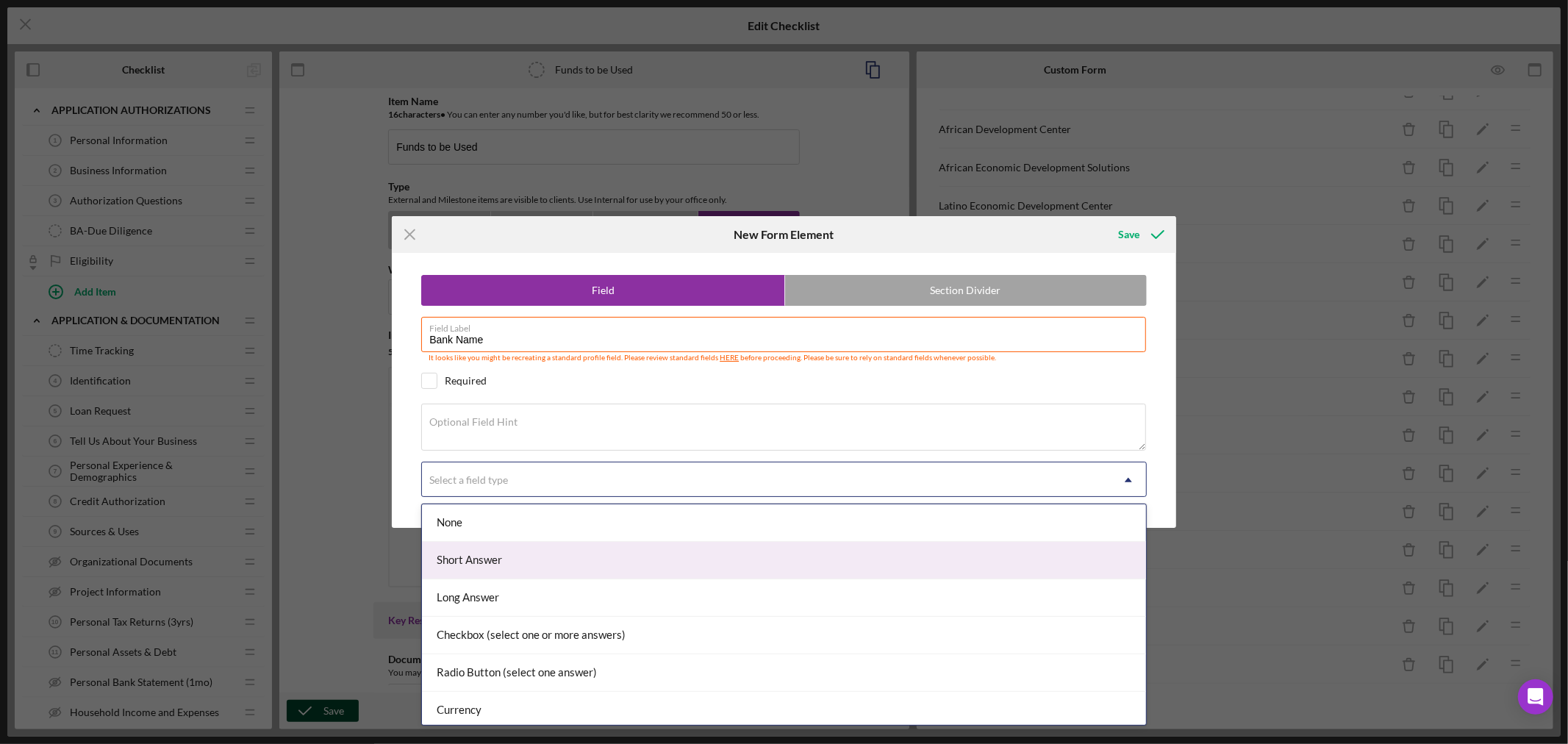
click at [741, 555] on div "Short Answer" at bounding box center [784, 560] width 724 height 37
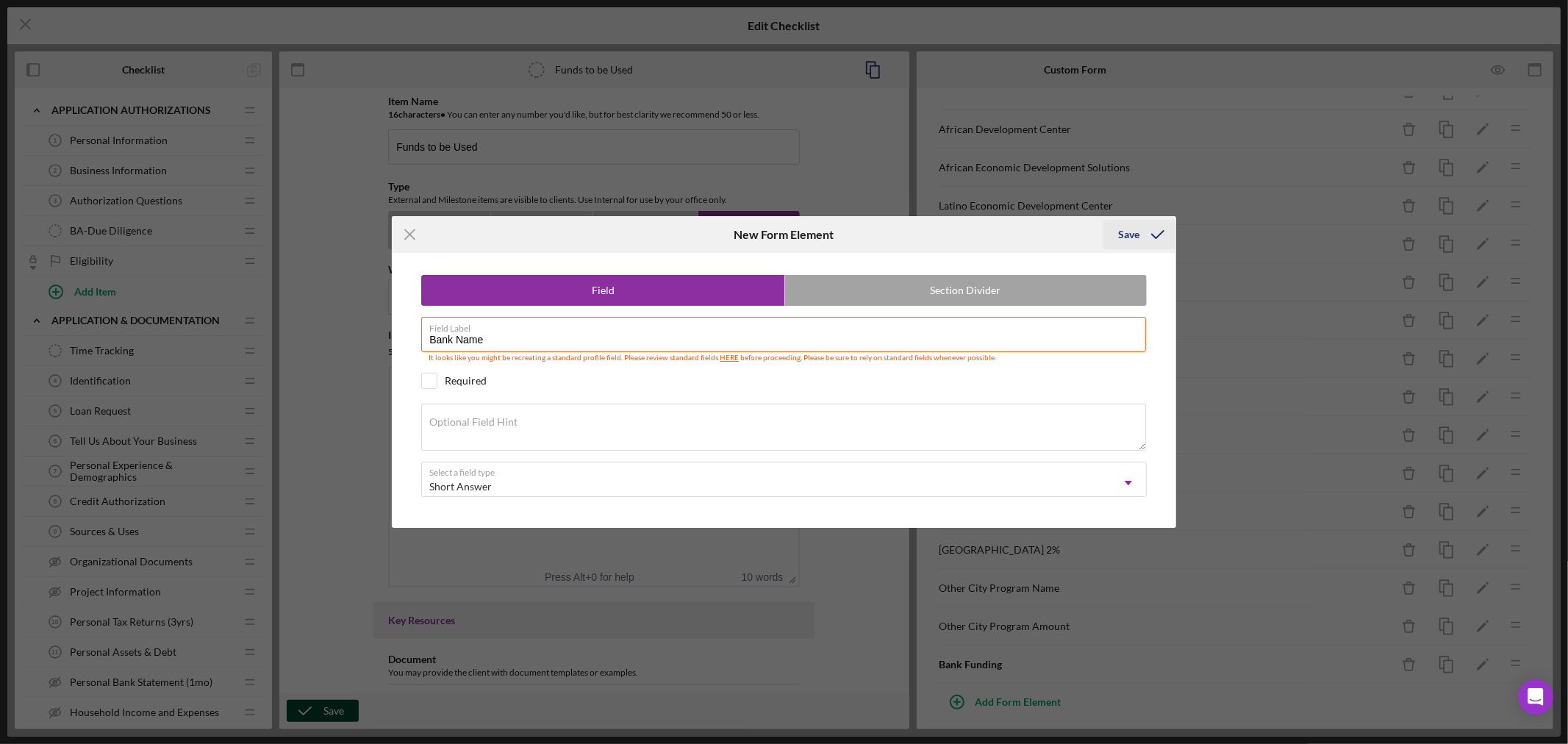
click at [1123, 234] on div "Save" at bounding box center [1128, 235] width 21 height 30
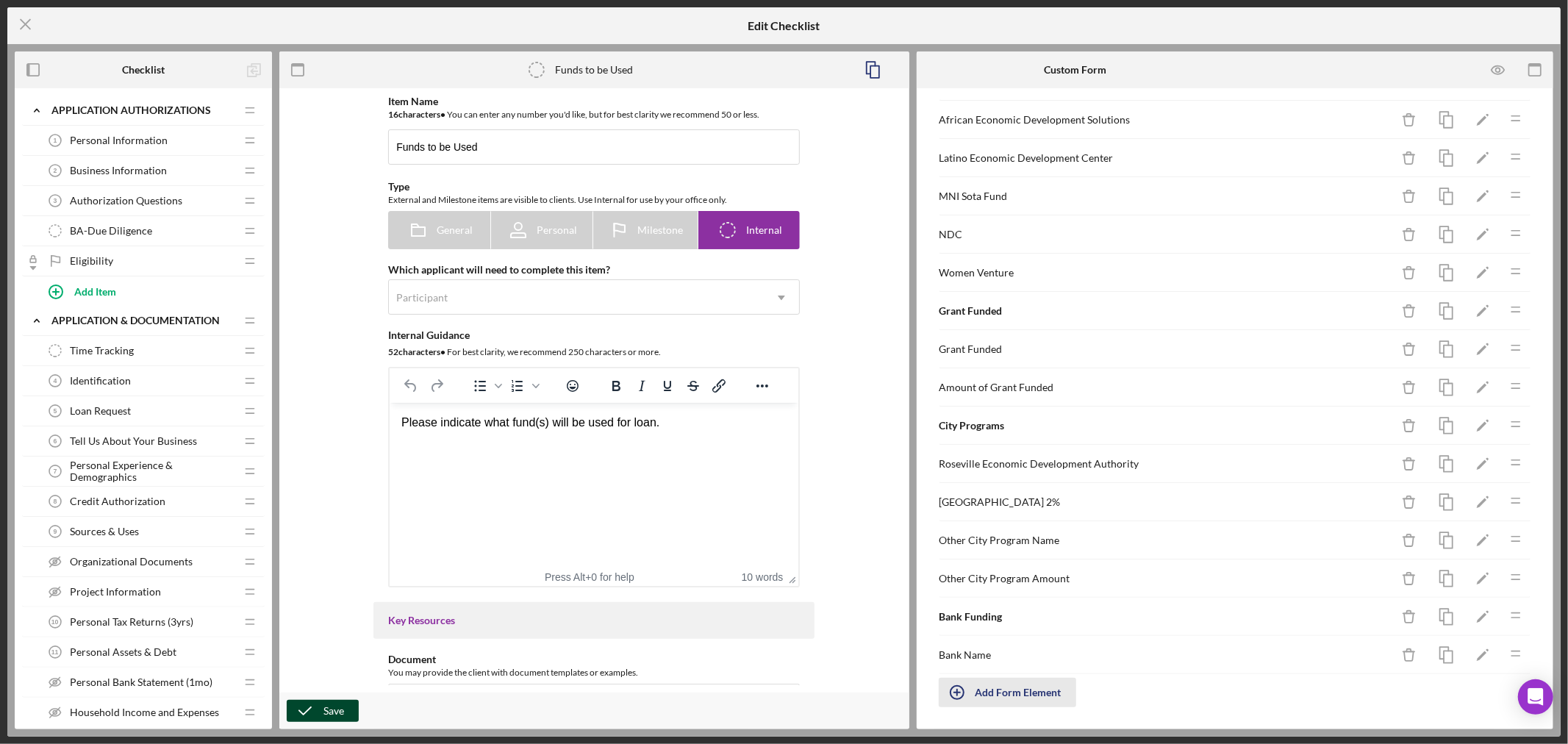
click at [1012, 693] on div "Add Form Element" at bounding box center [1018, 692] width 86 height 30
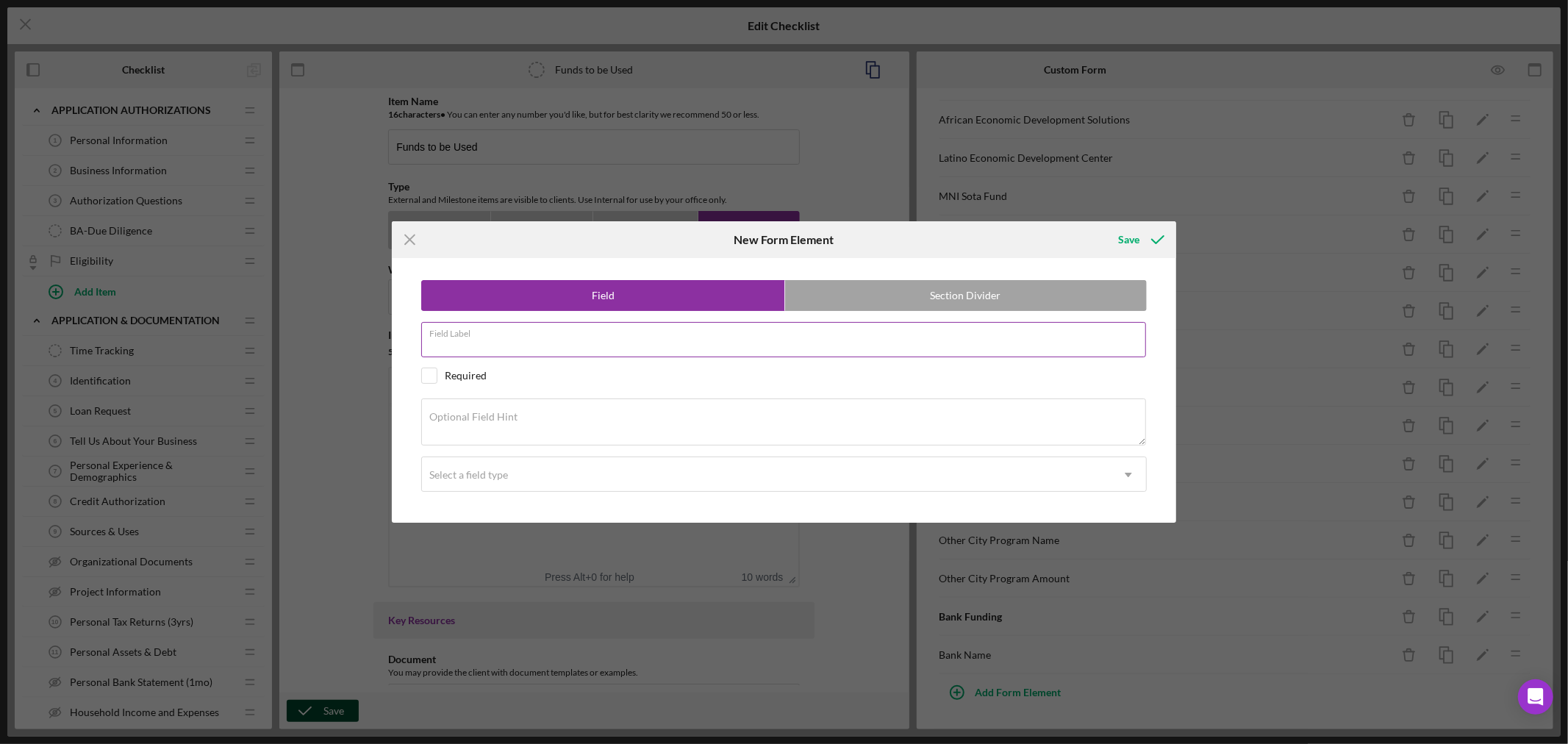
click at [517, 334] on div "Field Label" at bounding box center [784, 341] width 725 height 37
type input "Bank Funding Amount"
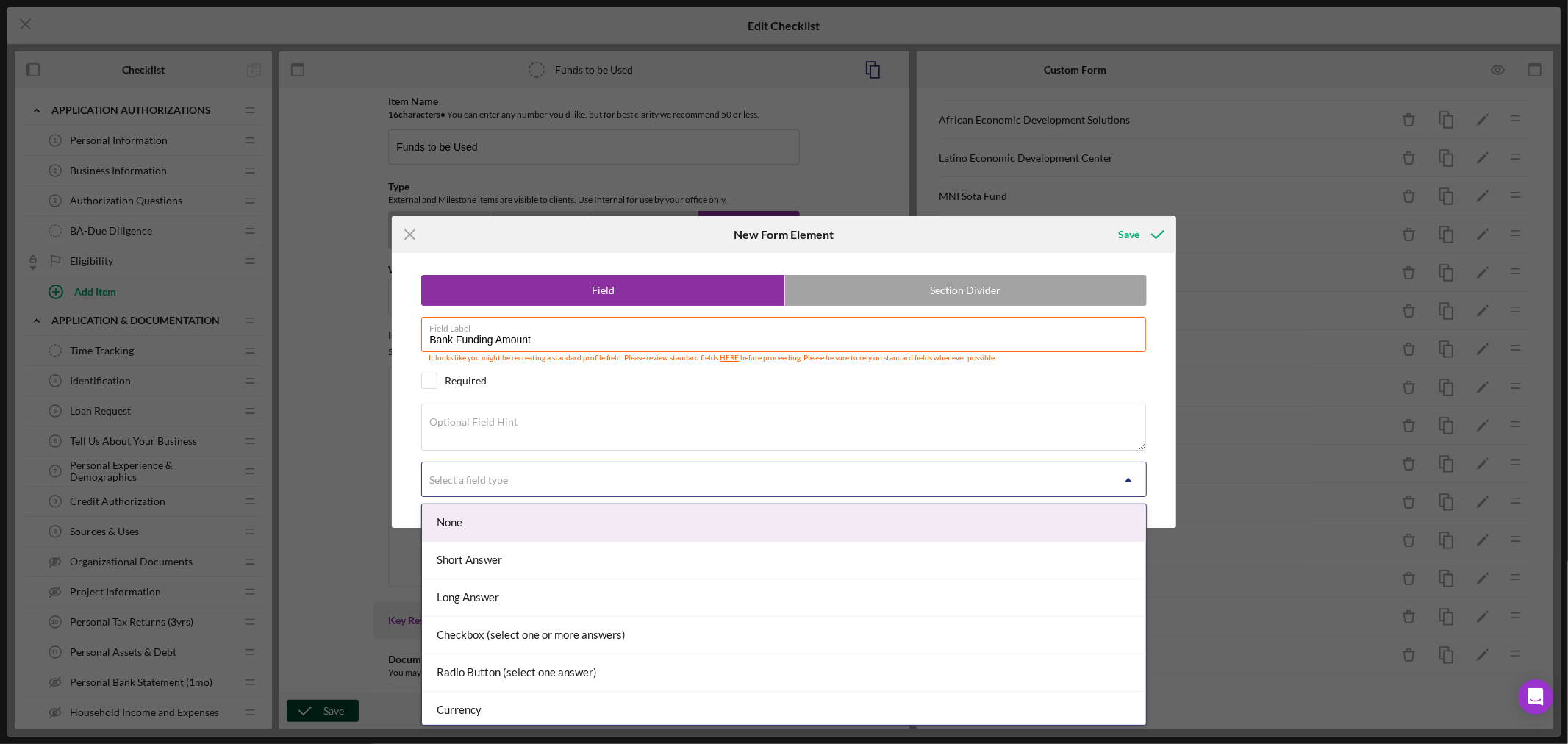
click at [1129, 482] on use at bounding box center [1128, 479] width 8 height 4
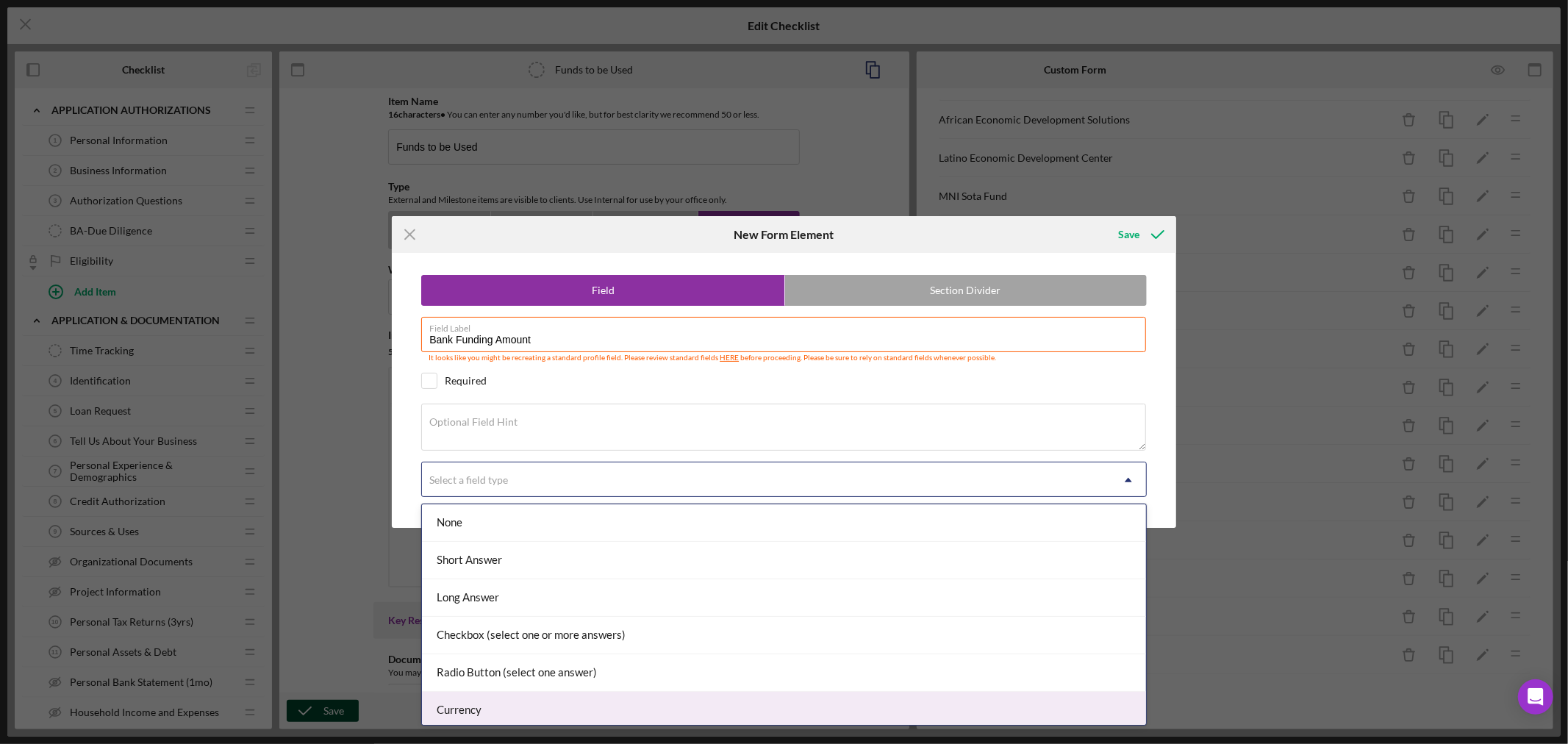
click at [980, 702] on div "Currency" at bounding box center [784, 710] width 724 height 37
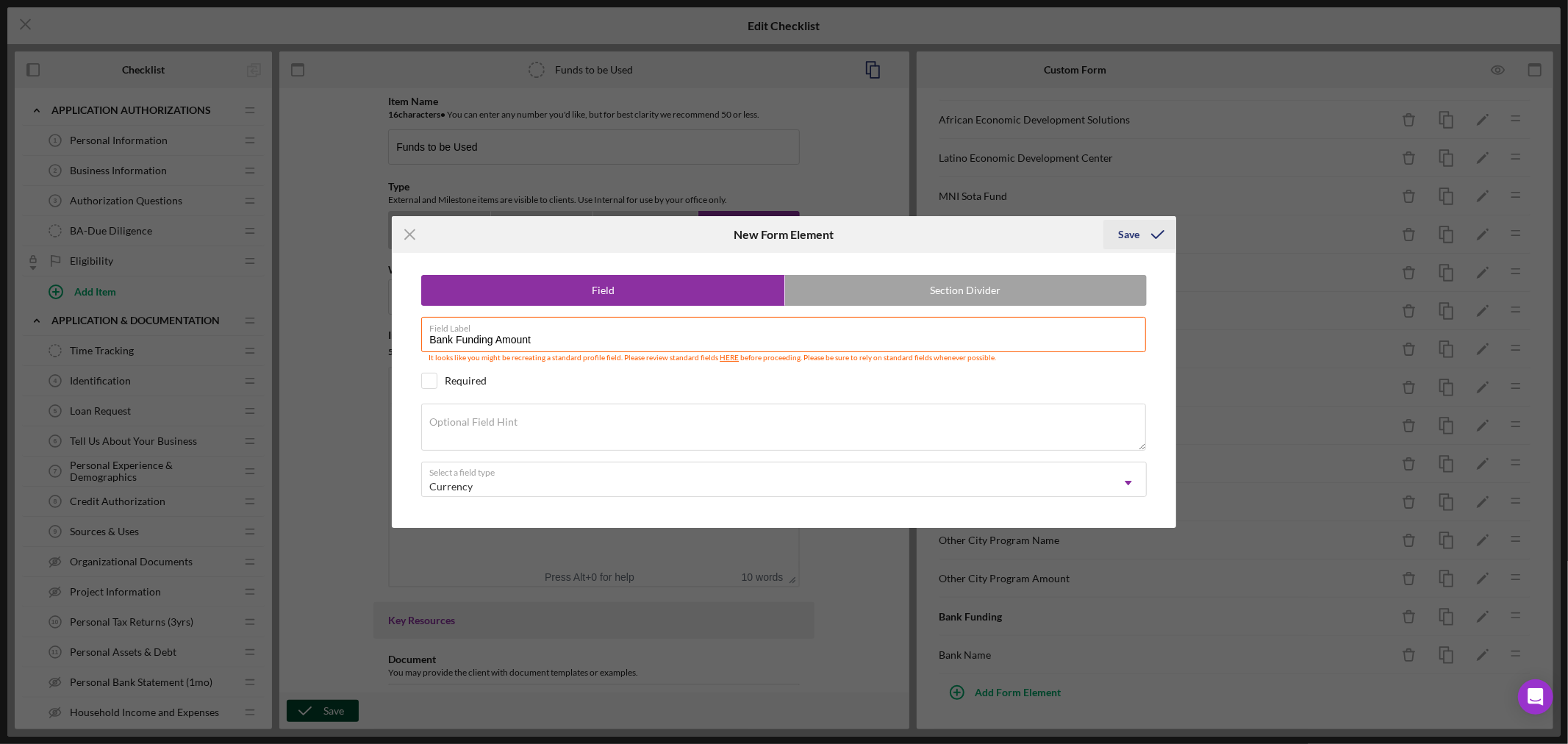
click at [1129, 236] on div "Save" at bounding box center [1128, 235] width 21 height 30
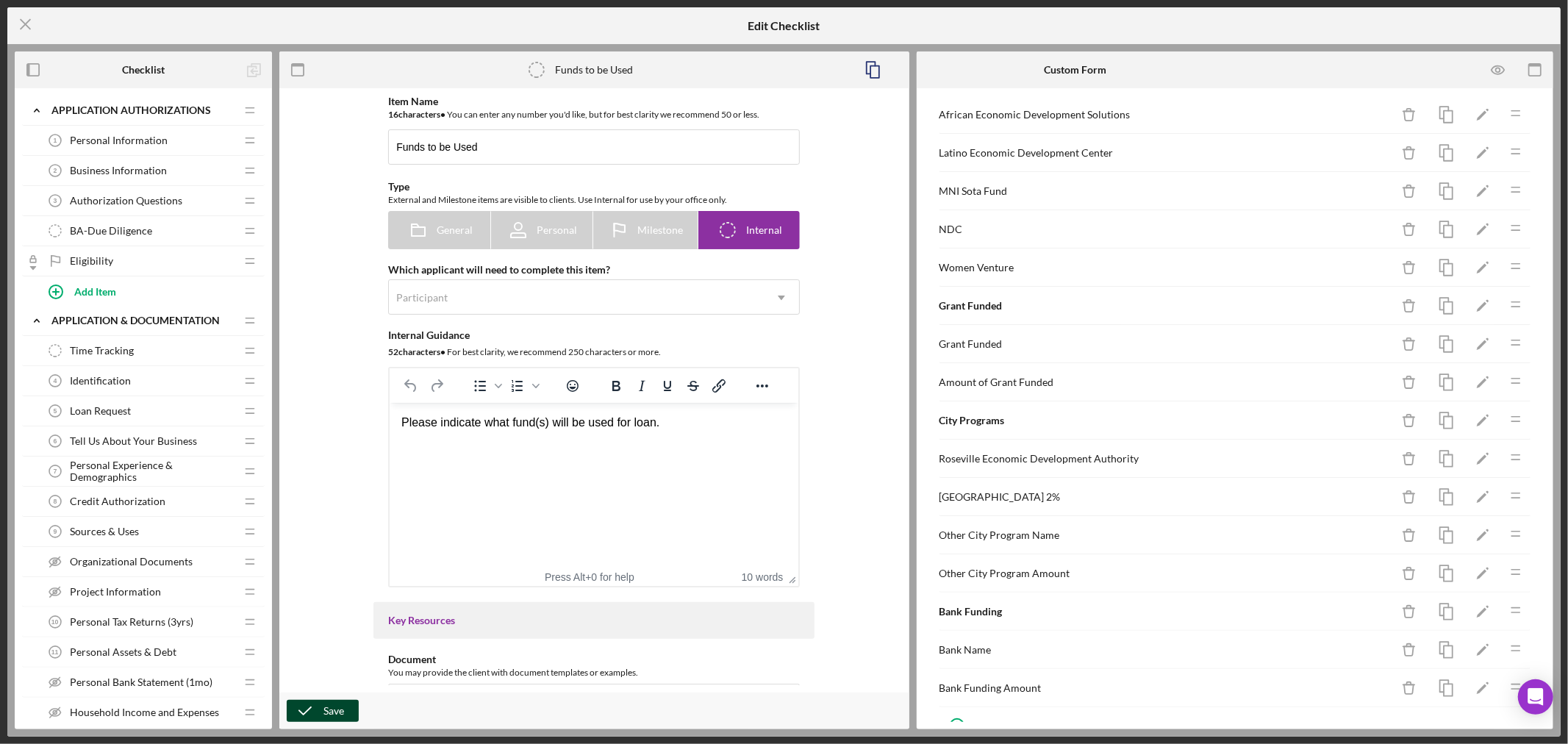
scroll to position [765, 0]
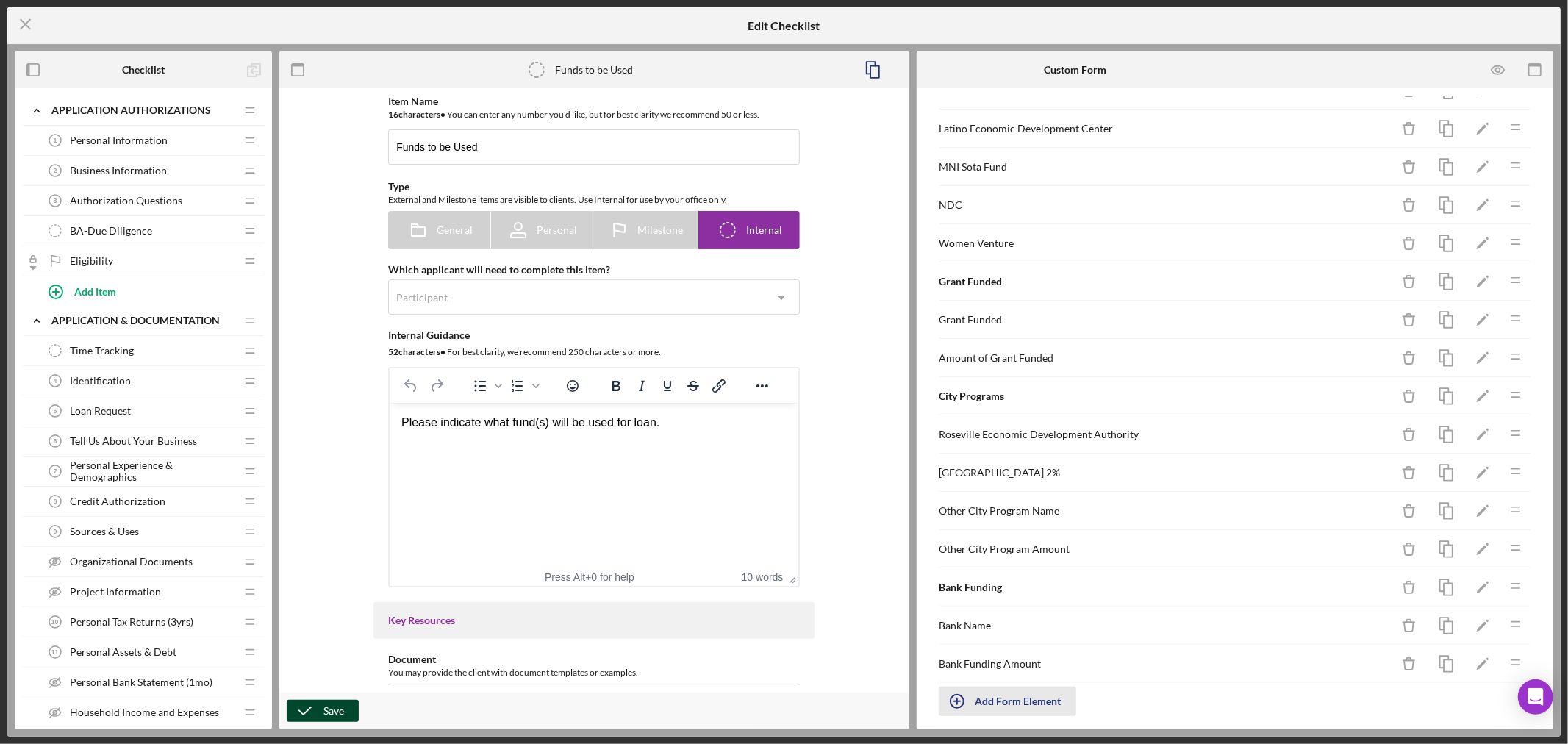
click at [975, 702] on button "Add Form Element" at bounding box center [1007, 701] width 137 height 30
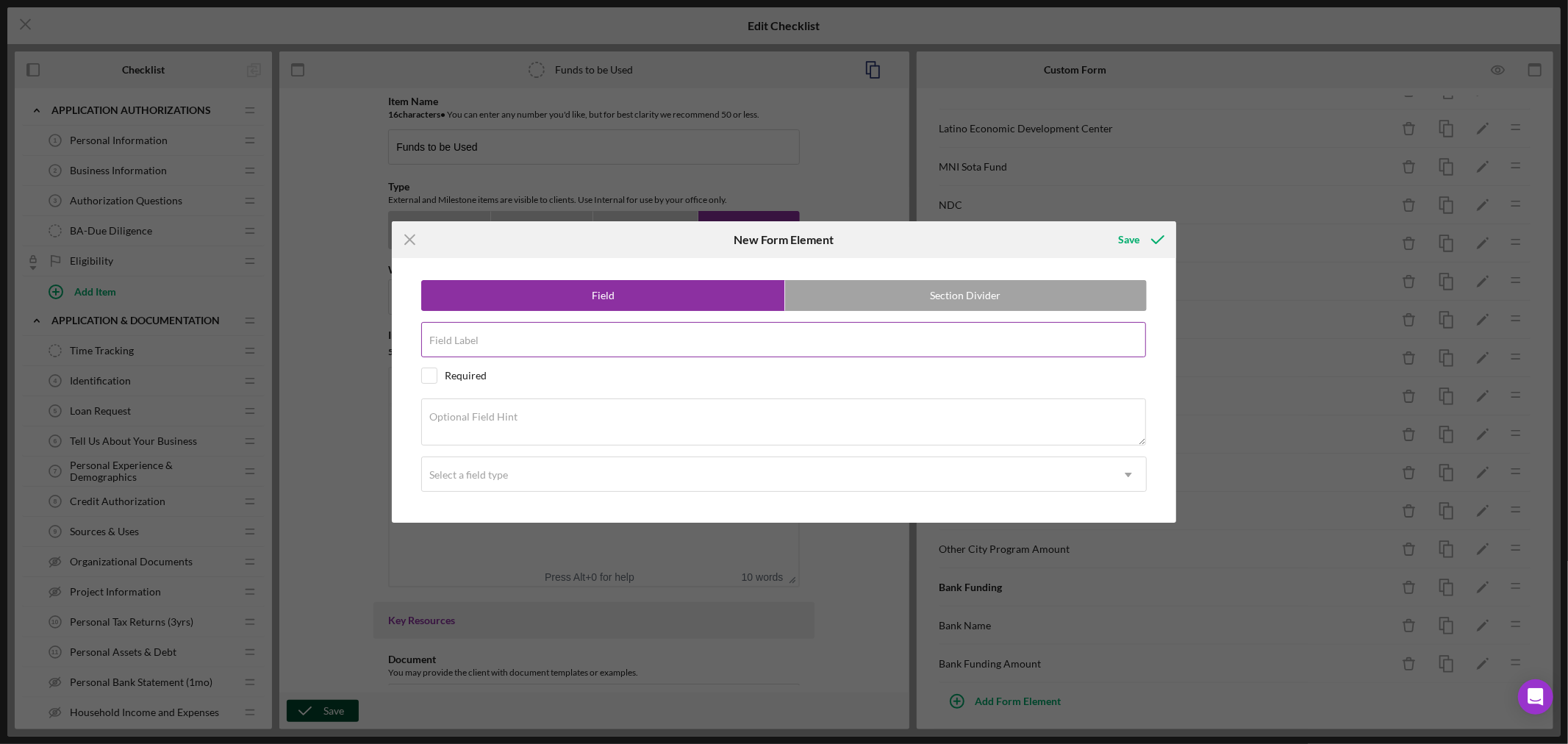
click at [531, 339] on input "Field Label" at bounding box center [783, 340] width 725 height 35
paste input "Bank- Participation or Stand Alone Loan"
type input "Bank- Participation or Stand Alone Loan"
click at [577, 410] on div "Optional Field Hint" at bounding box center [784, 423] width 725 height 49
paste textarea "Is MCCD purchasing a participation in partner loan? OR Are each entity preparin…"
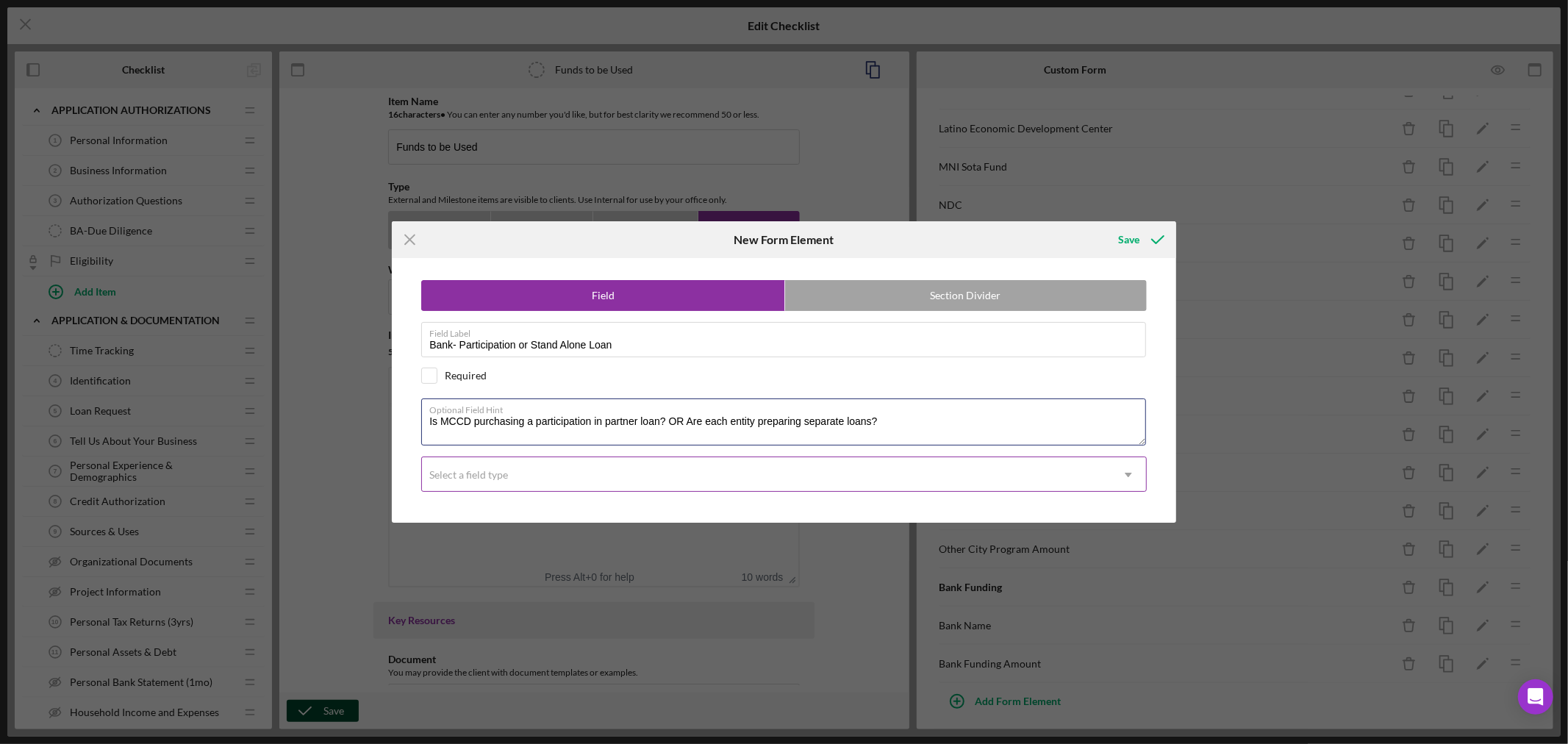
type textarea "Is MCCD purchasing a participation in partner loan? OR Are each entity preparin…"
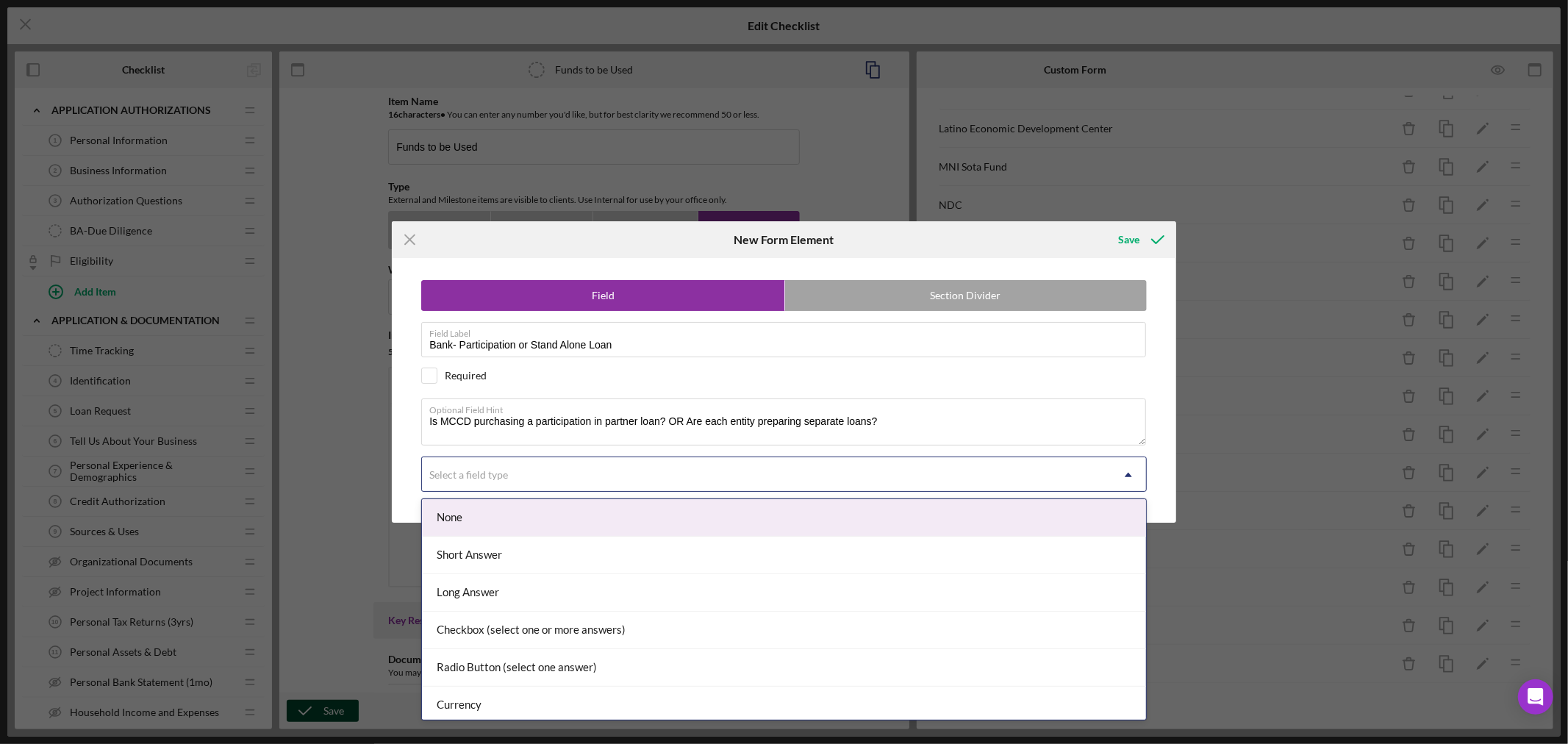
click at [1129, 472] on icon "Icon/Dropdown Arrow" at bounding box center [1129, 475] width 35 height 35
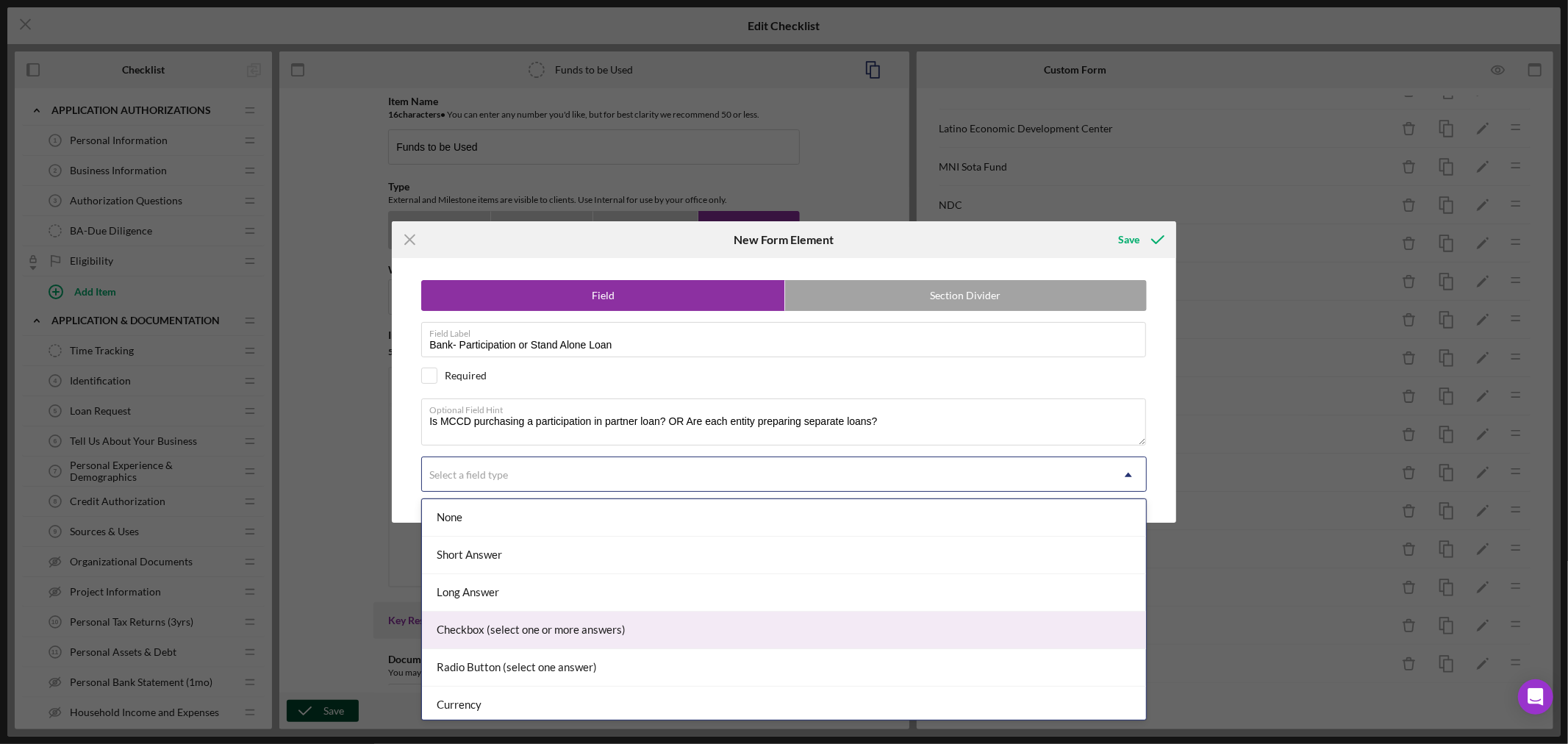
click at [677, 634] on div "Checkbox (select one or more answers)" at bounding box center [784, 630] width 724 height 37
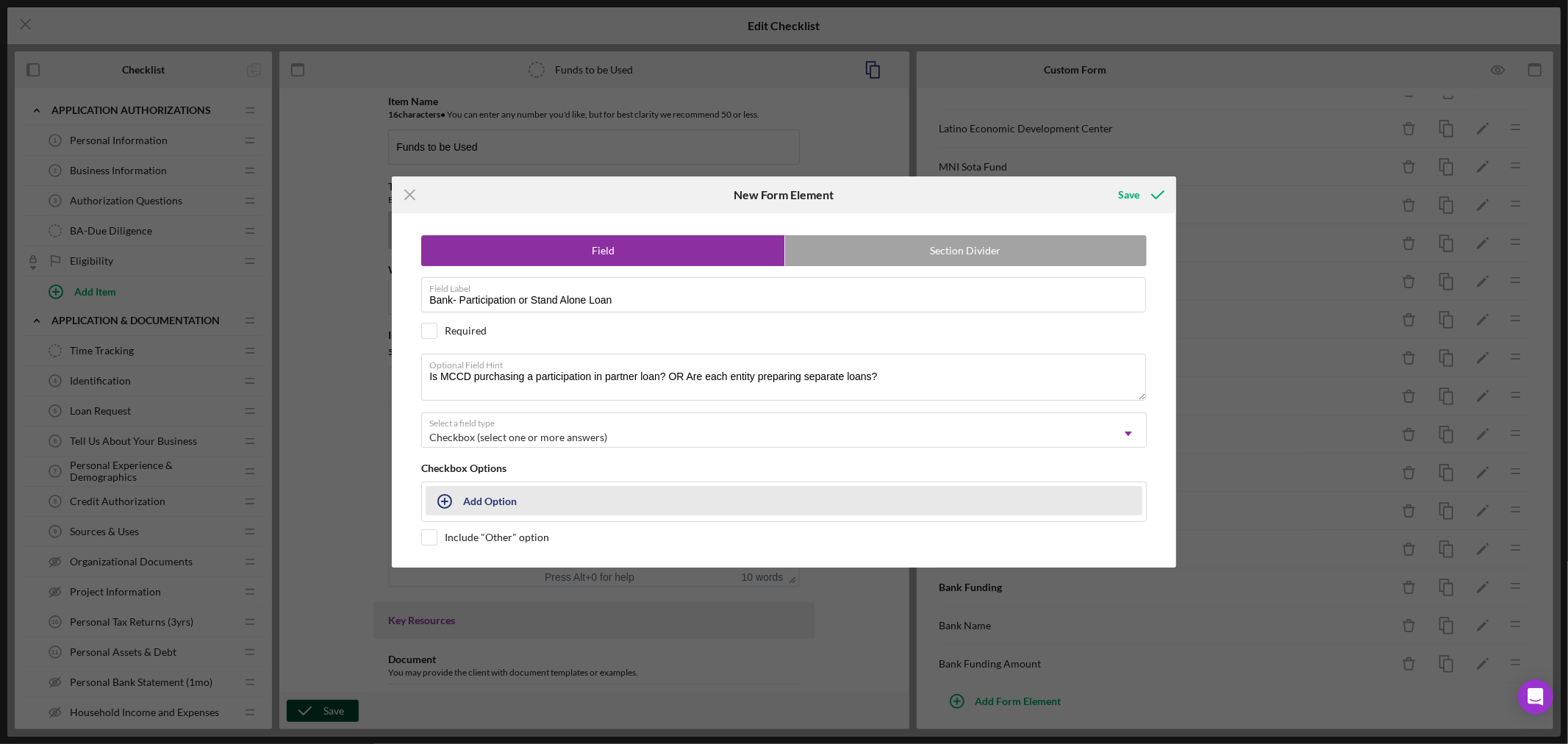
click at [473, 498] on button "Add Option" at bounding box center [784, 500] width 717 height 30
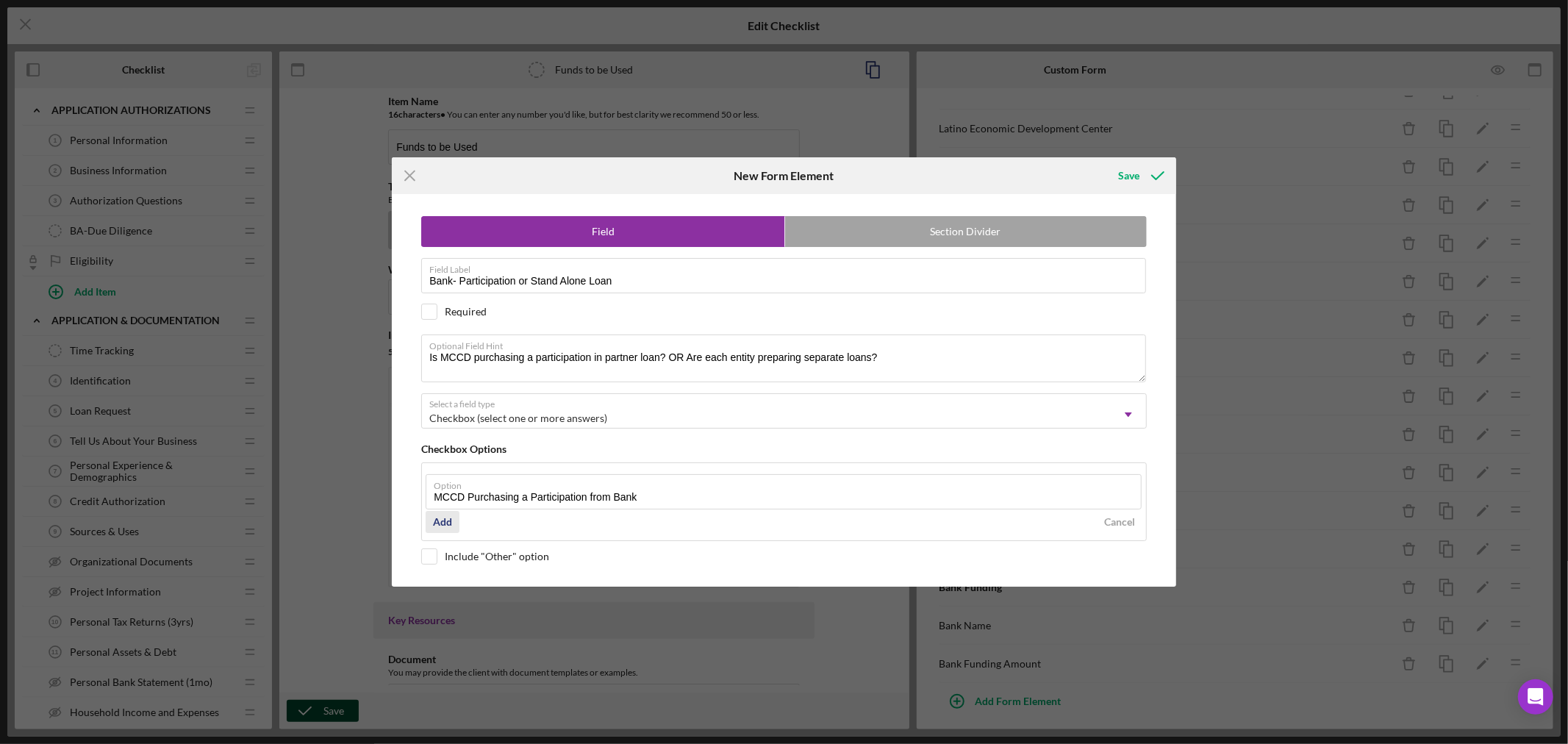
type input "MCCD Purchasing a Participation from Bank"
click at [446, 522] on div "Add" at bounding box center [442, 522] width 19 height 22
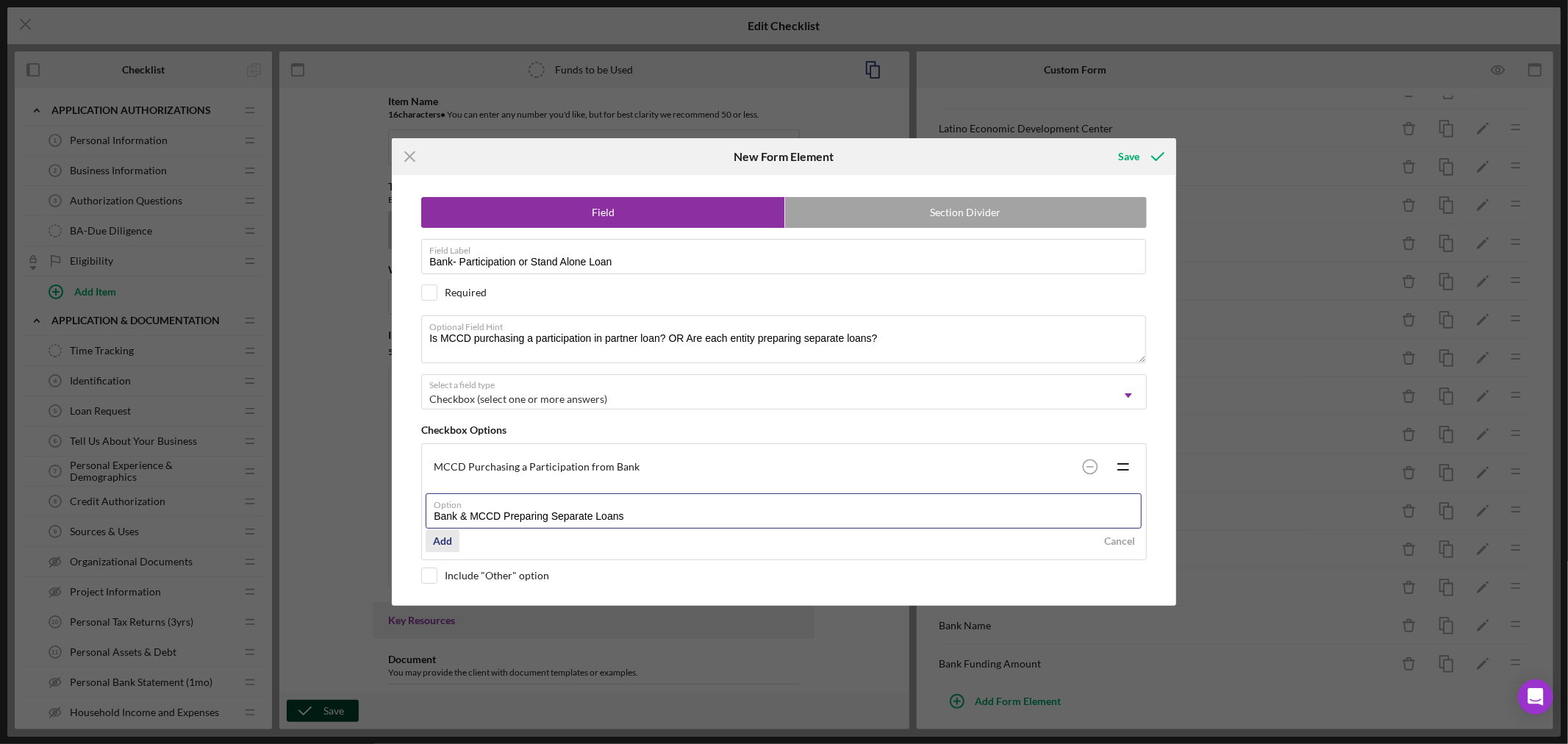
type input "Bank & MCCD Preparing Separate Loans"
click at [441, 535] on div "Add" at bounding box center [442, 541] width 19 height 22
click at [1130, 136] on div "Icon/Menu Close New Form Element Save Field Section Divider Field Label Bank- P…" at bounding box center [784, 372] width 1568 height 744
click at [1133, 152] on div "Save" at bounding box center [1128, 156] width 21 height 30
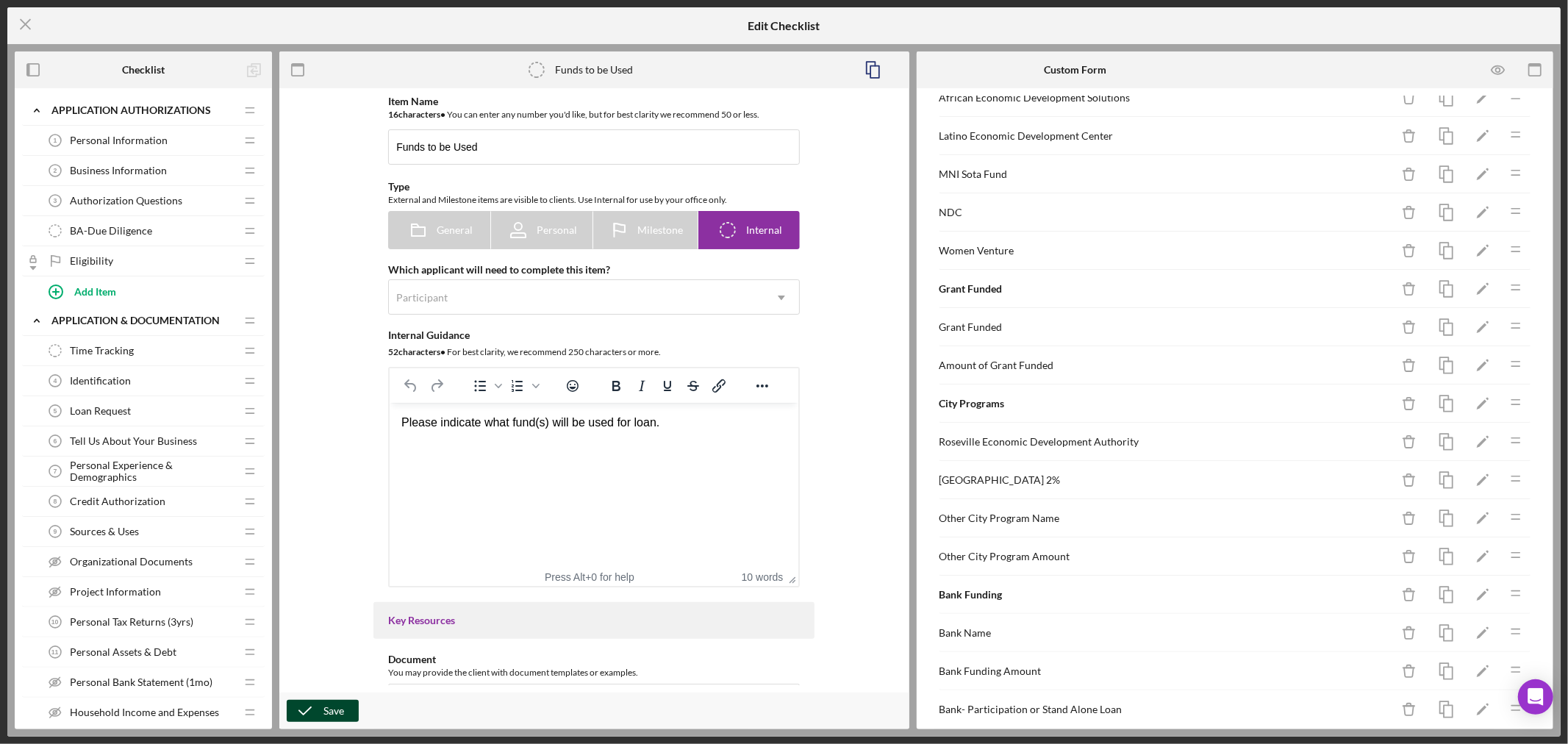
scroll to position [818, 0]
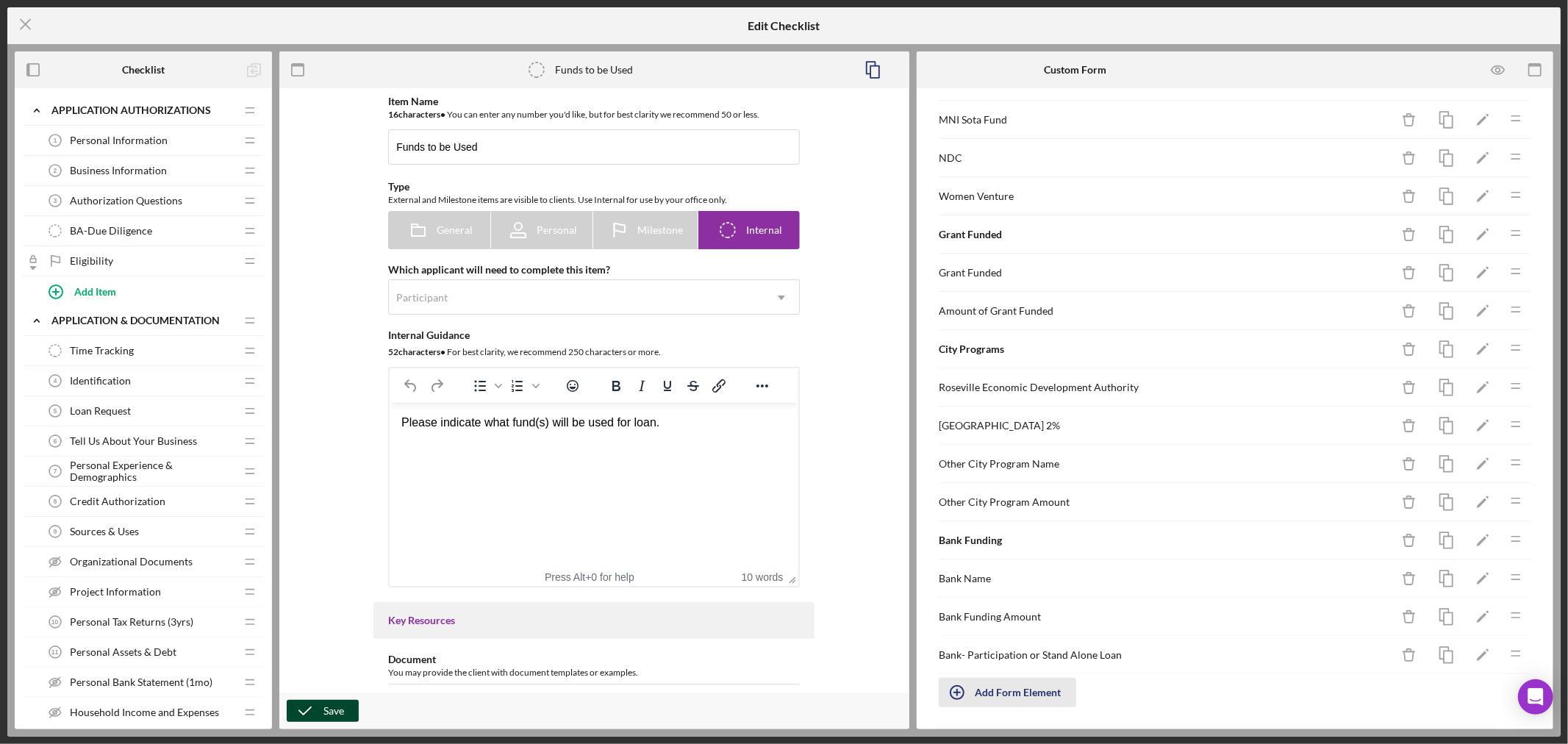
click at [1016, 692] on div "Add Form Element" at bounding box center [1018, 692] width 86 height 30
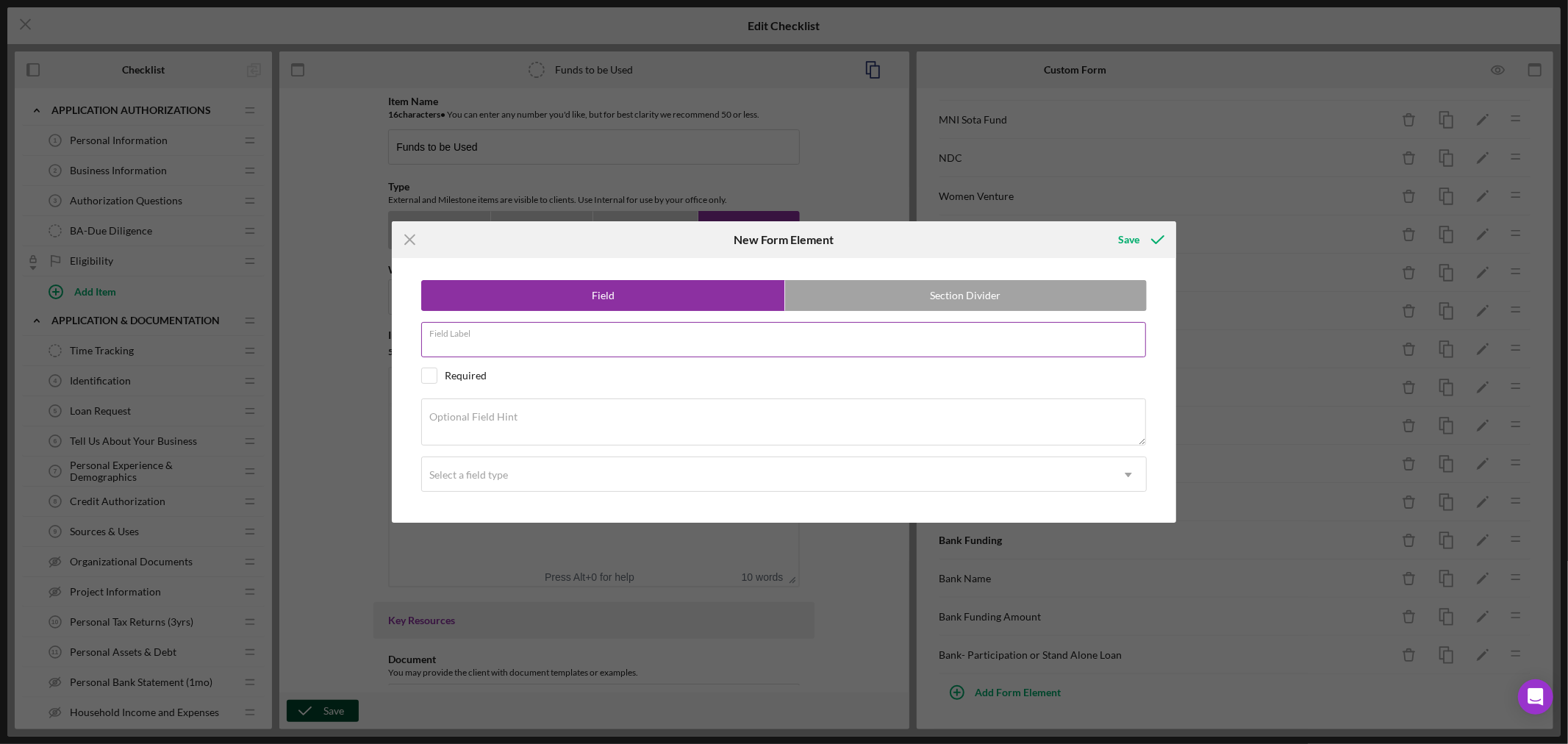
click at [529, 338] on div "Field Label" at bounding box center [784, 341] width 725 height 37
paste input "ADC Participation or Stand Alone Loan"
type input "ADC Participation or Stand Alone Loan"
click at [519, 425] on textarea "Optional Field Hint" at bounding box center [783, 422] width 725 height 47
paste textarea "Is partner purchasing a participation of MCCD Loan? Is MCCD purchasing a partic…"
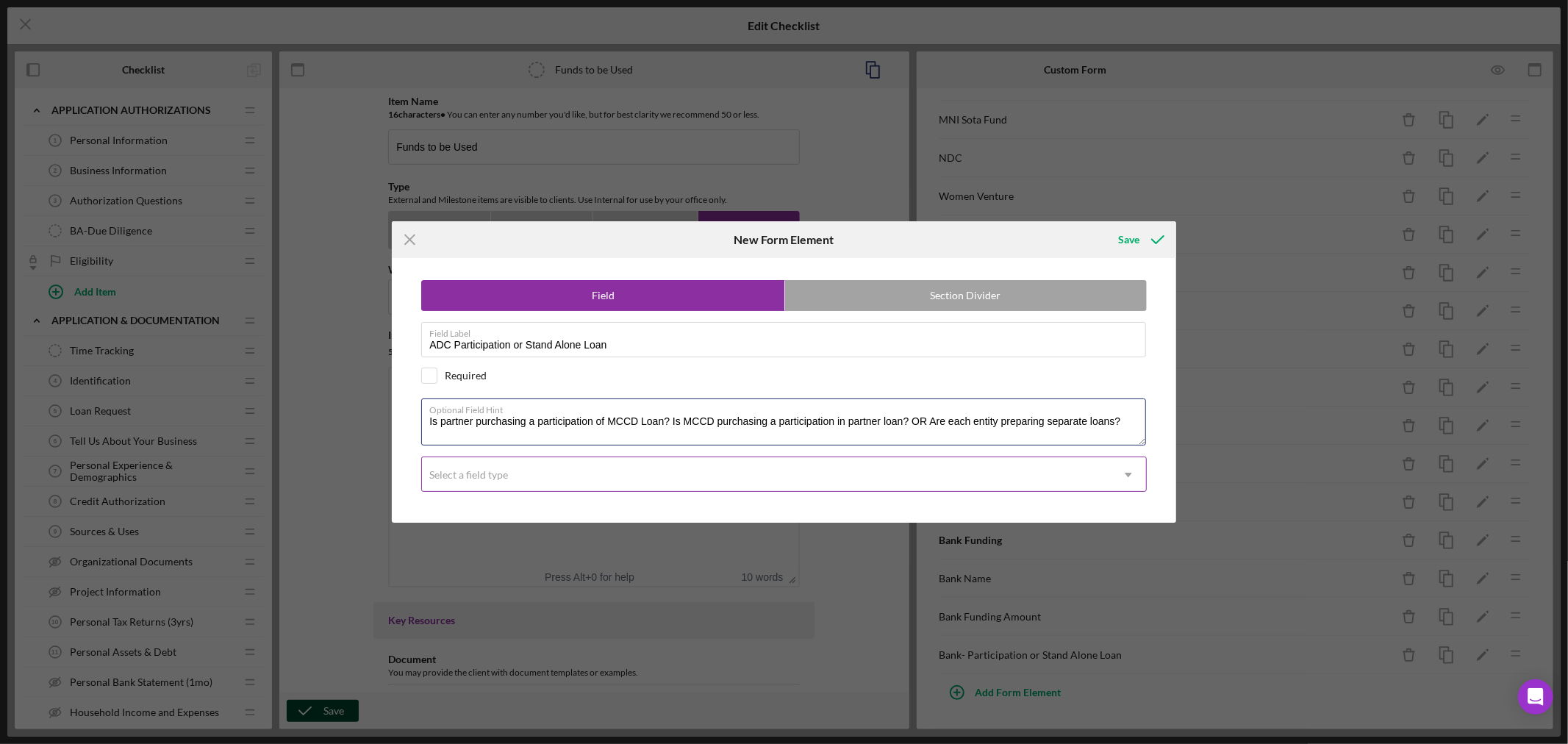
type textarea "Is partner purchasing a participation of MCCD Loan? Is MCCD purchasing a partic…"
click at [528, 477] on div "Select a field type" at bounding box center [766, 475] width 689 height 34
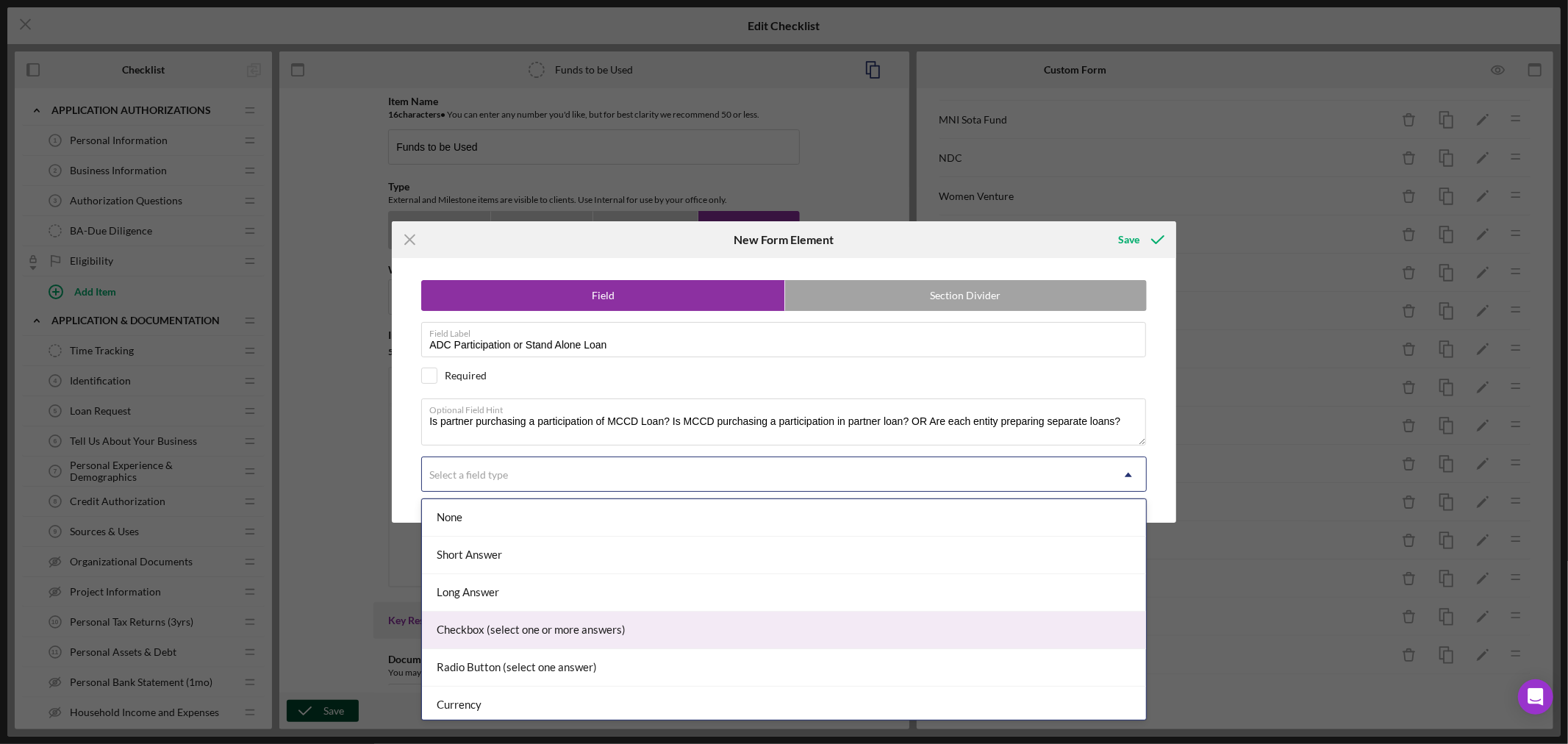
click at [496, 632] on div "Checkbox (select one or more answers)" at bounding box center [784, 630] width 724 height 37
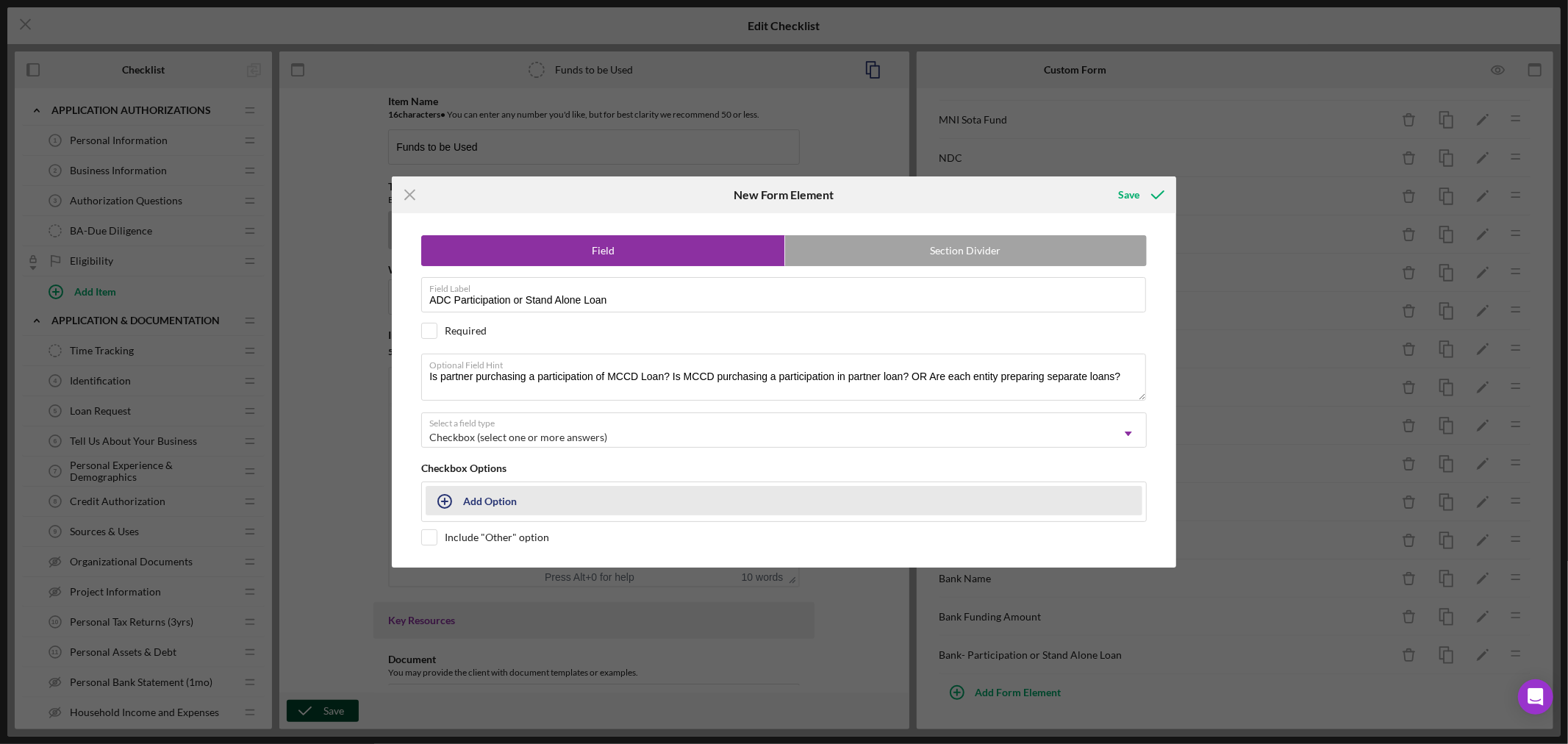
click at [466, 499] on button "Add Option" at bounding box center [784, 500] width 717 height 30
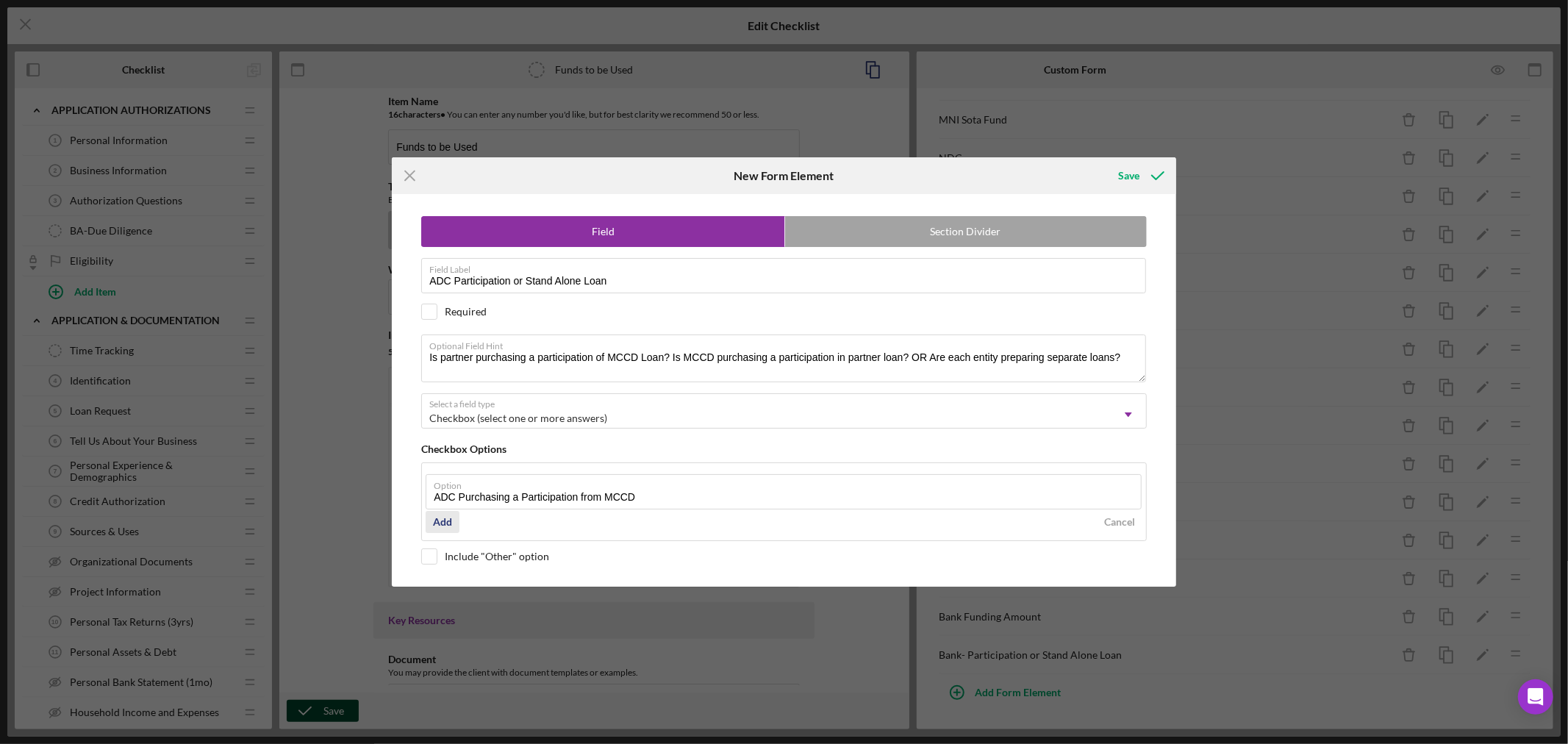
type input "ADC Purchasing a Participation from MCCD"
click at [441, 522] on div "Add" at bounding box center [442, 522] width 19 height 22
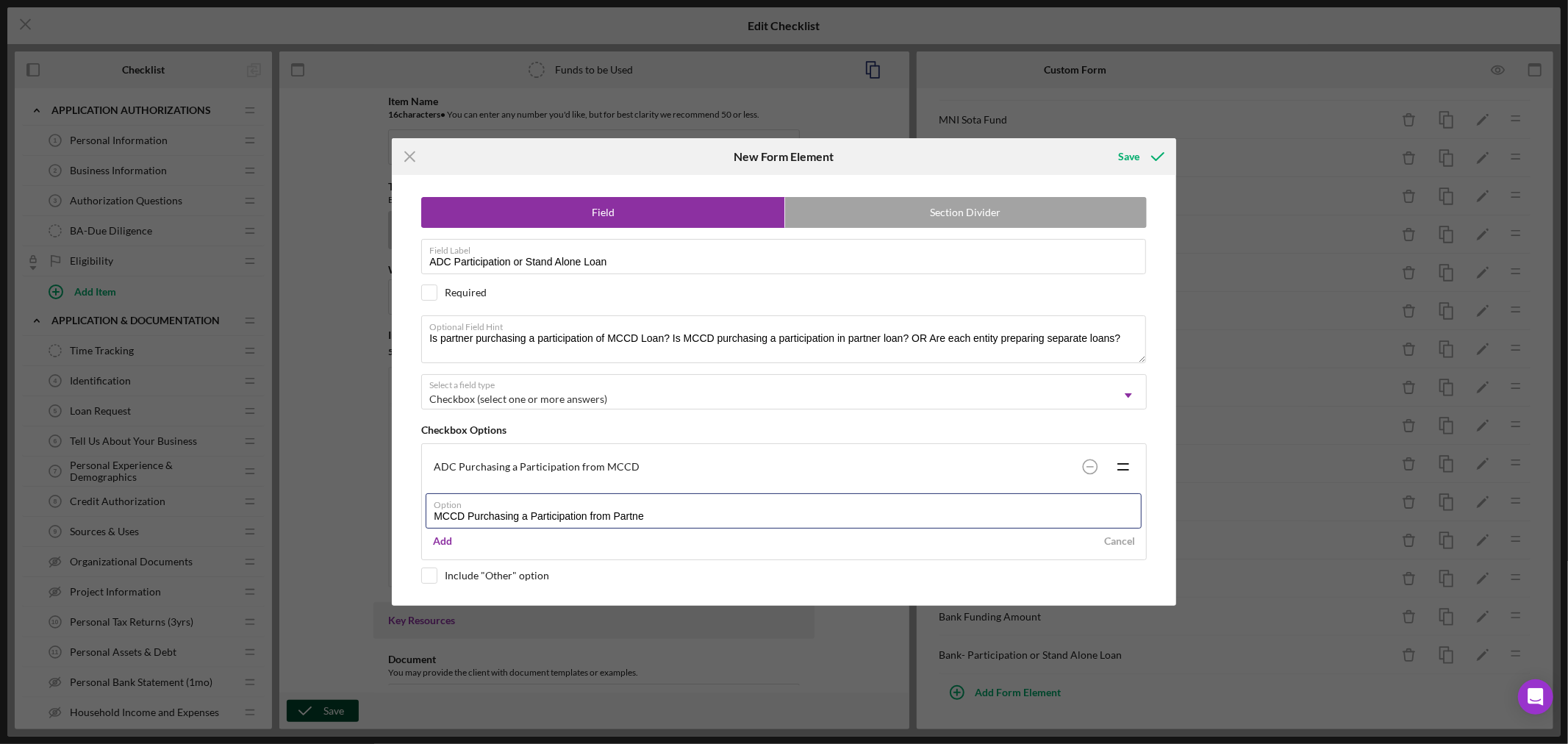
type input "MCCD Purchasing a Participation from Partner"
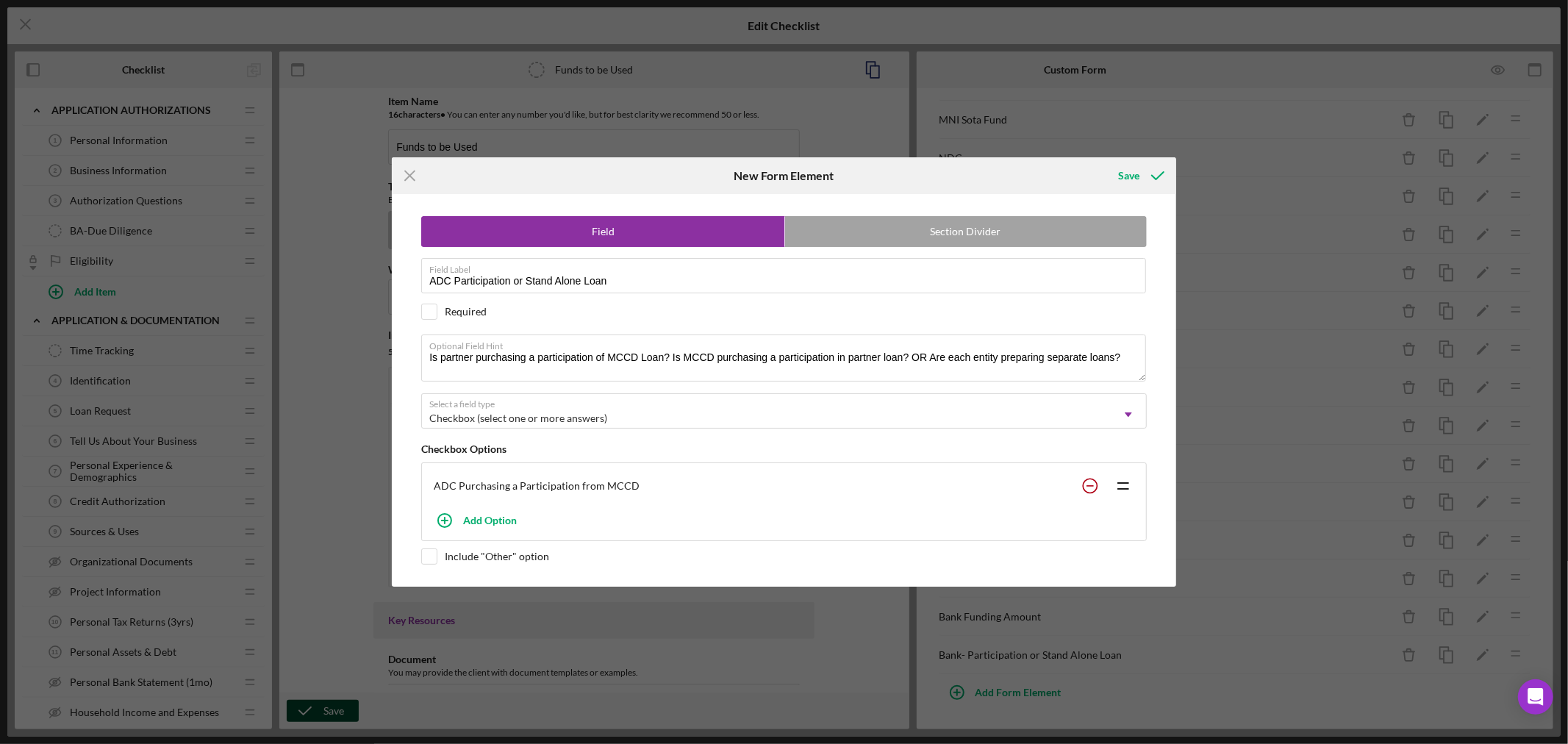
click at [1092, 466] on div "ADC Purchasing a Participation from MCCD Icon/Drag" at bounding box center [784, 485] width 717 height 38
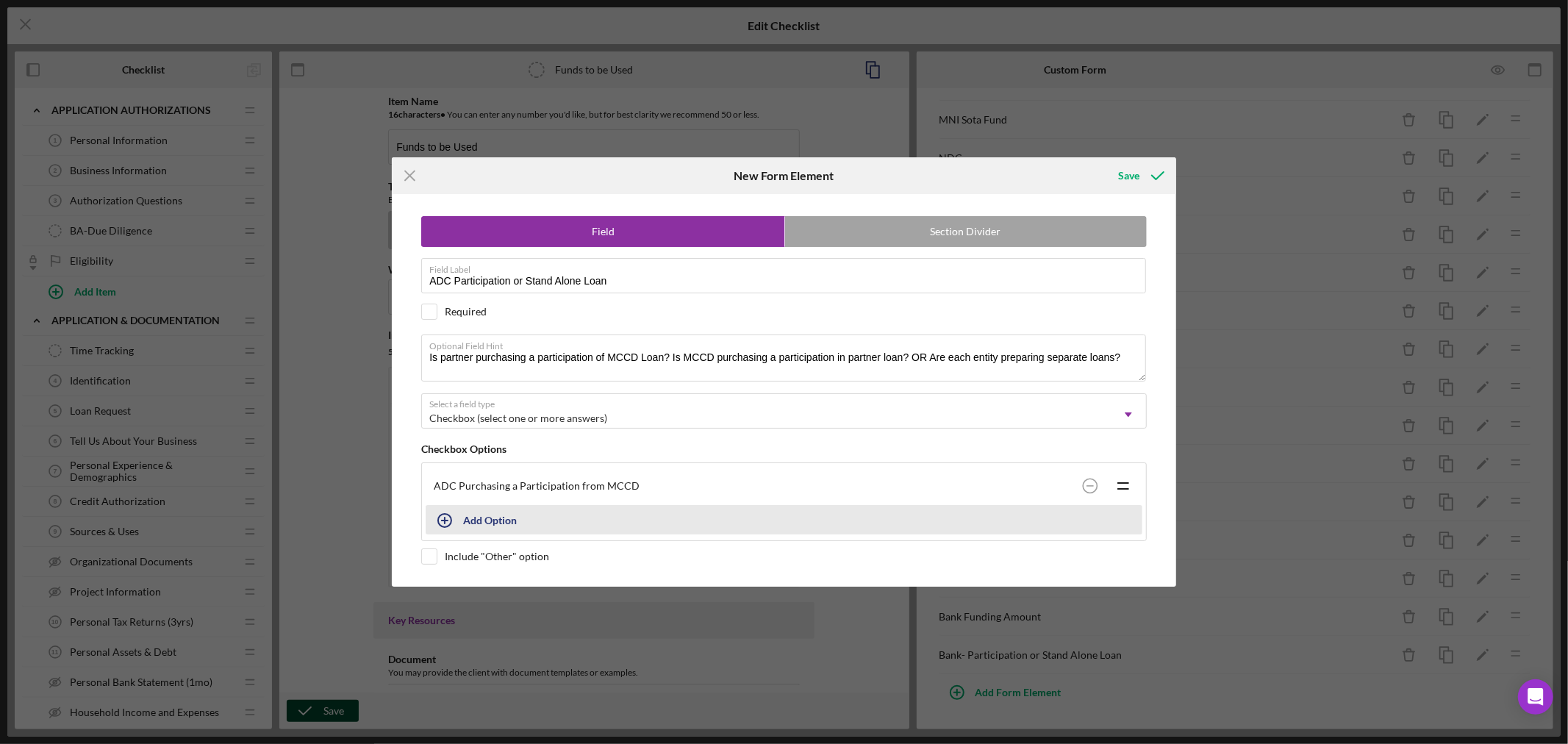
click at [445, 517] on icon "button" at bounding box center [445, 520] width 37 height 37
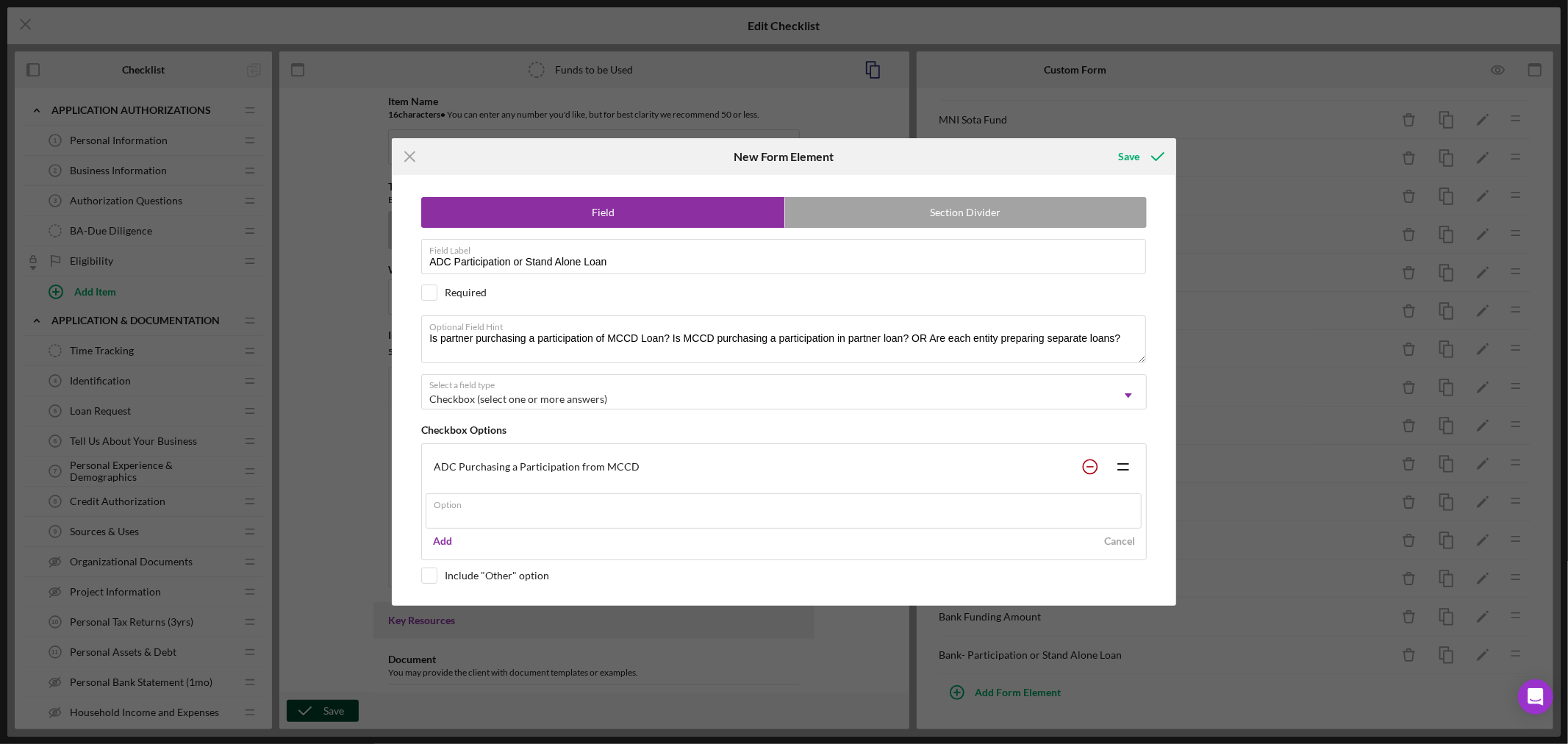
click at [1093, 461] on div "ADC Purchasing a Participation from MCCD Icon/Drag Option Add Cancel" at bounding box center [784, 501] width 725 height 117
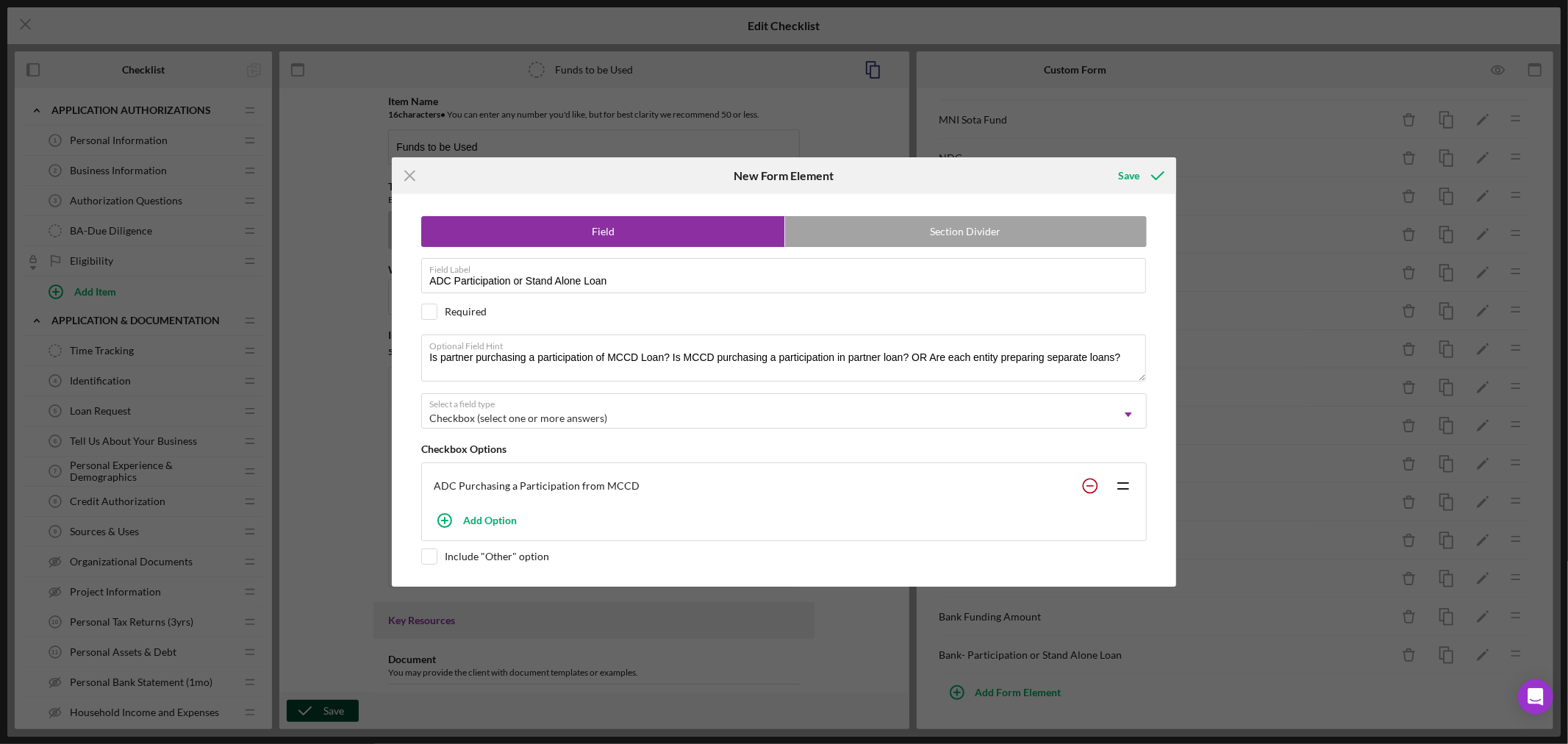
click at [1091, 483] on circle at bounding box center [1090, 485] width 14 height 14
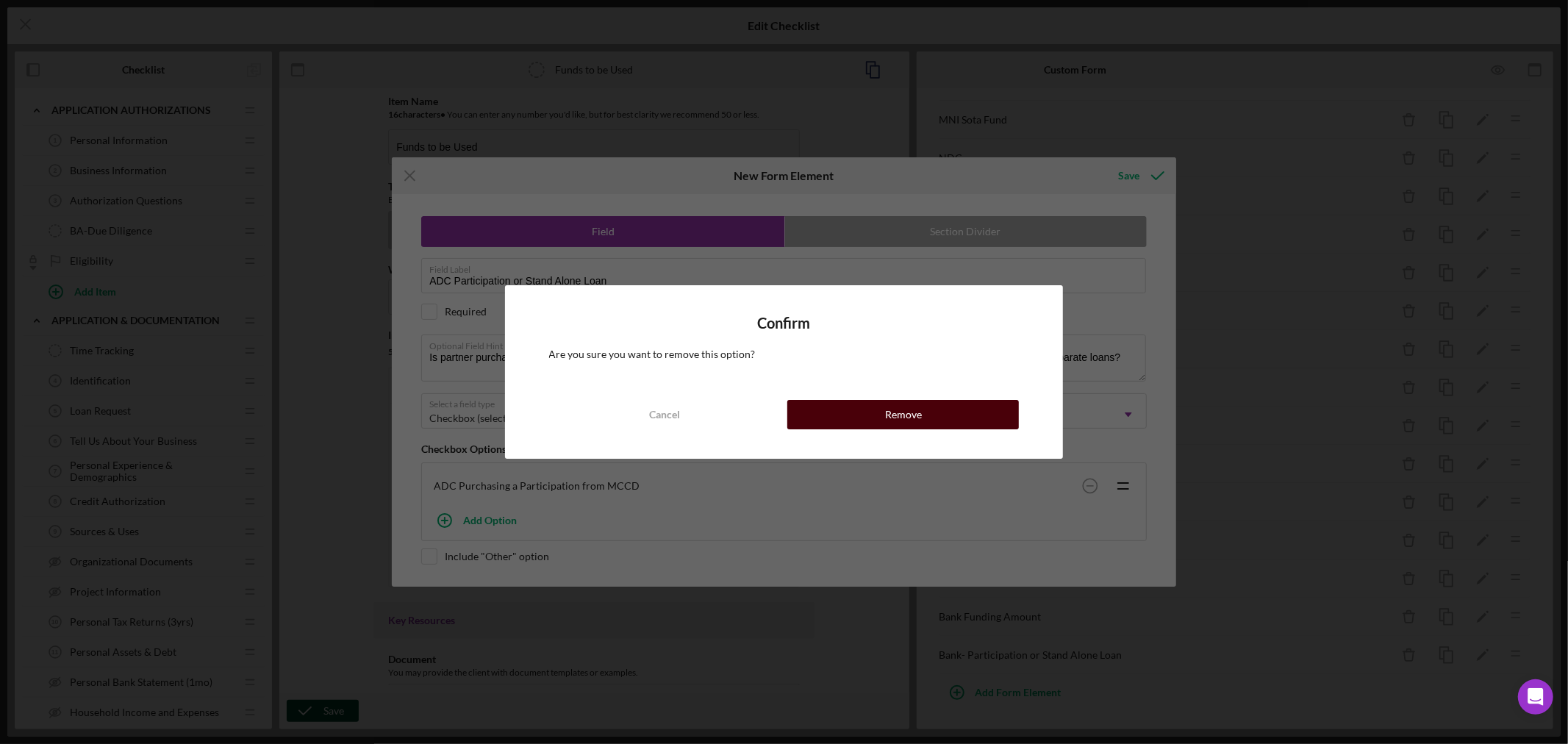
click at [904, 415] on div "Remove" at bounding box center [903, 414] width 37 height 30
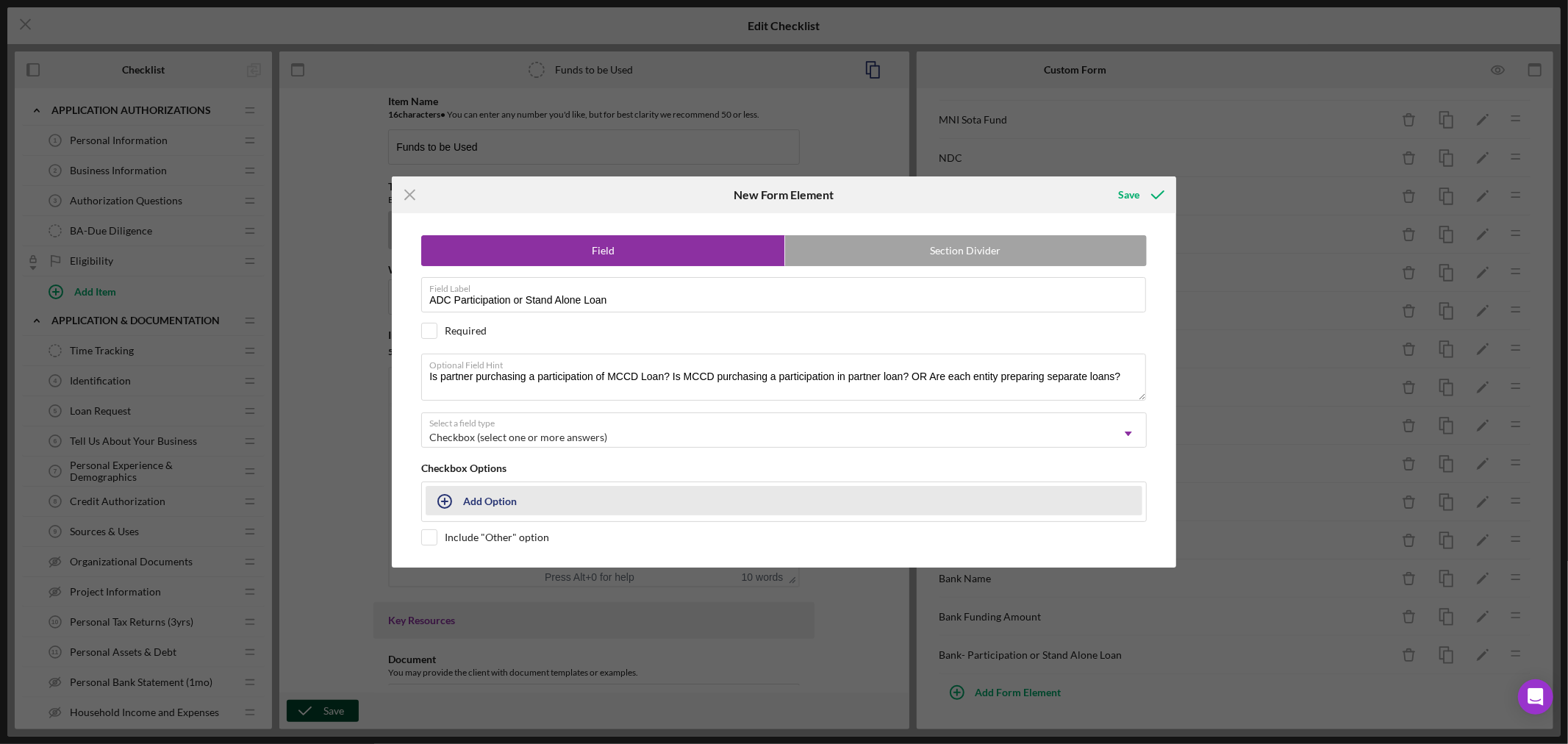
click at [479, 501] on div "Add Option" at bounding box center [490, 500] width 54 height 28
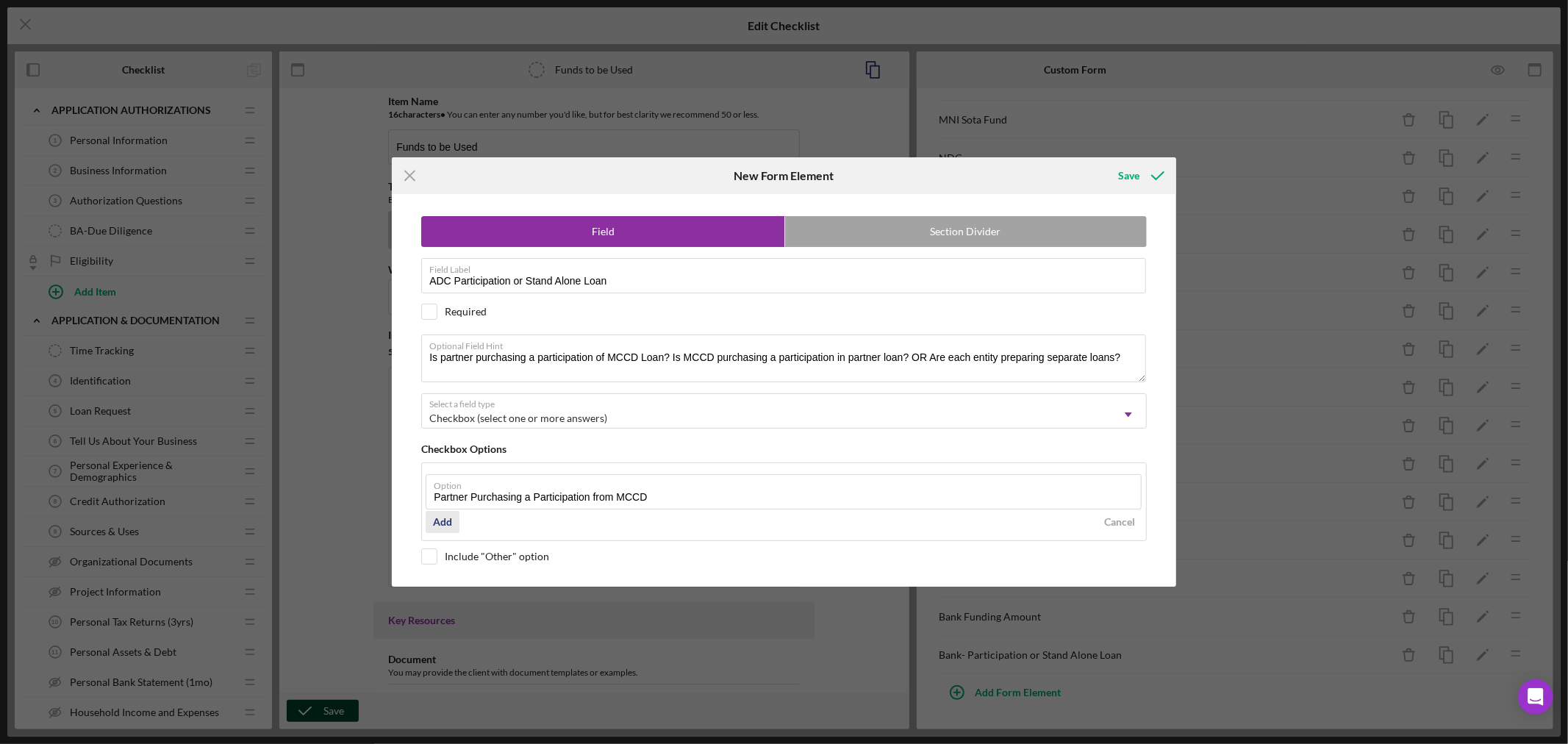
type input "Partner Purchasing a Participation from MCCD"
click at [446, 522] on div "Add" at bounding box center [442, 522] width 19 height 22
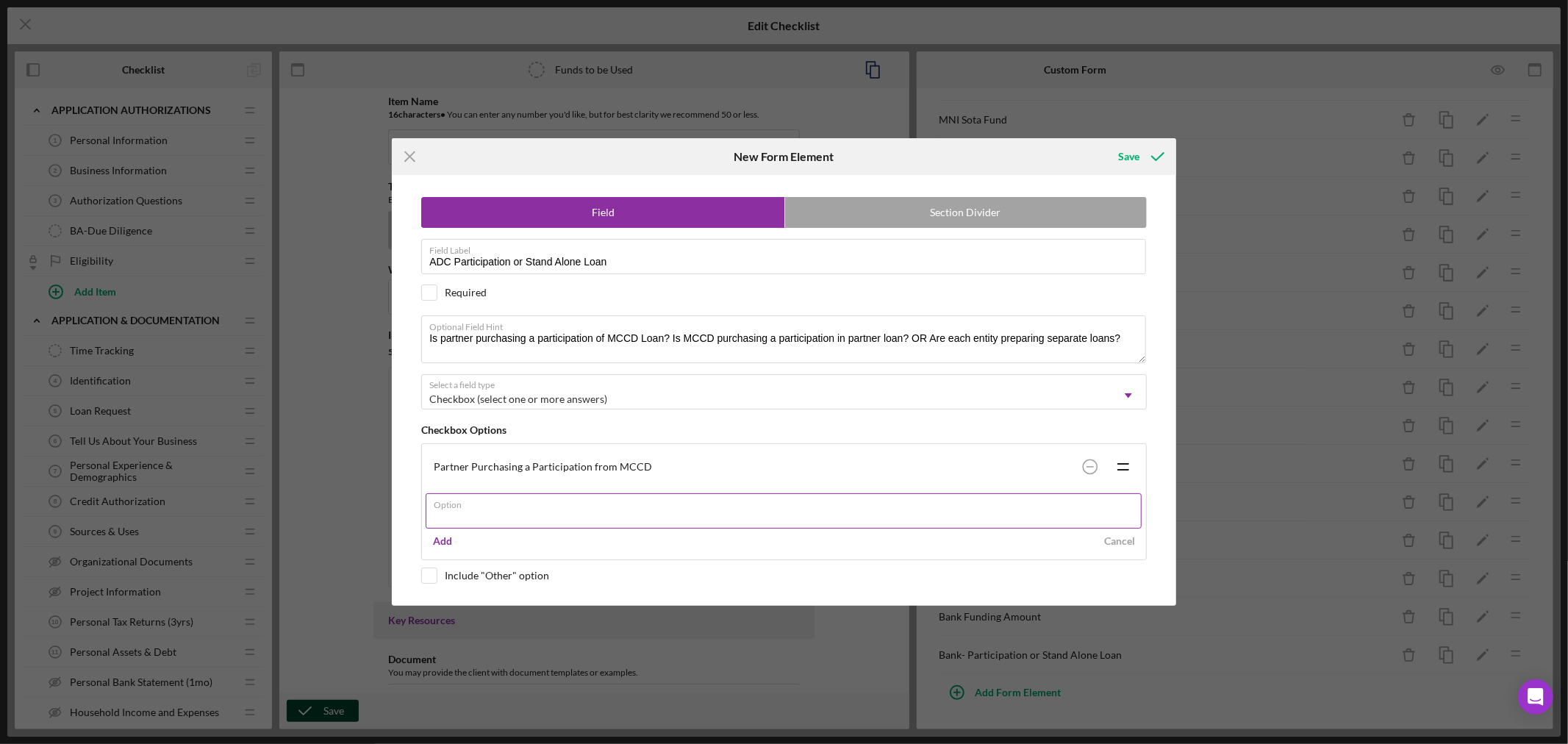
click at [488, 505] on div "Option" at bounding box center [784, 512] width 717 height 37
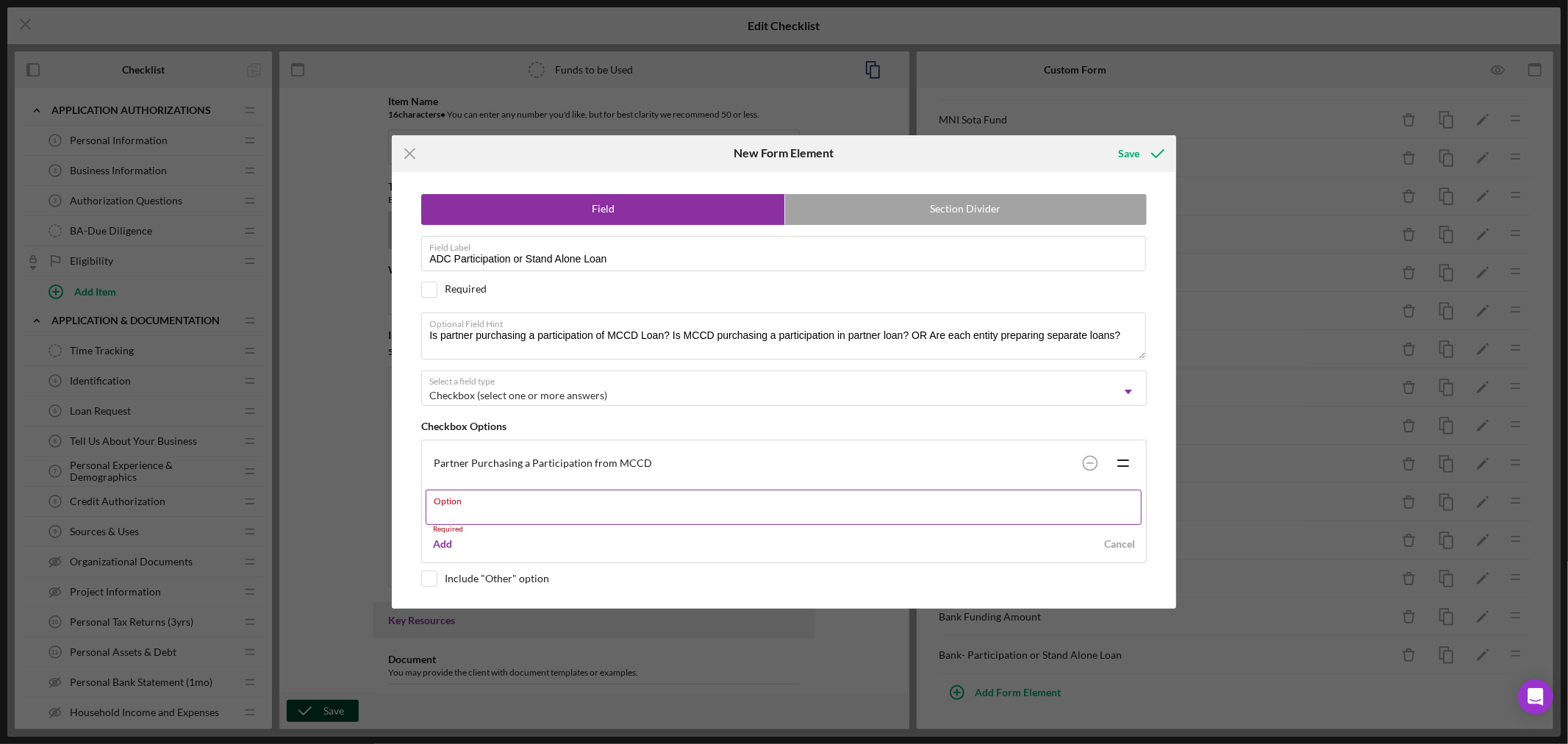
click at [488, 505] on div "Option Required" at bounding box center [784, 511] width 717 height 44
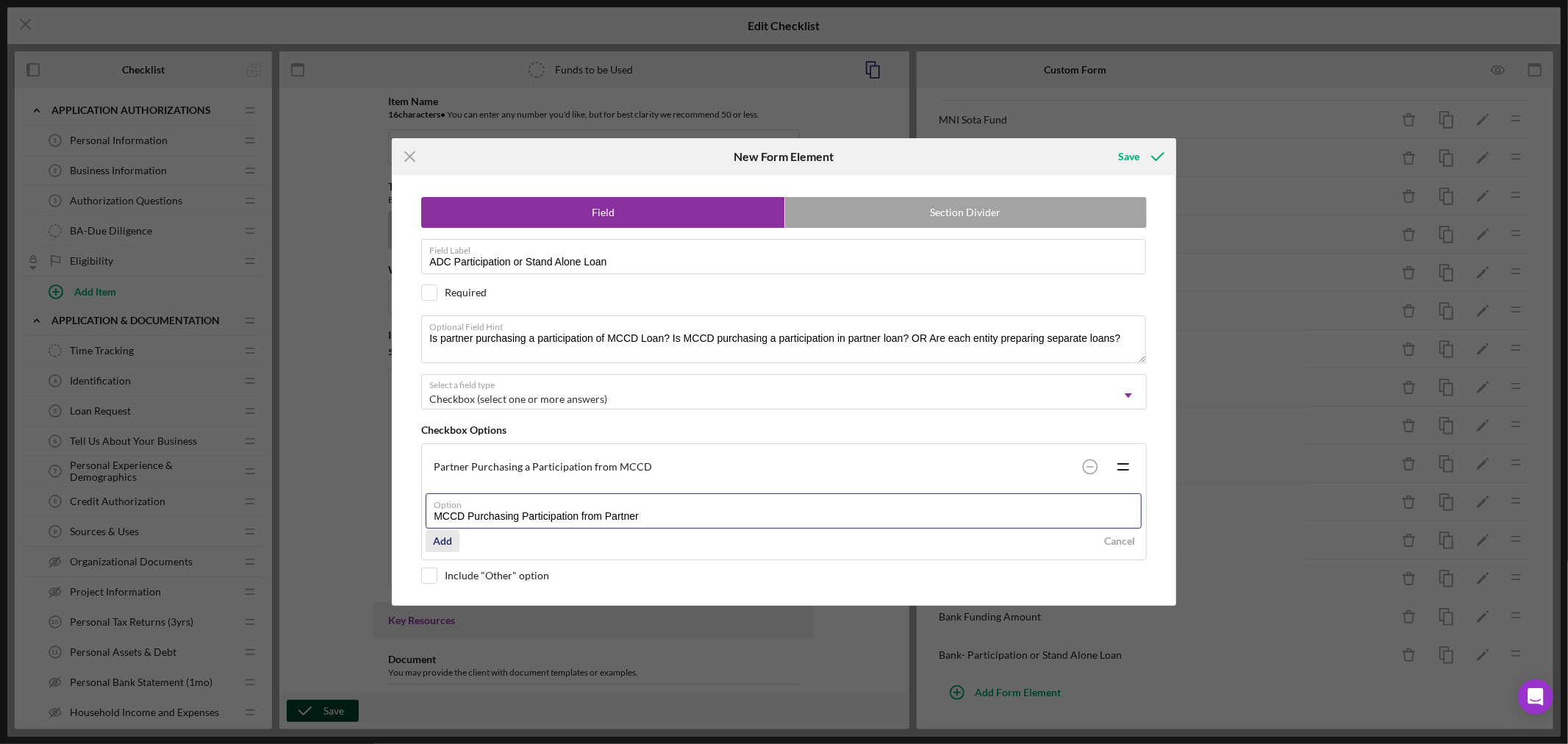
type input "MCCD Purchasing Participation from Partner"
click at [441, 539] on div "Add" at bounding box center [442, 541] width 19 height 22
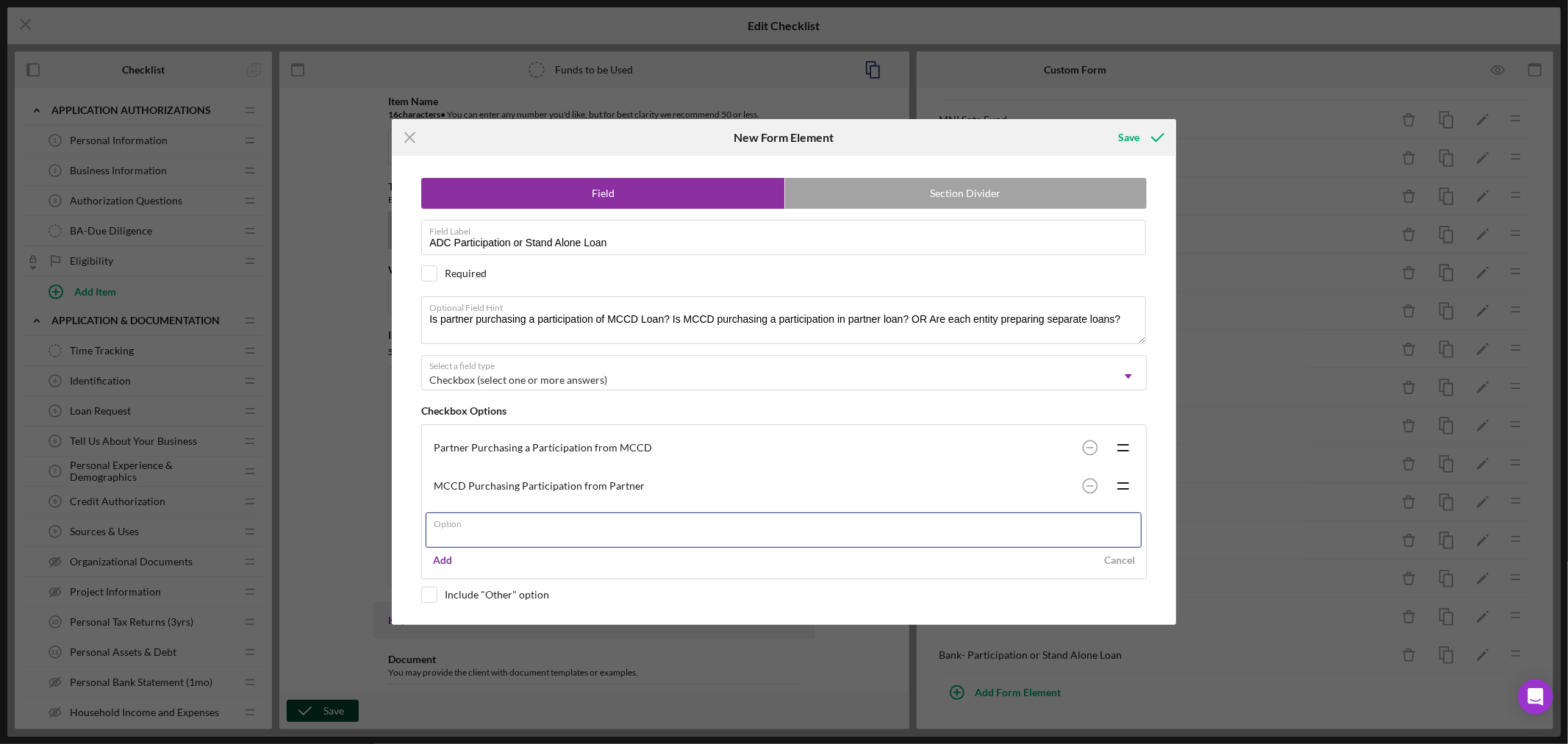
type input "a"
type input "{"
type input "Partner & MCCD Preparing Separate Loans"
click at [446, 560] on div "Add" at bounding box center [442, 560] width 19 height 22
click at [428, 613] on div "Field Section Divider Field Label ADC Participation or Stand Alone Loan Require…" at bounding box center [784, 390] width 769 height 468
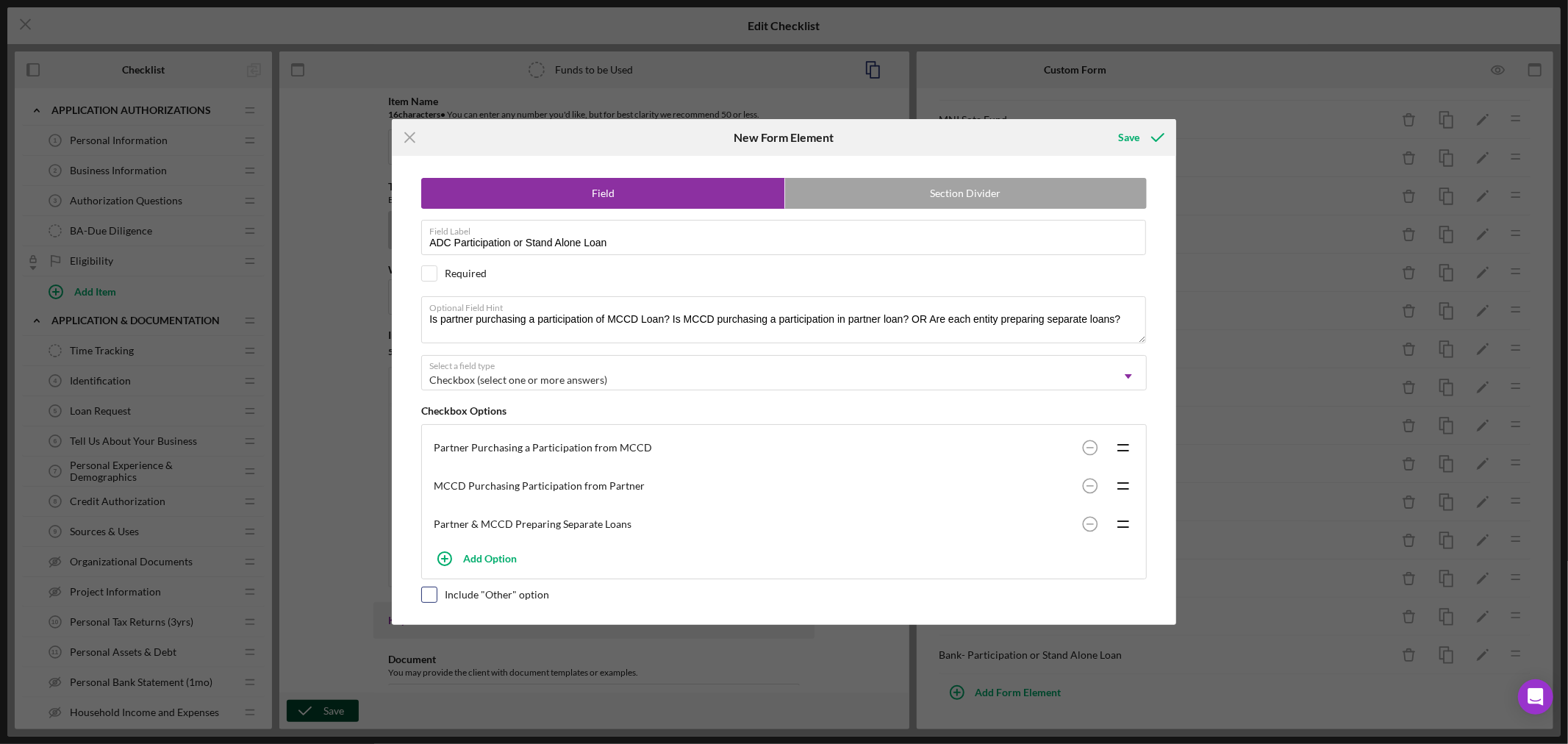
click at [428, 596] on input "checkbox" at bounding box center [428, 594] width 14 height 14
checkbox input "true"
click at [1129, 135] on div "Save" at bounding box center [1128, 137] width 21 height 30
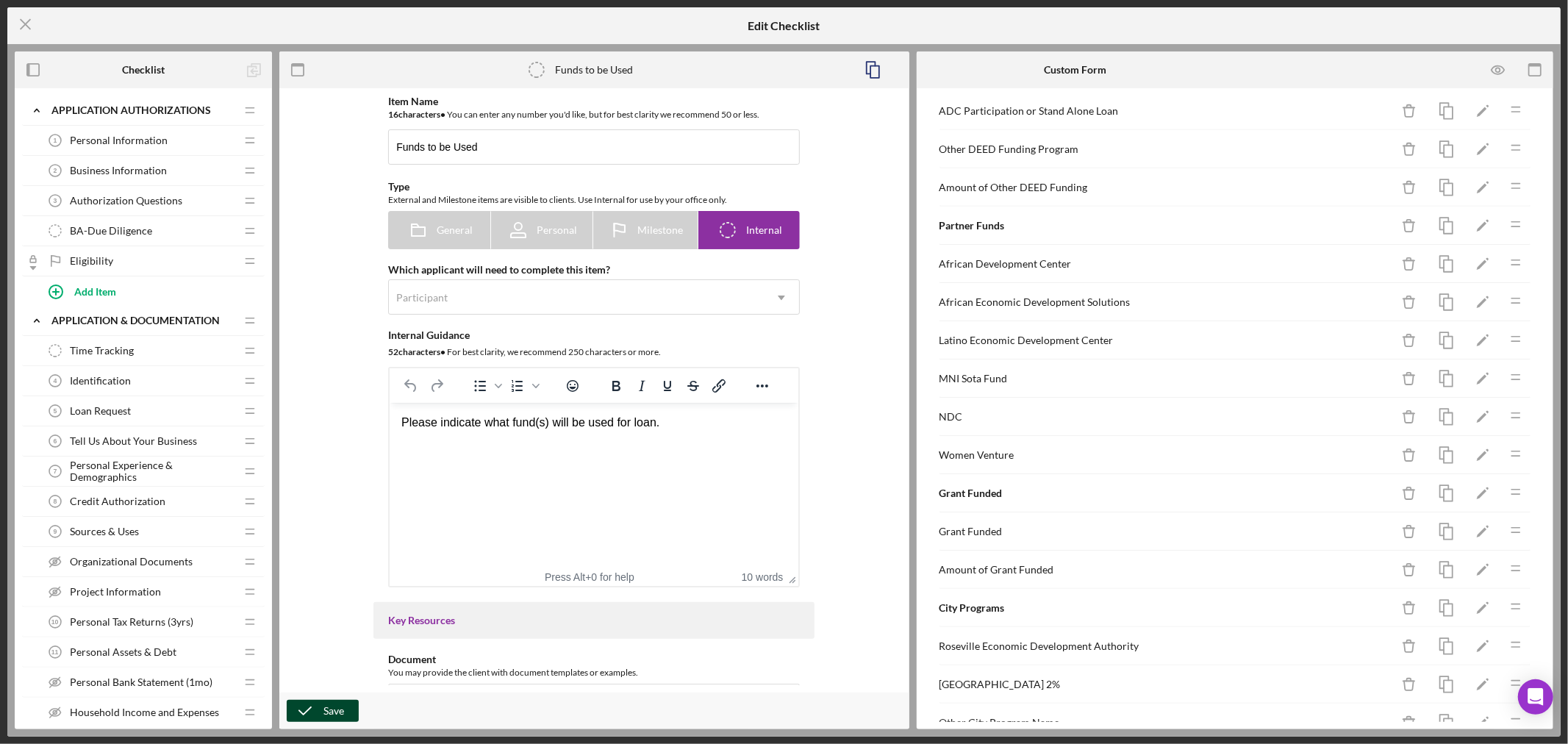
scroll to position [518, 0]
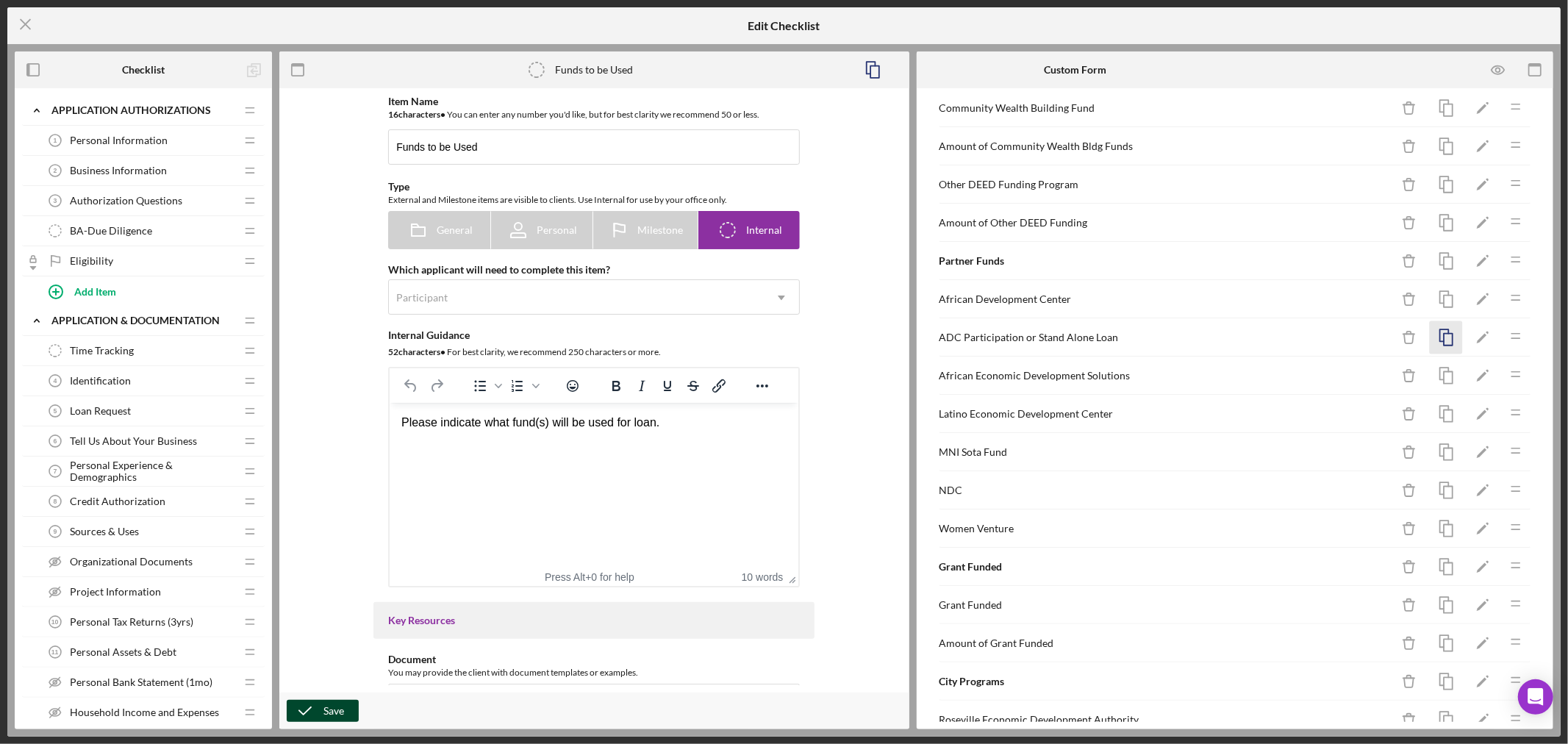
click at [1436, 340] on icon "button" at bounding box center [1446, 337] width 33 height 33
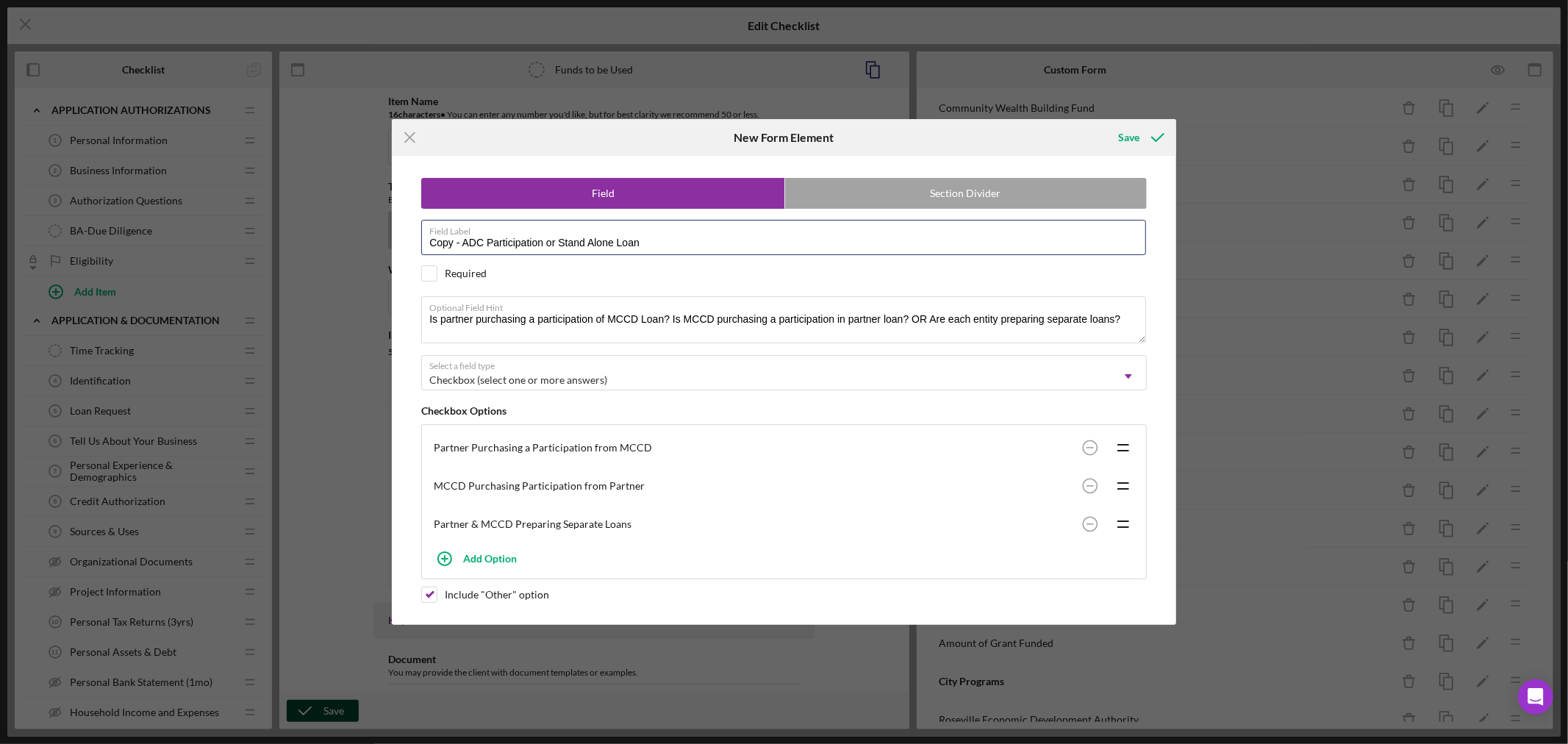
drag, startPoint x: 487, startPoint y: 240, endPoint x: 158, endPoint y: 240, distance: 329.0
click at [220, 251] on div "Icon/Menu Close New Form Element Save Field Section Divider Field Label Copy - …" at bounding box center [784, 372] width 1568 height 744
type input "AEDS-Participation or Stand Alone Loan"
click at [1127, 136] on div "Save" at bounding box center [1128, 137] width 21 height 30
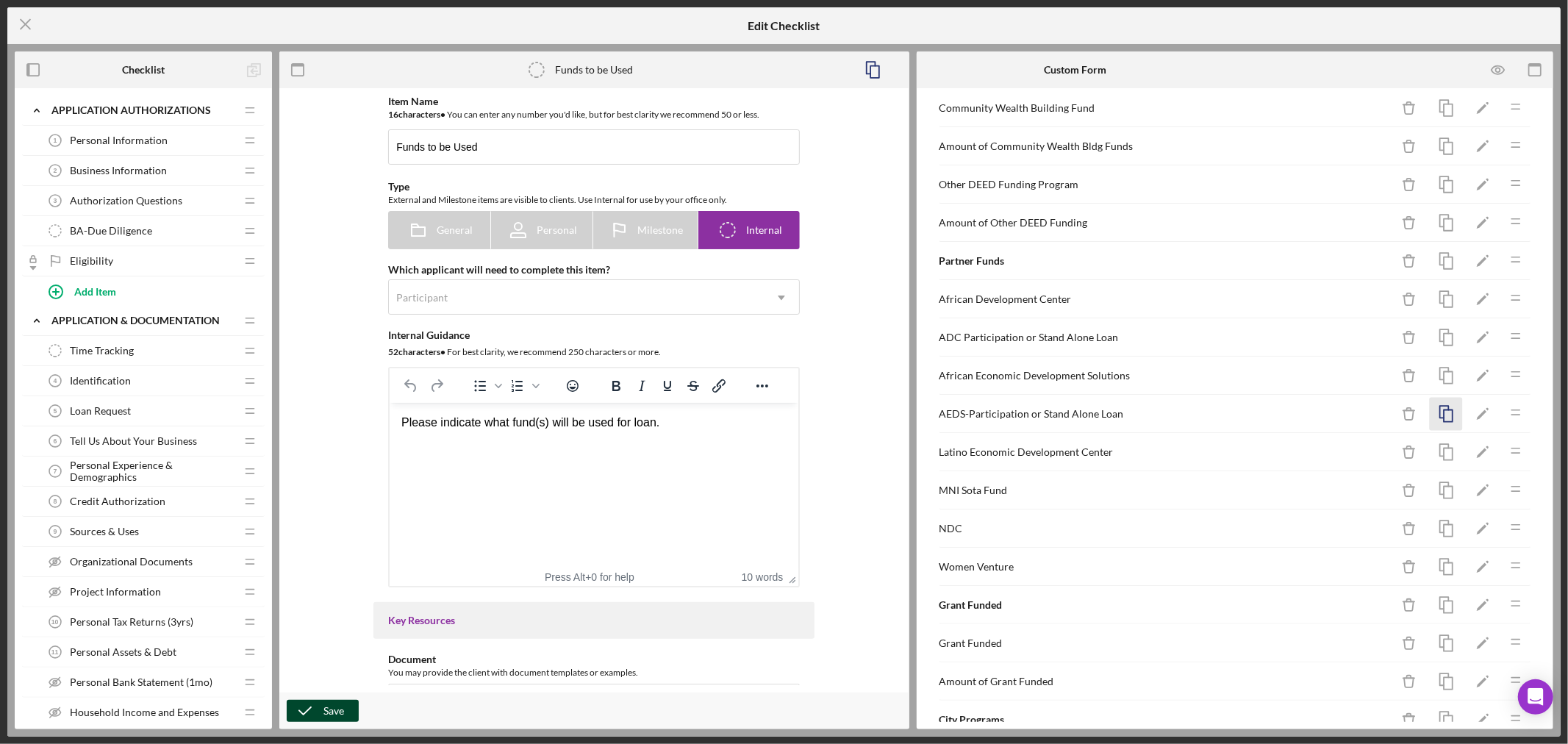
click at [1436, 414] on icon "button" at bounding box center [1446, 413] width 33 height 33
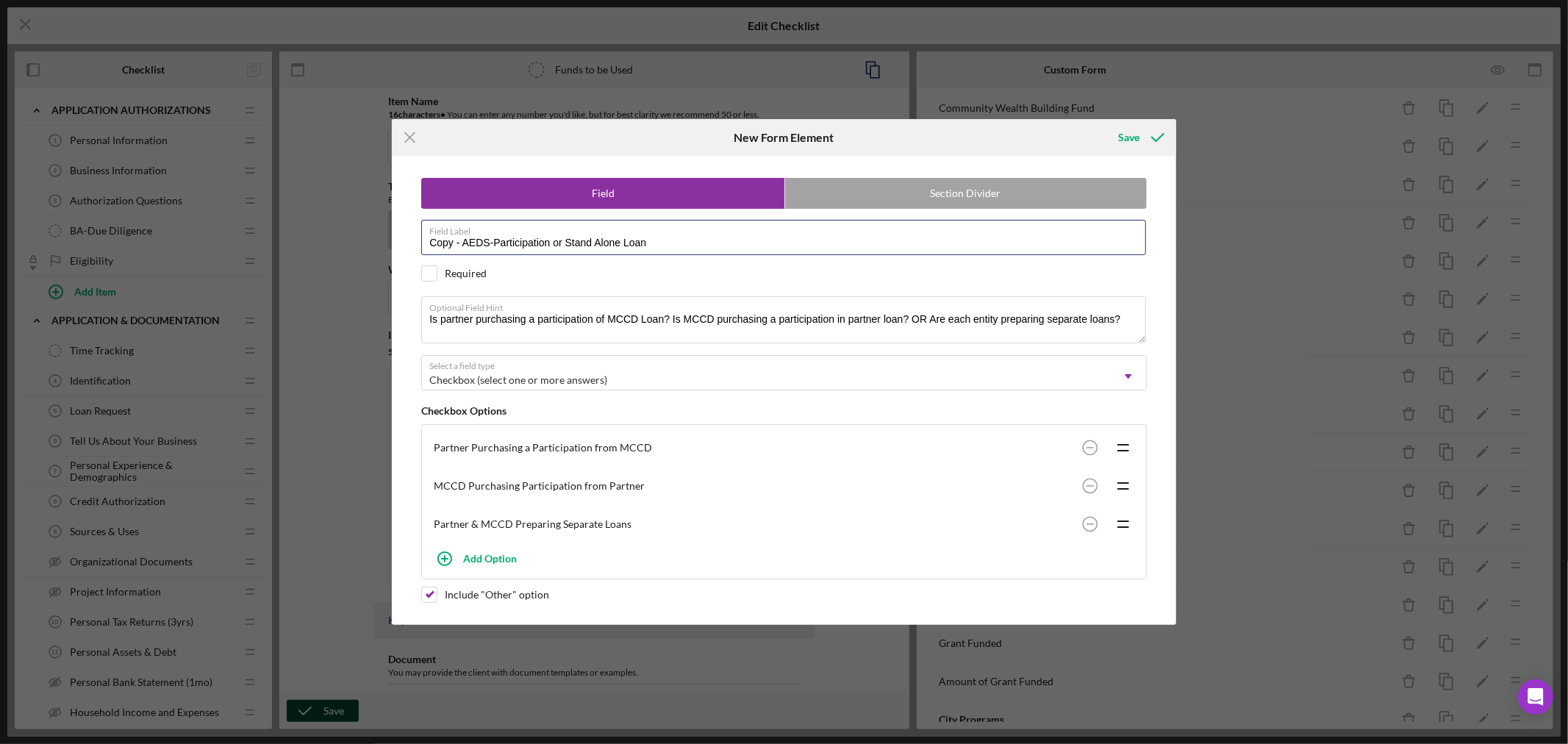
drag, startPoint x: 488, startPoint y: 236, endPoint x: 123, endPoint y: 201, distance: 366.7
click at [163, 206] on div "Icon/Menu Close New Form Element Save Field Section Divider Field Label Copy - …" at bounding box center [784, 372] width 1568 height 744
type input "LEDC-Participation or Stand Alone Loan"
click at [1130, 134] on div "Save" at bounding box center [1128, 137] width 21 height 30
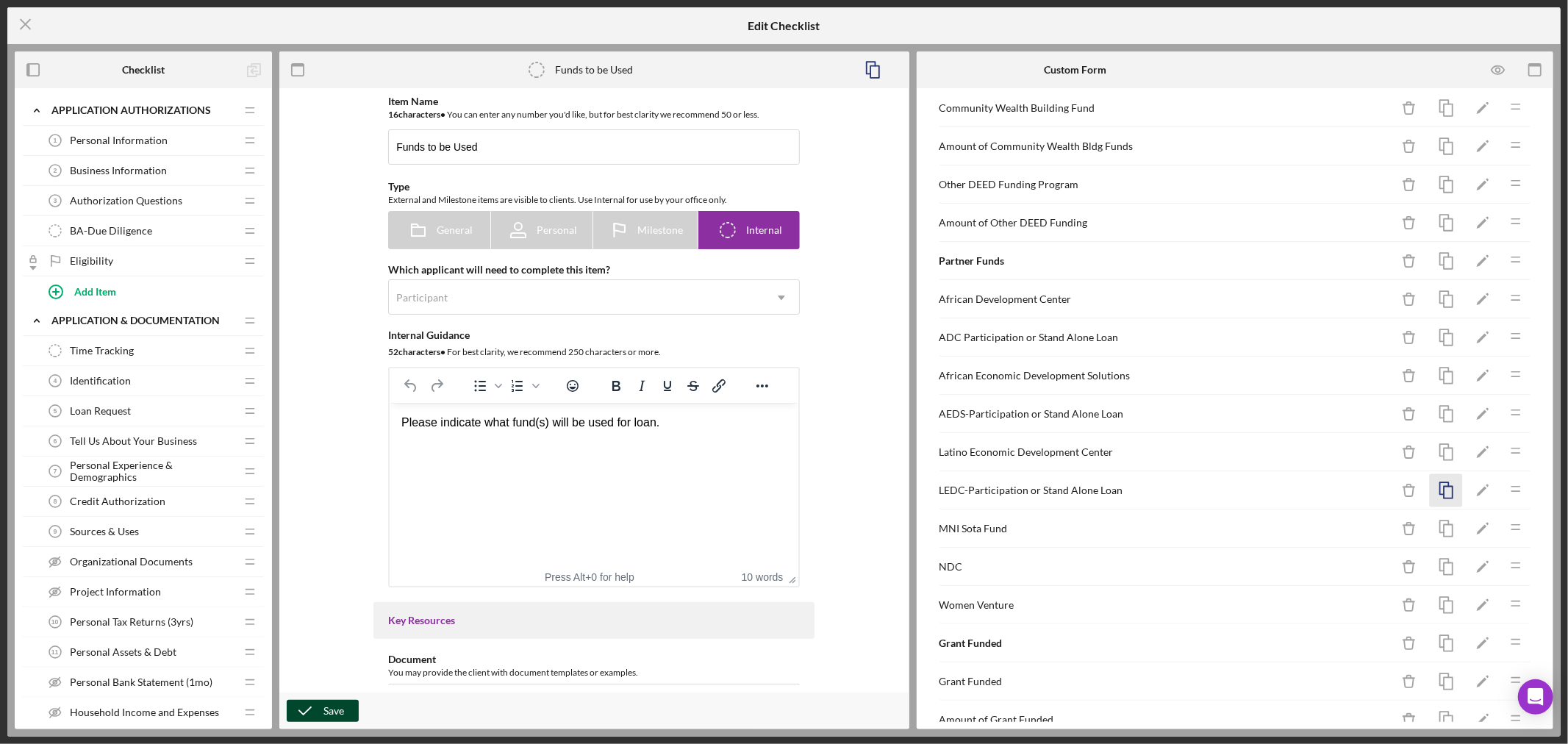
click at [1431, 488] on icon "button" at bounding box center [1446, 490] width 33 height 33
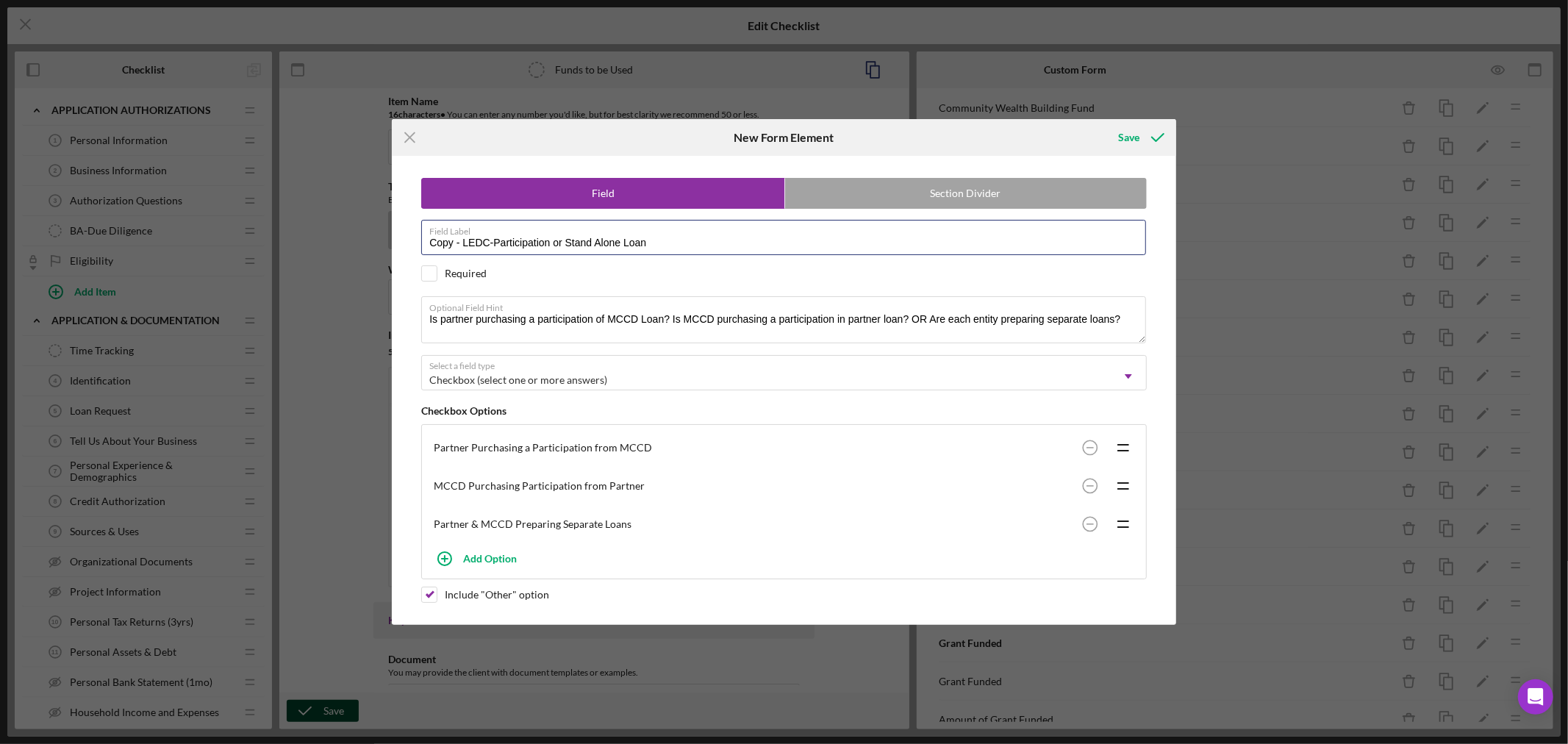
drag, startPoint x: 491, startPoint y: 241, endPoint x: 269, endPoint y: 229, distance: 222.3
click at [269, 229] on div "Icon/Menu Close New Form Element Save Field Section Divider Field Label Copy - …" at bounding box center [784, 372] width 1568 height 744
type input "MNI Sota Fund-Participation or Stand Alone Loan"
click at [1126, 134] on div "Save" at bounding box center [1128, 137] width 21 height 30
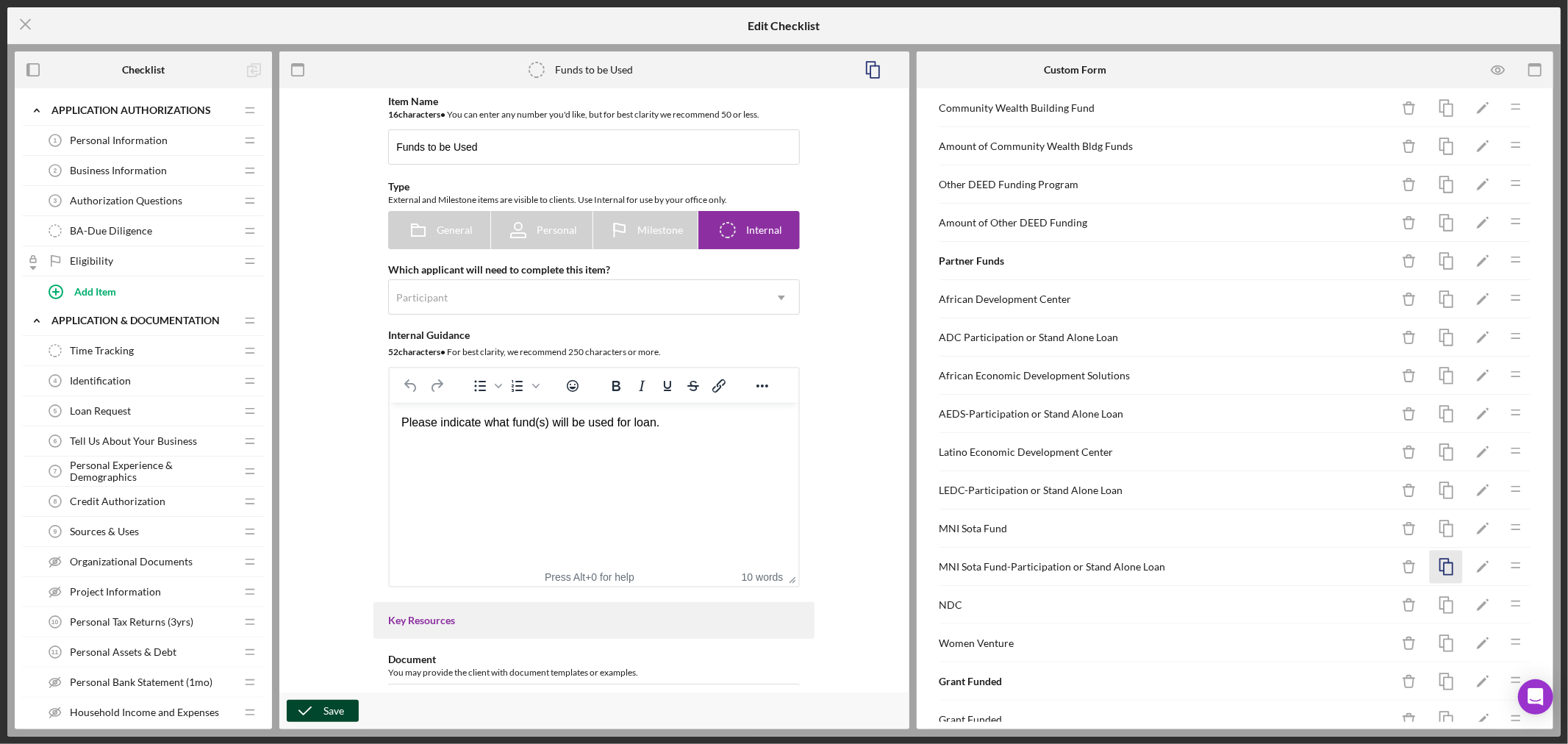
click at [1438, 570] on icon "button" at bounding box center [1446, 567] width 33 height 33
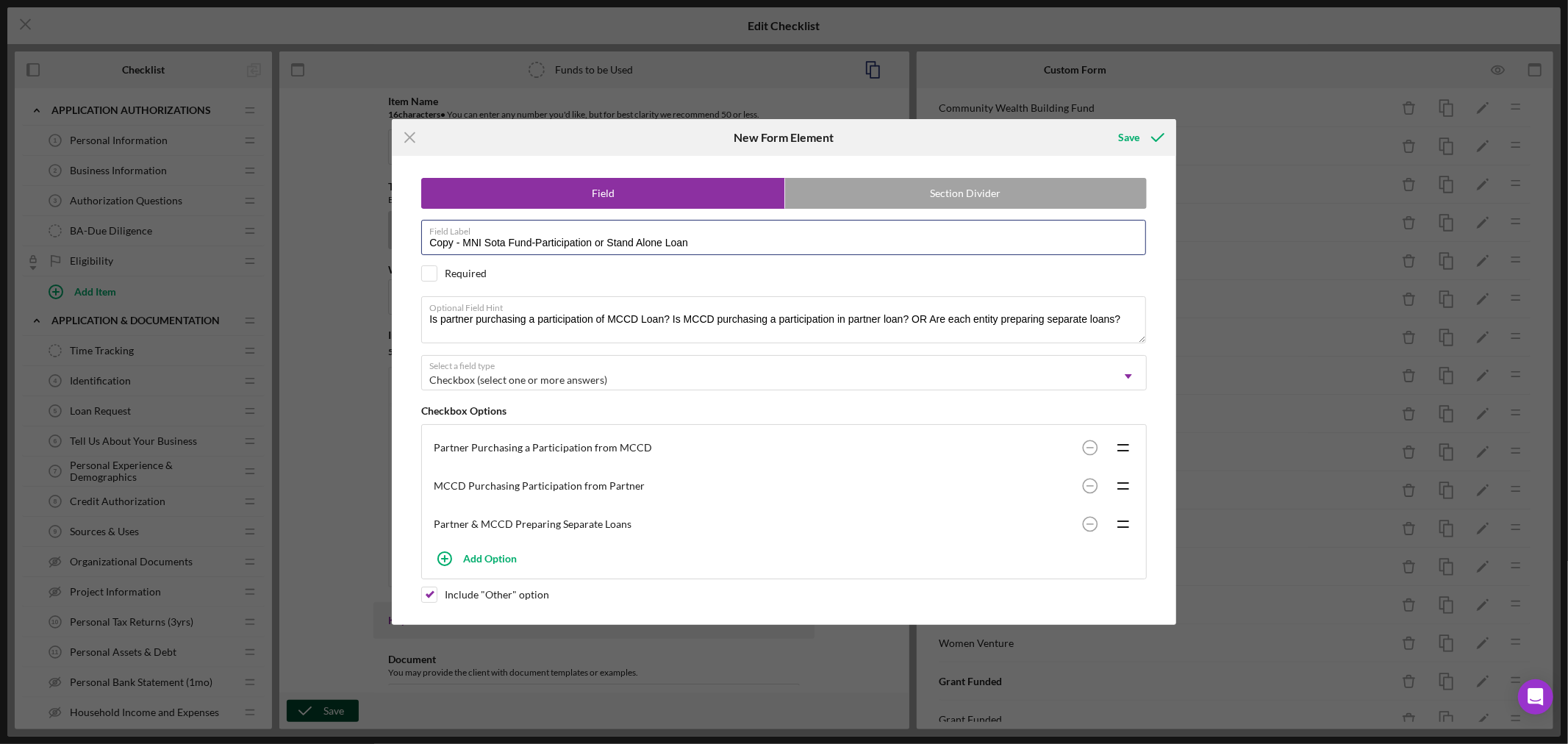
drag, startPoint x: 533, startPoint y: 236, endPoint x: 201, endPoint y: 214, distance: 332.7
click at [253, 222] on div "Icon/Menu Close New Form Element Save Field Section Divider Field Label Copy - …" at bounding box center [784, 372] width 1568 height 744
type input "NDC-Participation or Stand Alone Loan"
click at [1133, 130] on div "Save" at bounding box center [1128, 137] width 21 height 30
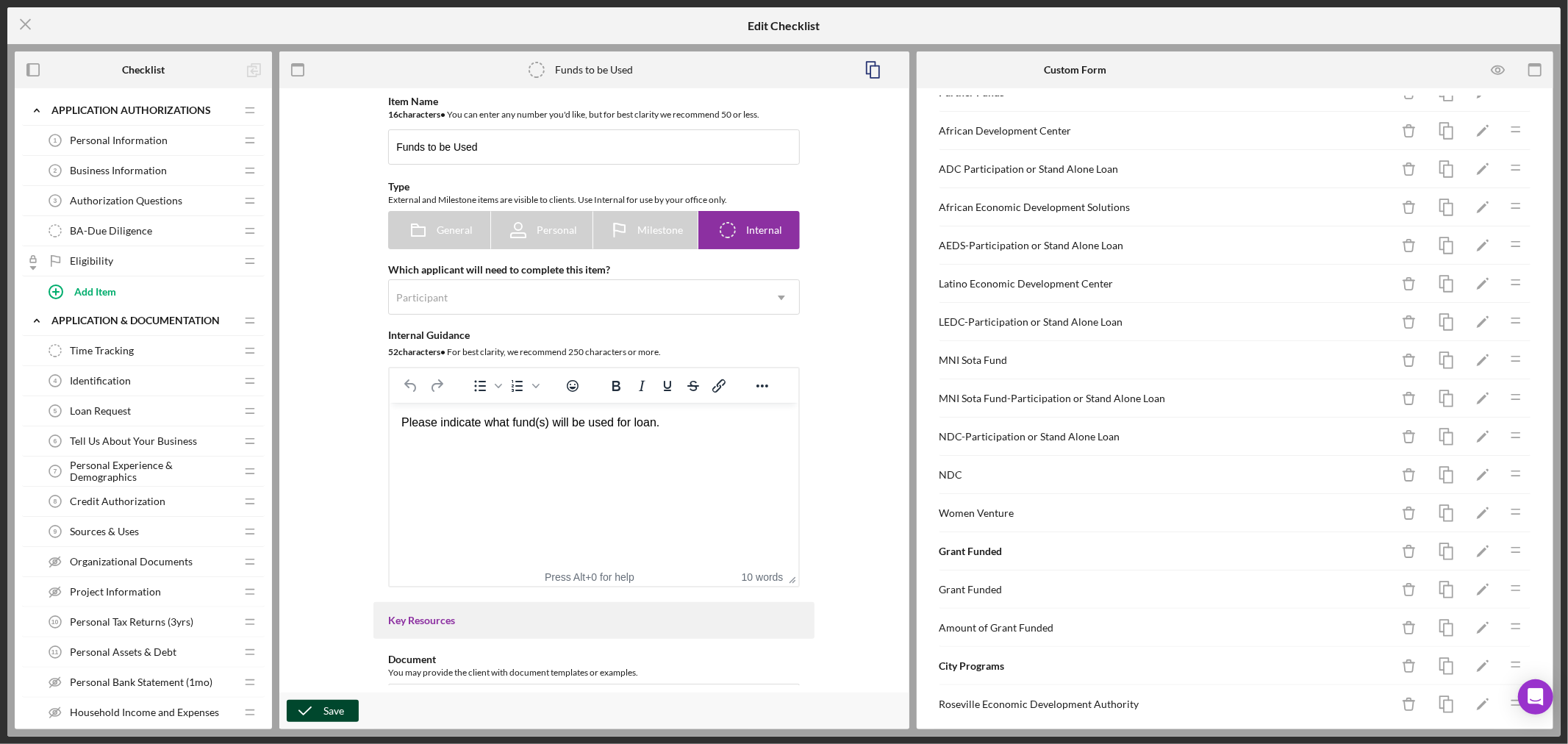
scroll to position [763, 0]
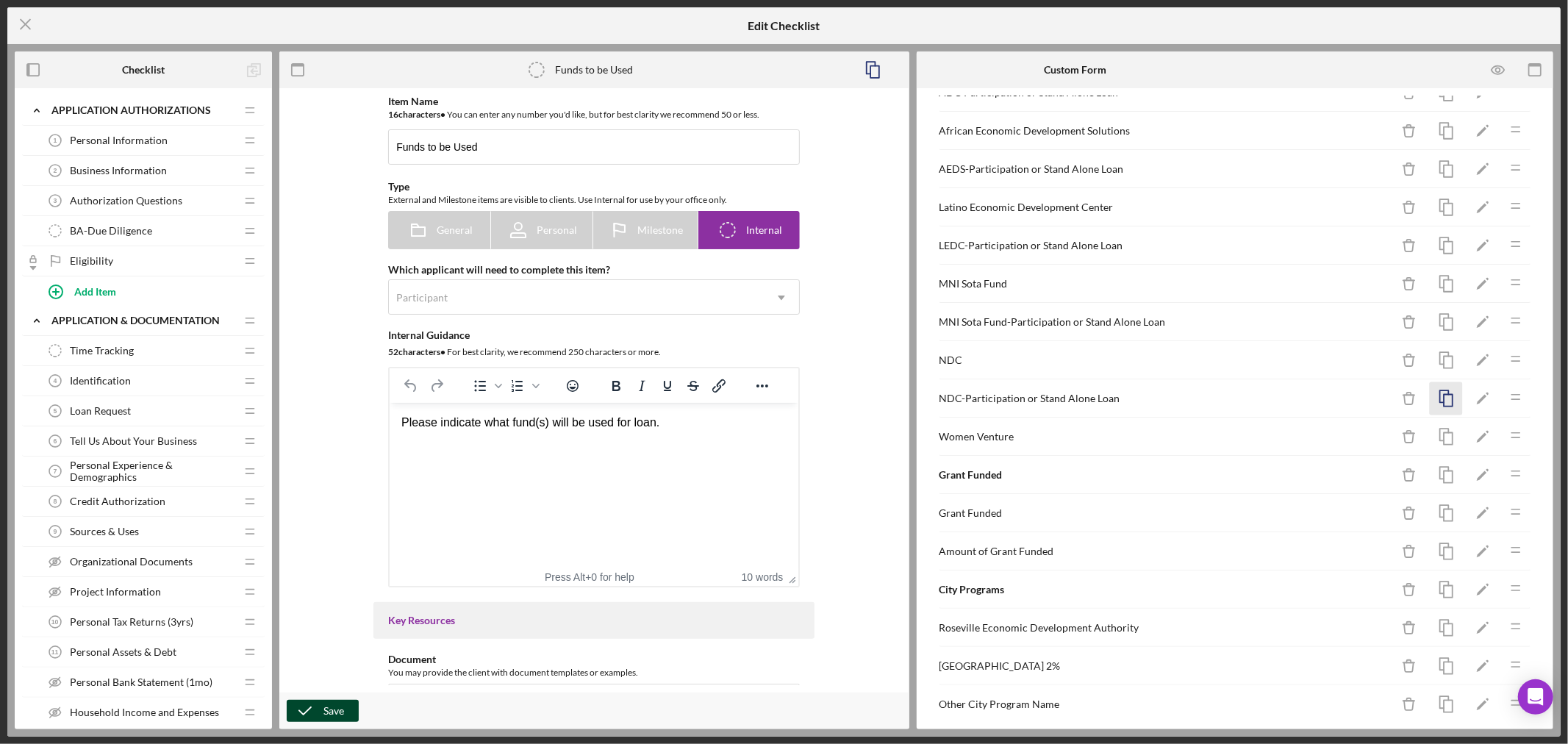
click at [1438, 403] on icon "button" at bounding box center [1446, 398] width 33 height 33
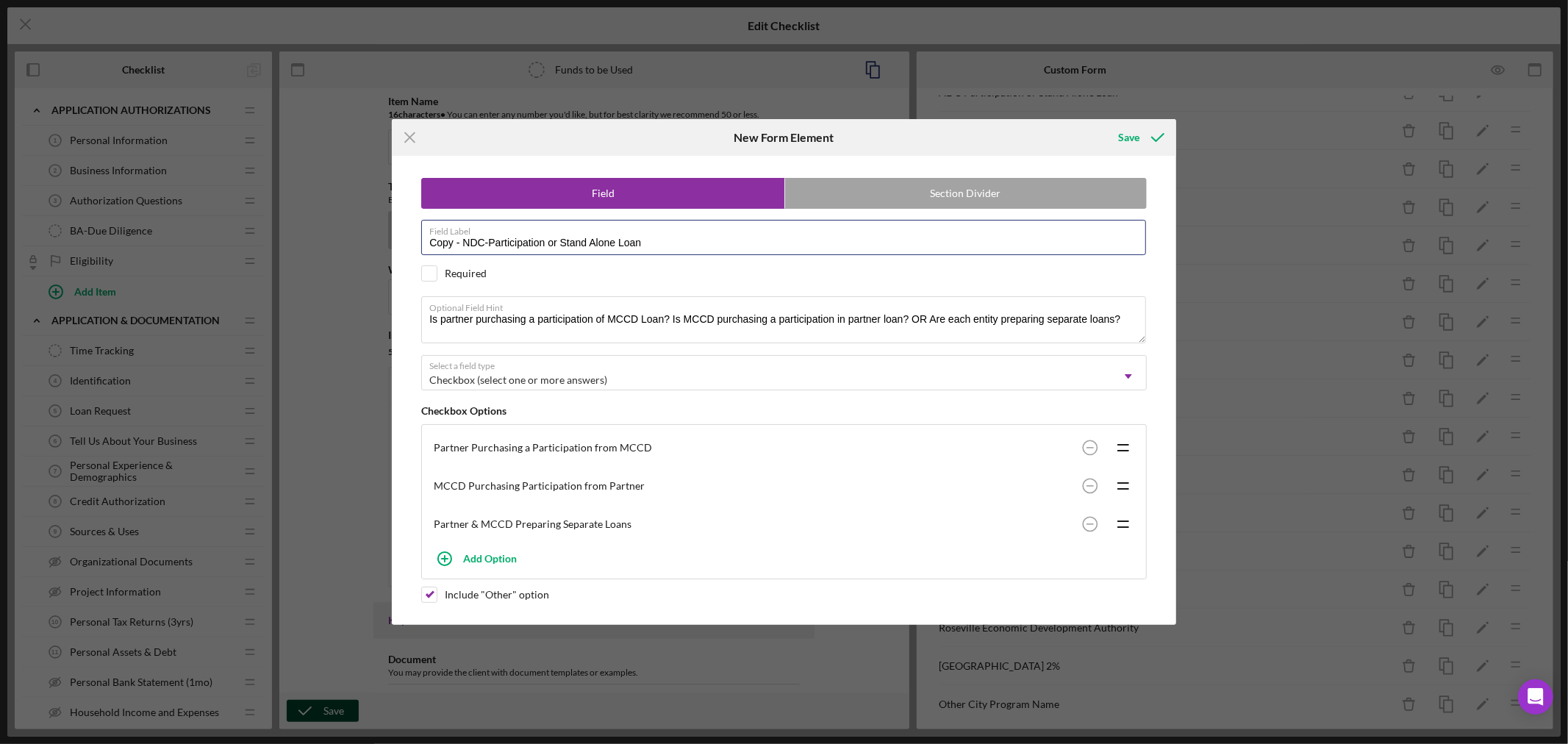
drag, startPoint x: 483, startPoint y: 244, endPoint x: 160, endPoint y: 196, distance: 326.5
click at [195, 208] on div "Icon/Menu Close New Form Element Save Field Section Divider Field Label Copy - …" at bounding box center [784, 372] width 1568 height 744
type input "Women Venture-Participation or Stand Alone Loan"
click at [1135, 137] on div "Save" at bounding box center [1128, 137] width 21 height 30
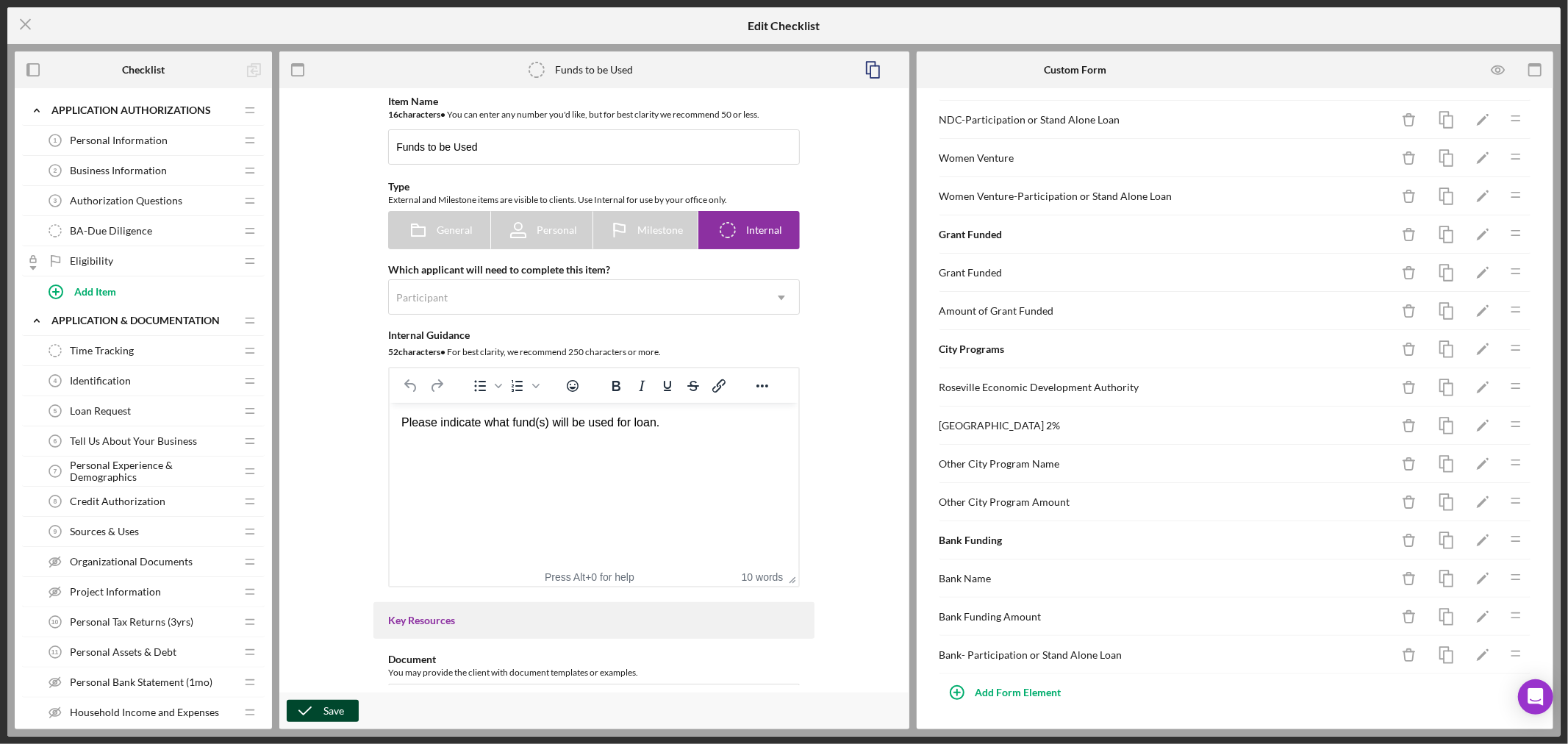
scroll to position [1049, 0]
click at [1009, 691] on div "Add Form Element" at bounding box center [1018, 692] width 86 height 30
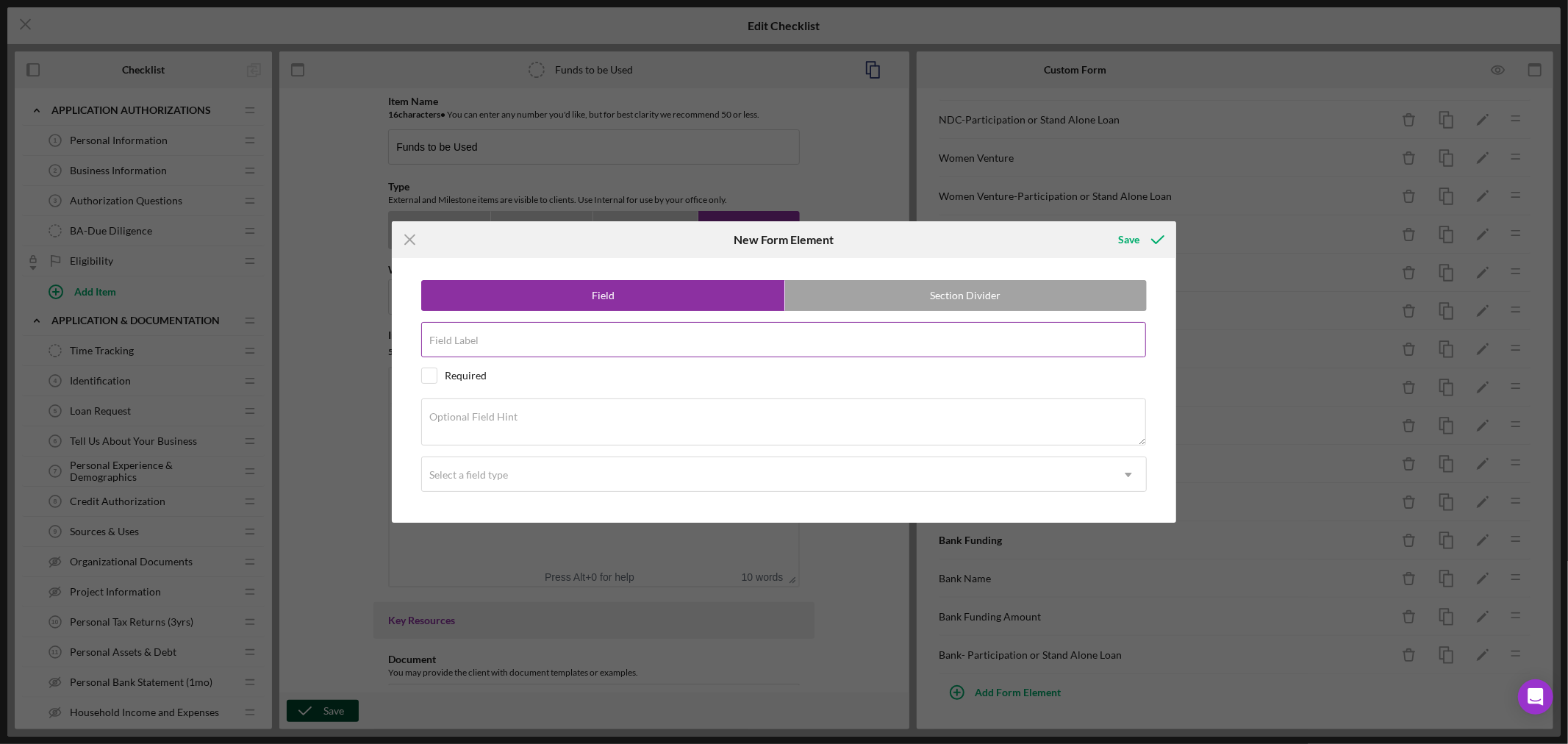
click at [541, 339] on input "Field Label" at bounding box center [783, 340] width 725 height 35
paste input "Other Partner Funding Amount"
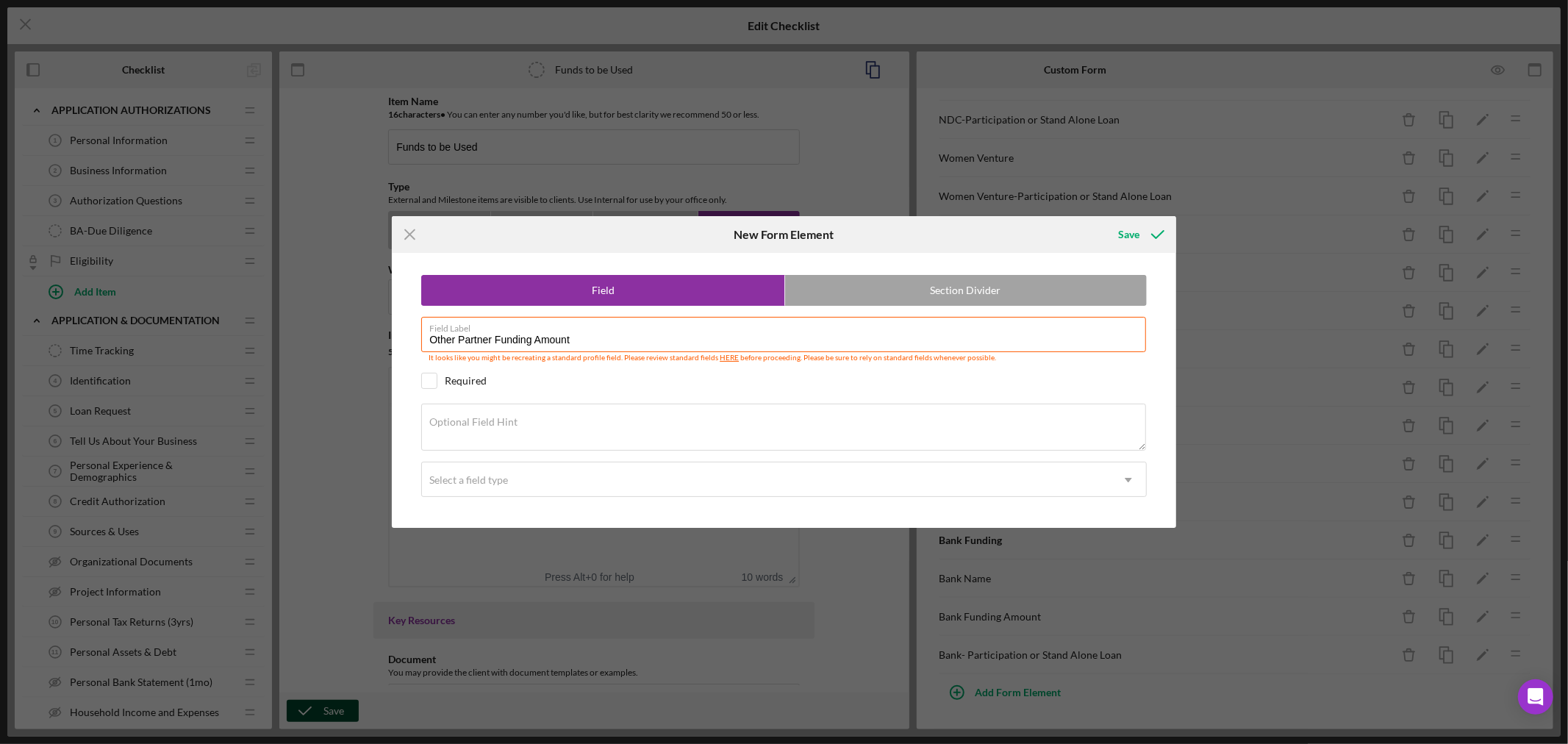
type input "Other Partner Funding Amount"
click at [525, 427] on textarea "Optional Field Hint" at bounding box center [783, 427] width 725 height 47
paste textarea "$ Amount"
type textarea "$ Amount"
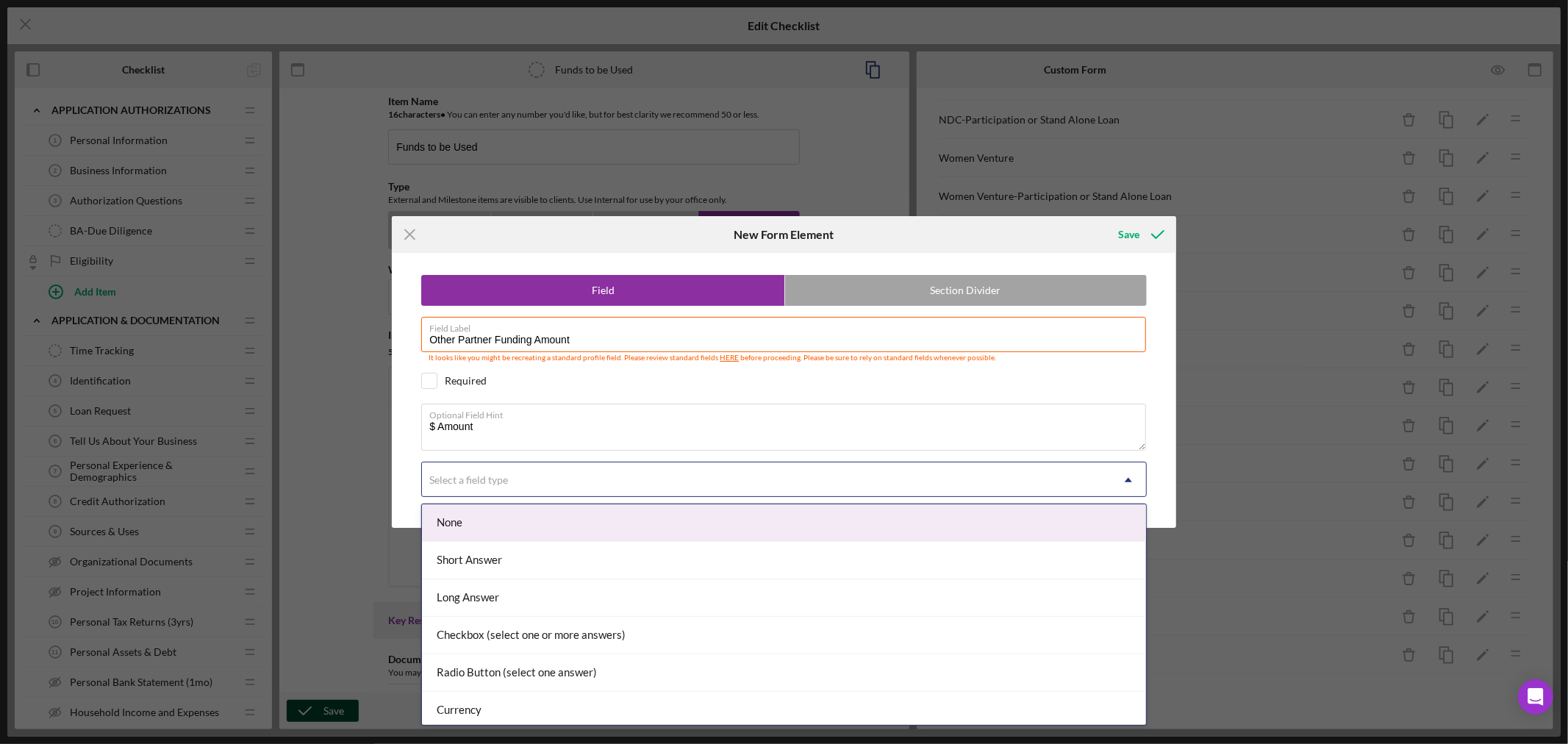
click at [582, 494] on div "Select a field type" at bounding box center [766, 480] width 689 height 34
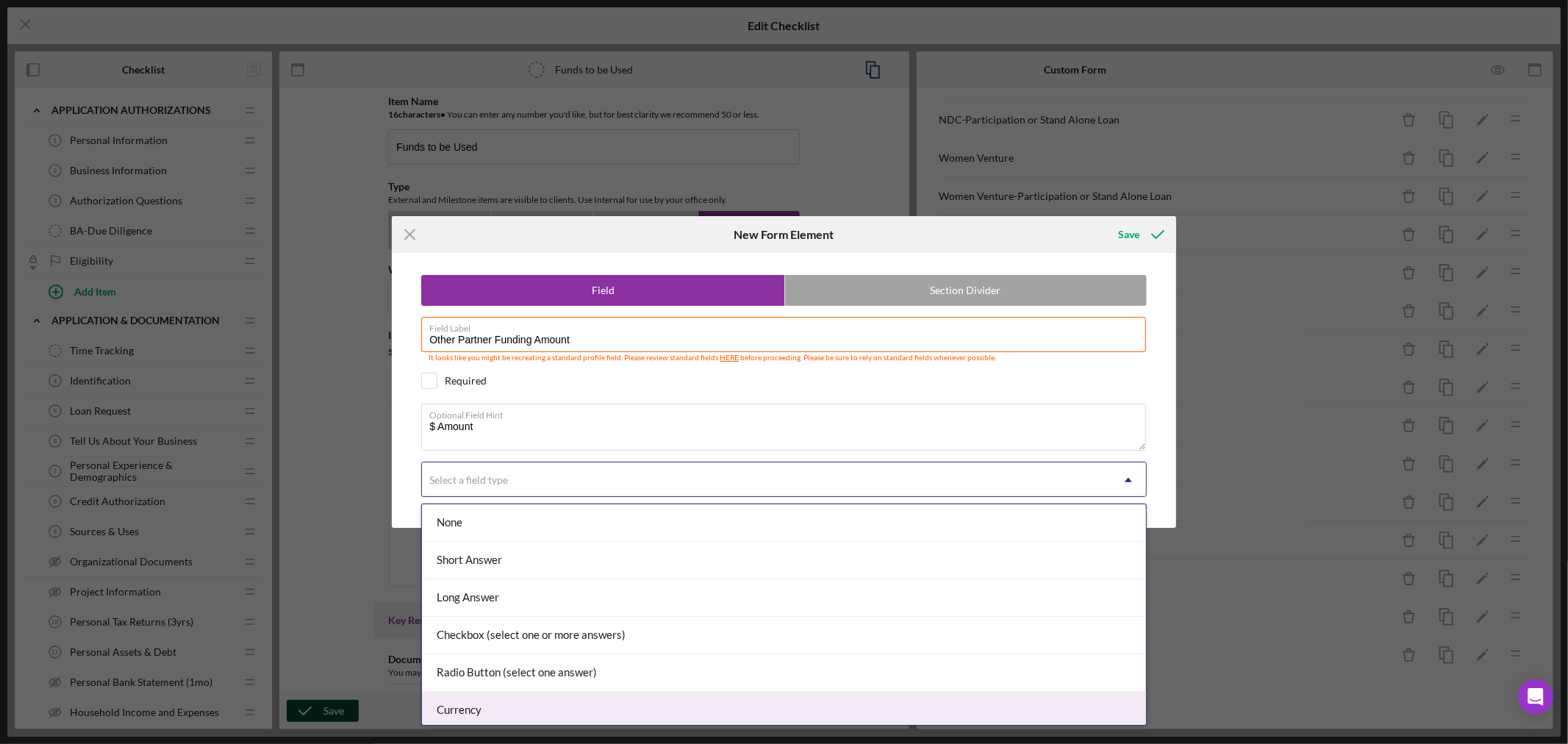
click at [498, 709] on div "Currency" at bounding box center [784, 710] width 724 height 37
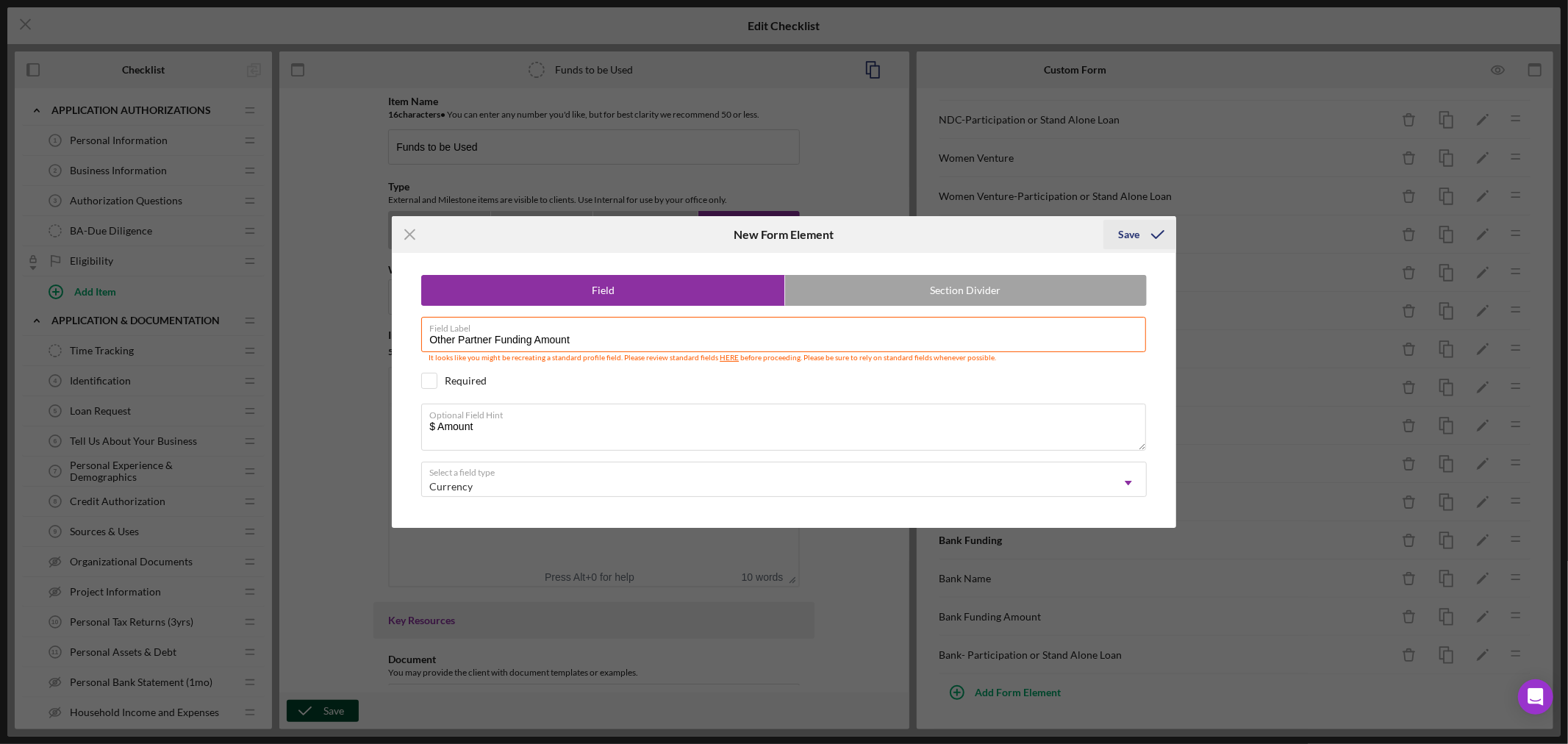
click at [1128, 237] on div "Save" at bounding box center [1128, 235] width 21 height 30
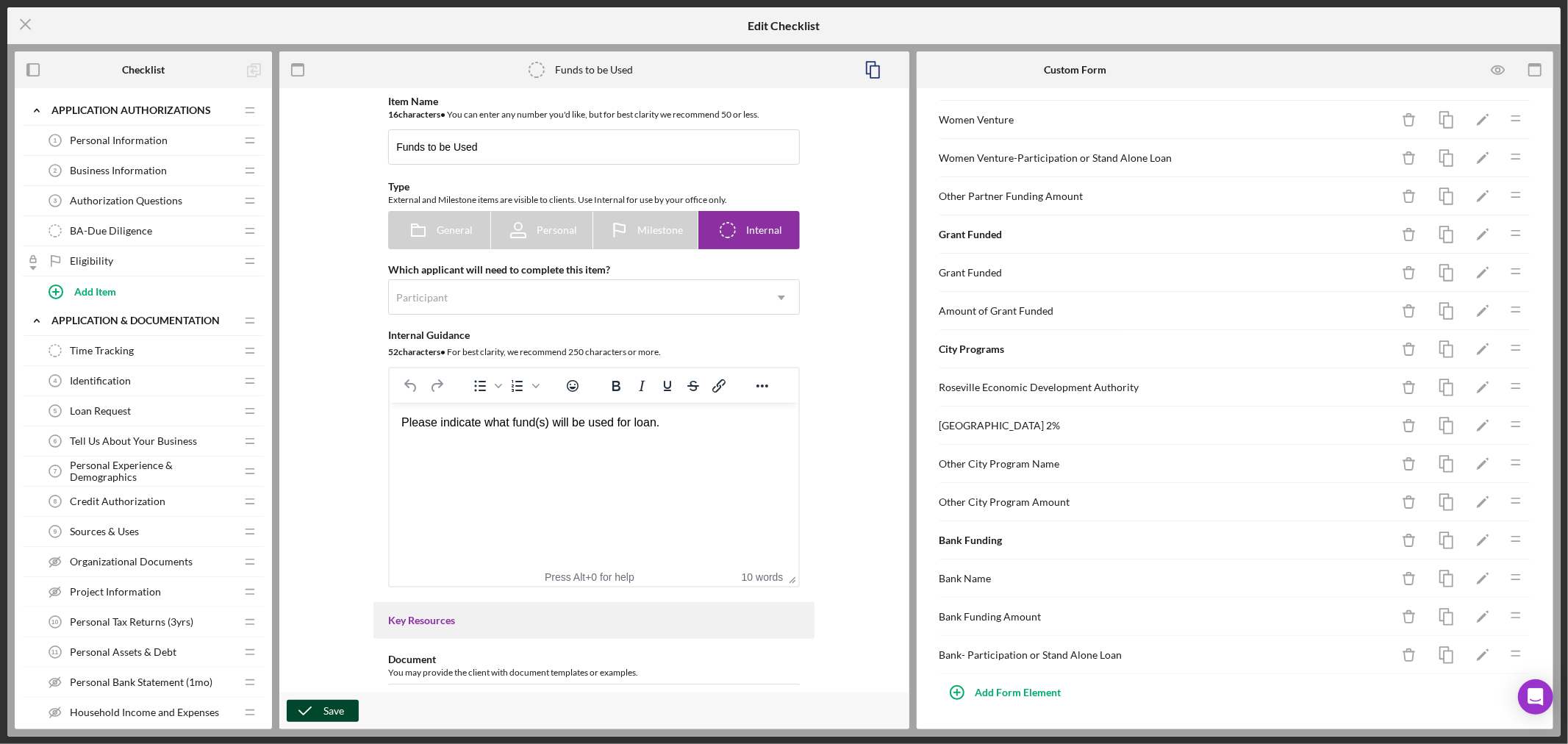
scroll to position [1086, 0]
click at [1010, 689] on div "Add Form Element" at bounding box center [1018, 692] width 86 height 30
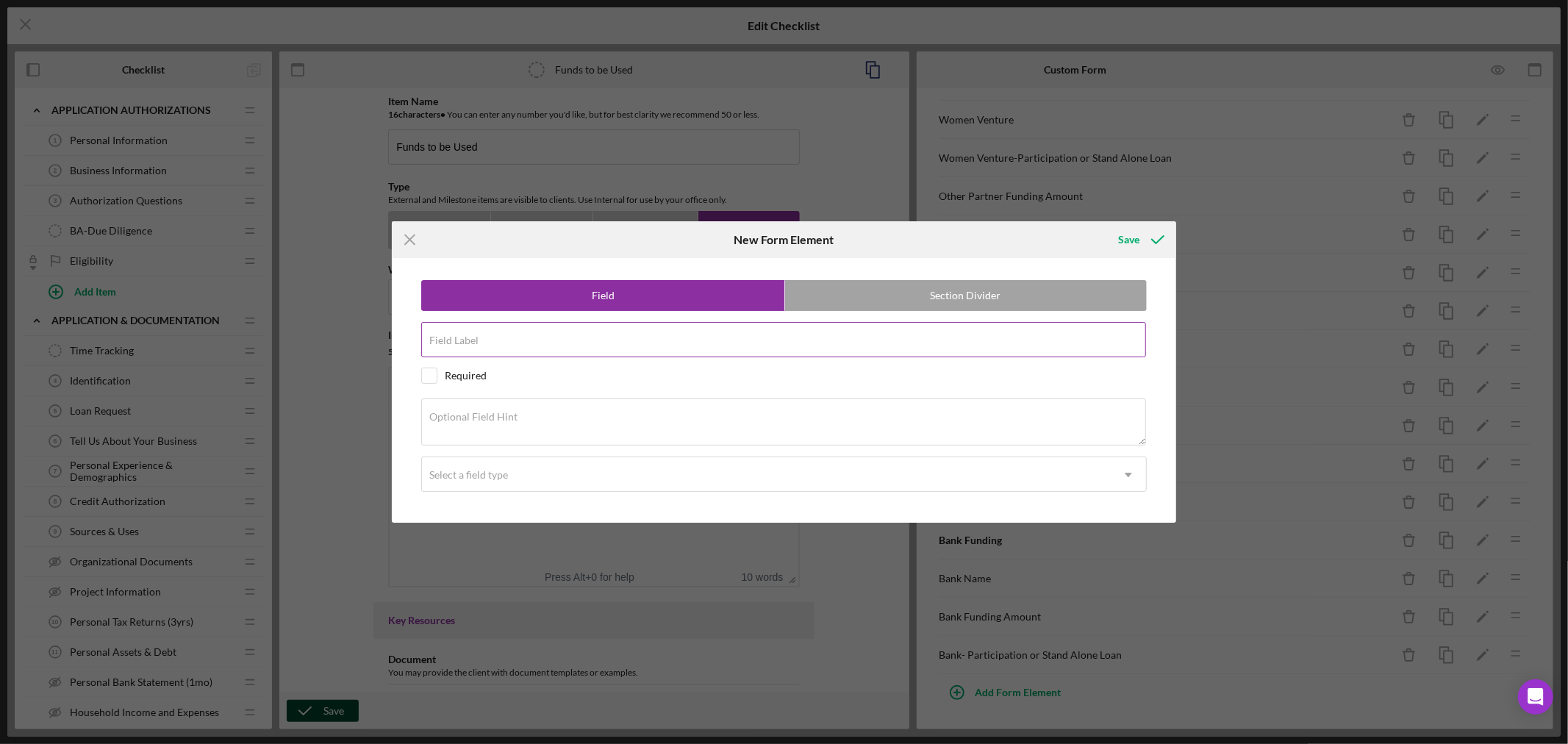
click at [498, 335] on div "Field Label" at bounding box center [784, 341] width 725 height 37
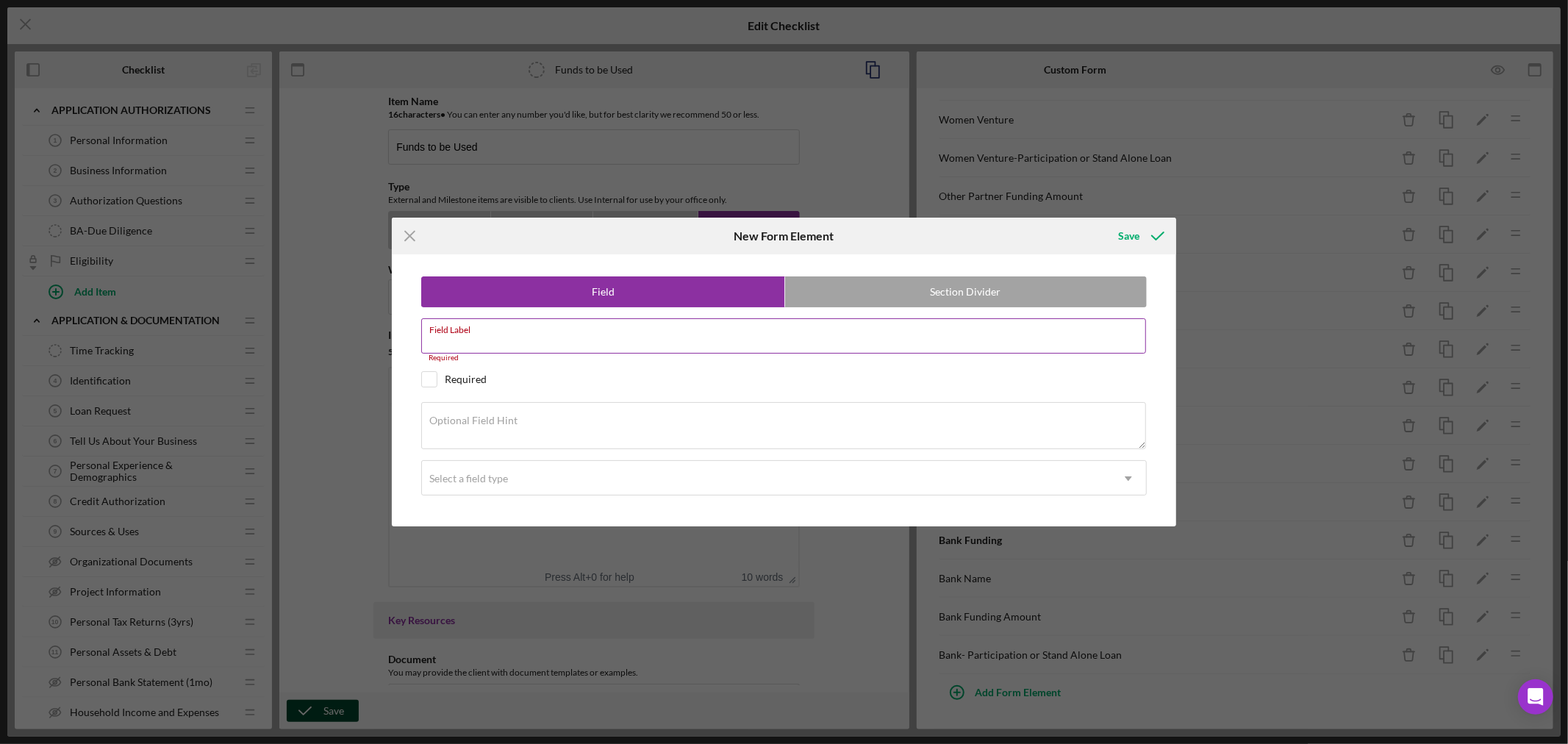
click at [524, 326] on div "Field Label Required" at bounding box center [784, 340] width 725 height 44
paste input "Other Partner Funding"
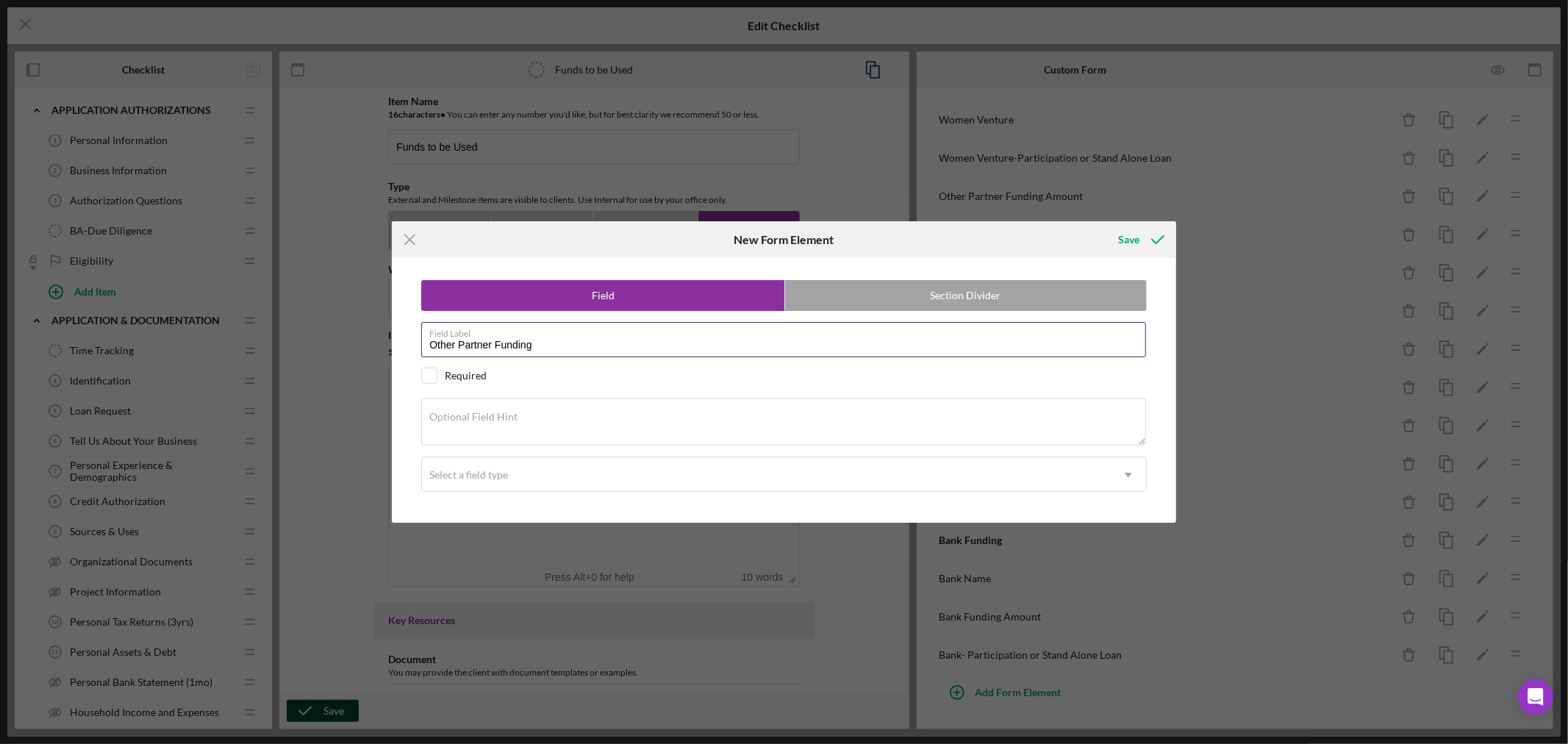
type input "Other Partner Funding"
click at [584, 422] on textarea "Optional Field Hint" at bounding box center [783, 422] width 725 height 47
paste textarea "Name of Other Partner"
type textarea "Name of Other Partner"
click at [1126, 477] on icon "Icon/Dropdown Arrow" at bounding box center [1129, 475] width 35 height 35
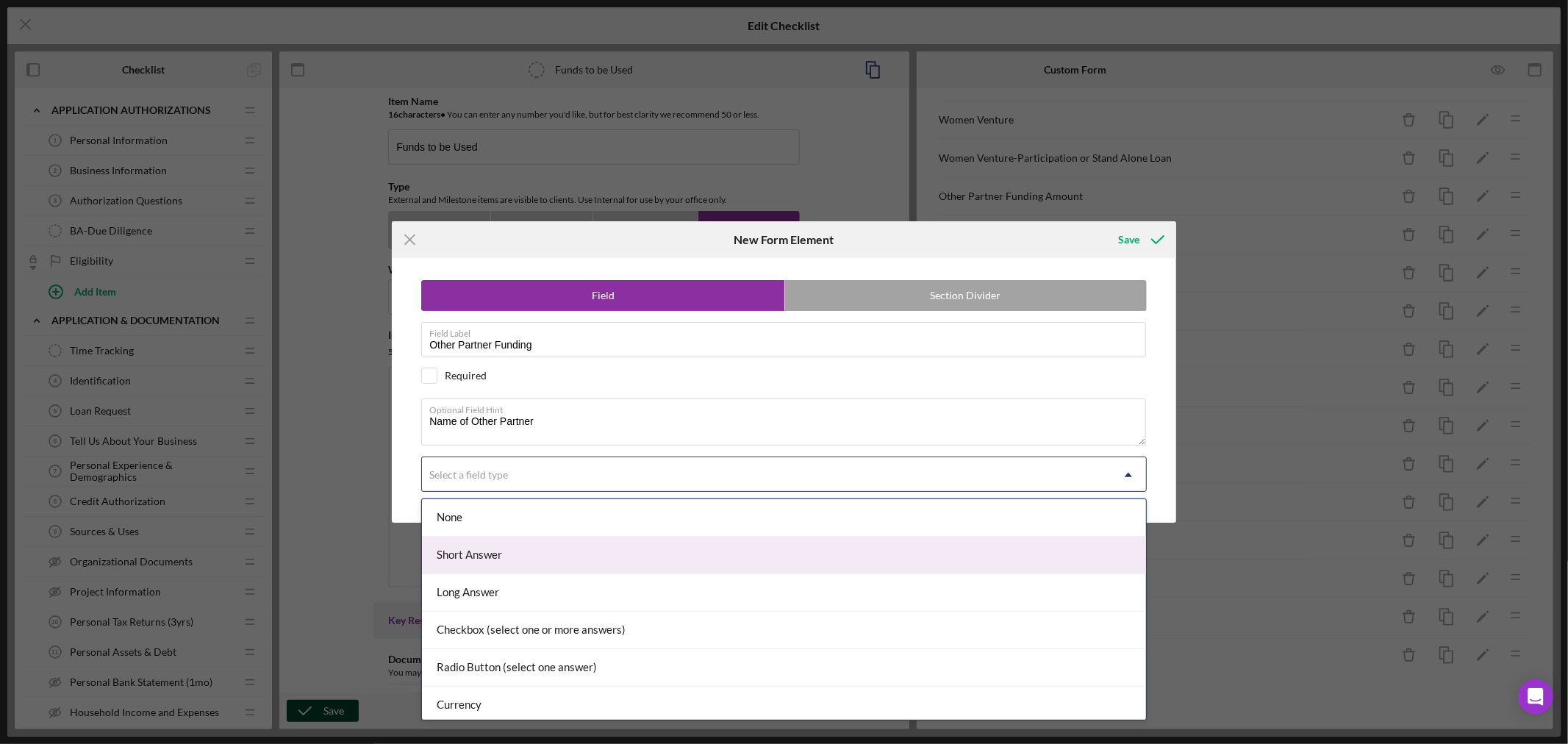
click at [1015, 550] on div "Short Answer" at bounding box center [784, 555] width 724 height 37
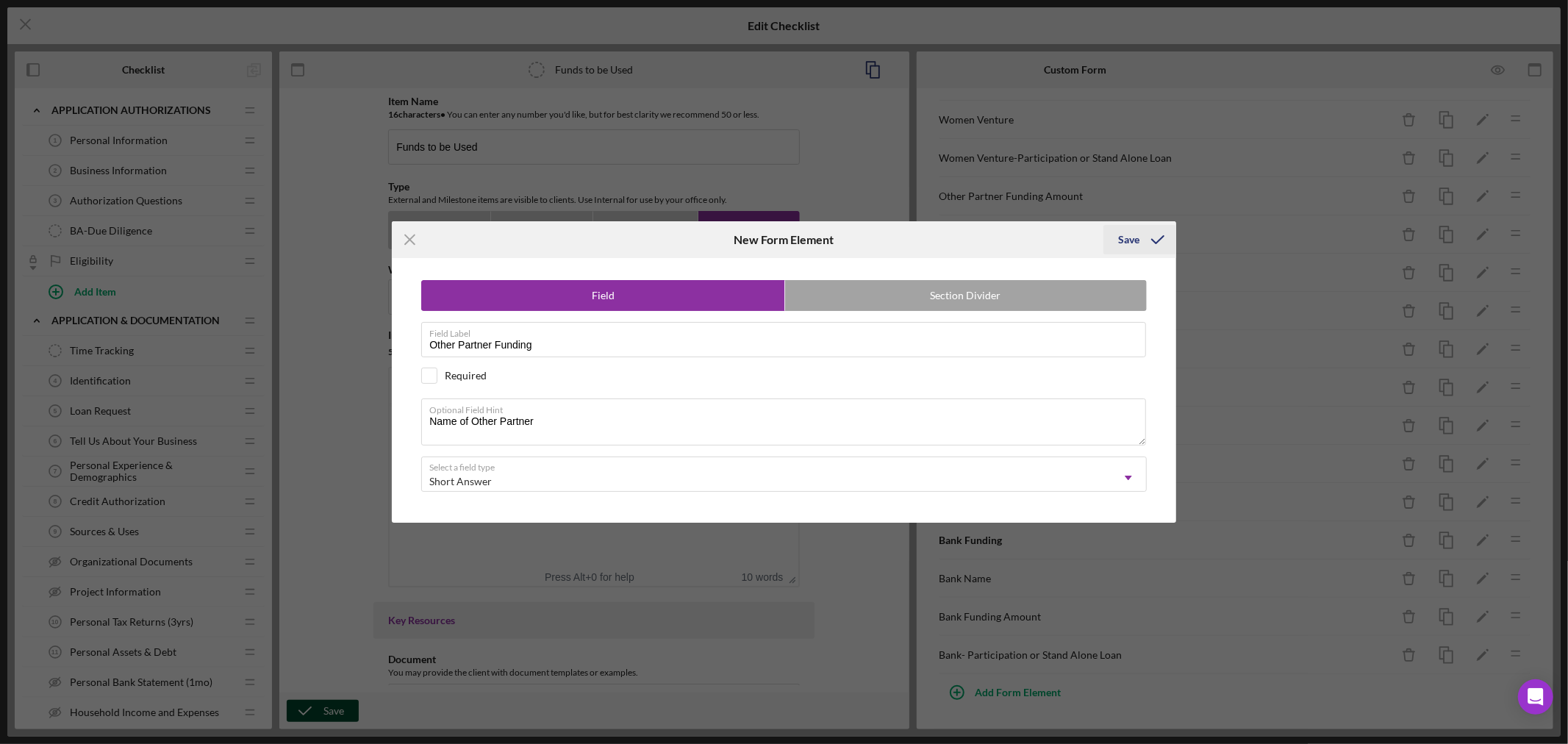
click at [1129, 235] on div "Save" at bounding box center [1128, 240] width 21 height 30
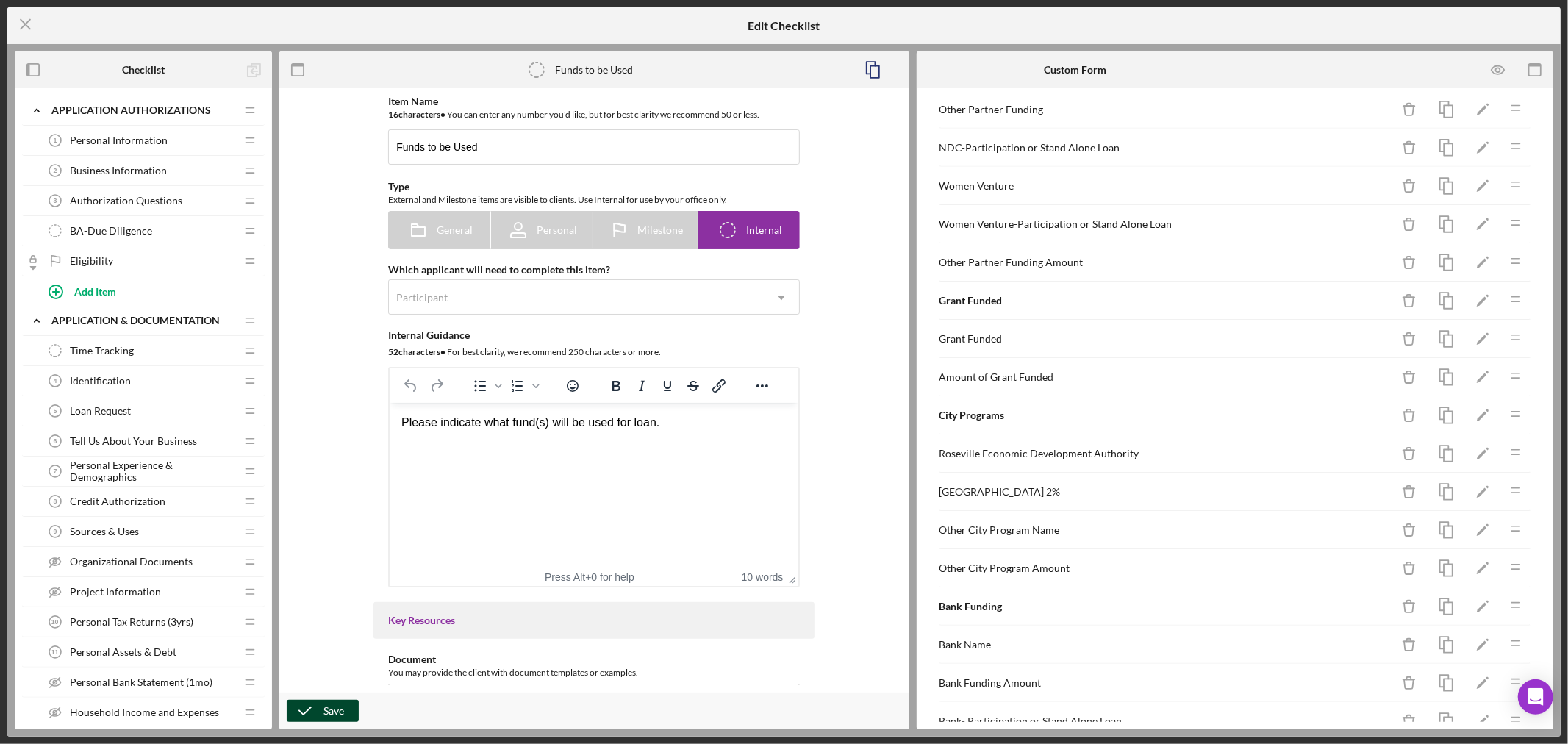
scroll to position [1030, 0]
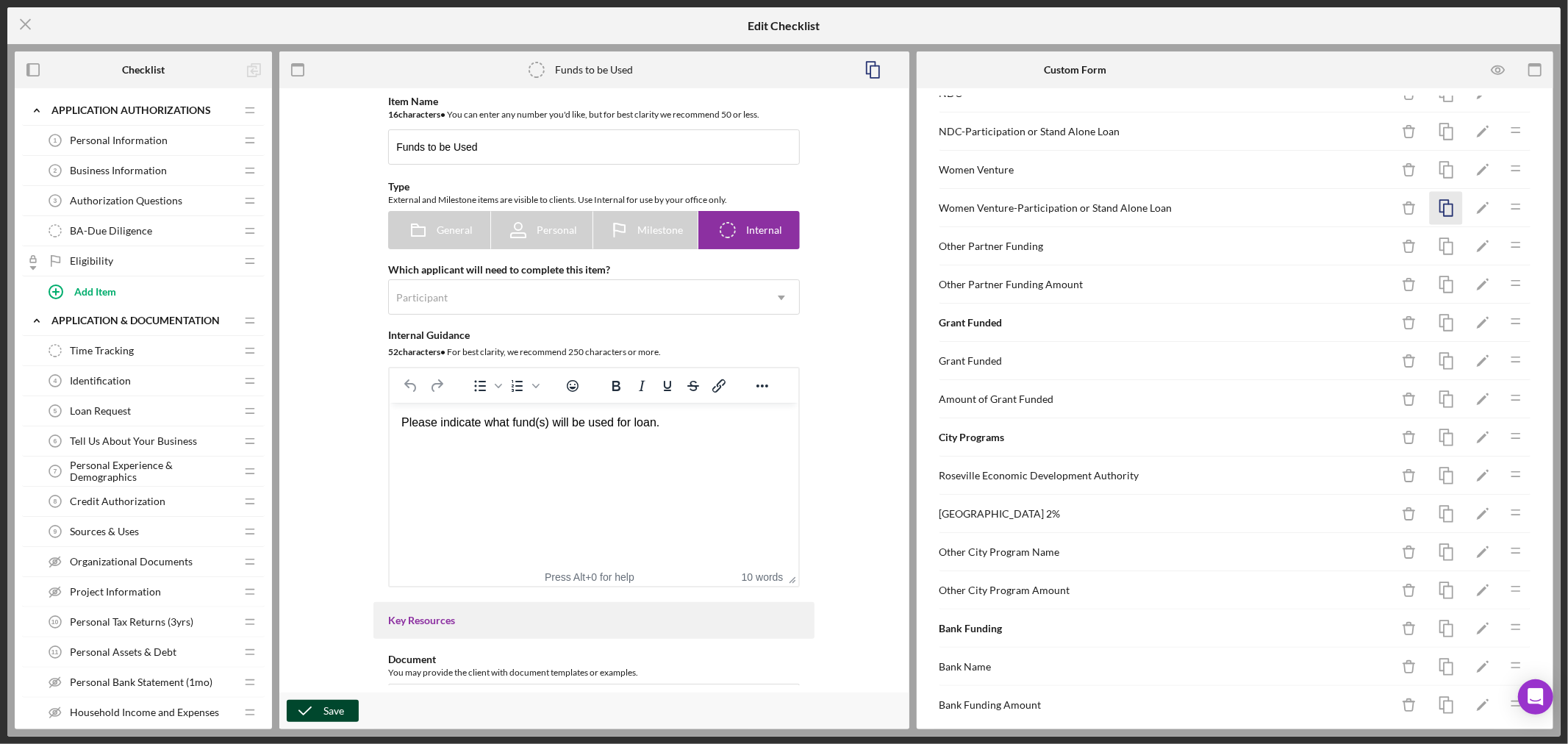
click at [1436, 214] on icon "button" at bounding box center [1446, 208] width 33 height 33
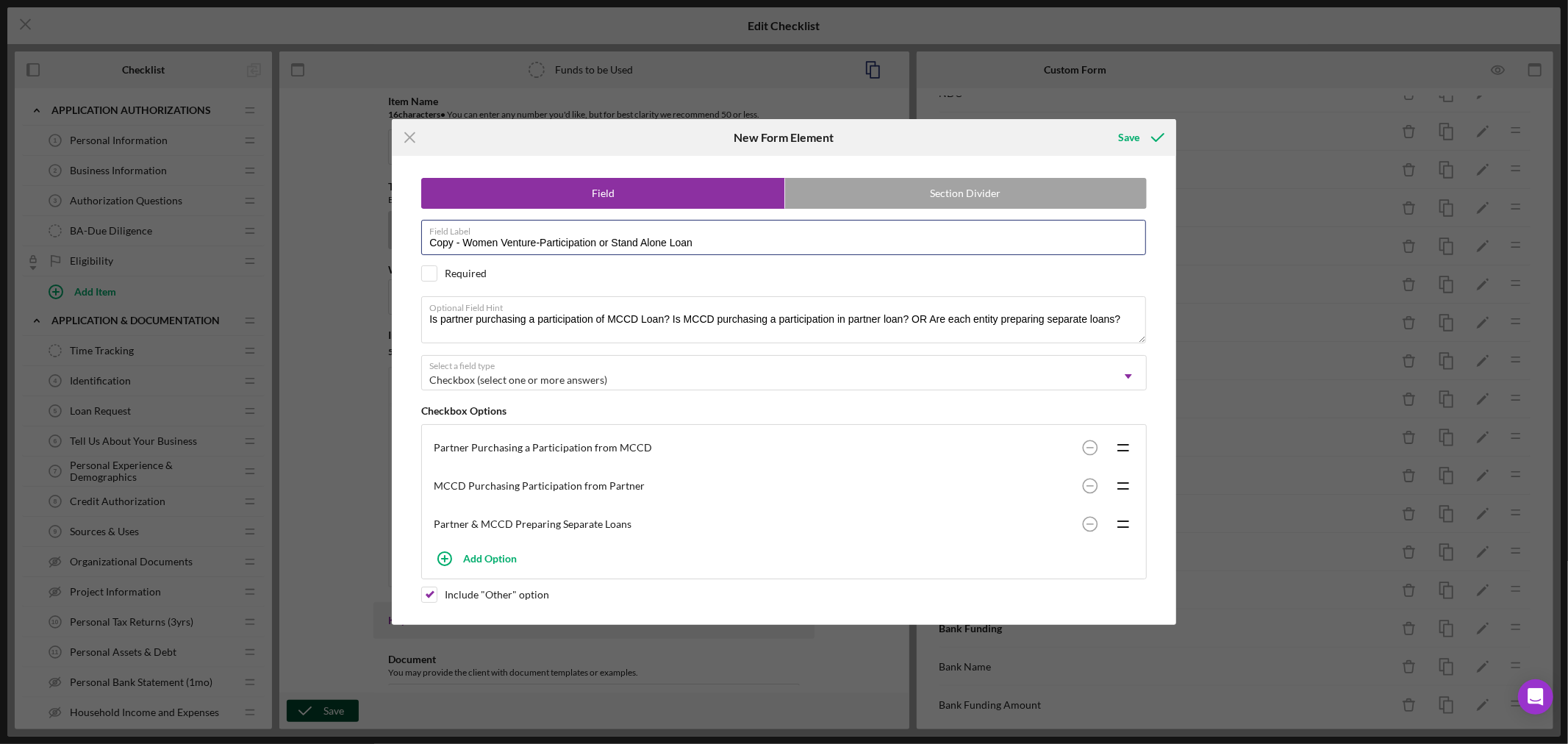
drag, startPoint x: 536, startPoint y: 237, endPoint x: 266, endPoint y: 231, distance: 270.1
click at [268, 231] on div "Icon/Menu Close New Form Element Save Field Section Divider Field Label Copy - …" at bounding box center [784, 372] width 1568 height 744
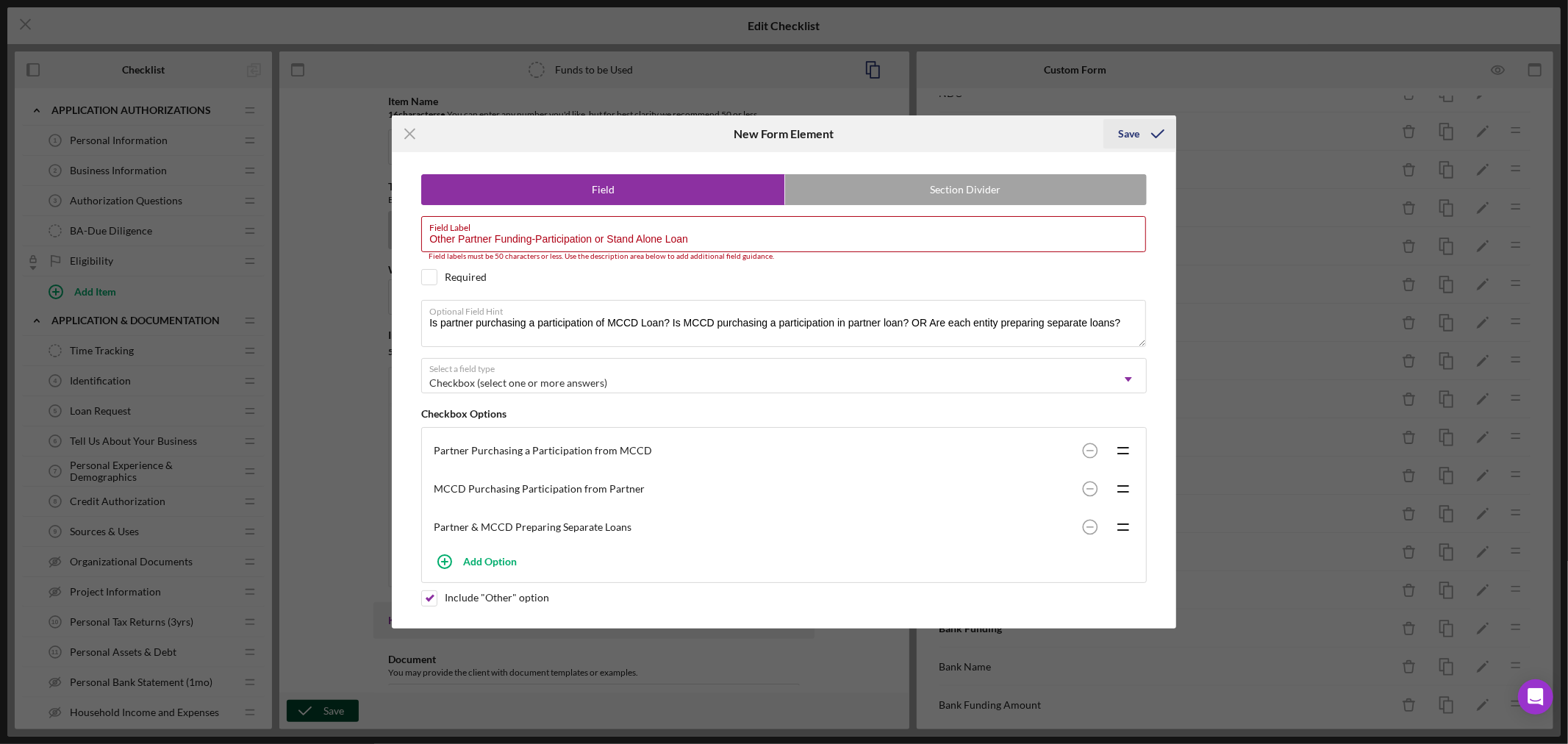
click at [1127, 134] on div "Save" at bounding box center [1128, 133] width 21 height 30
click at [703, 232] on label "Field Label" at bounding box center [788, 224] width 717 height 16
click at [703, 232] on input "Other Partner Funding-Participation or Stand Alone Loan" at bounding box center [783, 234] width 725 height 35
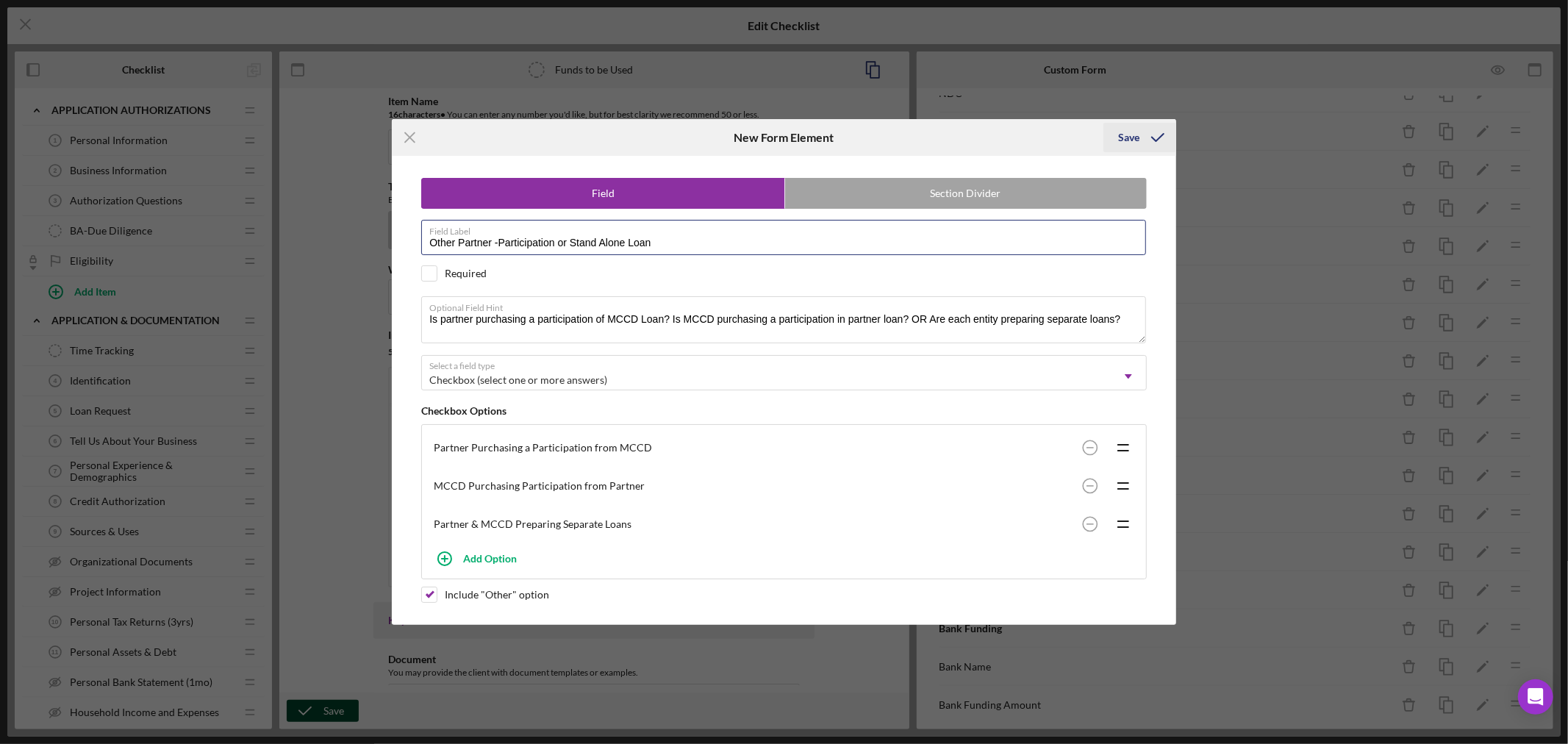
type input "Other Partner -Participation or Stand Alone Loan"
click at [1128, 134] on div "Save" at bounding box center [1128, 137] width 21 height 30
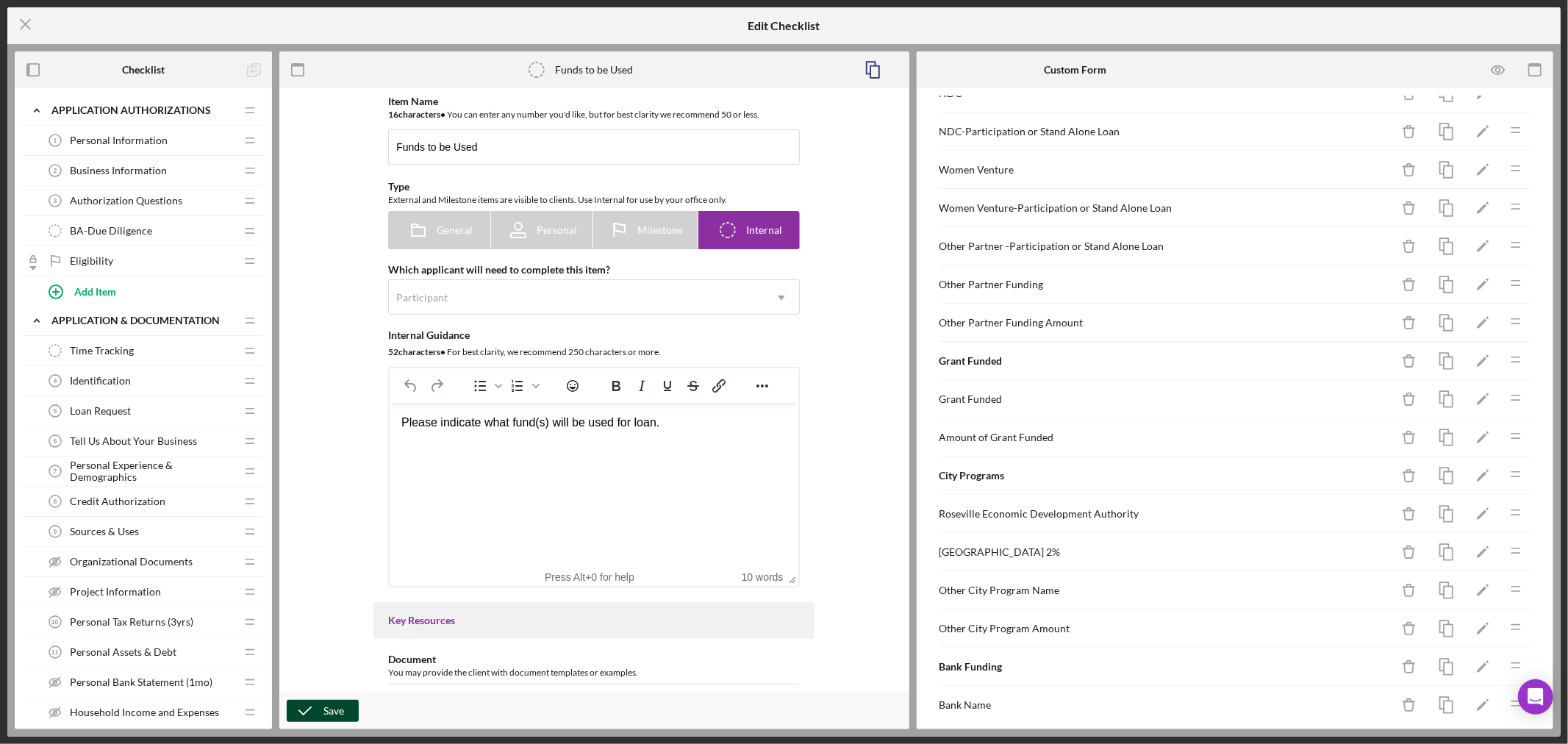
drag, startPoint x: 1511, startPoint y: 260, endPoint x: 1495, endPoint y: 311, distance: 53.5
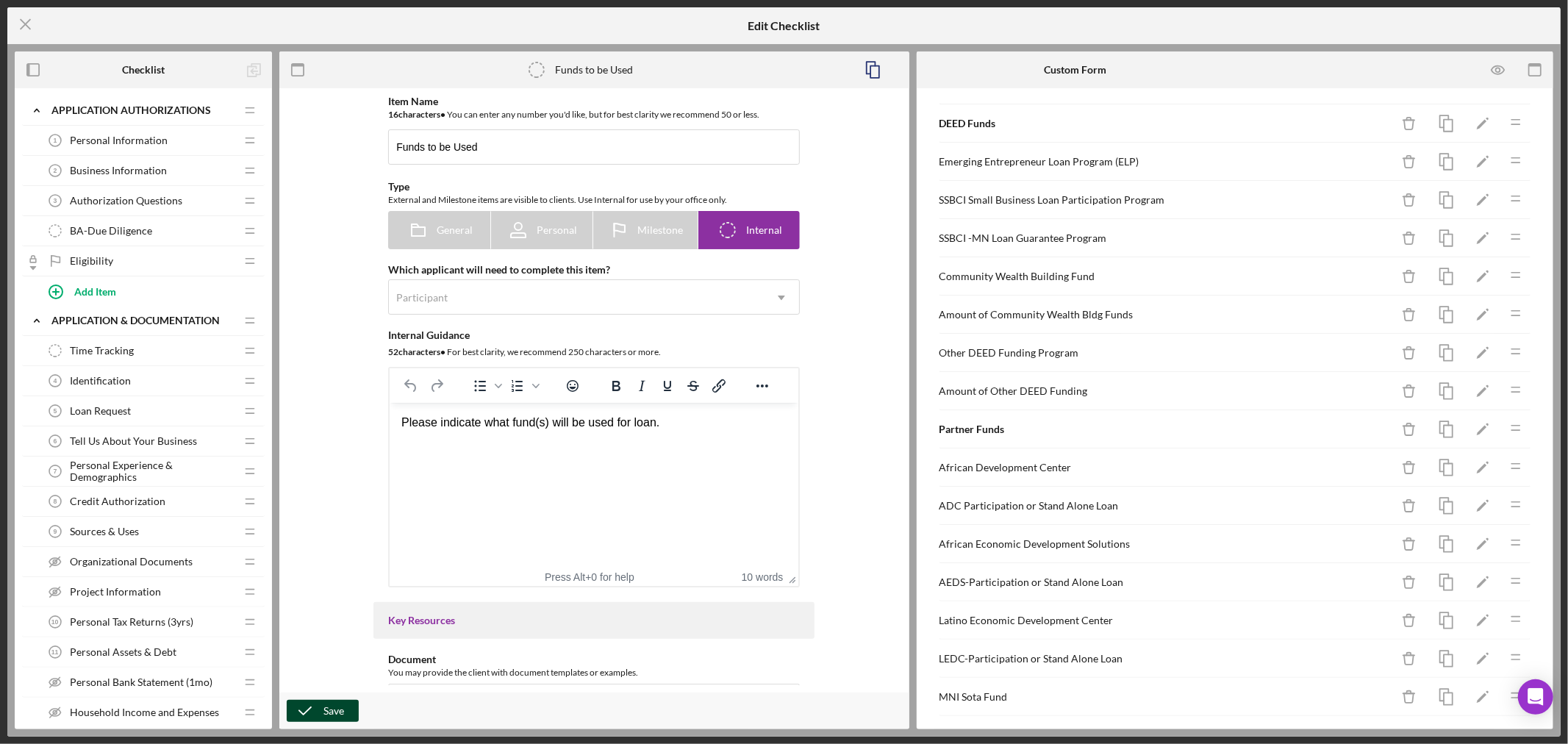
scroll to position [0, 0]
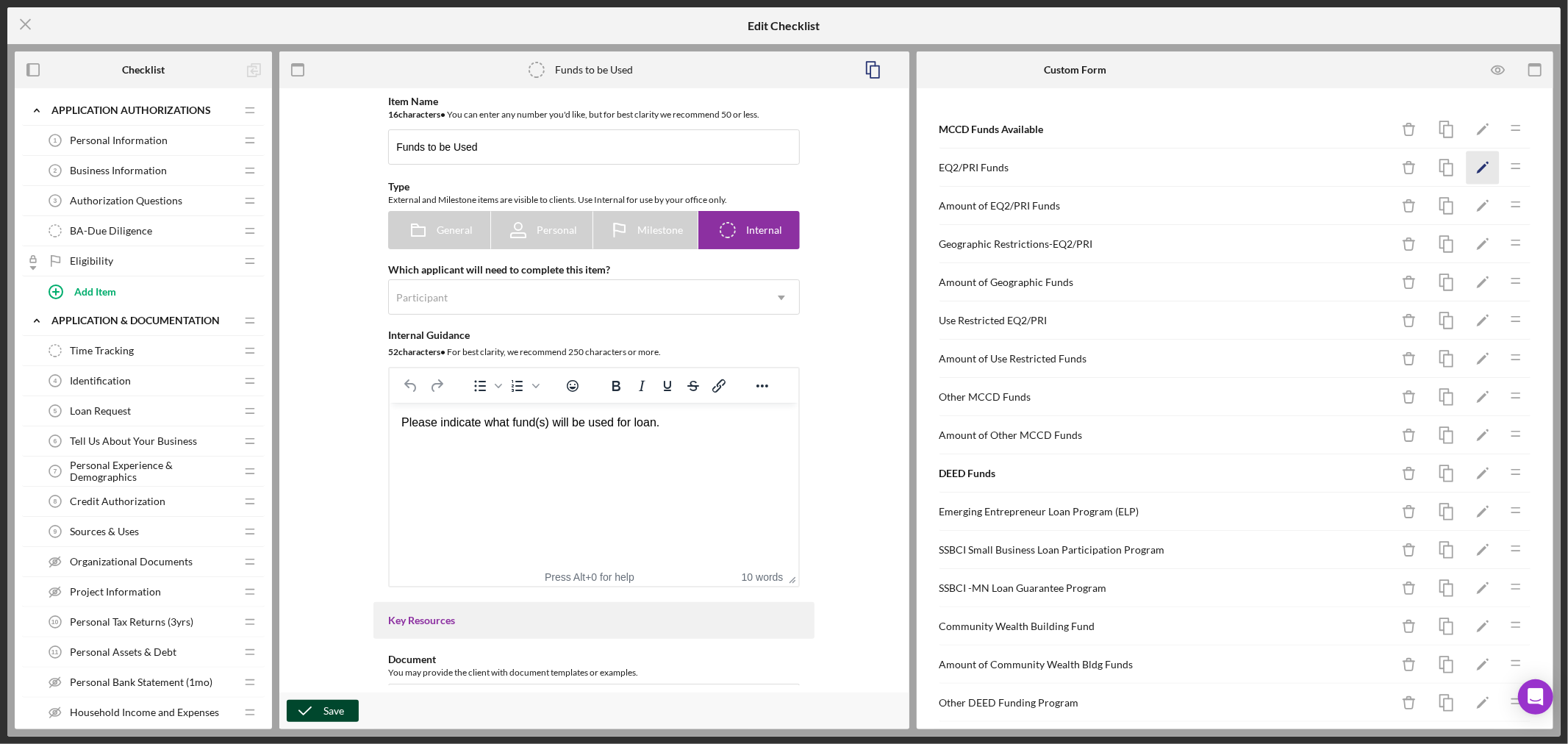
click at [1477, 165] on polygon "button" at bounding box center [1482, 169] width 10 height 10
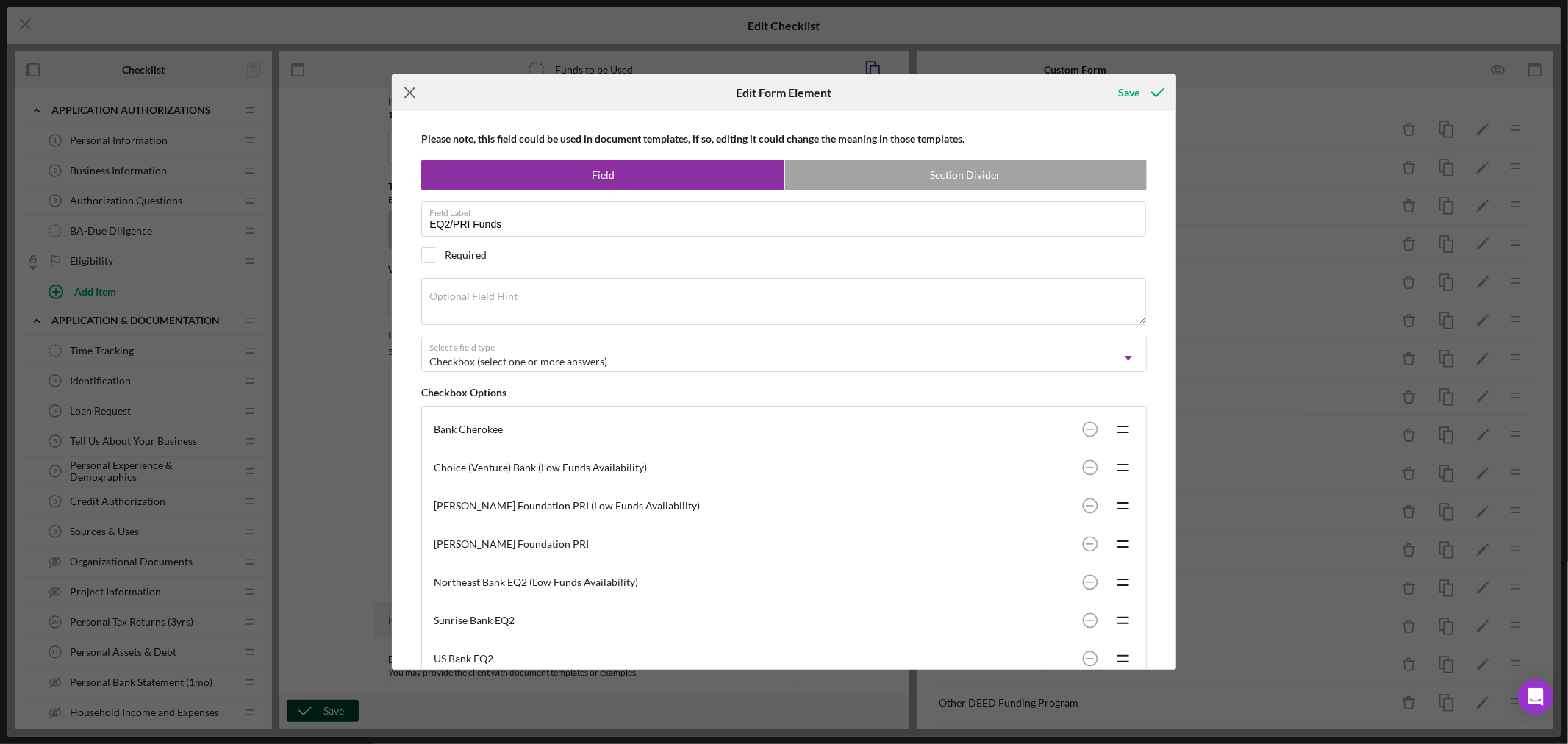
click at [409, 89] on icon "Icon/Menu Close" at bounding box center [410, 93] width 37 height 37
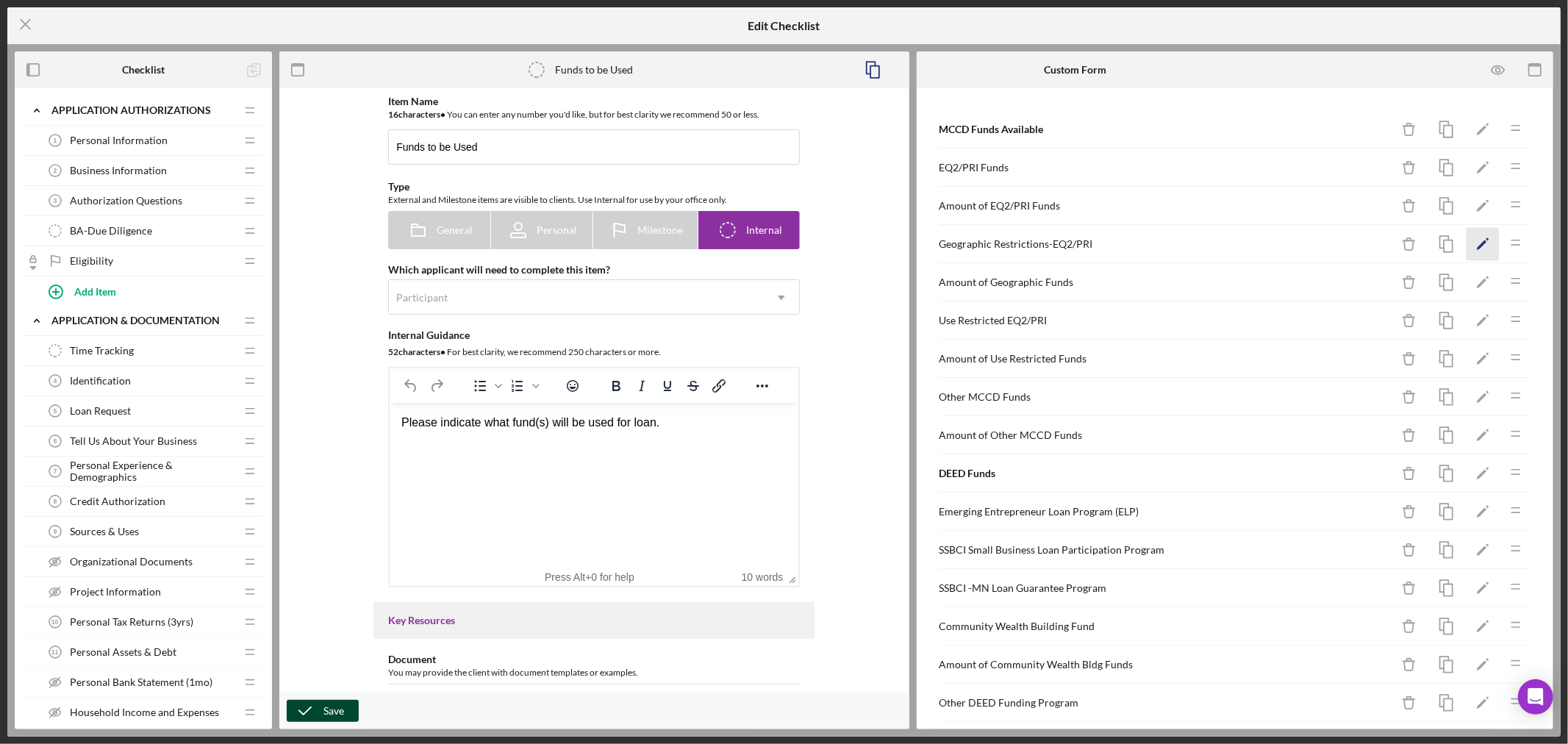
click at [1477, 244] on polygon "button" at bounding box center [1482, 245] width 10 height 10
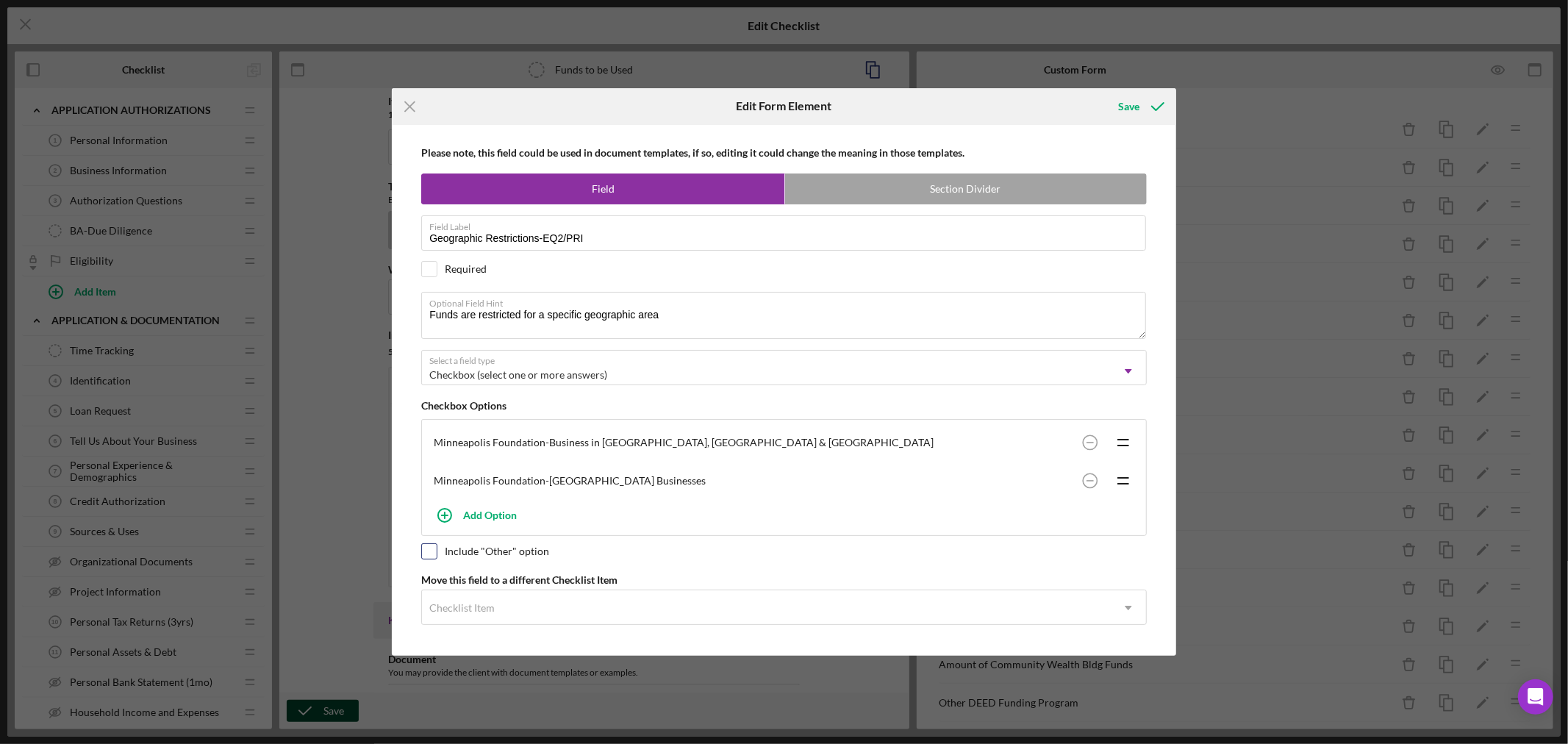
click at [430, 550] on input "checkbox" at bounding box center [428, 551] width 14 height 14
checkbox input "true"
click at [1132, 107] on div "Save" at bounding box center [1128, 106] width 21 height 30
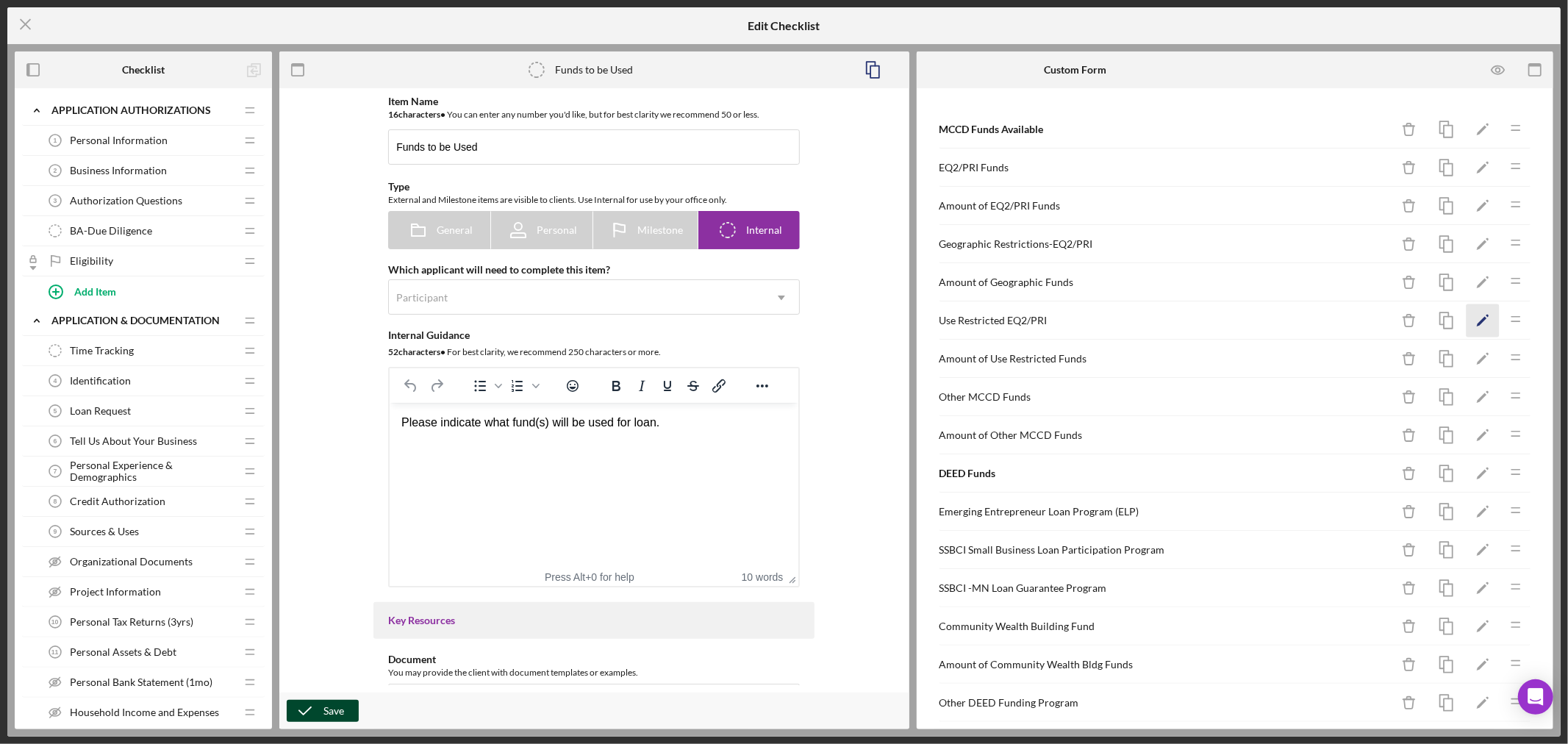
click at [1467, 319] on icon "Icon/Edit" at bounding box center [1483, 321] width 33 height 33
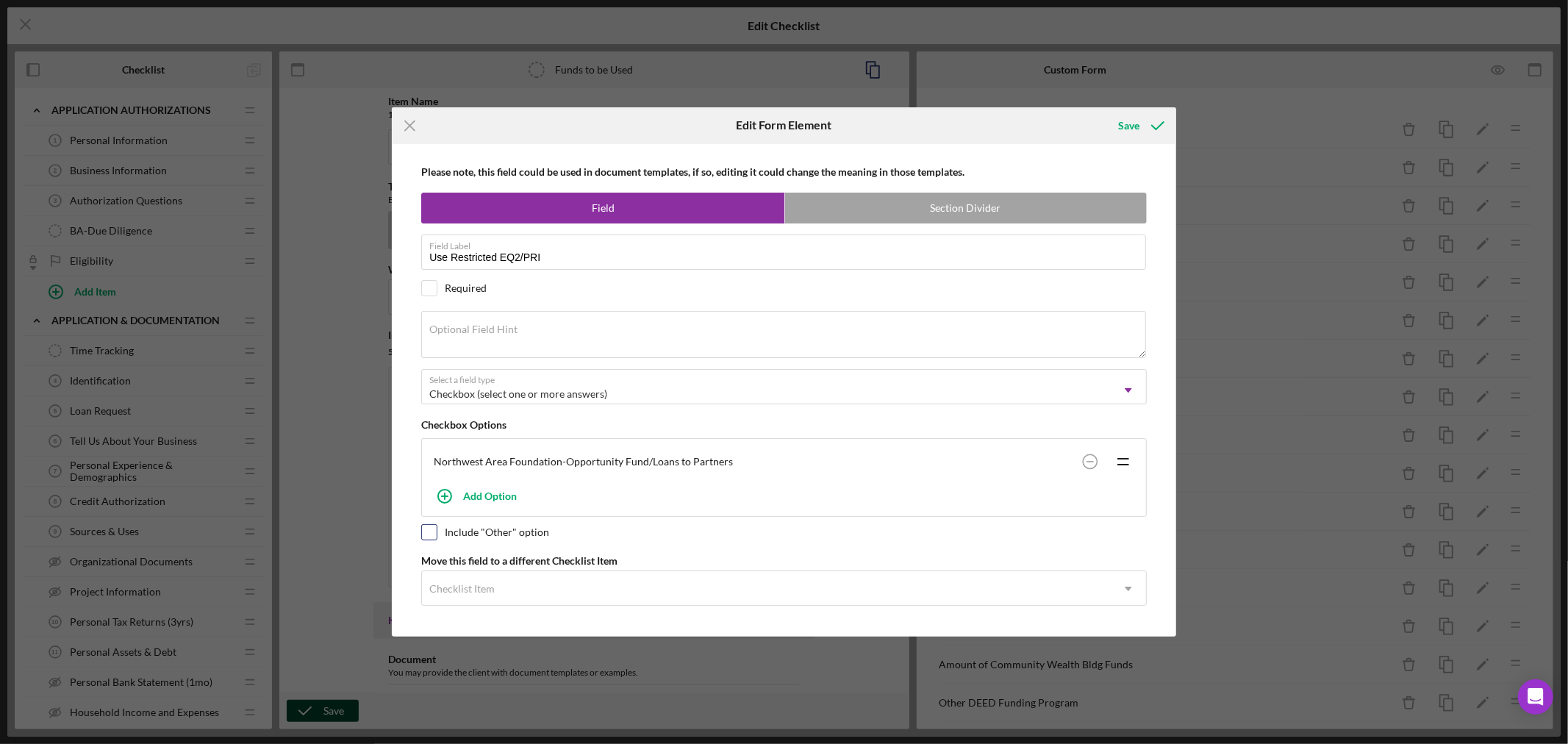
click at [431, 530] on input "checkbox" at bounding box center [428, 531] width 14 height 14
checkbox input "true"
click at [1130, 117] on div "Save" at bounding box center [1128, 126] width 21 height 30
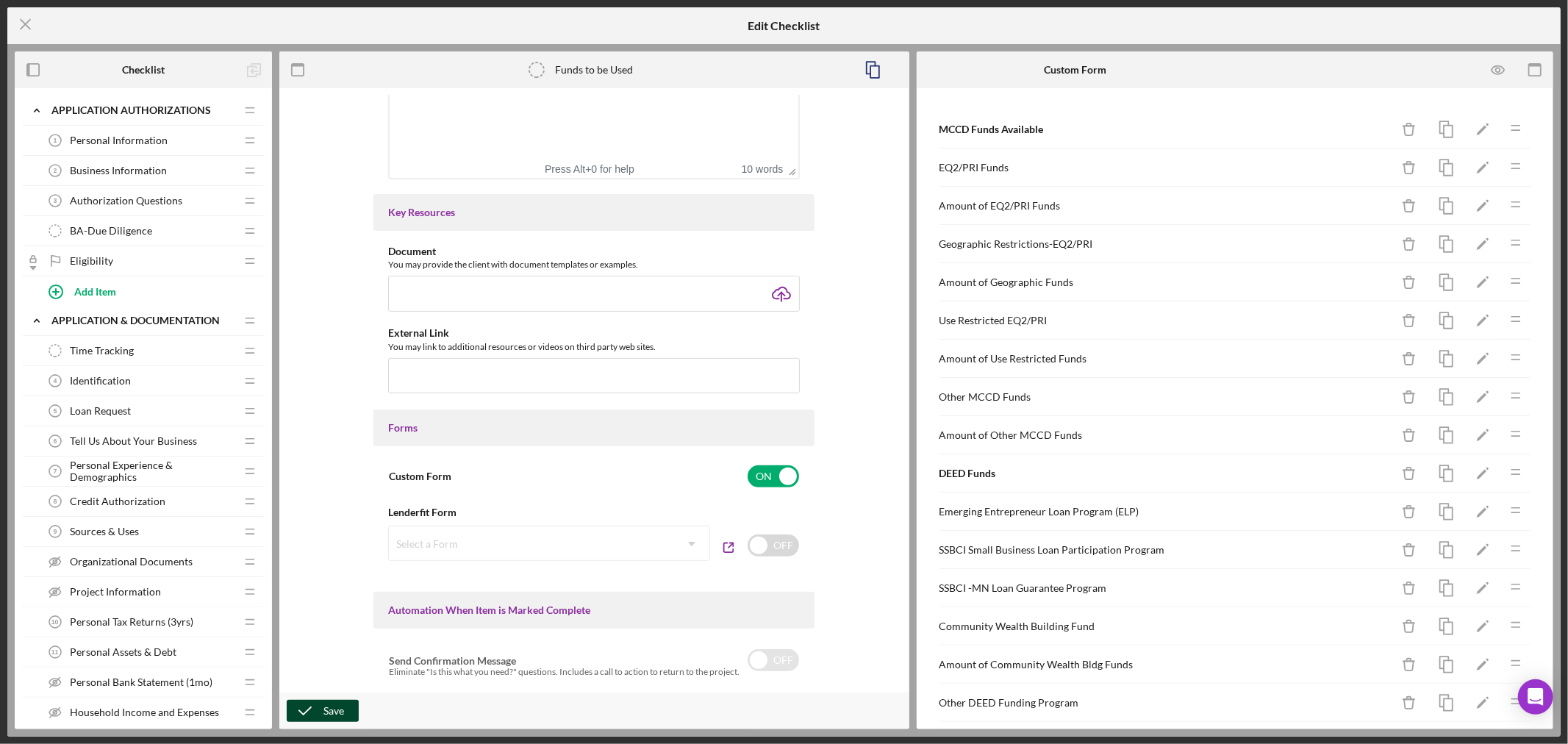
click at [335, 711] on div "Save" at bounding box center [333, 711] width 20 height 22
click at [20, 20] on icon "Icon/Menu Close" at bounding box center [26, 24] width 37 height 37
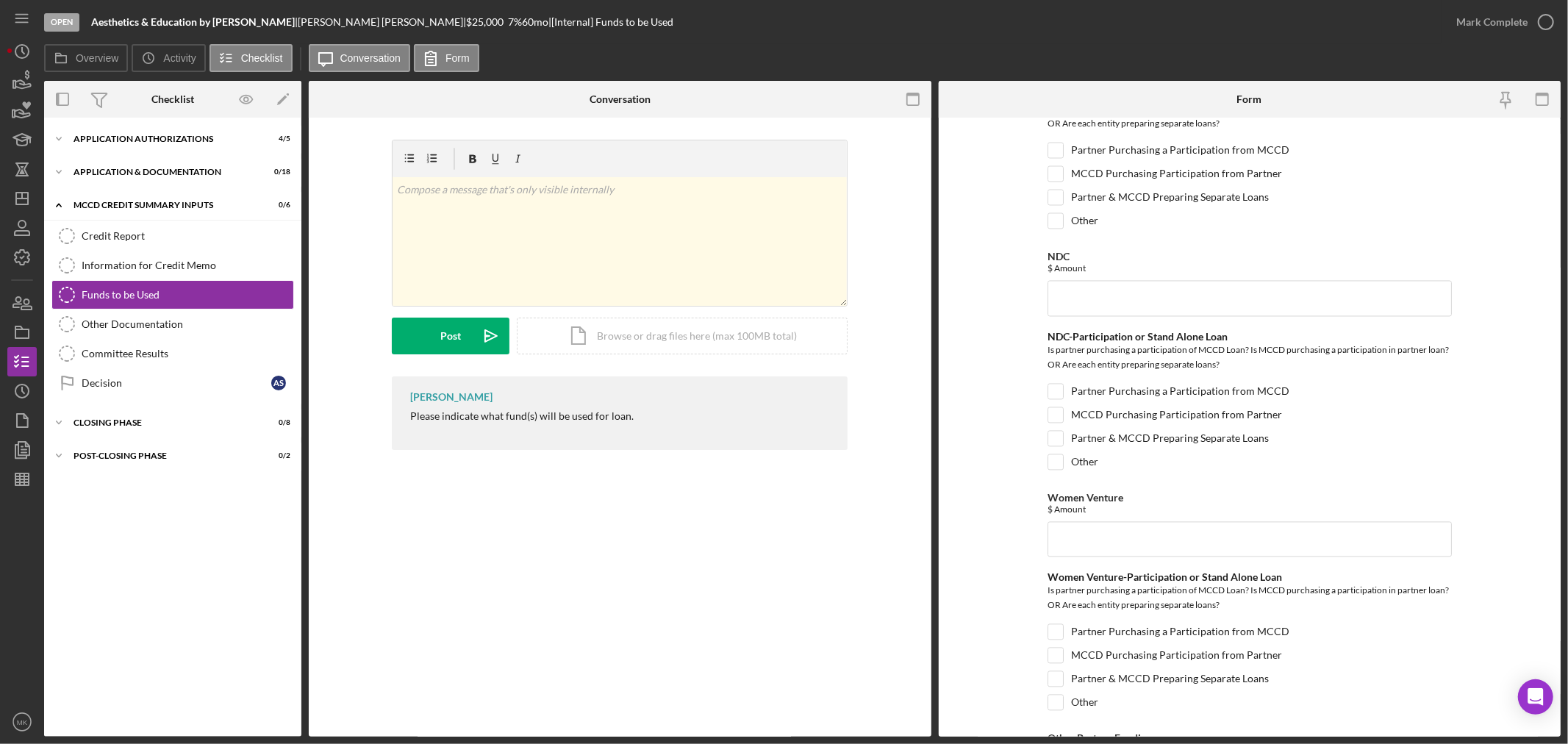
scroll to position [1186, 0]
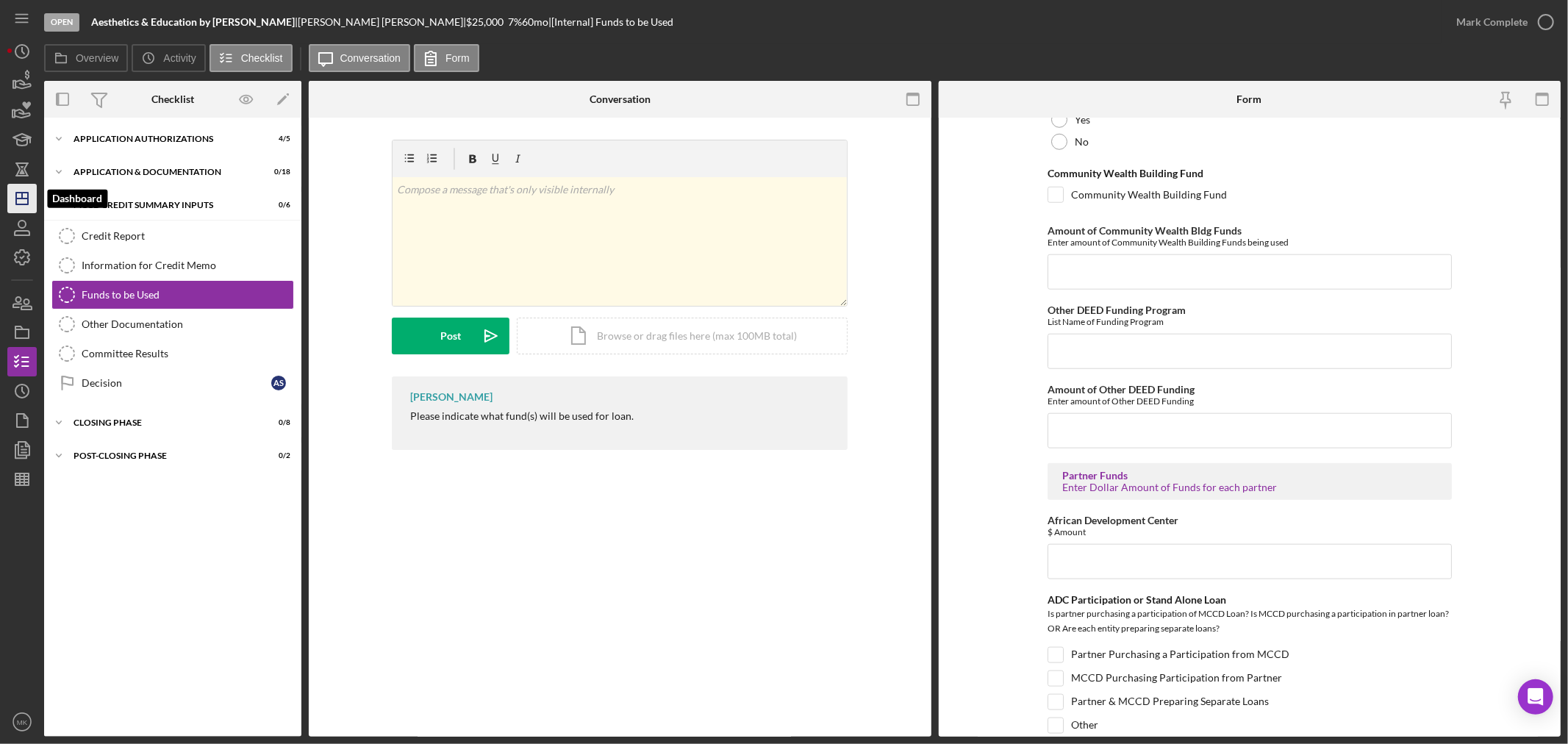
click at [25, 196] on icon "Icon/Dashboard" at bounding box center [22, 199] width 37 height 37
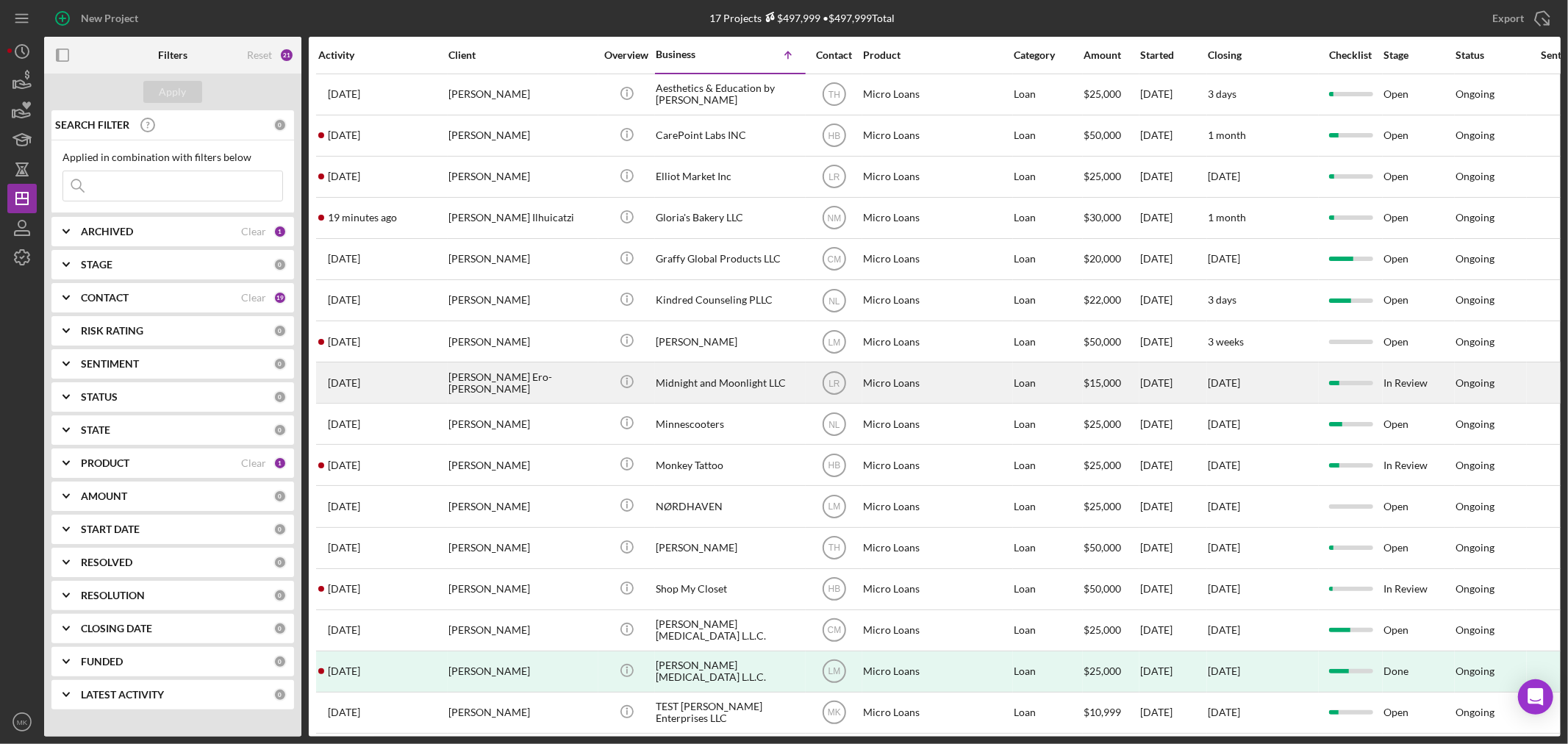
click at [723, 385] on div "Midnight and Moonlight LLC" at bounding box center [729, 382] width 147 height 39
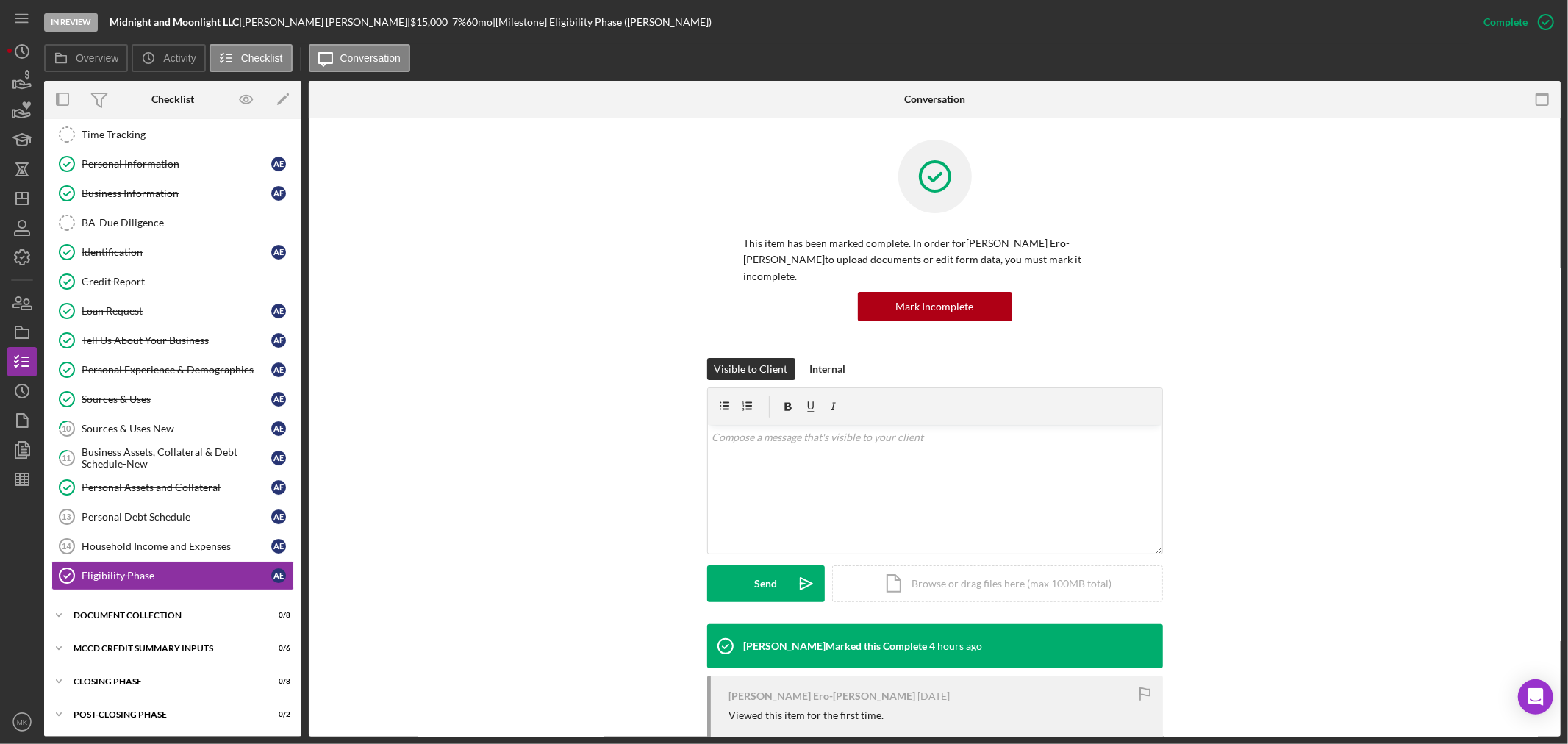
scroll to position [70, 0]
click at [20, 476] on line "button" at bounding box center [20, 479] width 0 height 12
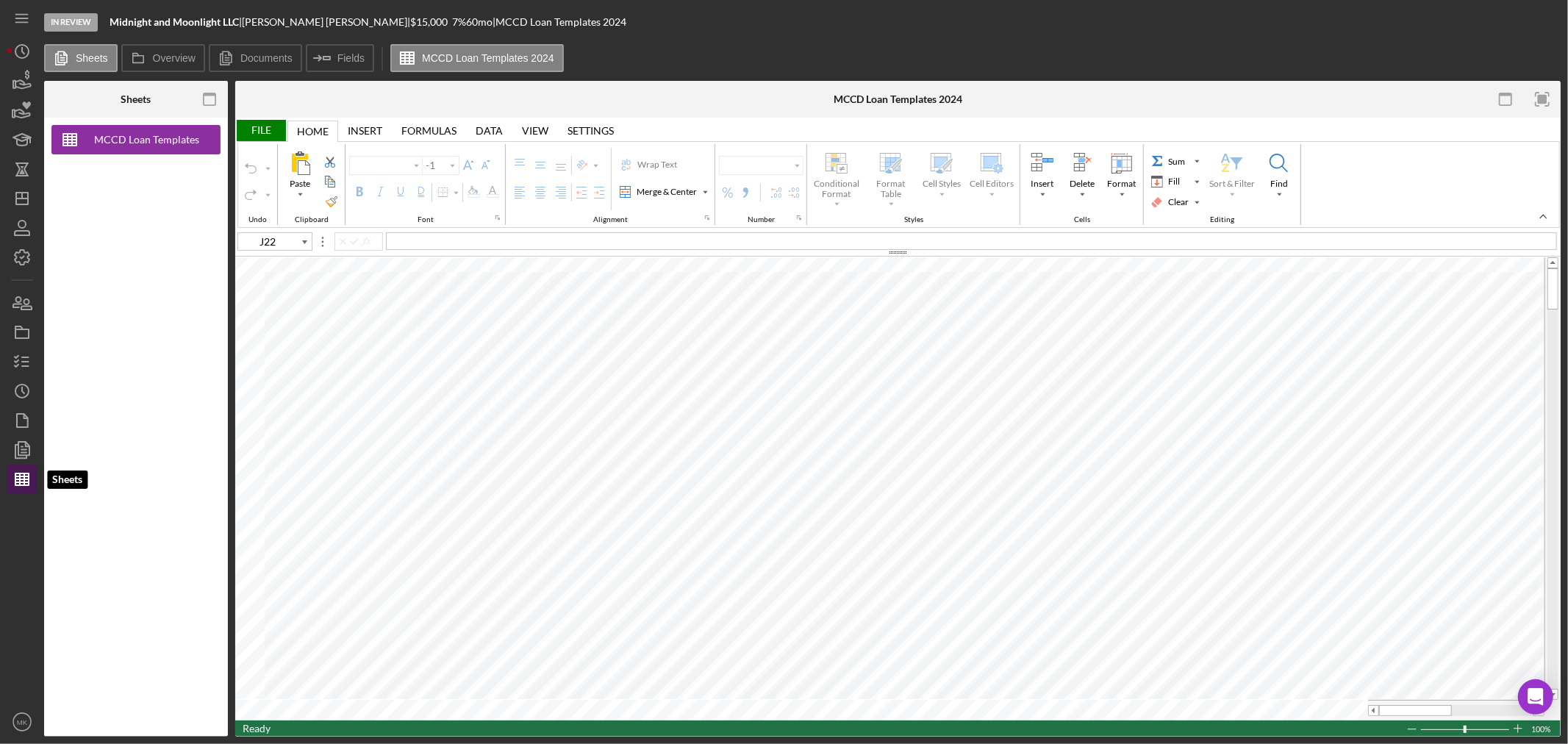
type input "Calibri"
type input "11"
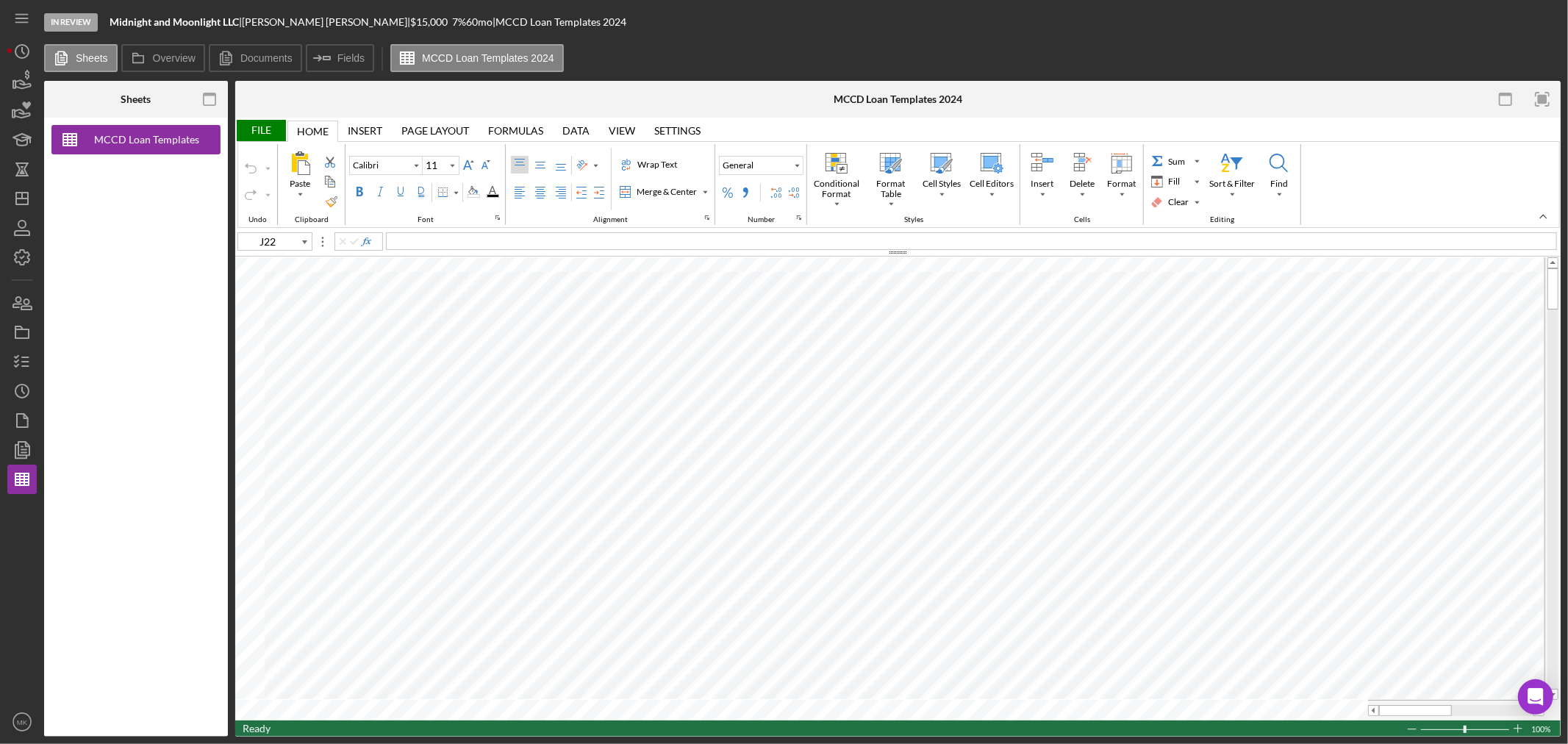
click at [261, 127] on div "File" at bounding box center [261, 130] width 51 height 21
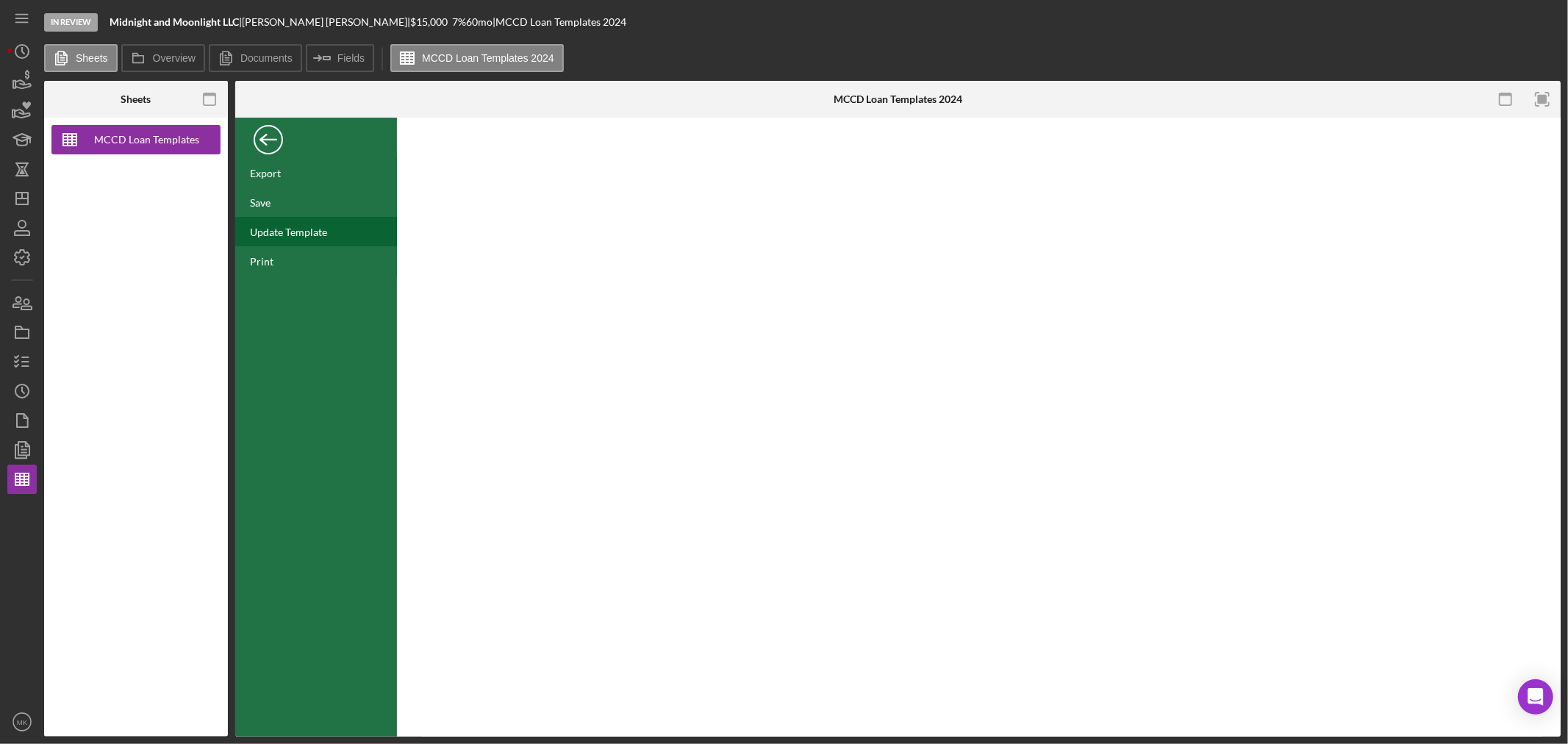
click at [323, 232] on div "Update Template" at bounding box center [288, 232] width 78 height 13
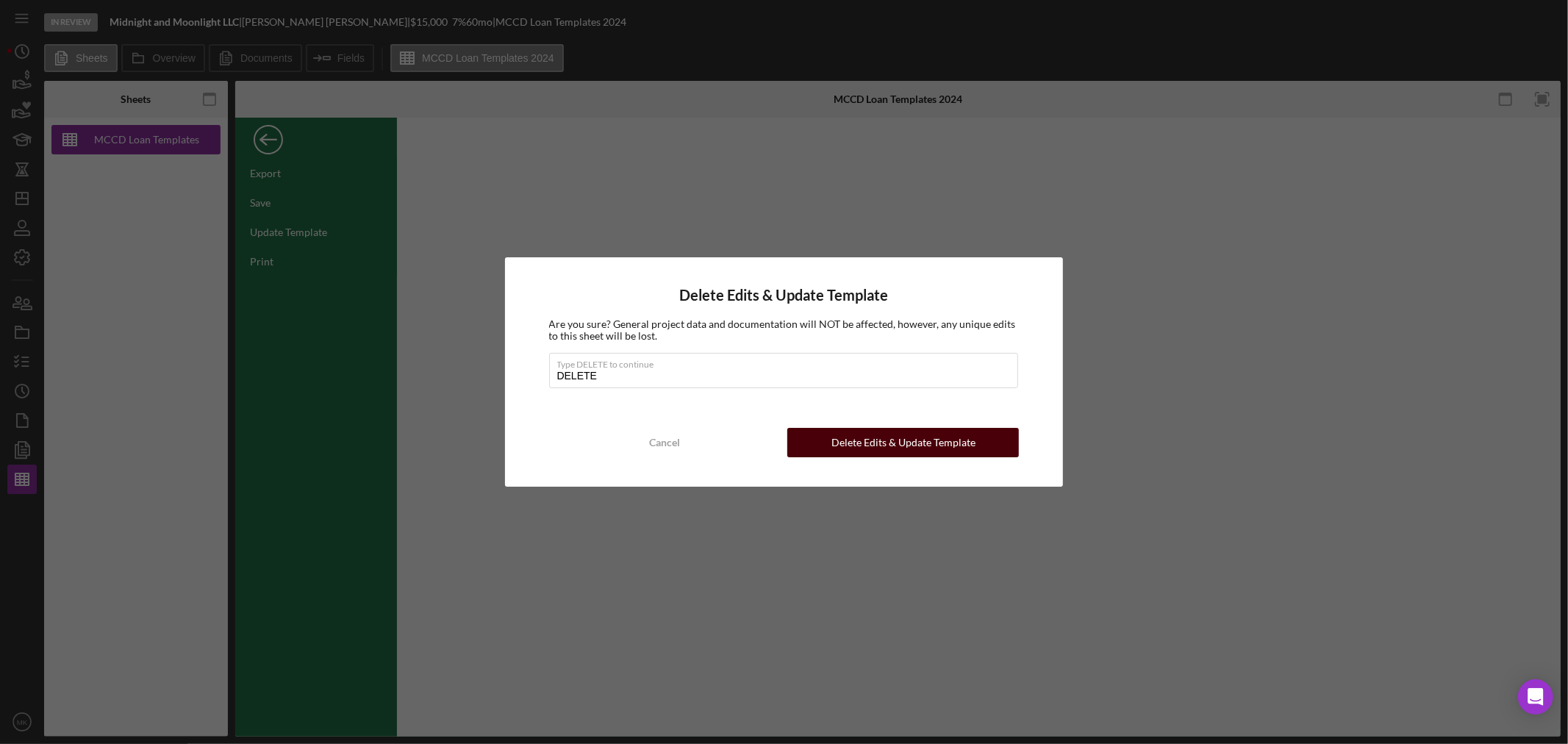
type input "DELETE"
click at [921, 438] on div "Delete Edits & Update Template" at bounding box center [903, 442] width 144 height 30
type input "10"
type input "A4"
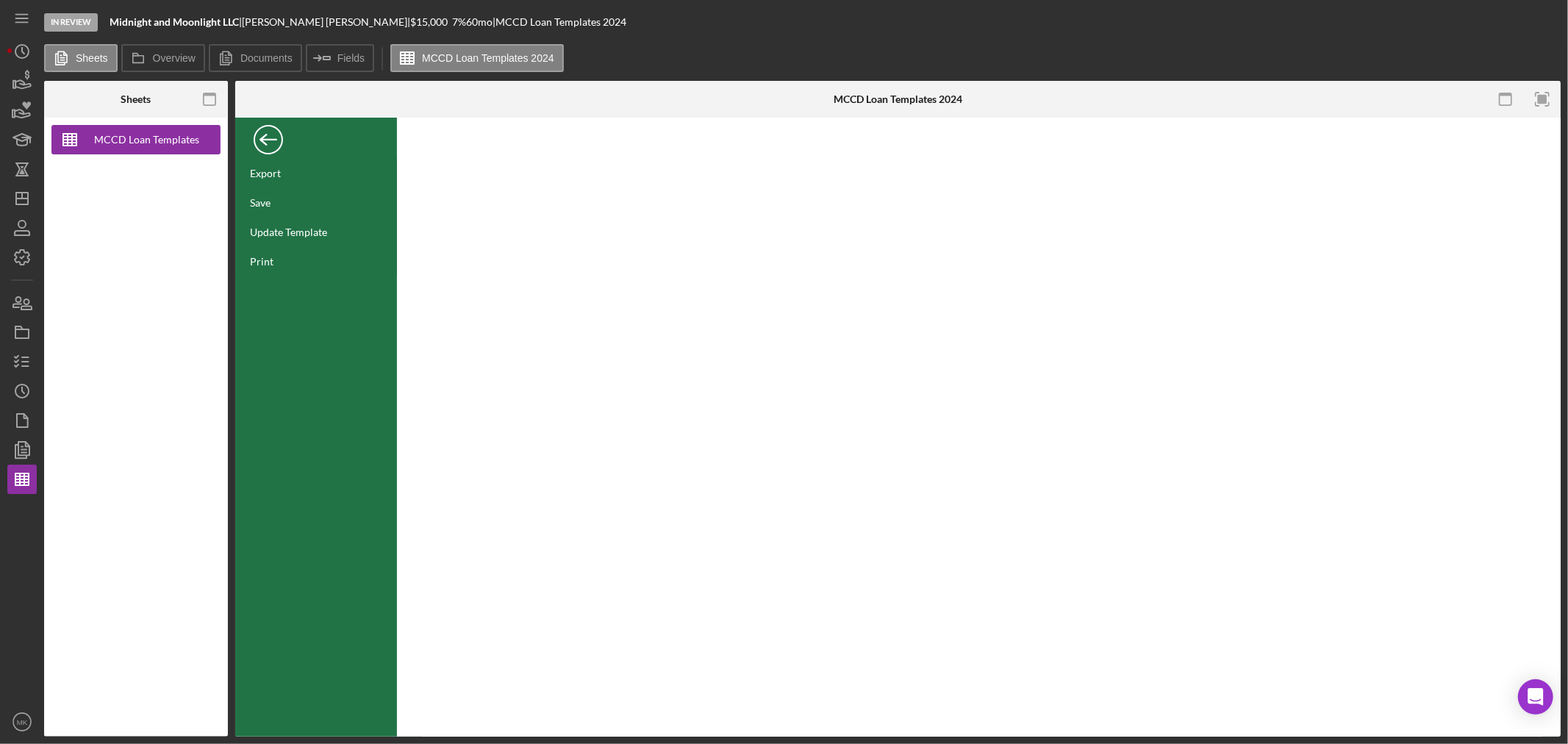
click at [270, 142] on div "Back" at bounding box center [268, 136] width 30 height 30
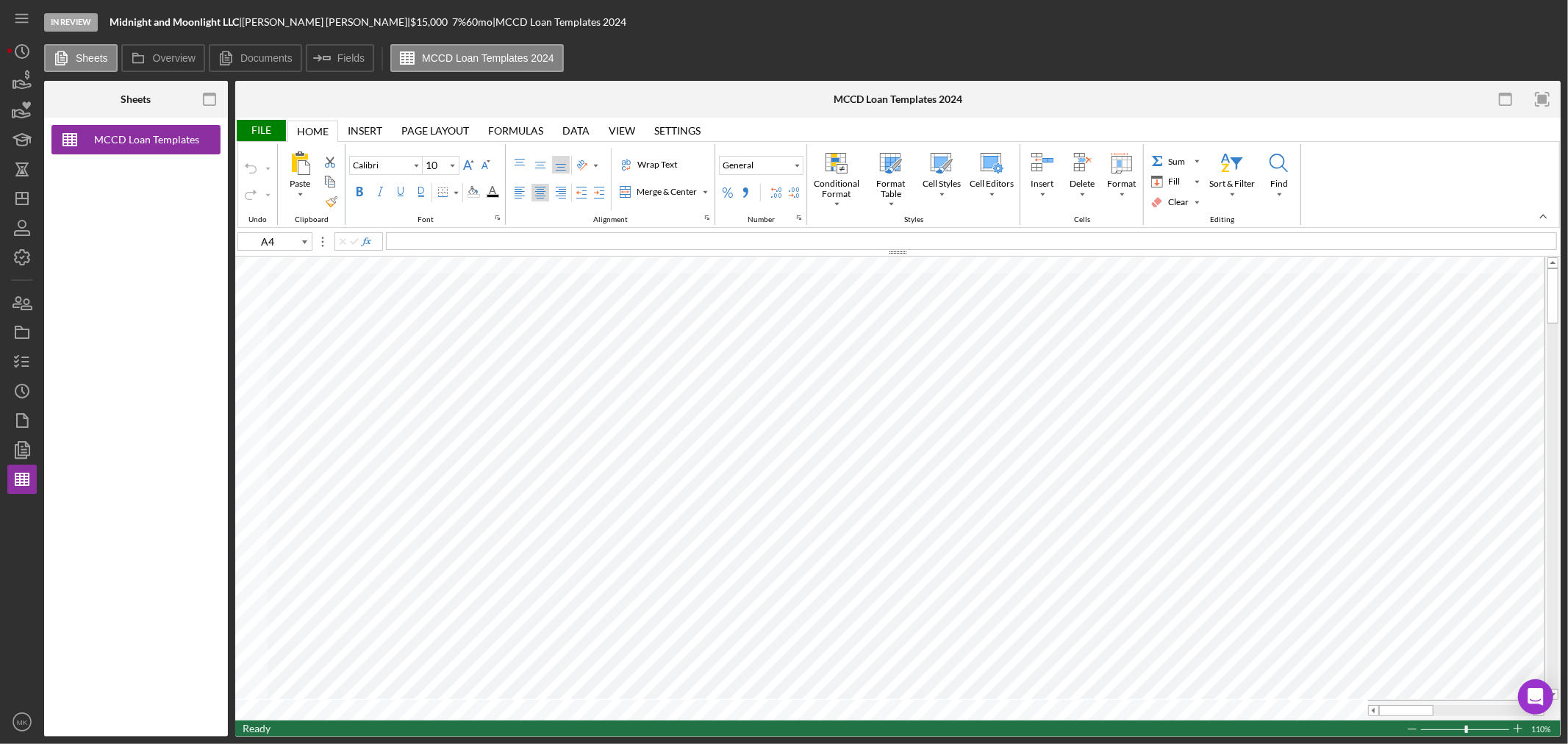
type input "B38"
type input "11"
click at [22, 201] on icon "Icon/Dashboard" at bounding box center [22, 199] width 37 height 37
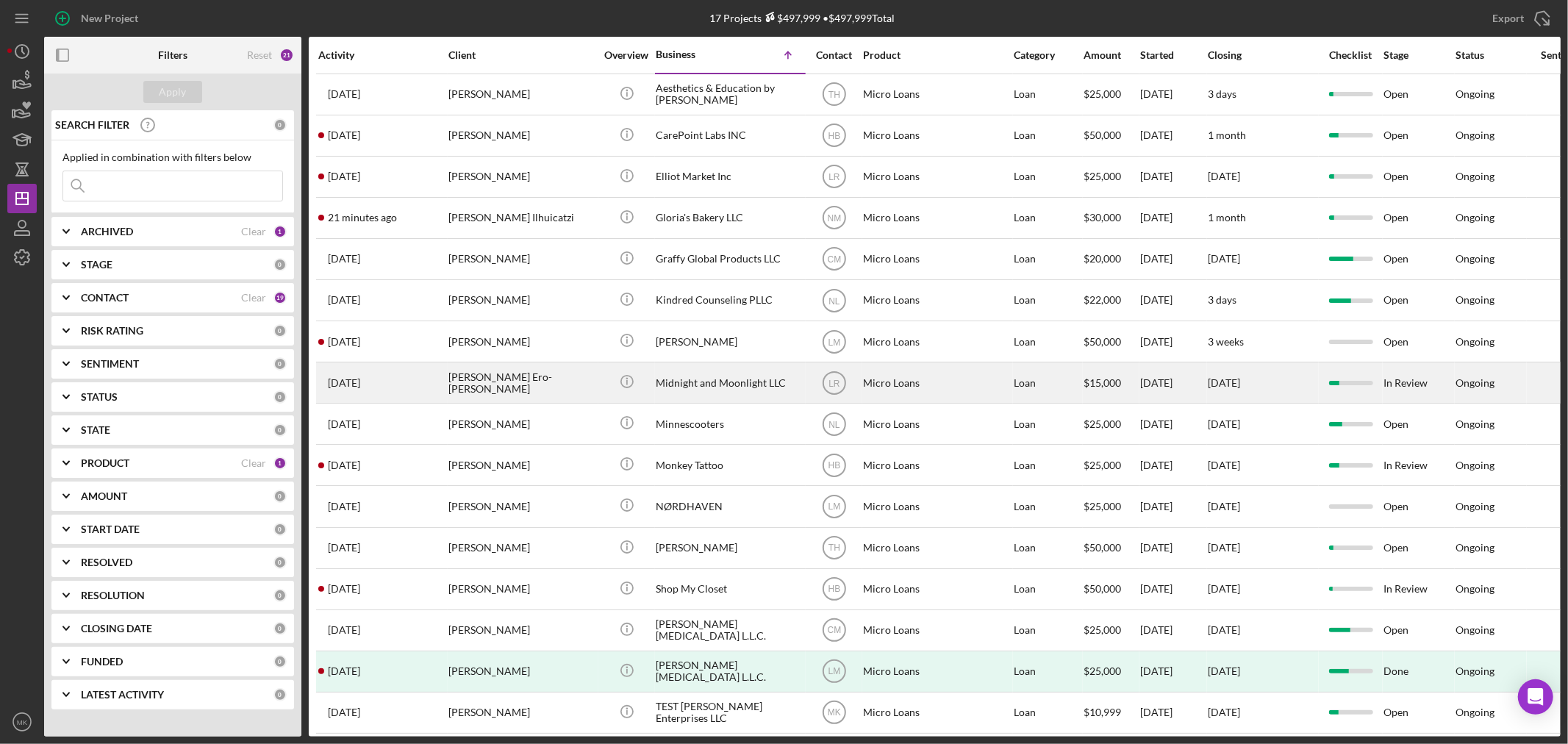
click at [754, 386] on div "Midnight and Moonlight LLC" at bounding box center [729, 382] width 147 height 39
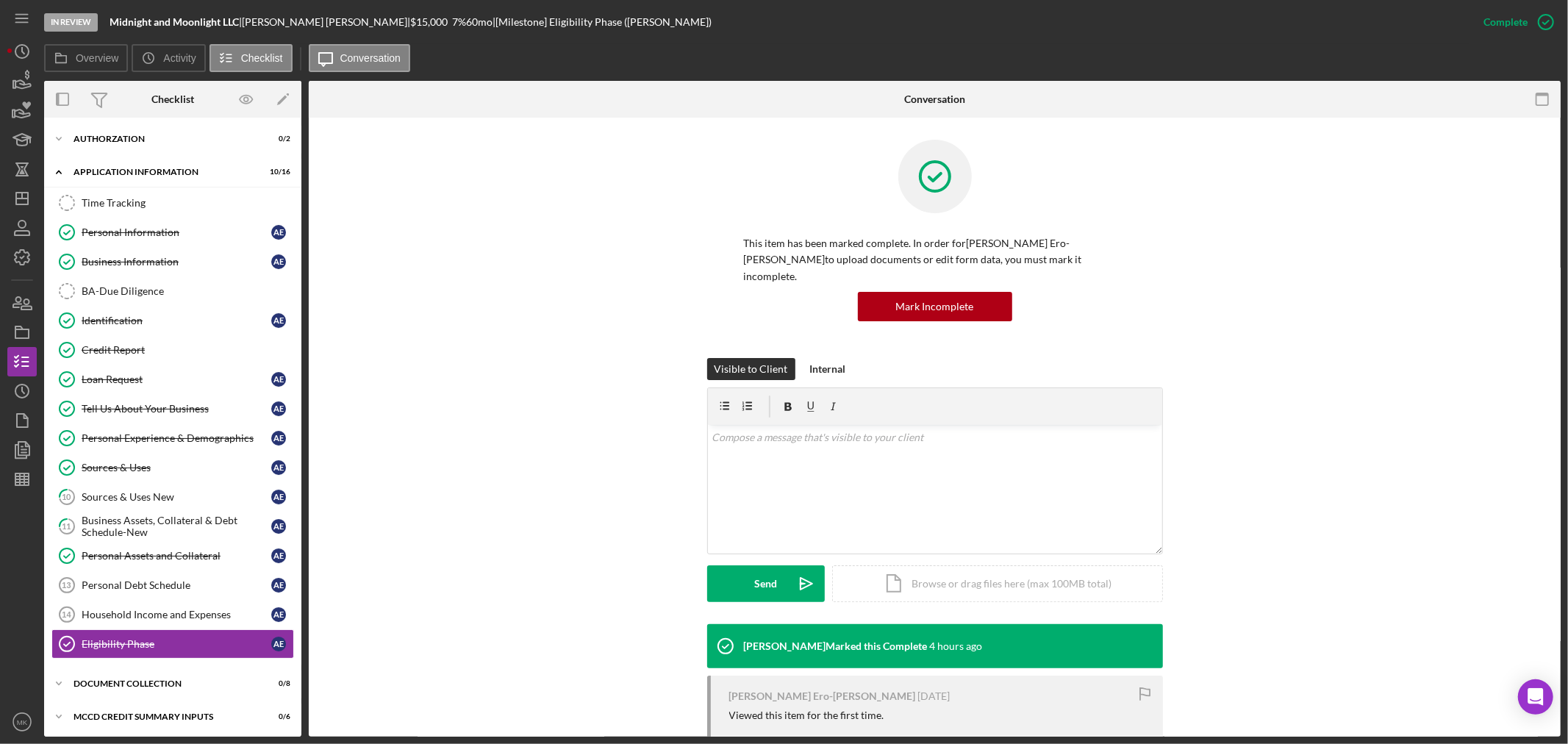
scroll to position [70, 0]
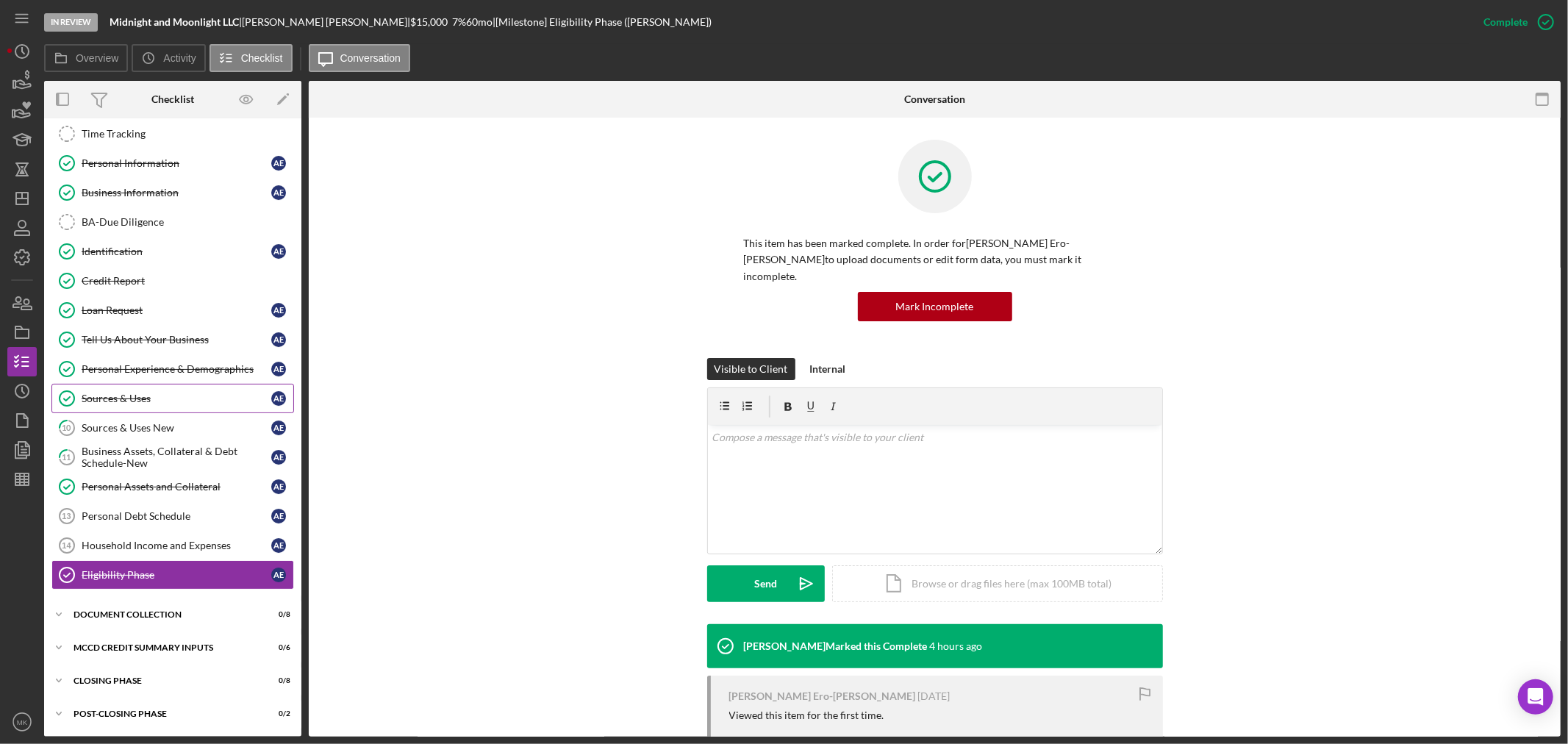
click at [181, 402] on div "Sources & Uses" at bounding box center [176, 398] width 190 height 12
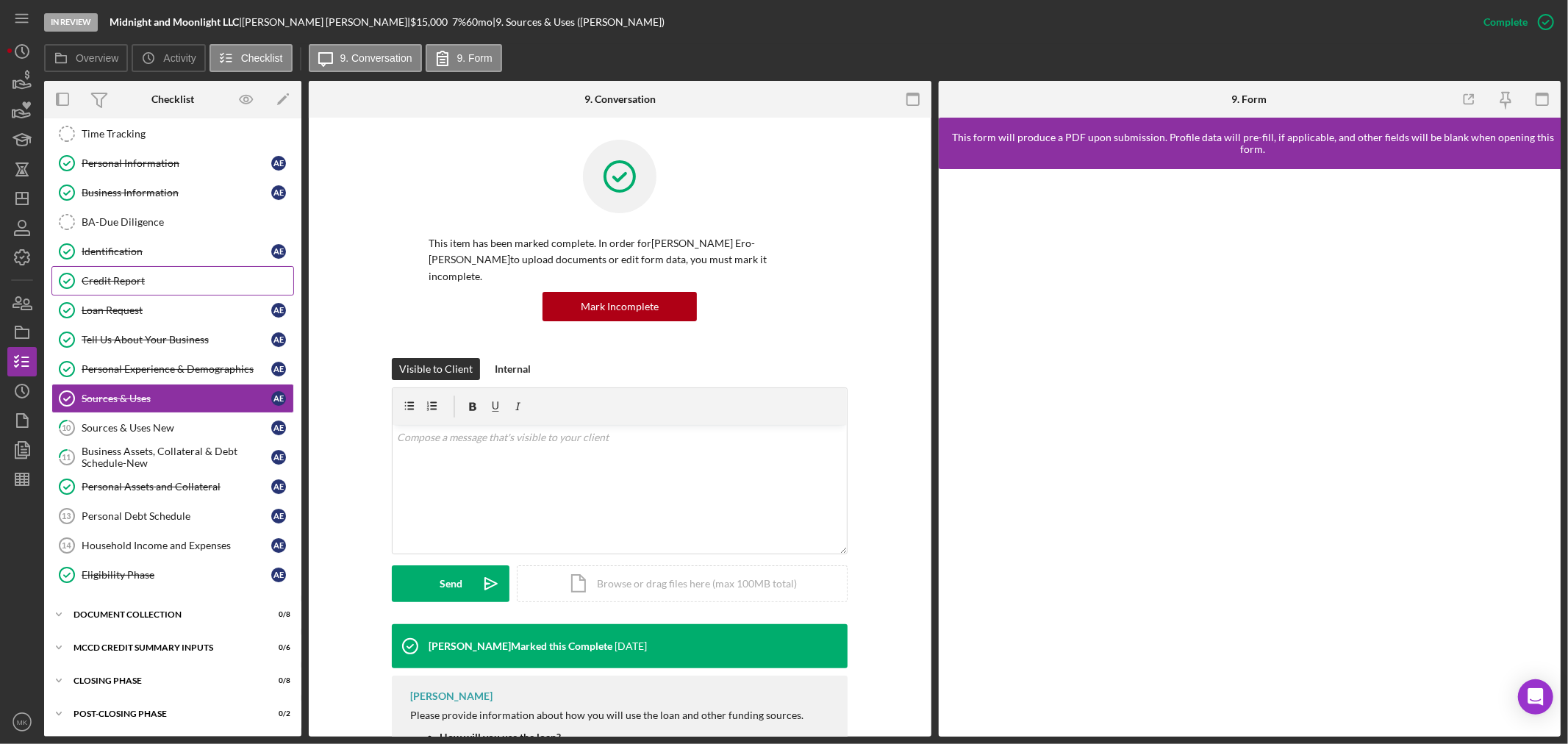
click at [153, 280] on div "Credit Report" at bounding box center [187, 281] width 212 height 12
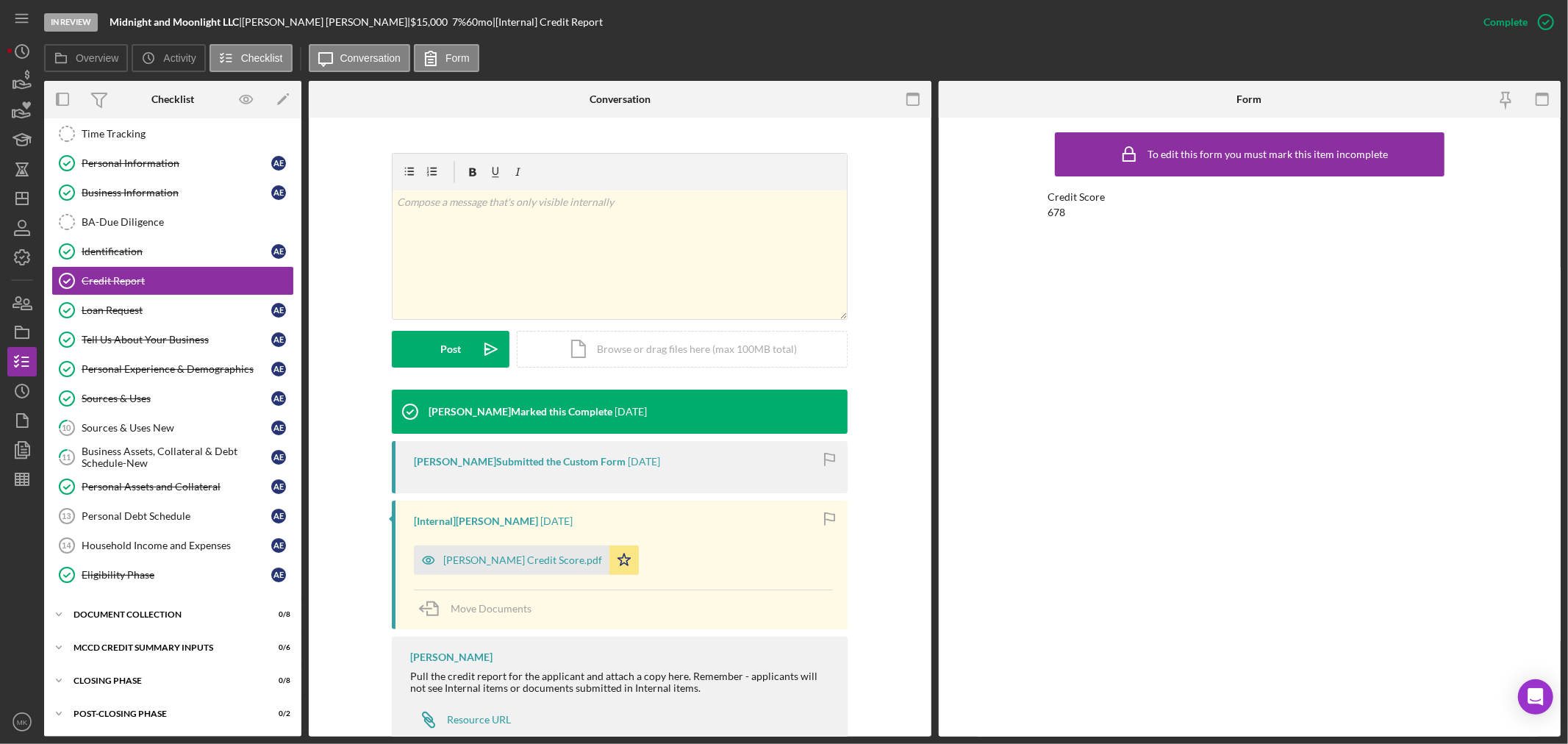
scroll to position [232, 0]
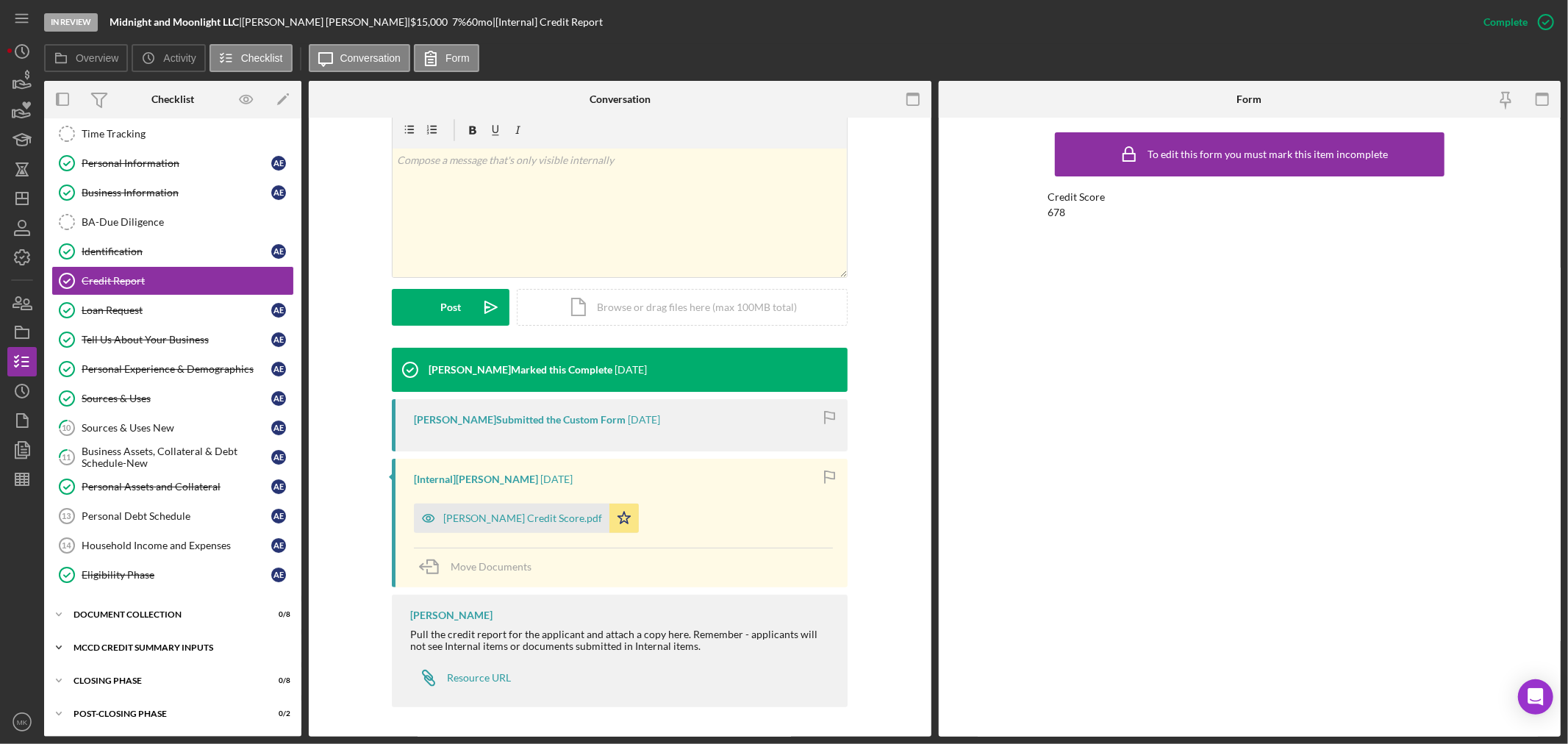
click at [59, 645] on icon "Icon/Expander" at bounding box center [58, 647] width 30 height 30
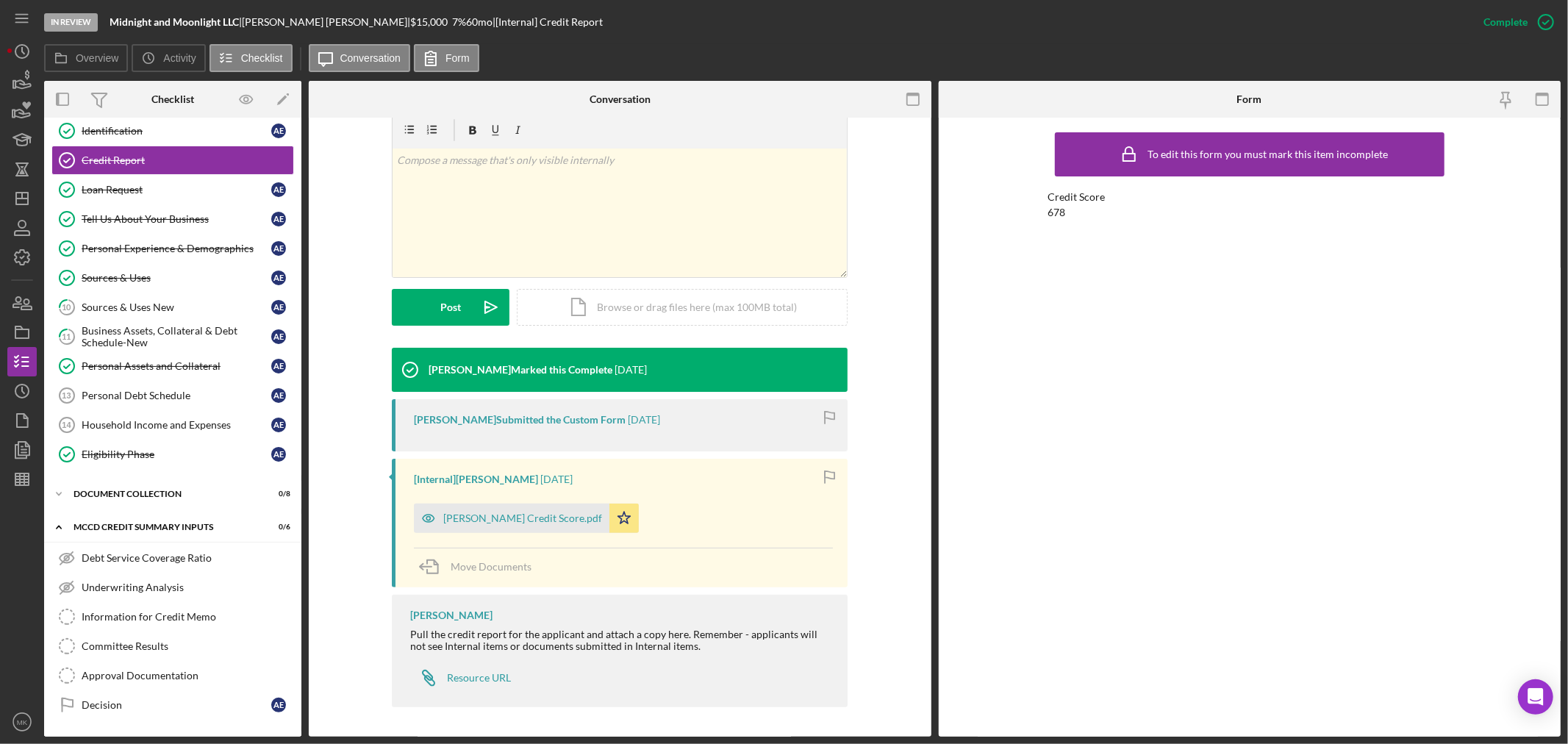
scroll to position [257, 0]
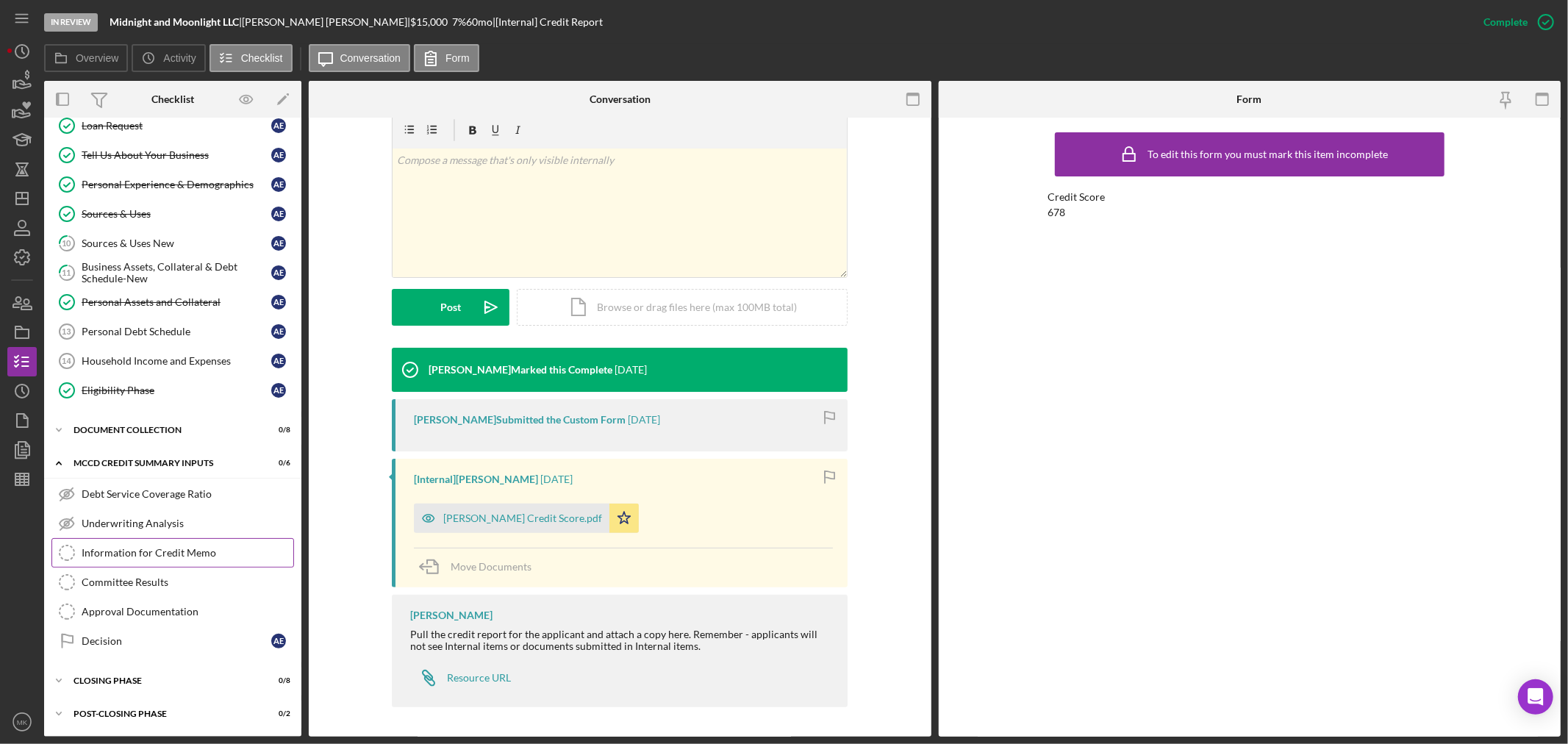
click at [216, 552] on div "Information for Credit Memo" at bounding box center [187, 553] width 212 height 12
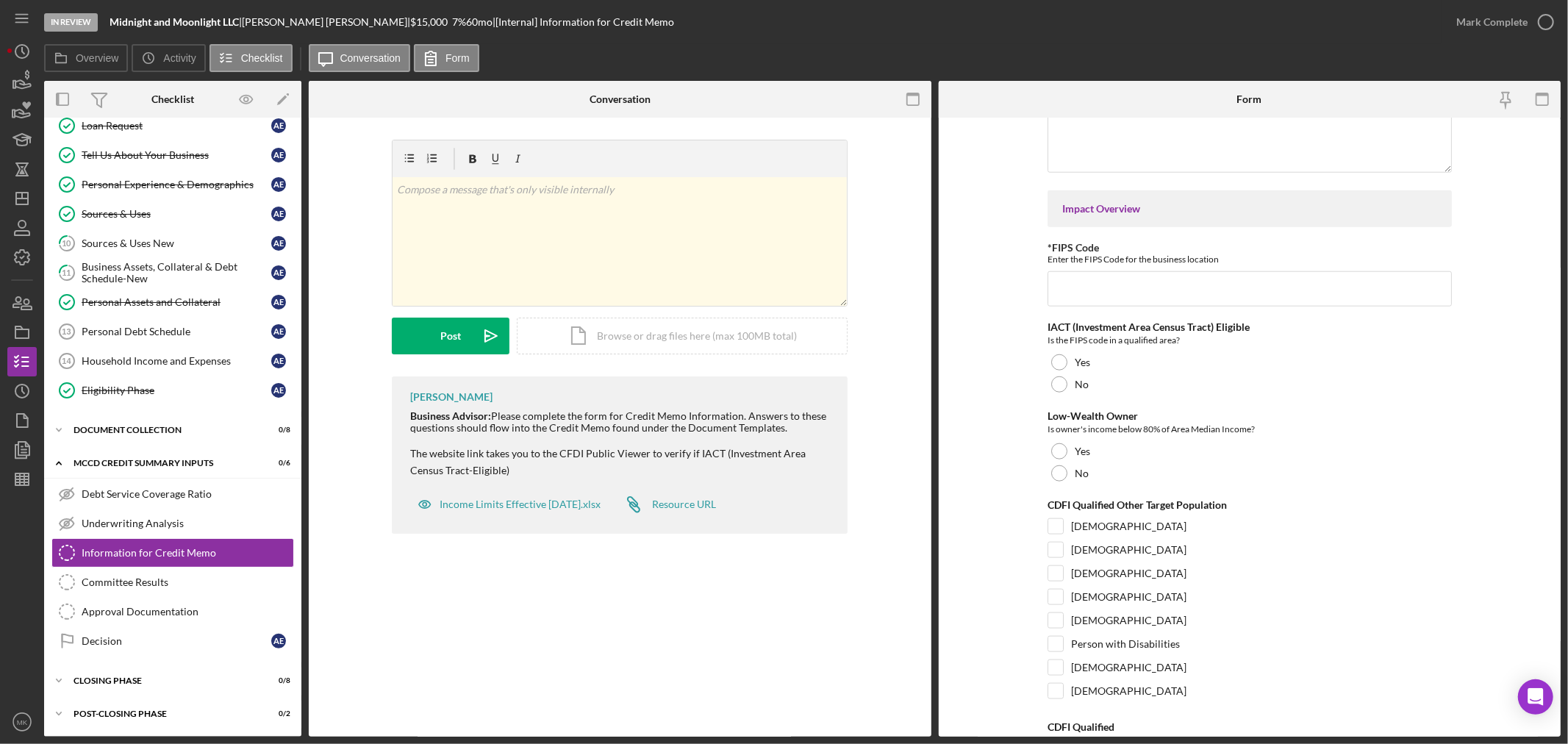
scroll to position [1388, 0]
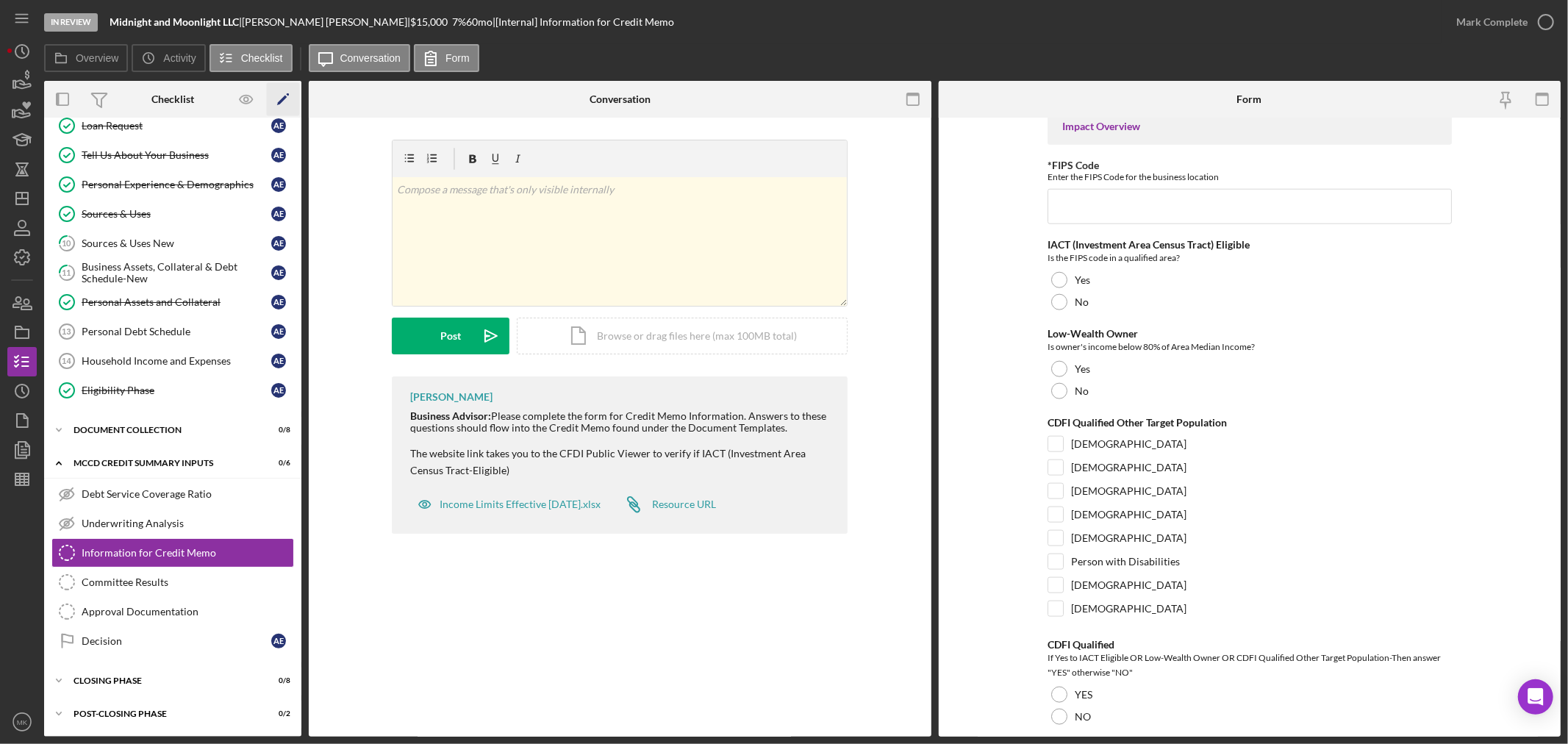
click at [283, 100] on polygon "button" at bounding box center [283, 100] width 10 height 10
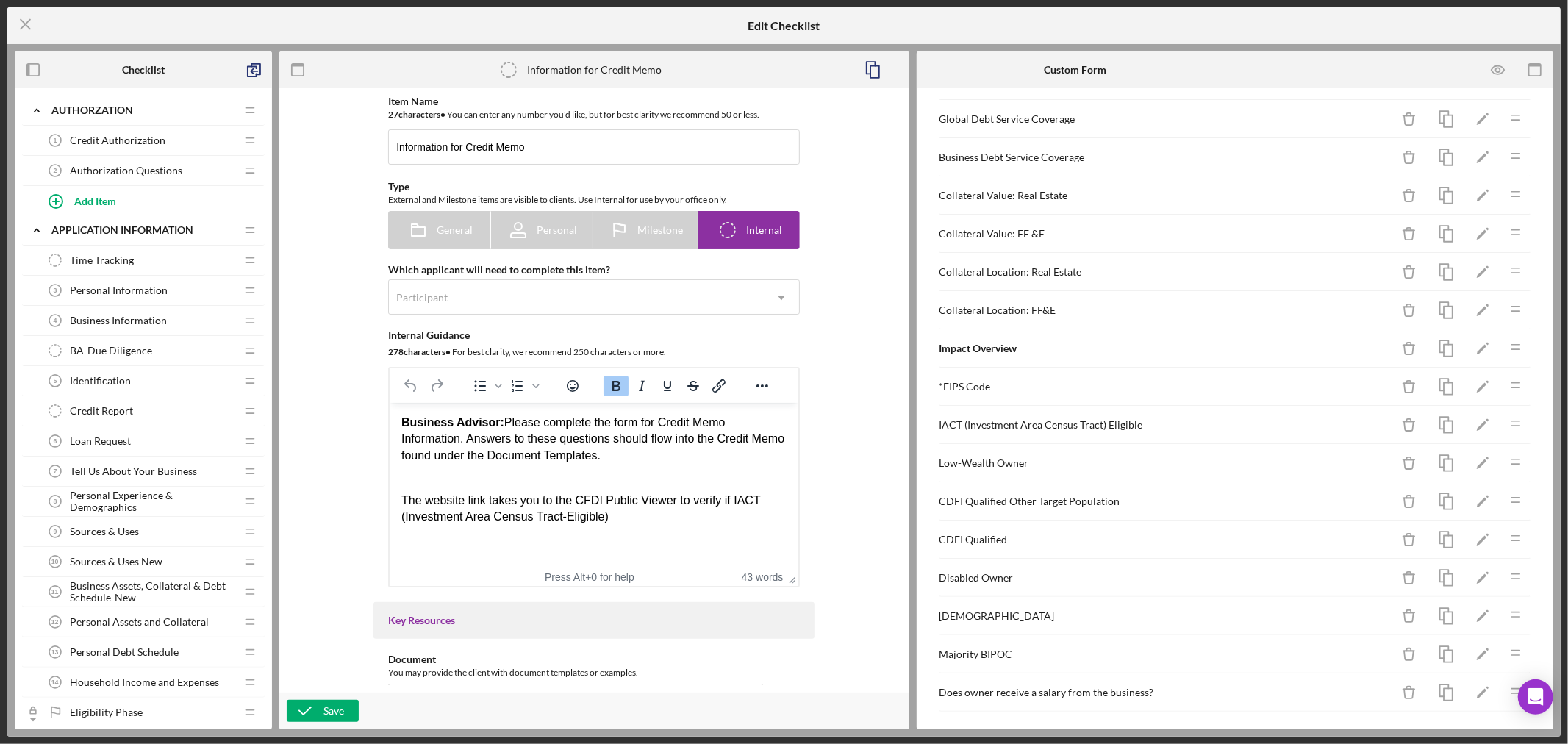
scroll to position [511, 0]
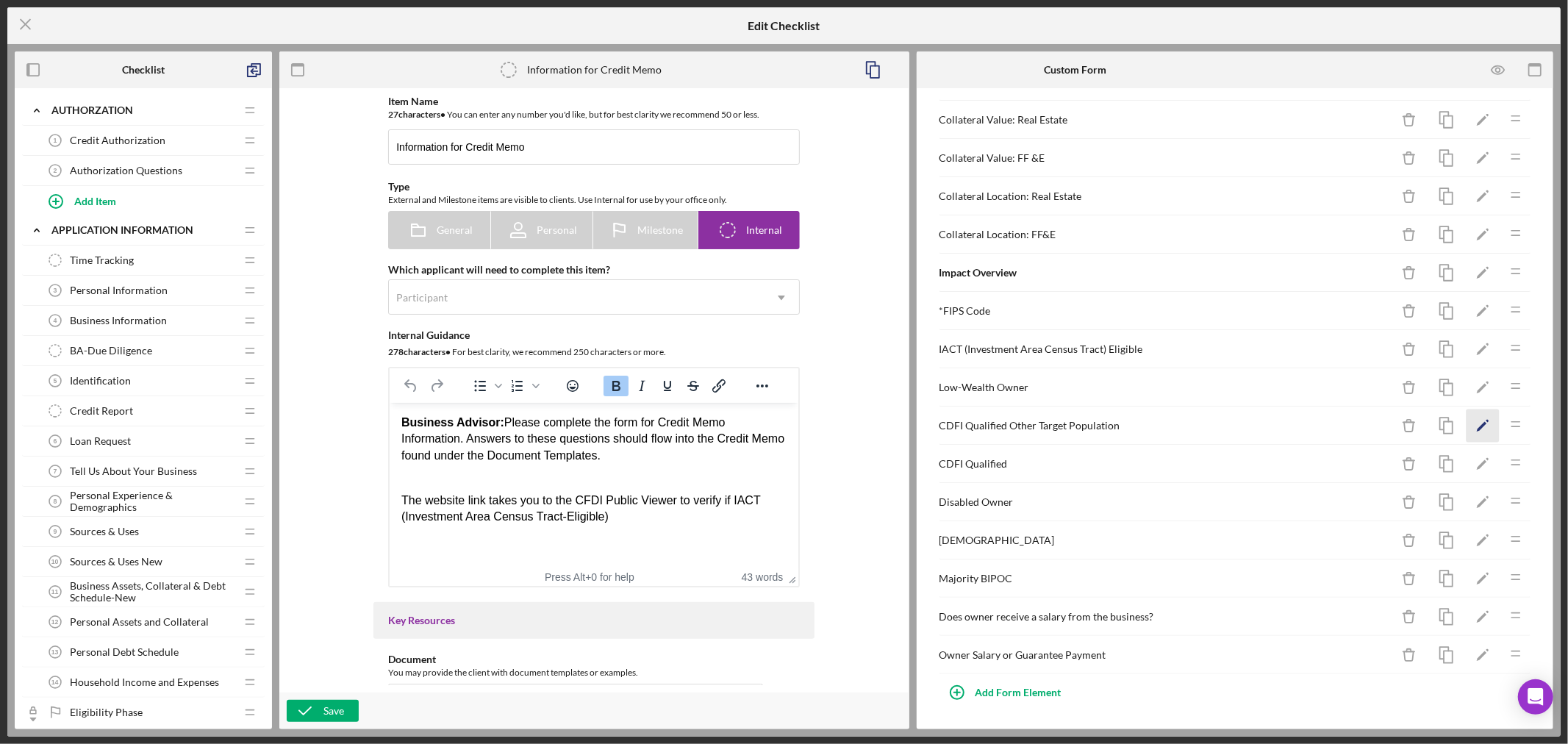
click at [1477, 422] on polygon "button" at bounding box center [1482, 427] width 10 height 10
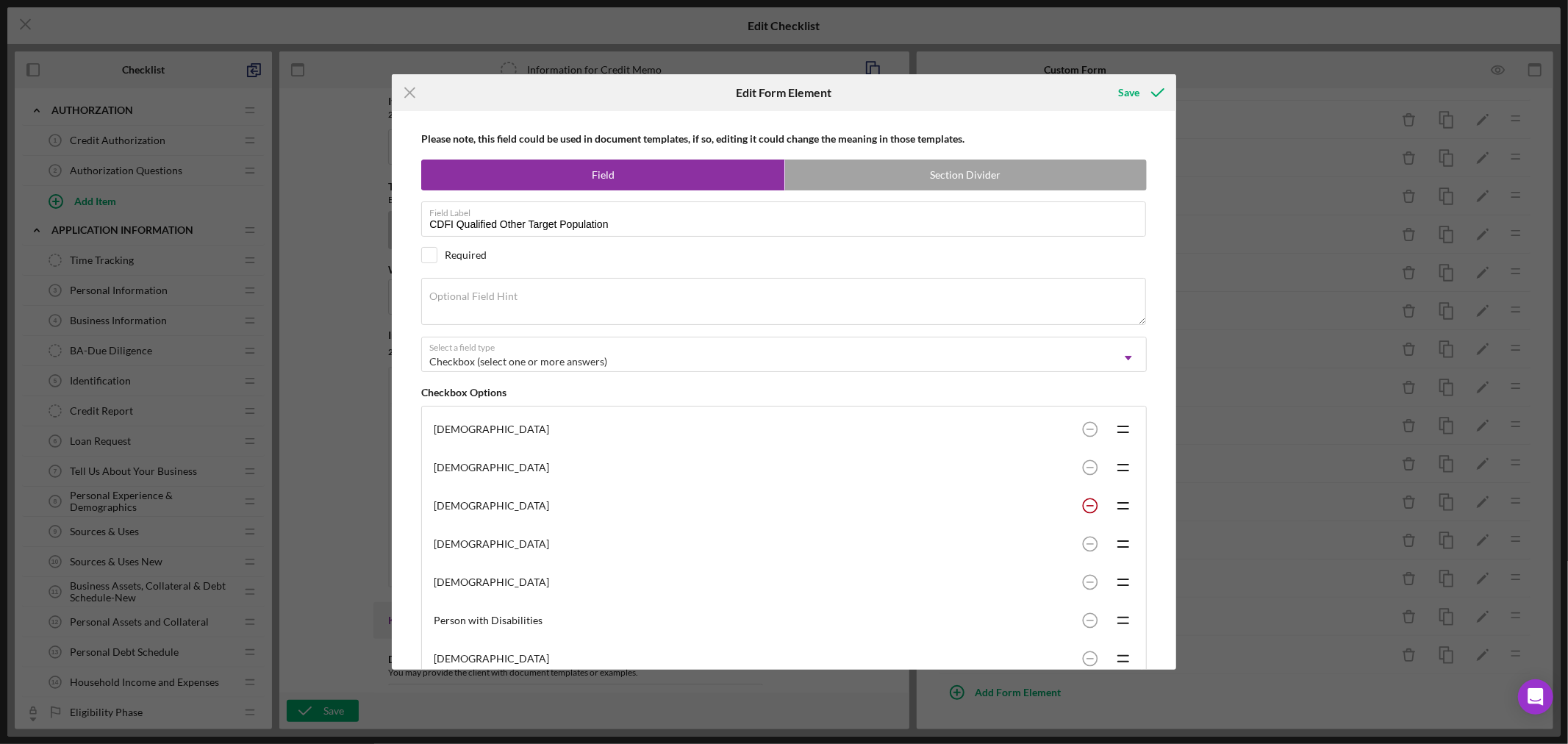
click at [1084, 504] on circle at bounding box center [1090, 505] width 14 height 14
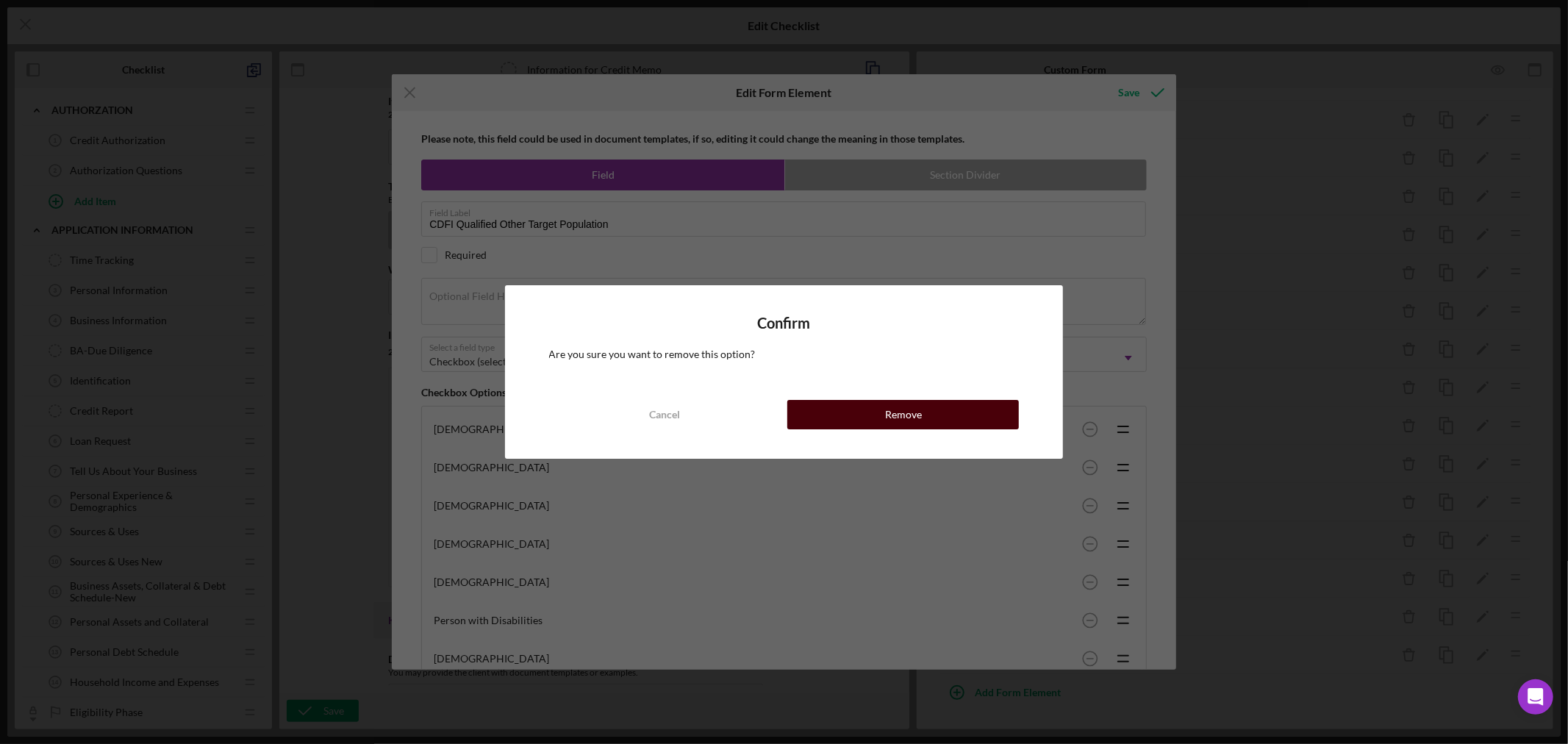
click at [918, 412] on div "Remove" at bounding box center [903, 414] width 37 height 30
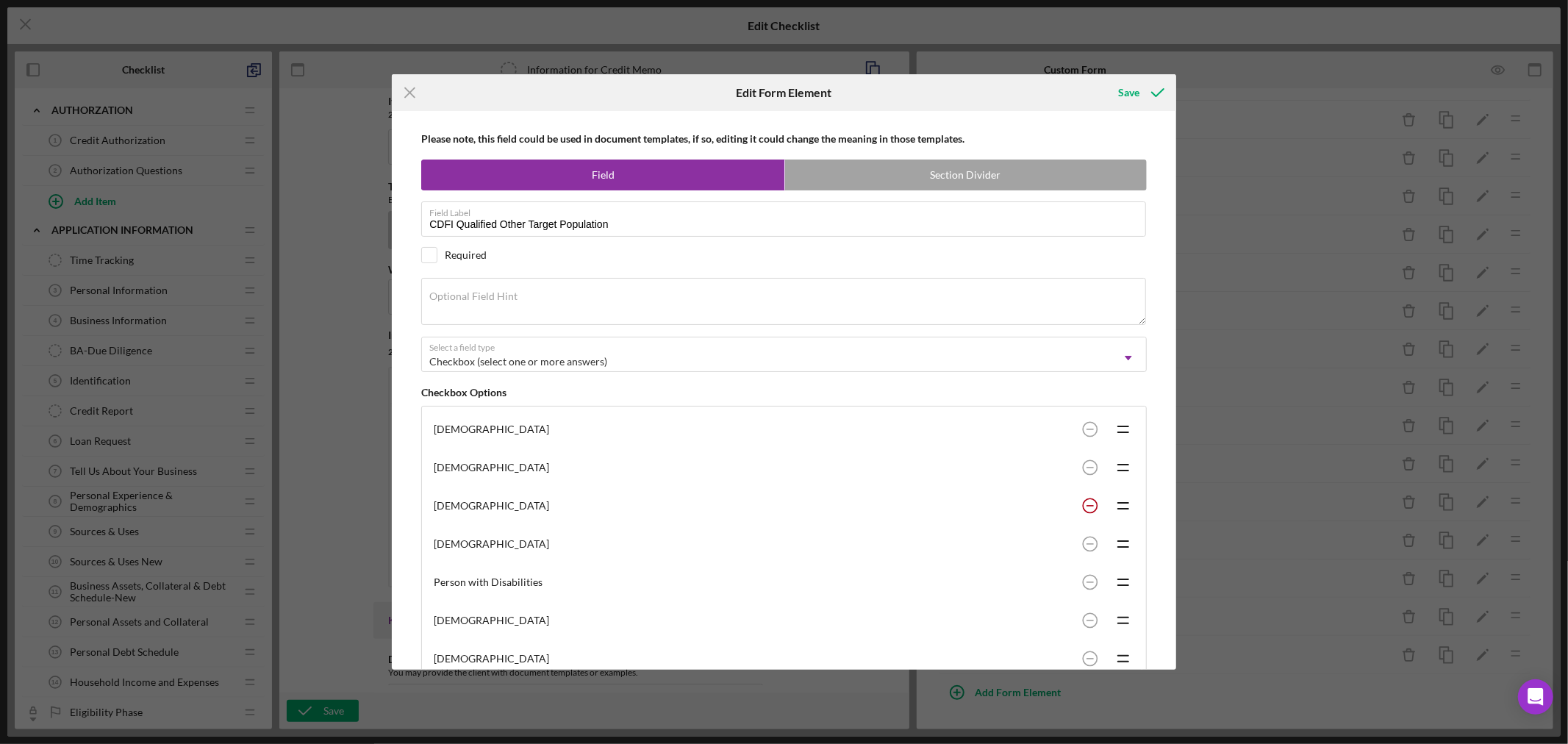
click at [1086, 504] on circle at bounding box center [1090, 505] width 14 height 14
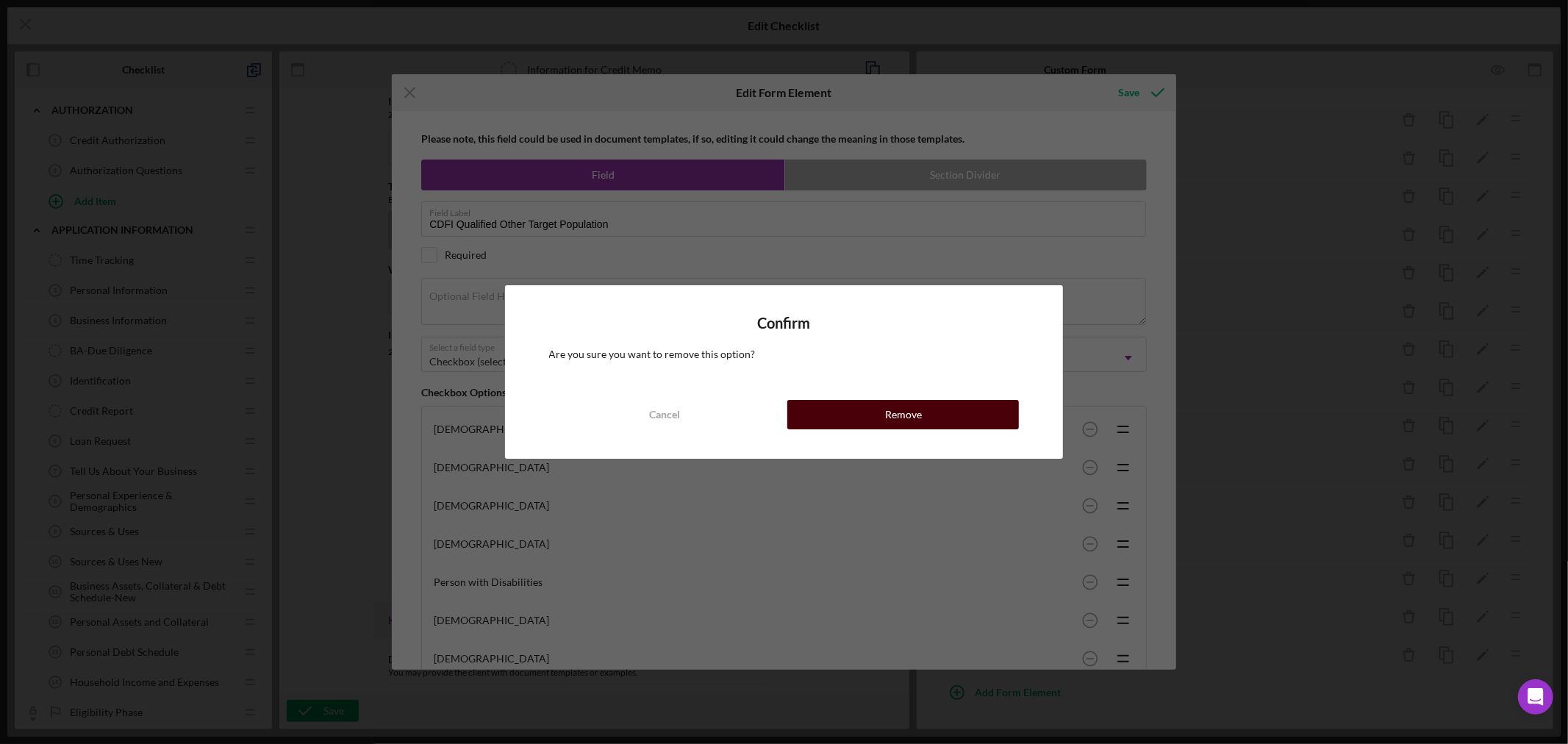
click at [890, 413] on div "Remove" at bounding box center [903, 414] width 37 height 30
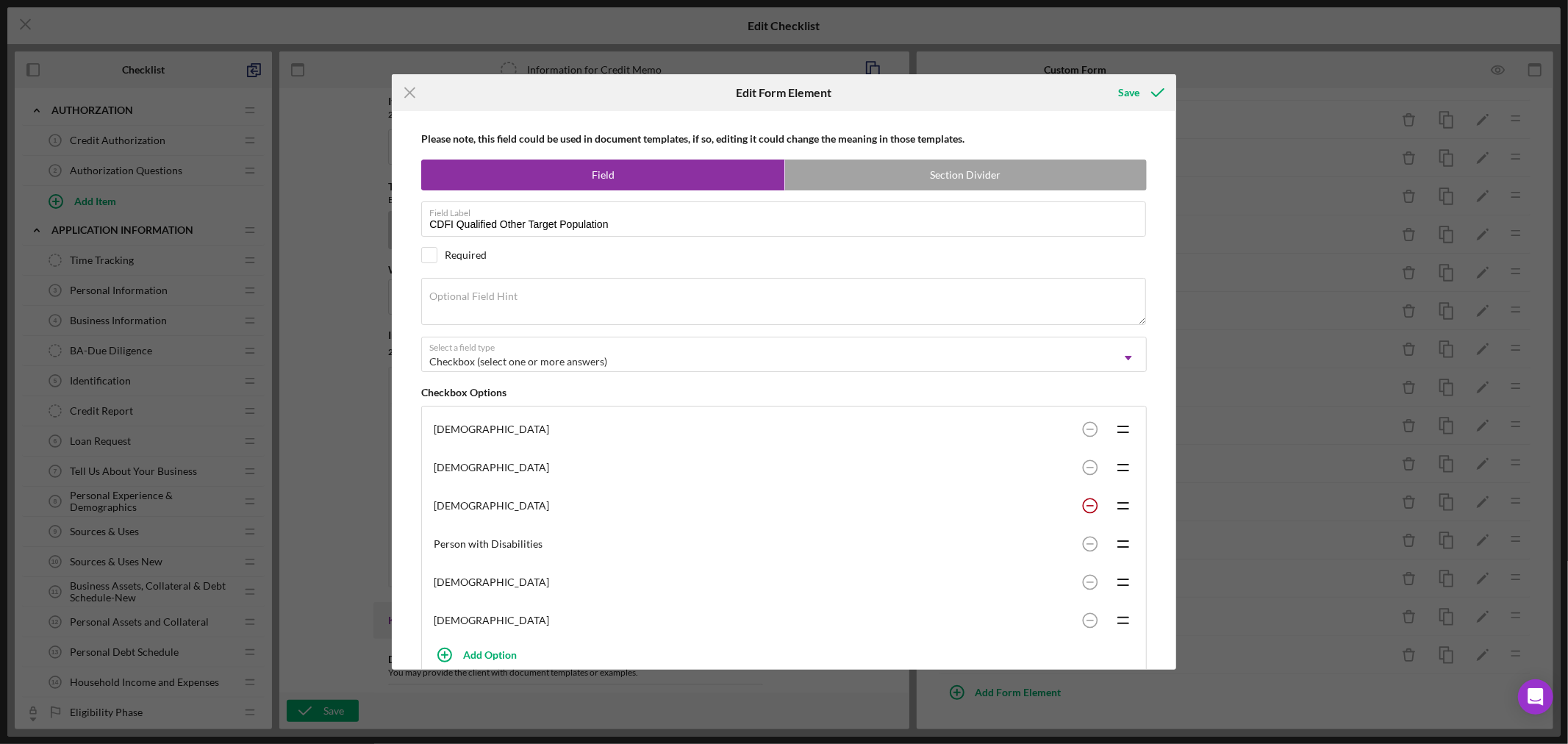
click at [1086, 506] on rect at bounding box center [1090, 506] width 8 height 2
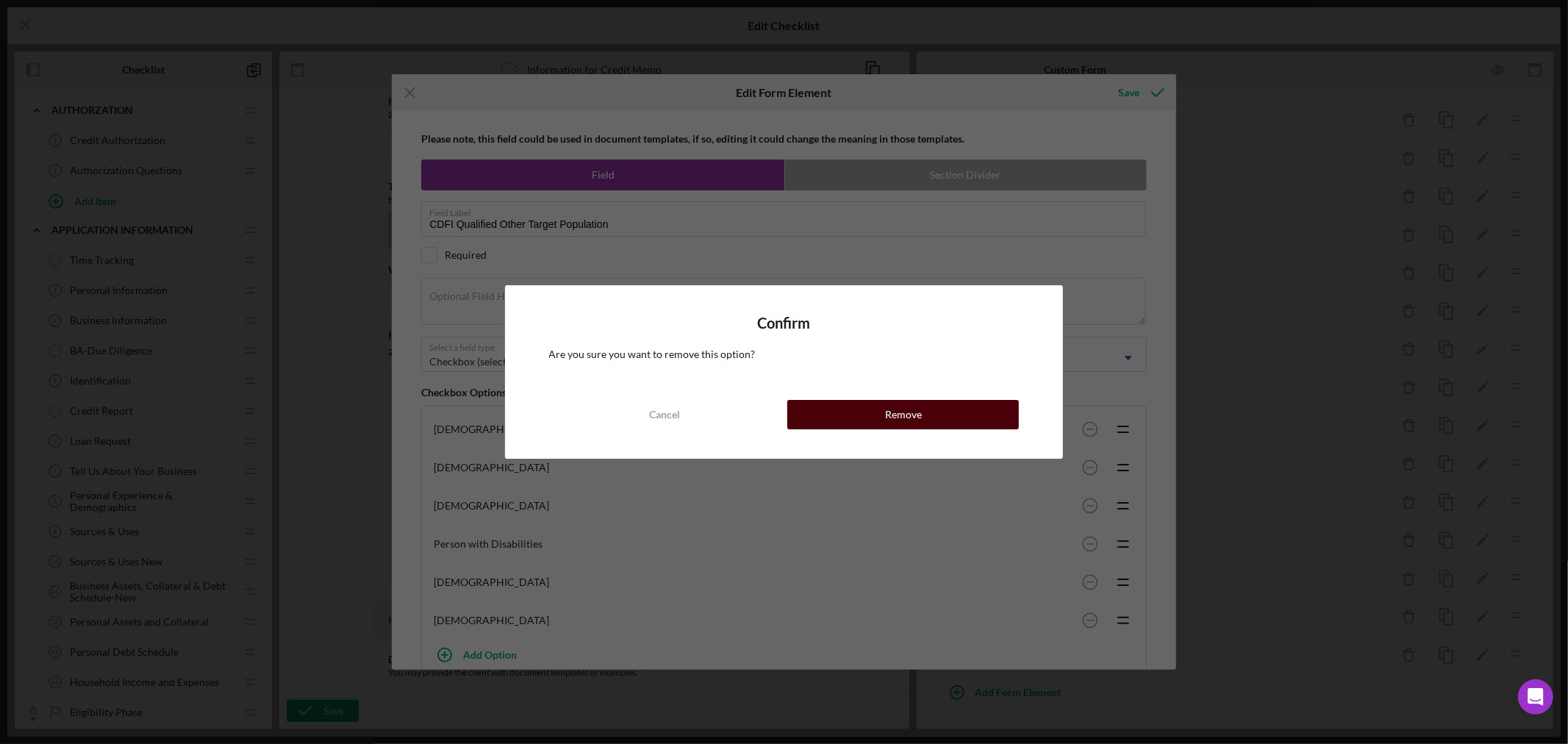
click at [884, 410] on button "Remove" at bounding box center [903, 414] width 232 height 30
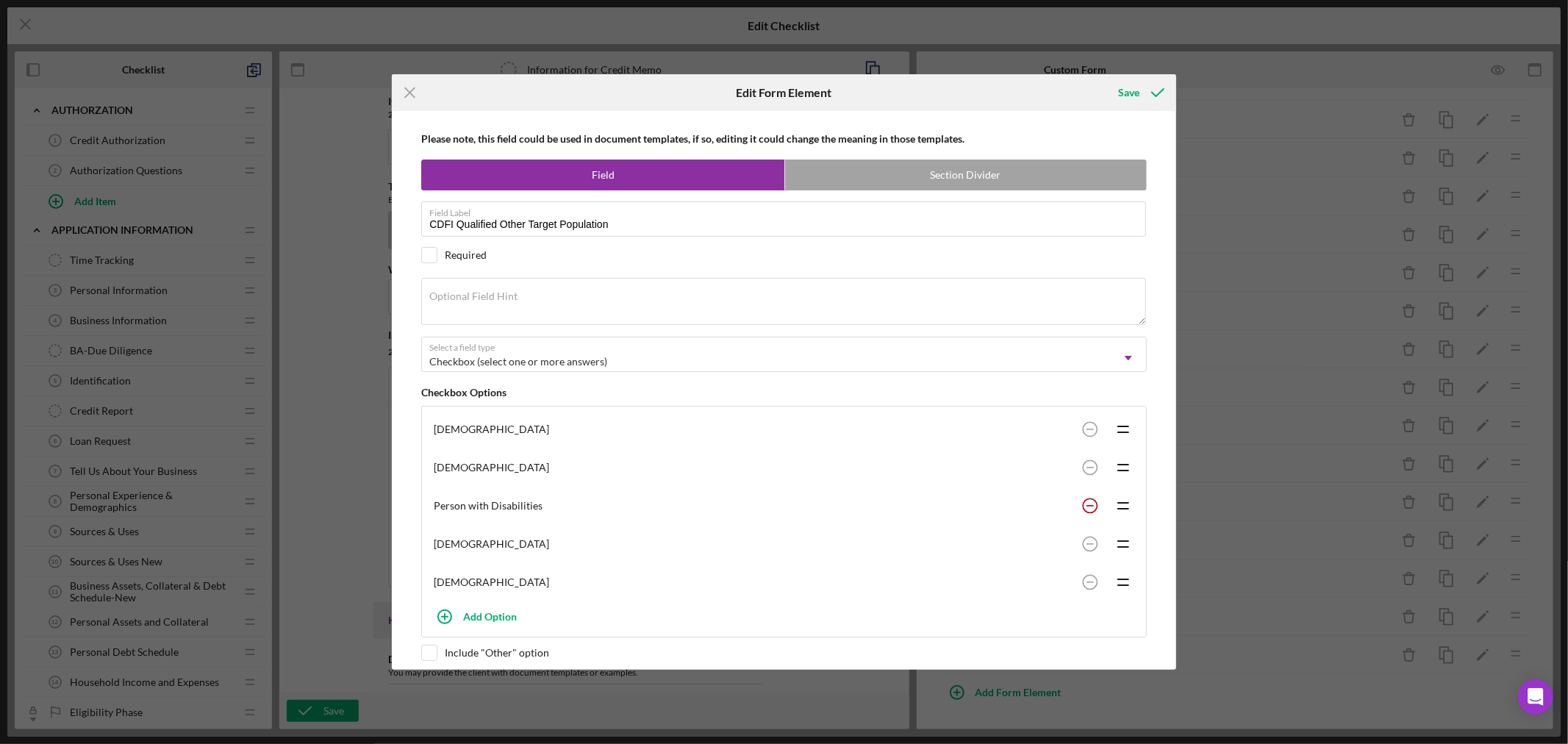
click at [1089, 505] on circle at bounding box center [1090, 505] width 14 height 14
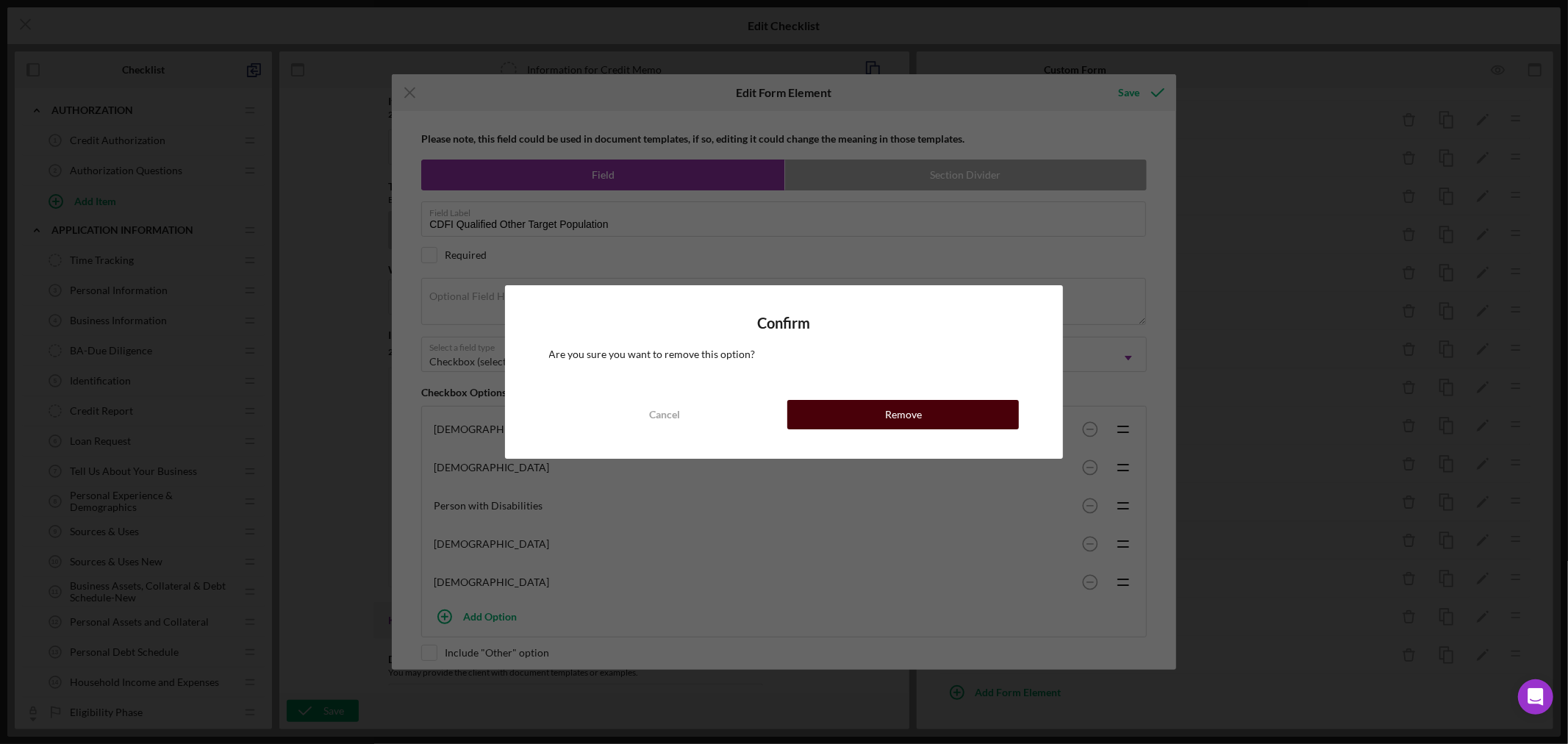
click at [906, 415] on div "Remove" at bounding box center [903, 414] width 37 height 30
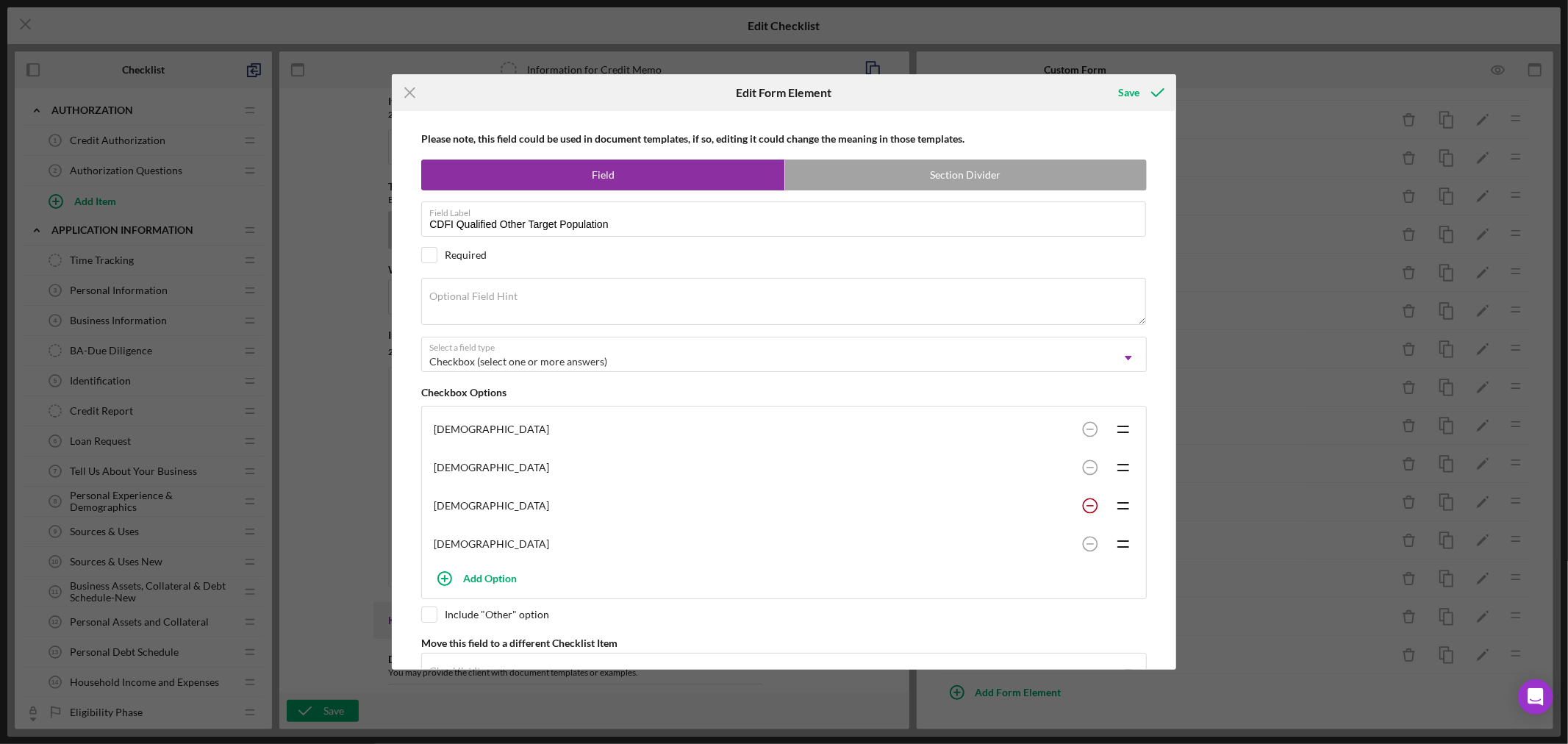
click at [1086, 503] on circle at bounding box center [1090, 505] width 14 height 14
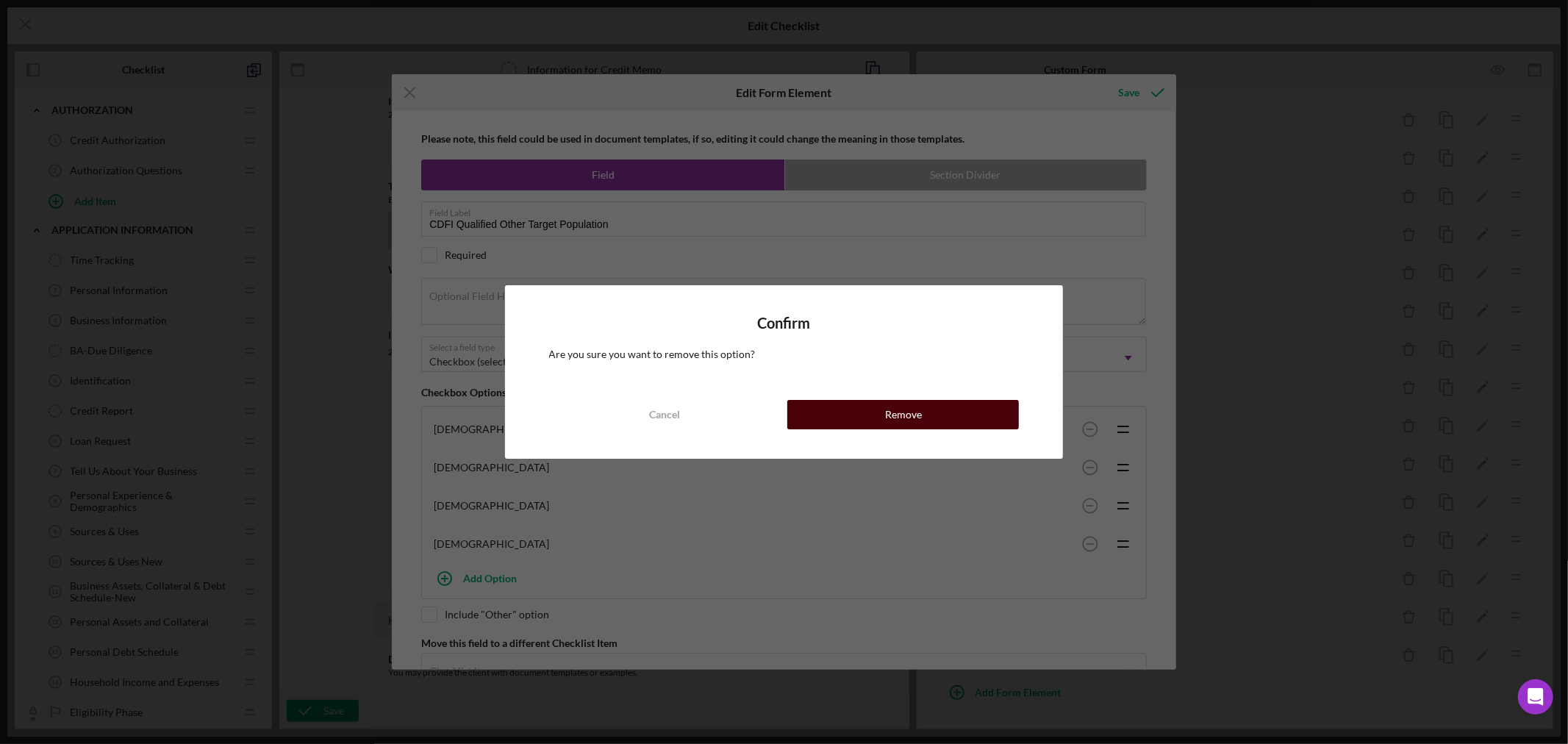
click at [924, 412] on button "Remove" at bounding box center [903, 414] width 232 height 30
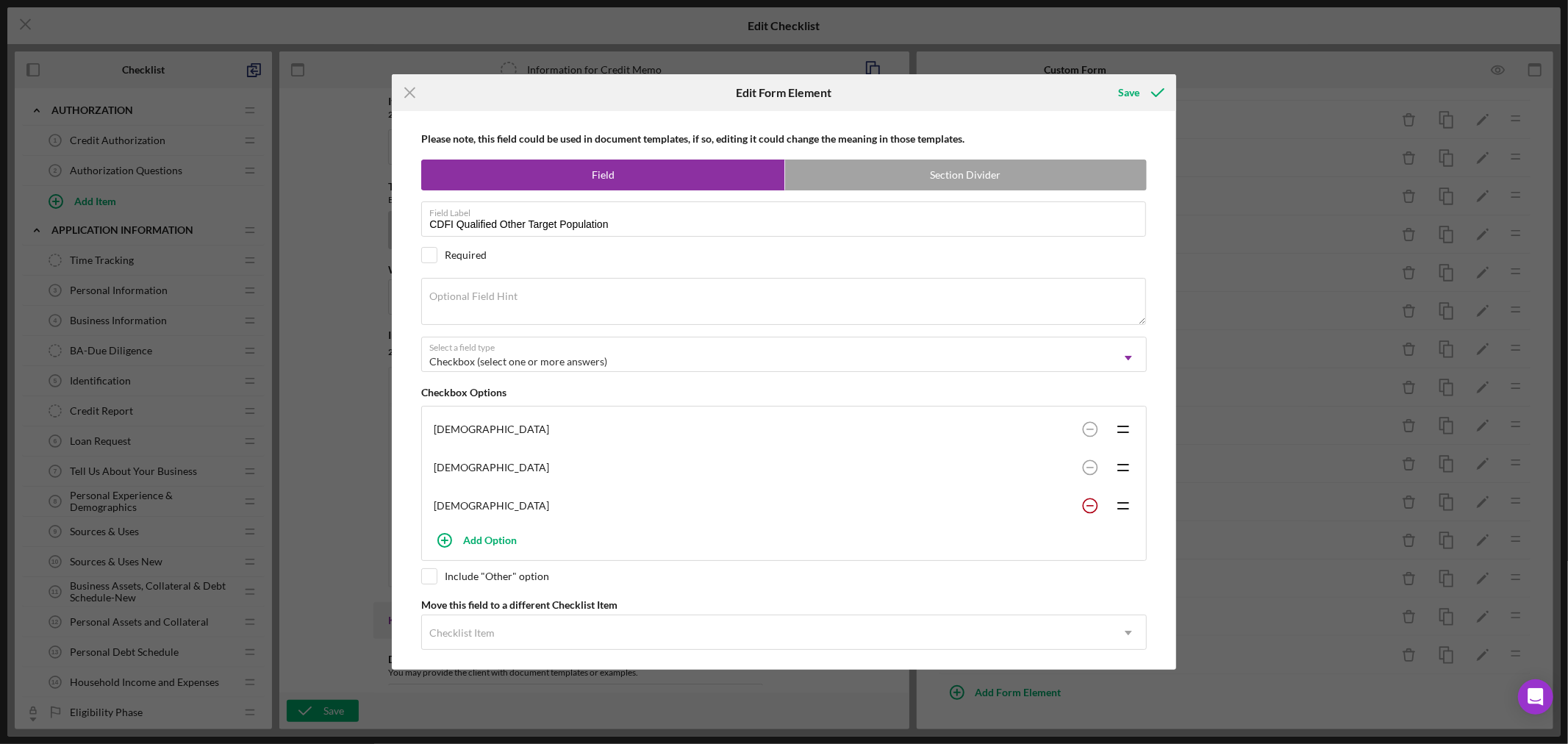
click at [1086, 506] on rect at bounding box center [1090, 506] width 8 height 2
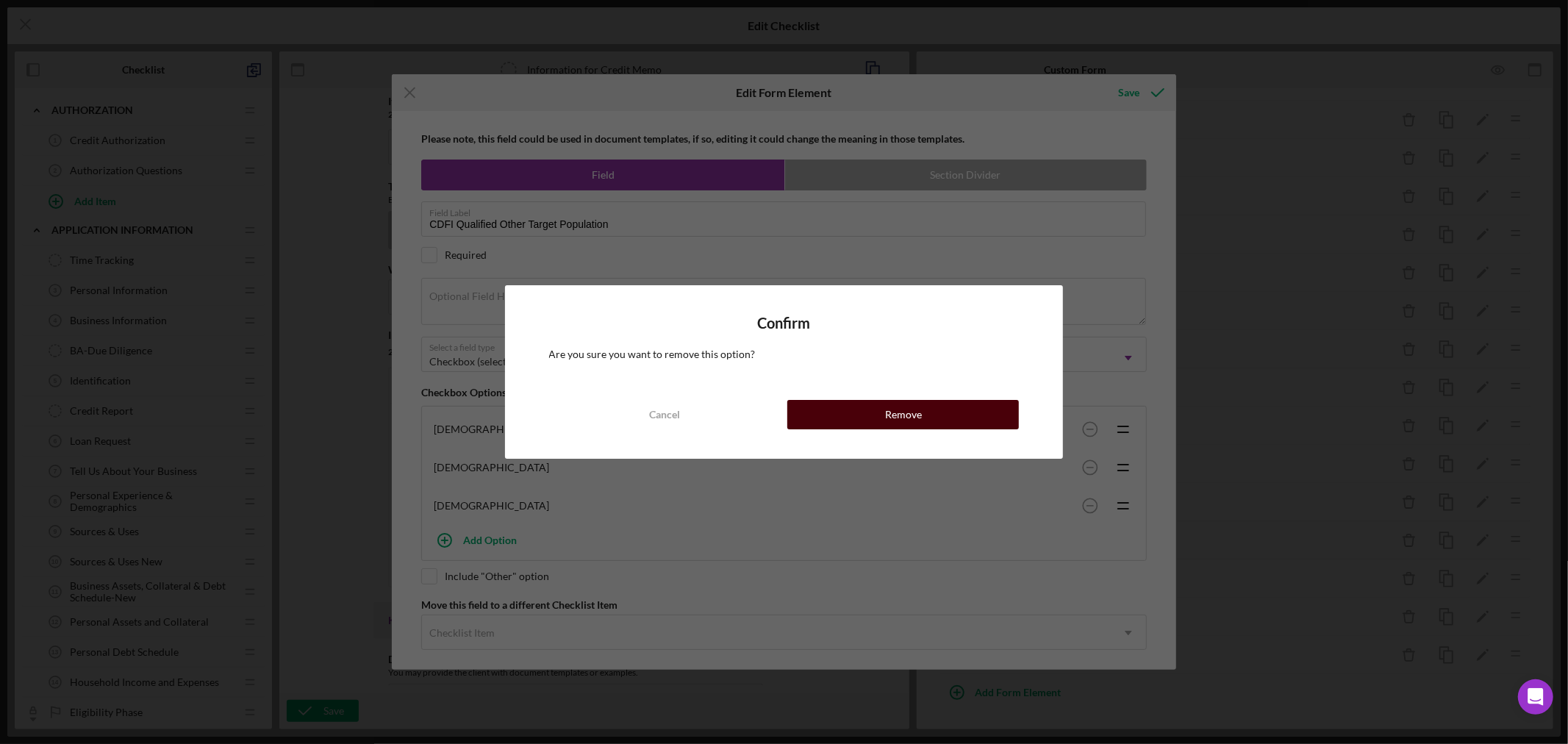
click at [906, 409] on div "Remove" at bounding box center [903, 414] width 37 height 30
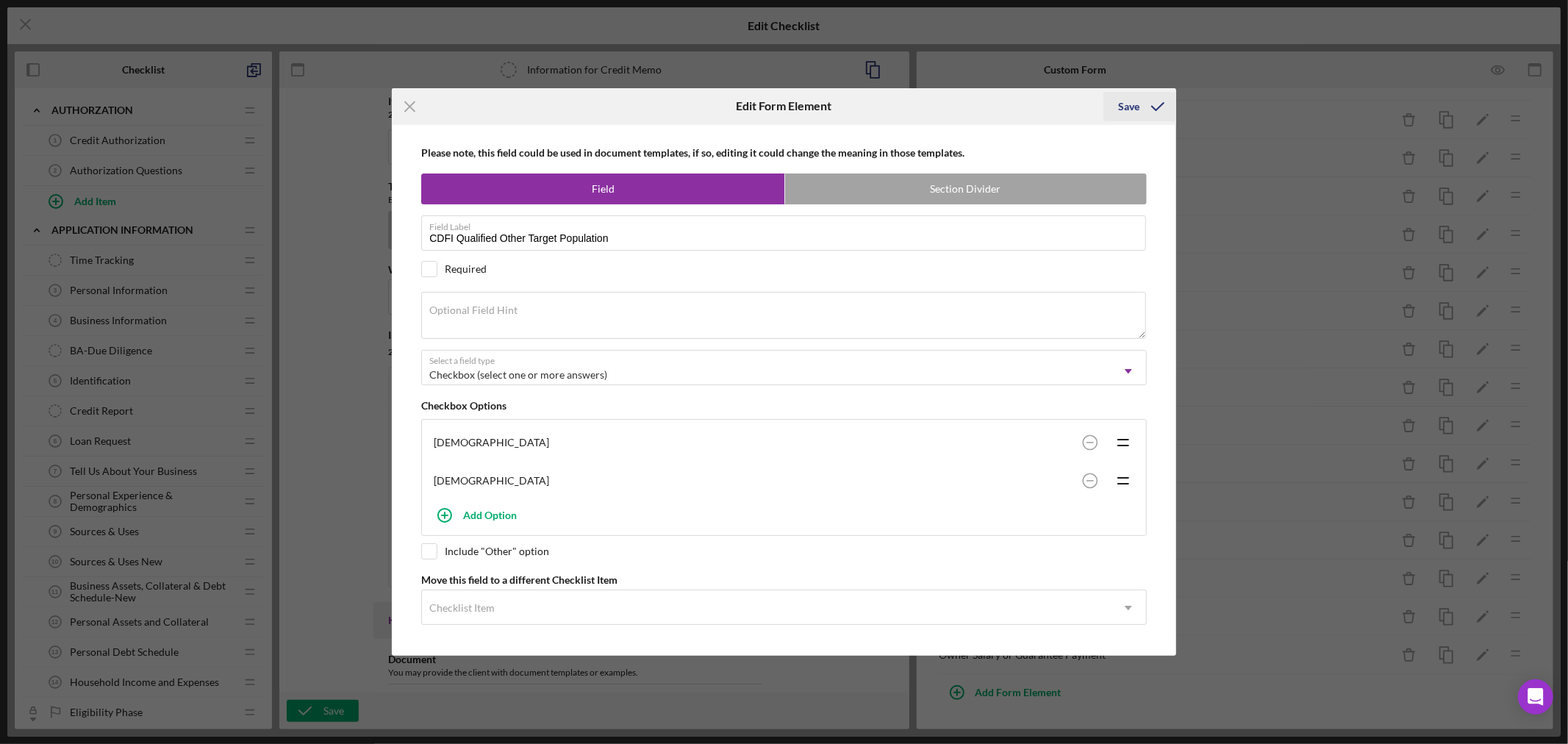
click at [1129, 103] on div "Save" at bounding box center [1128, 106] width 21 height 30
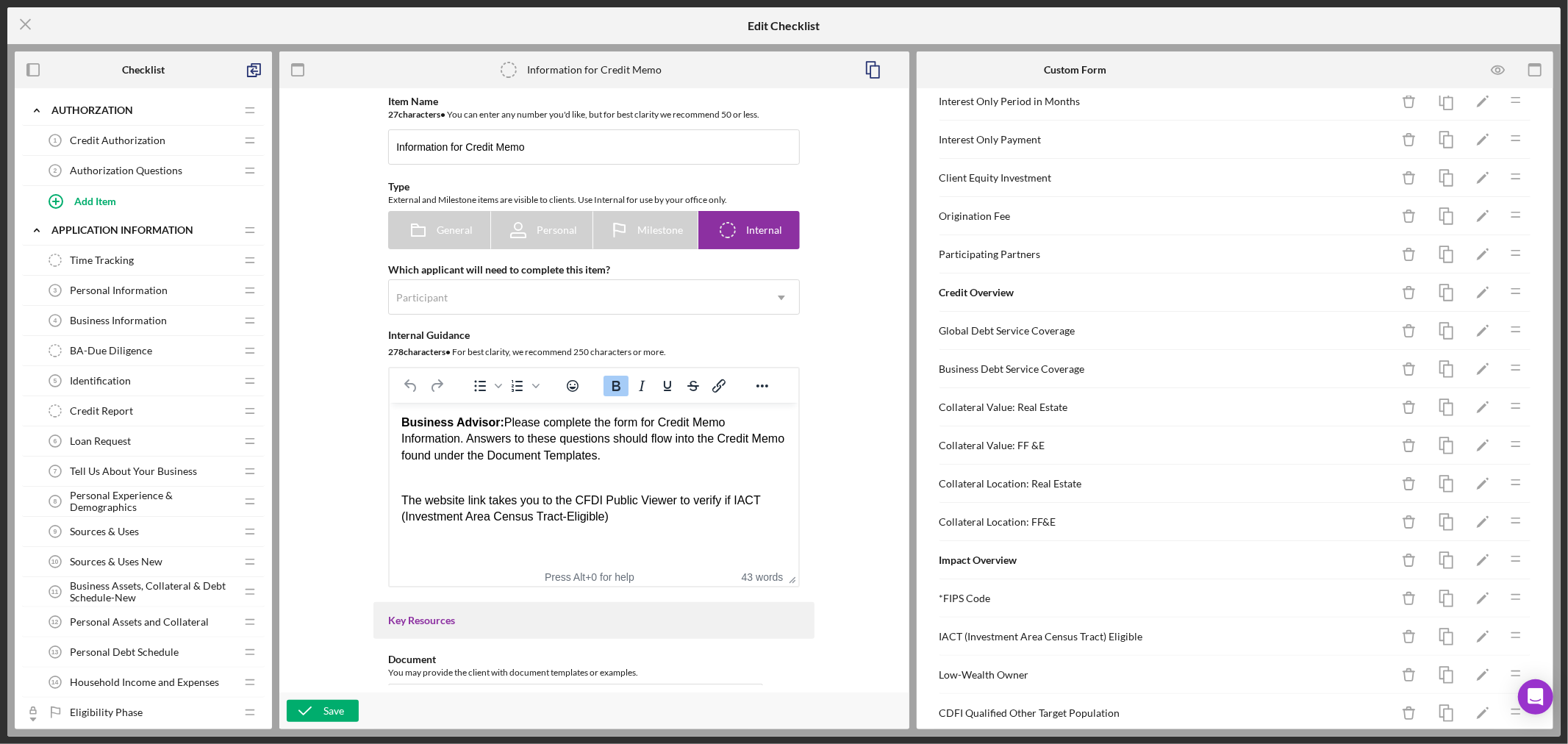
scroll to position [245, 0]
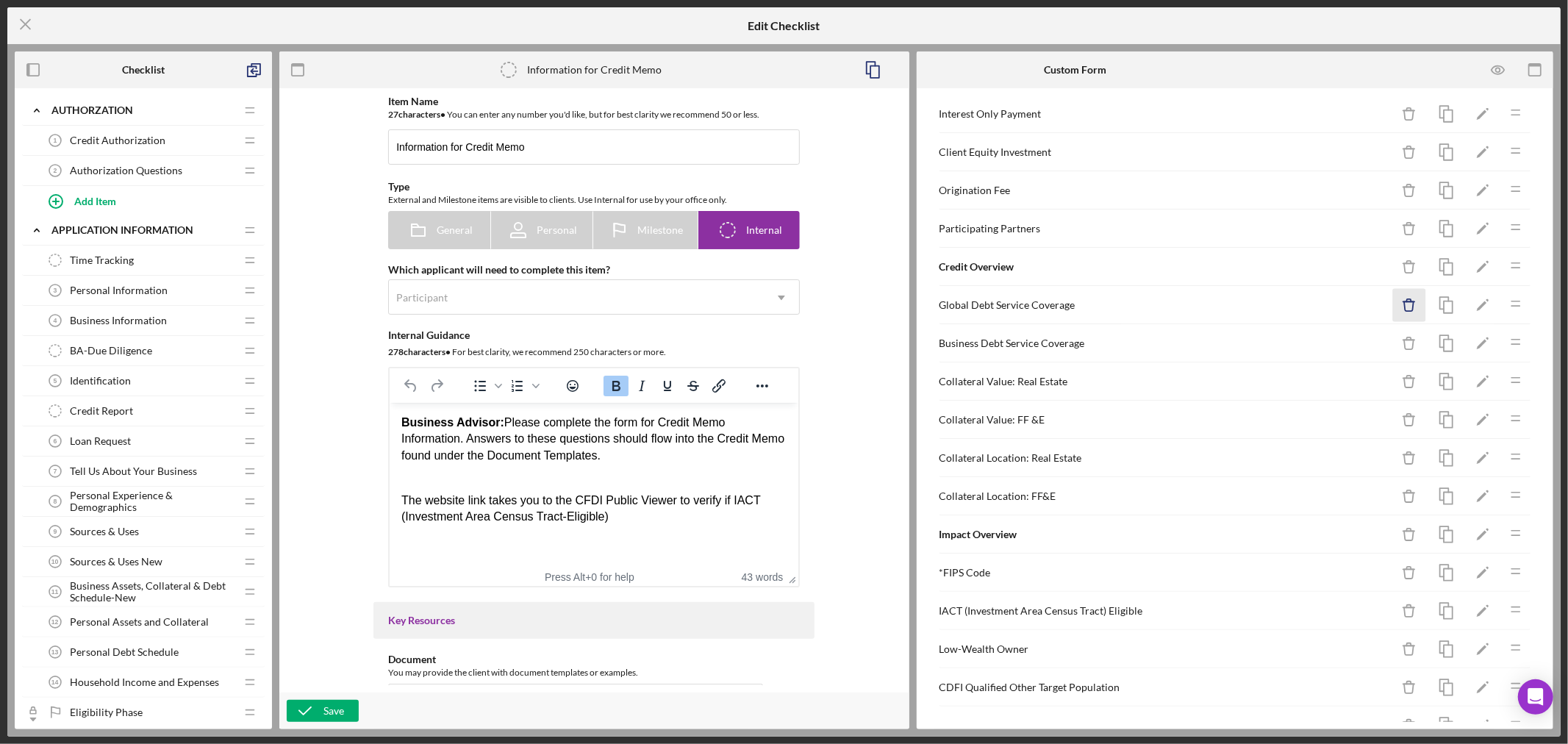
click at [1399, 306] on icon "Icon/Delete" at bounding box center [1409, 305] width 33 height 33
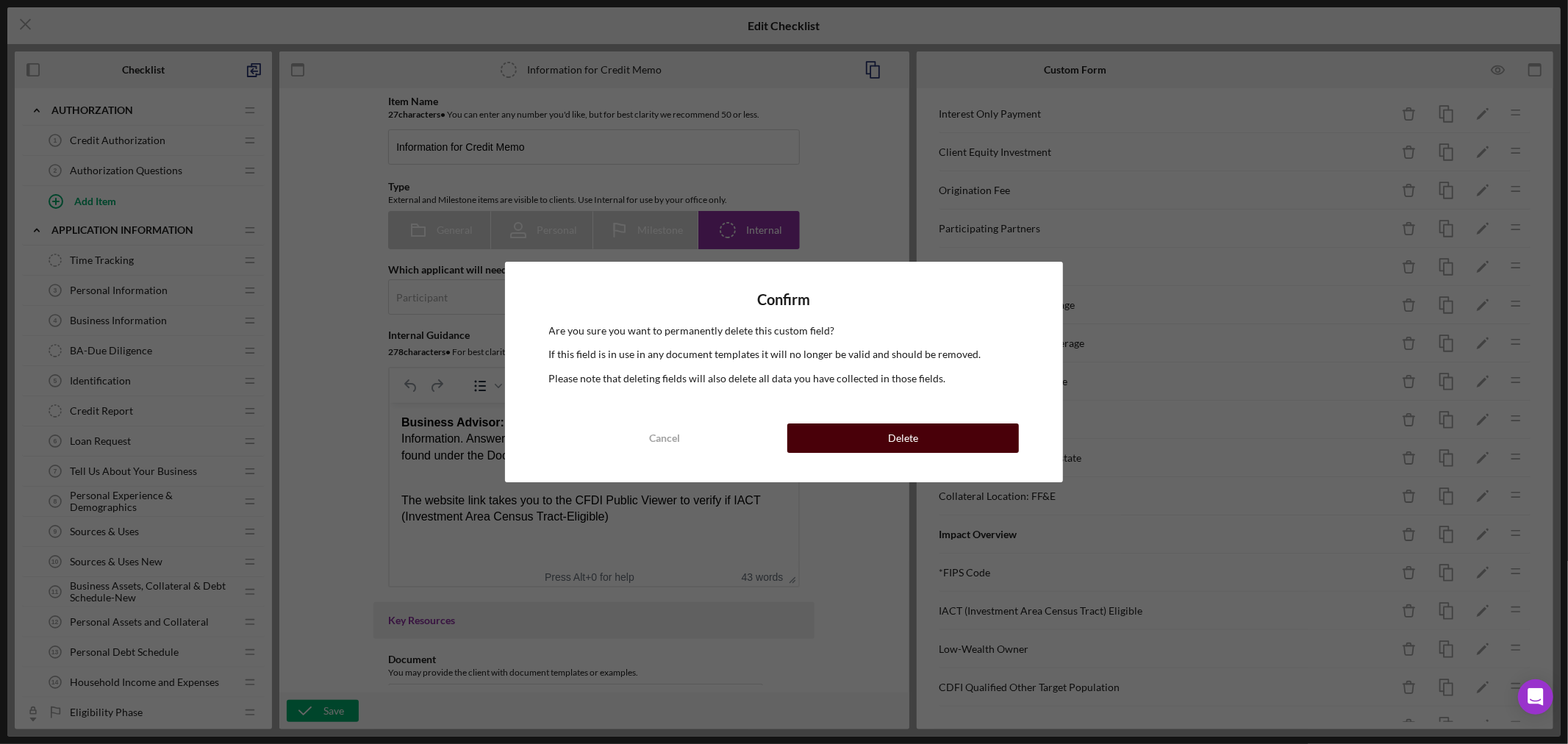
click at [900, 439] on div "Delete" at bounding box center [903, 438] width 30 height 30
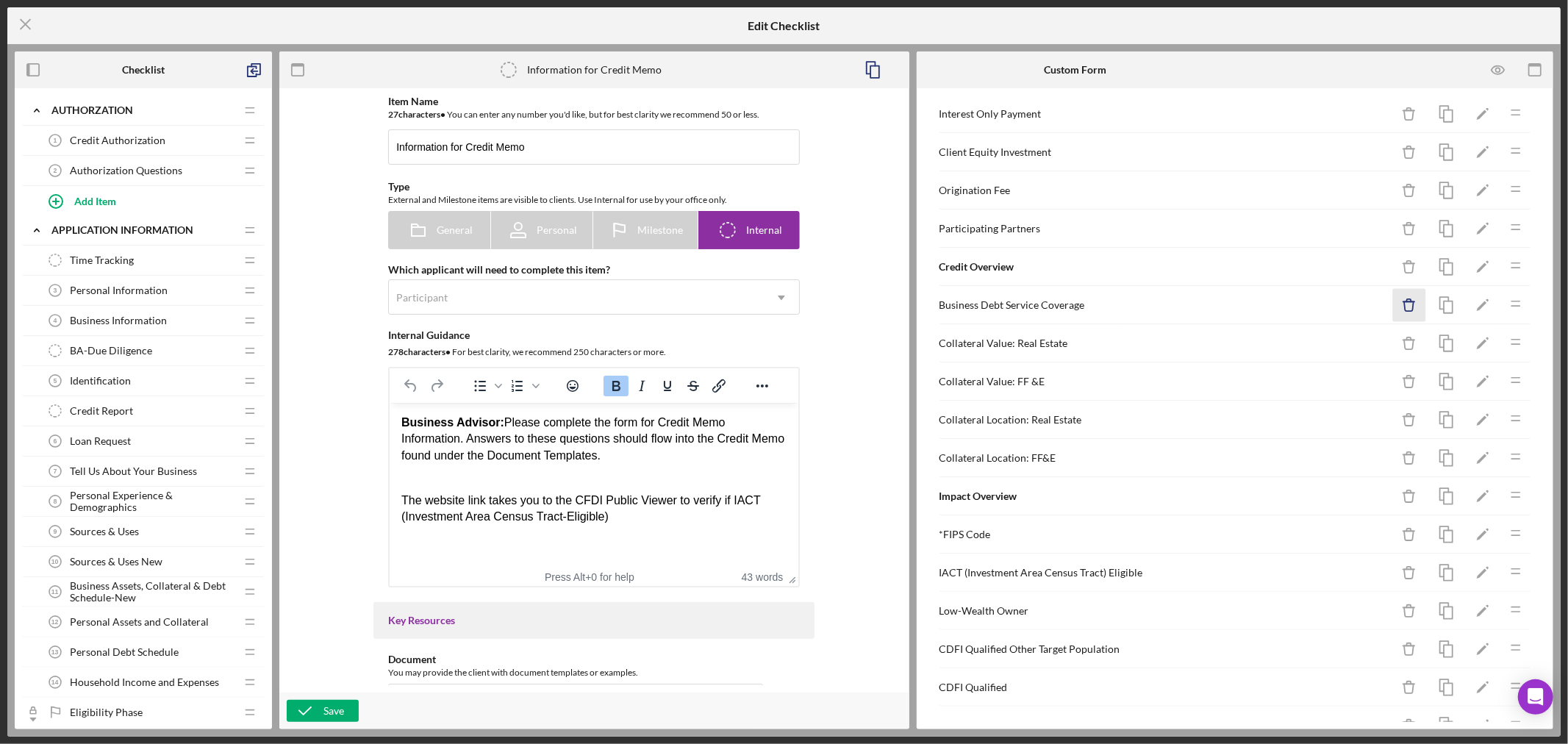
click at [1407, 302] on icon "button" at bounding box center [1409, 300] width 4 height 3
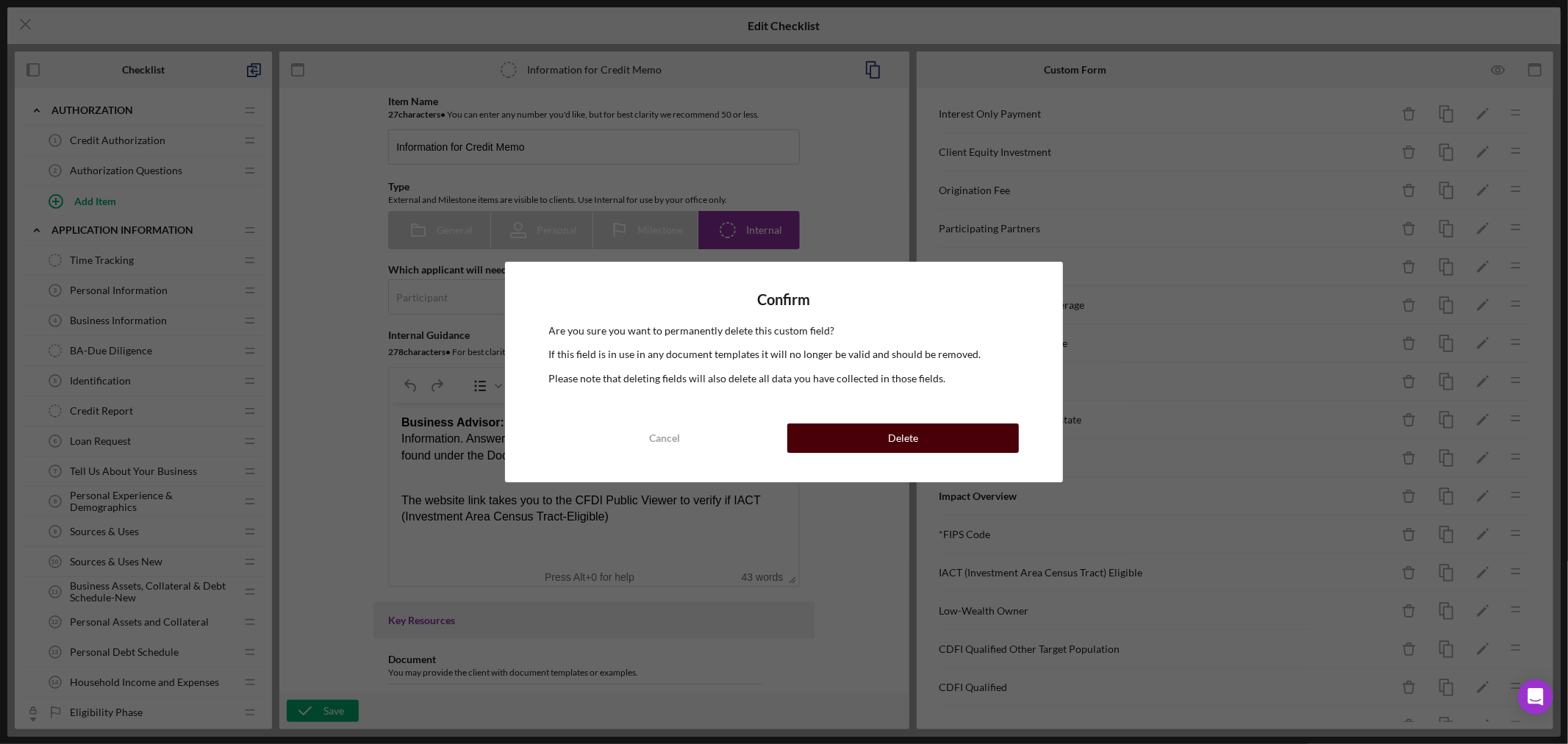
click at [912, 444] on div "Delete" at bounding box center [903, 438] width 30 height 30
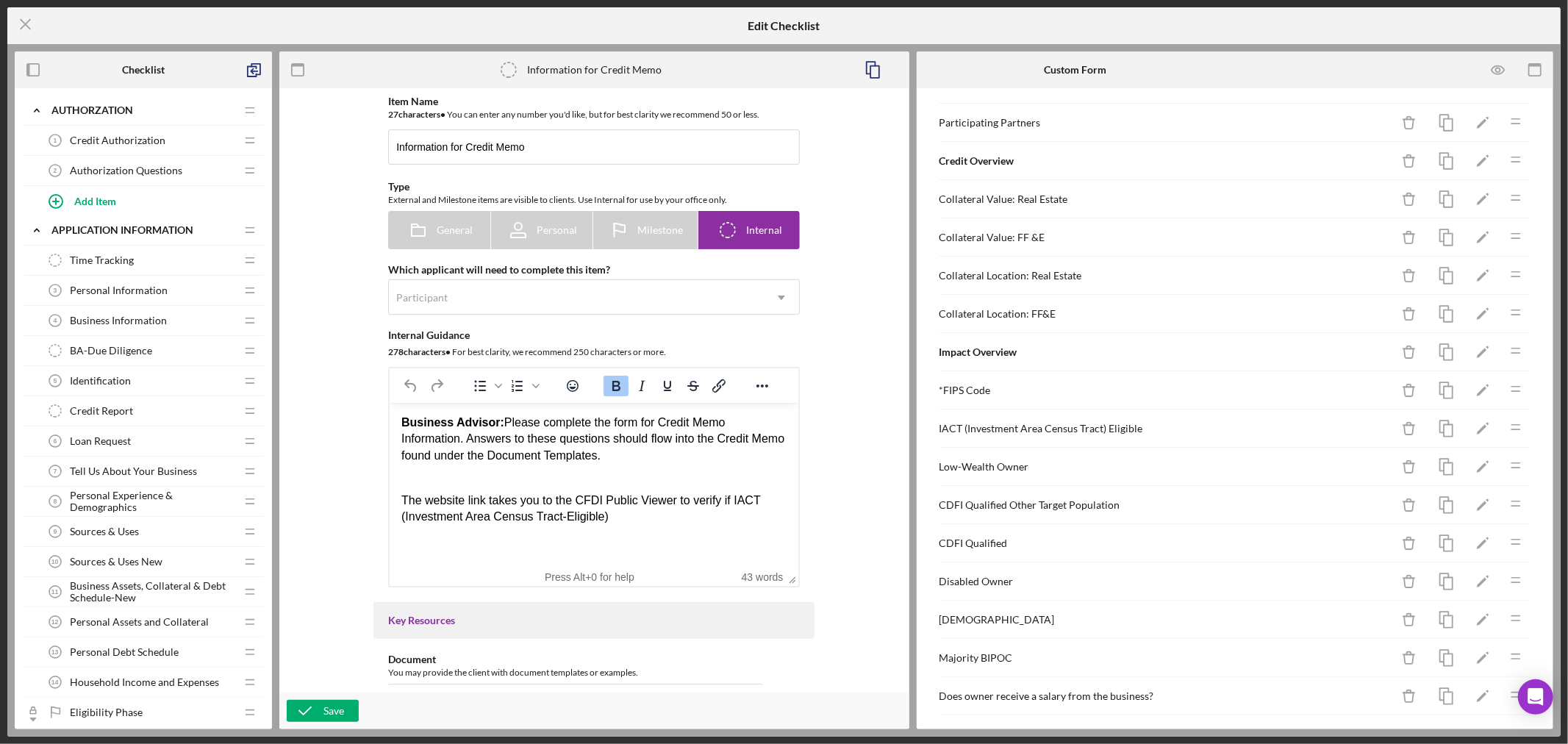
scroll to position [434, 0]
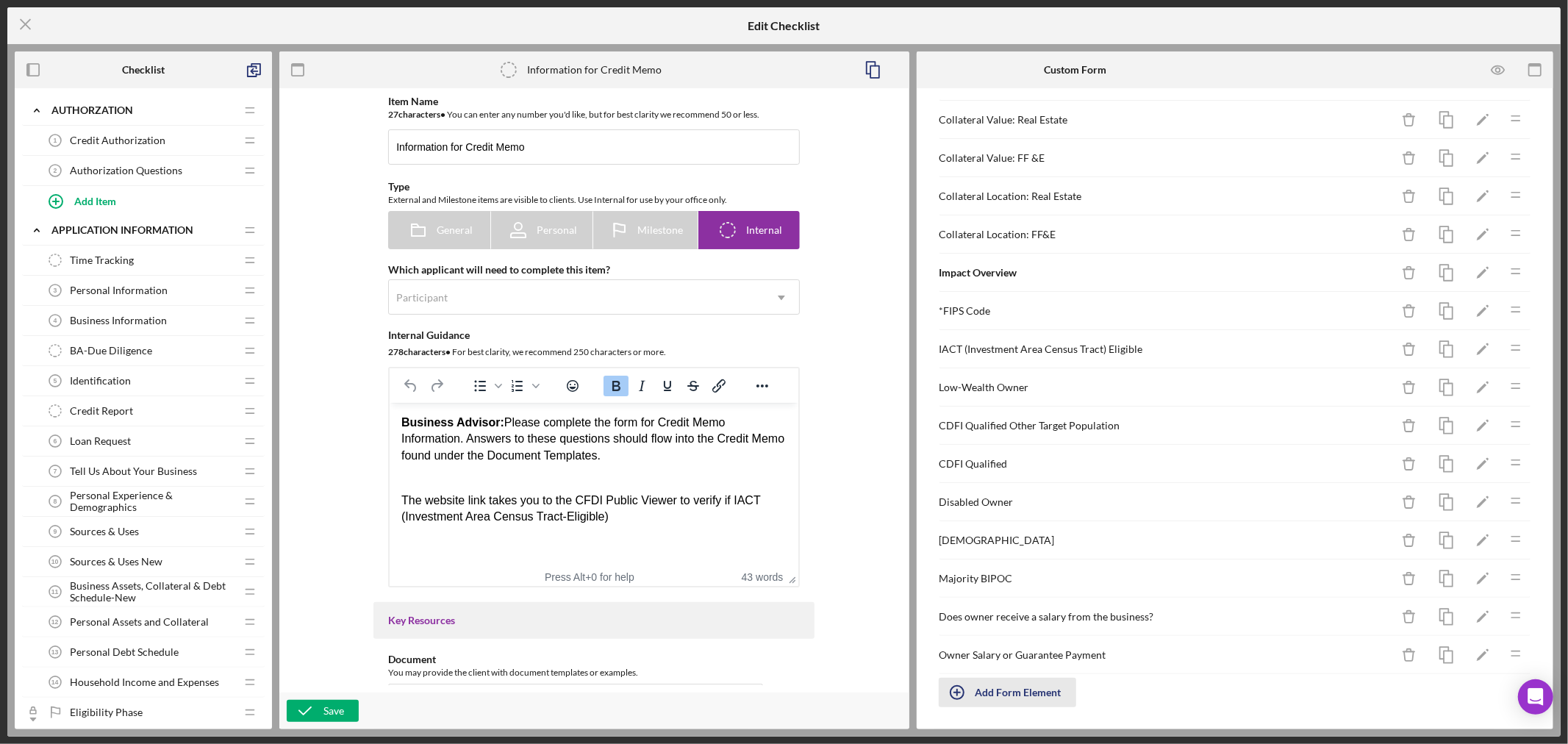
click at [1021, 689] on div "Add Form Element" at bounding box center [1018, 692] width 86 height 30
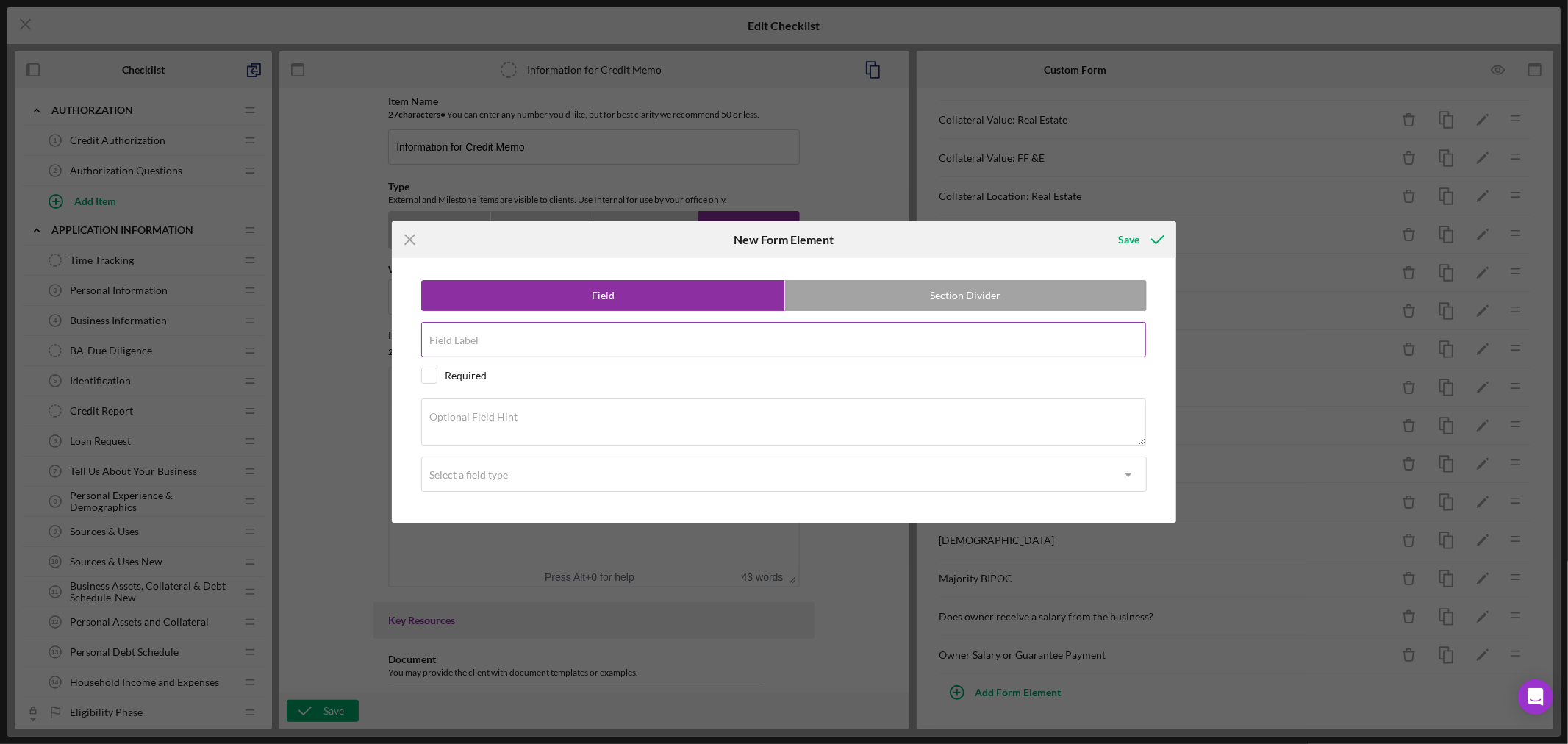
click at [549, 342] on input "Field Label" at bounding box center [783, 340] width 725 height 35
paste input "Approval Contingencies"
type input "Approval Contingencies"
click at [530, 420] on textarea "Optional Field Hint" at bounding box center [783, 422] width 725 height 47
paste textarea "List Contingencies"
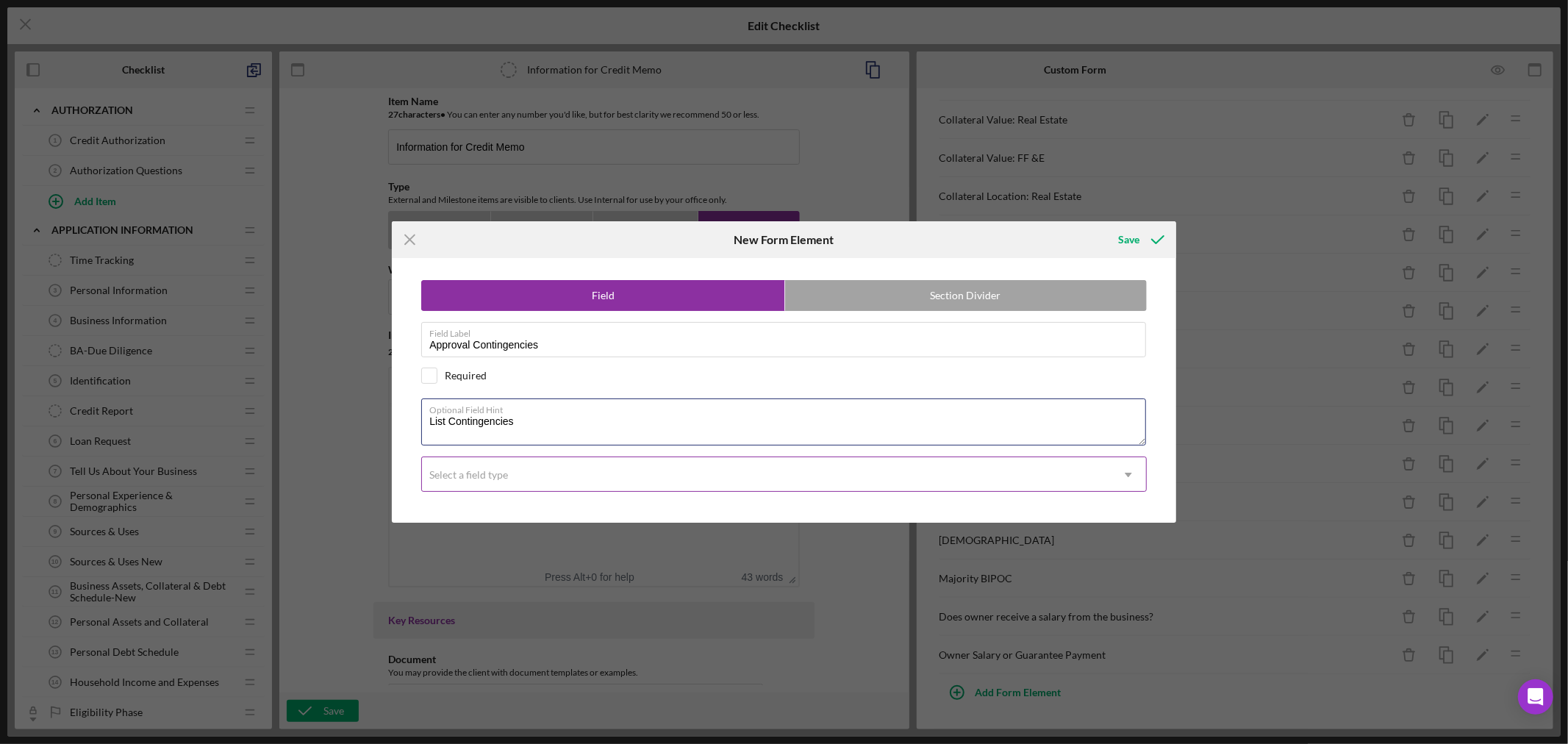
type textarea "List Contingencies"
click at [1125, 471] on icon "Icon/Dropdown Arrow" at bounding box center [1129, 475] width 35 height 35
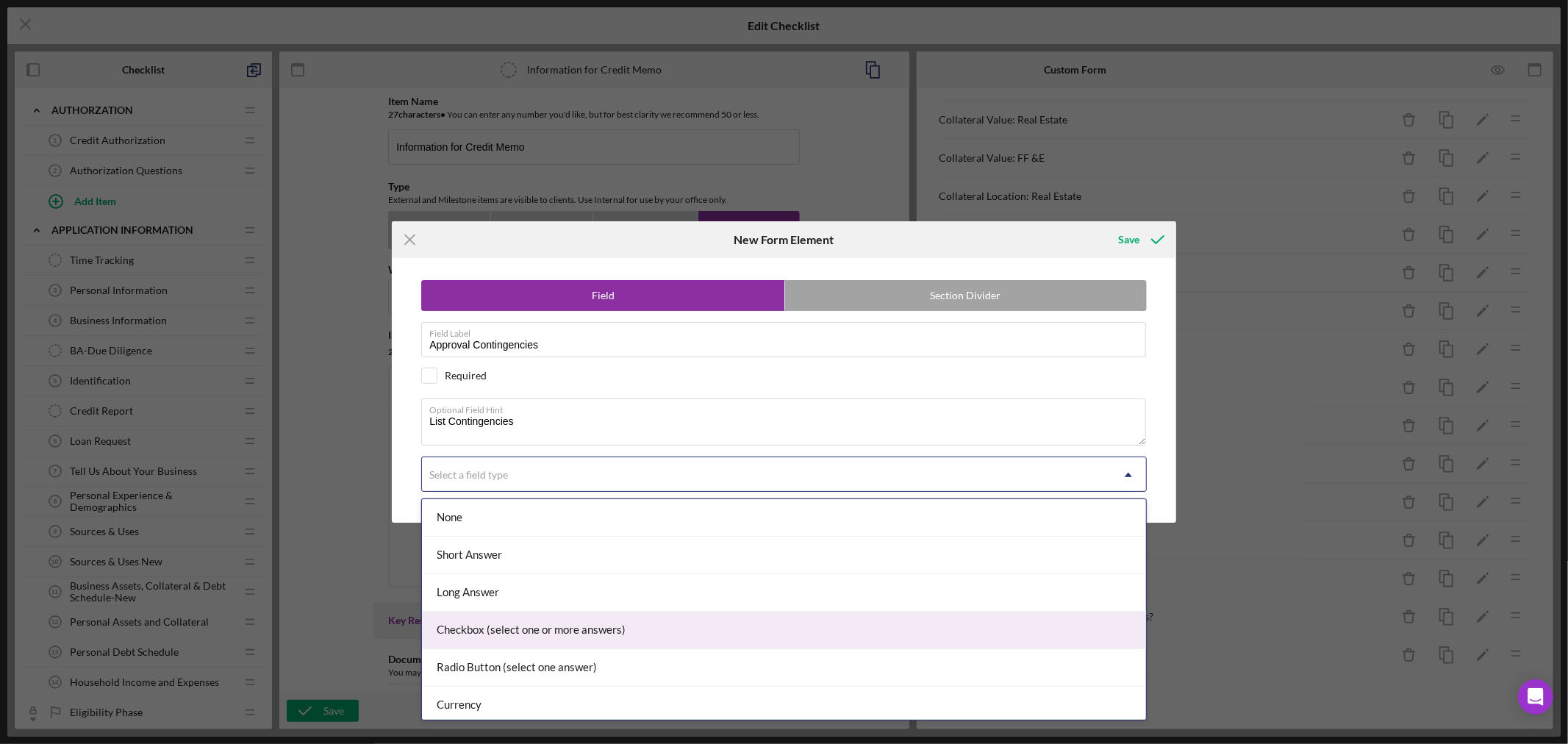
click at [694, 626] on div "Checkbox (select one or more answers)" at bounding box center [784, 630] width 724 height 37
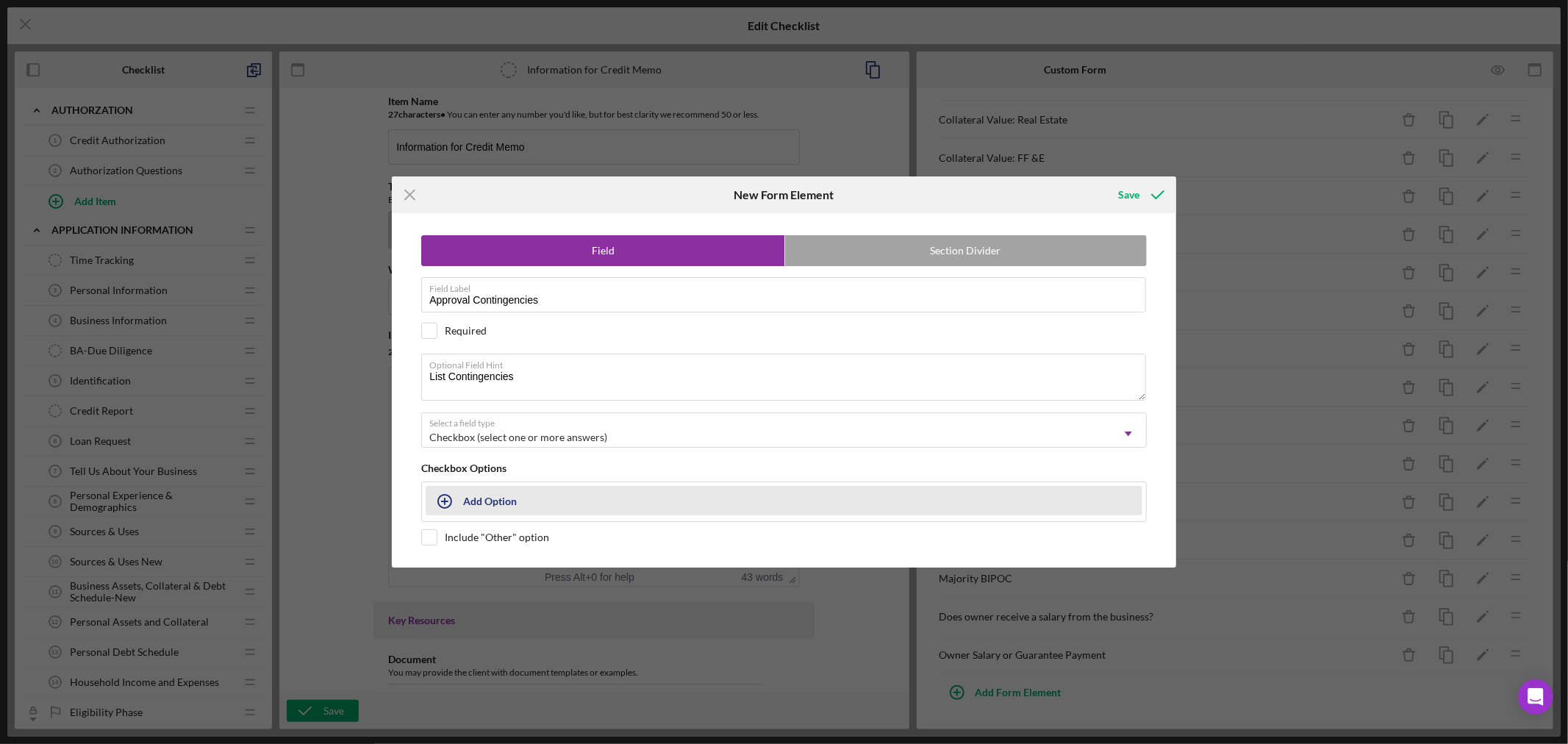
click at [485, 500] on div "Add Option" at bounding box center [490, 500] width 54 height 28
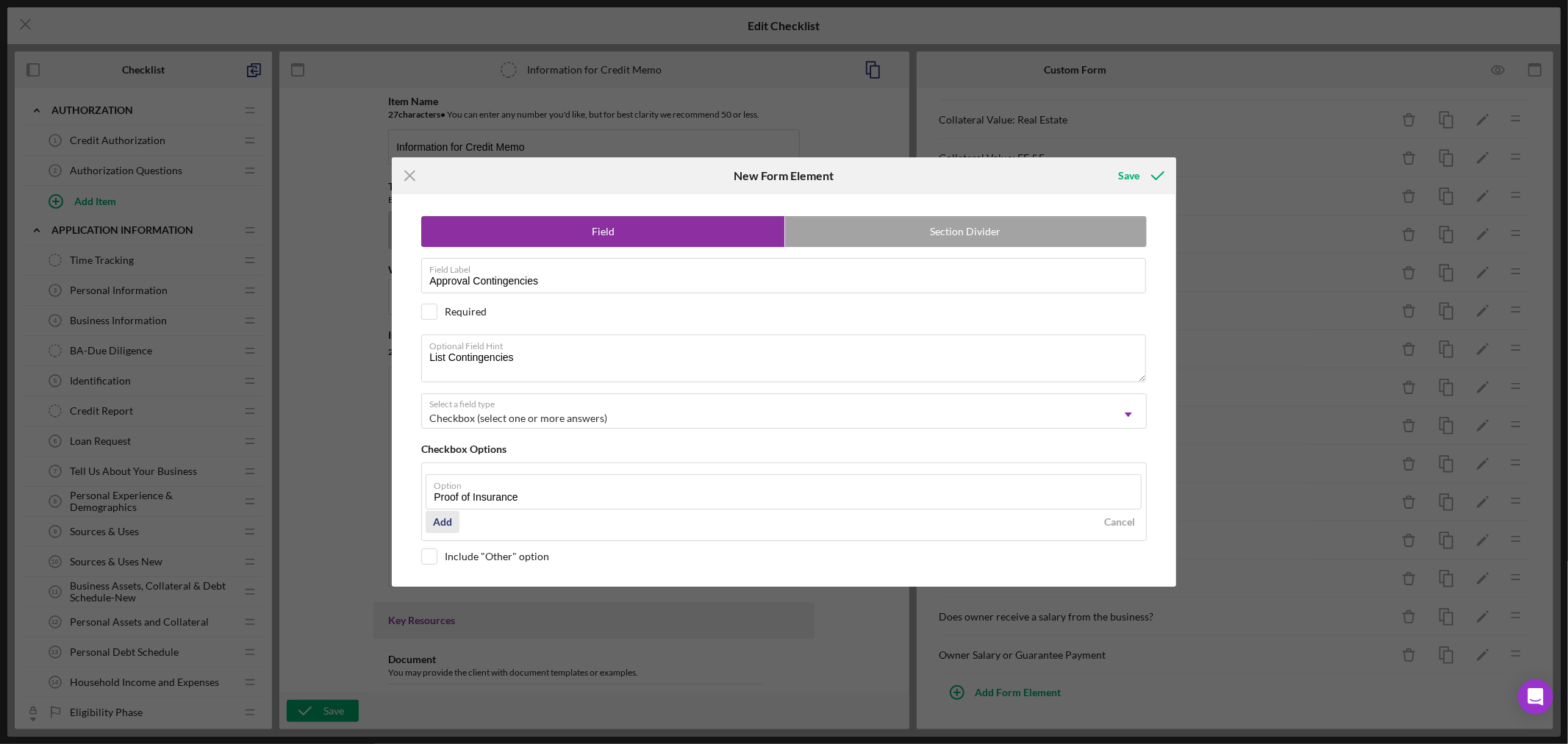
type input "Proof of Insurance"
click at [443, 516] on div "Add" at bounding box center [442, 522] width 19 height 22
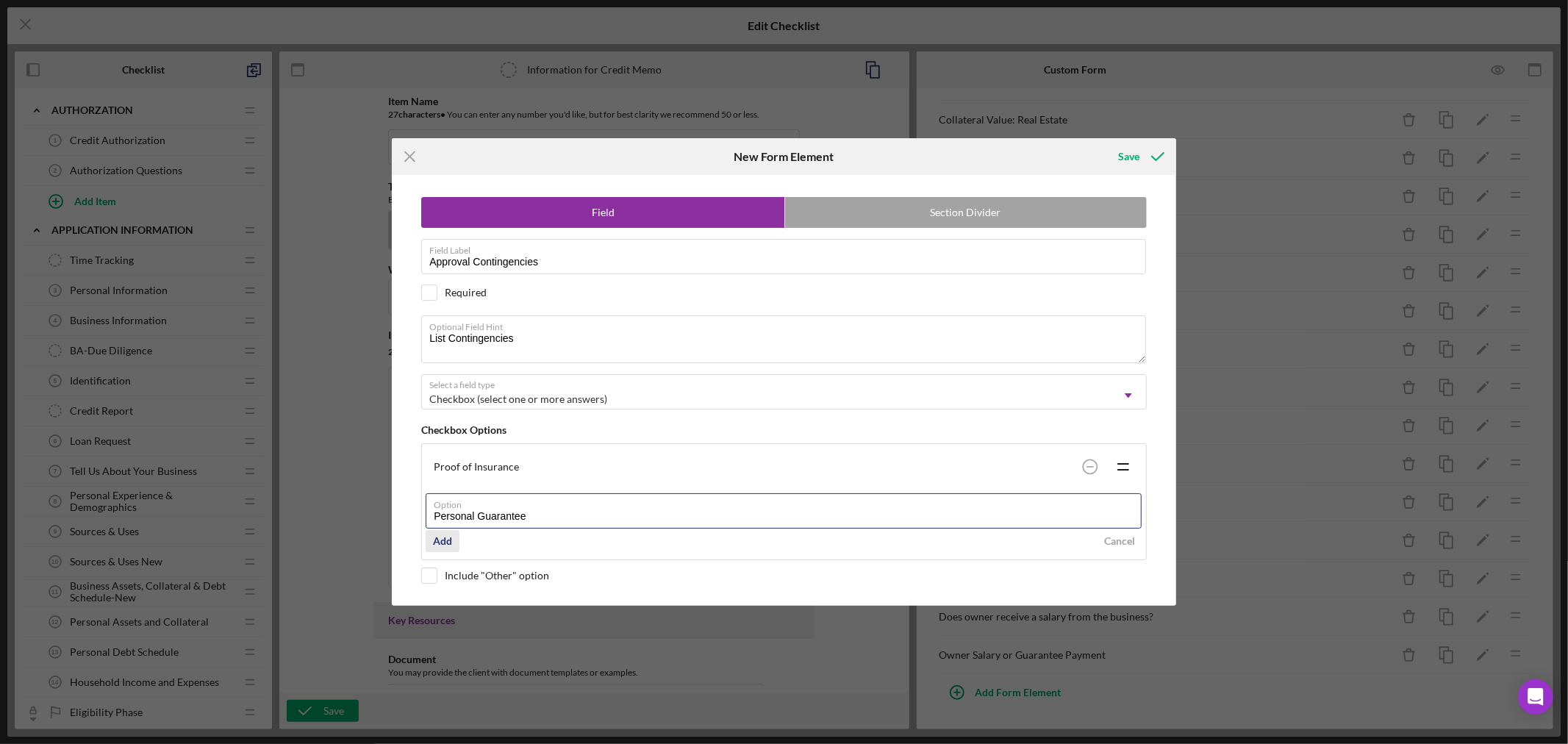
type input "Personal Guarantee"
click at [439, 541] on div "Add" at bounding box center [442, 541] width 19 height 22
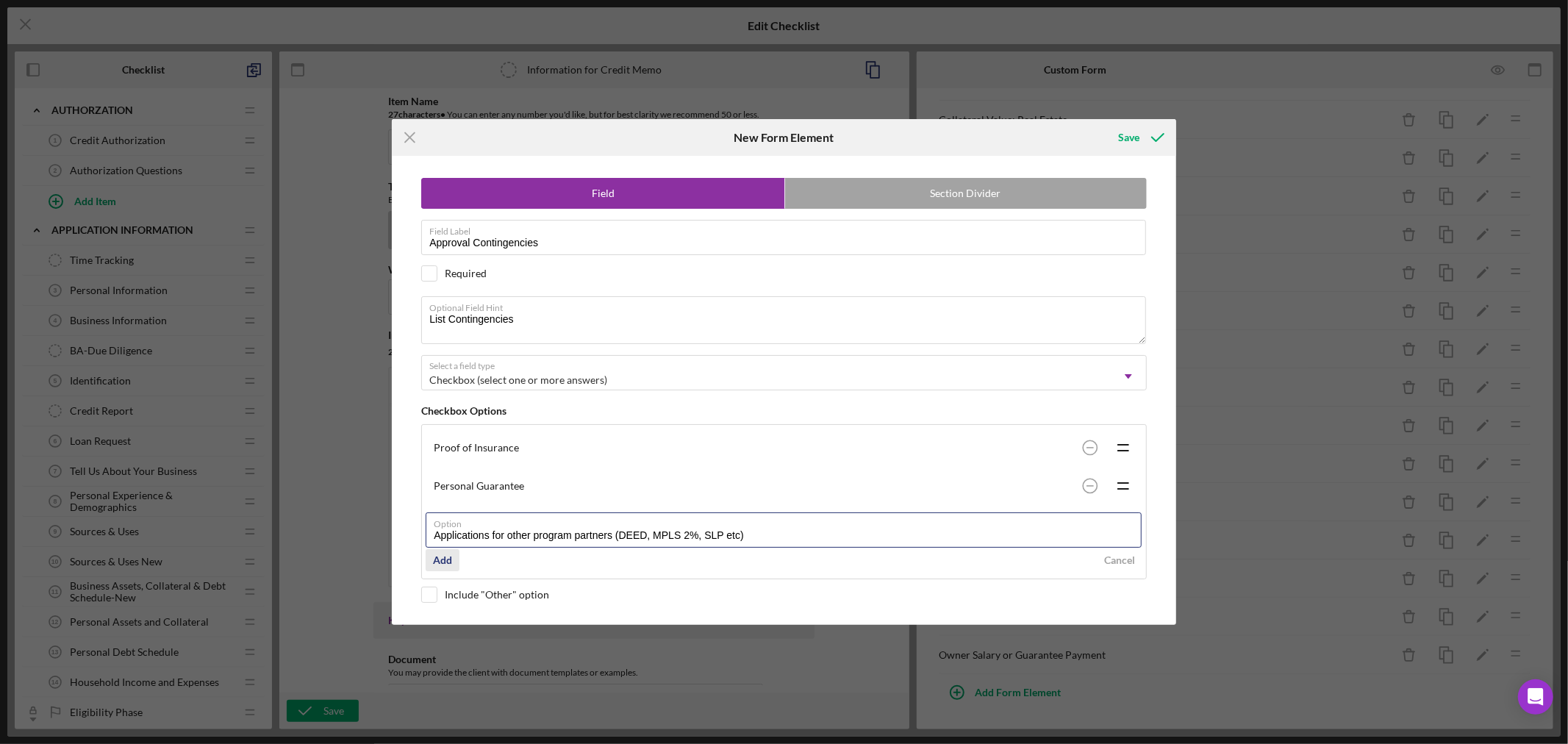
type input "Applications for other program partners (DEED, MPLS 2%, SLP etc)"
click at [442, 558] on div "Add" at bounding box center [442, 560] width 19 height 22
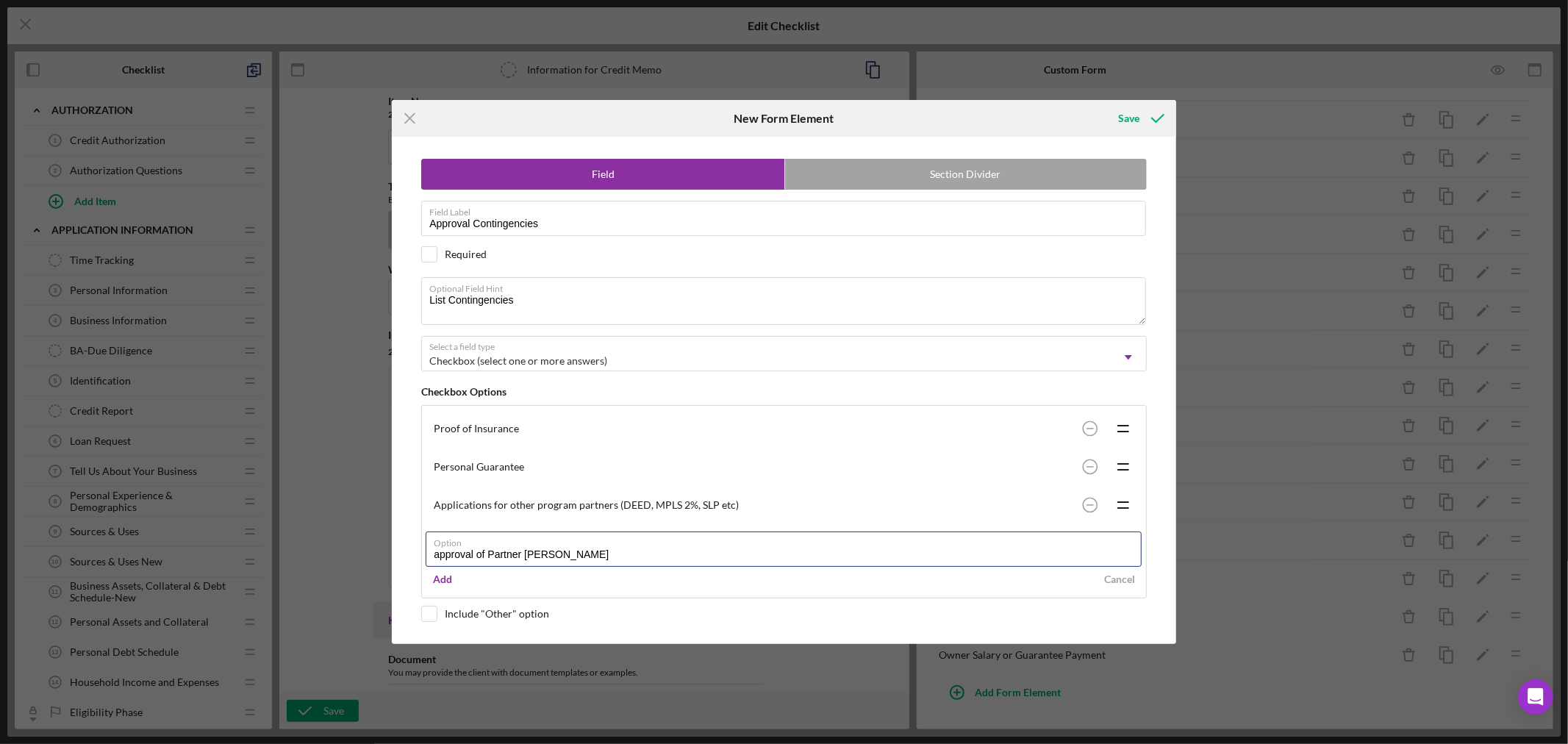
drag, startPoint x: 439, startPoint y: 550, endPoint x: 400, endPoint y: 555, distance: 39.3
click at [400, 555] on div "Field Section Divider Field Label Approval Contingencies Required Optional Fiel…" at bounding box center [784, 390] width 769 height 506
type input "Approval of Partner Lenders"
click at [439, 578] on div "Add" at bounding box center [442, 580] width 19 height 22
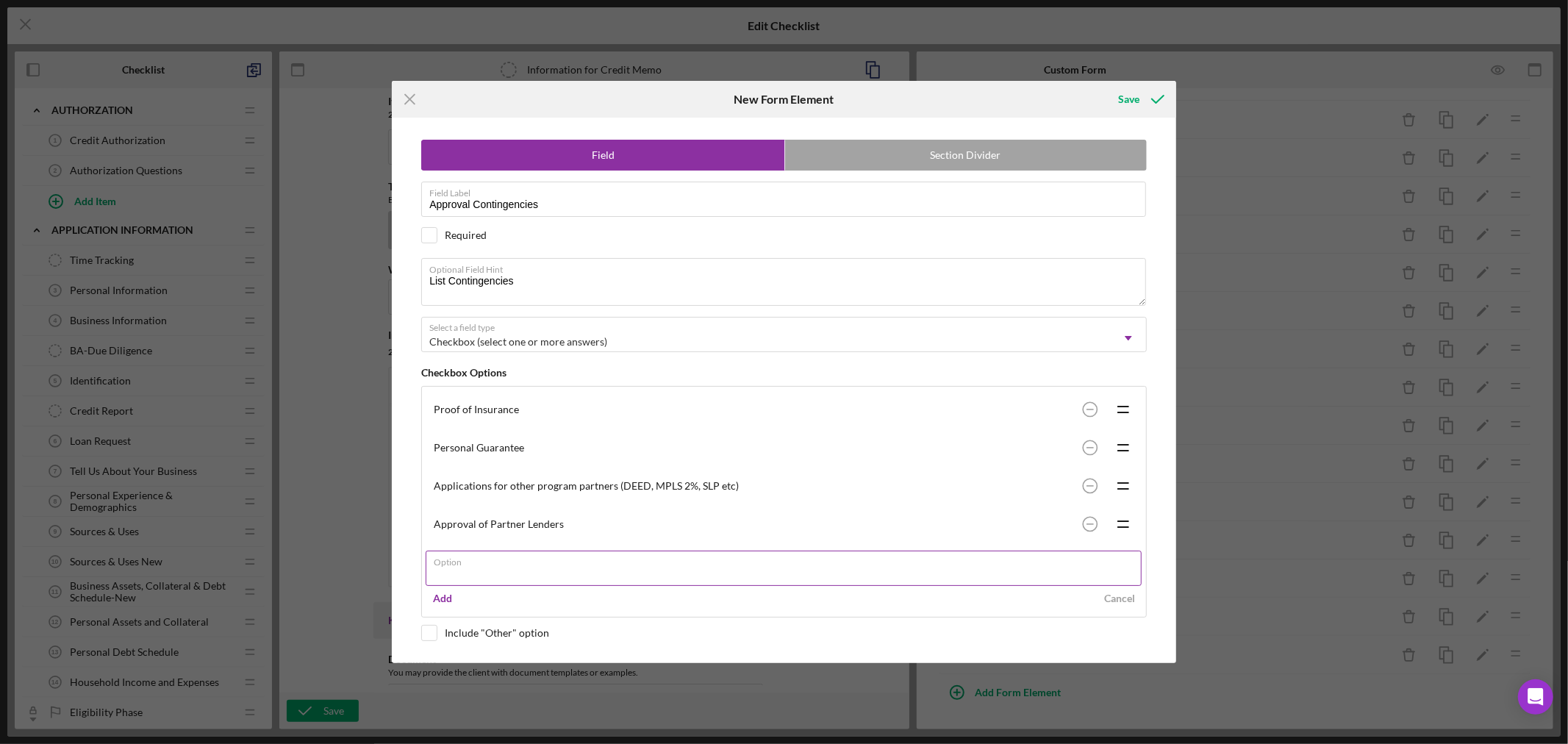
click at [472, 574] on input "Option" at bounding box center [784, 569] width 716 height 35
type input "DEED SSBCI Participation Agreement"
click at [442, 599] on div "Add" at bounding box center [442, 598] width 19 height 22
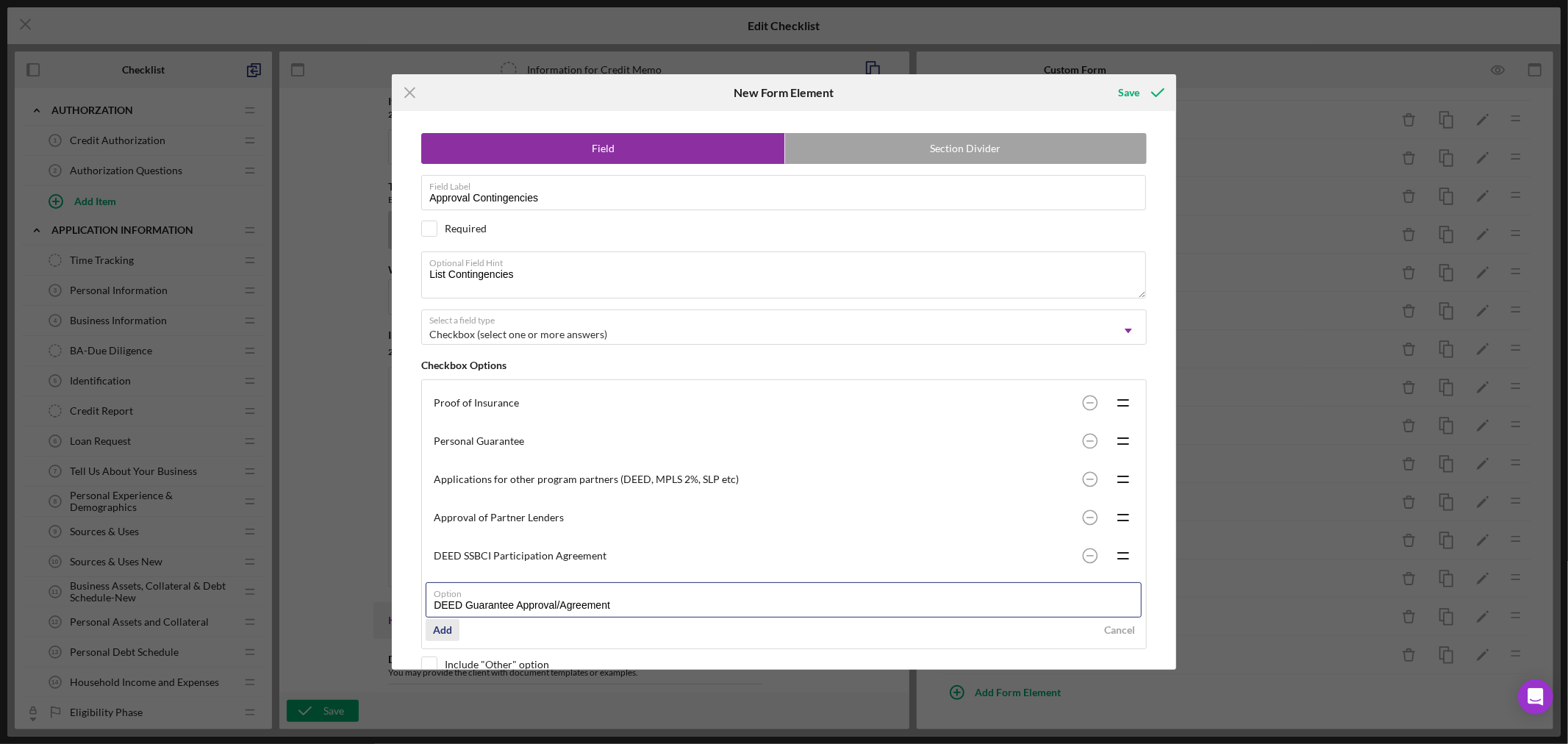
type input "DEED Guarantee Approval/Agreement"
click at [445, 637] on div "Add" at bounding box center [442, 630] width 19 height 22
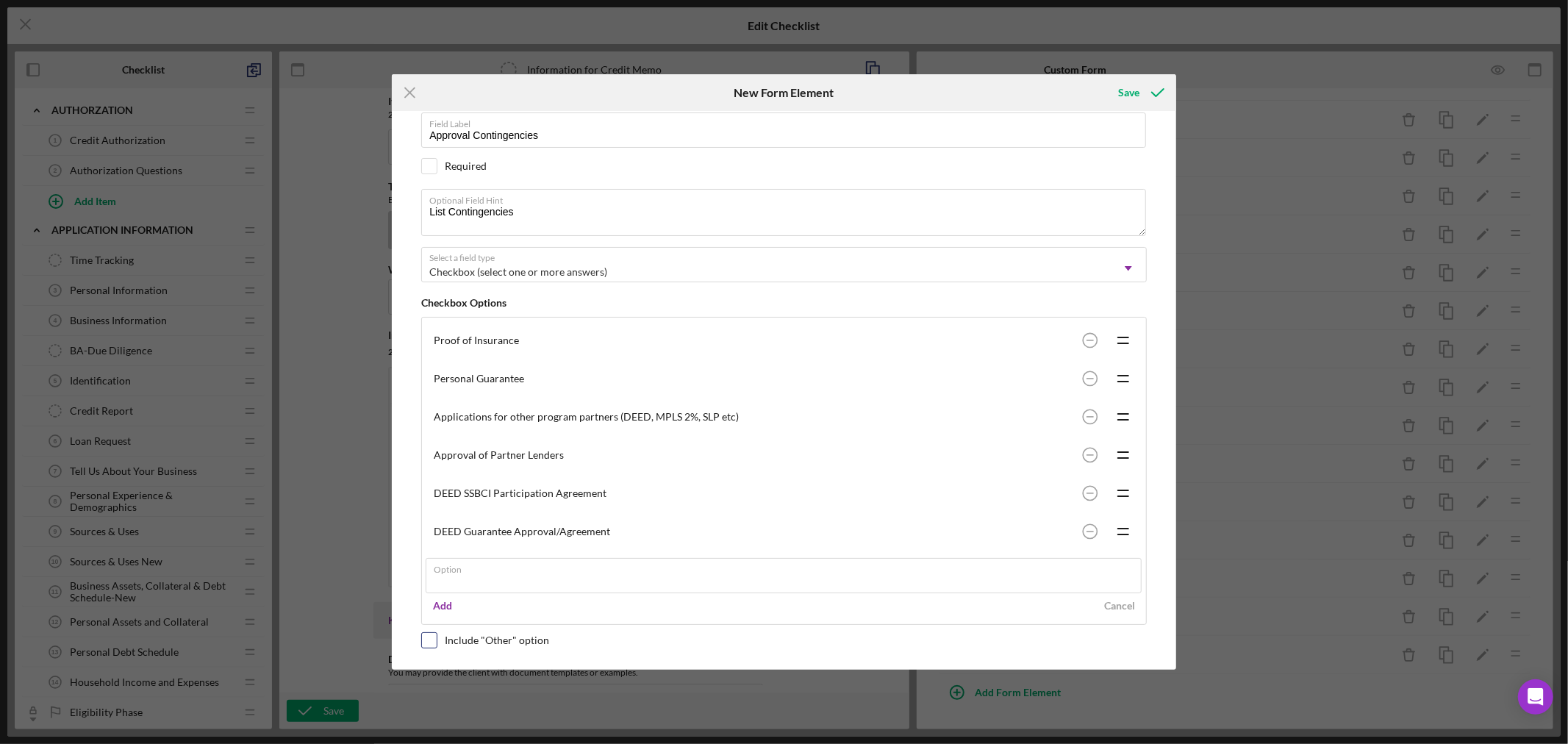
scroll to position [27, 0]
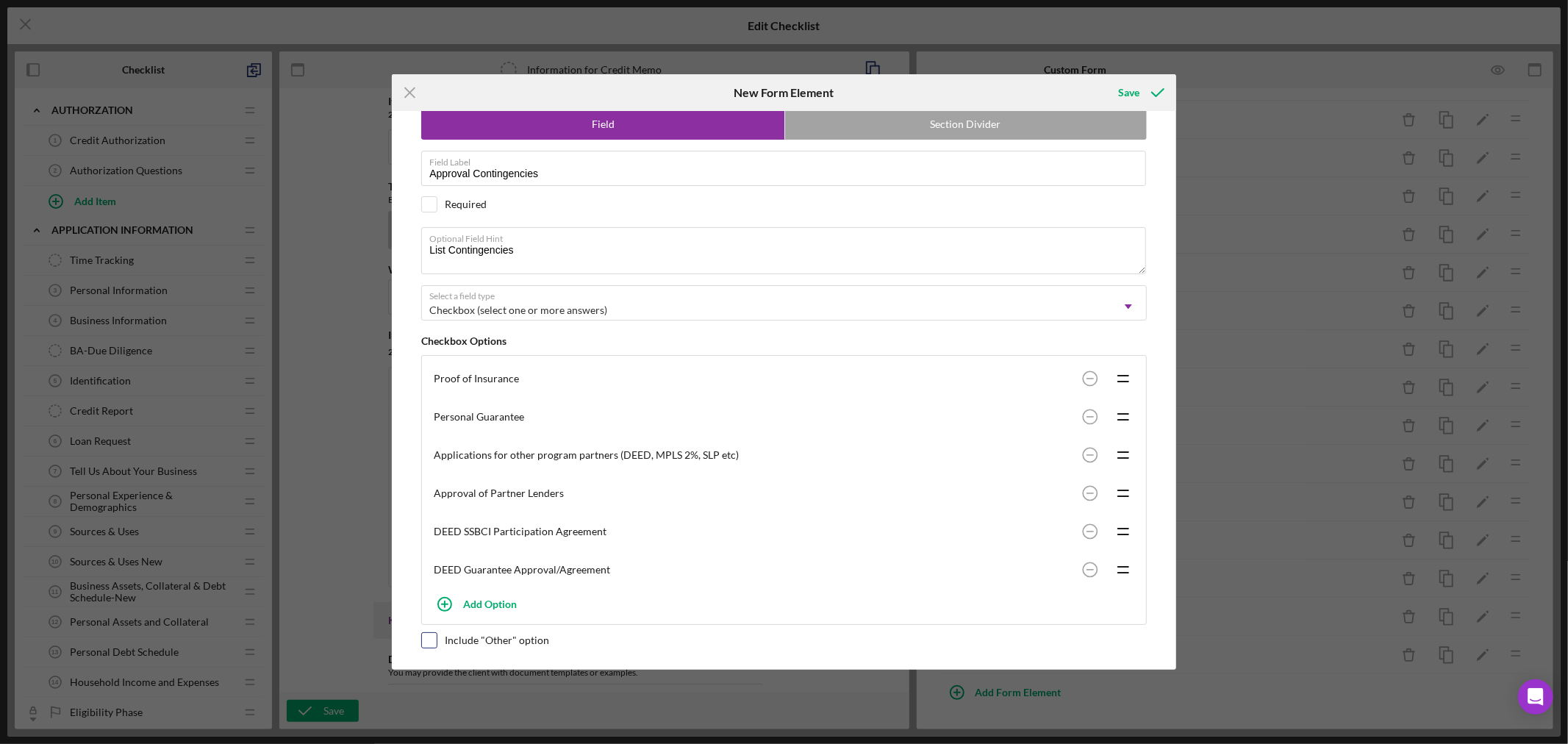
click at [434, 641] on input "checkbox" at bounding box center [428, 639] width 14 height 14
checkbox input "true"
click at [1133, 99] on div "Save" at bounding box center [1128, 92] width 21 height 30
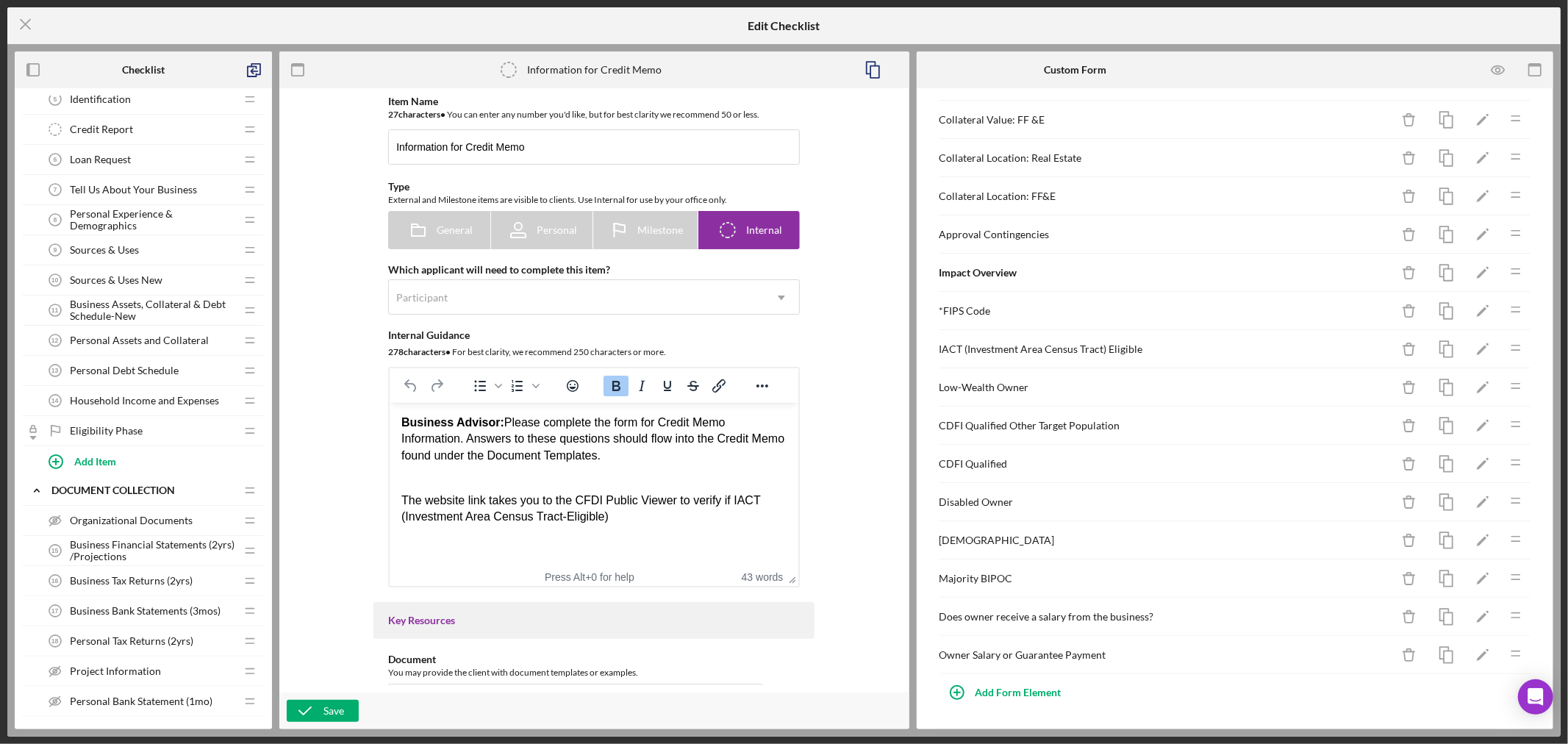
scroll to position [163, 0]
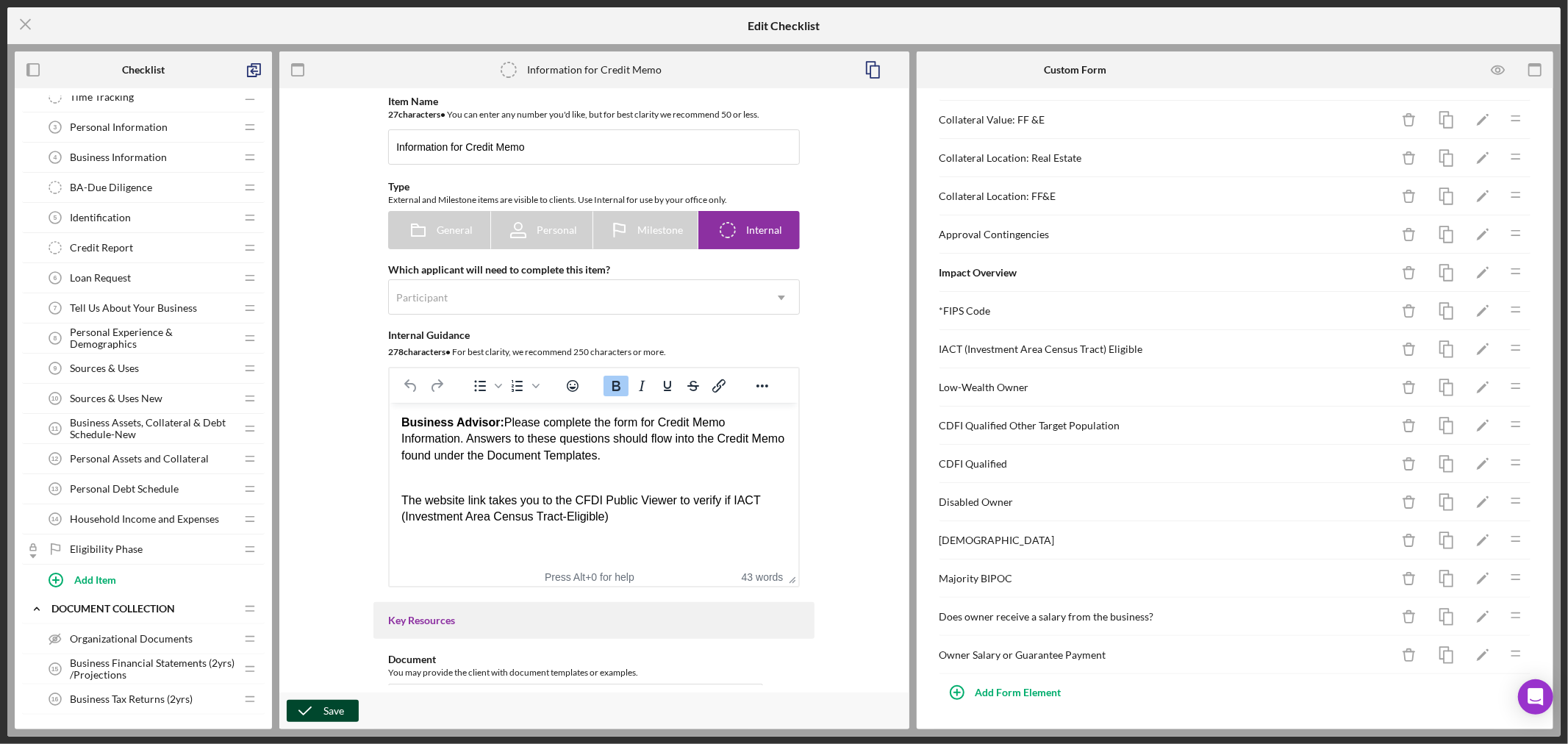
click at [326, 710] on div "Save" at bounding box center [333, 711] width 20 height 22
click at [98, 244] on span "Credit Report" at bounding box center [101, 248] width 63 height 12
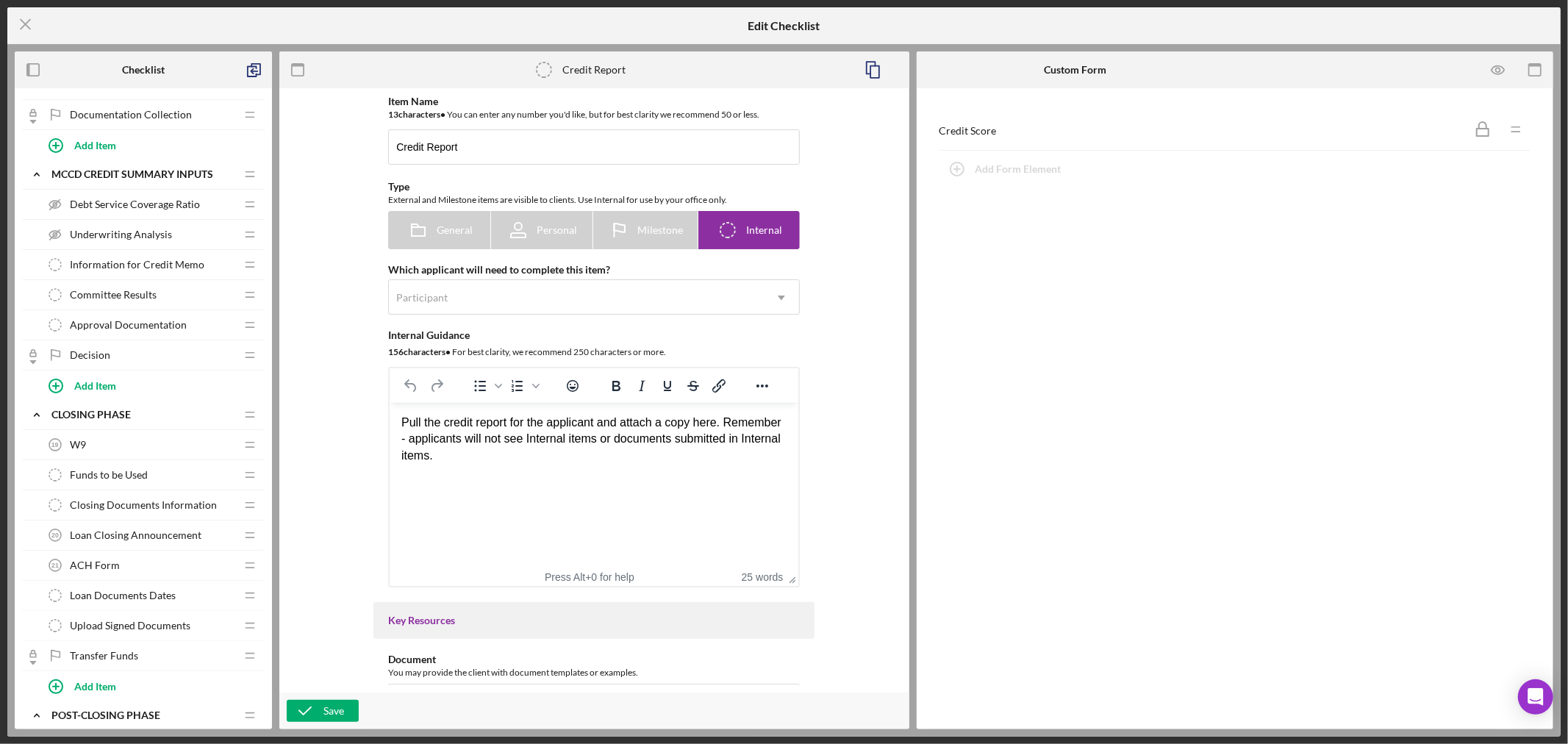
scroll to position [980, 0]
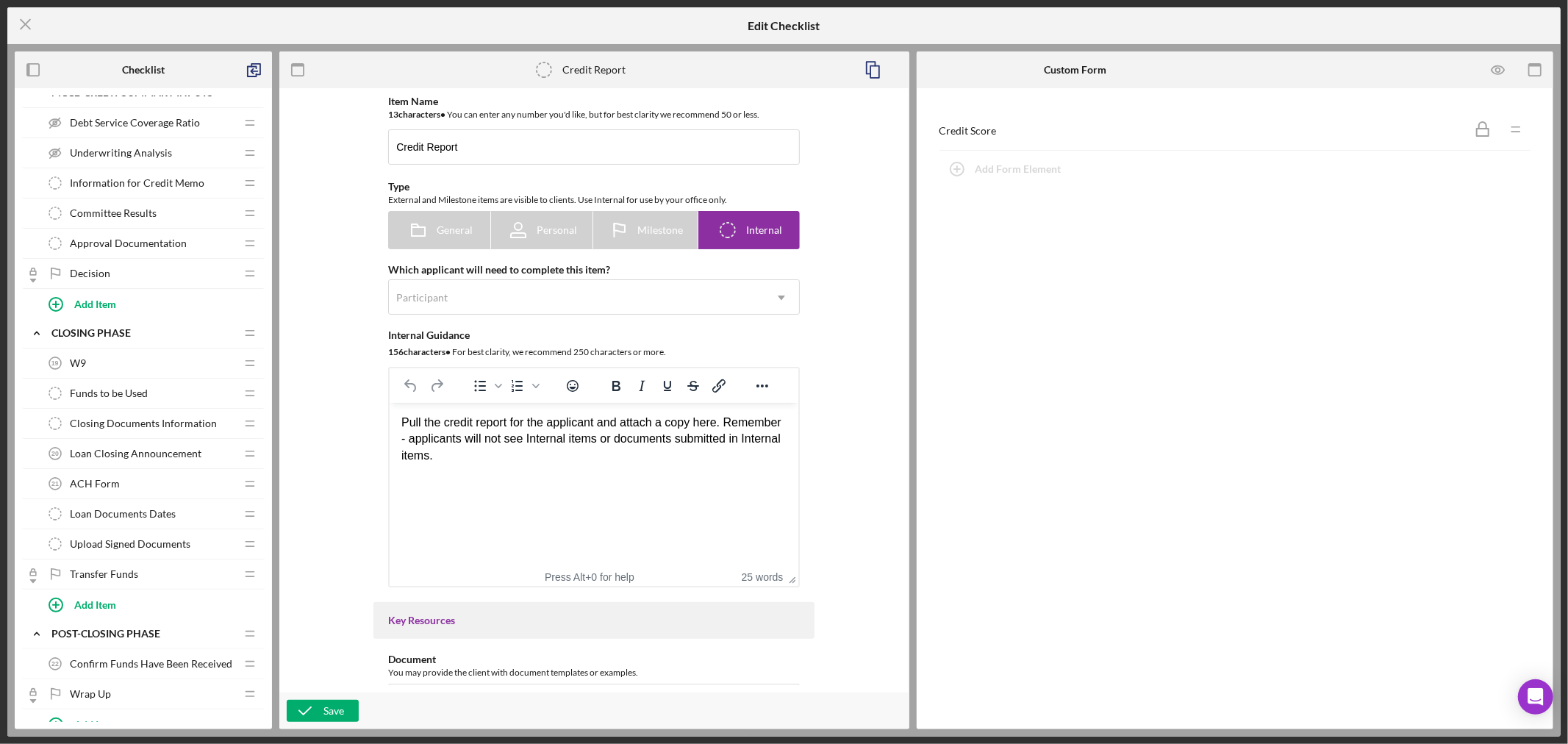
click at [232, 394] on div "Funds to be Used Funds to be Used" at bounding box center [137, 393] width 195 height 30
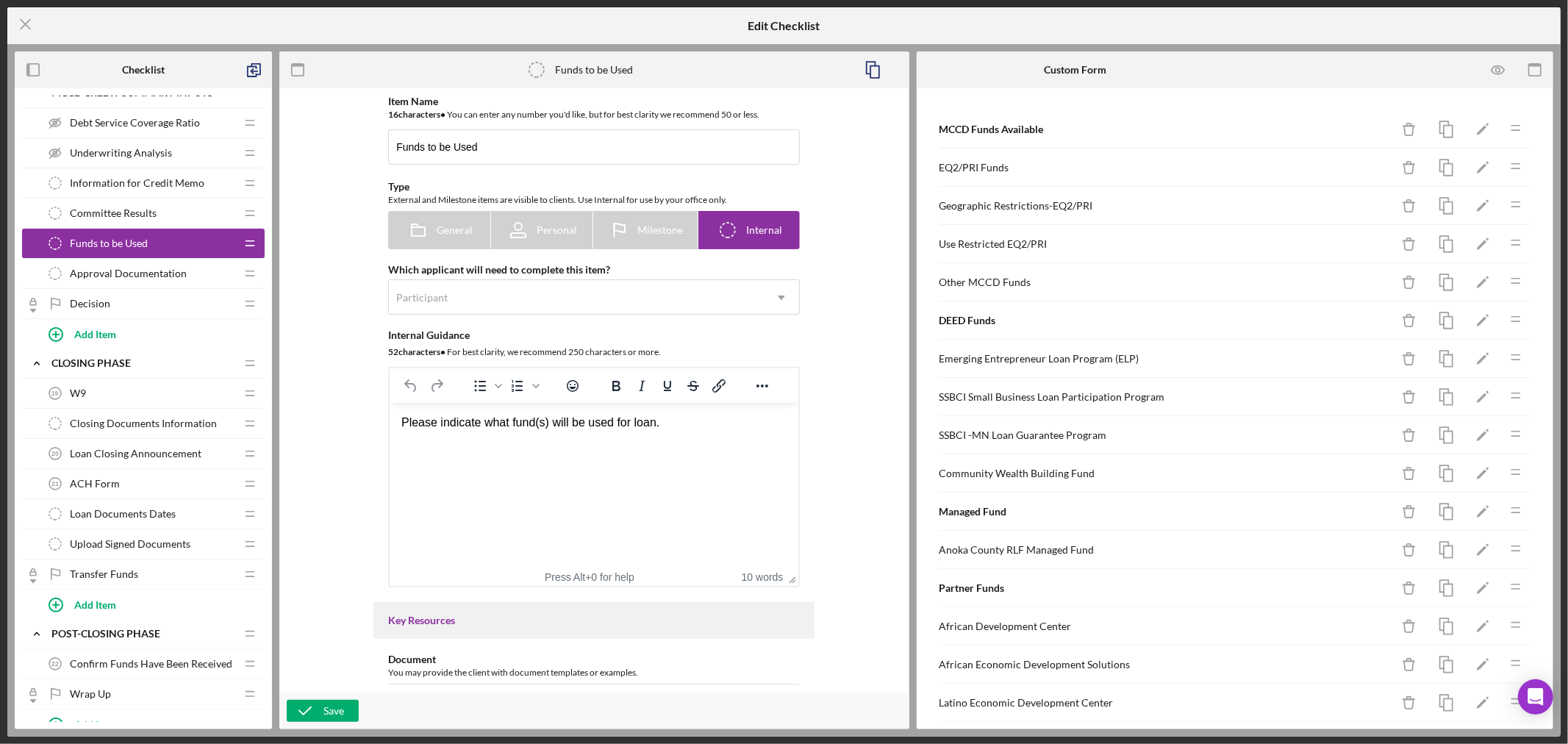
scroll to position [898, 0]
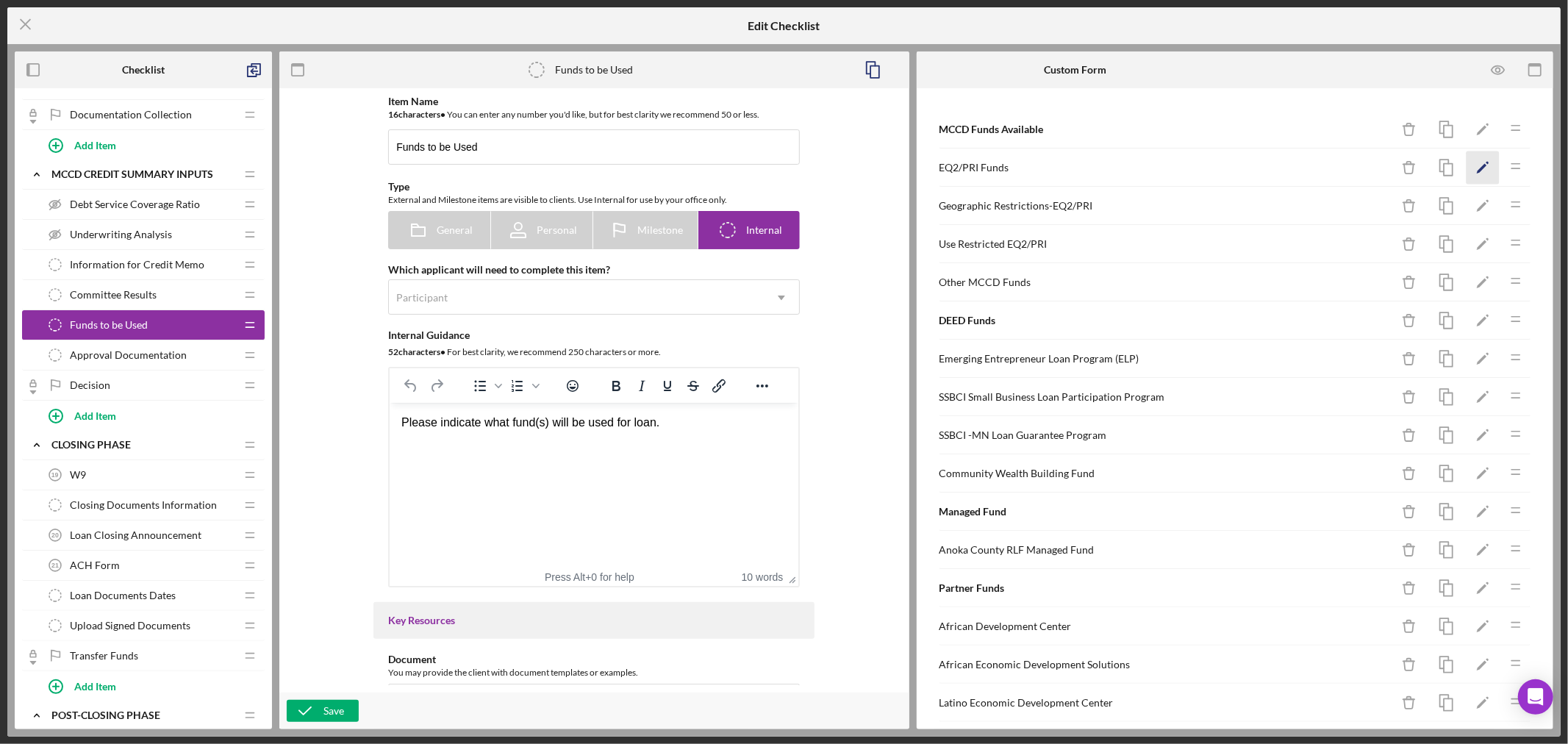
click at [1477, 166] on polygon "button" at bounding box center [1482, 169] width 10 height 10
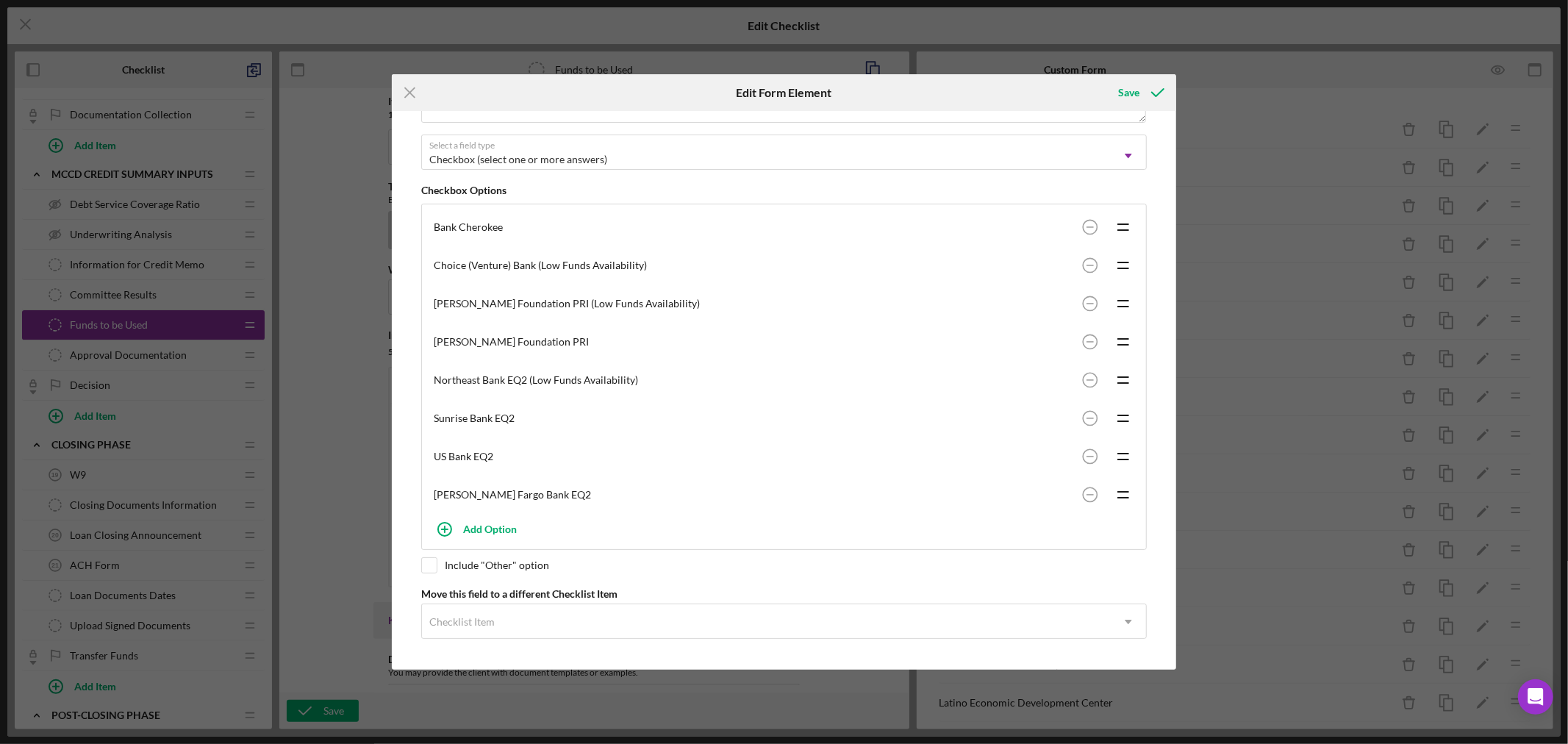
scroll to position [0, 0]
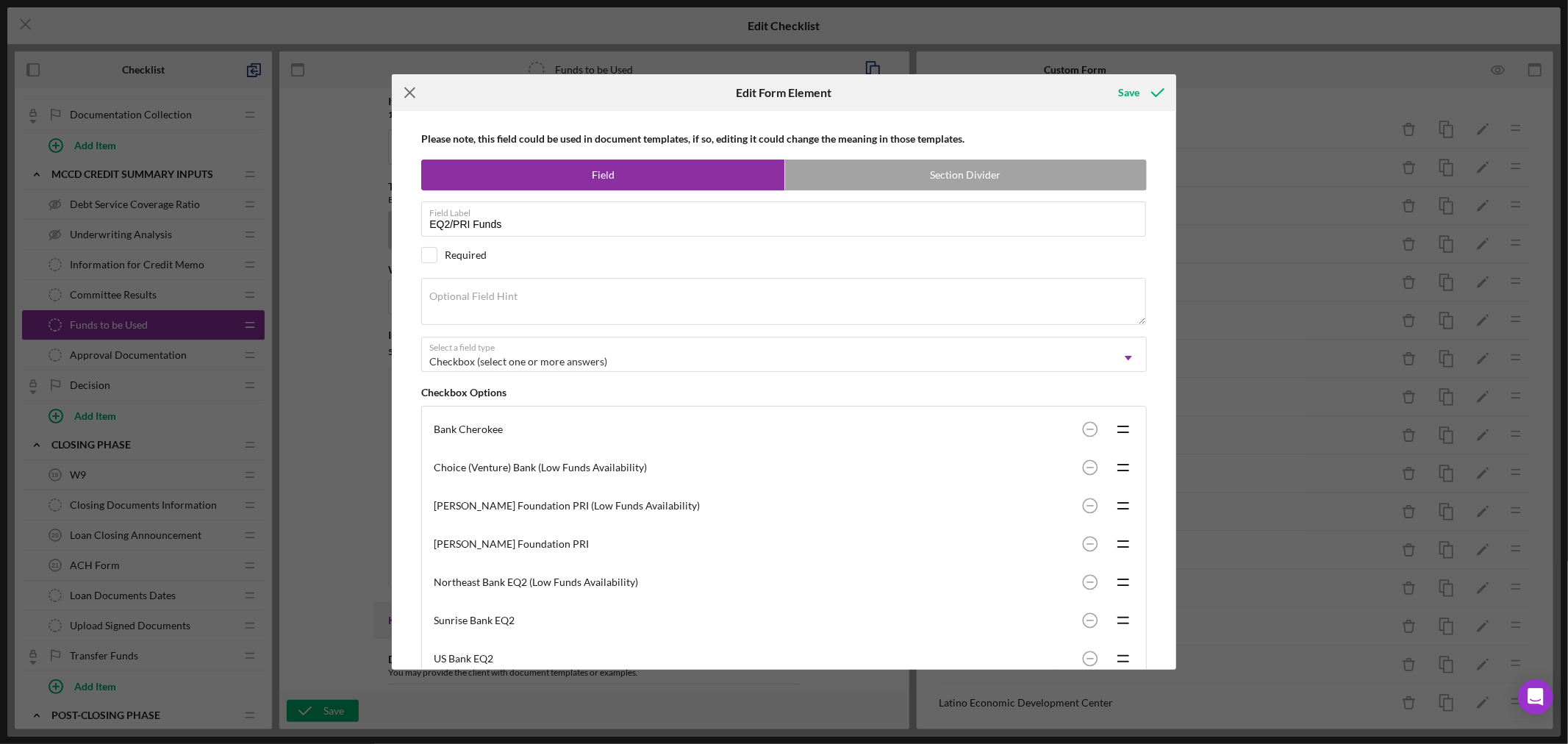
click at [412, 89] on line at bounding box center [409, 93] width 9 height 9
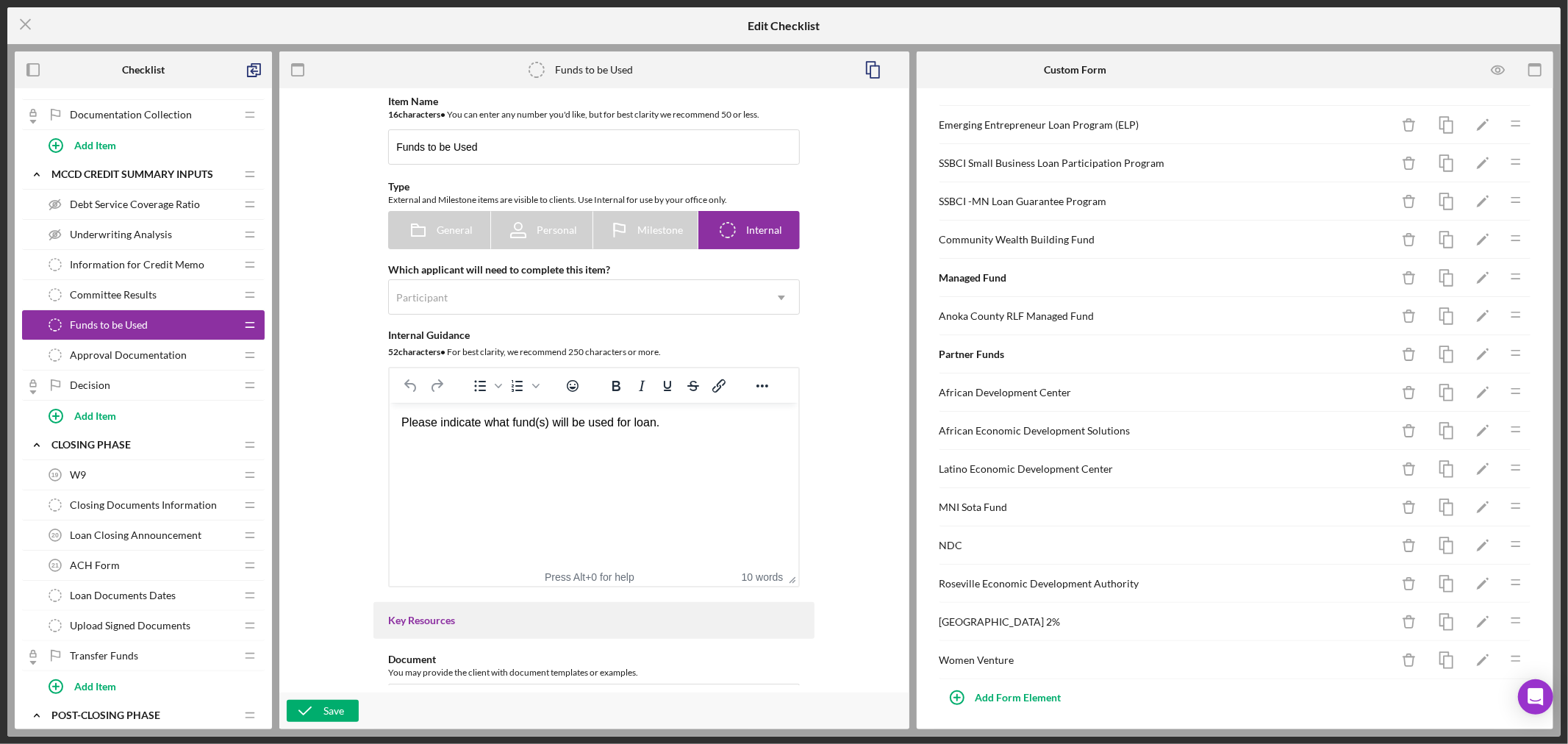
scroll to position [243, 0]
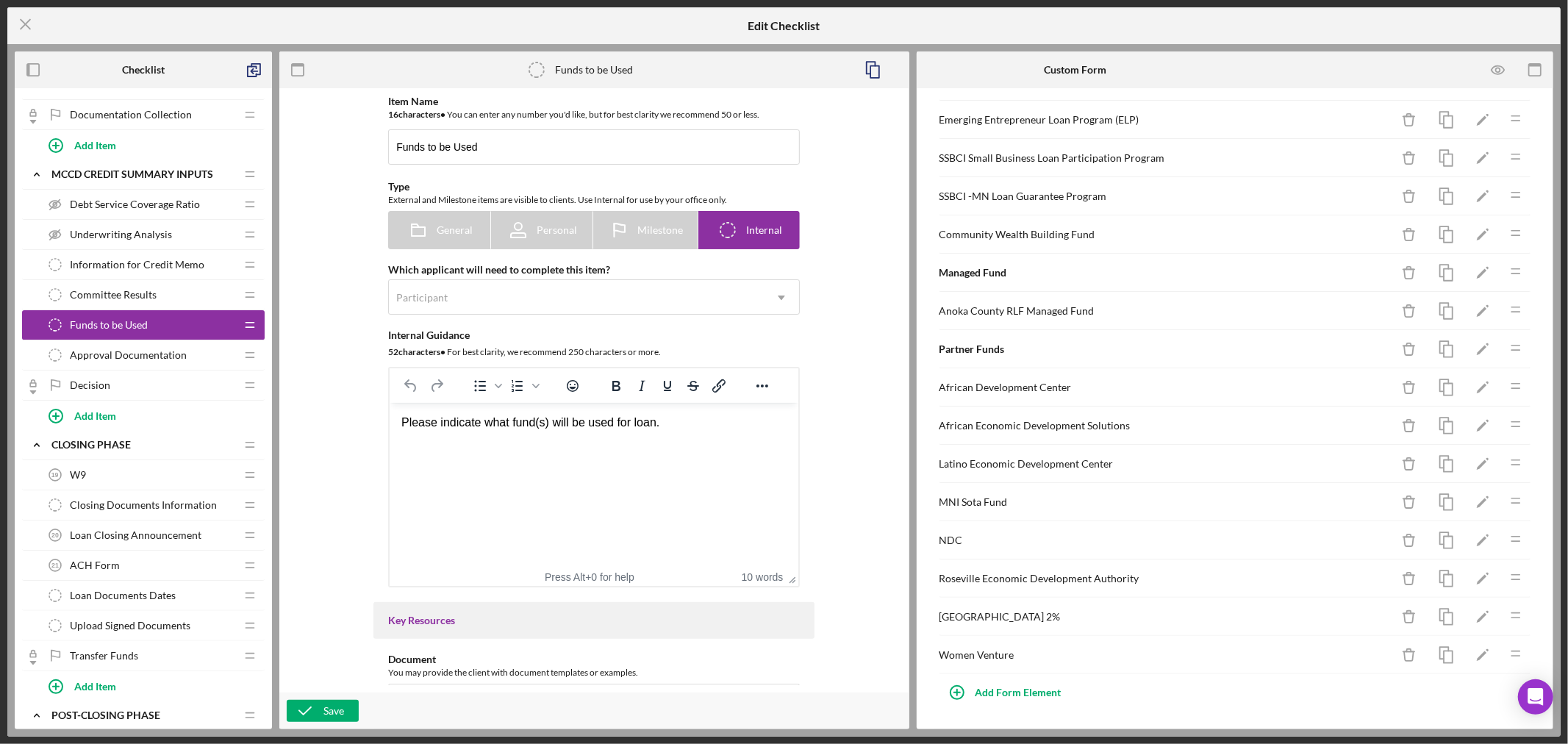
click at [170, 358] on span "Approval Documentation" at bounding box center [128, 355] width 117 height 12
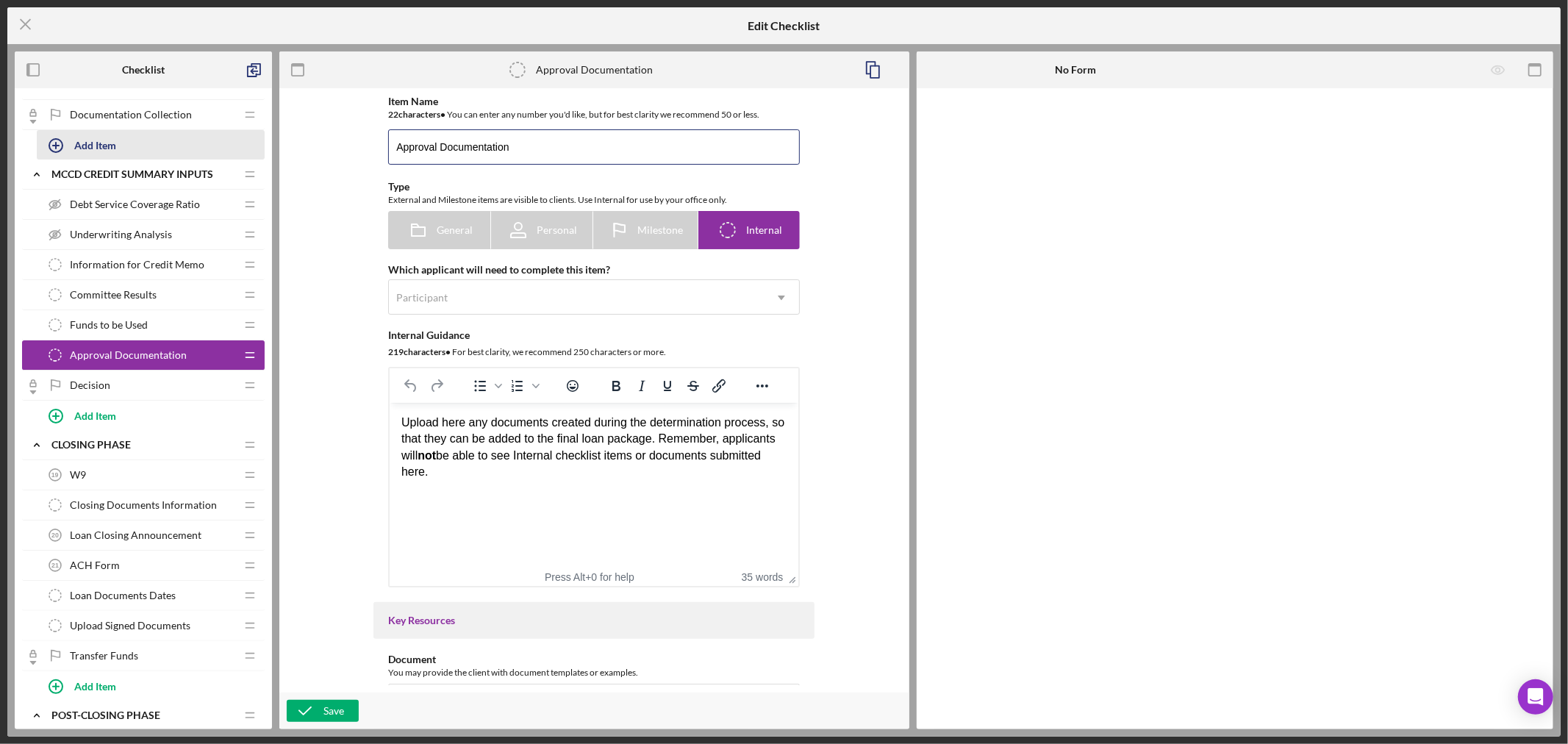
drag, startPoint x: 525, startPoint y: 146, endPoint x: 215, endPoint y: 154, distance: 310.1
click at [231, 152] on div "Checklist Icon/Expander Authorzation Icon/Edit Icon/Drag Credit Authorization 1…" at bounding box center [784, 390] width 1538 height 677
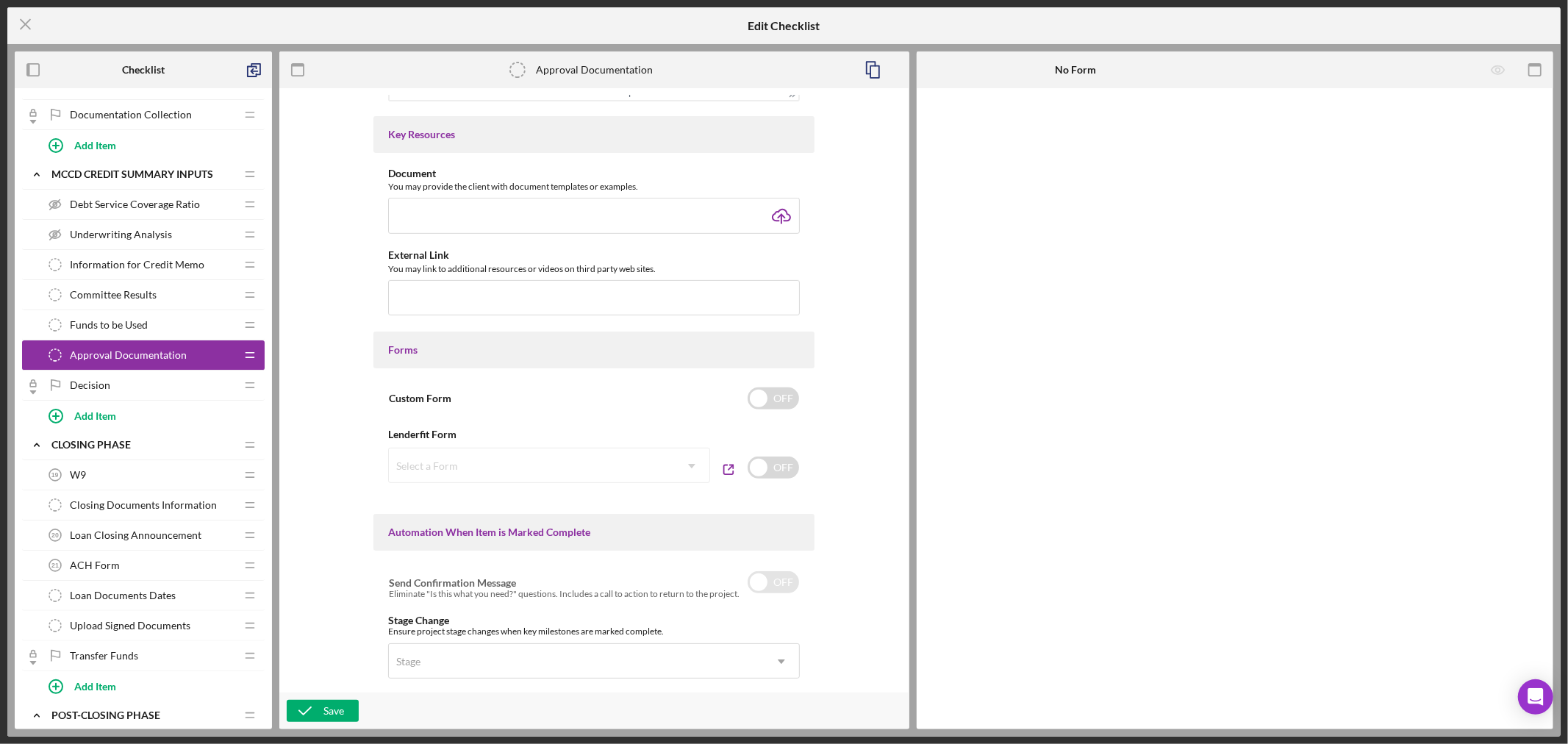
scroll to position [489, 0]
type input "Other Requirements"
click at [760, 391] on input "checkbox" at bounding box center [773, 395] width 51 height 22
checkbox input "true"
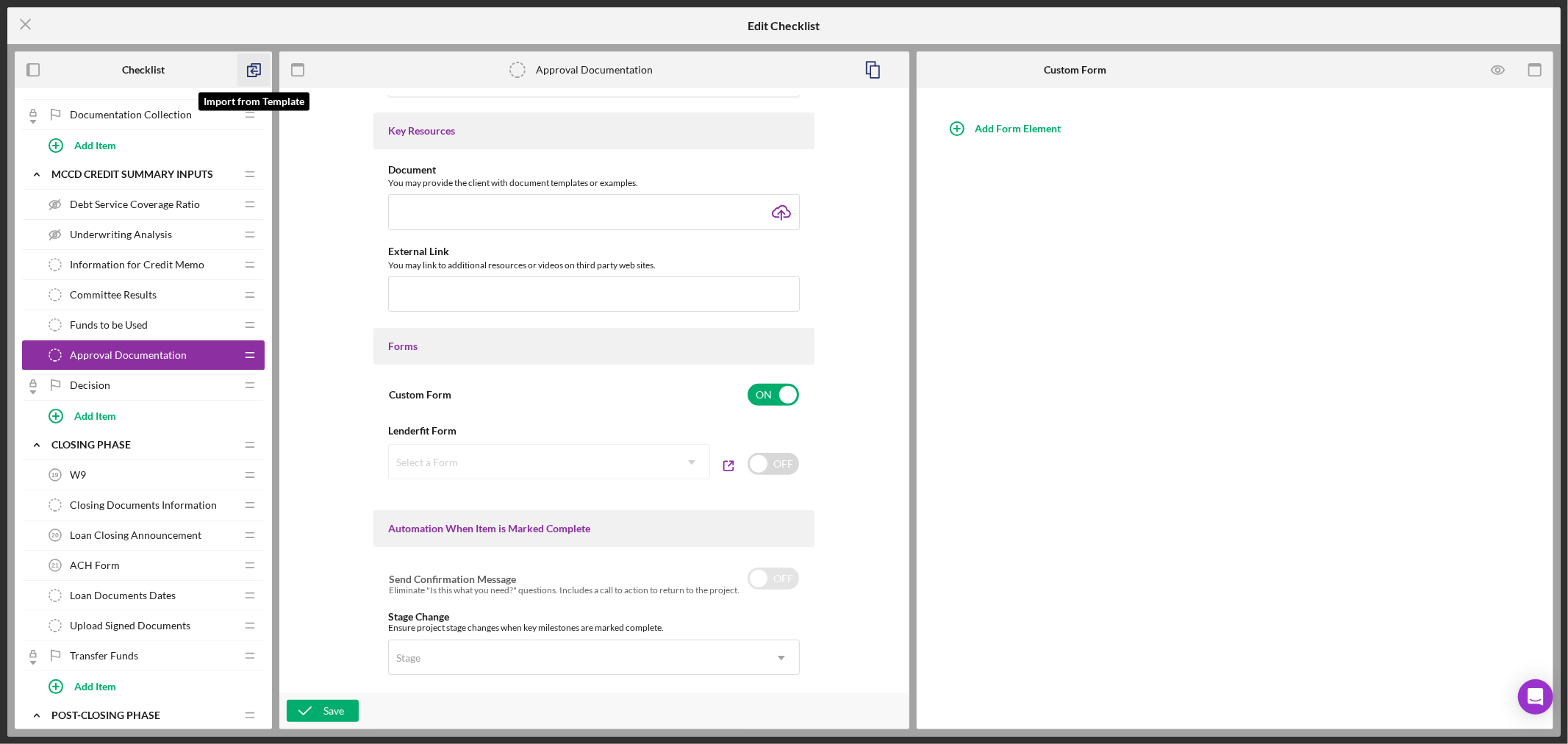
click at [256, 67] on polyline "button" at bounding box center [252, 72] width 8 height 10
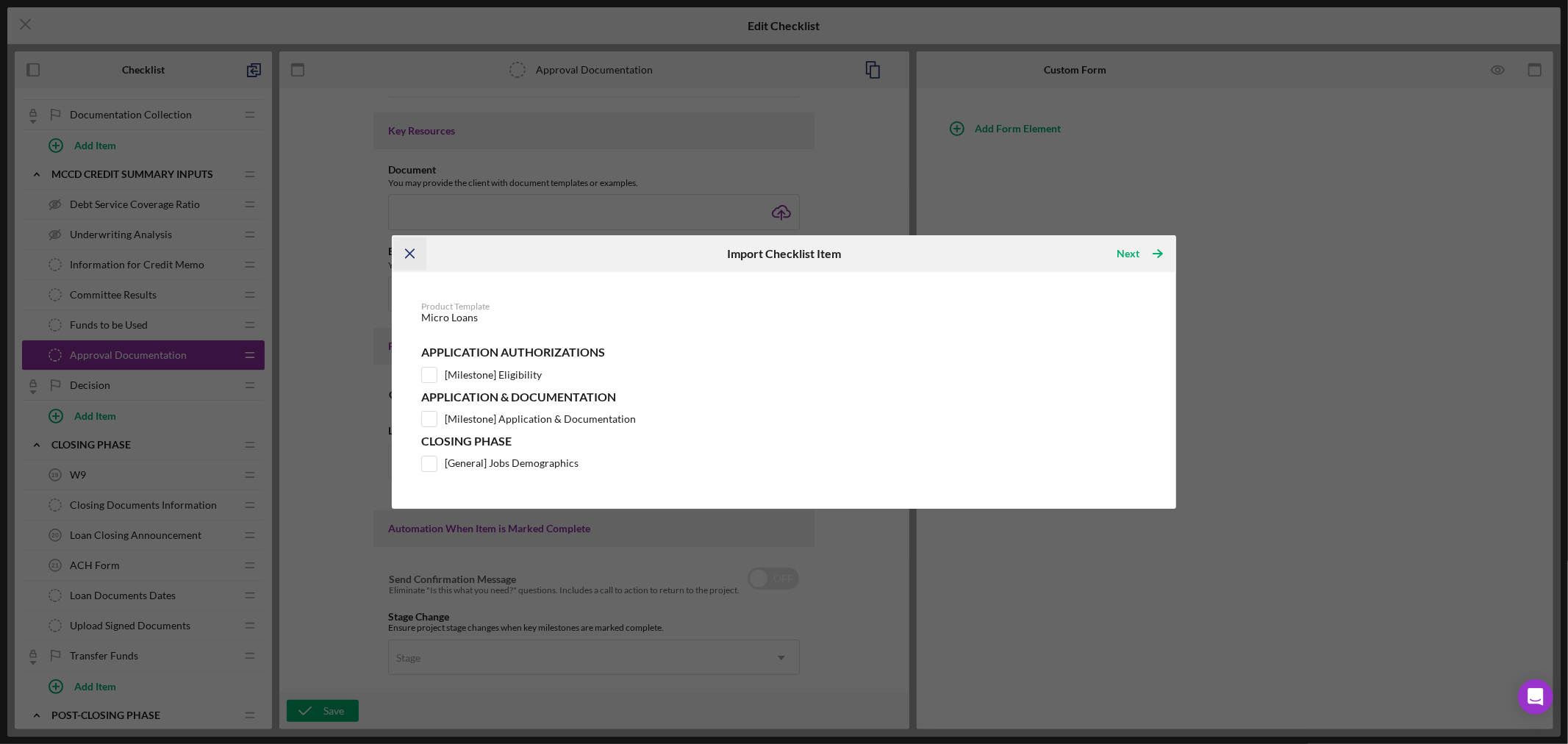
click at [410, 254] on line "button" at bounding box center [410, 254] width 8 height 8
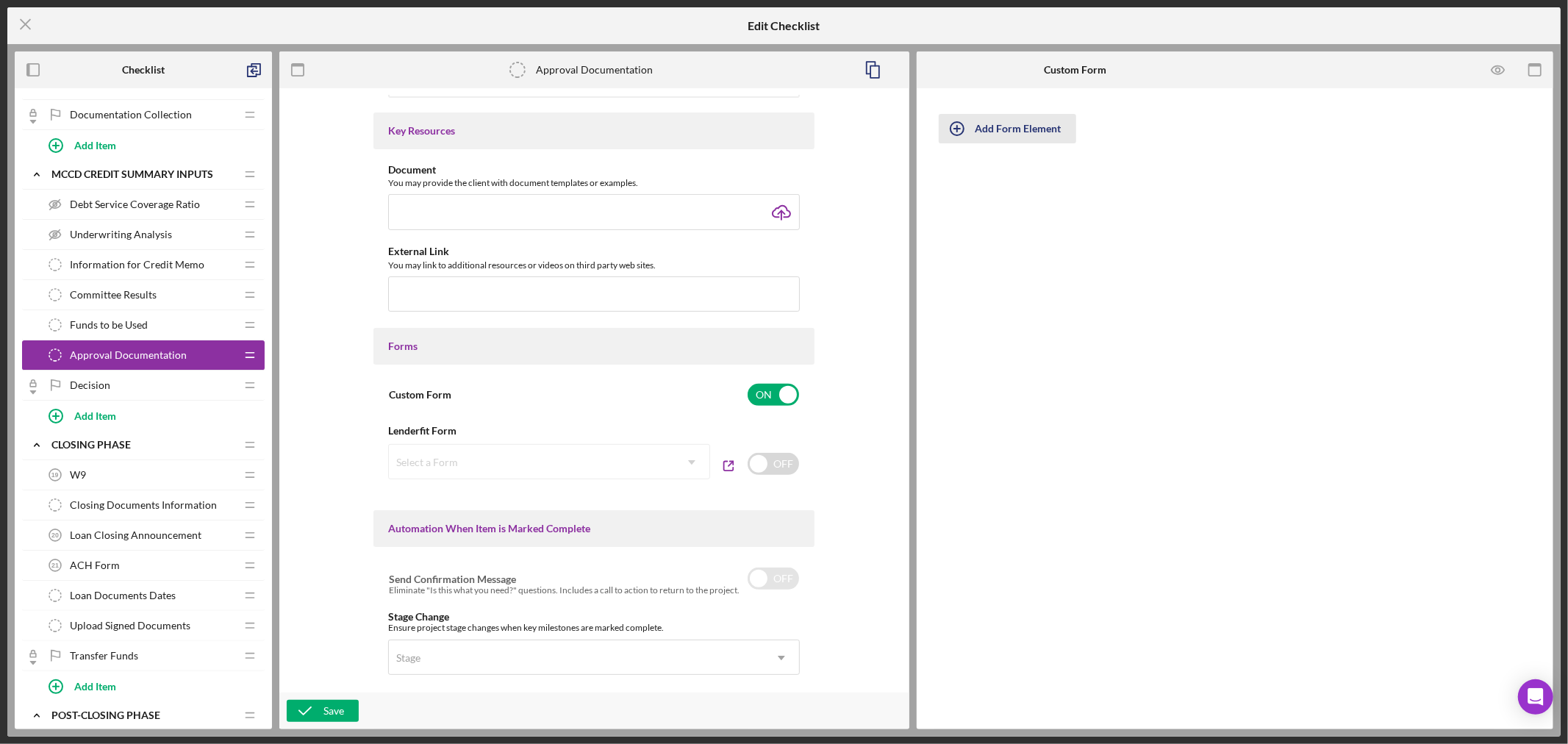
click at [1034, 129] on div "Add Form Element" at bounding box center [1018, 128] width 86 height 30
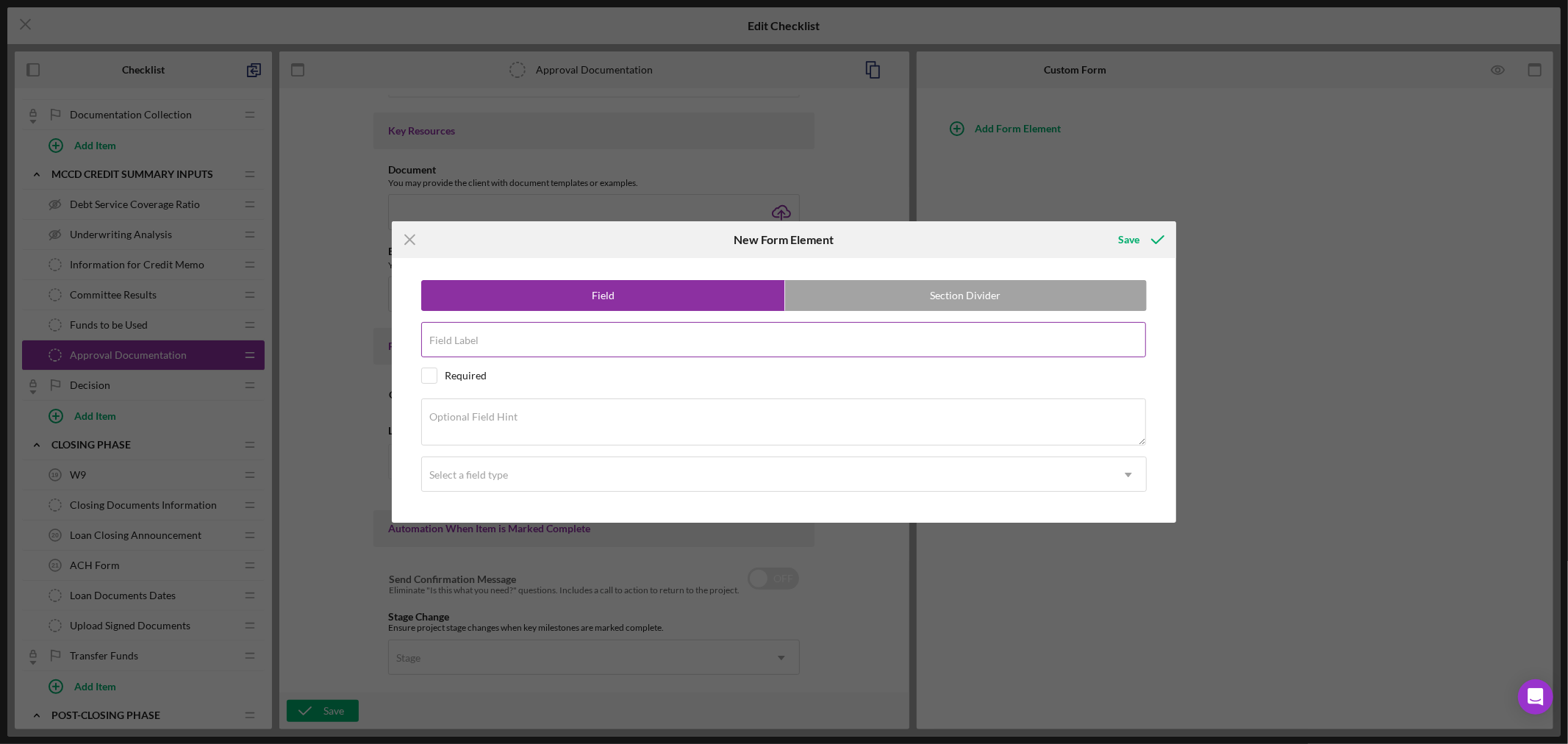
click at [586, 343] on input "Field Label" at bounding box center [783, 340] width 725 height 35
paste input "Requirements for Closing"
type input "Requirements for Closing"
click at [612, 409] on div "Optional Field Hint" at bounding box center [784, 423] width 725 height 49
paste textarea "Contingencies to Receive and Review"
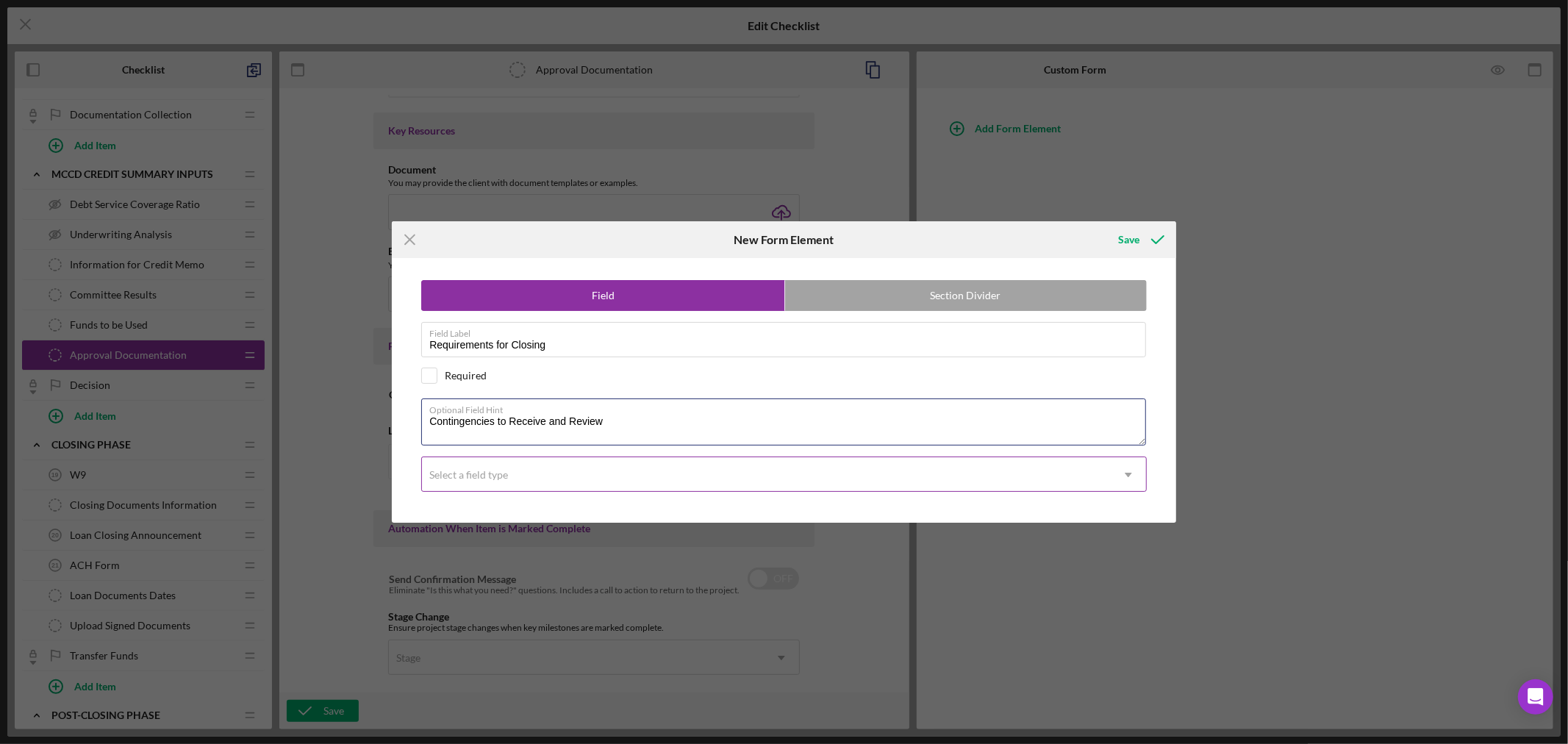
type textarea "Contingencies to Receive and Review"
click at [1129, 473] on icon "Icon/Dropdown Arrow" at bounding box center [1129, 475] width 35 height 35
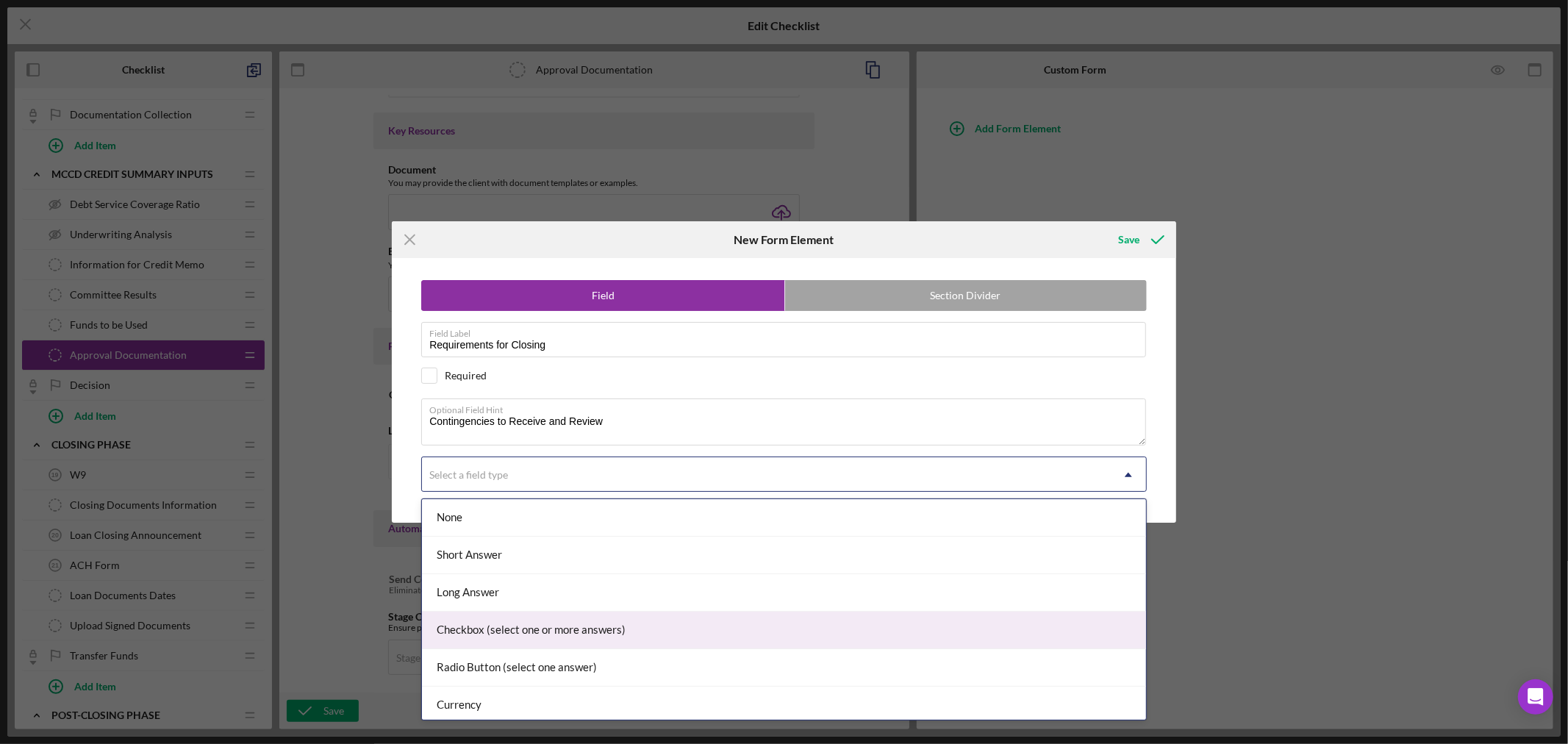
click at [779, 632] on div "Checkbox (select one or more answers)" at bounding box center [784, 630] width 724 height 37
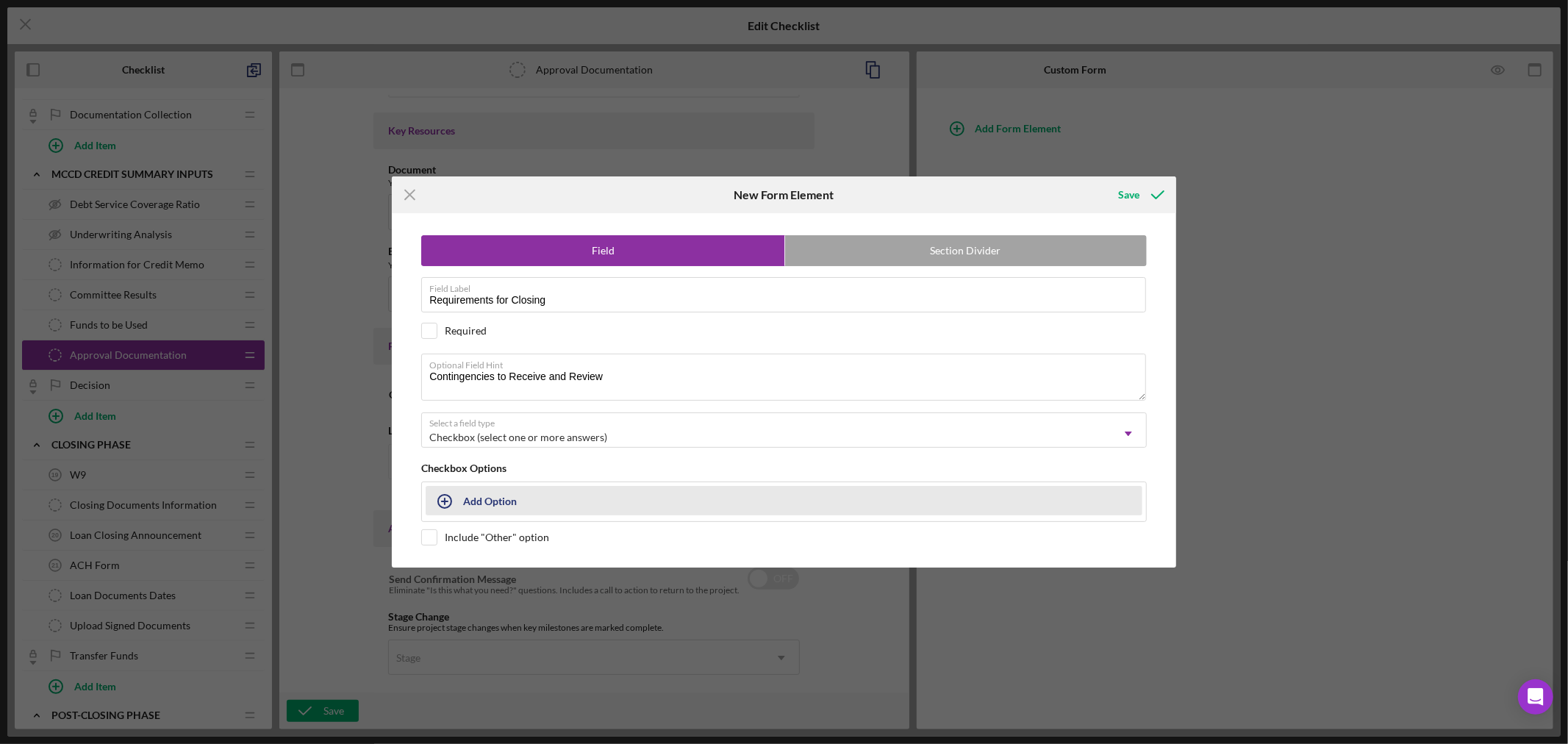
click at [493, 494] on div "Add Option" at bounding box center [490, 500] width 54 height 28
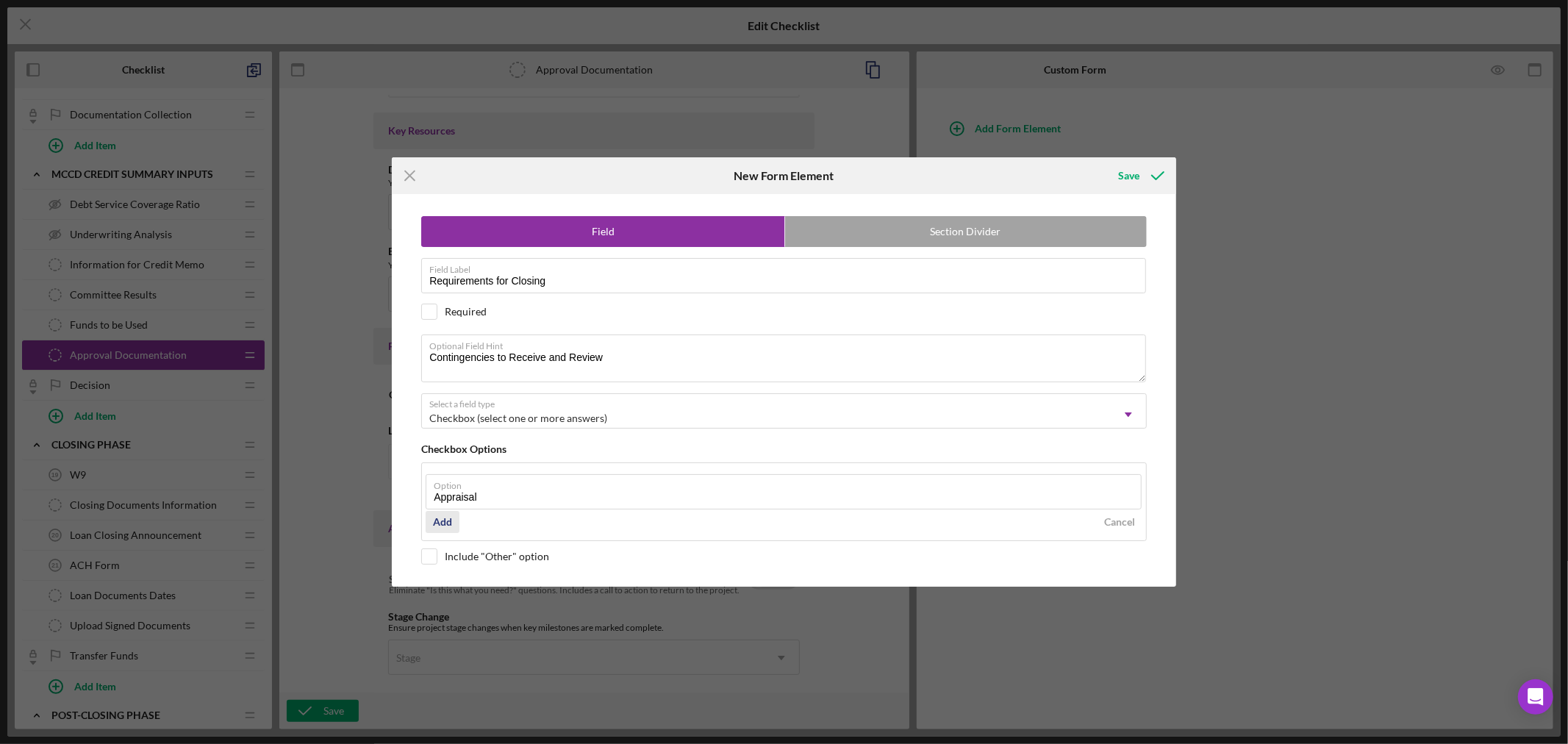
type input "Appraisal"
click at [453, 520] on button "Add" at bounding box center [443, 522] width 34 height 22
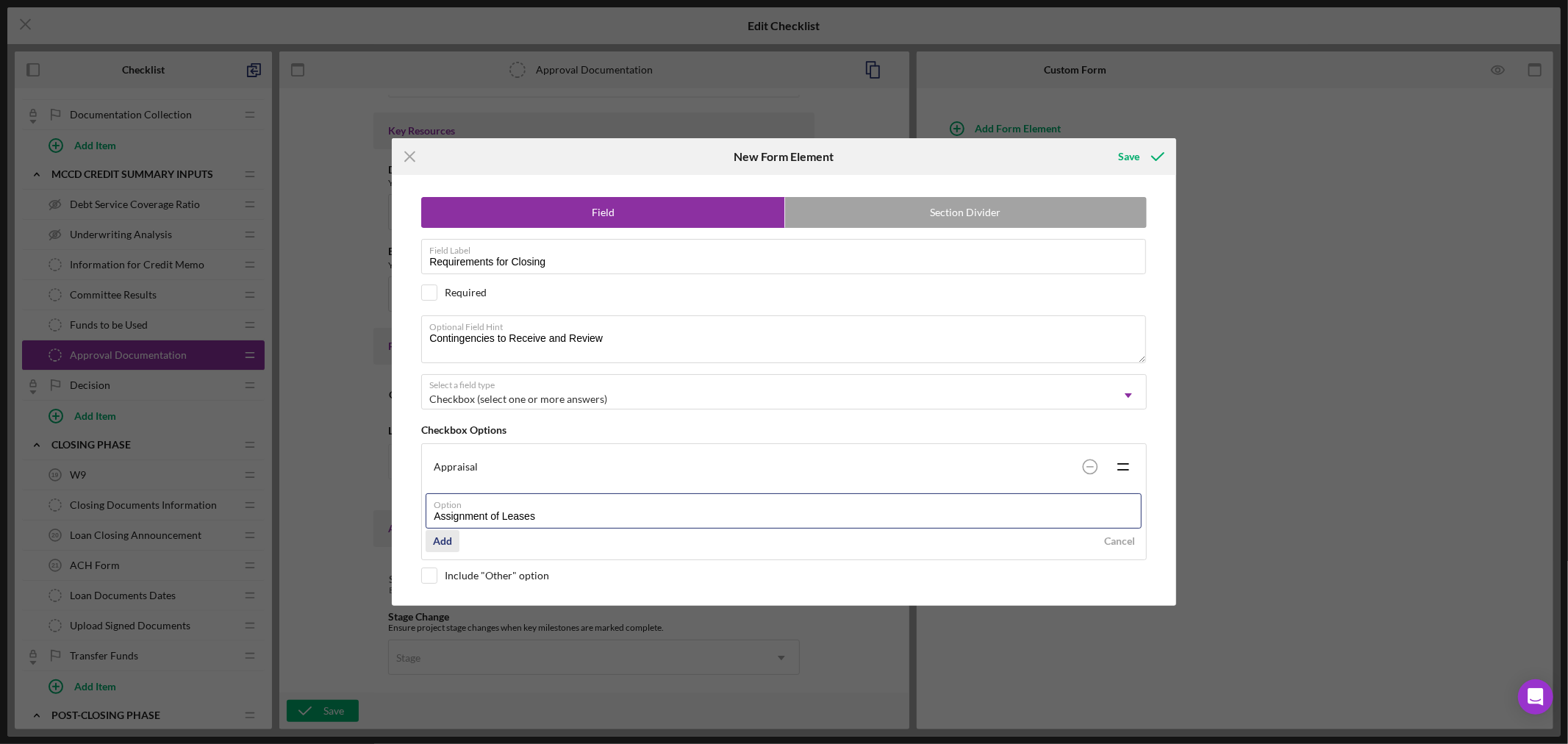
type input "Assignment of Leases"
click at [438, 537] on div "Add" at bounding box center [442, 541] width 19 height 22
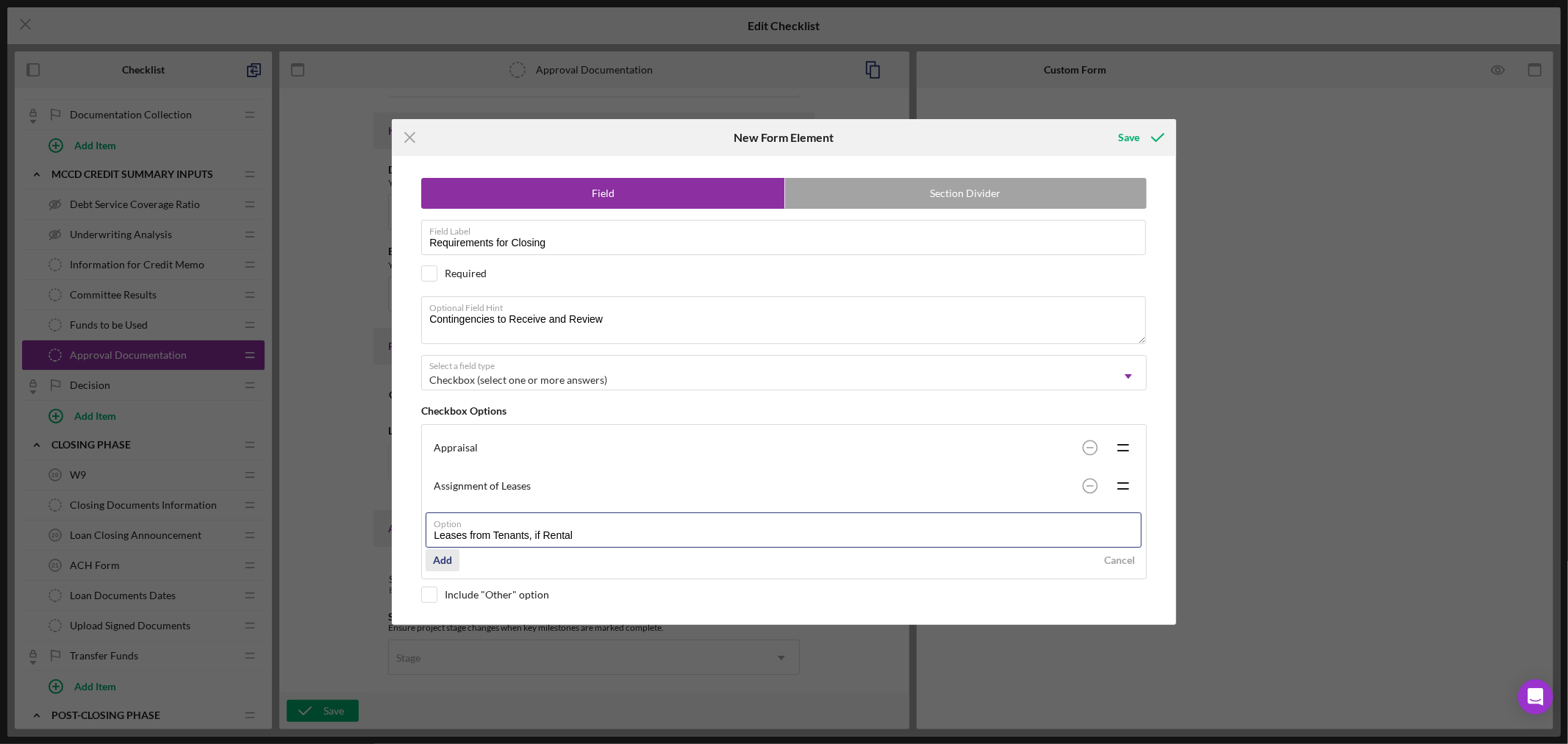
type input "Leases from Tenants, if Rental"
click at [449, 557] on div "Add" at bounding box center [442, 560] width 19 height 22
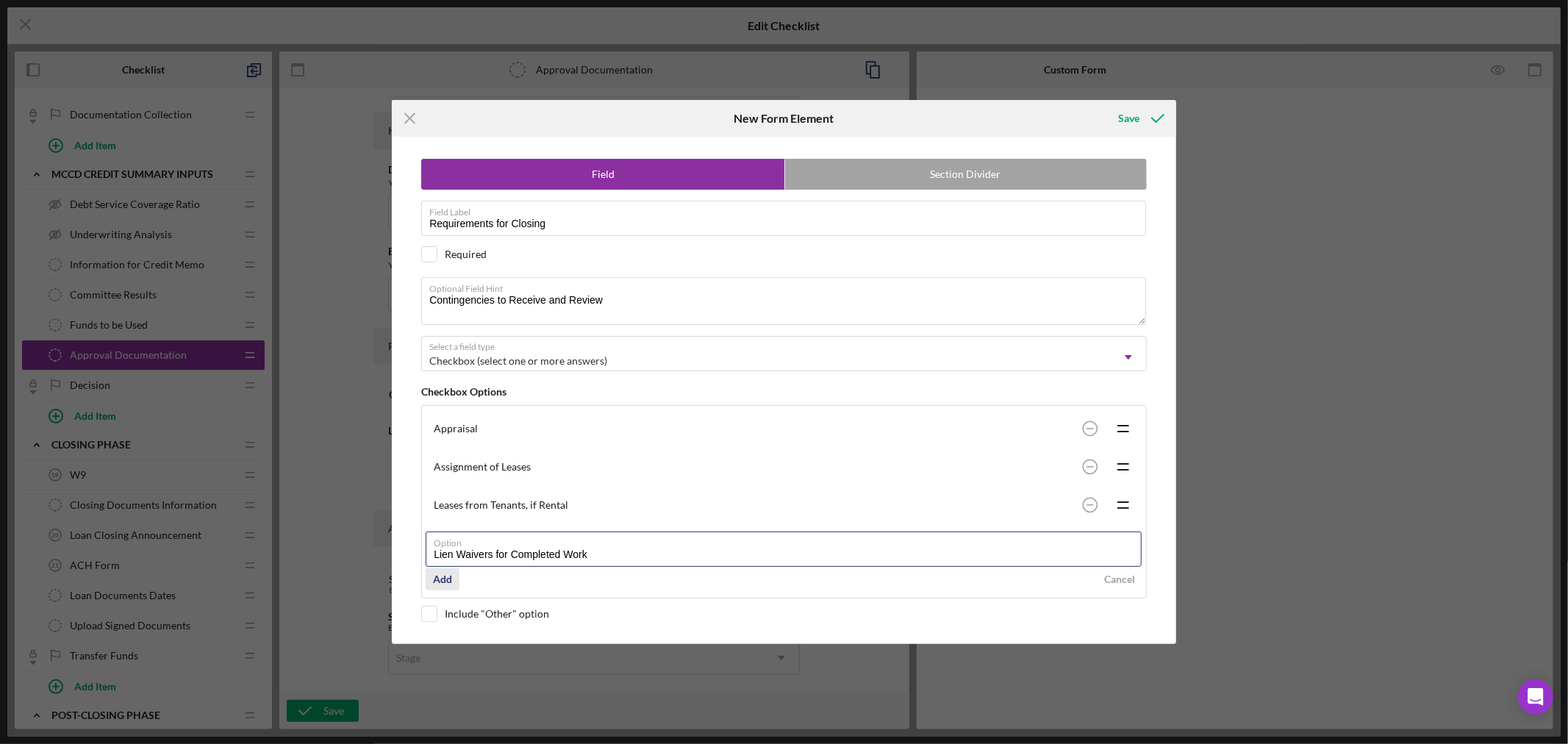
type input "Lien Waivers for Completed Work"
click at [447, 576] on div "Add" at bounding box center [442, 580] width 19 height 22
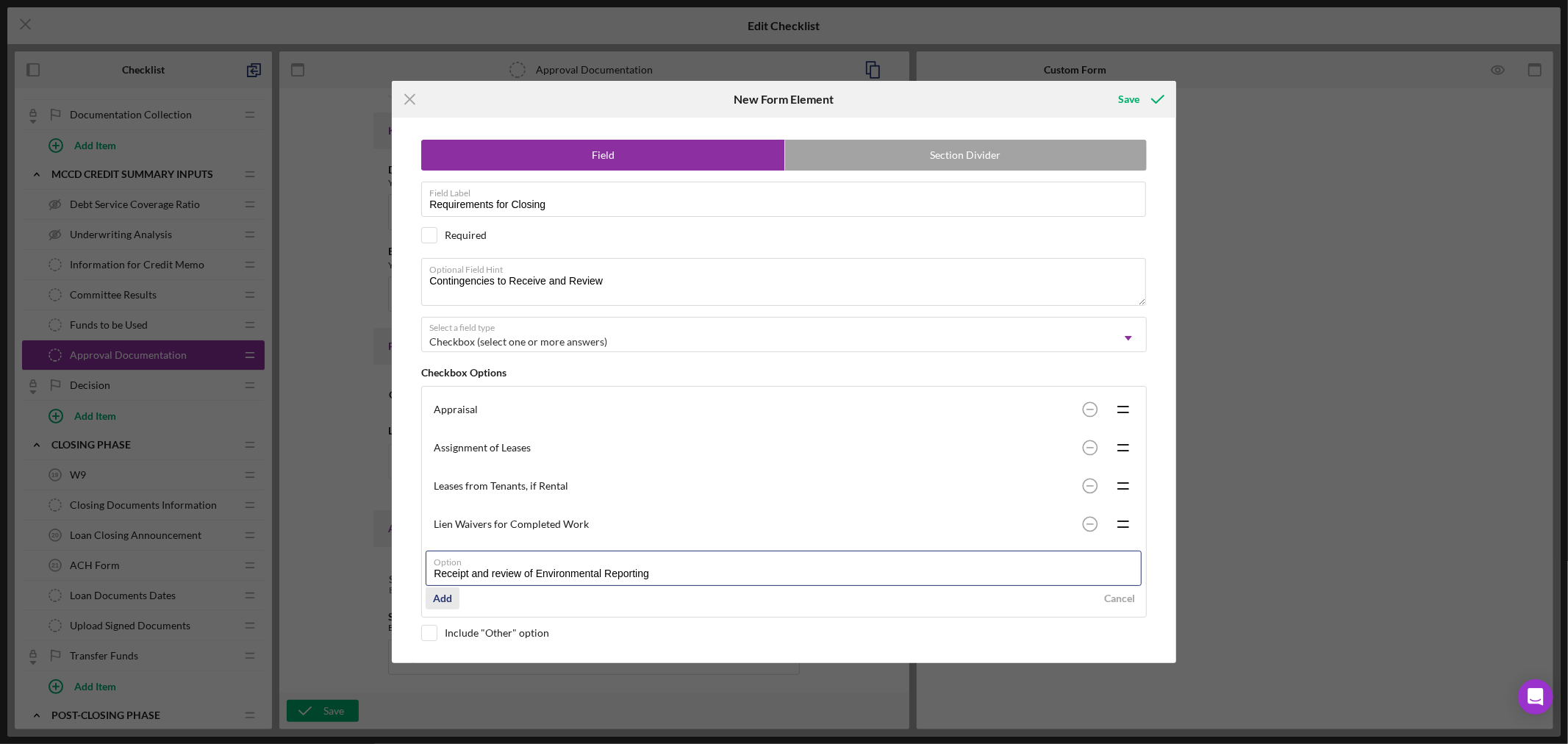
type input "Receipt and review of Environmental Reporting"
click at [445, 597] on div "Add" at bounding box center [442, 598] width 19 height 22
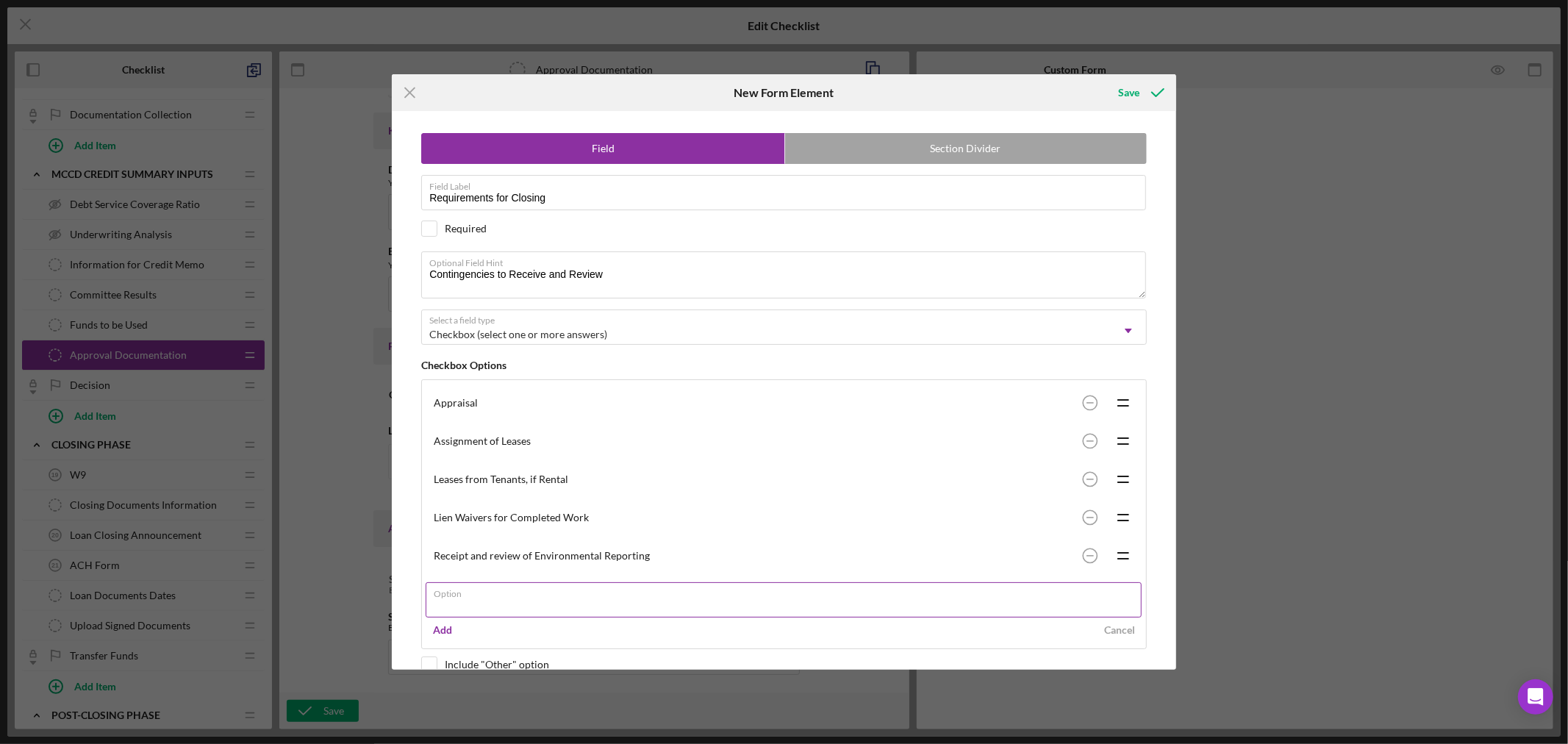
type input "D"
type input "SDNA, Subordination, Non-Disturbance and Attornment of Lease Agreement"
click at [447, 629] on div "Add" at bounding box center [442, 630] width 19 height 22
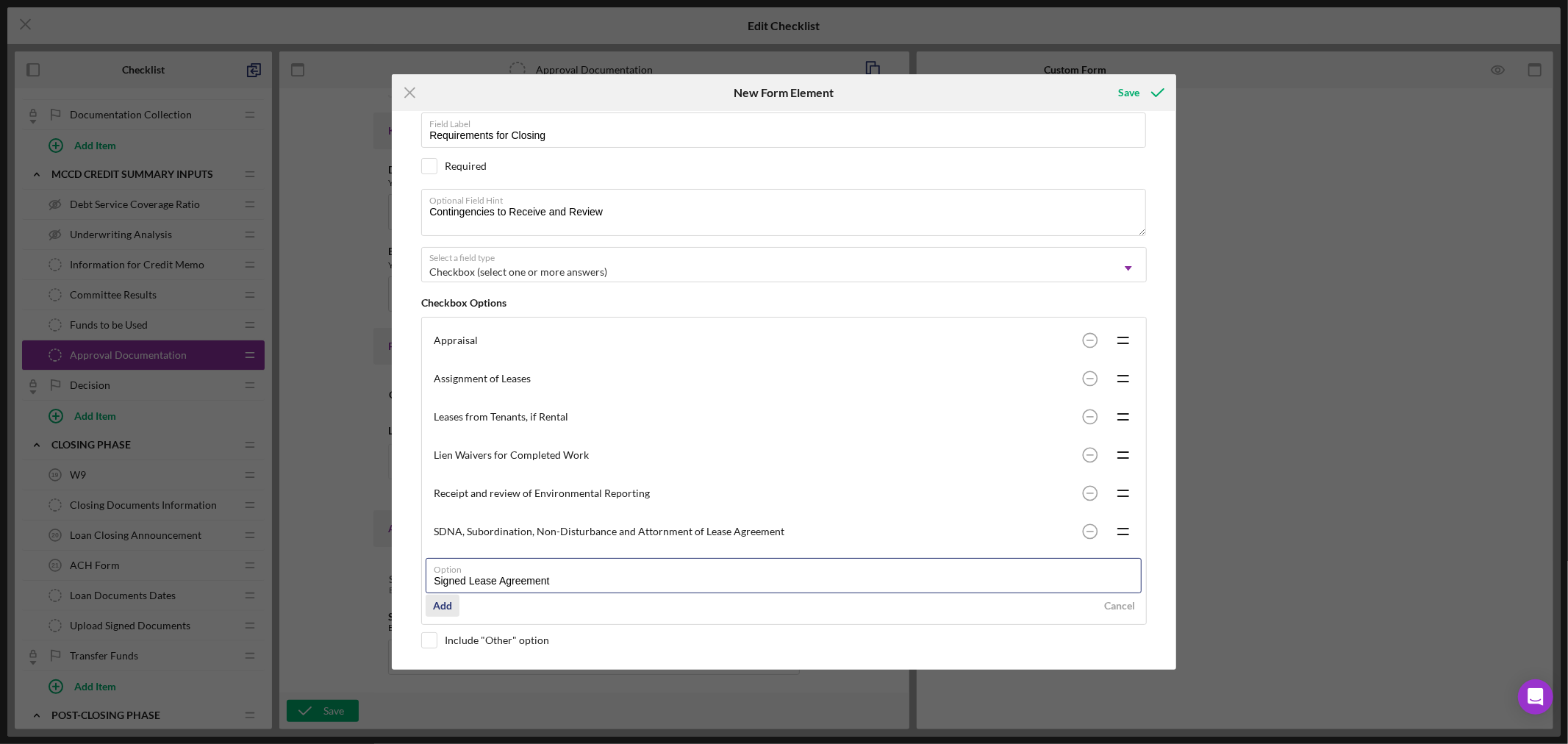
type input "Signed Lease Agreement"
click at [445, 603] on div "Add" at bounding box center [442, 606] width 19 height 22
type input "Signed Sworn Construction Statement of Final Bids"
click at [450, 643] on div "Add" at bounding box center [442, 642] width 19 height 22
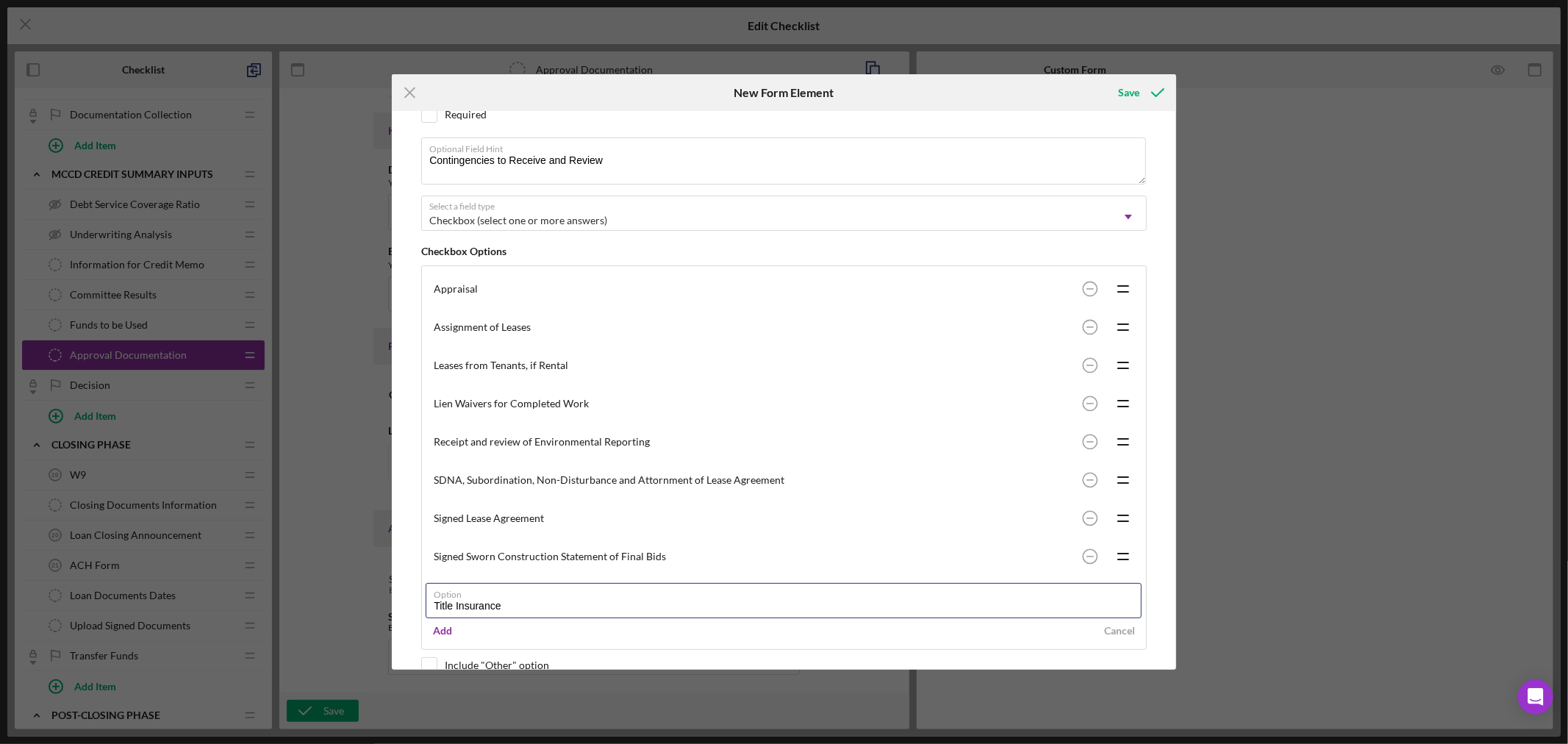
scroll to position [142, 0]
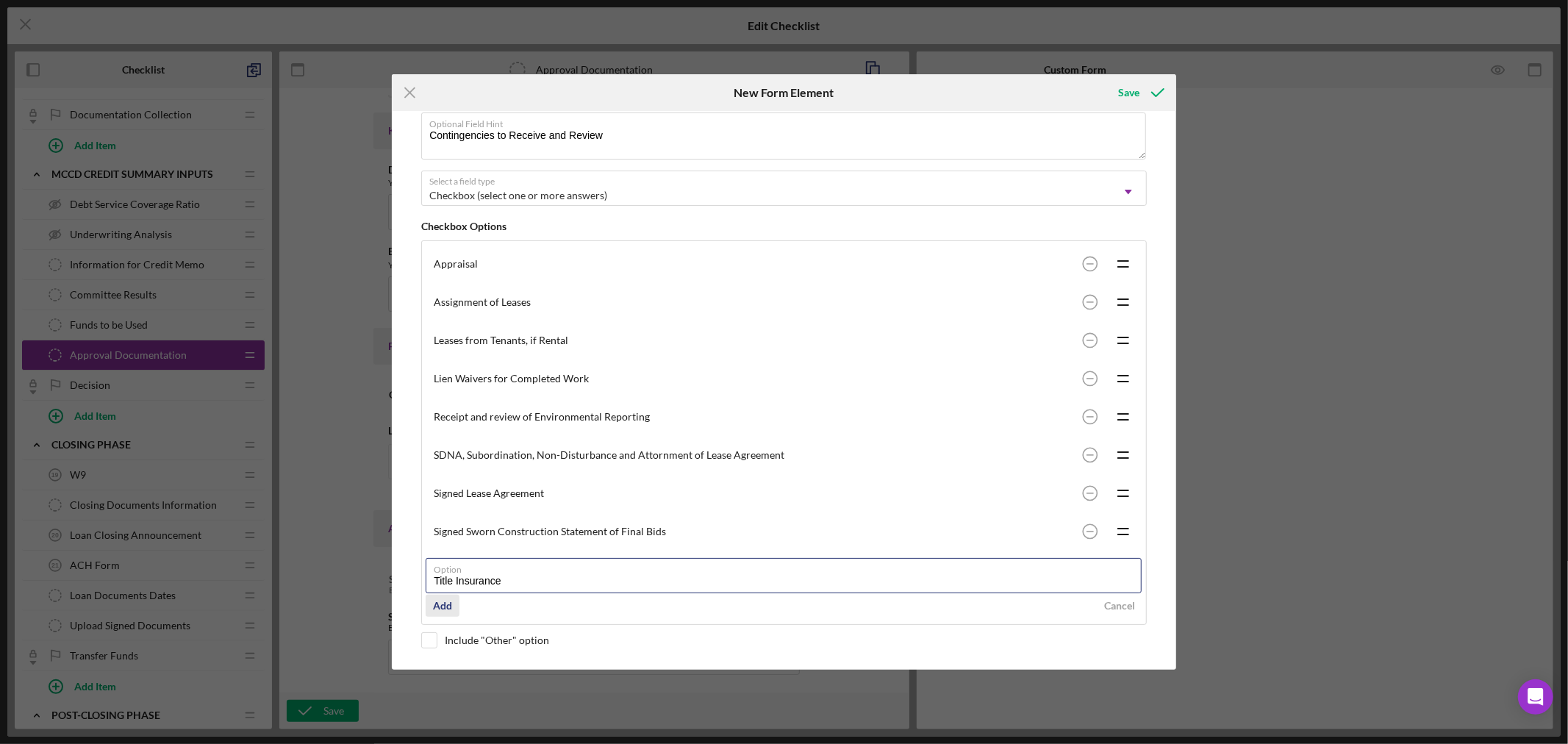
type input "Title Insurance"
click at [450, 604] on div "Add" at bounding box center [442, 606] width 19 height 22
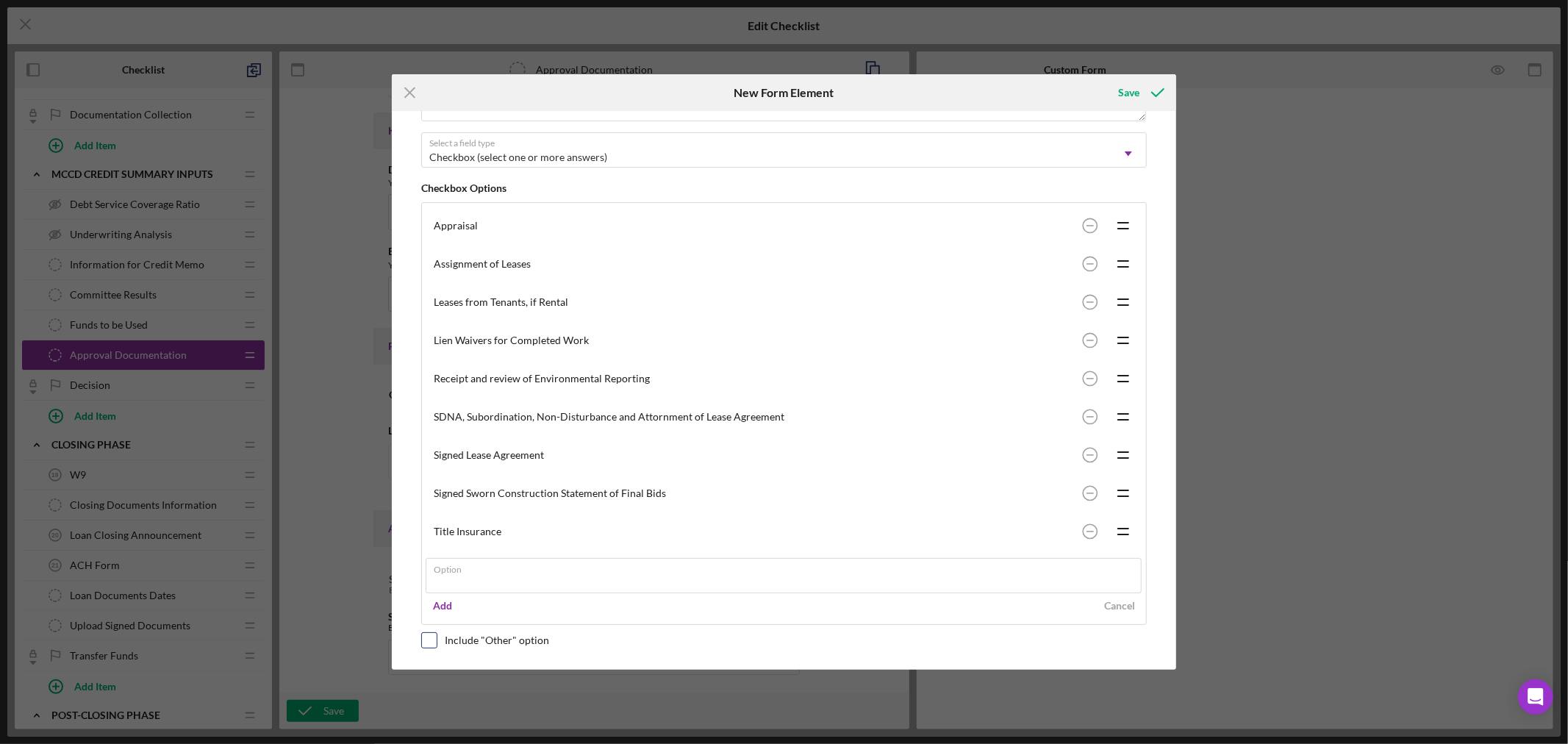
scroll to position [143, 0]
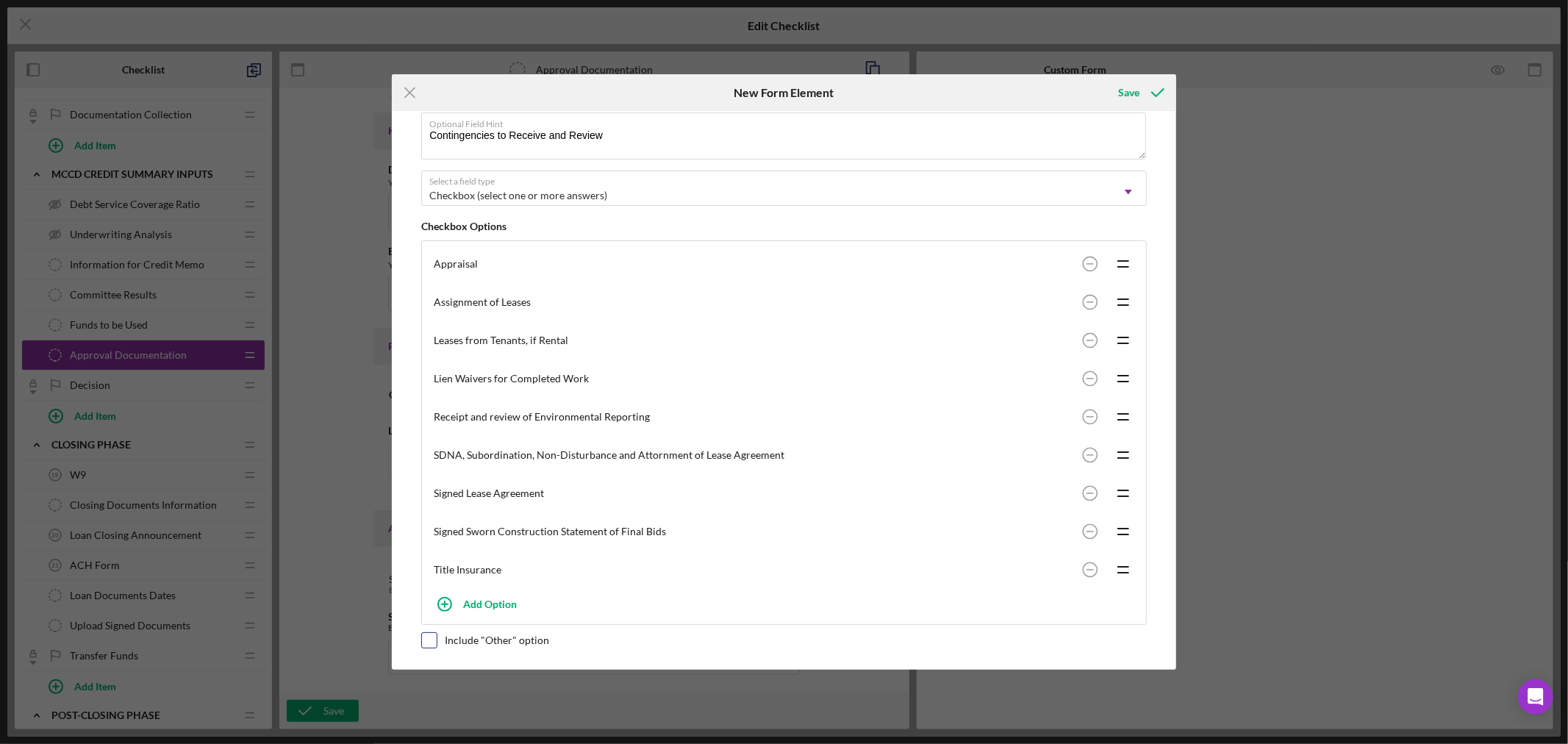
click at [431, 640] on input "checkbox" at bounding box center [428, 639] width 14 height 14
checkbox input "true"
click at [1133, 94] on div "Save" at bounding box center [1128, 92] width 21 height 30
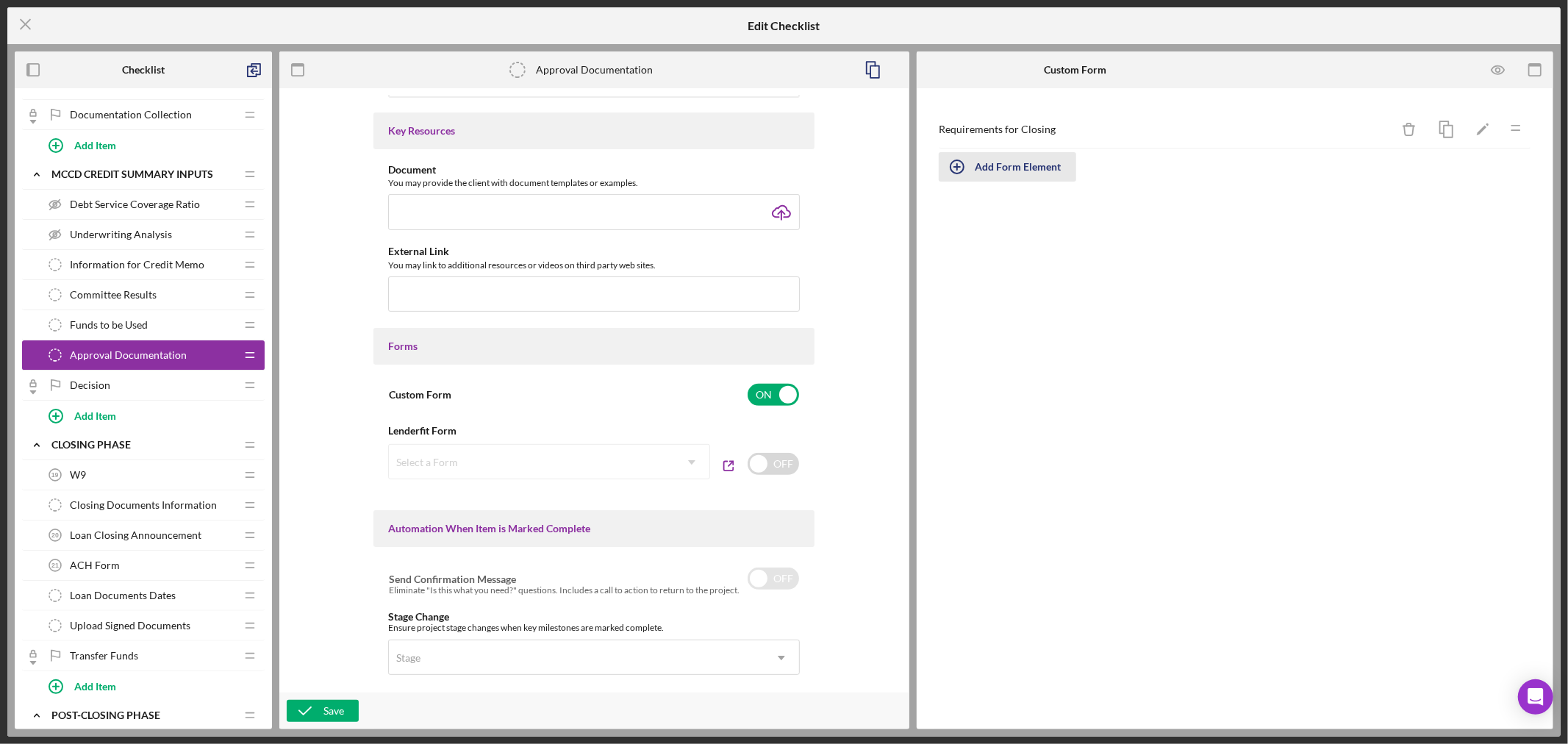
click at [983, 165] on div "Add Form Element" at bounding box center [1018, 166] width 86 height 30
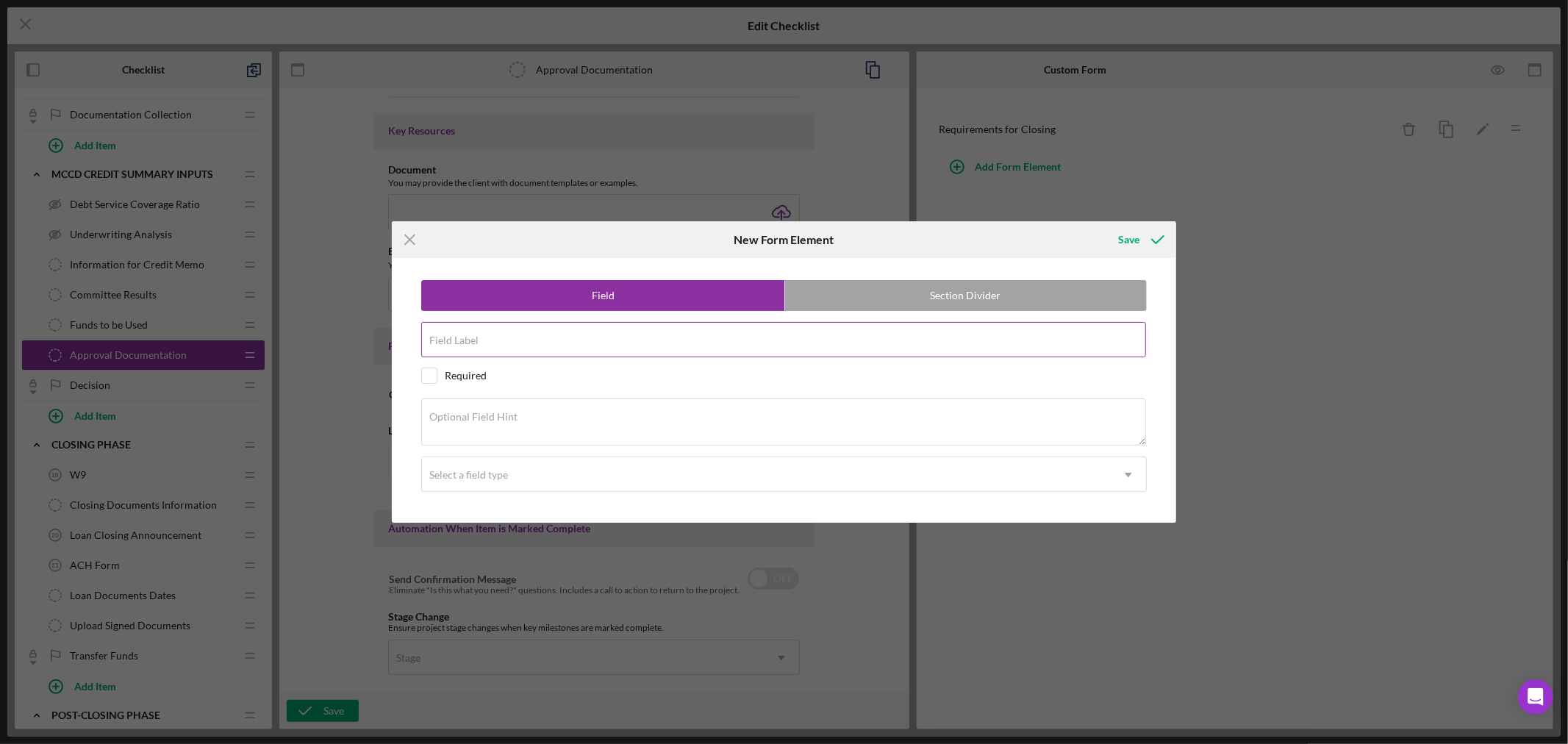
click at [666, 333] on div "Field Label" at bounding box center [784, 341] width 725 height 37
paste input "Preferred Payment Date"
type input "Preferred Payment Date"
click at [535, 422] on textarea "Optional Field Hint" at bounding box center [783, 422] width 725 height 47
paste textarea "Does the borrower have a preferred payment date?"
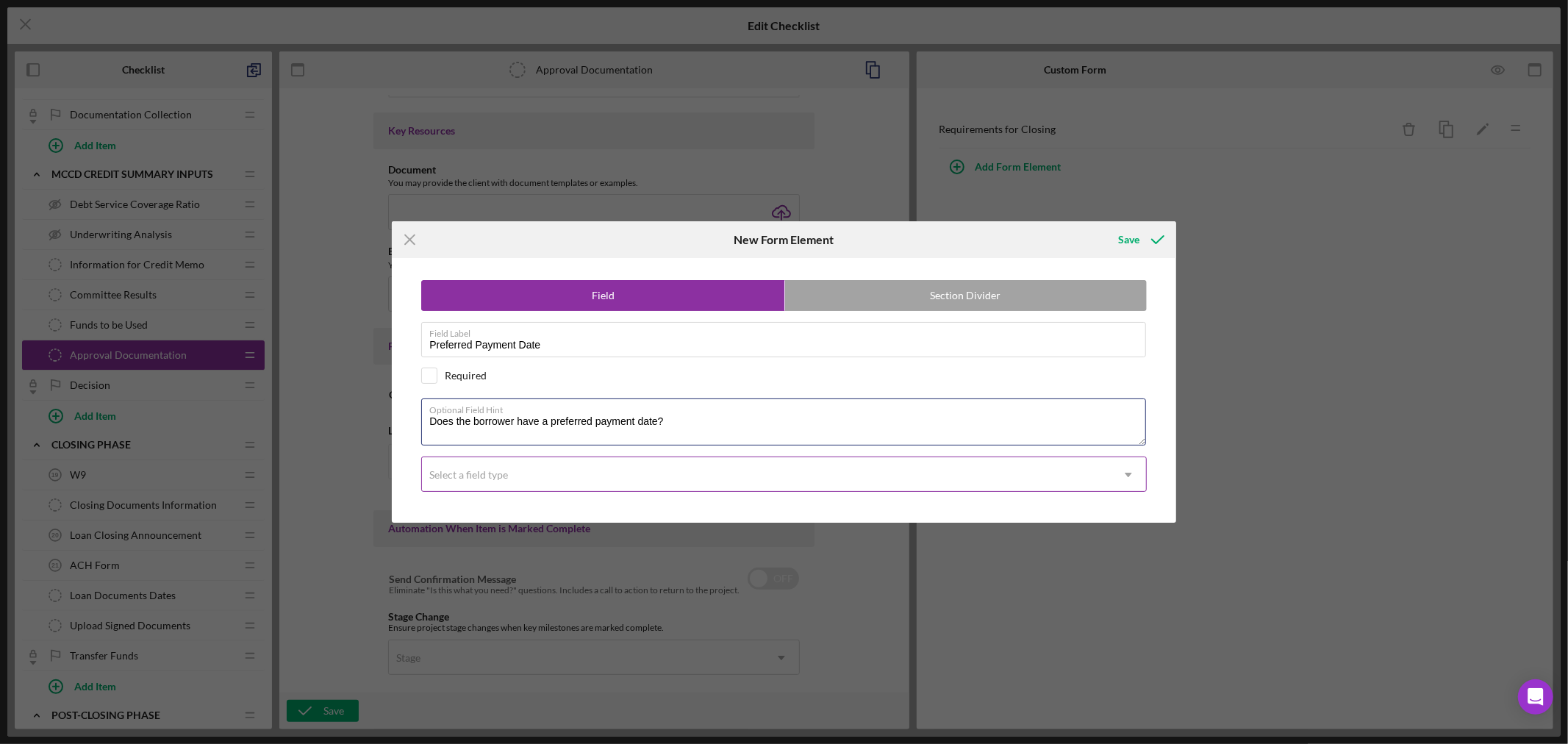
type textarea "Does the borrower have a preferred payment date?"
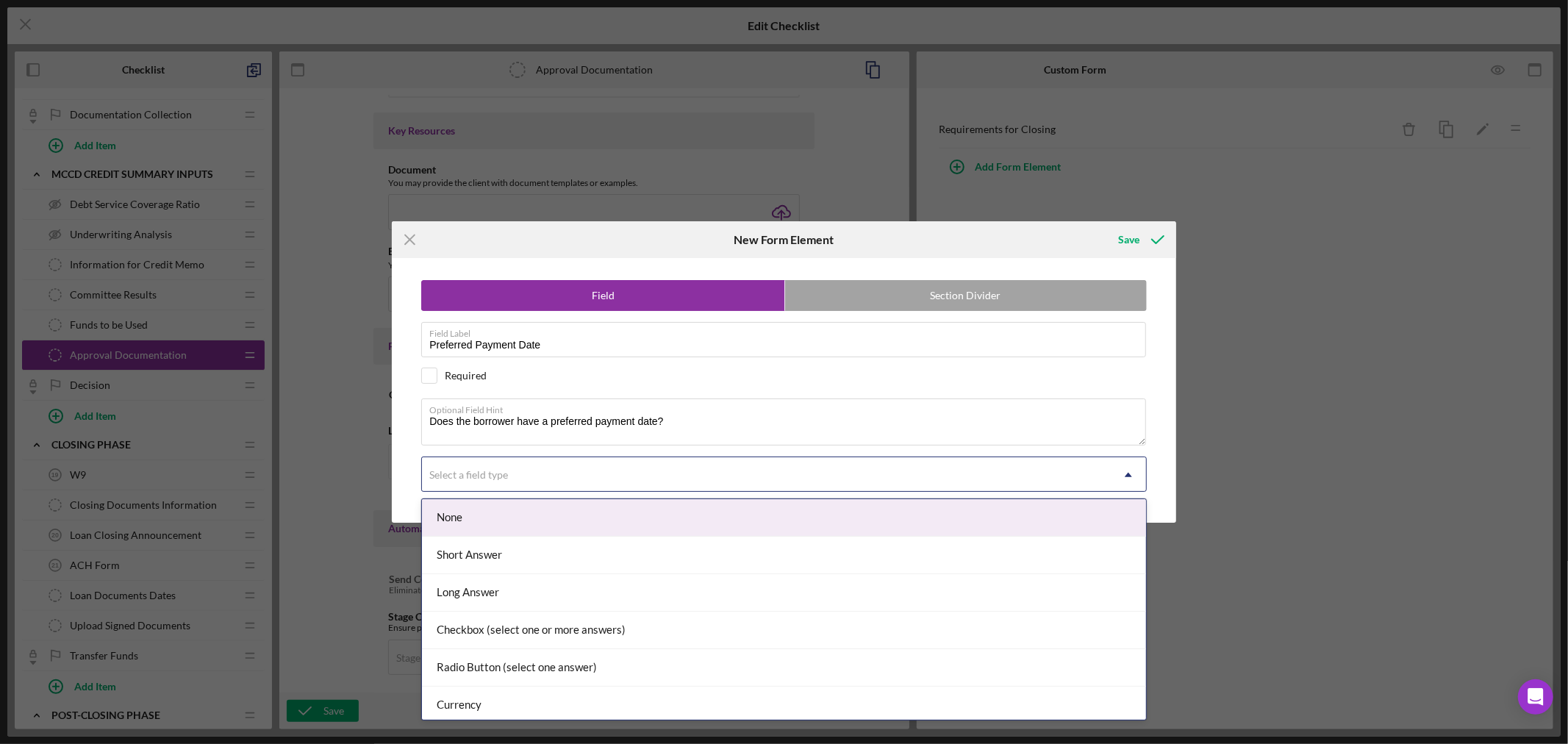
click at [593, 487] on div "Select a field type" at bounding box center [766, 475] width 689 height 34
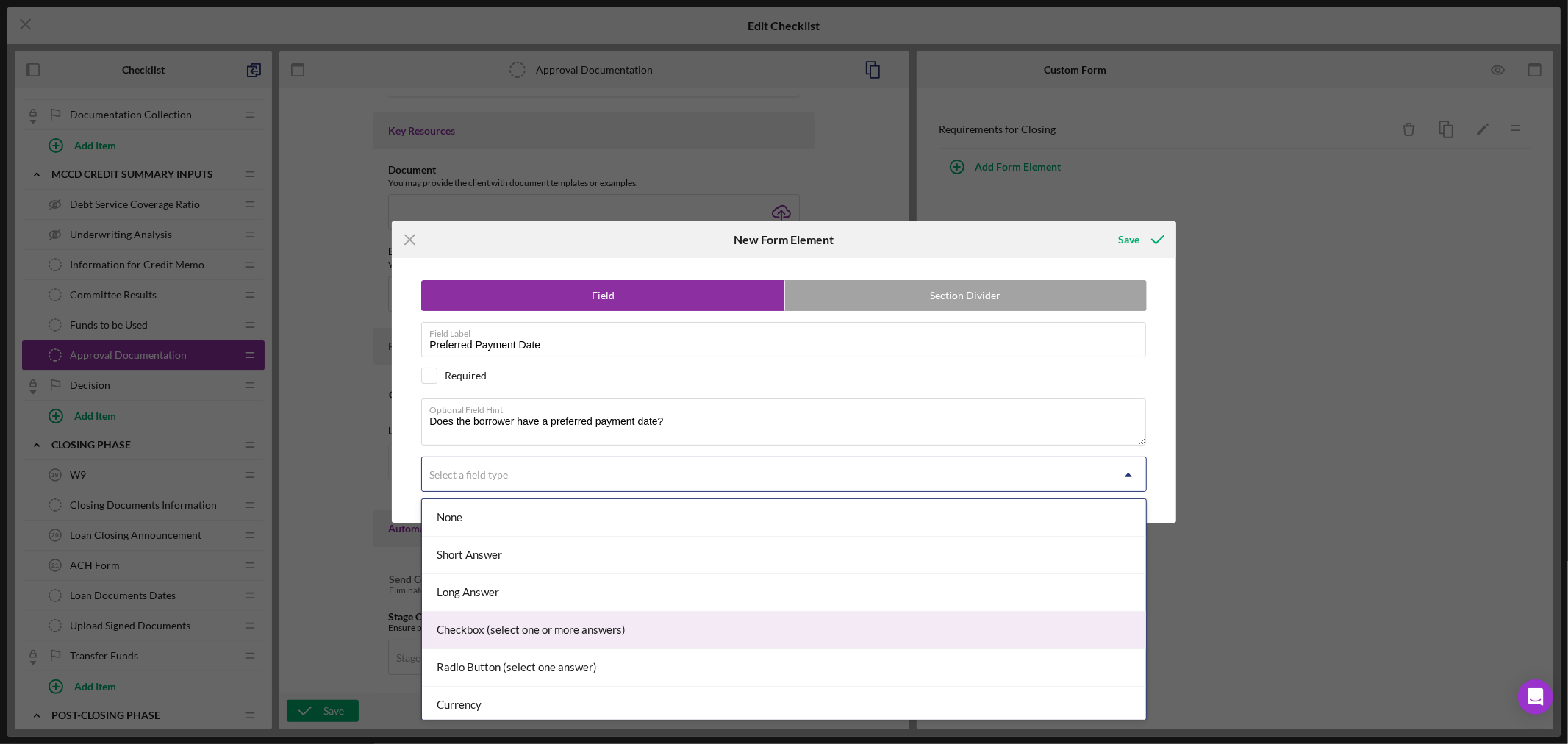
click at [533, 632] on div "Checkbox (select one or more answers)" at bounding box center [784, 630] width 724 height 37
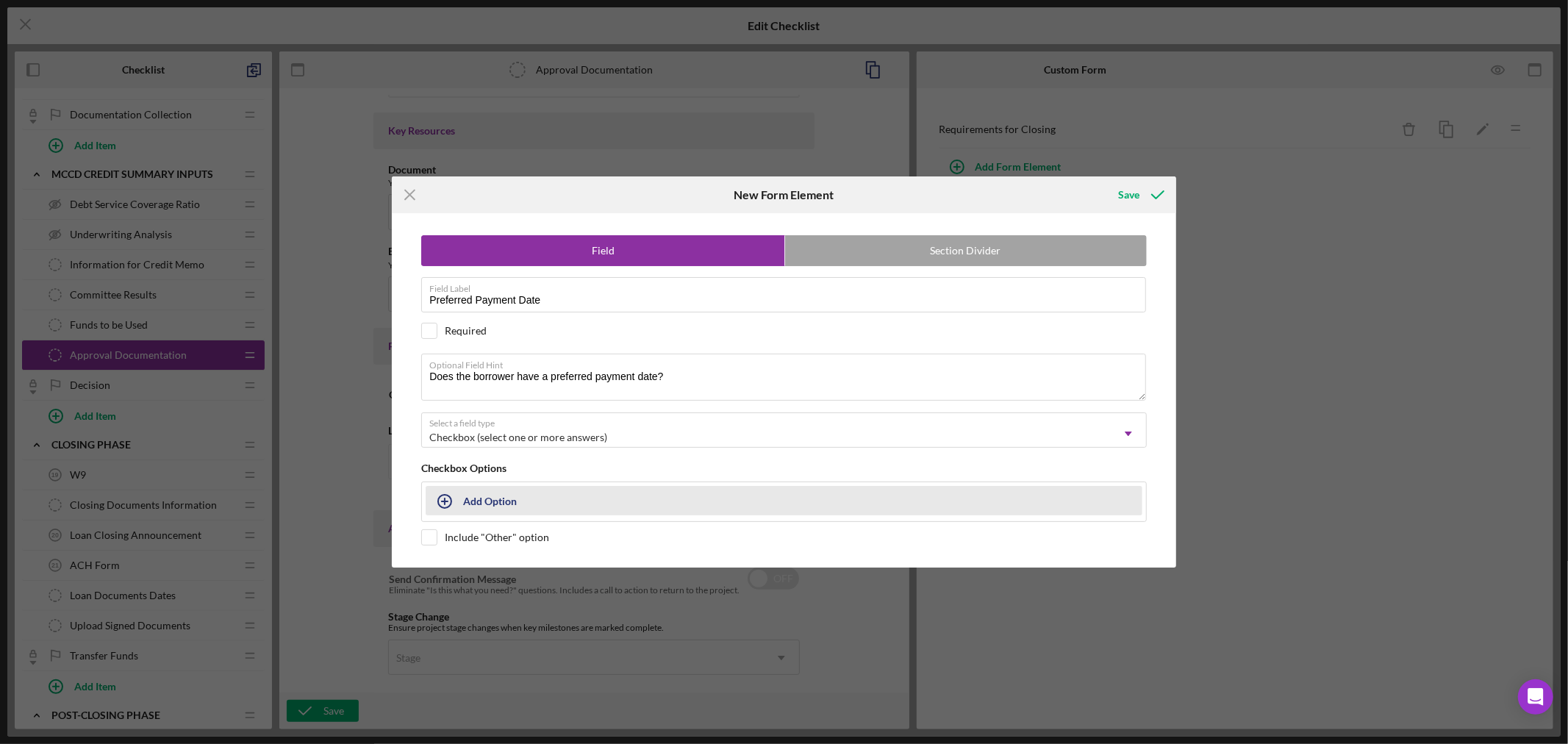
click at [483, 499] on div "Add Option" at bounding box center [490, 500] width 54 height 28
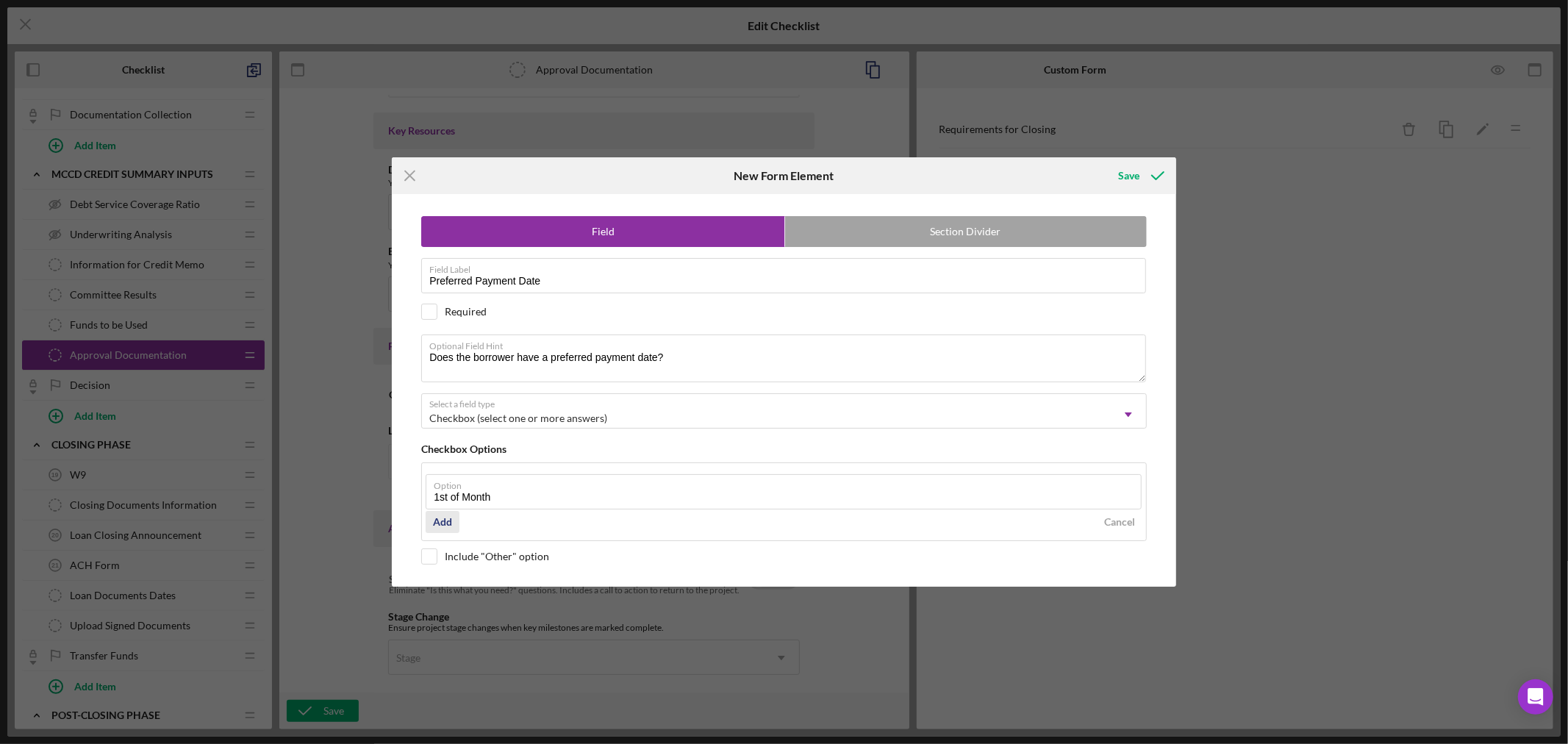
type input "1st of Month"
click at [449, 520] on div "Add" at bounding box center [442, 522] width 19 height 22
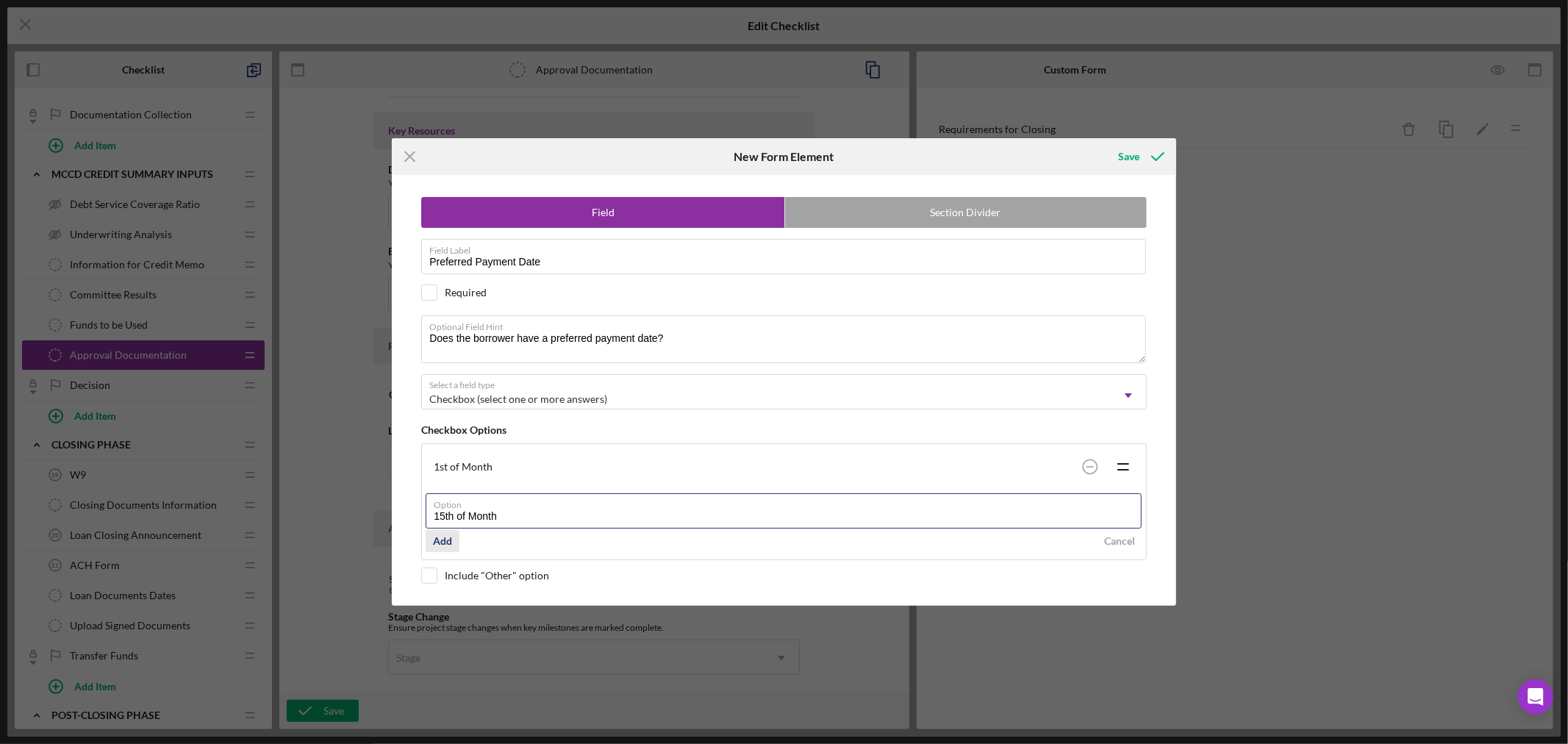
type input "15th of Month"
click at [442, 539] on div "Add" at bounding box center [442, 541] width 19 height 22
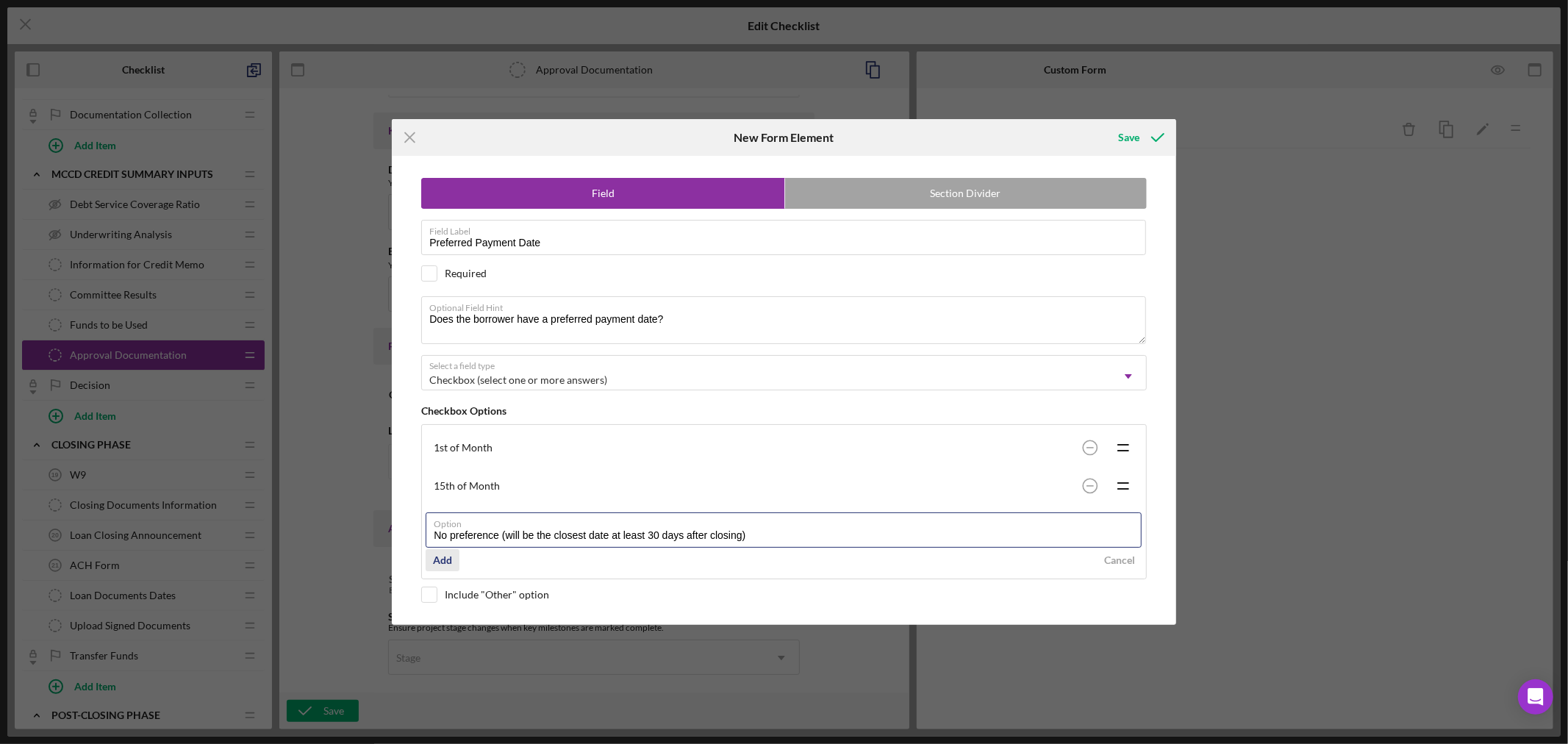
type input "No preference (will be the closest date at least 30 days after closing)"
click at [445, 558] on div "Add" at bounding box center [442, 560] width 19 height 22
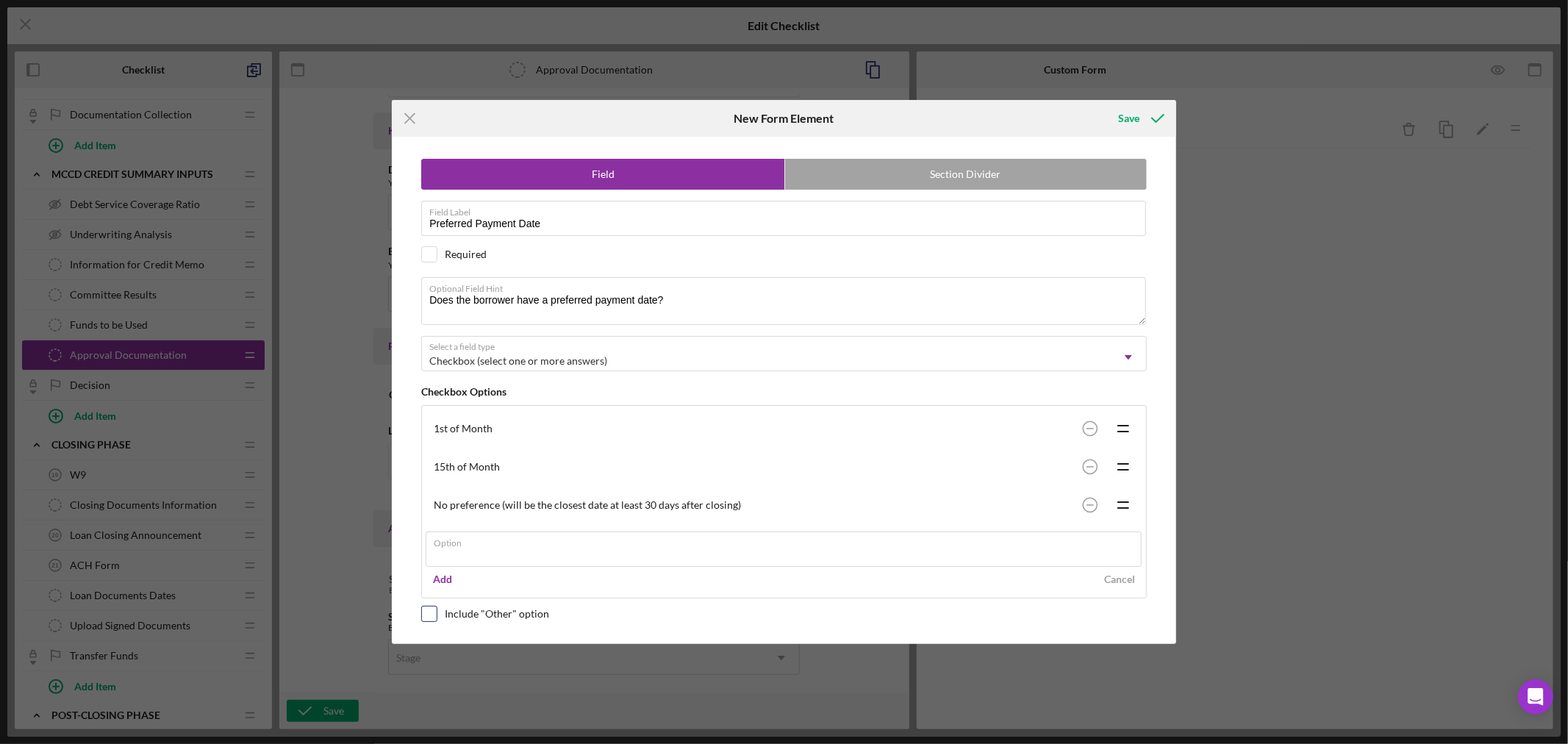
click at [432, 611] on div "Field Section Divider Field Label Preferred Payment Date Required Optional Fiel…" at bounding box center [784, 390] width 769 height 506
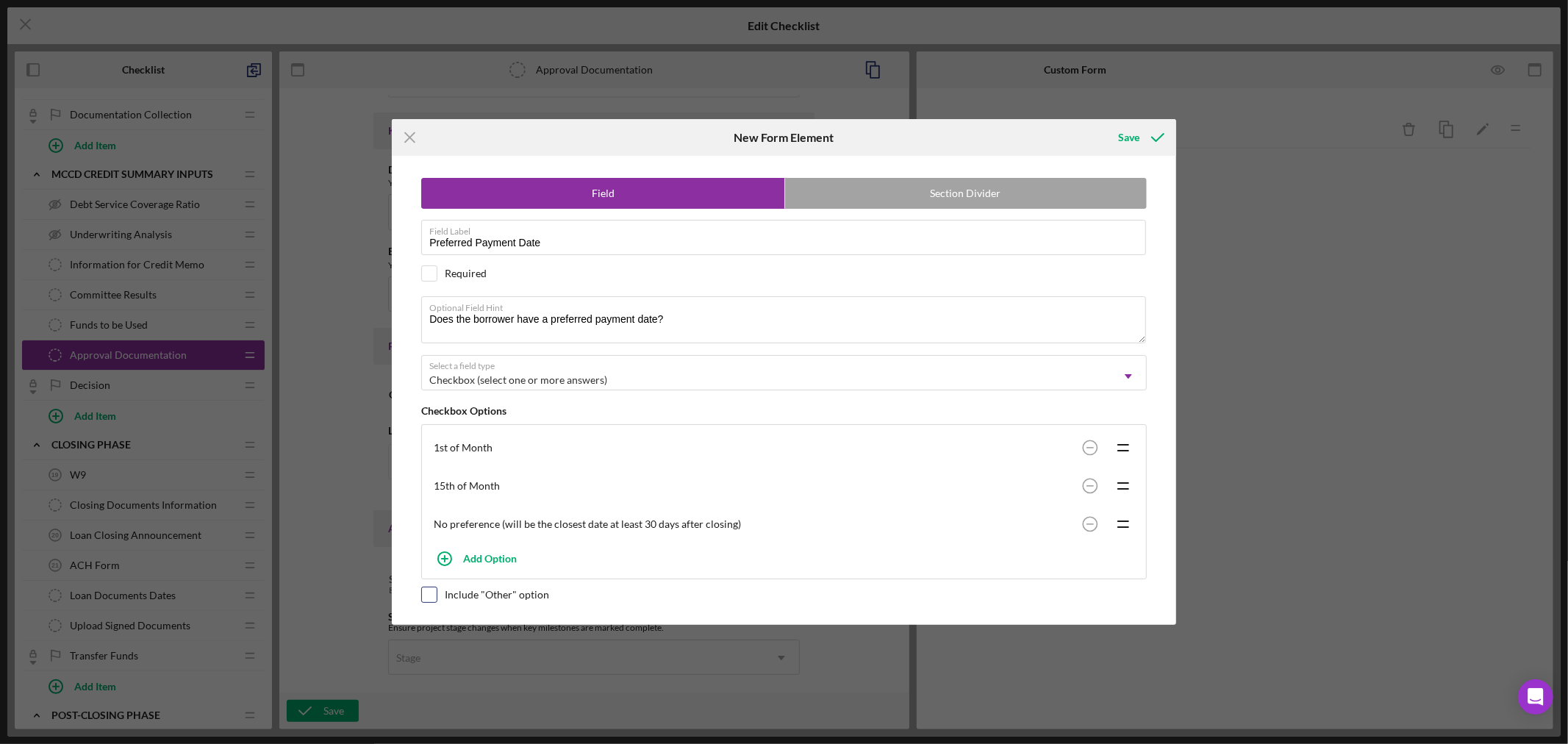
click at [432, 598] on input "checkbox" at bounding box center [428, 594] width 14 height 14
checkbox input "true"
click at [1135, 134] on div "Save" at bounding box center [1128, 137] width 21 height 30
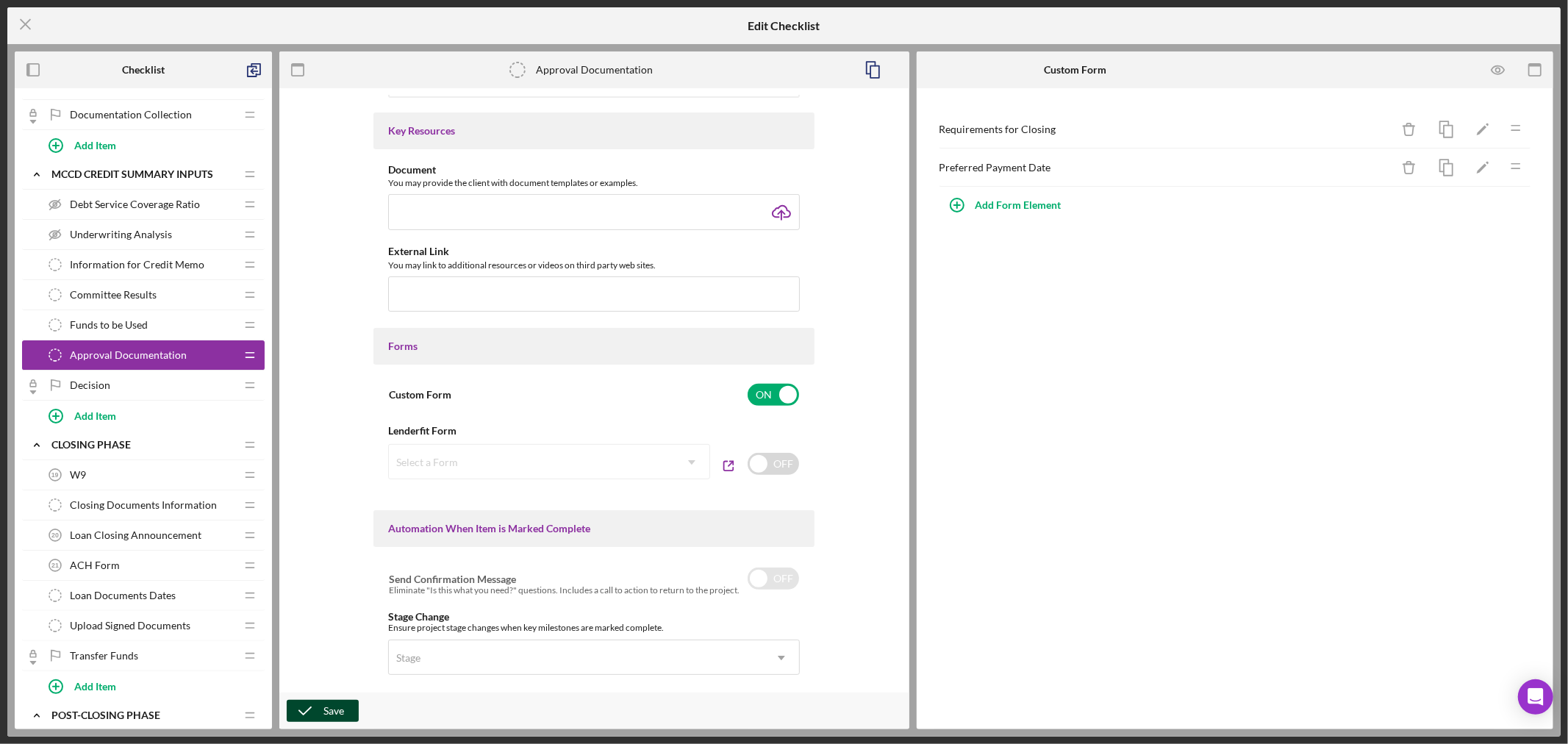
click at [338, 709] on div "Save" at bounding box center [333, 711] width 20 height 22
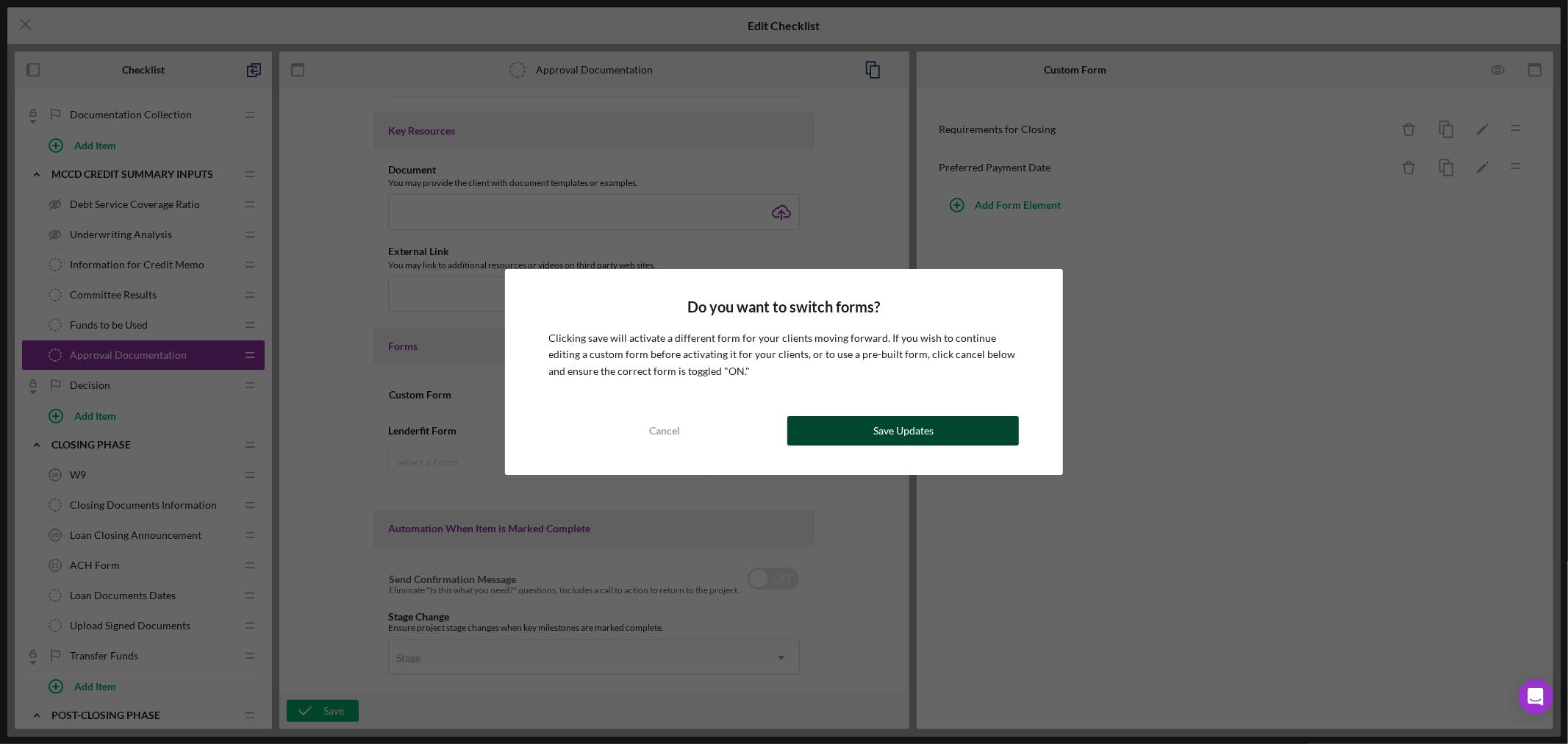
click at [897, 428] on div "Save Updates" at bounding box center [903, 430] width 60 height 30
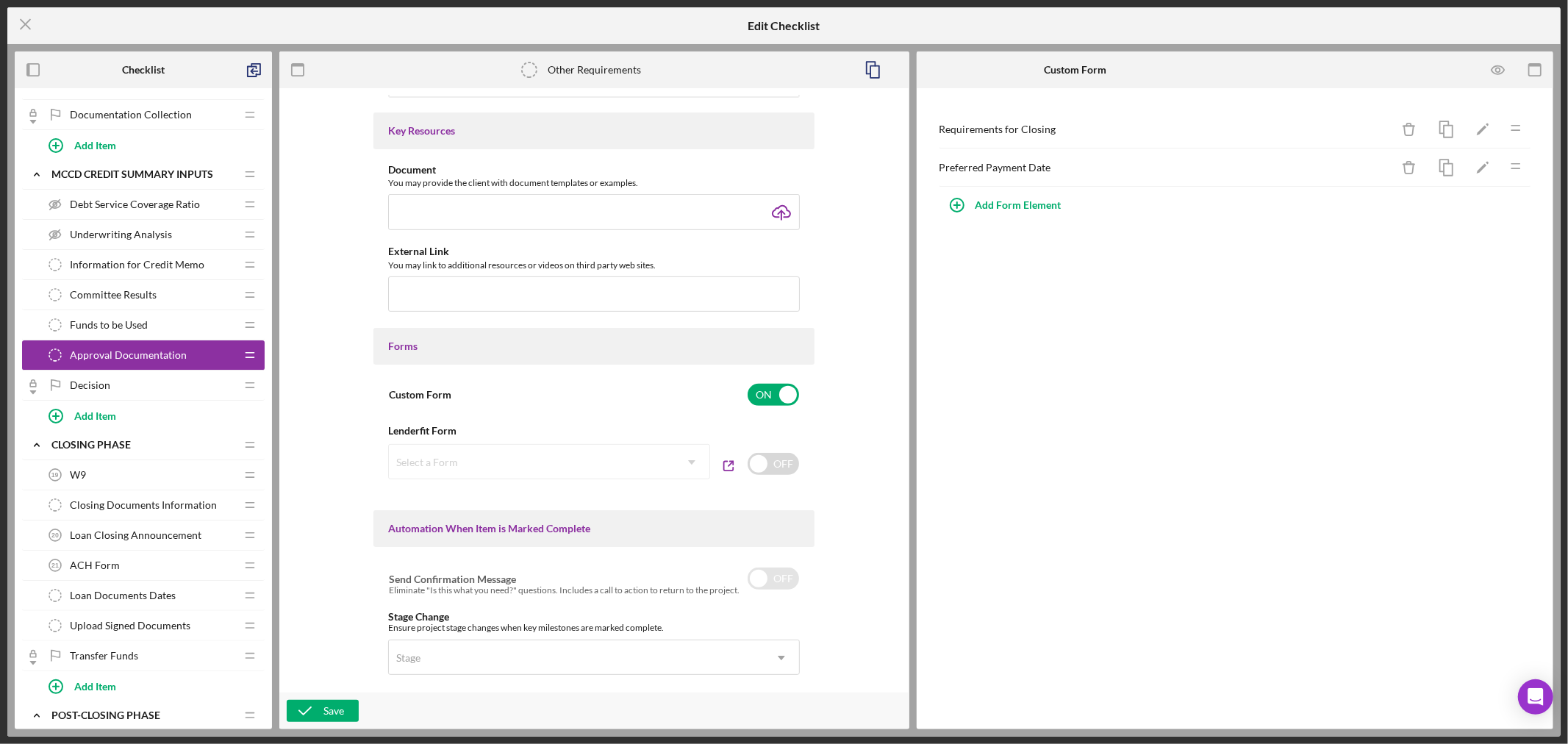
click at [130, 297] on span "Committee Results" at bounding box center [113, 294] width 87 height 12
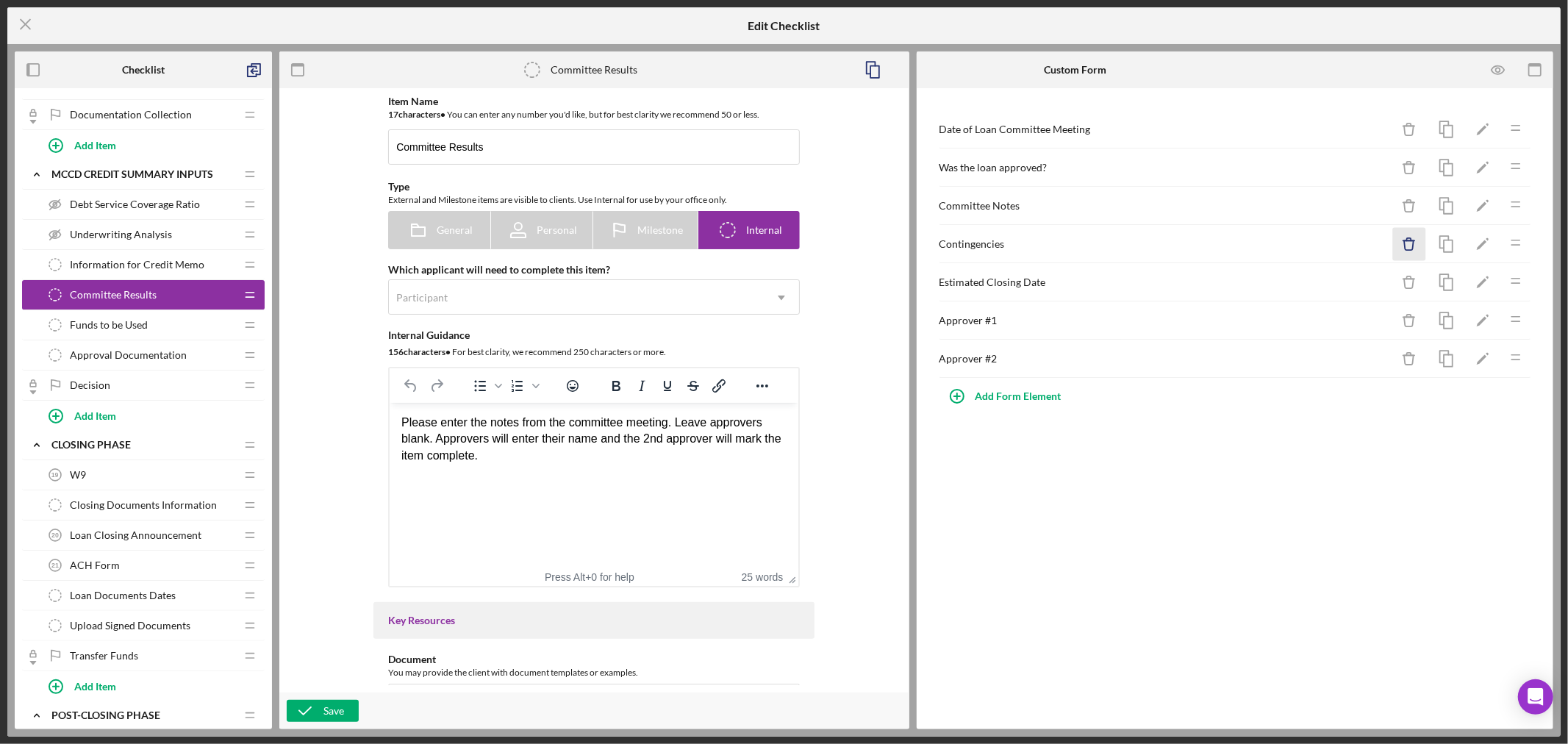
click at [1413, 243] on icon "Icon/Delete" at bounding box center [1409, 244] width 33 height 33
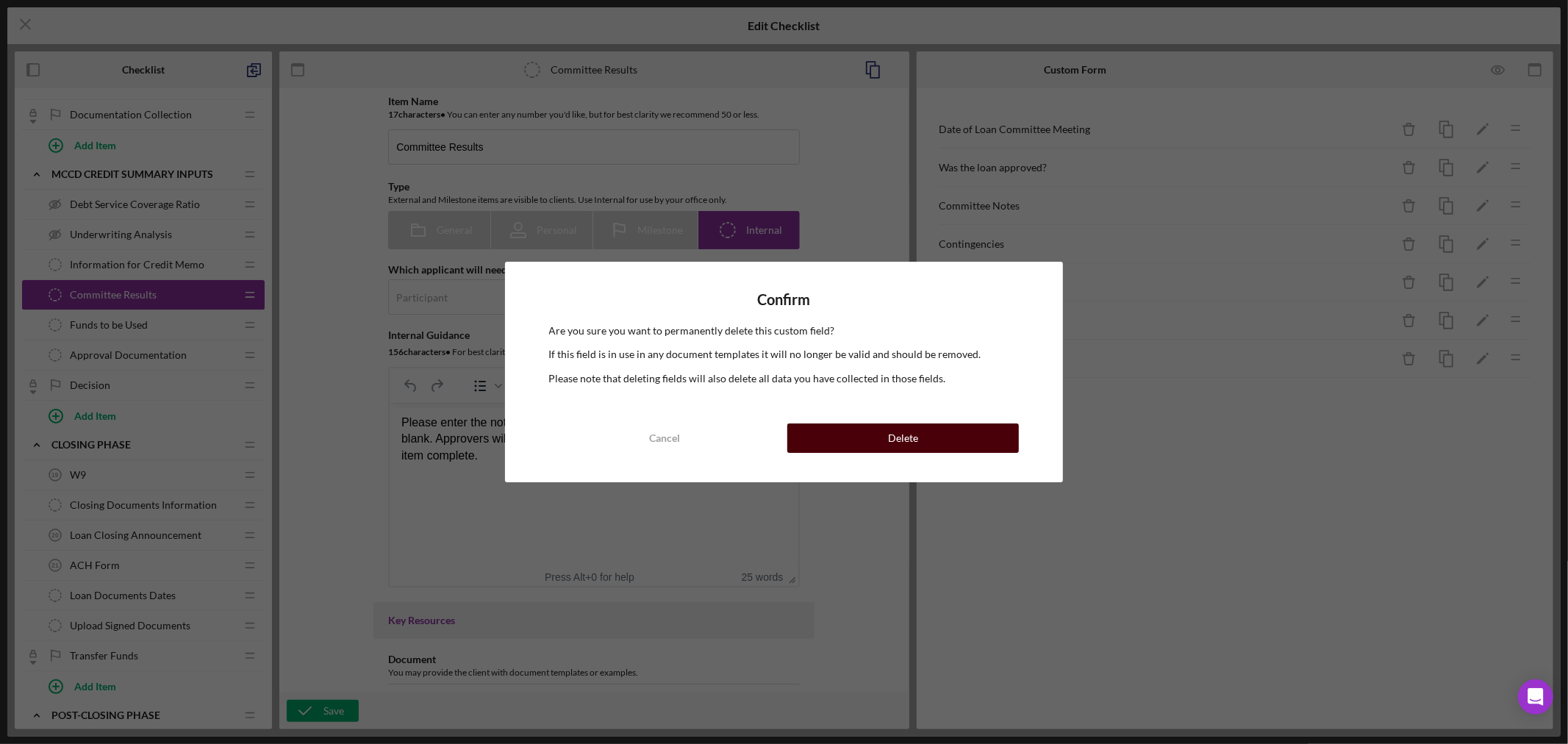
click at [924, 437] on button "Delete" at bounding box center [903, 438] width 232 height 30
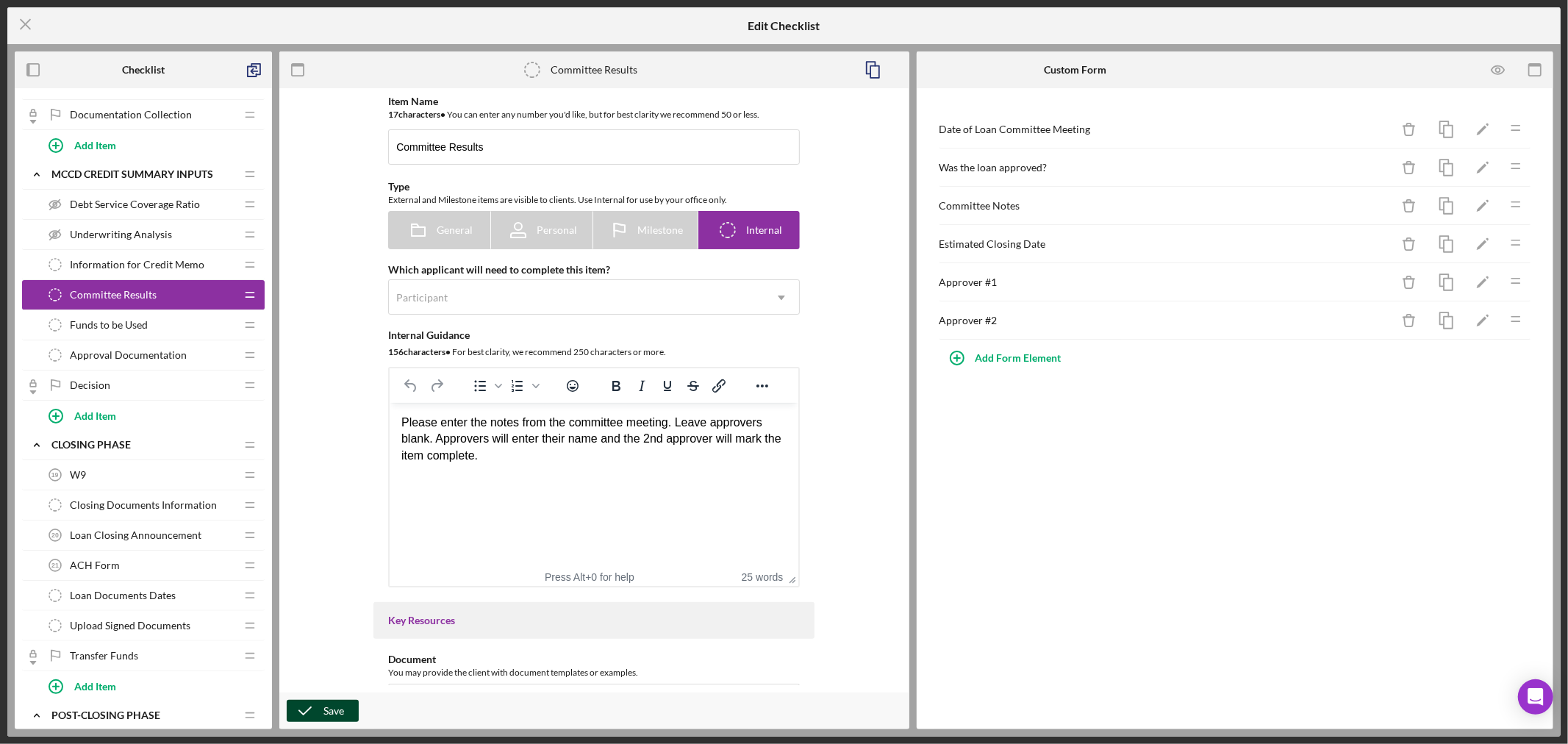
click at [329, 709] on div "Save" at bounding box center [333, 711] width 20 height 22
click at [156, 568] on div "ACH Form 21 ACH Form" at bounding box center [137, 565] width 195 height 30
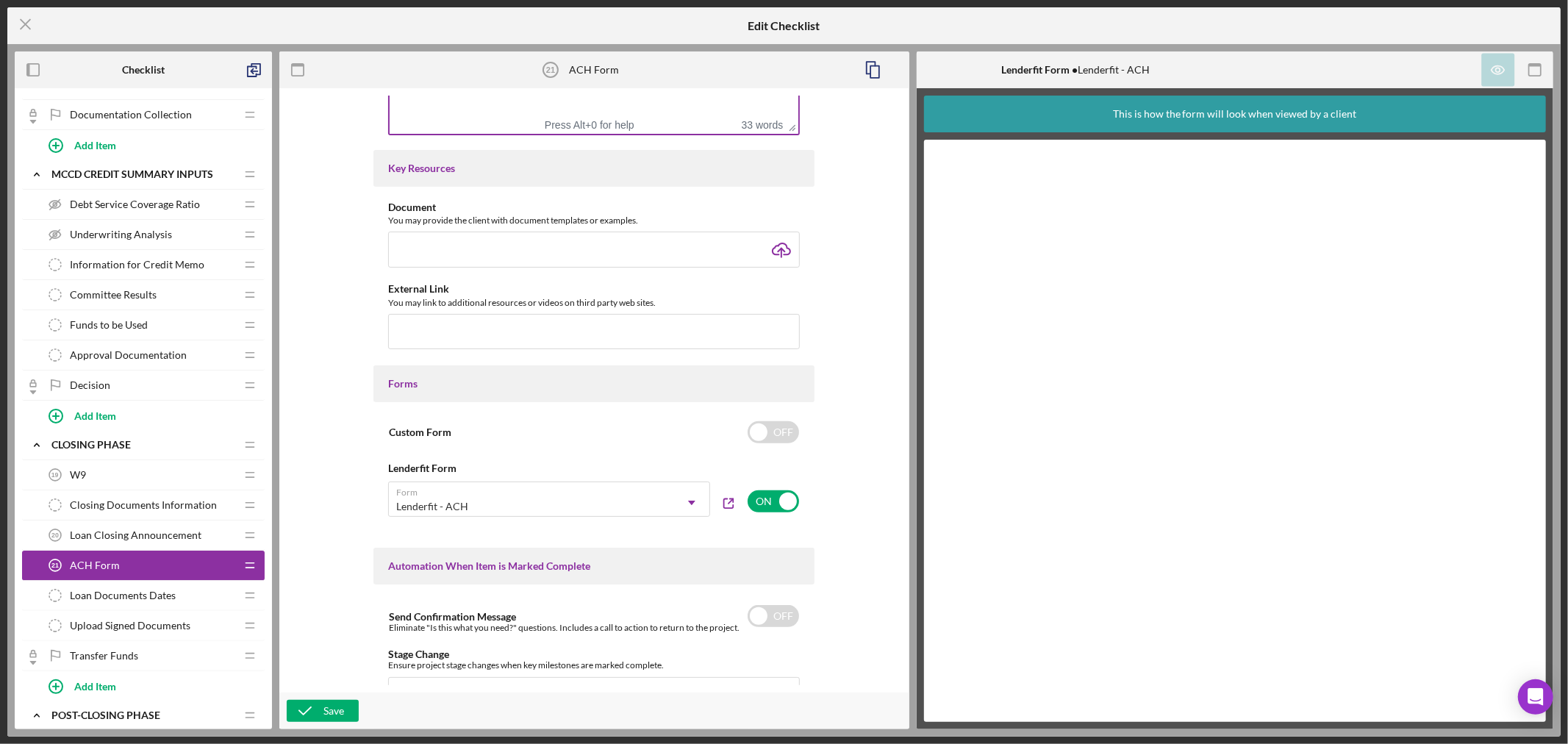
scroll to position [571, 0]
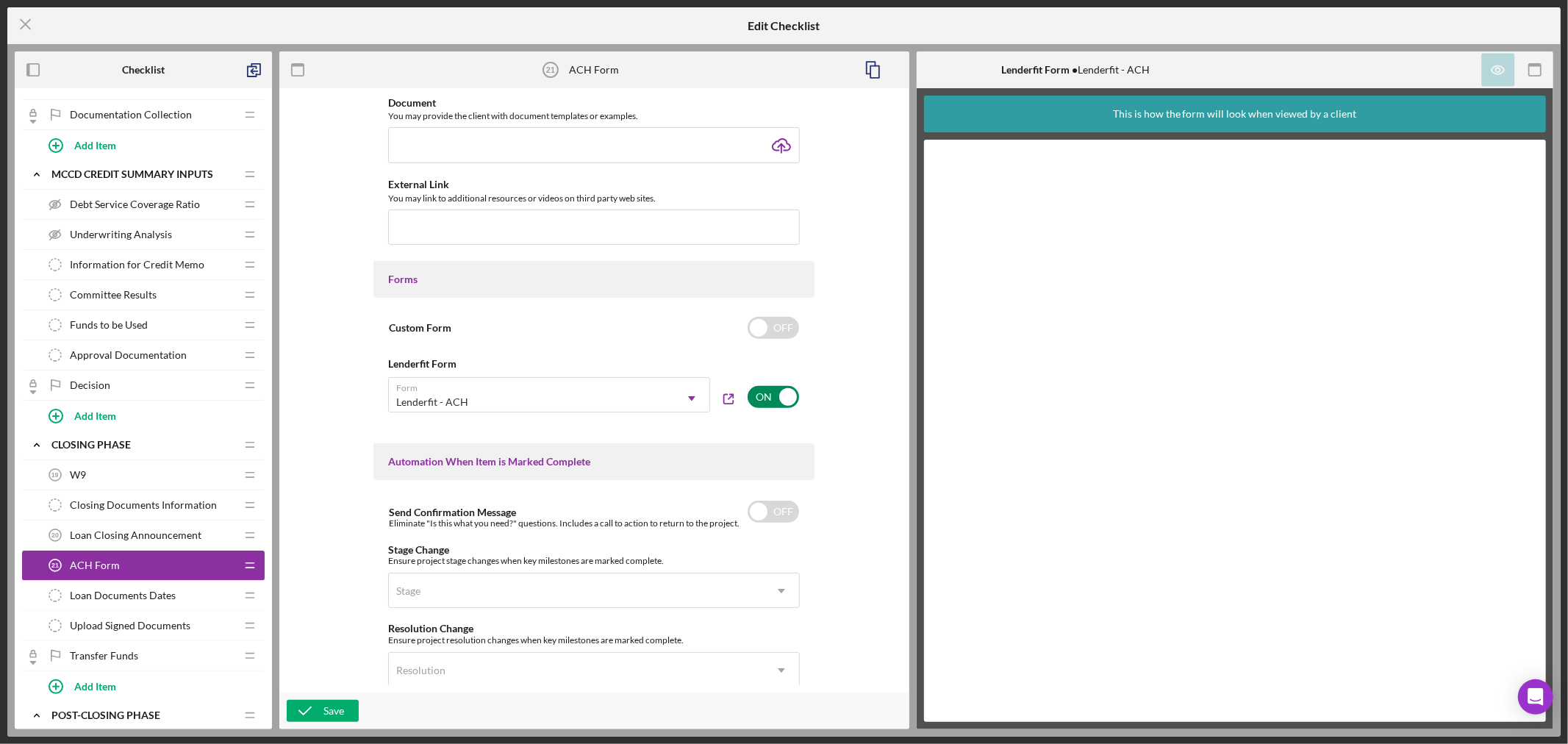
click at [787, 397] on input "checkbox" at bounding box center [773, 397] width 51 height 22
checkbox input "false"
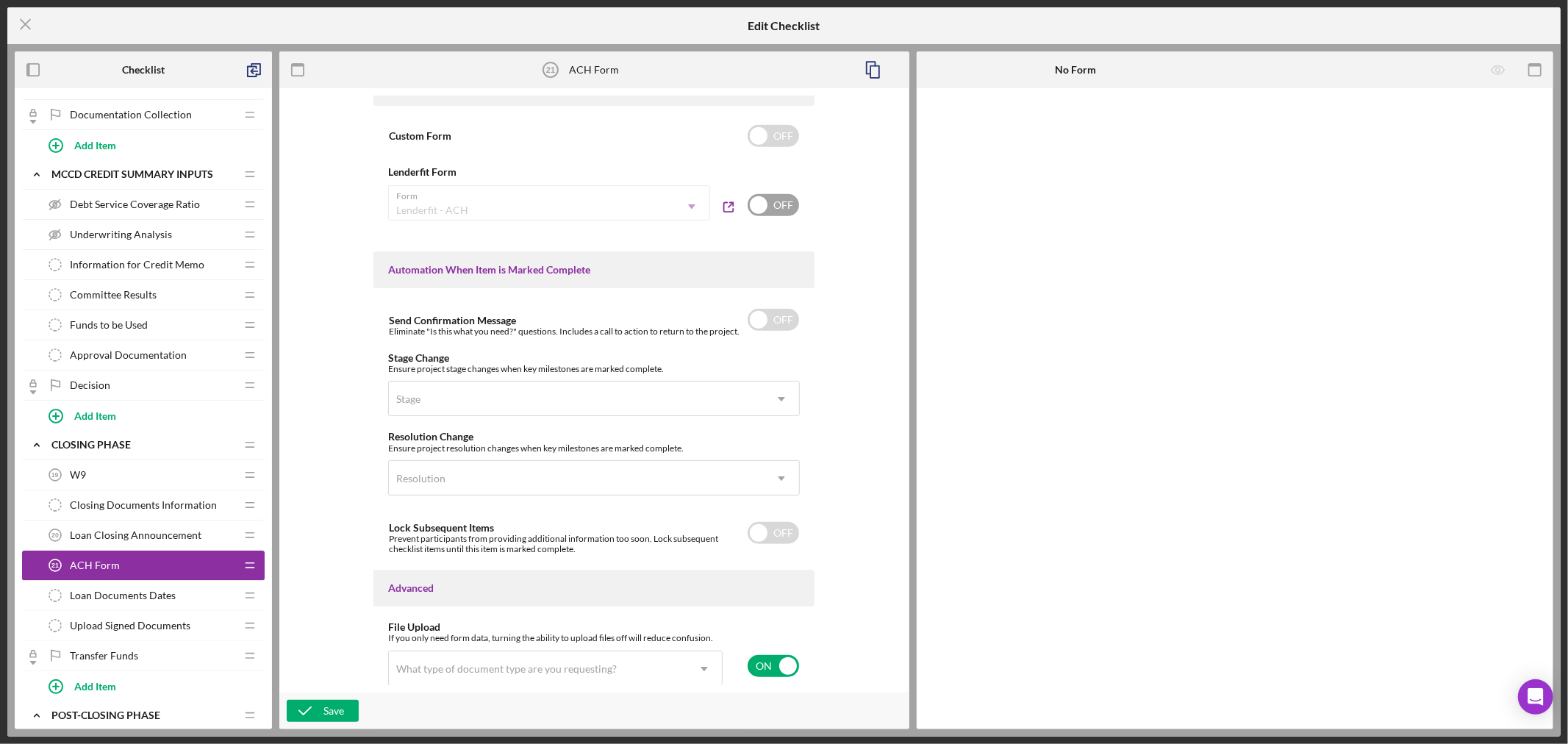
scroll to position [868, 0]
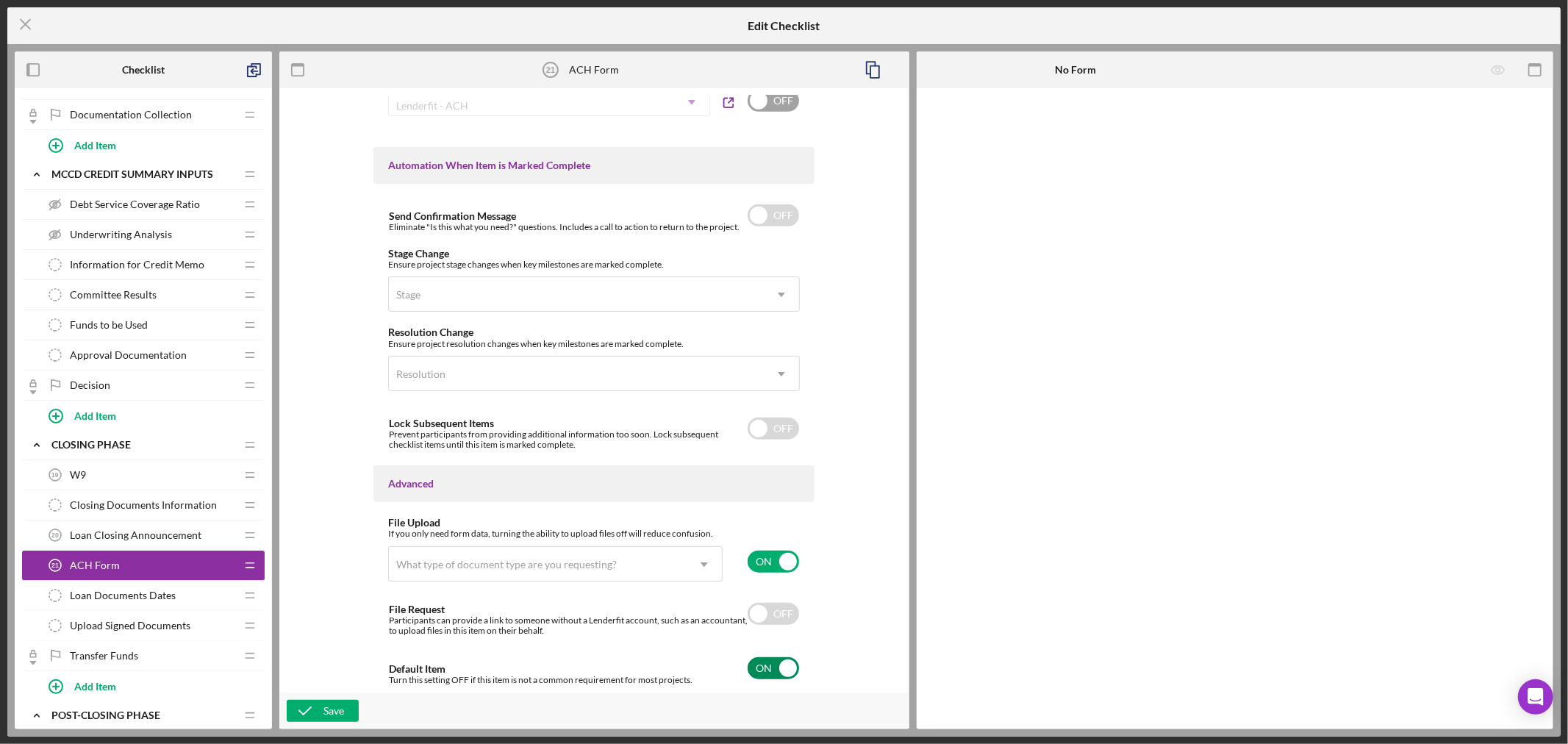
click at [782, 666] on input "checkbox" at bounding box center [773, 668] width 51 height 22
click at [703, 558] on icon "Icon/Dropdown Arrow" at bounding box center [704, 564] width 35 height 35
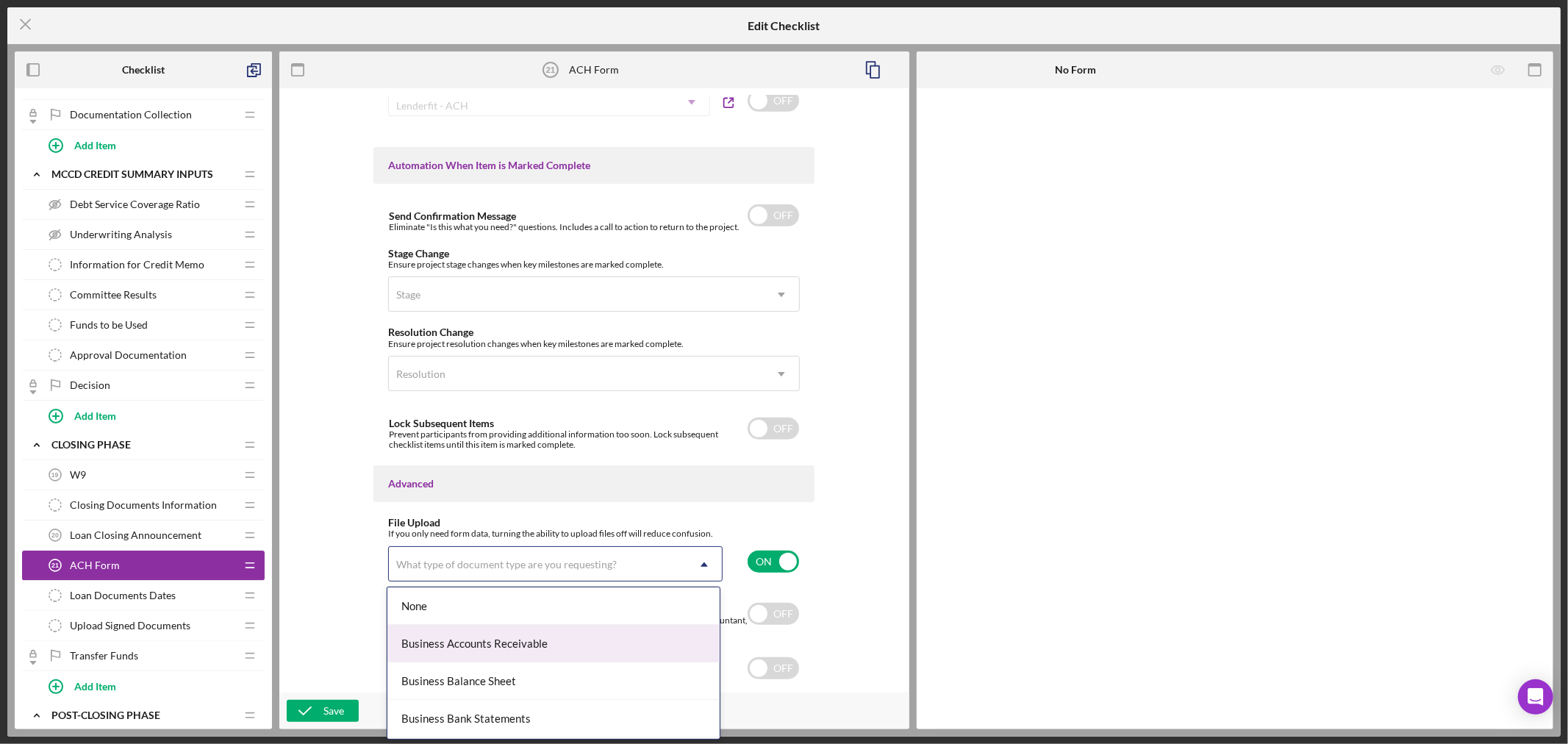
scroll to position [82, 0]
click at [653, 633] on div "Business Bank Statements" at bounding box center [553, 637] width 333 height 37
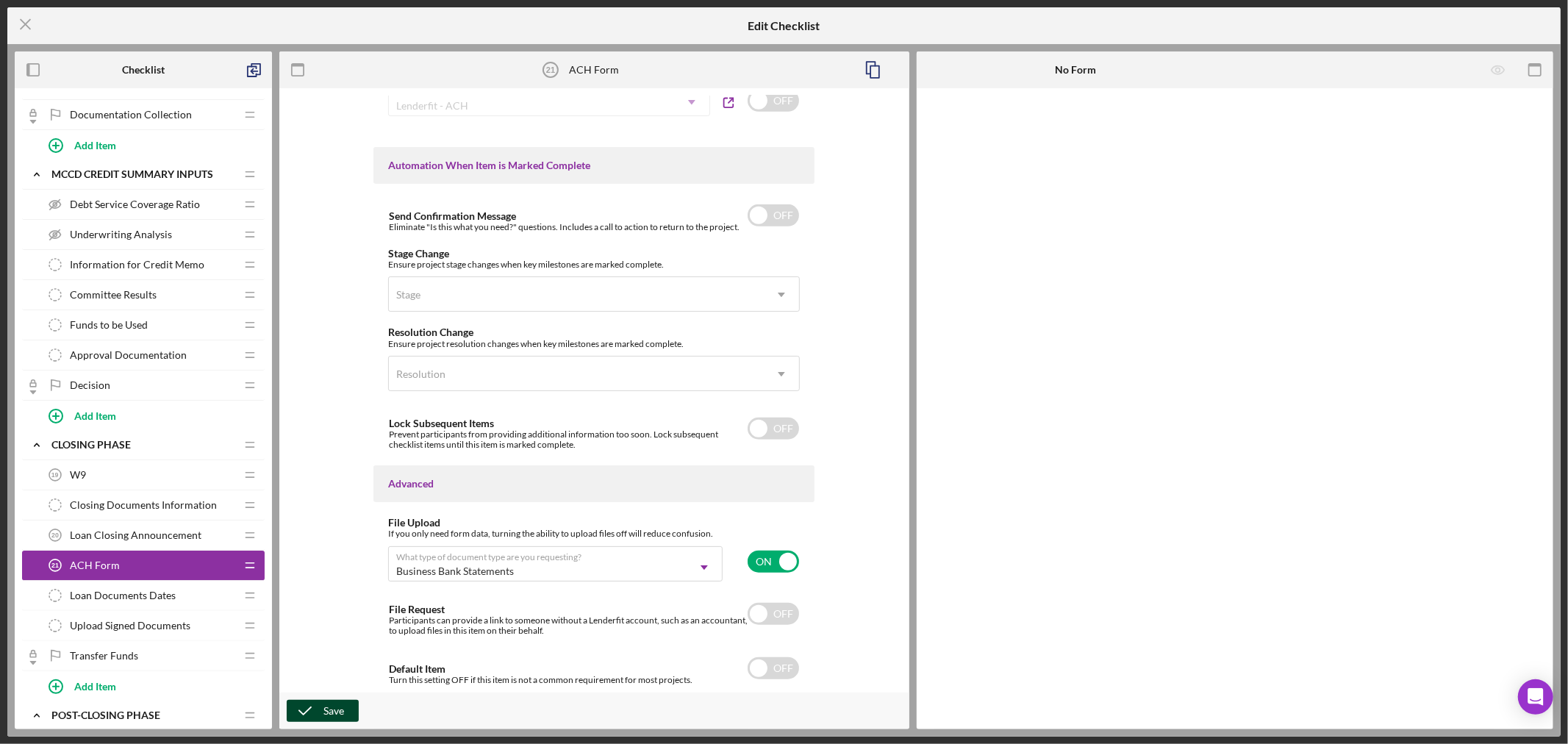
click at [328, 715] on div "Save" at bounding box center [333, 711] width 20 height 22
click at [761, 666] on input "checkbox" at bounding box center [773, 668] width 51 height 22
click at [784, 662] on input "checkbox" at bounding box center [773, 668] width 51 height 22
checkbox input "false"
click at [340, 711] on div "Save" at bounding box center [333, 711] width 20 height 22
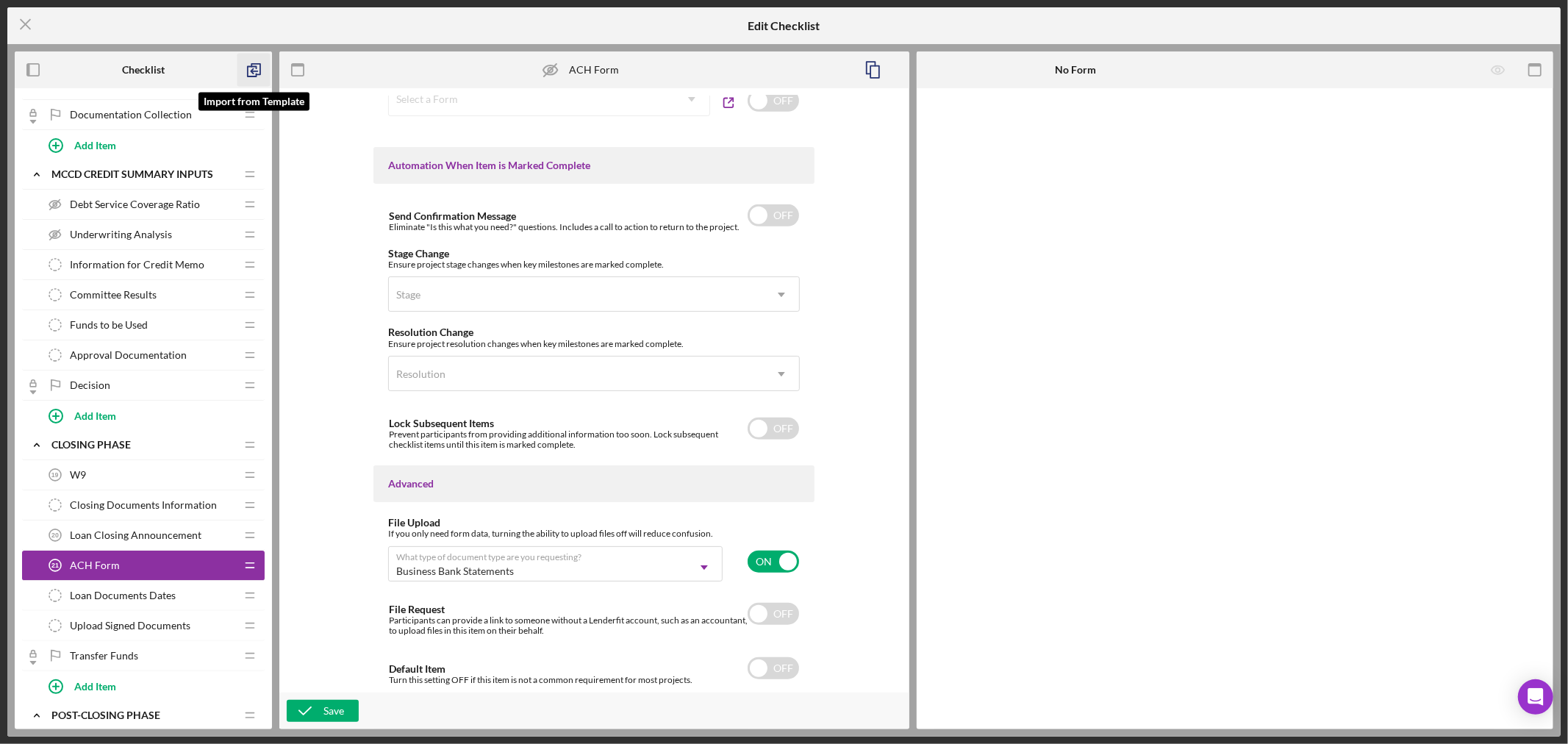
click at [254, 68] on icon "button" at bounding box center [253, 70] width 33 height 33
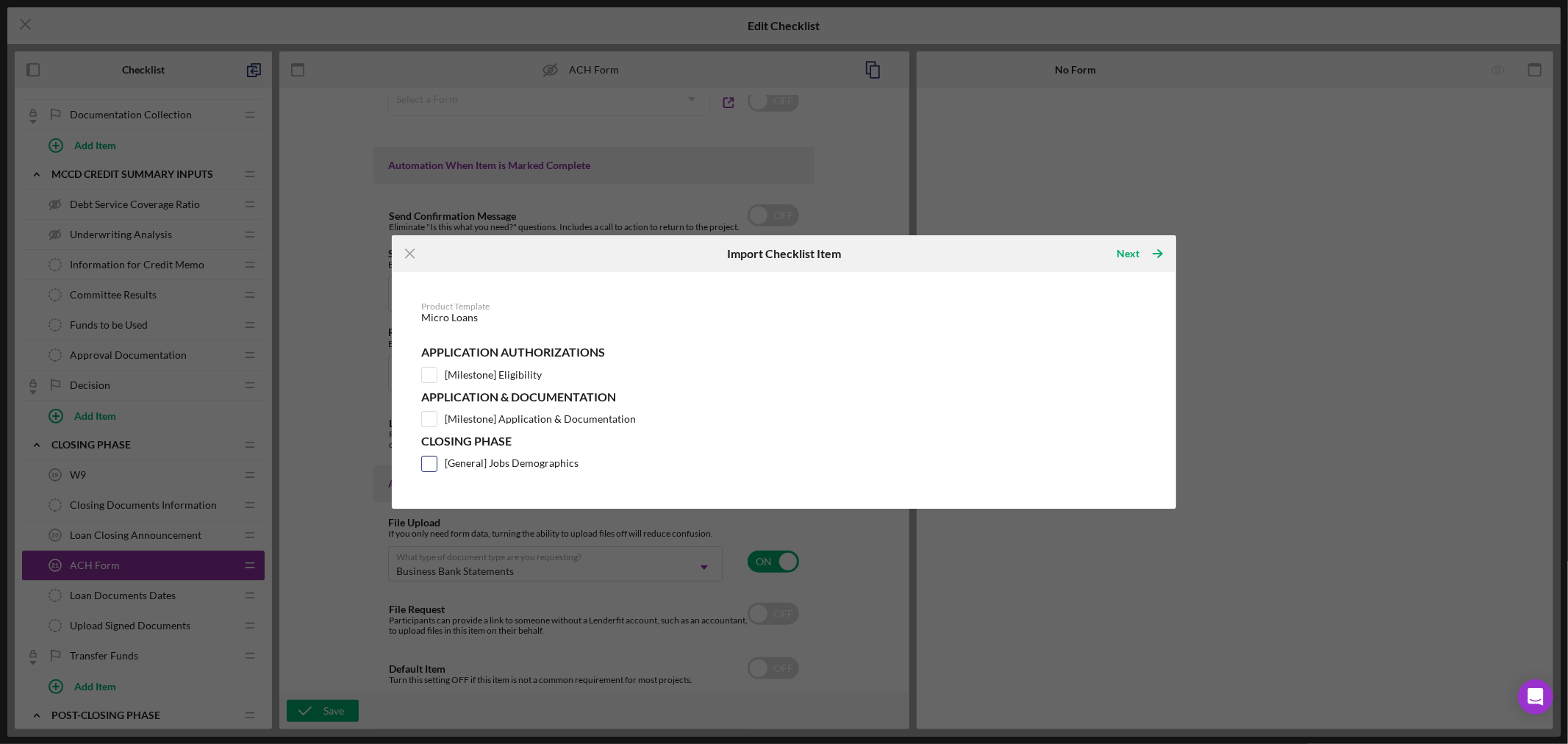
click at [438, 461] on div "[General] Jobs Demographics" at bounding box center [784, 463] width 725 height 16
click at [432, 460] on input "[General] Jobs Demographics" at bounding box center [428, 463] width 14 height 14
checkbox input "true"
click at [1120, 247] on div "Next" at bounding box center [1128, 253] width 23 height 30
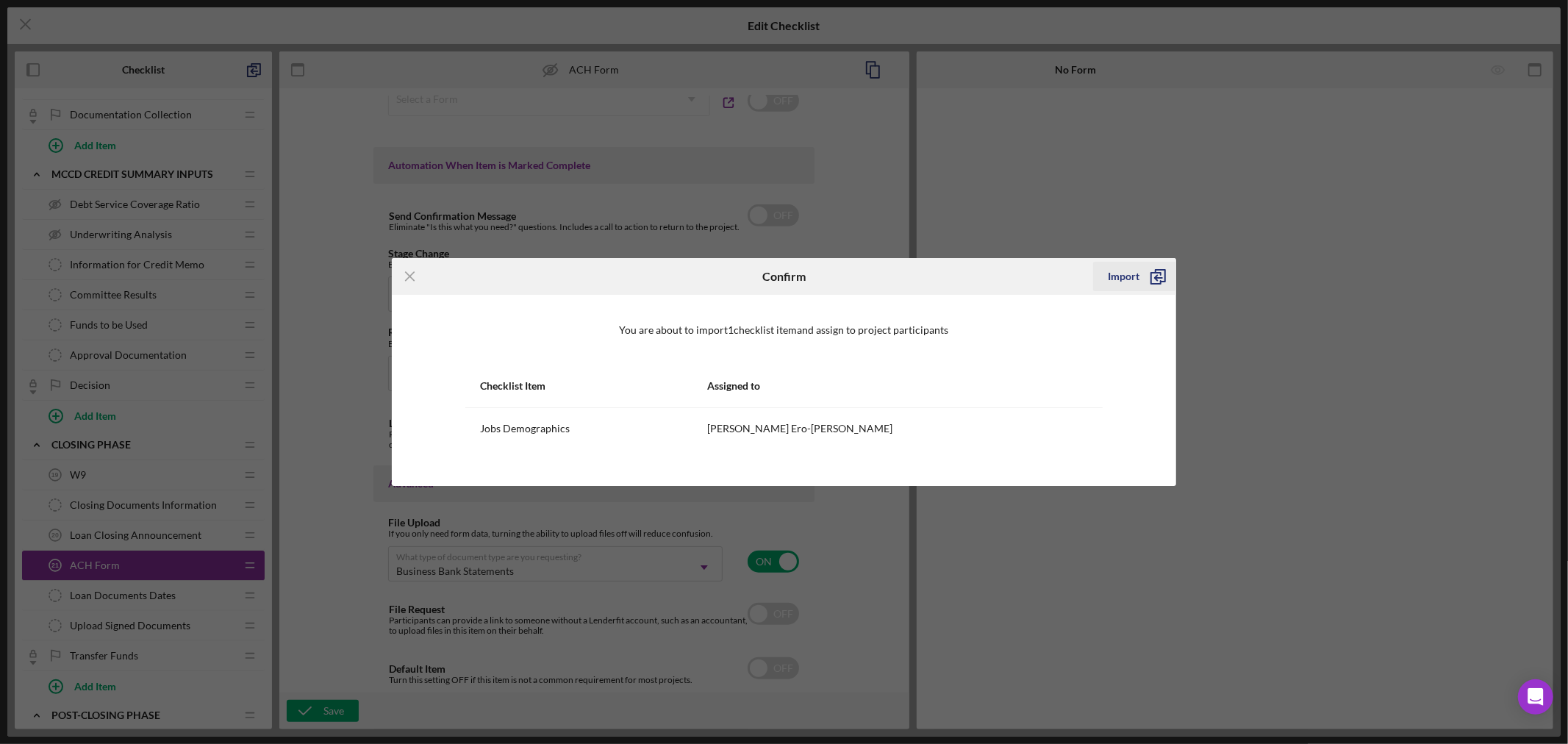
click at [1124, 272] on div "Import" at bounding box center [1123, 276] width 31 height 30
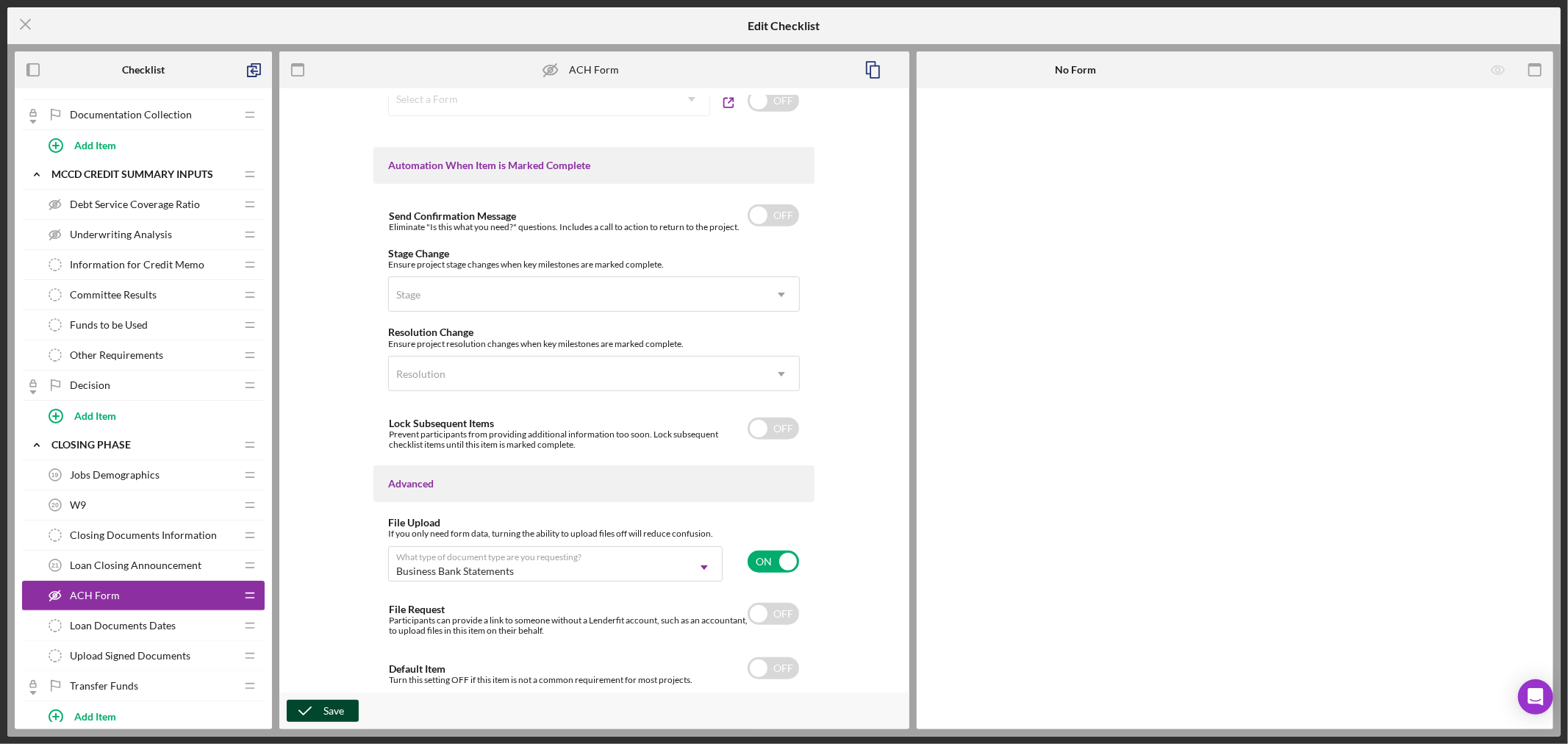
click at [343, 706] on button "Save" at bounding box center [322, 711] width 72 height 22
click at [24, 18] on icon "Icon/Menu Close" at bounding box center [26, 24] width 37 height 37
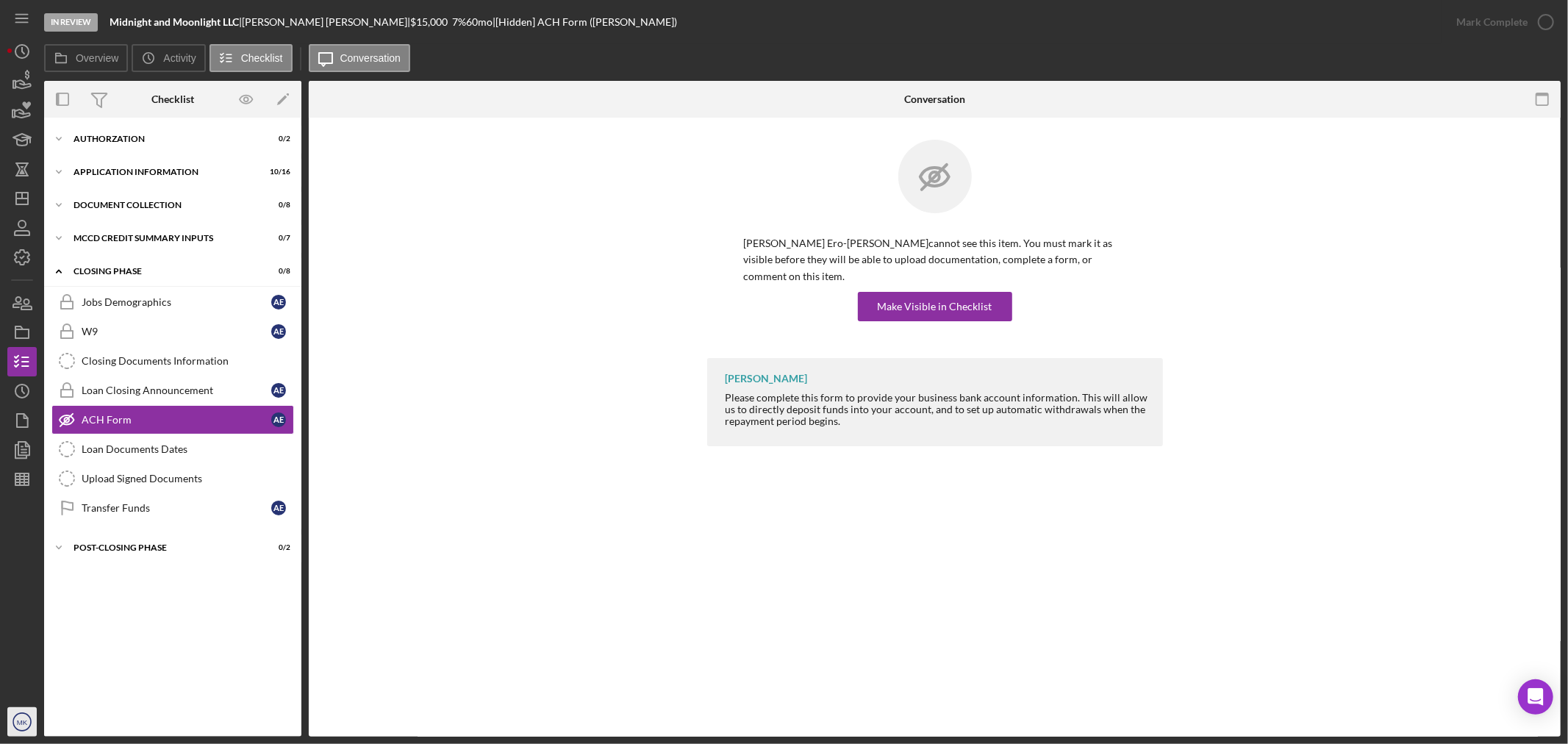
click at [23, 714] on icon "MK" at bounding box center [22, 722] width 30 height 37
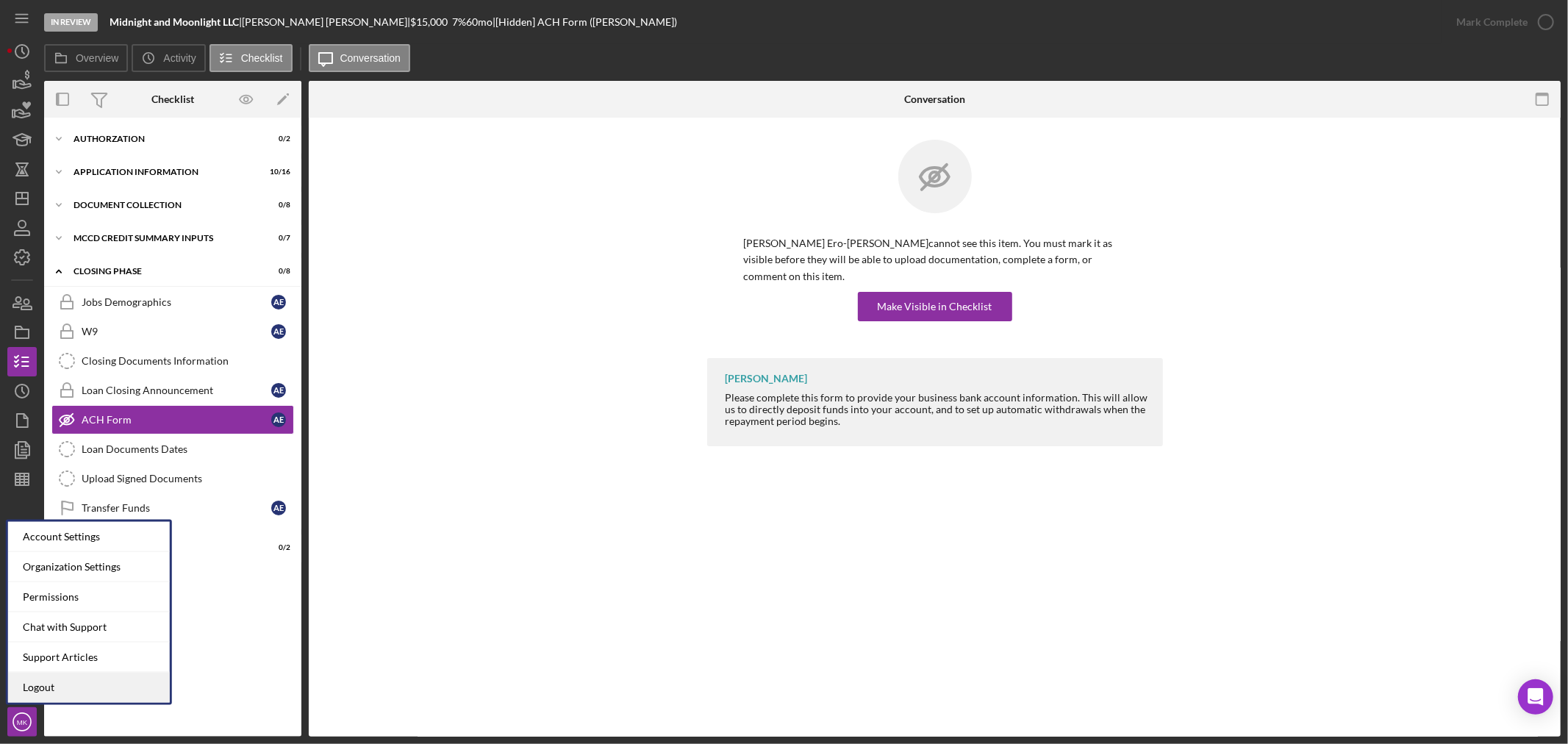
click at [49, 689] on link "Logout" at bounding box center [89, 687] width 162 height 30
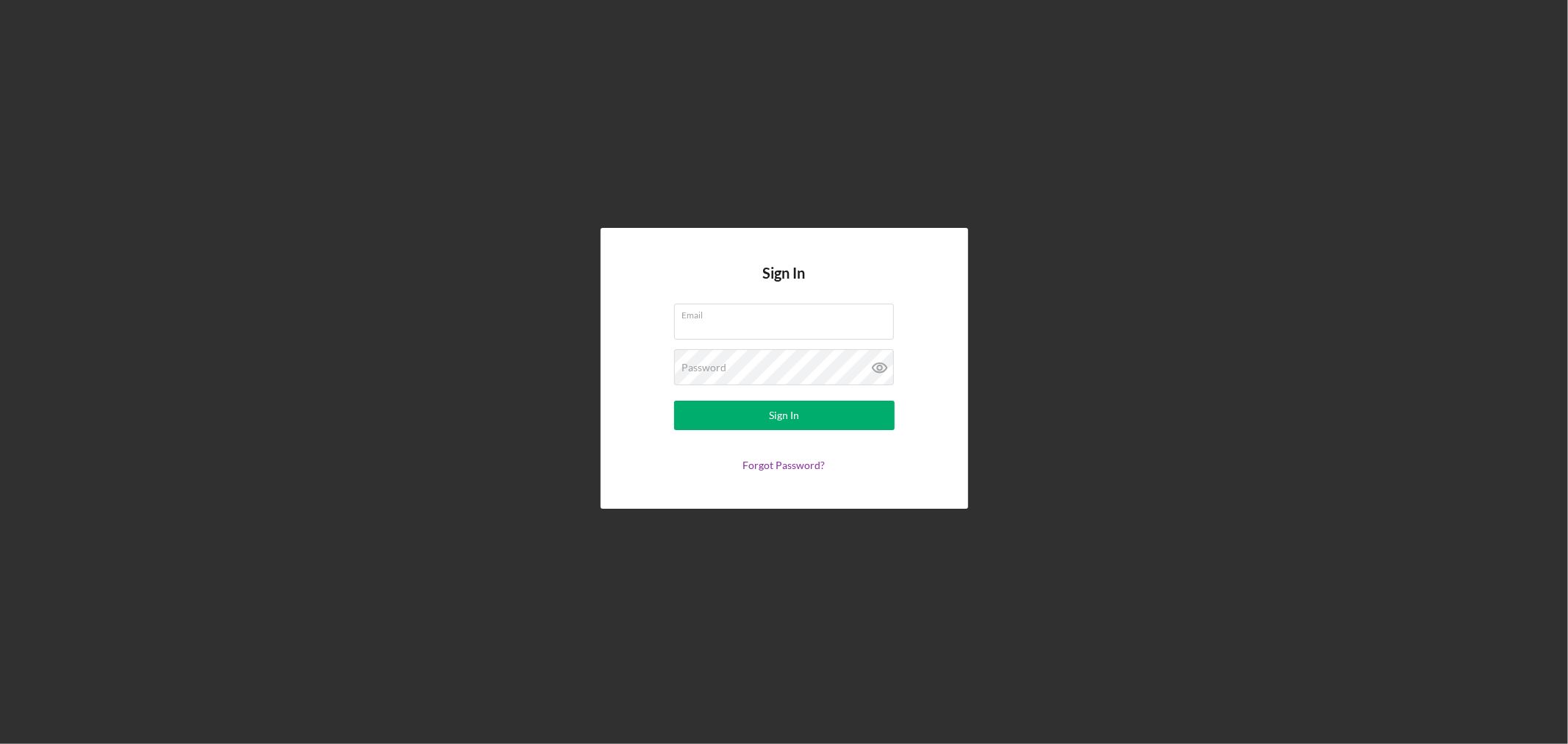
type input "[EMAIL_ADDRESS][DOMAIN_NAME]"
